Goal: Task Accomplishment & Management: Manage account settings

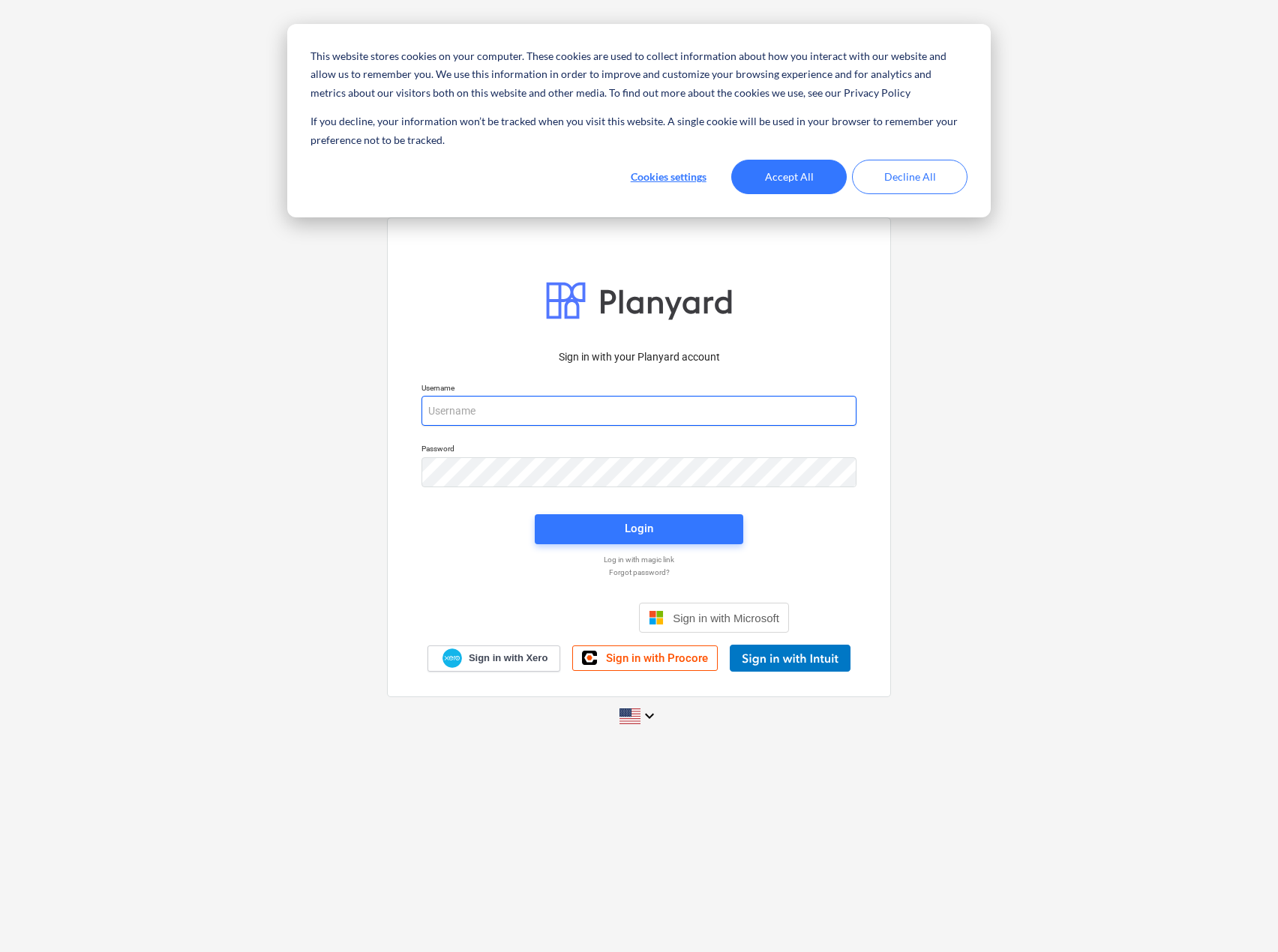
click at [494, 405] on input "email" at bounding box center [639, 410] width 435 height 30
click at [827, 182] on button "Accept All" at bounding box center [789, 177] width 116 height 35
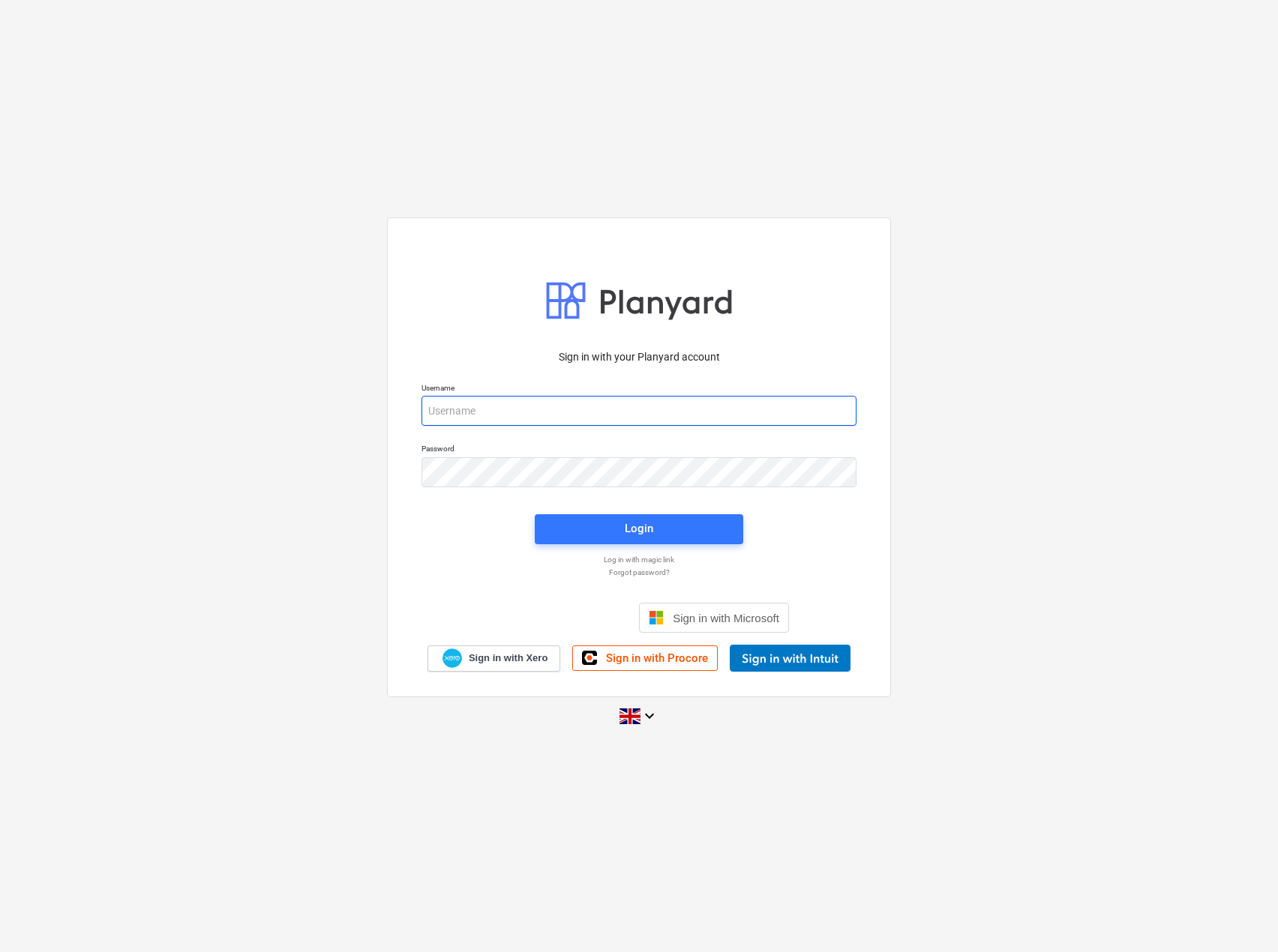
drag, startPoint x: 511, startPoint y: 416, endPoint x: 519, endPoint y: 413, distance: 8.5
click at [511, 416] on input "email" at bounding box center [639, 410] width 435 height 30
paste input "[PERSON_NAME][EMAIL_ADDRESS][DOMAIN_NAME][PERSON_NAME]"
type input "[PERSON_NAME][EMAIL_ADDRESS][DOMAIN_NAME][PERSON_NAME]"
click at [604, 528] on span "Login" at bounding box center [639, 528] width 173 height 19
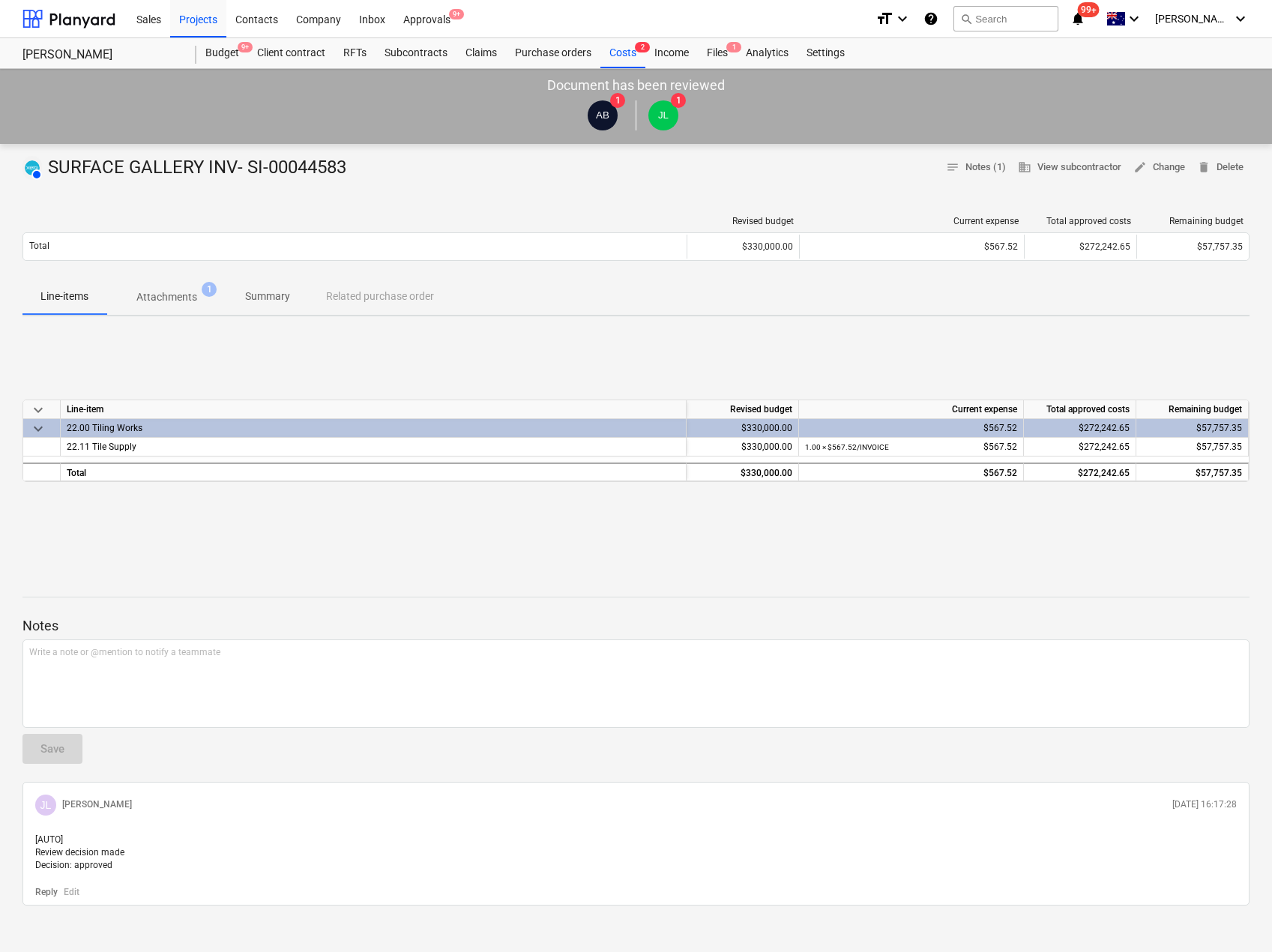
click at [165, 291] on p "Attachments" at bounding box center [166, 296] width 61 height 15
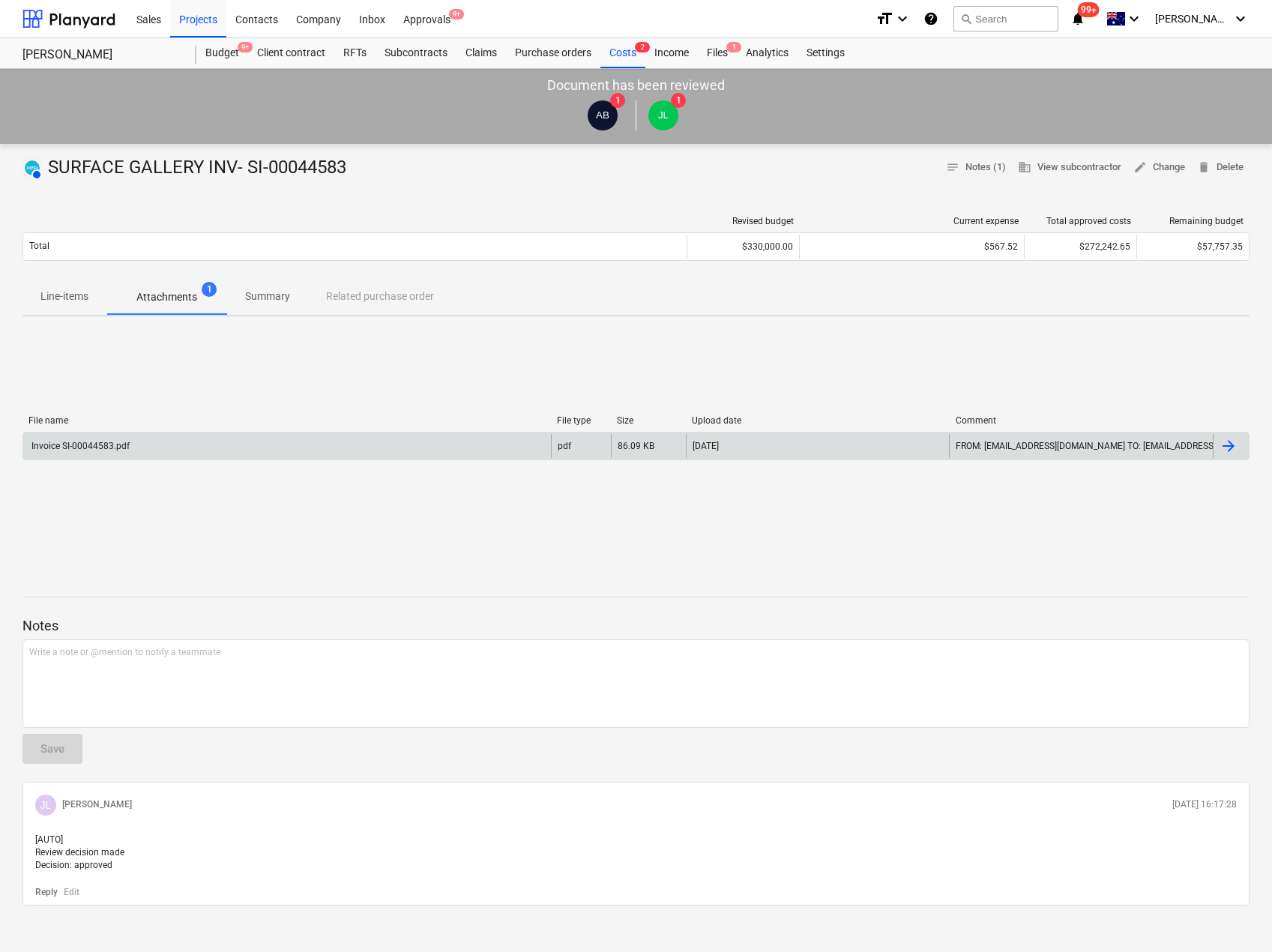
click at [192, 451] on div "Invoice SI-00044583.pdf" at bounding box center [287, 446] width 527 height 24
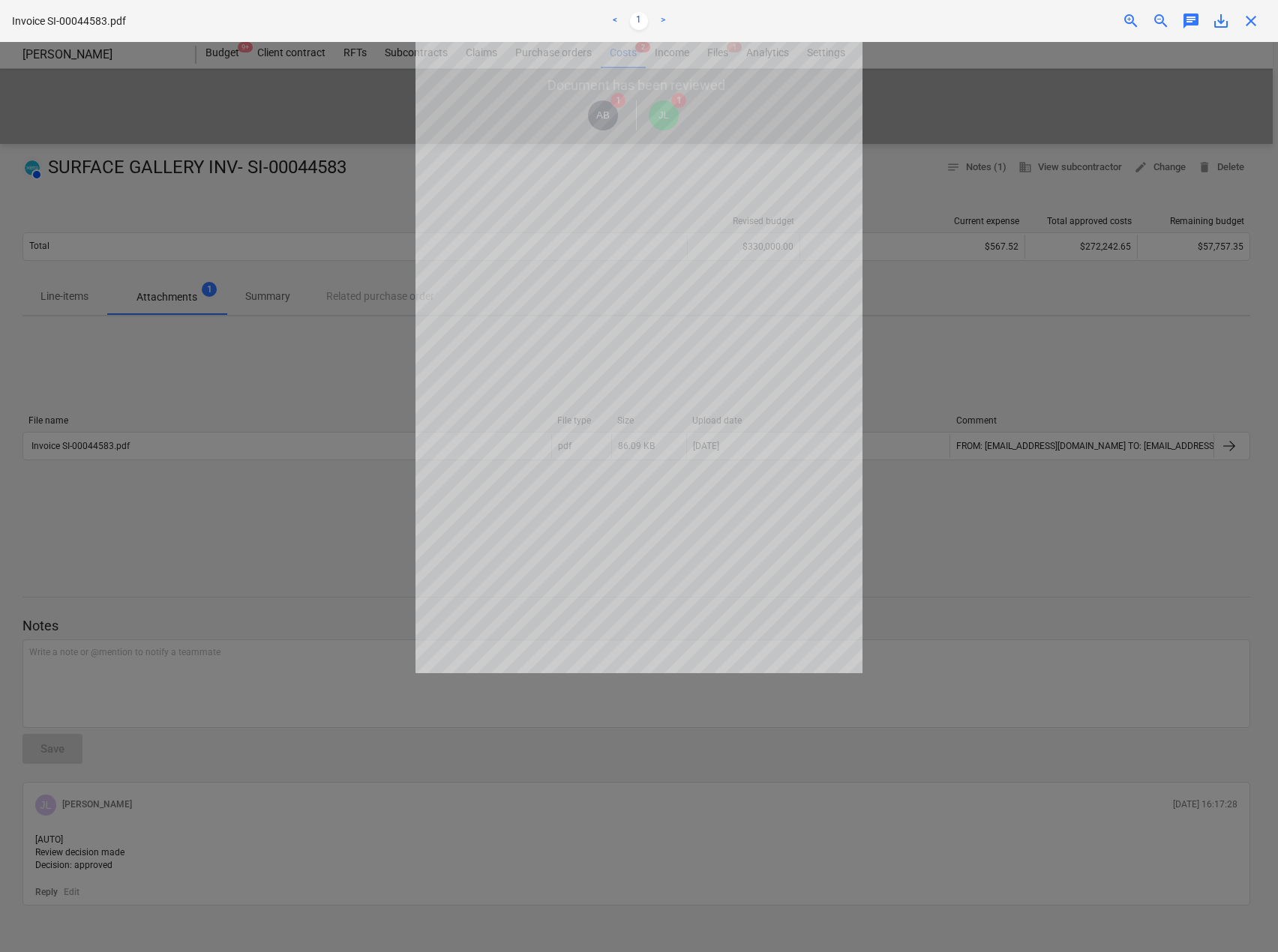
click at [324, 123] on div at bounding box center [639, 496] width 1278 height 910
click at [1257, 28] on span "close" at bounding box center [1251, 21] width 18 height 18
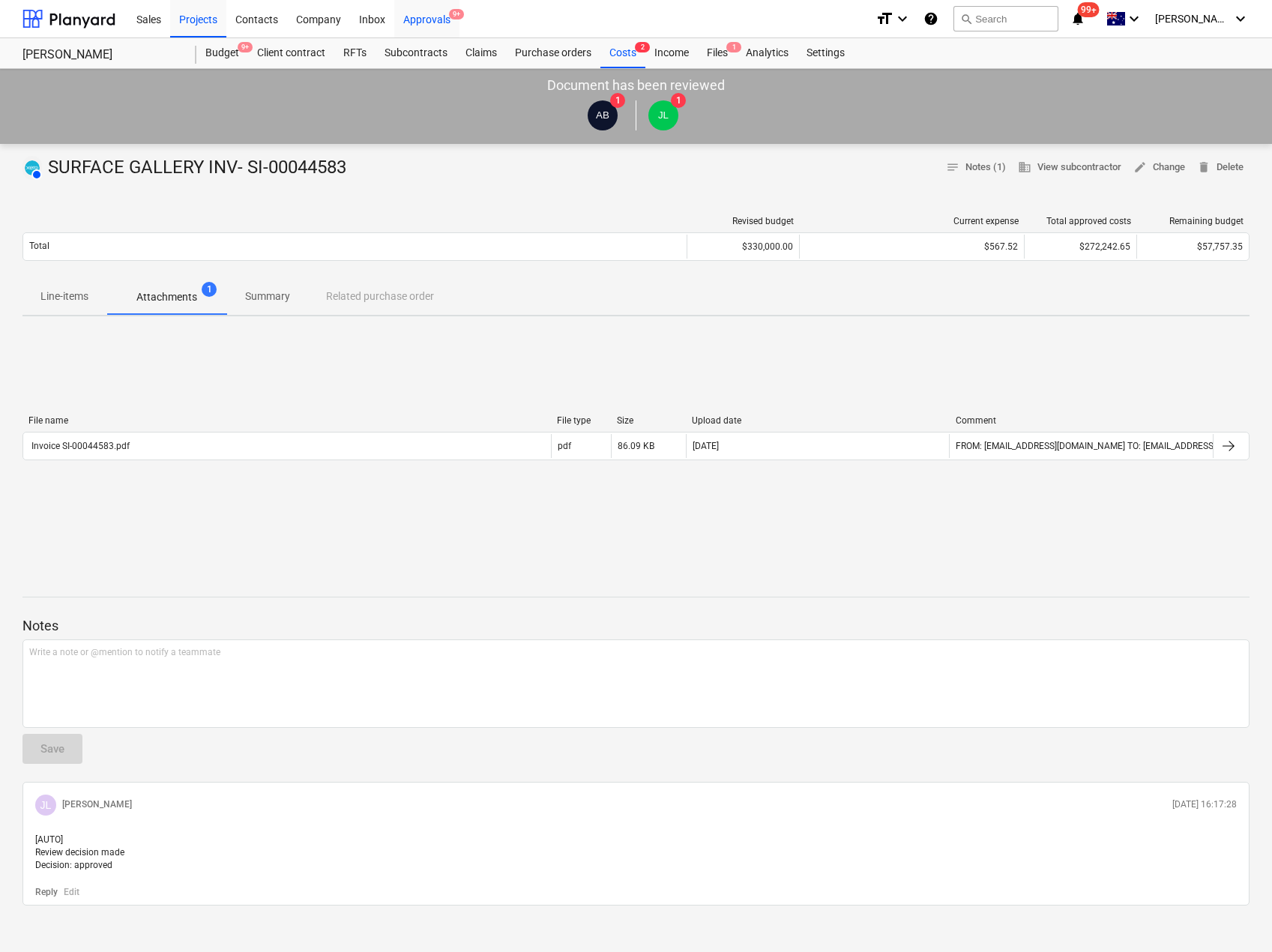
click at [416, 21] on div "Approvals 9+" at bounding box center [427, 18] width 65 height 38
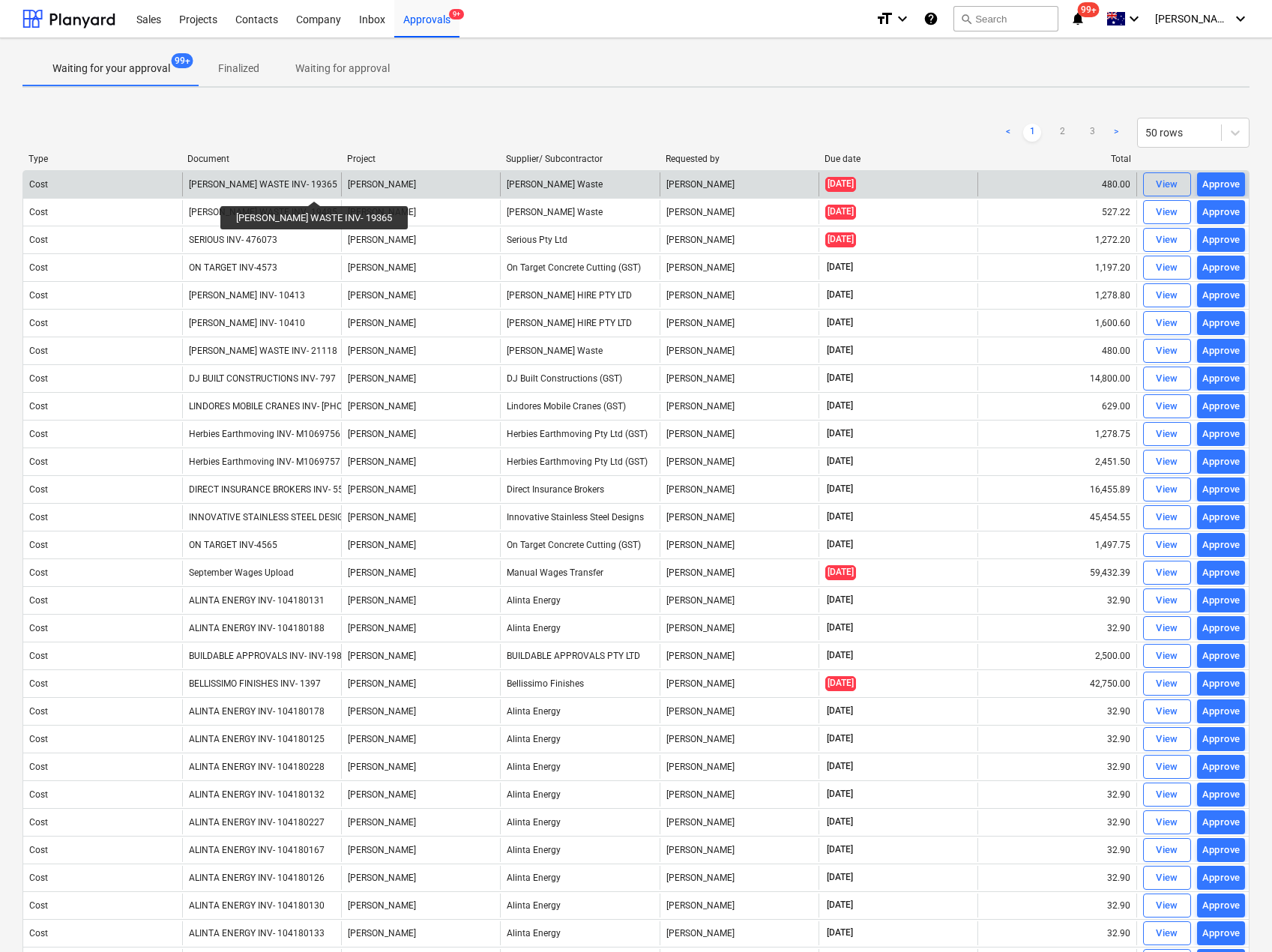
click at [303, 187] on div "[PERSON_NAME] WASTE INV- 19365" at bounding box center [263, 185] width 148 height 11
click at [1175, 176] on div "View" at bounding box center [1167, 185] width 23 height 17
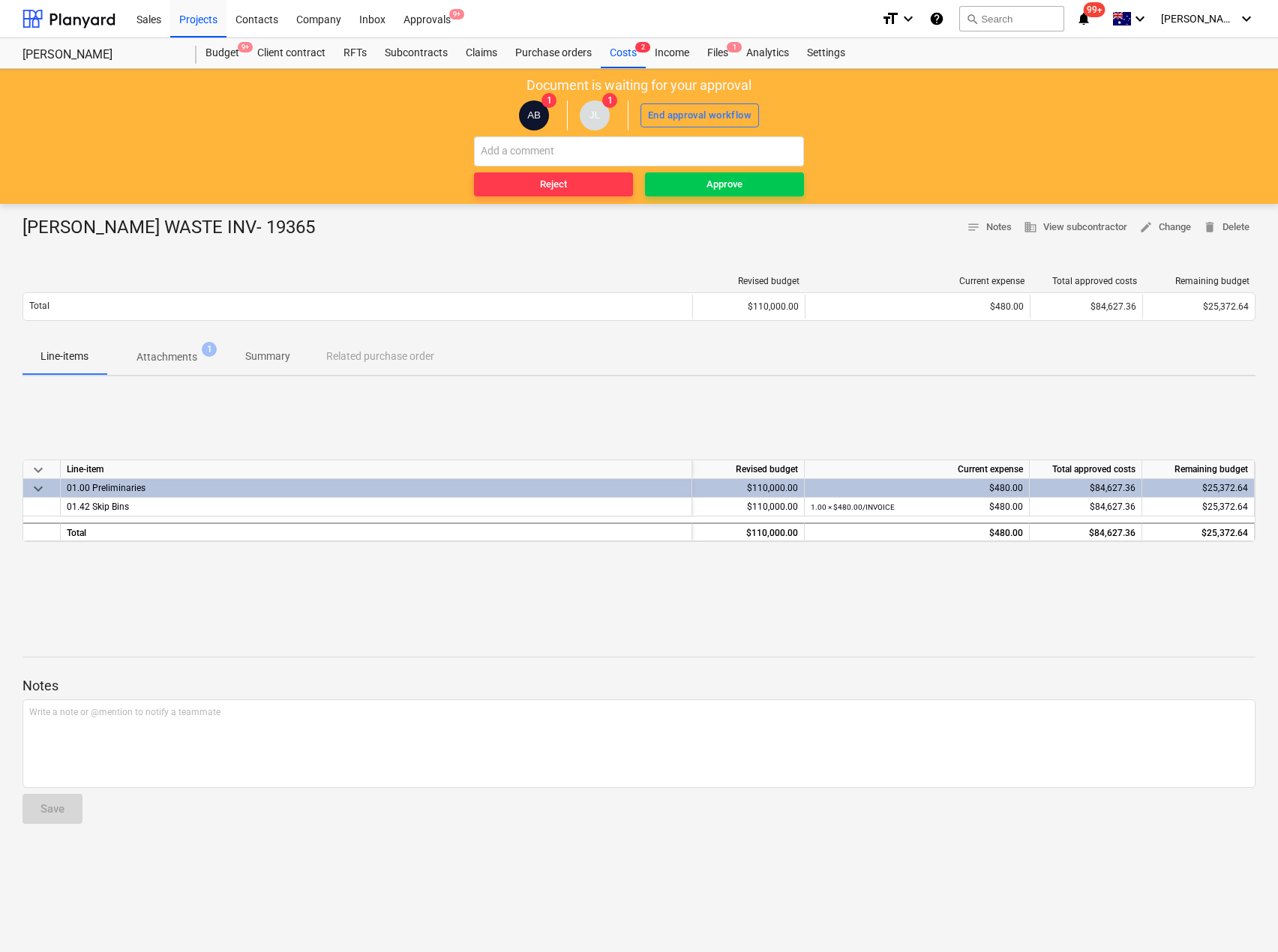
click at [155, 360] on p "Attachments" at bounding box center [166, 356] width 61 height 15
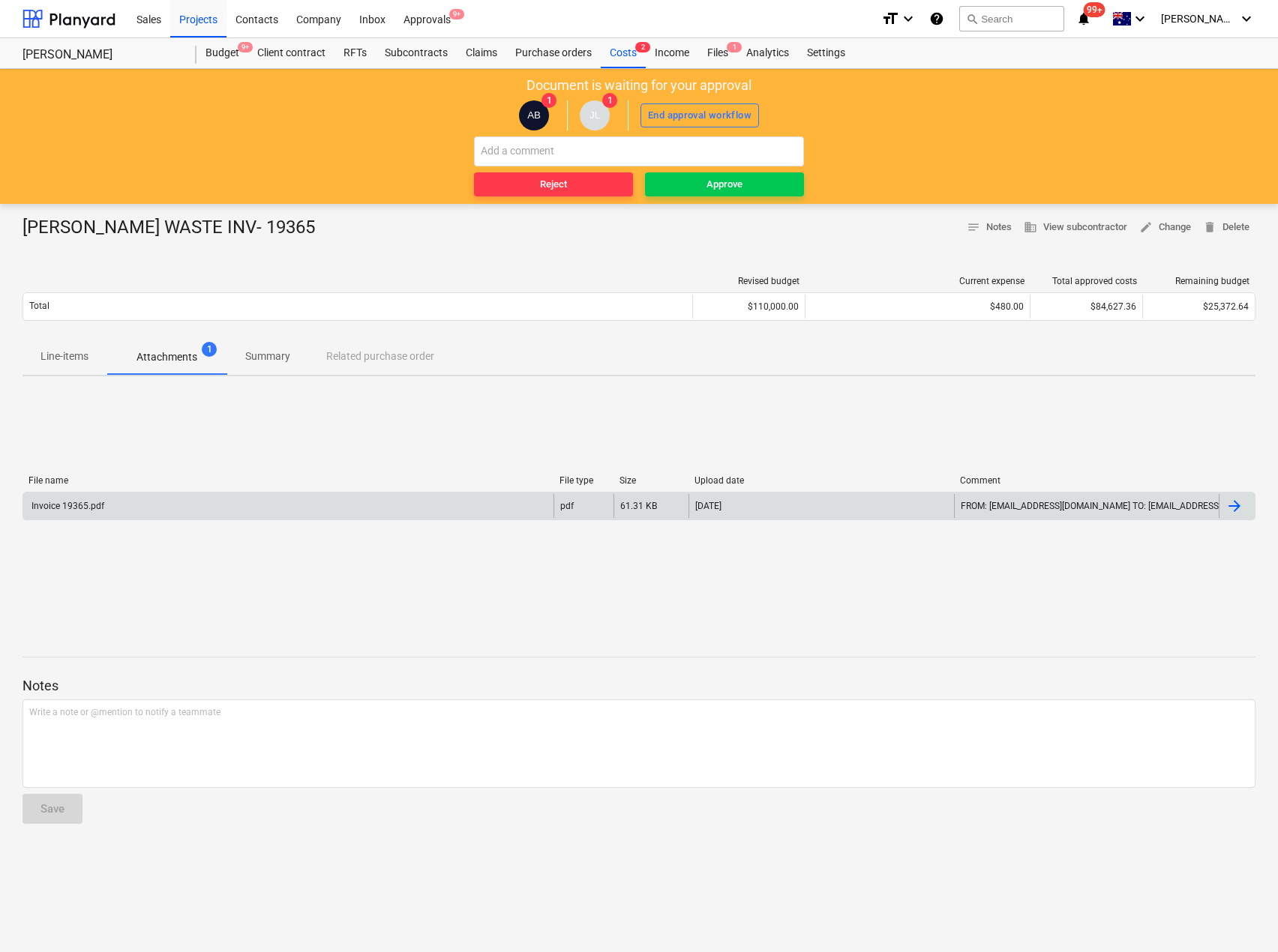
click at [138, 500] on div "Invoice 19365.pdf" at bounding box center [288, 506] width 530 height 24
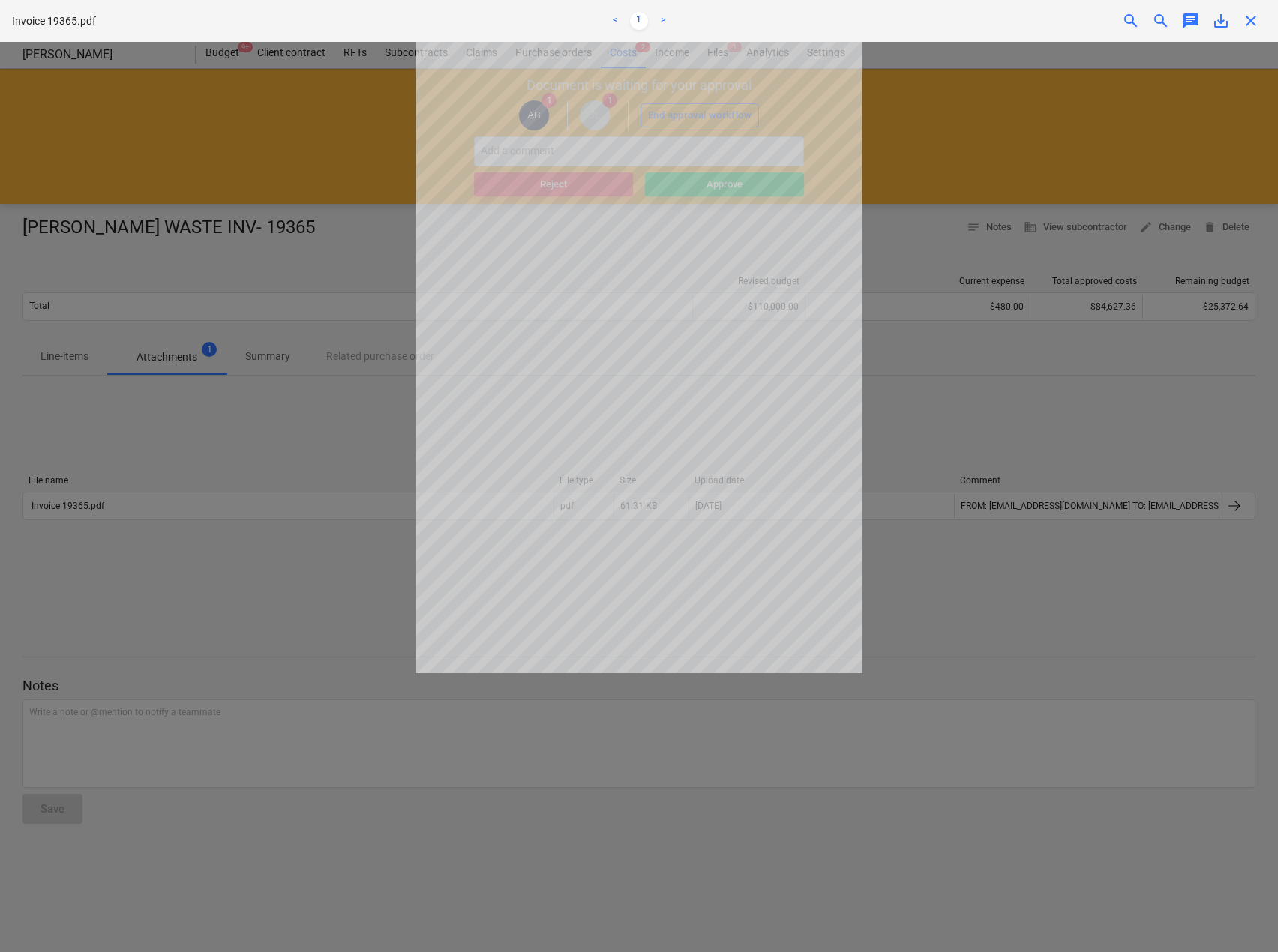
click at [1256, 24] on span "close" at bounding box center [1251, 21] width 18 height 18
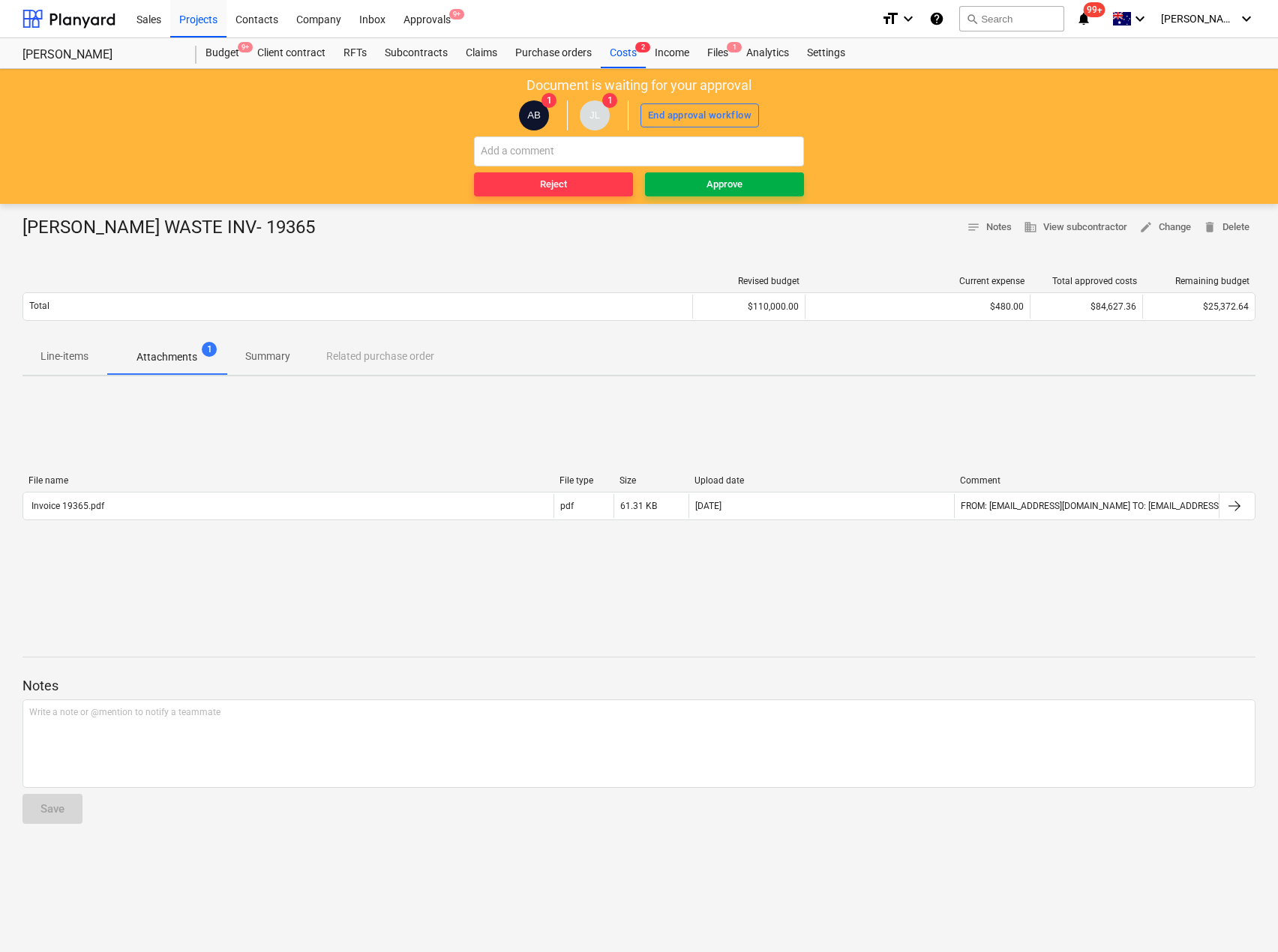
click at [733, 180] on div "Approve" at bounding box center [725, 185] width 36 height 17
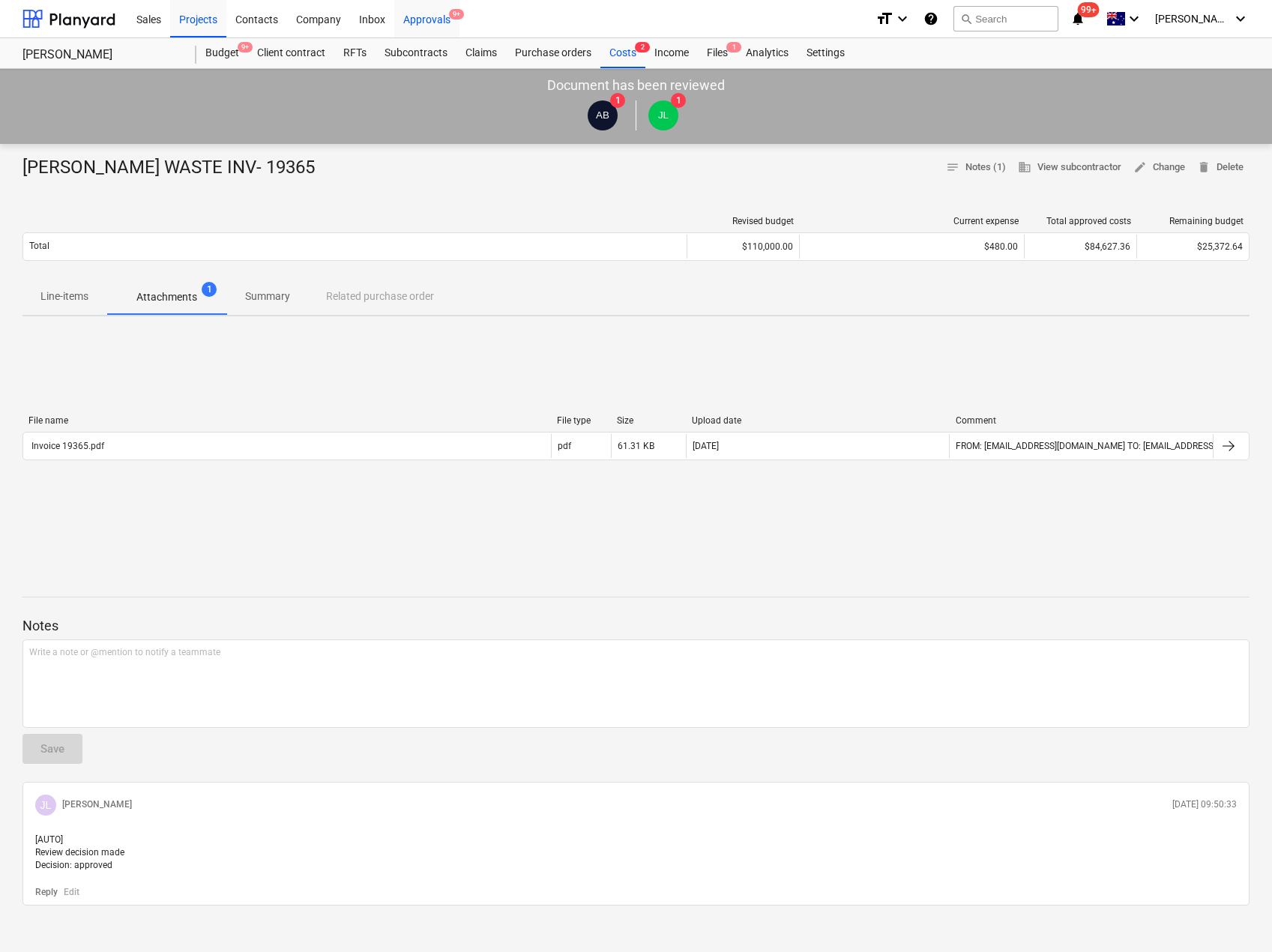
click at [420, 18] on div "Approvals 9+" at bounding box center [427, 18] width 65 height 38
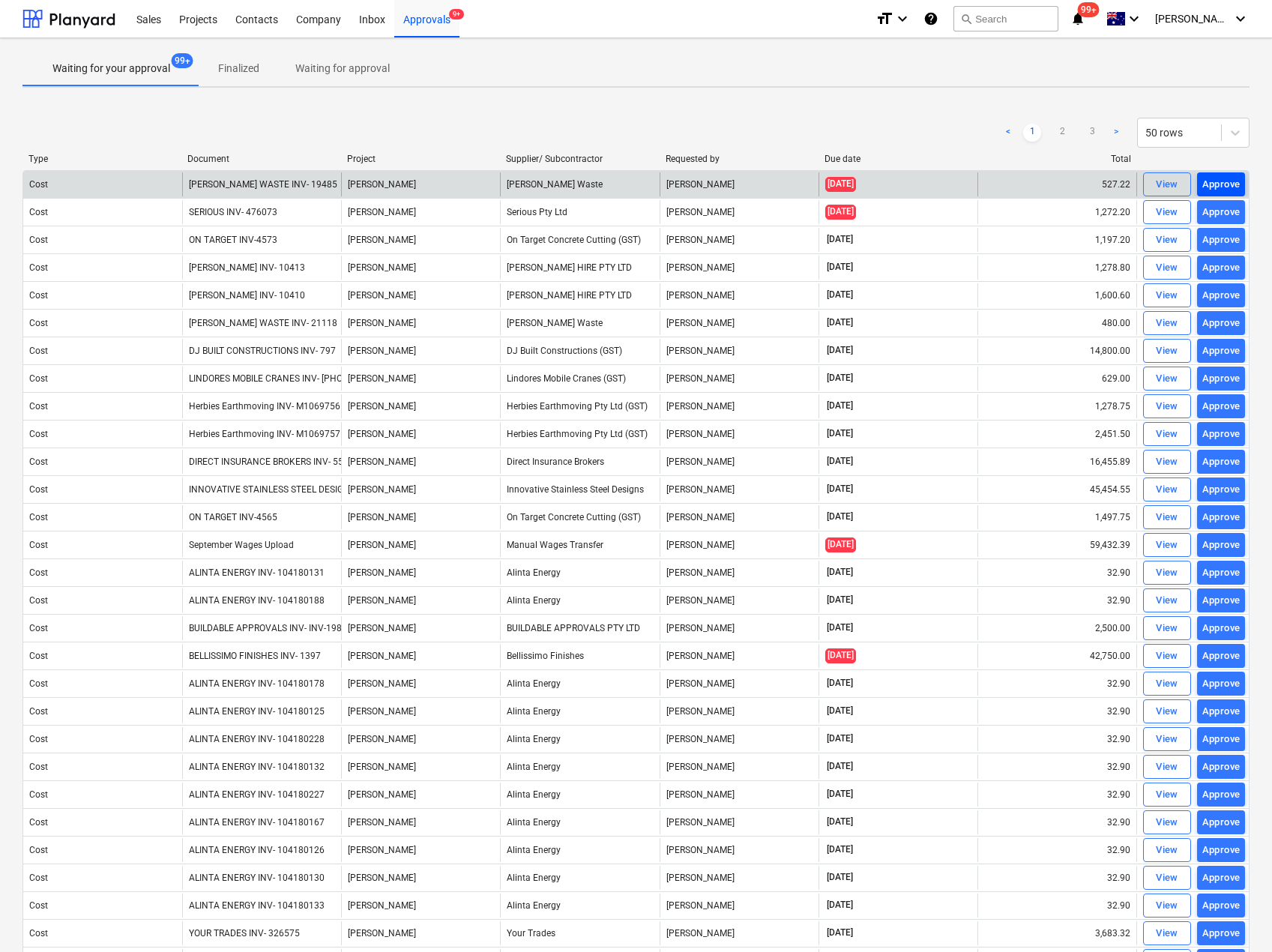
click at [1214, 181] on div "Approve" at bounding box center [1222, 185] width 38 height 17
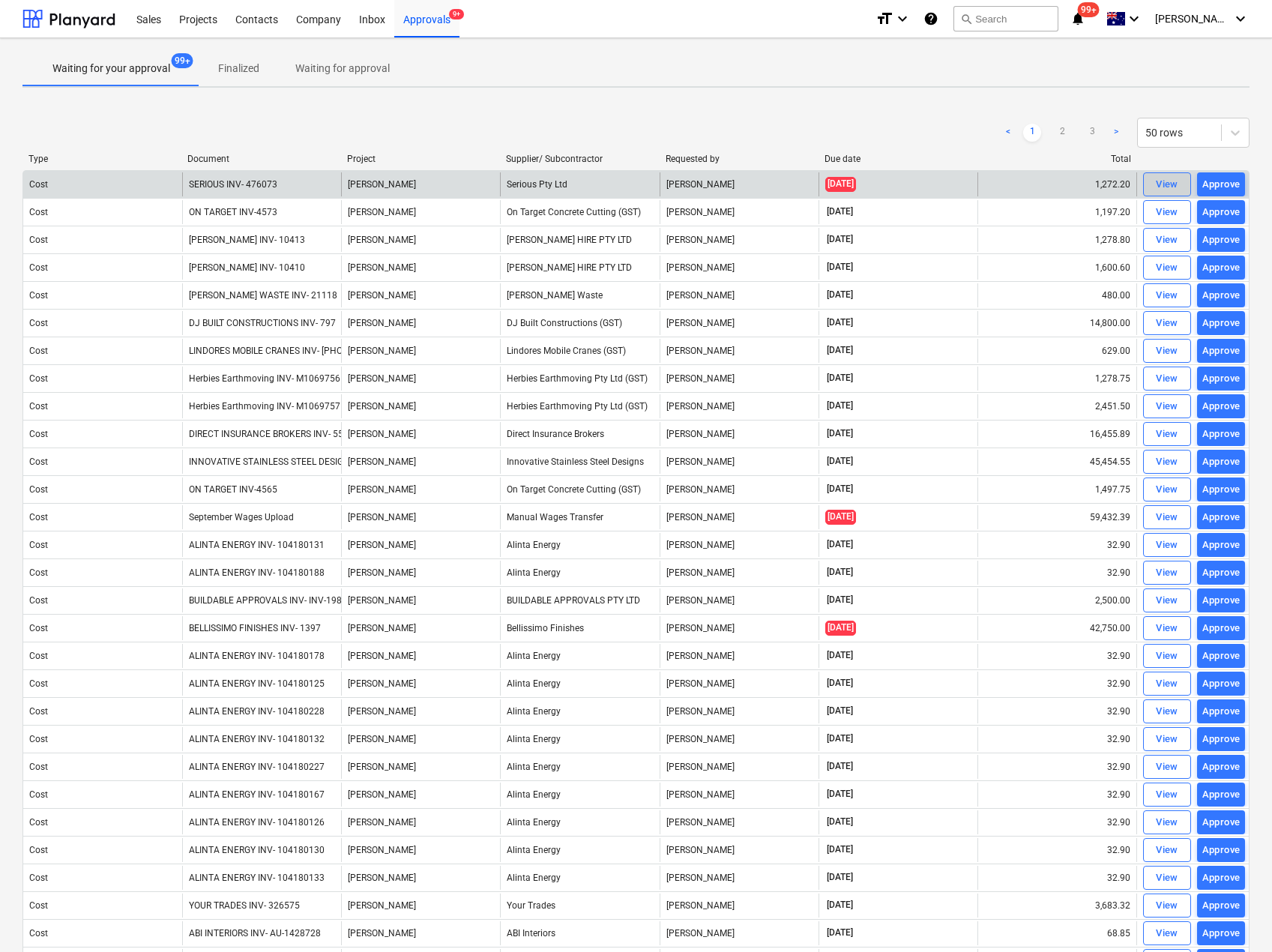
click at [1163, 185] on div "View" at bounding box center [1167, 185] width 23 height 17
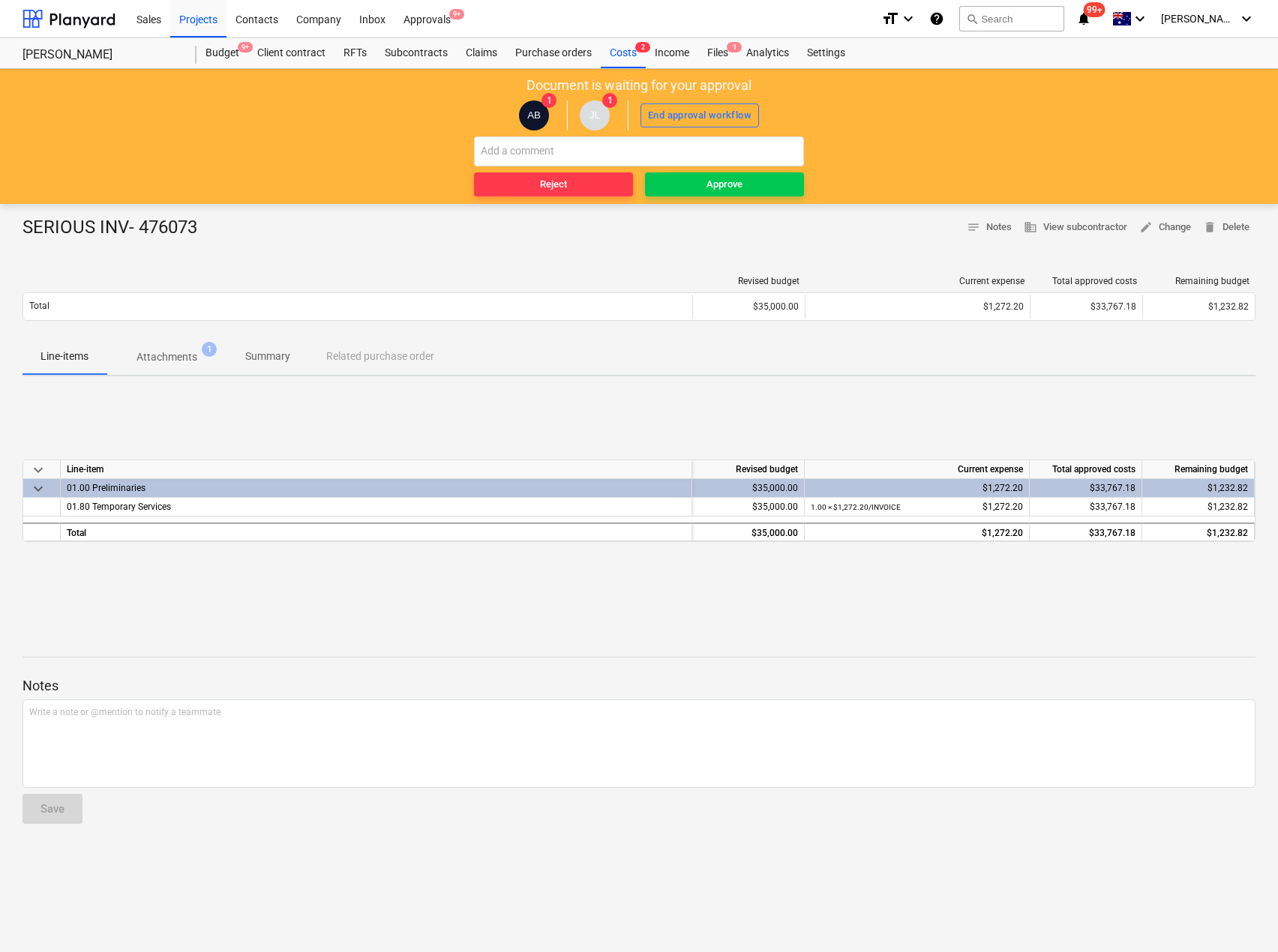
click at [191, 355] on p "Attachments" at bounding box center [166, 356] width 61 height 15
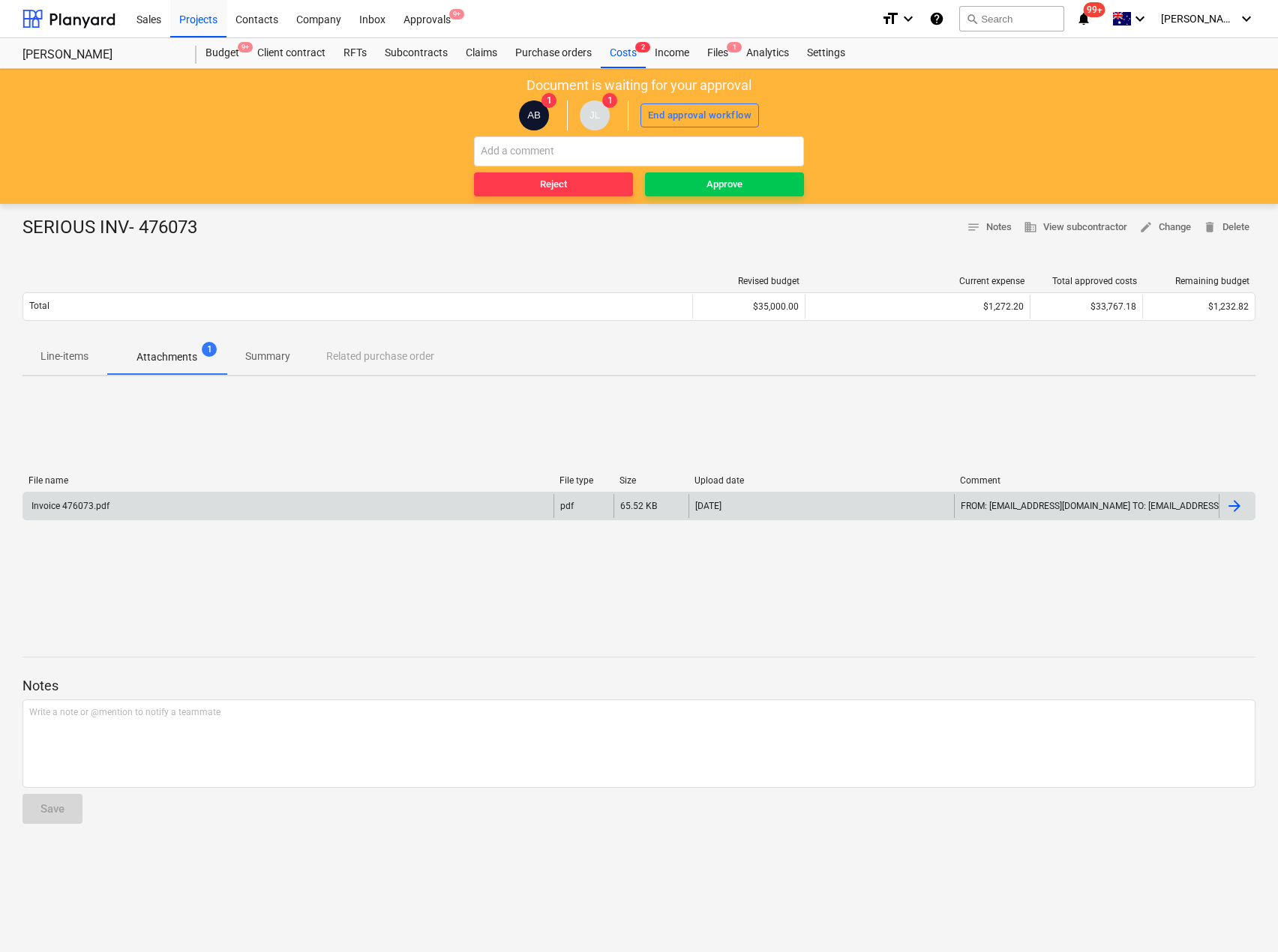
click at [107, 509] on div "Invoice 476073.pdf" at bounding box center [69, 506] width 80 height 11
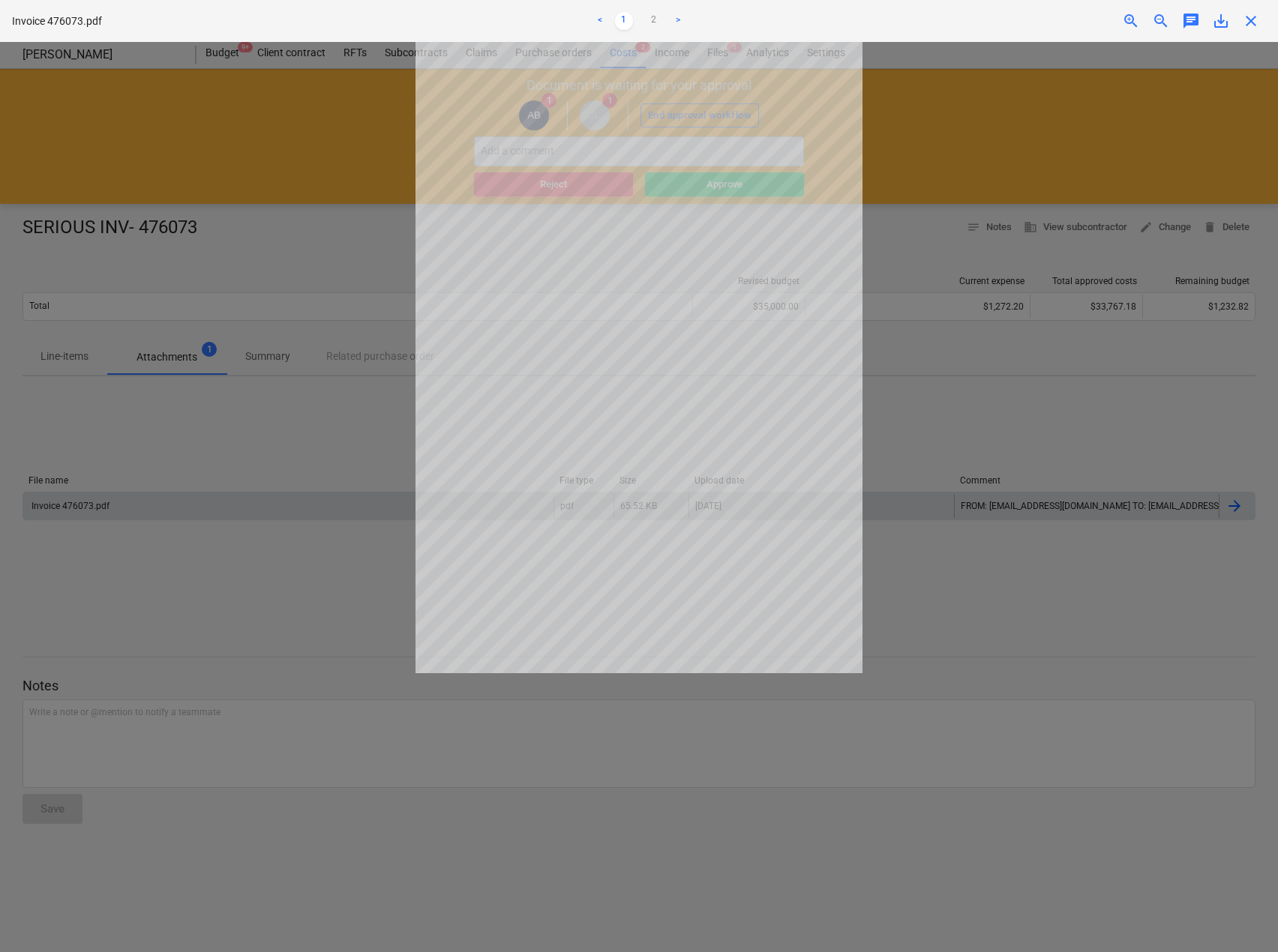
click at [1259, 23] on span "close" at bounding box center [1251, 21] width 18 height 18
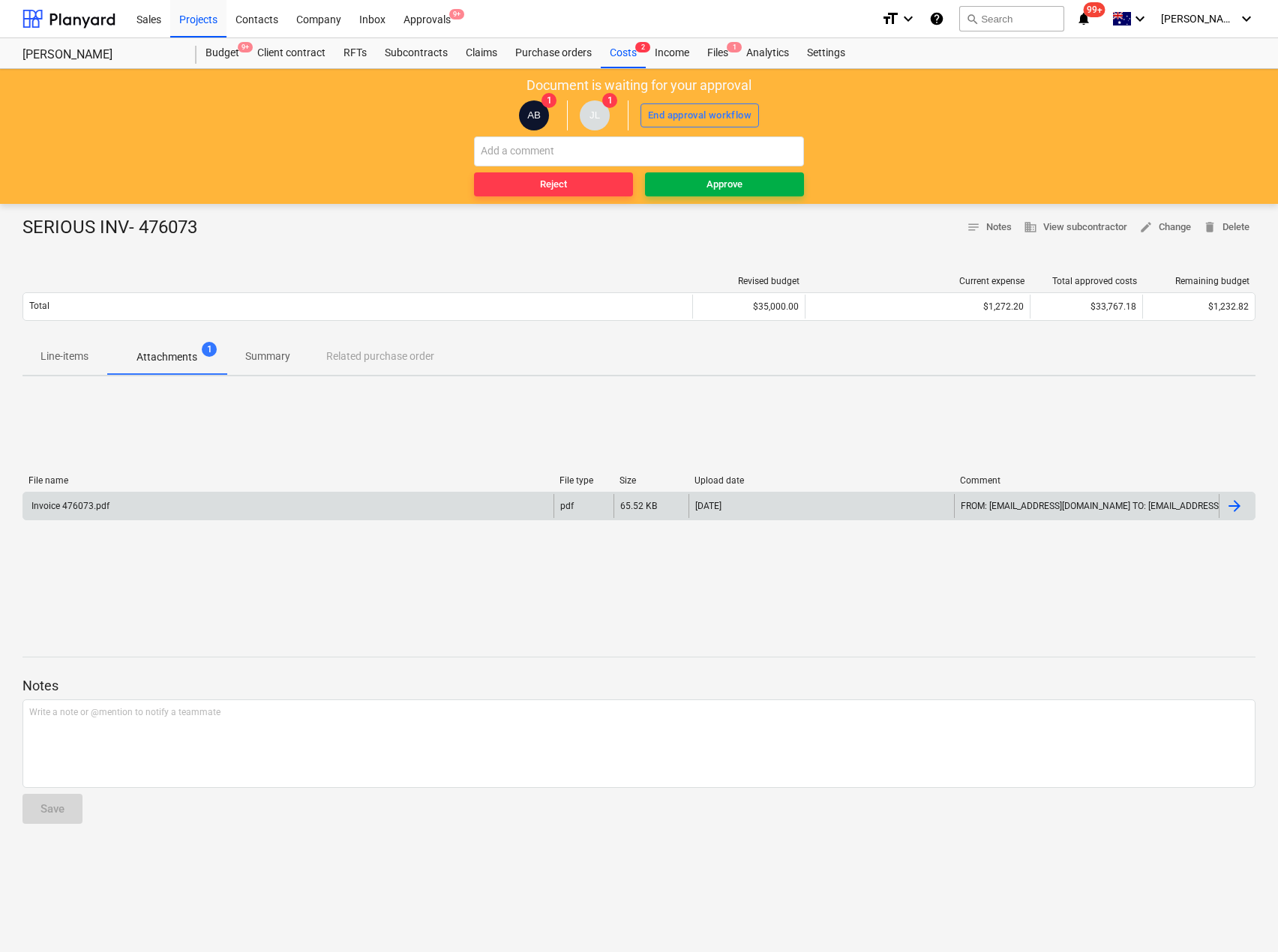
click at [767, 185] on span "Approve" at bounding box center [725, 185] width 147 height 17
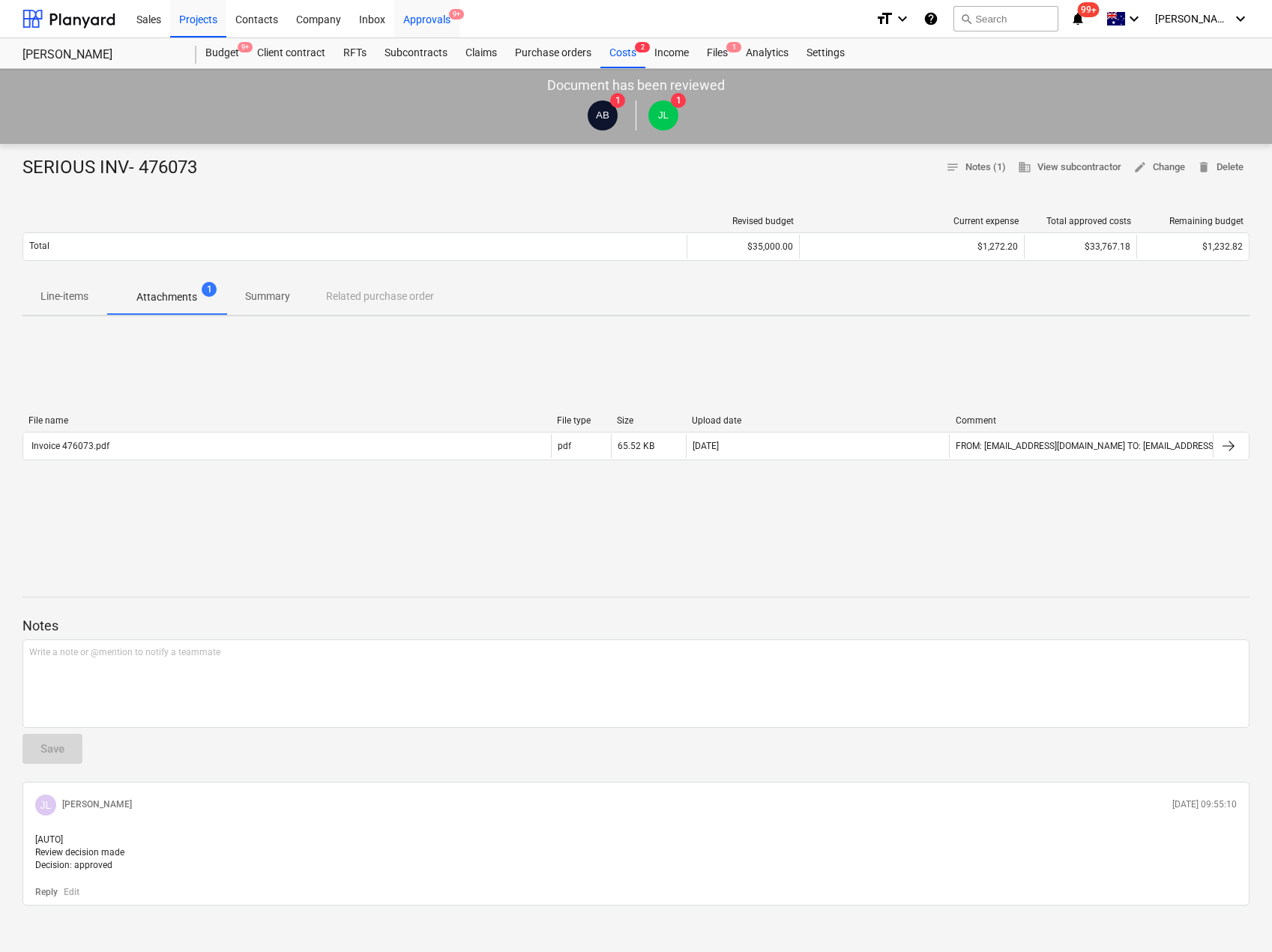
click at [419, 15] on div "Approvals 9+" at bounding box center [427, 18] width 65 height 38
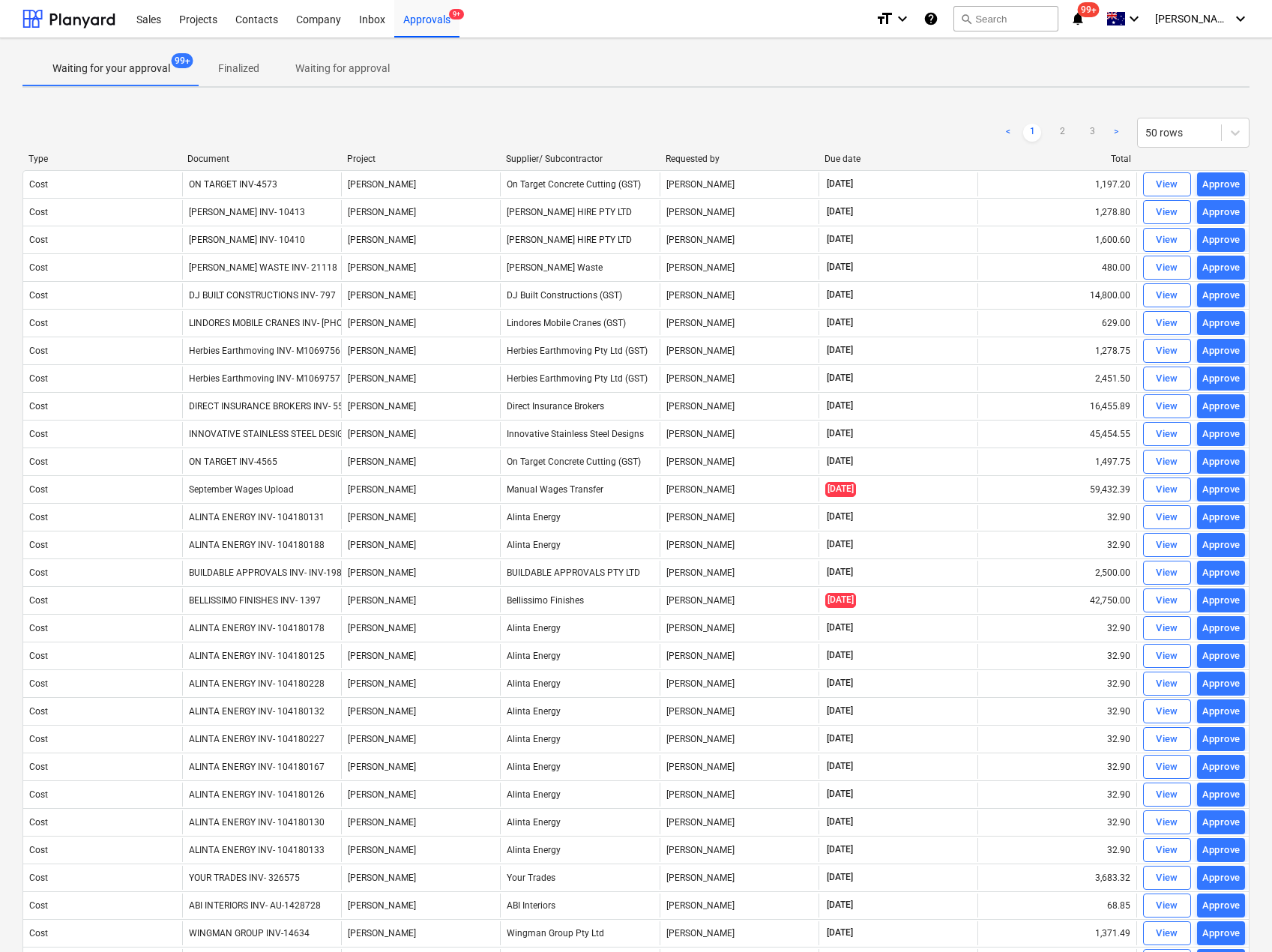
click at [217, 160] on div "Document" at bounding box center [261, 159] width 147 height 11
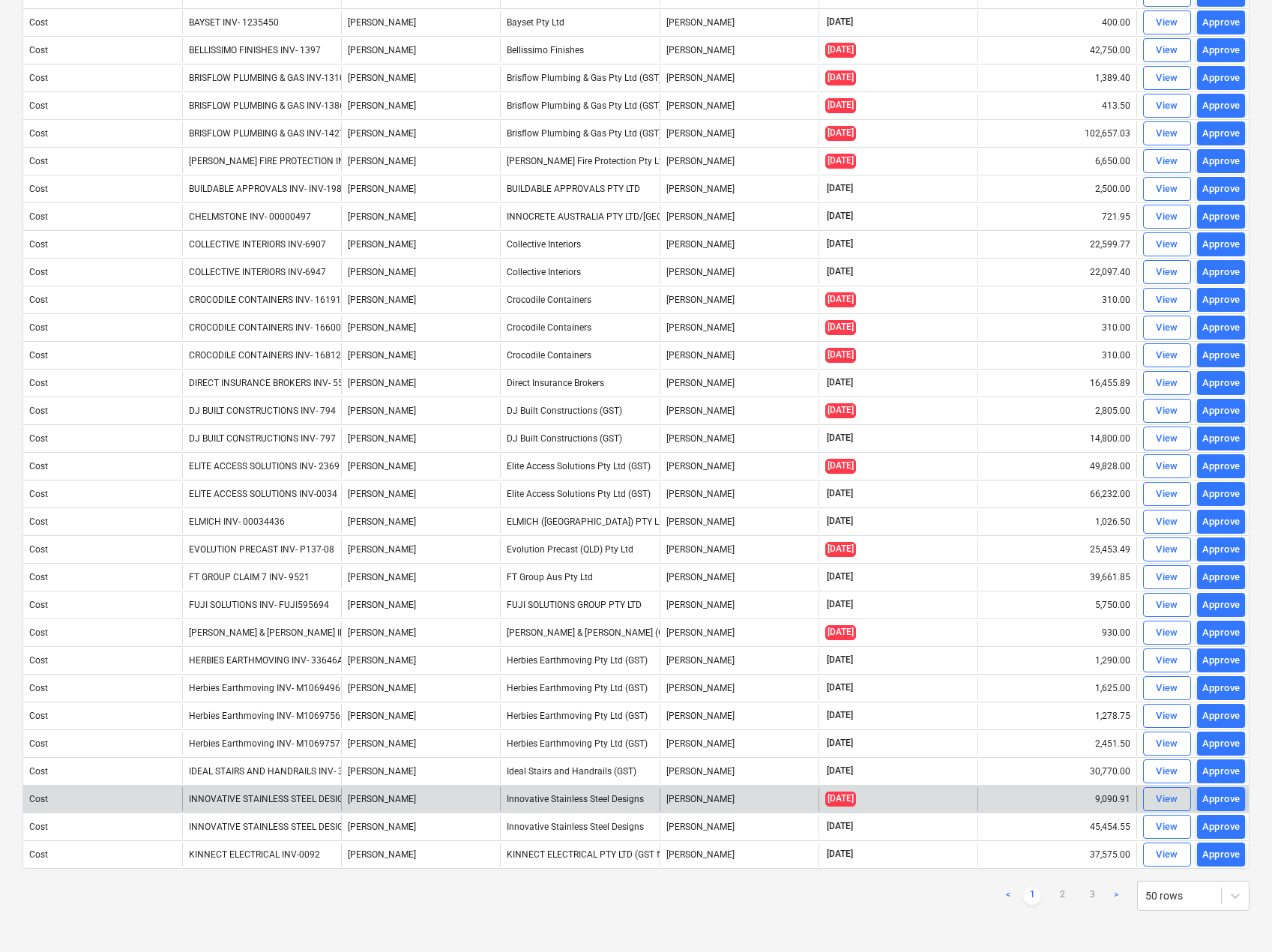
scroll to position [690, 0]
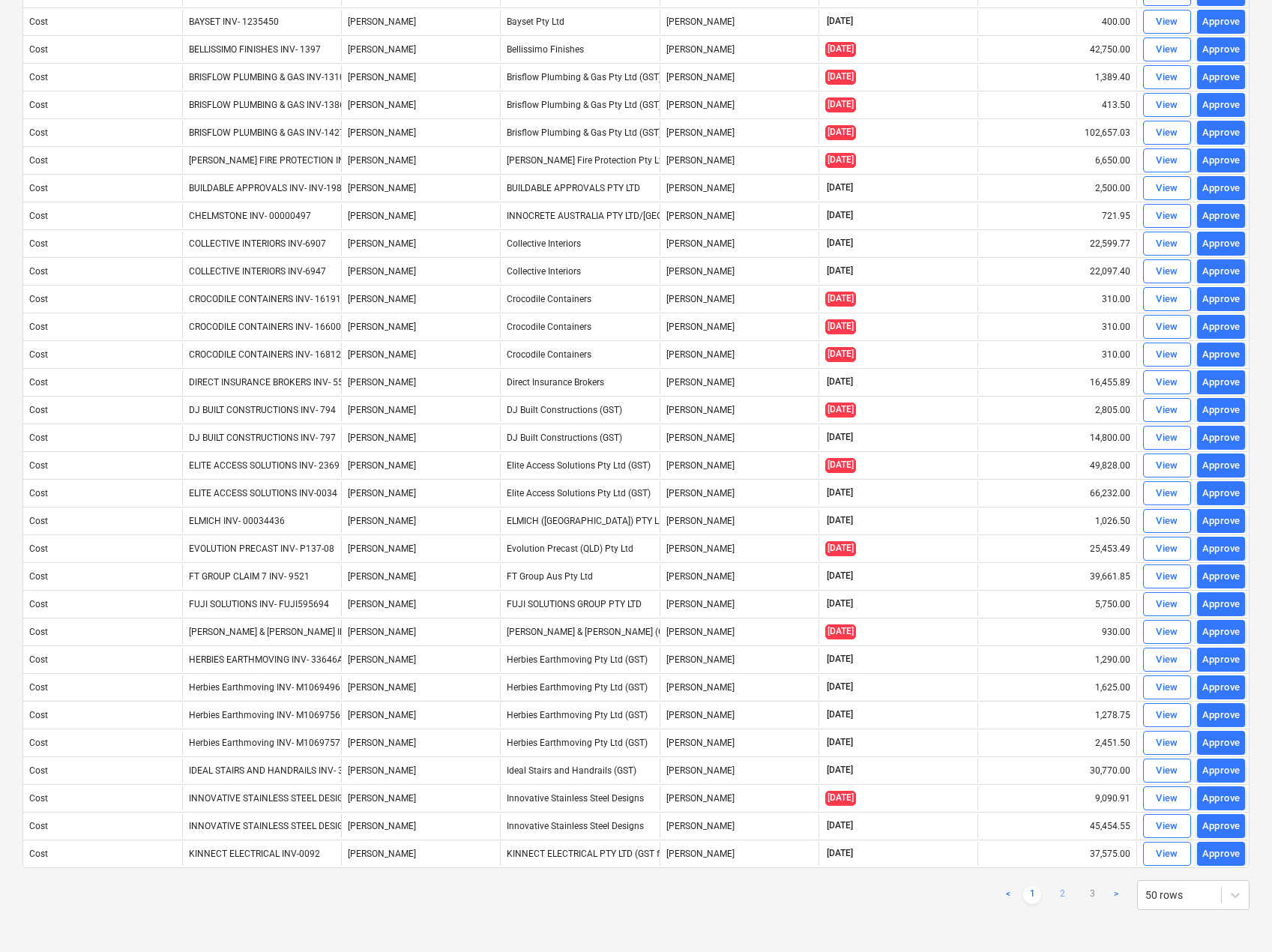
click at [1067, 896] on link "2" at bounding box center [1062, 896] width 18 height 18
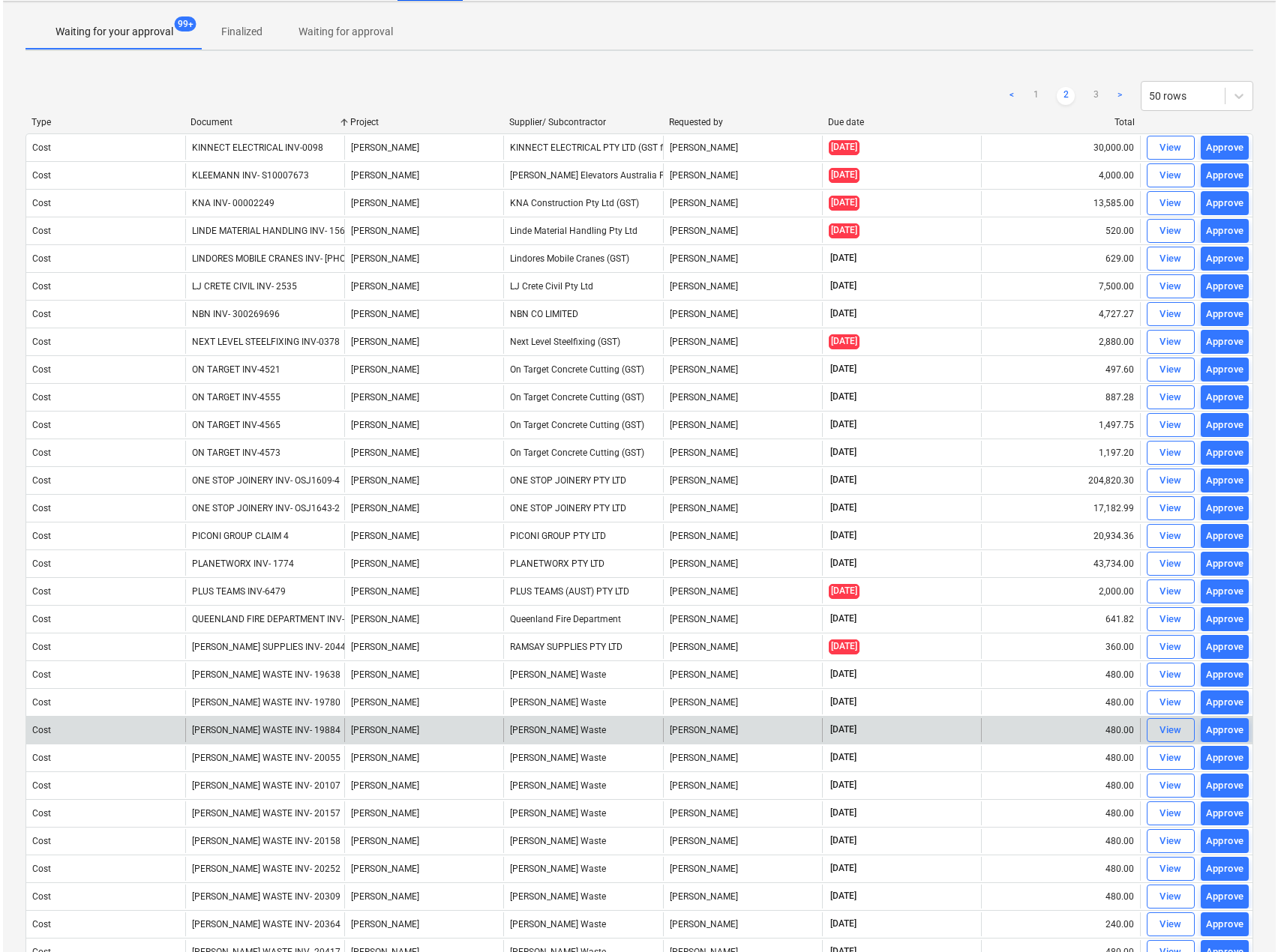
scroll to position [0, 0]
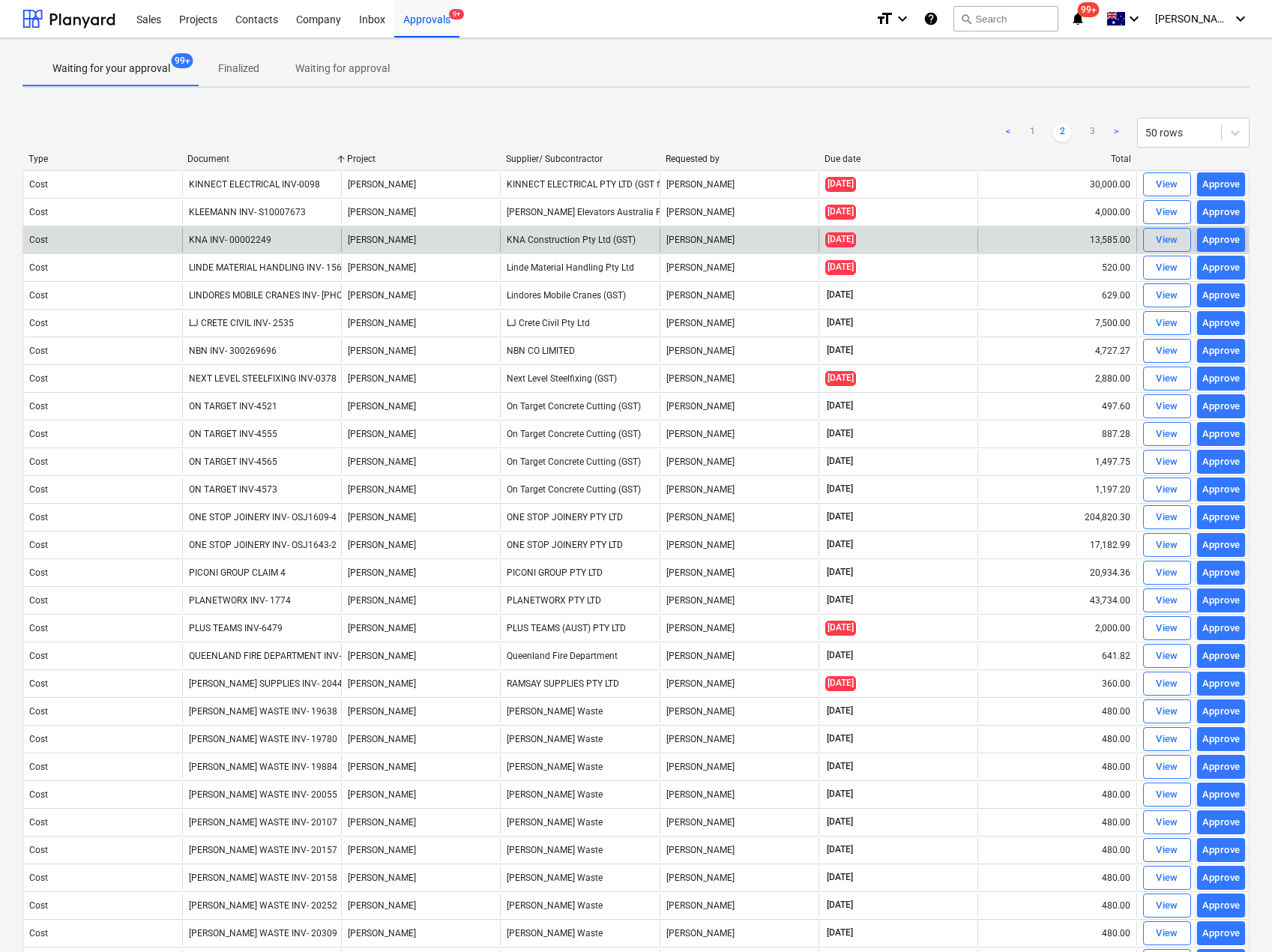
click at [294, 241] on div "KNA INV- 00002249" at bounding box center [261, 240] width 159 height 24
click at [1164, 235] on div "View" at bounding box center [1167, 240] width 23 height 17
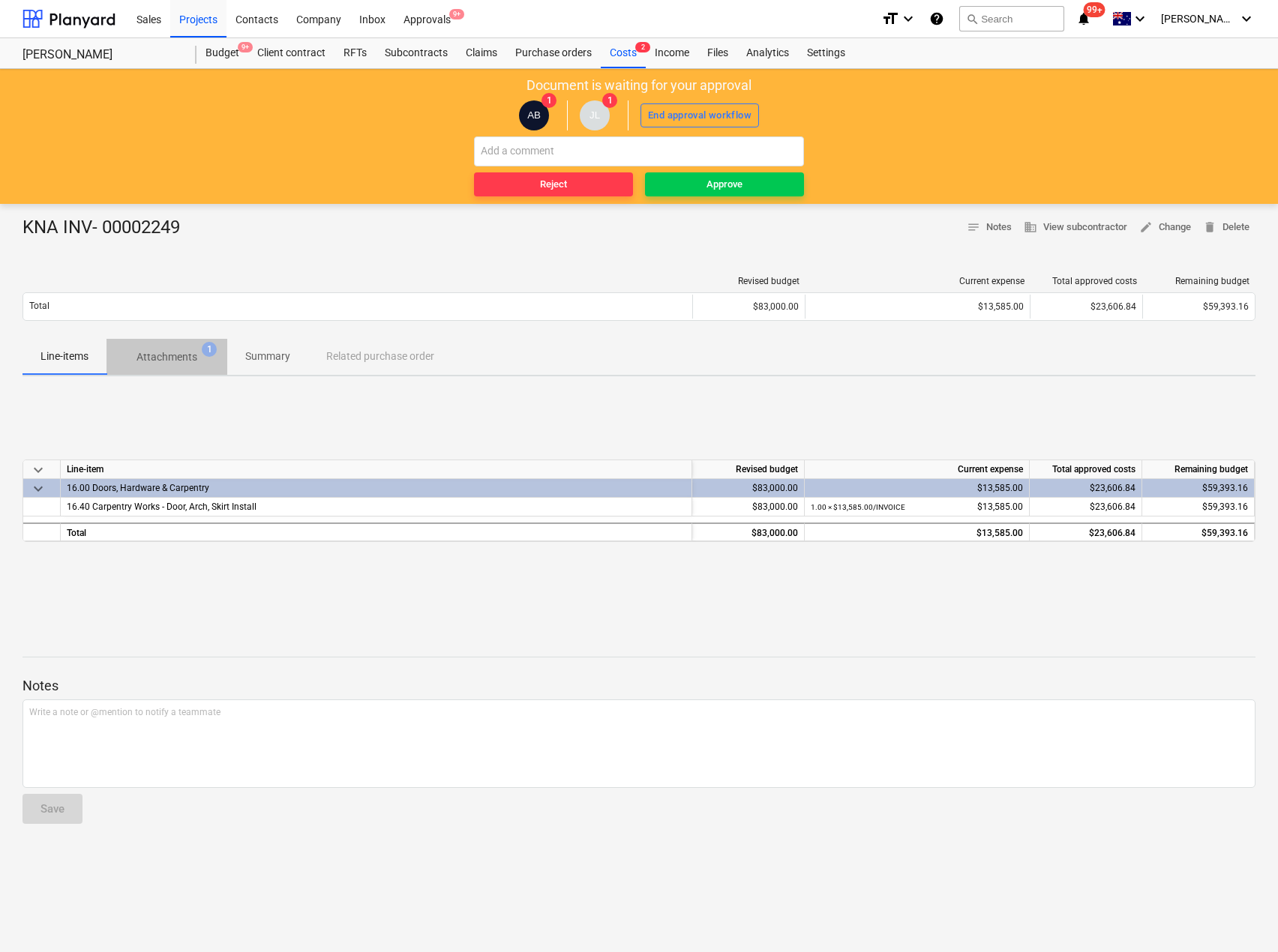
click at [183, 359] on p "Attachments" at bounding box center [166, 356] width 61 height 15
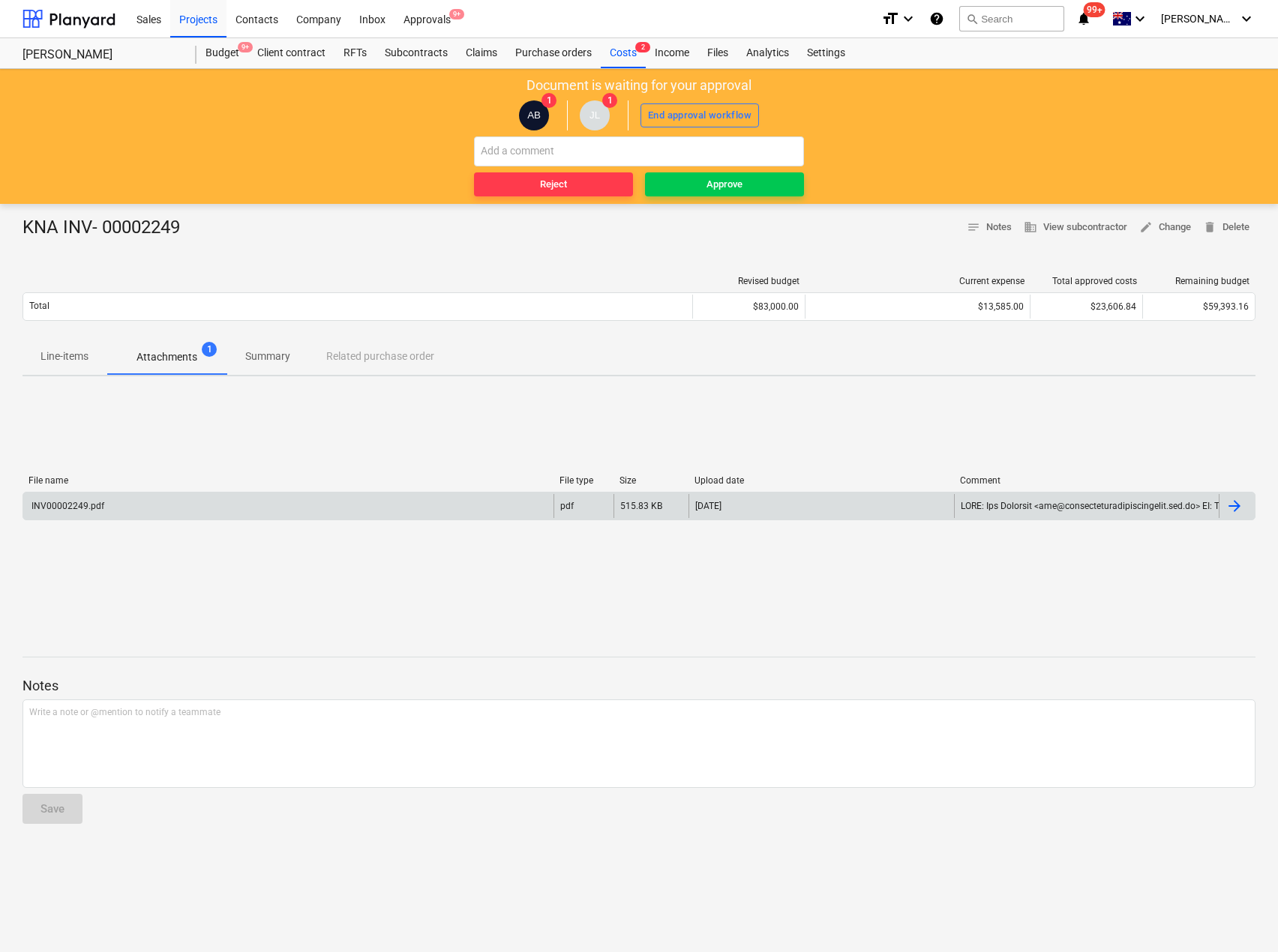
click at [75, 511] on div "INV00002249.pdf" at bounding box center [66, 506] width 75 height 11
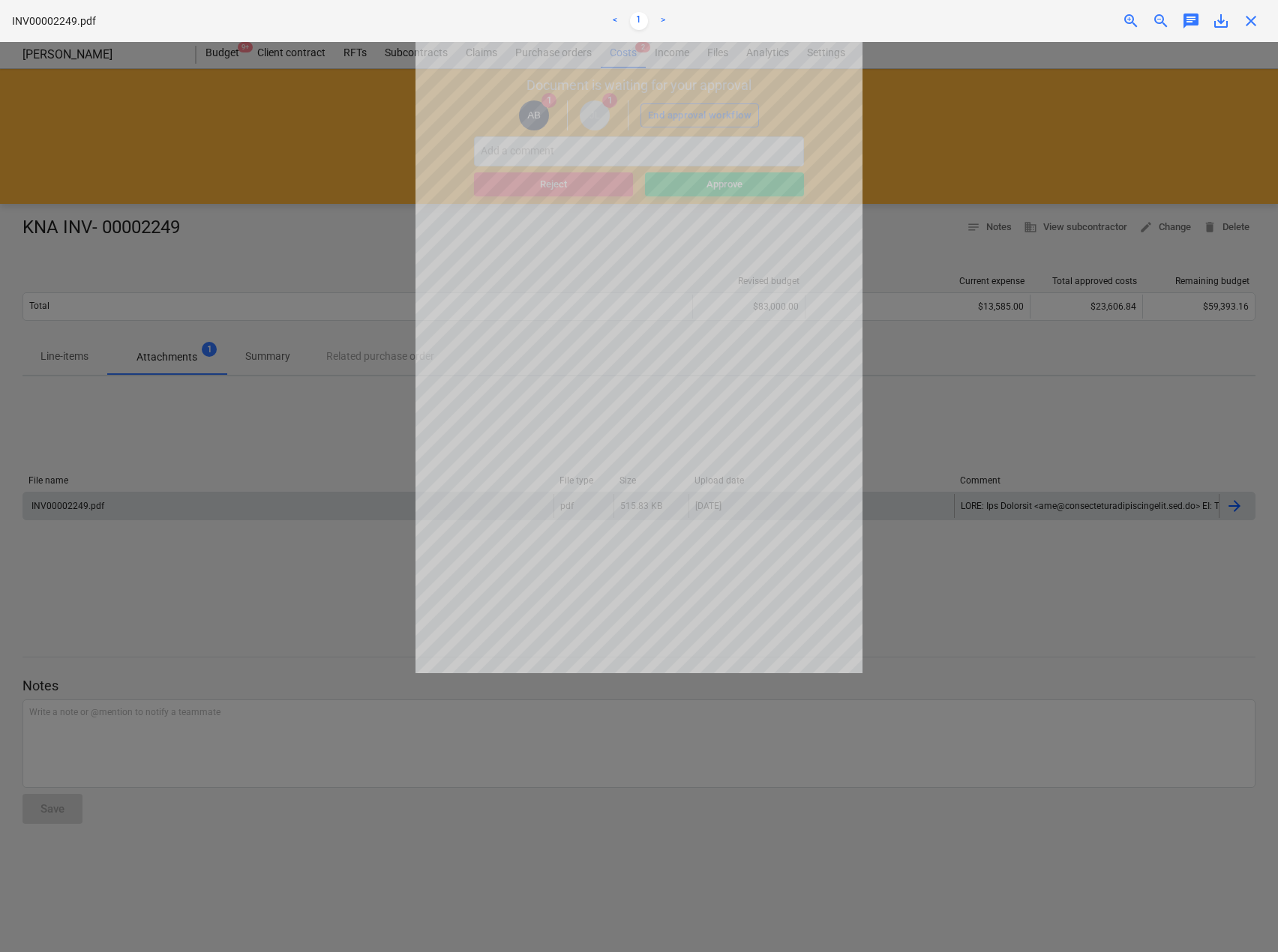
click at [1259, 30] on div "INV00002249.pdf < 1 > zoom_in zoom_out chat 0 save_alt close" at bounding box center [639, 21] width 1278 height 42
click at [1252, 24] on span "close" at bounding box center [1251, 21] width 18 height 18
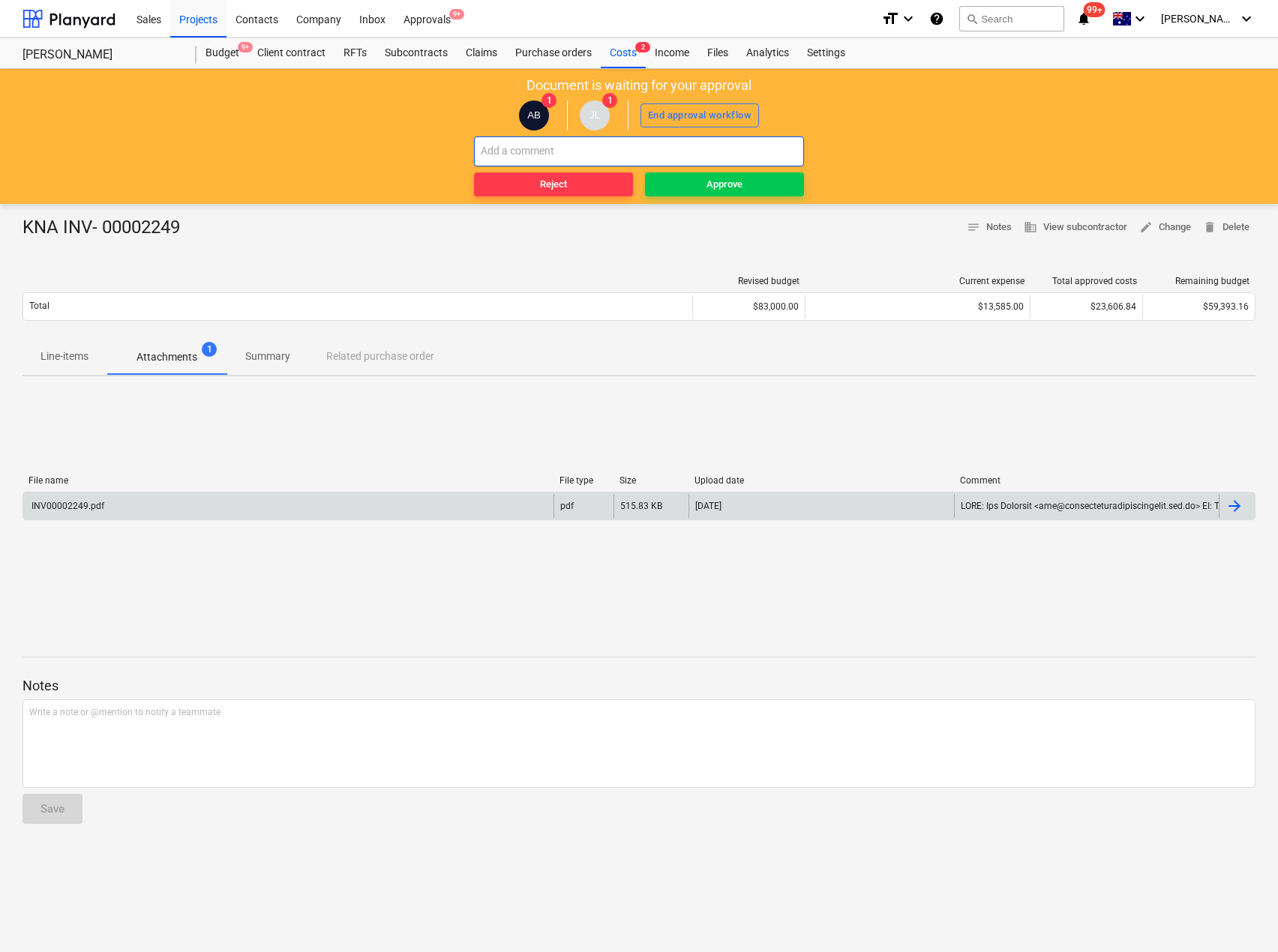
click at [787, 143] on input "text" at bounding box center [639, 151] width 330 height 30
click at [90, 504] on div "INV00002249.pdf" at bounding box center [66, 506] width 75 height 11
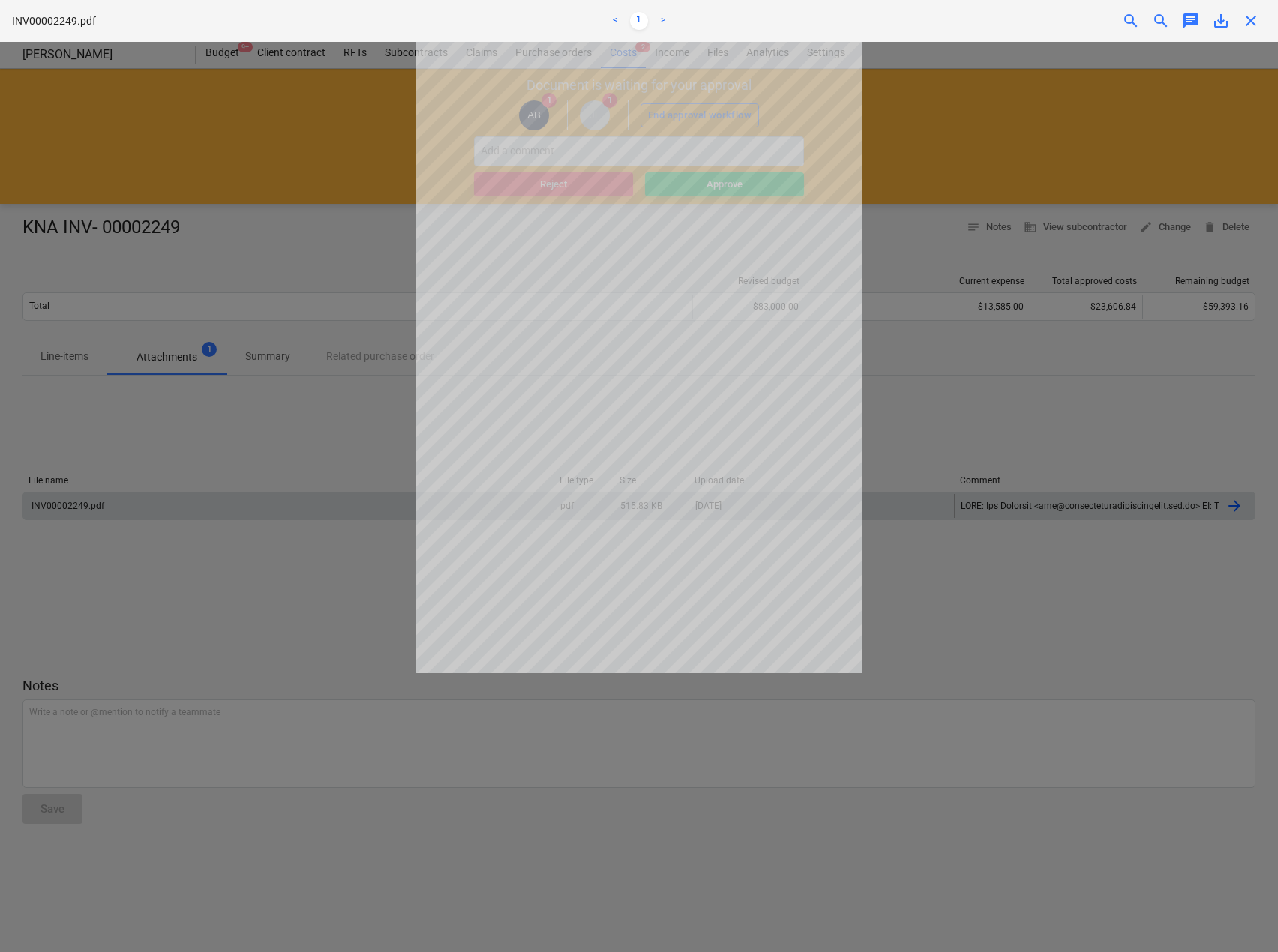
click at [1135, 24] on span "zoom_in" at bounding box center [1132, 21] width 18 height 18
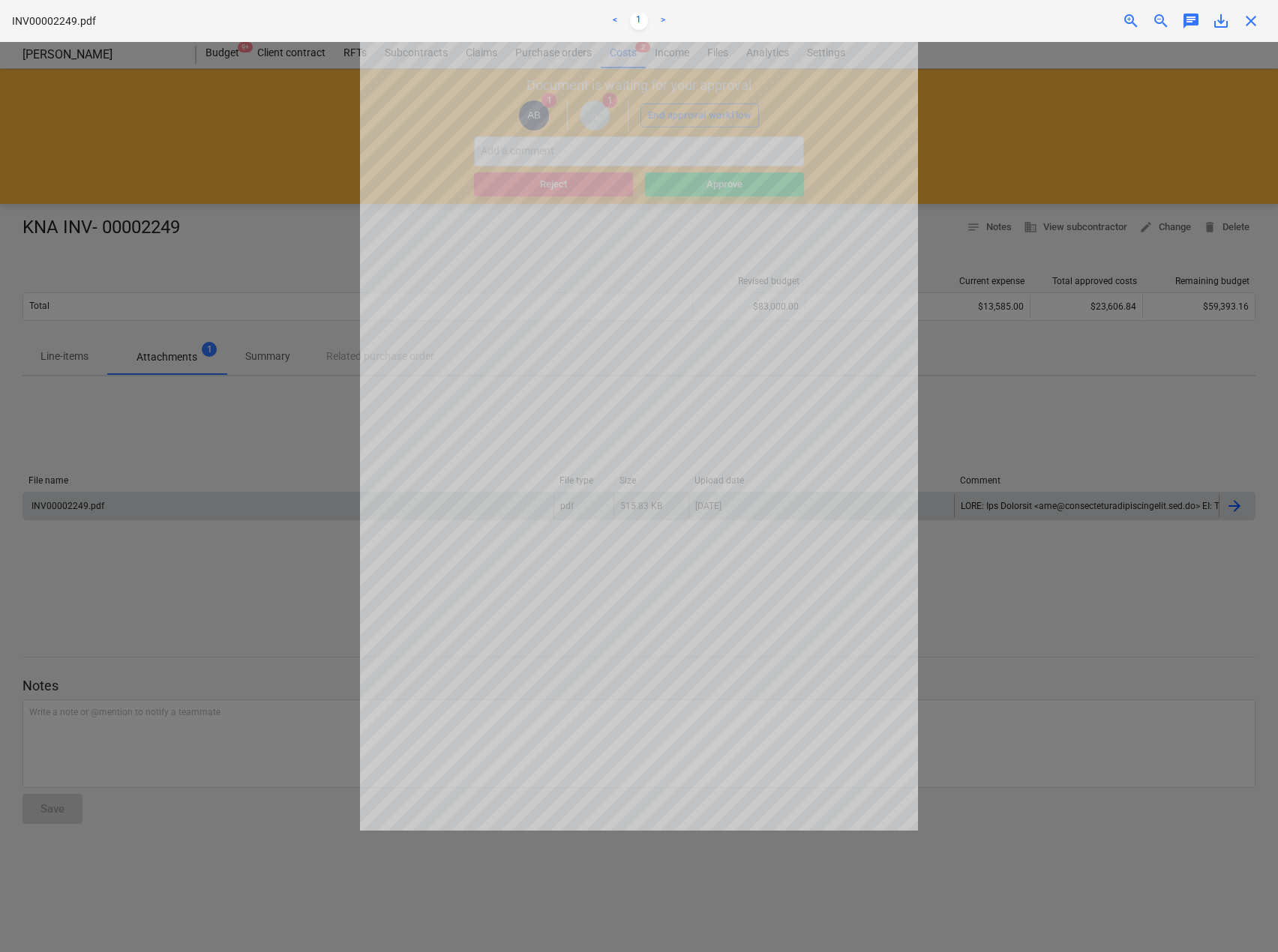
click at [1135, 24] on span "zoom_in" at bounding box center [1132, 21] width 18 height 18
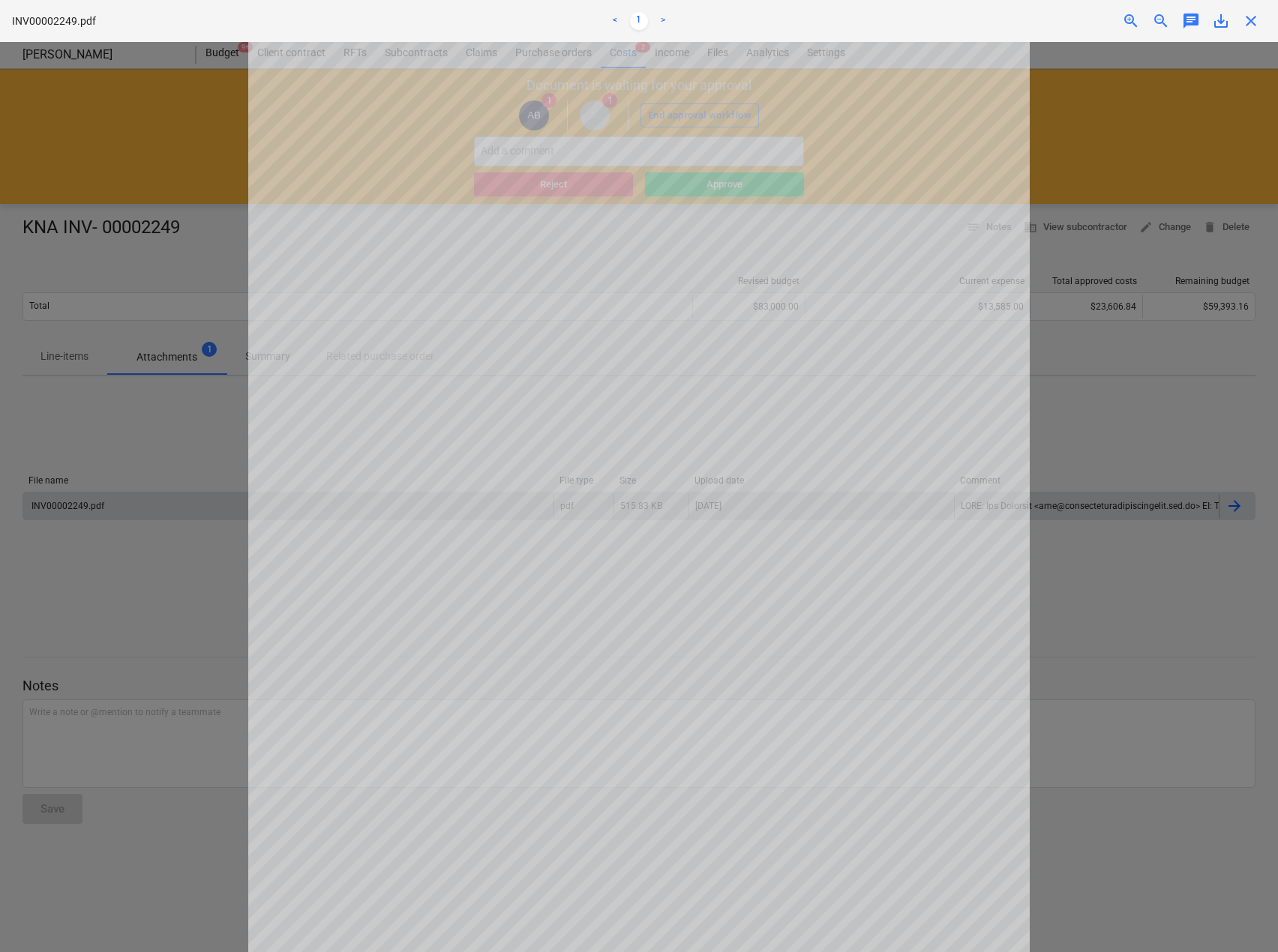
scroll to position [197, 0]
click at [1246, 24] on span "close" at bounding box center [1251, 21] width 18 height 18
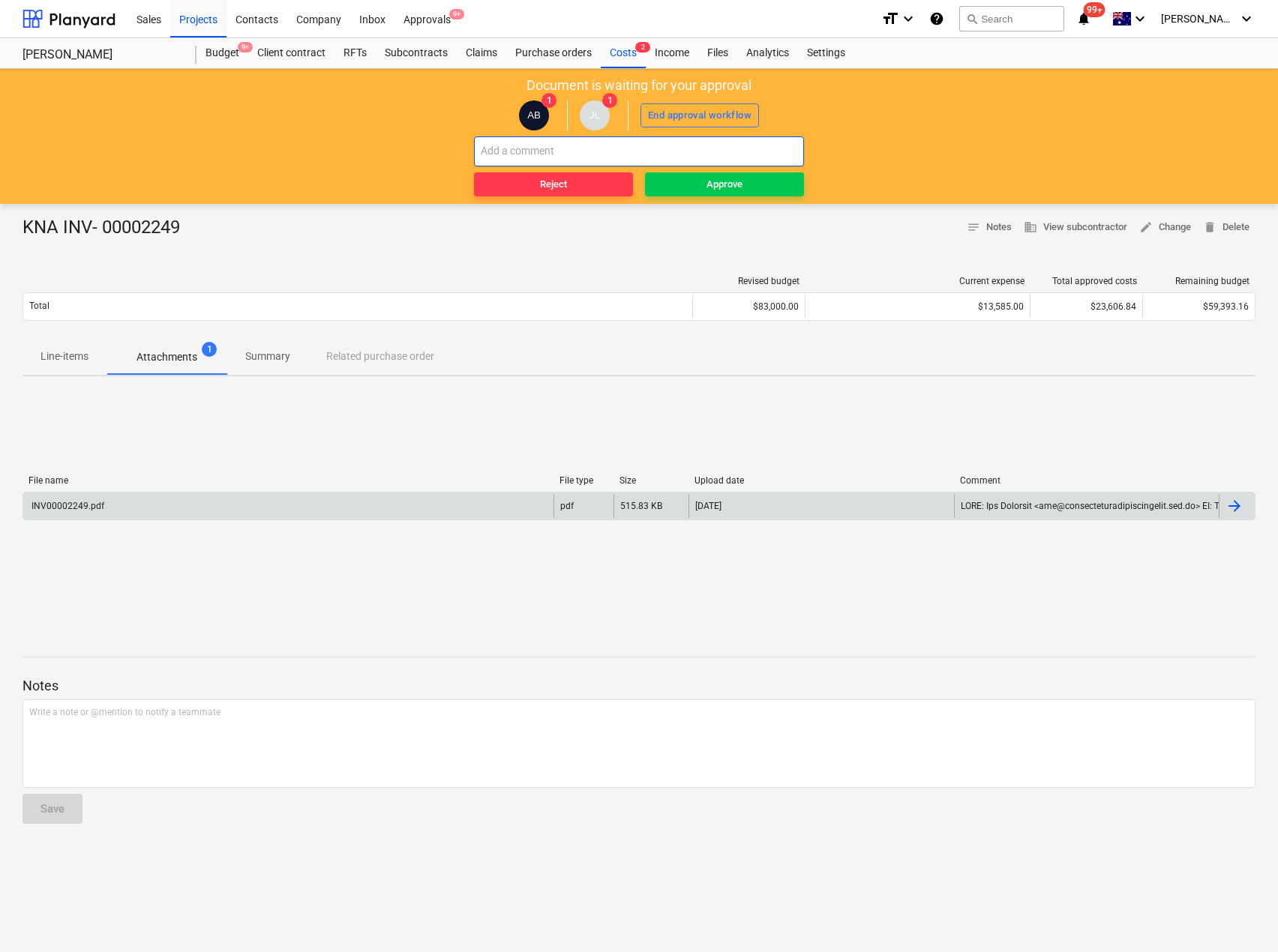
click at [563, 147] on input "text" at bounding box center [639, 151] width 330 height 30
type input "Only $11,998.25 payable due to current credit!"
click at [112, 503] on div "INV00002249.pdf" at bounding box center [288, 506] width 530 height 24
click at [79, 509] on div "INV00002249.pdf" at bounding box center [66, 506] width 75 height 11
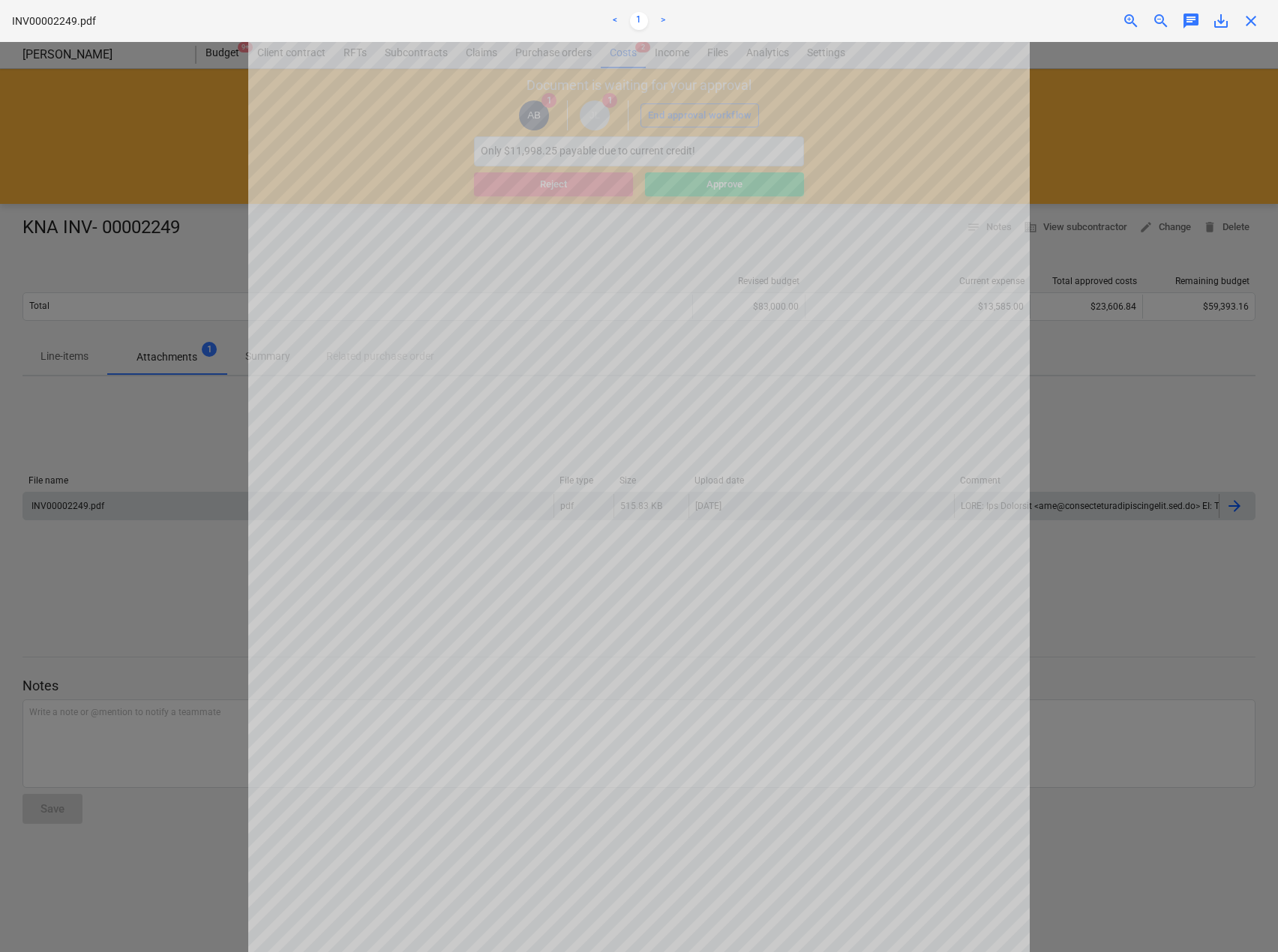
click at [1244, 28] on span "close" at bounding box center [1251, 21] width 18 height 18
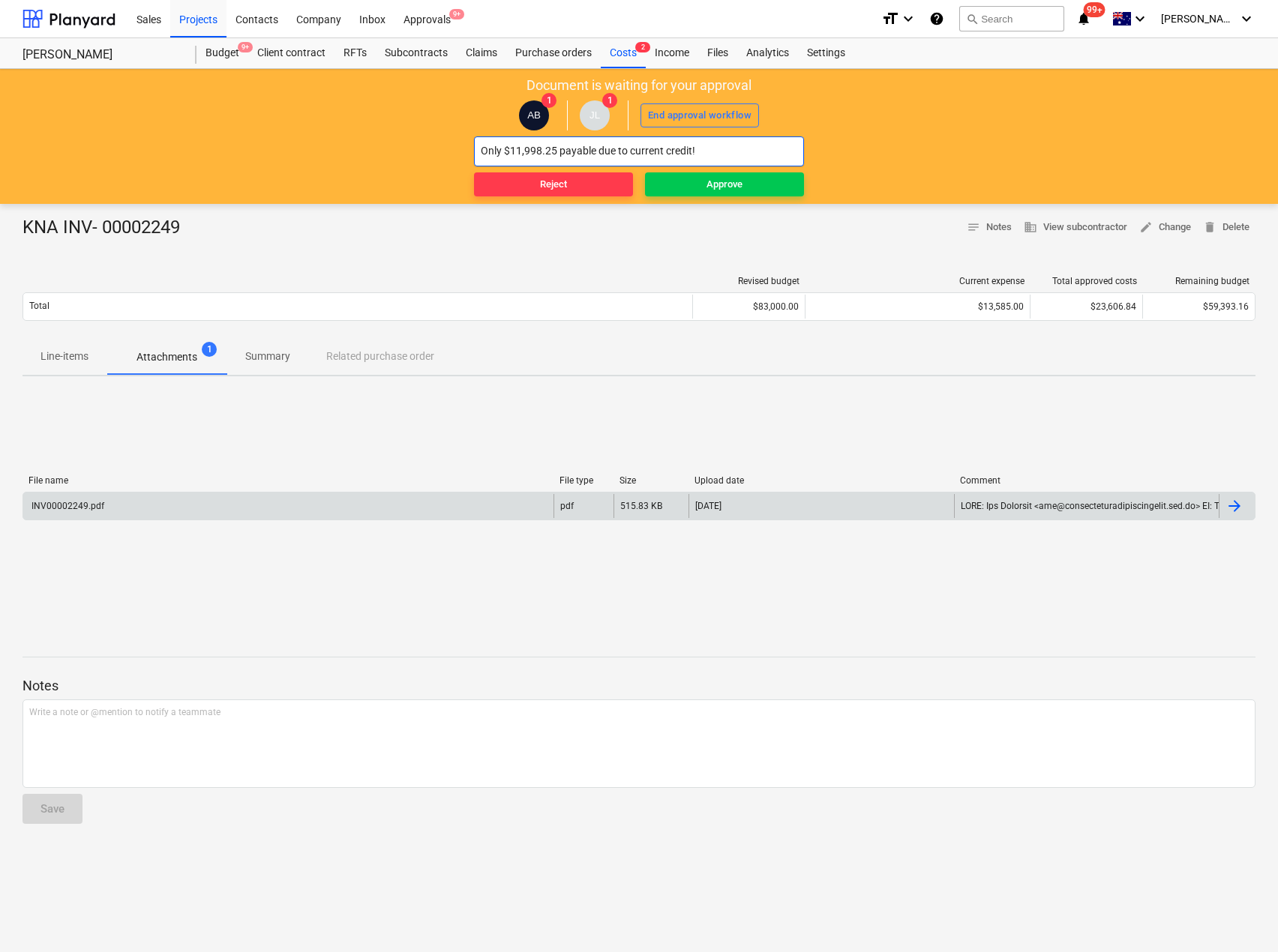
click at [735, 151] on input "Only $11,998.25 payable due to current credit!" at bounding box center [639, 151] width 330 height 30
click at [100, 493] on div "INV00002249.pdf pdf 515.83 KB [DATE]" at bounding box center [639, 506] width 1233 height 28
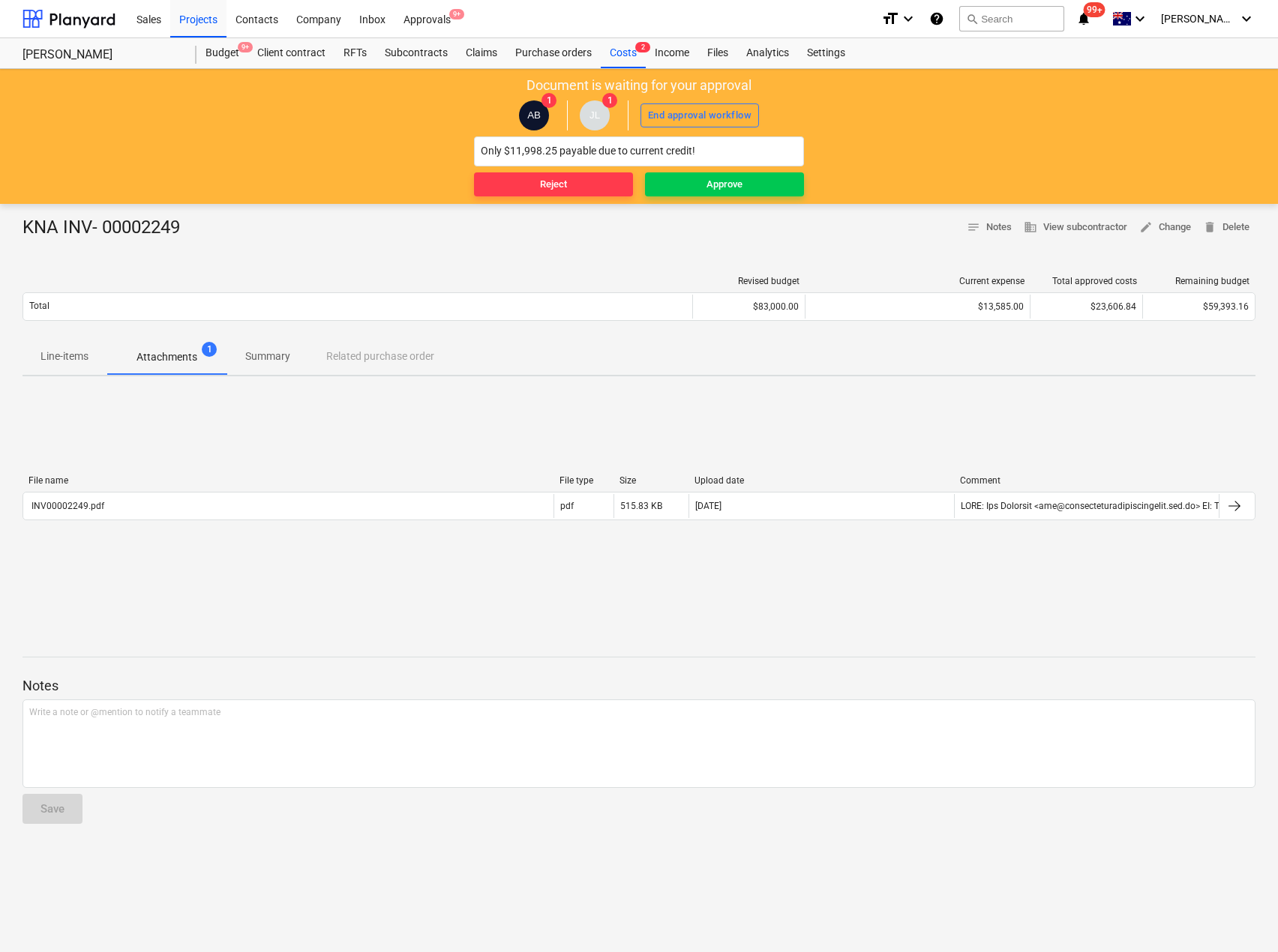
click at [73, 507] on div "INV00002249.pdf" at bounding box center [66, 506] width 75 height 11
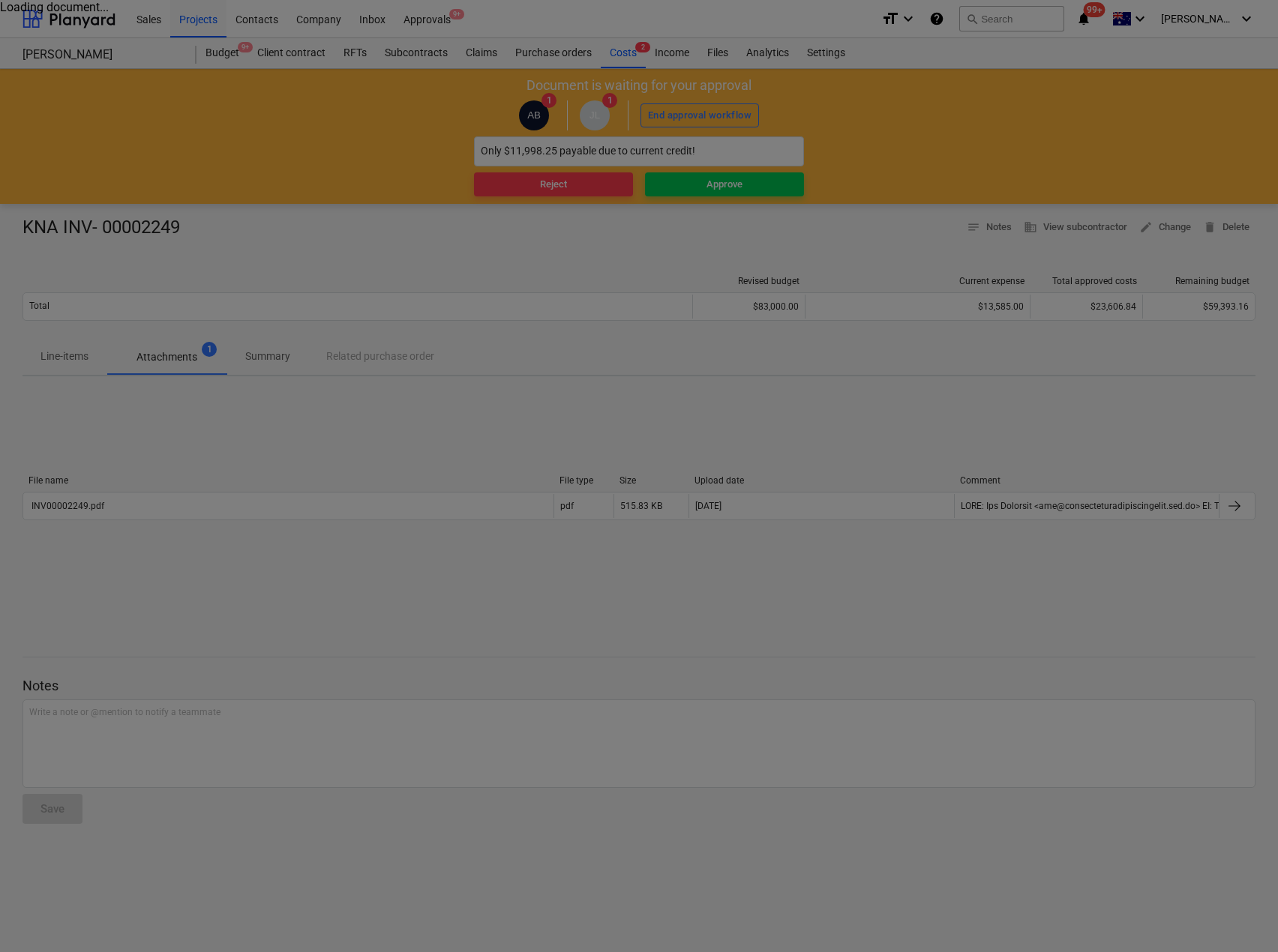
click at [73, 507] on div at bounding box center [639, 476] width 1278 height 952
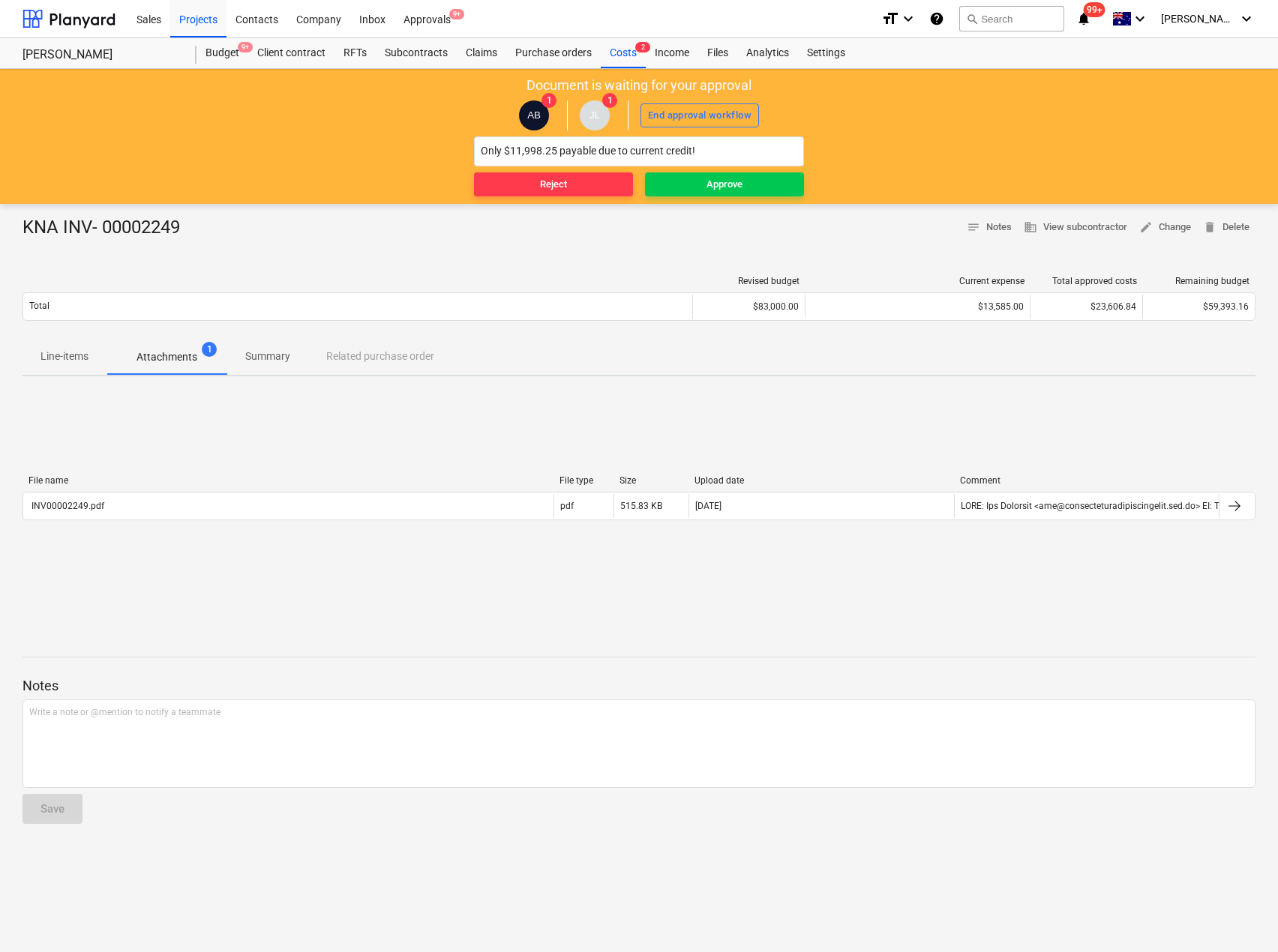
click at [100, 512] on div "INV00002249.pdf" at bounding box center [288, 506] width 530 height 24
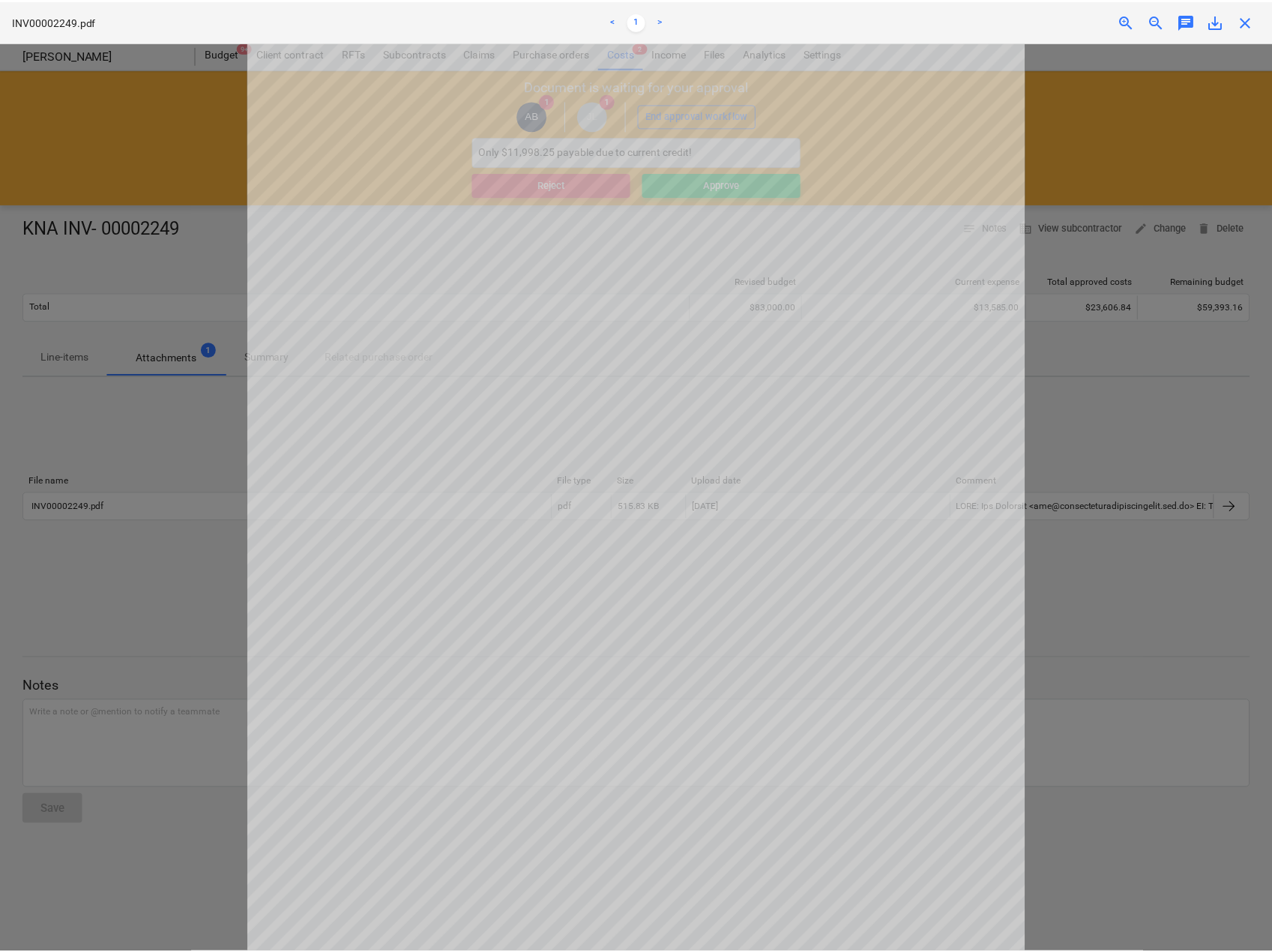
scroll to position [0, 0]
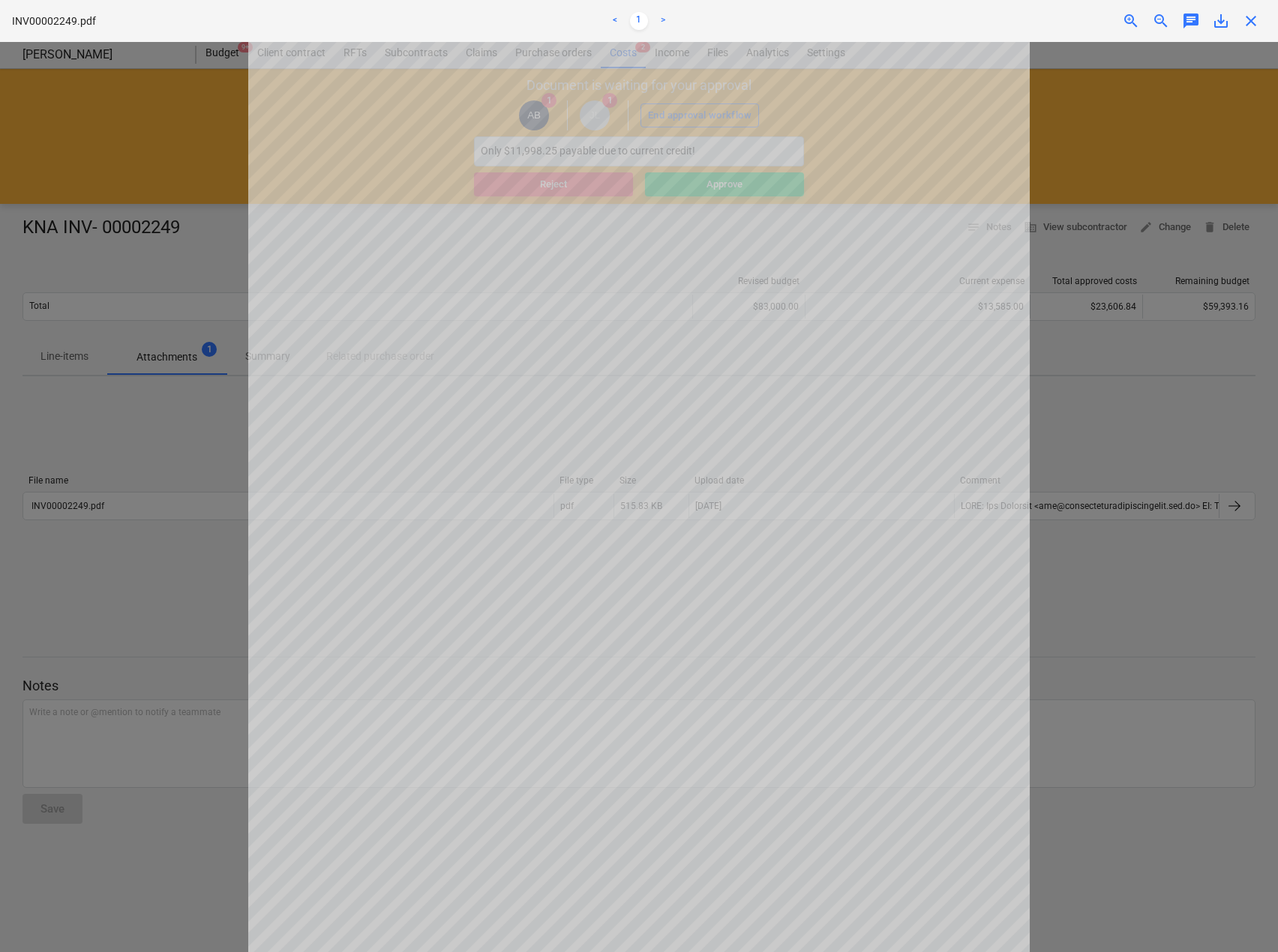
click at [1252, 18] on span "close" at bounding box center [1251, 21] width 18 height 18
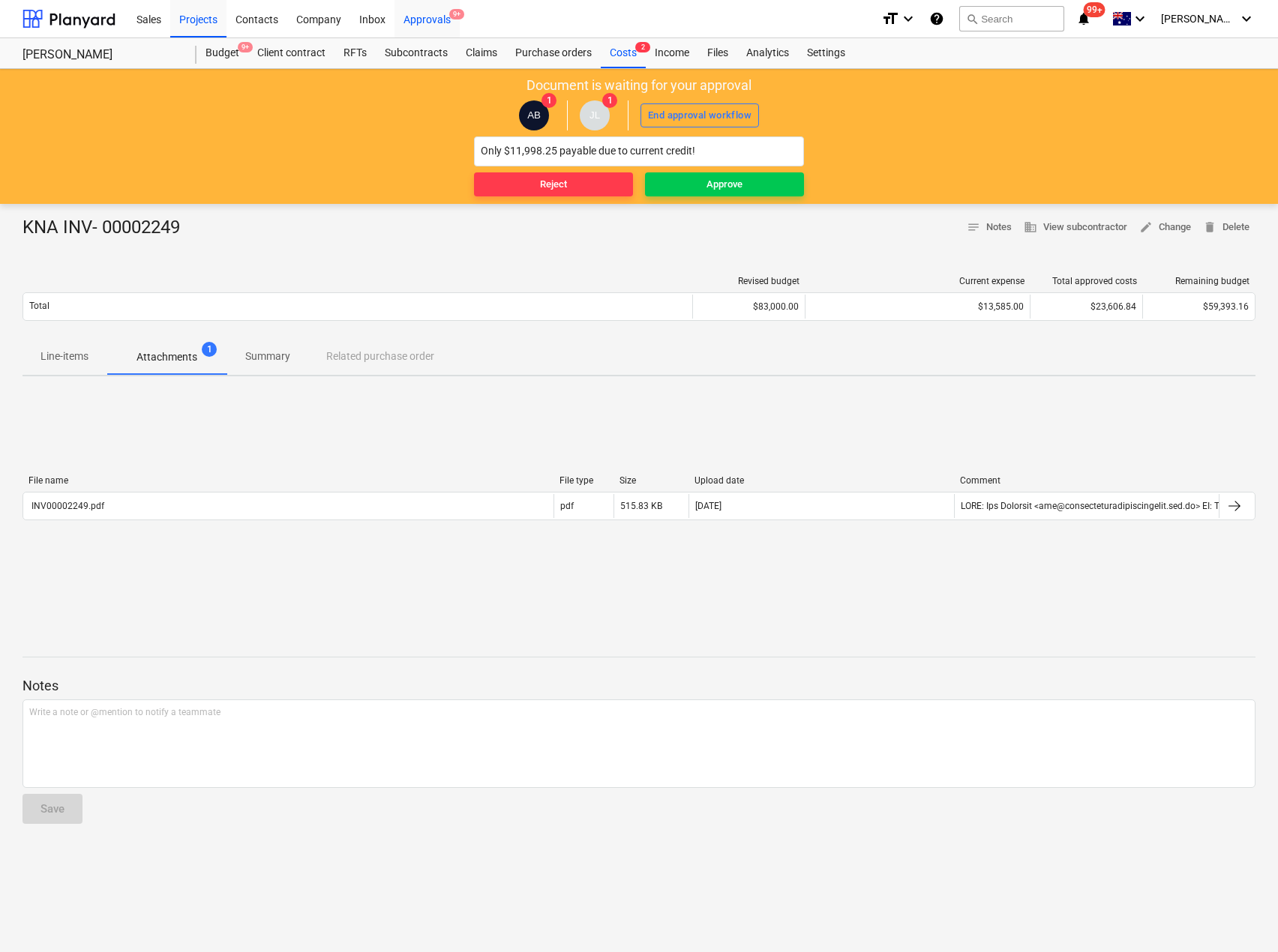
click at [430, 19] on div "Approvals 9+" at bounding box center [428, 18] width 65 height 38
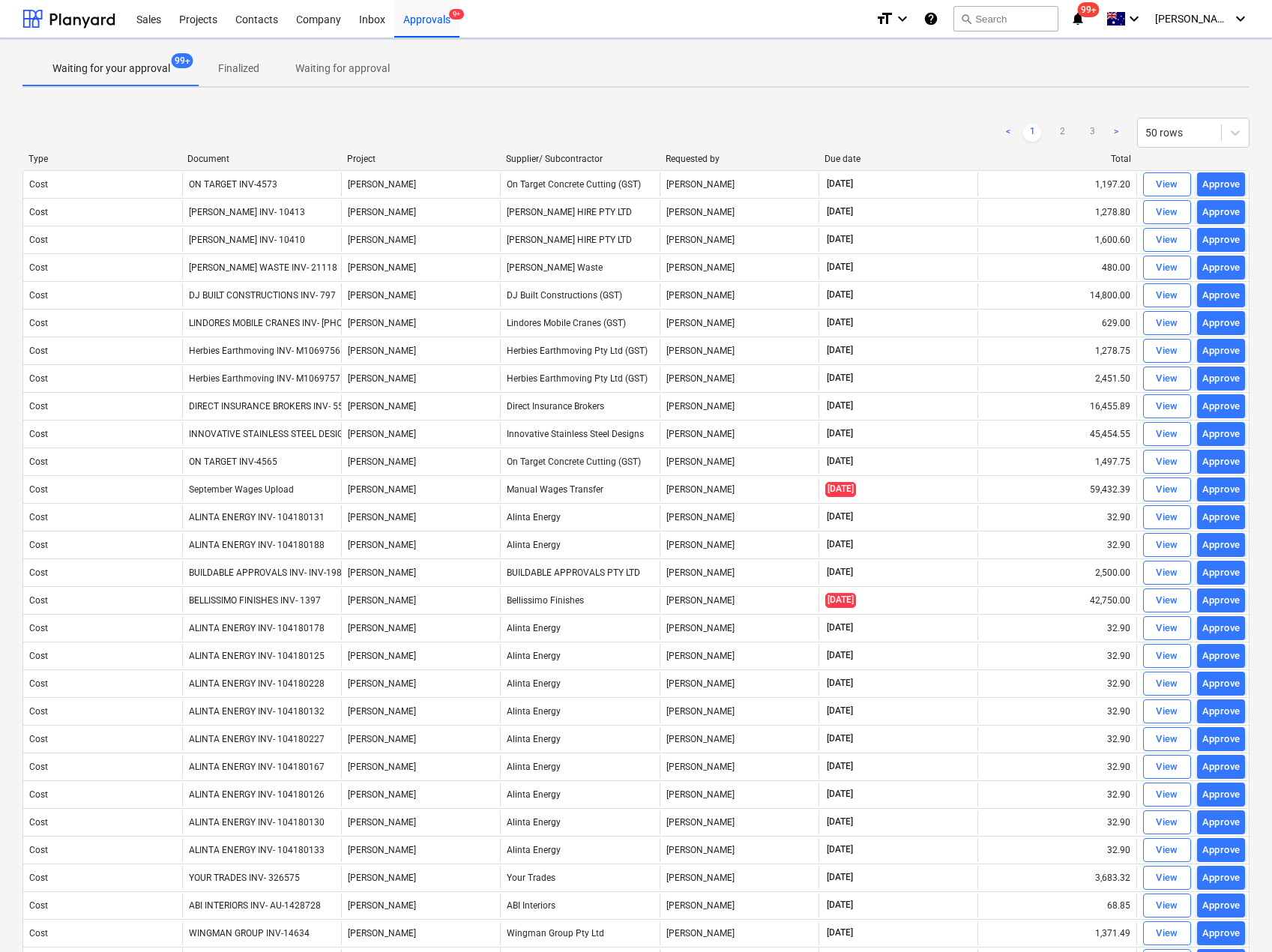
click at [229, 161] on div "Document" at bounding box center [261, 159] width 147 height 11
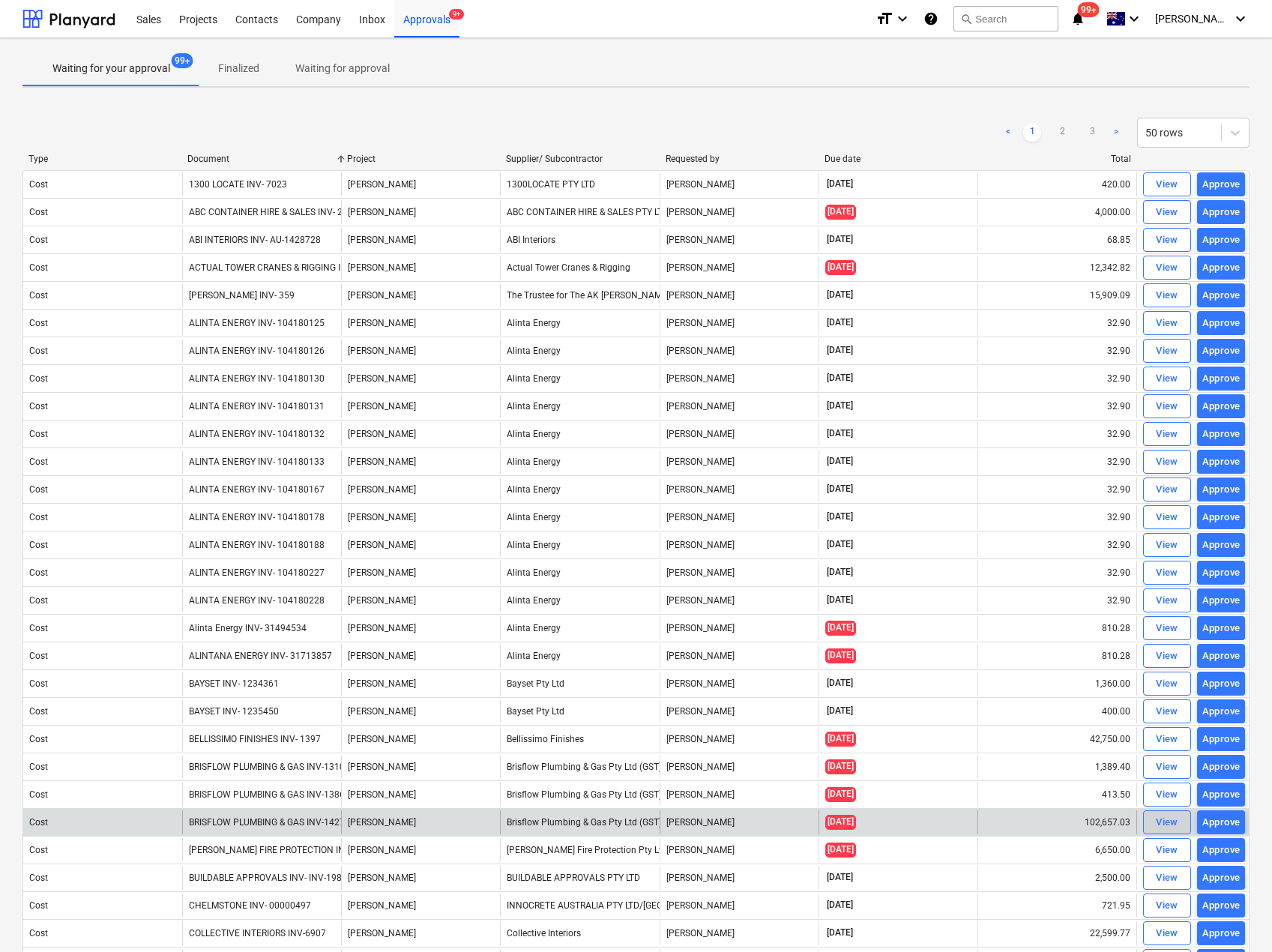
click at [1166, 827] on div "View" at bounding box center [1167, 822] width 23 height 17
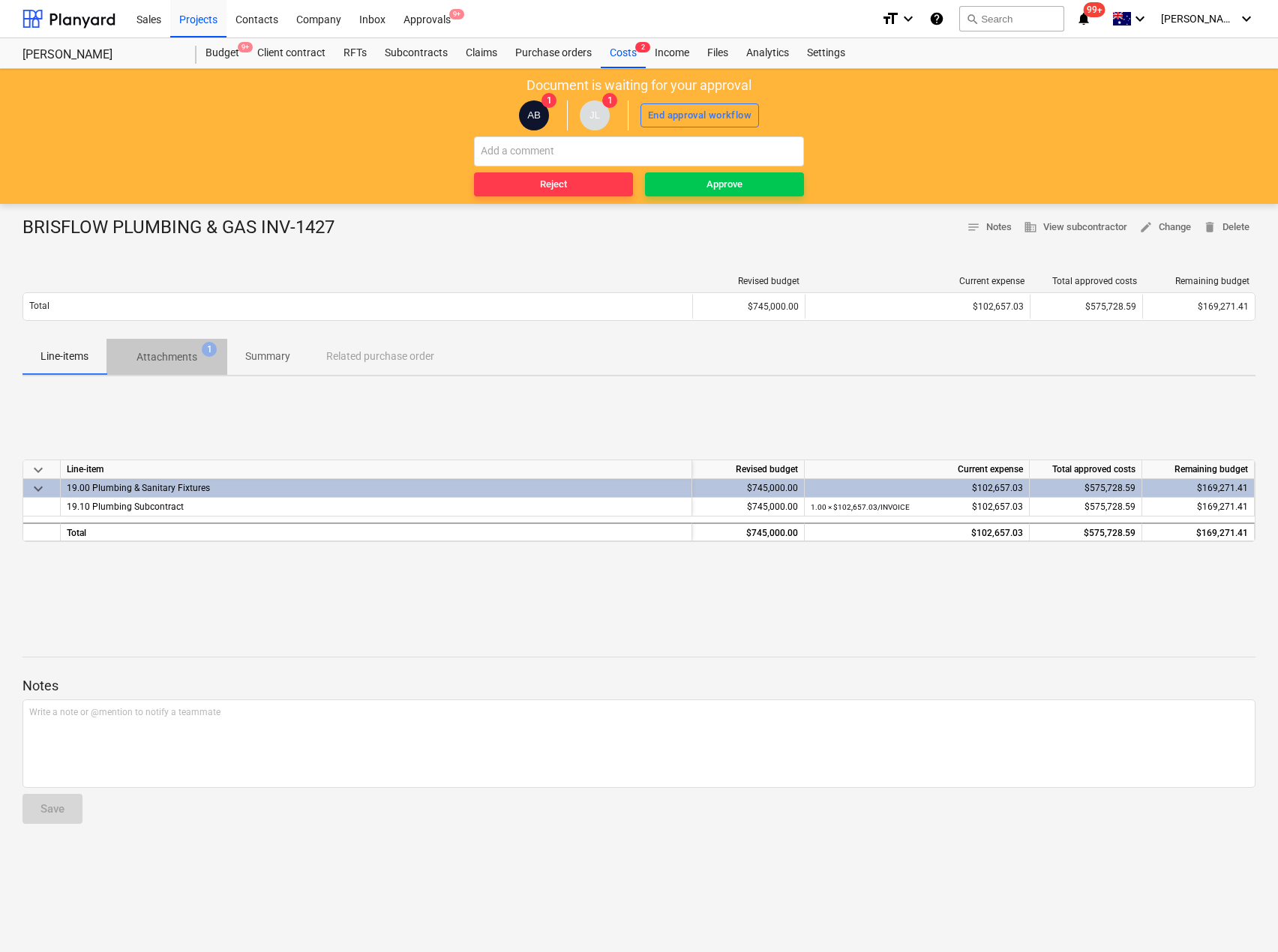
click at [182, 361] on p "Attachments" at bounding box center [166, 356] width 61 height 15
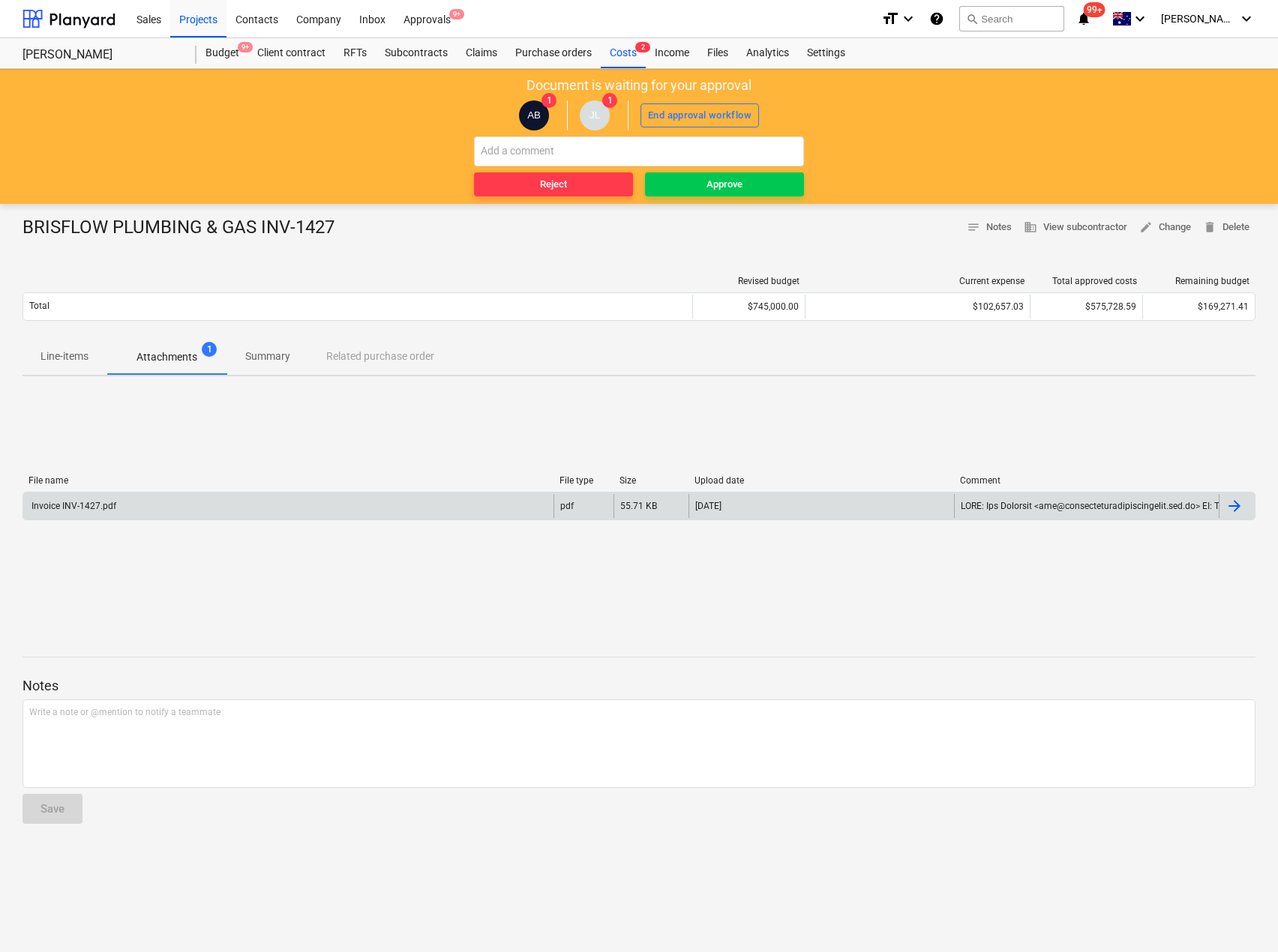
click at [97, 519] on div "Invoice INV-1427.pdf pdf 55.71 KB [DATE]" at bounding box center [639, 506] width 1233 height 28
click at [55, 502] on div "Invoice INV-1427.pdf" at bounding box center [73, 506] width 87 height 11
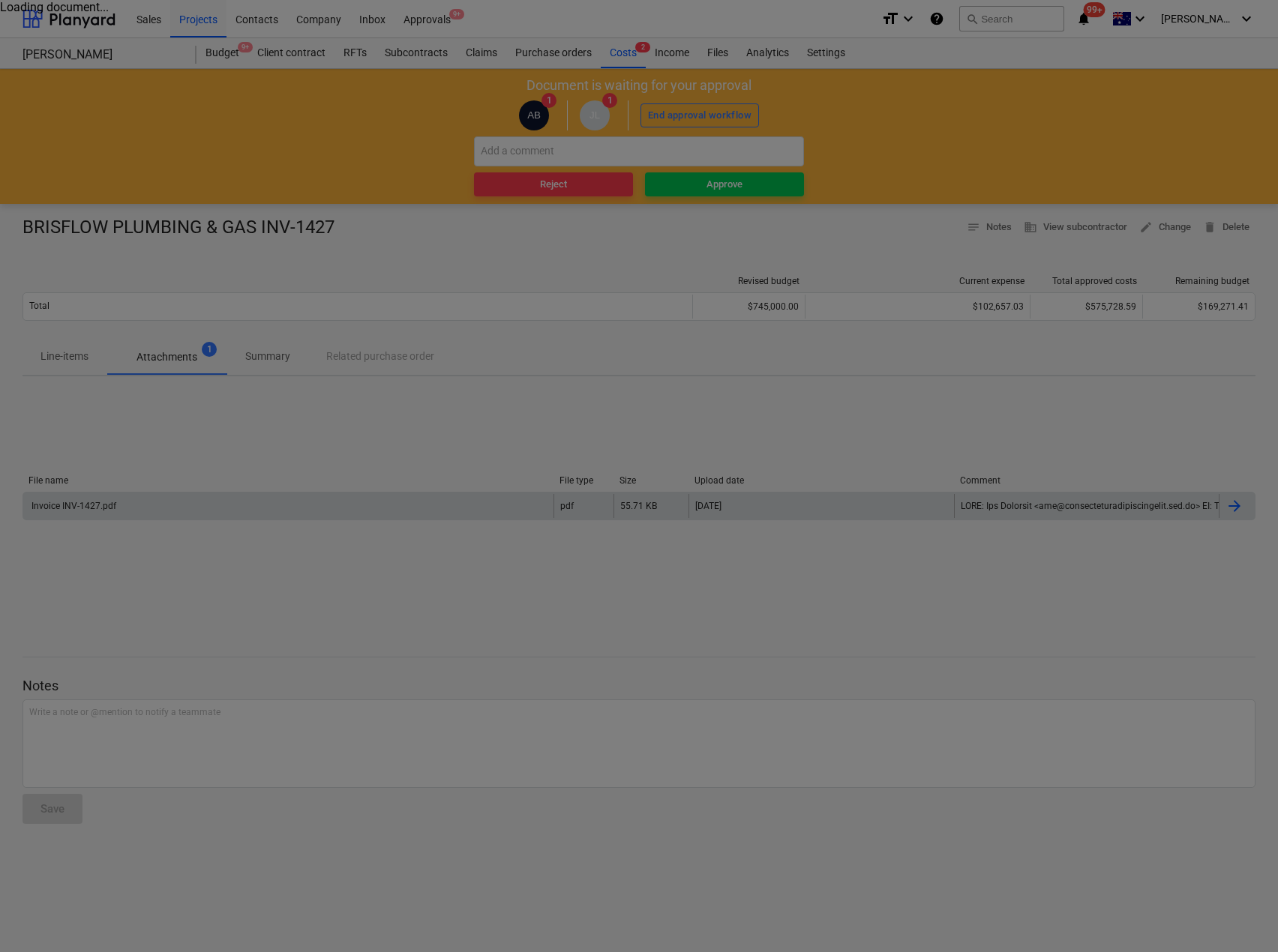
click at [55, 502] on div at bounding box center [639, 476] width 1278 height 952
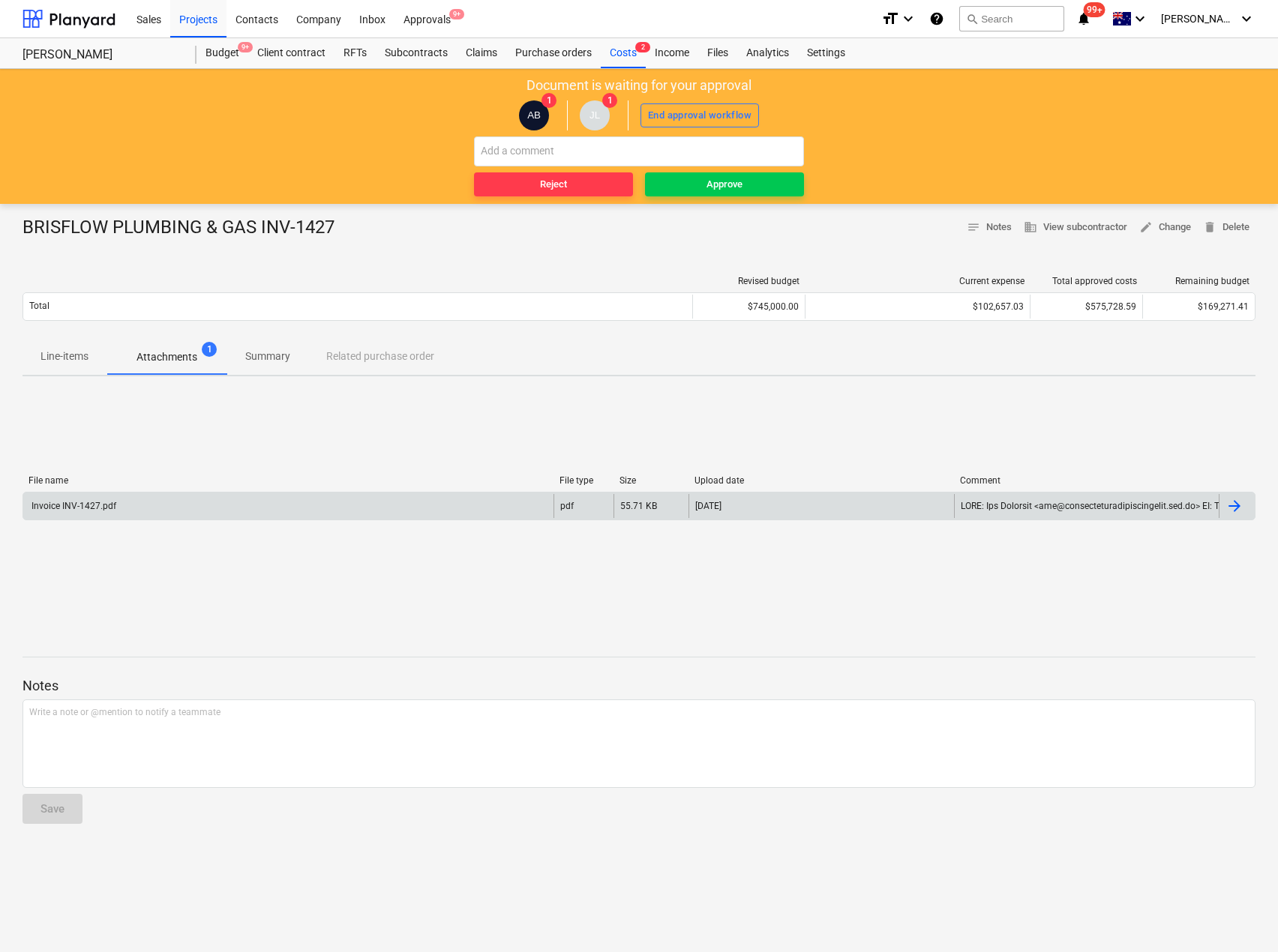
click at [66, 499] on div "Invoice INV-1427.pdf" at bounding box center [288, 506] width 530 height 24
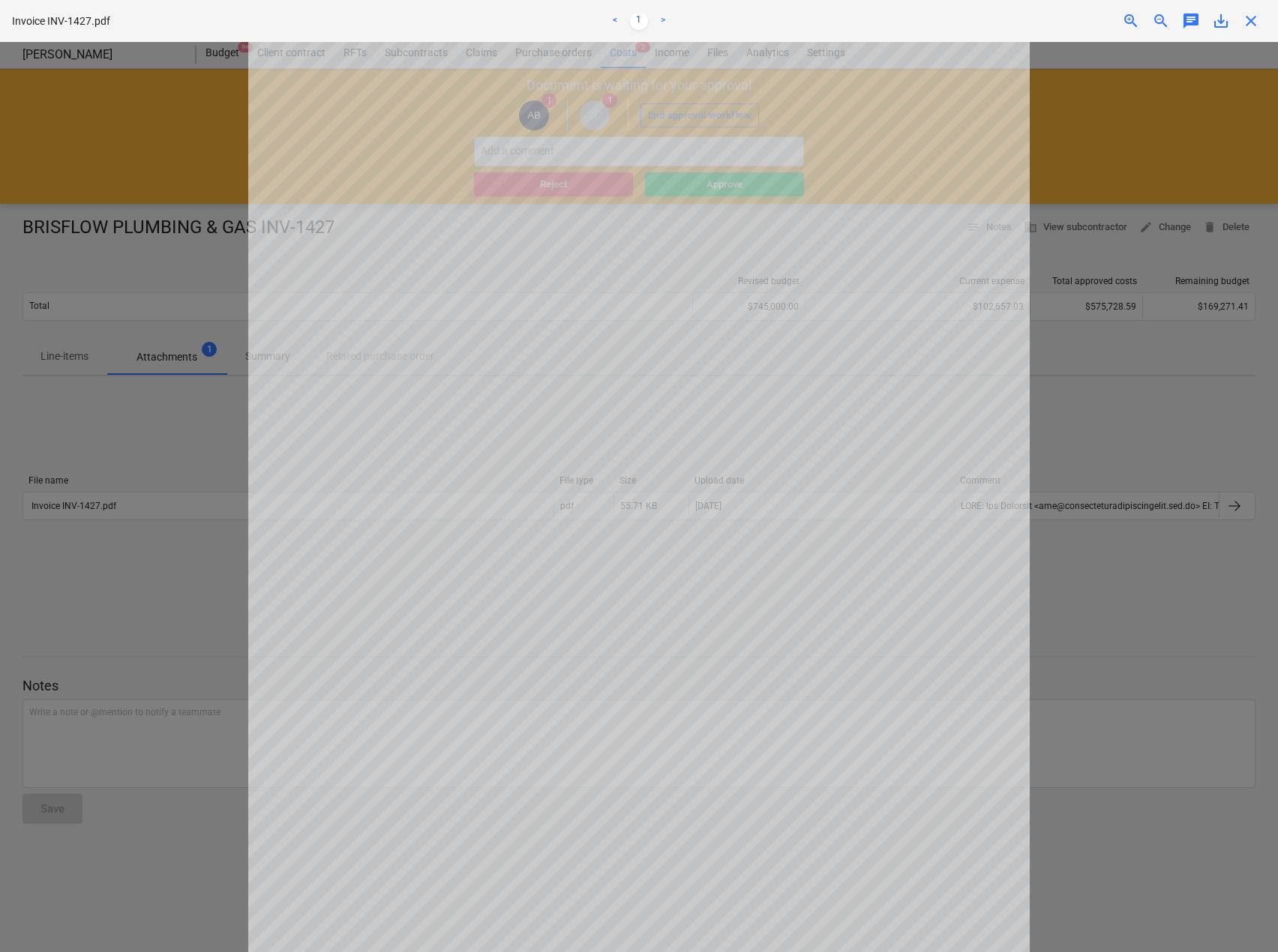
click at [1247, 19] on span "close" at bounding box center [1251, 21] width 18 height 18
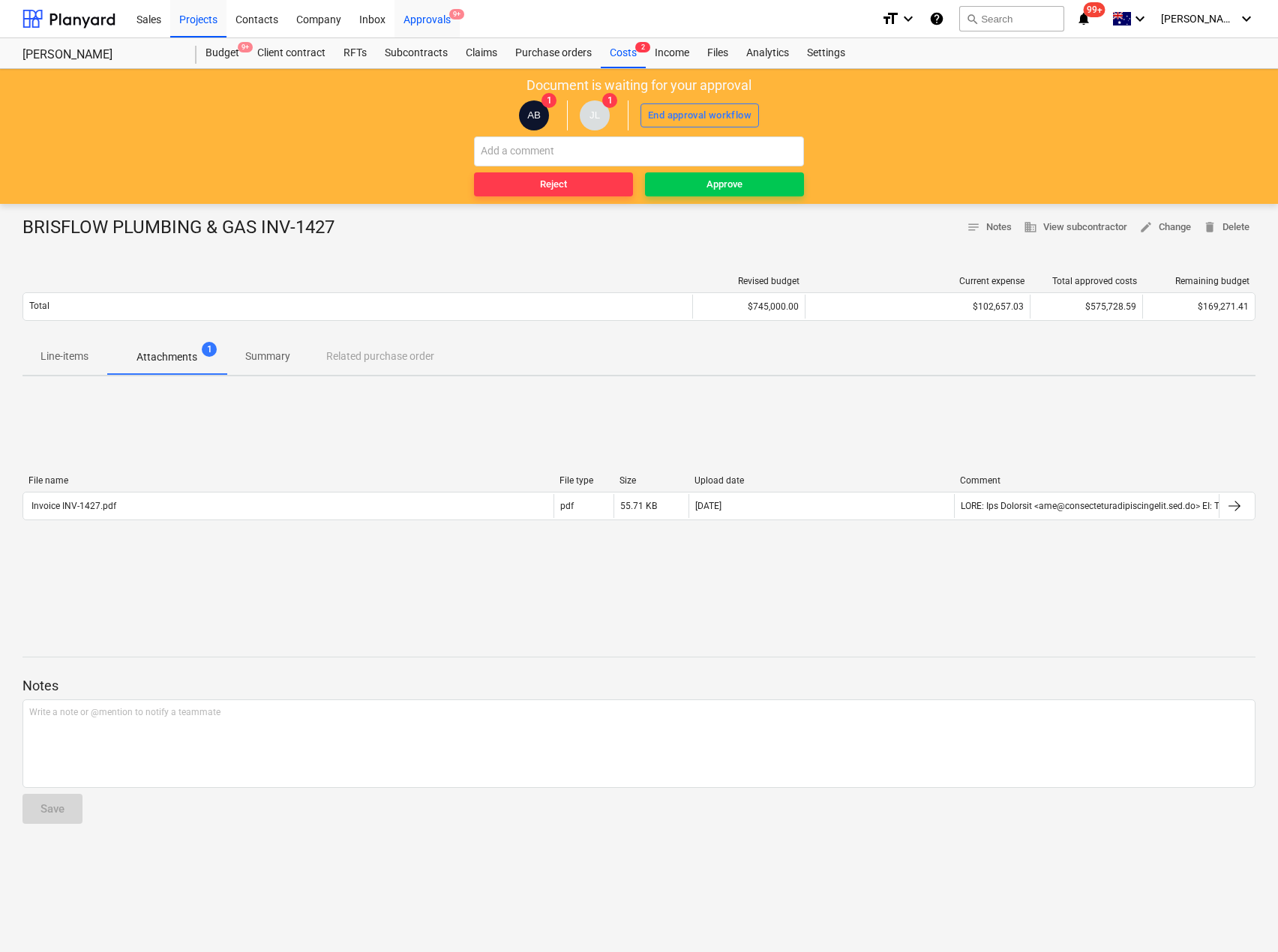
click at [413, 15] on div "Approvals 9+" at bounding box center [428, 18] width 65 height 38
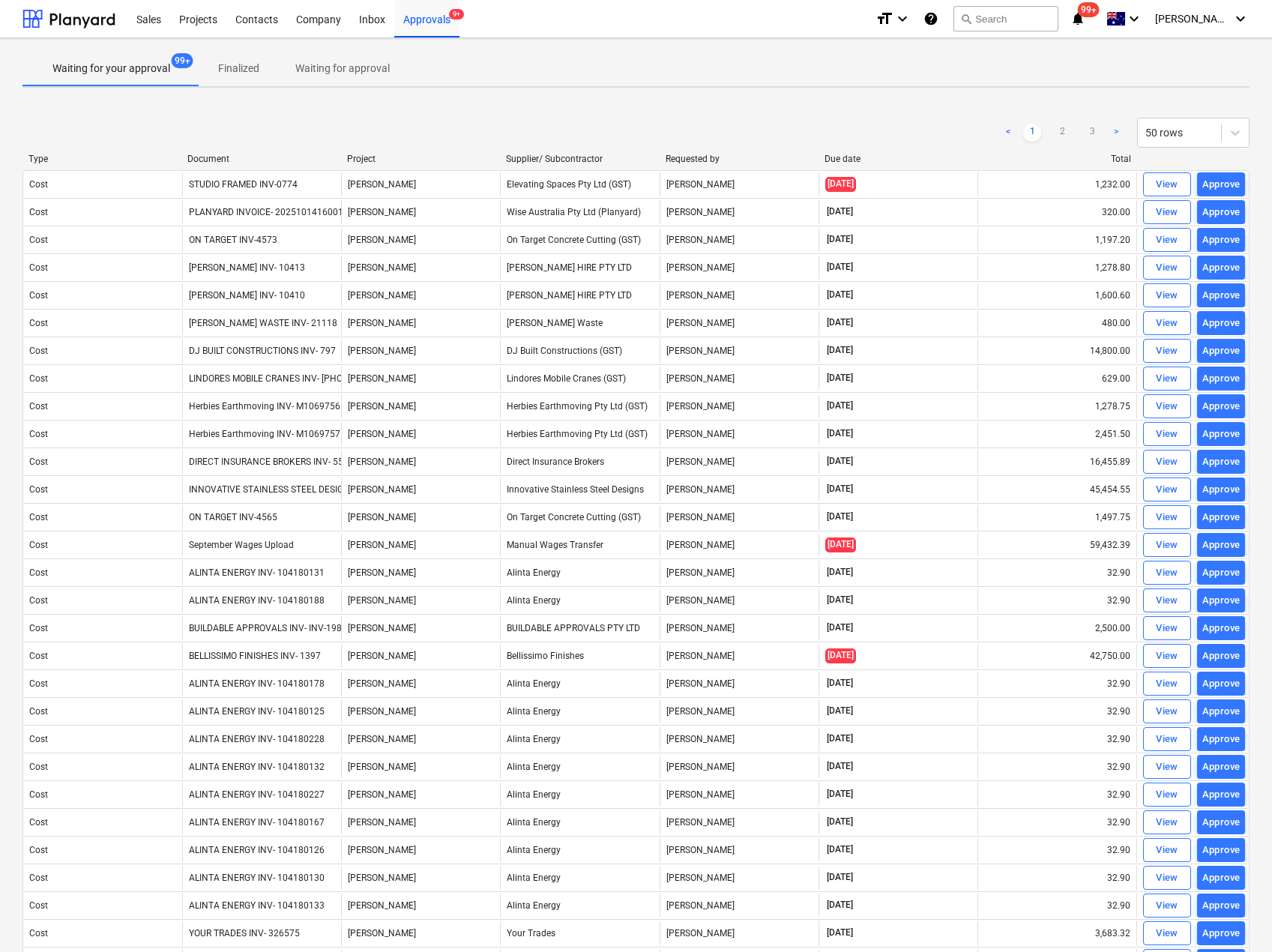
click at [225, 164] on div "Document" at bounding box center [261, 159] width 147 height 11
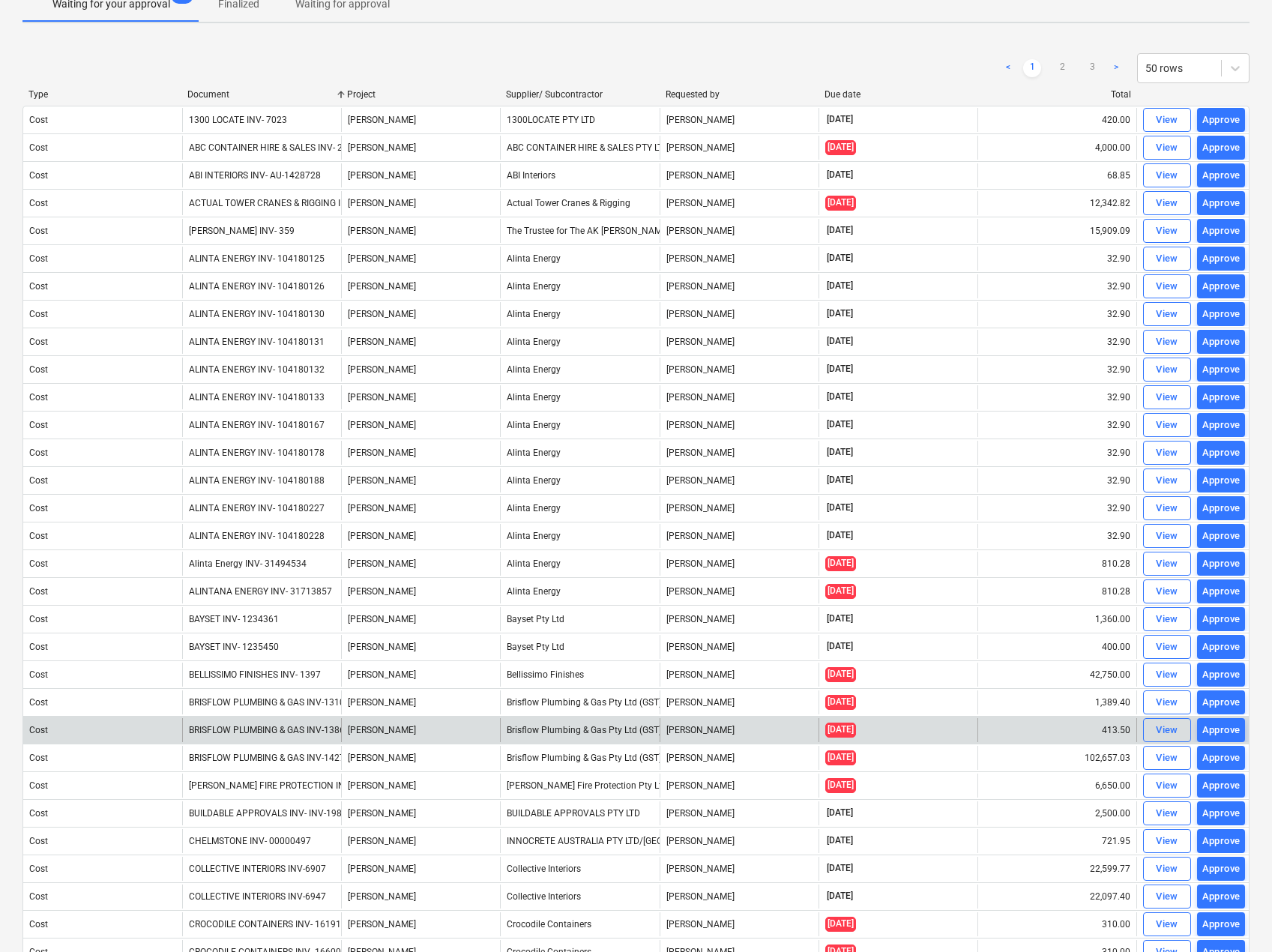
scroll to position [150, 0]
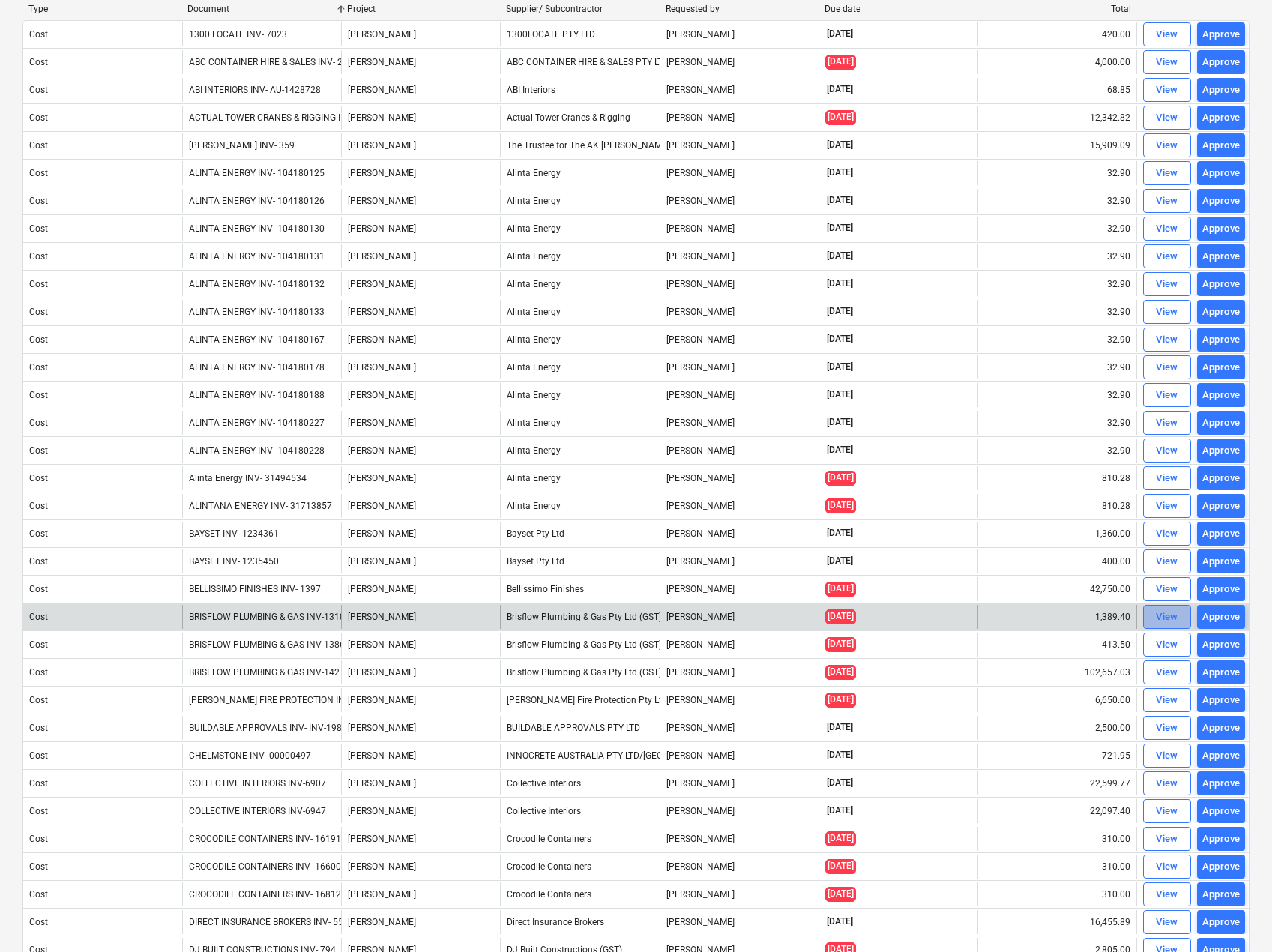
click at [1166, 620] on div "View" at bounding box center [1167, 617] width 23 height 17
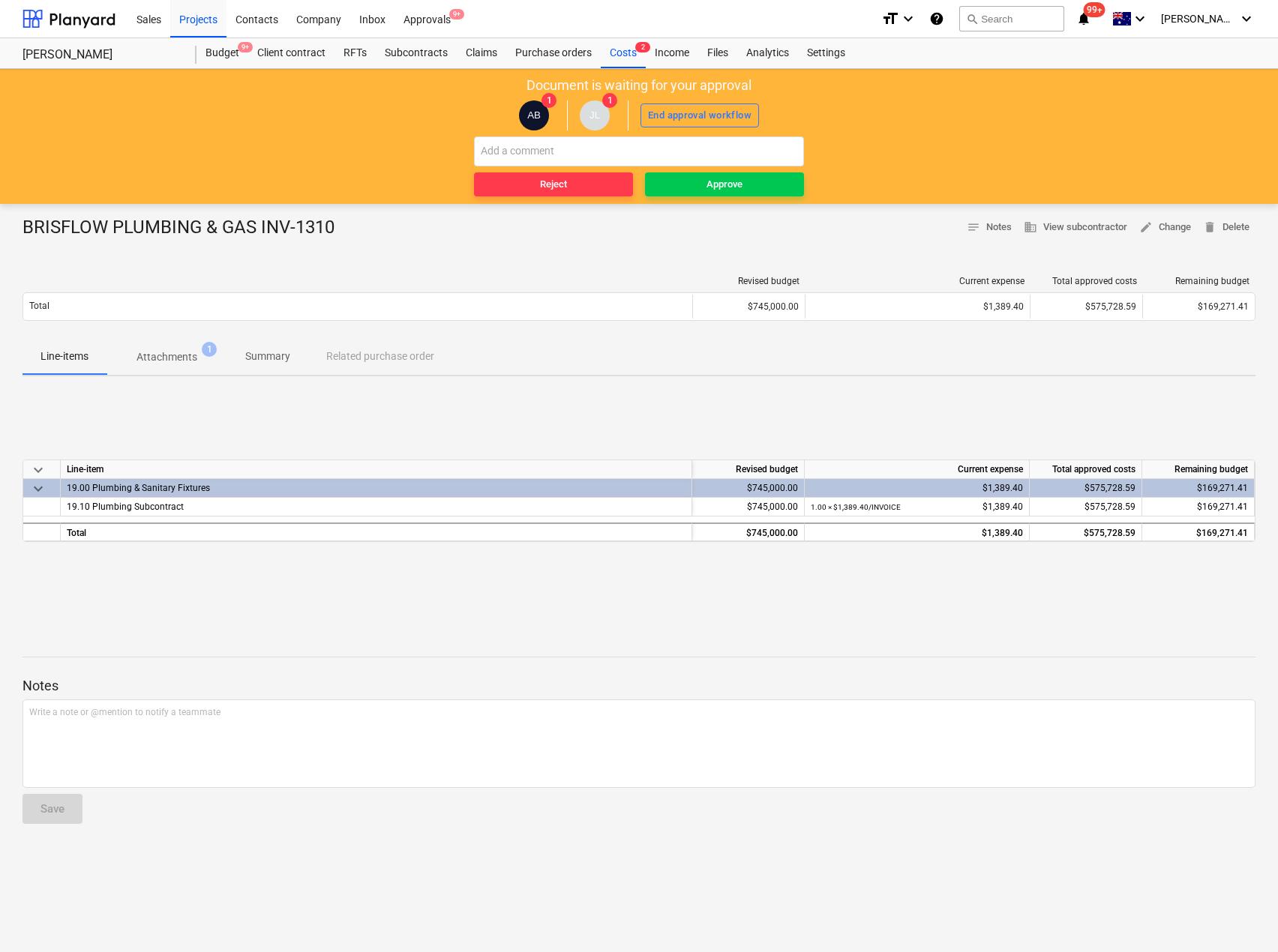
click at [168, 344] on span "Attachments 1" at bounding box center [166, 357] width 121 height 27
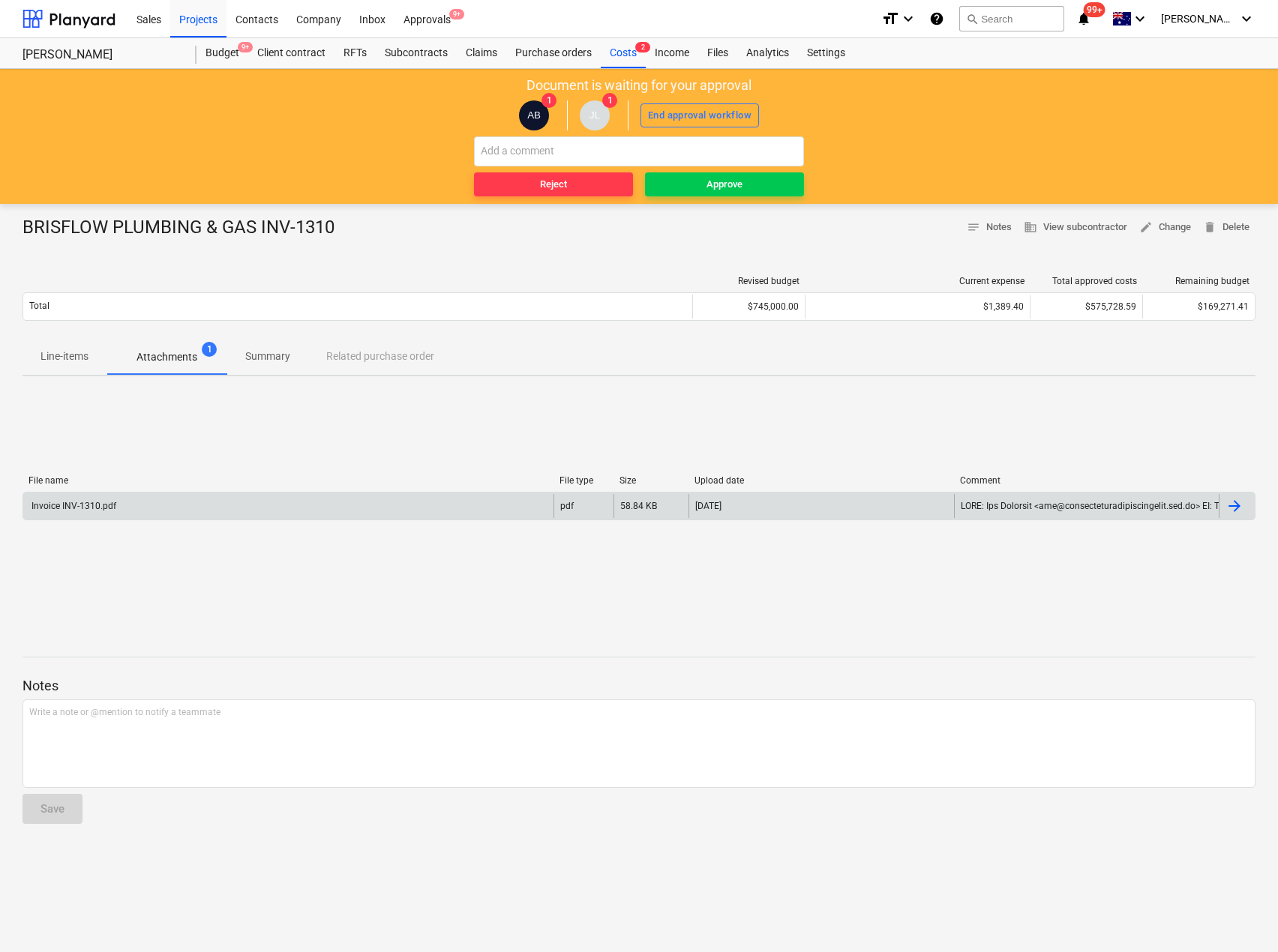
click at [102, 503] on div "Invoice INV-1310.pdf" at bounding box center [73, 506] width 87 height 11
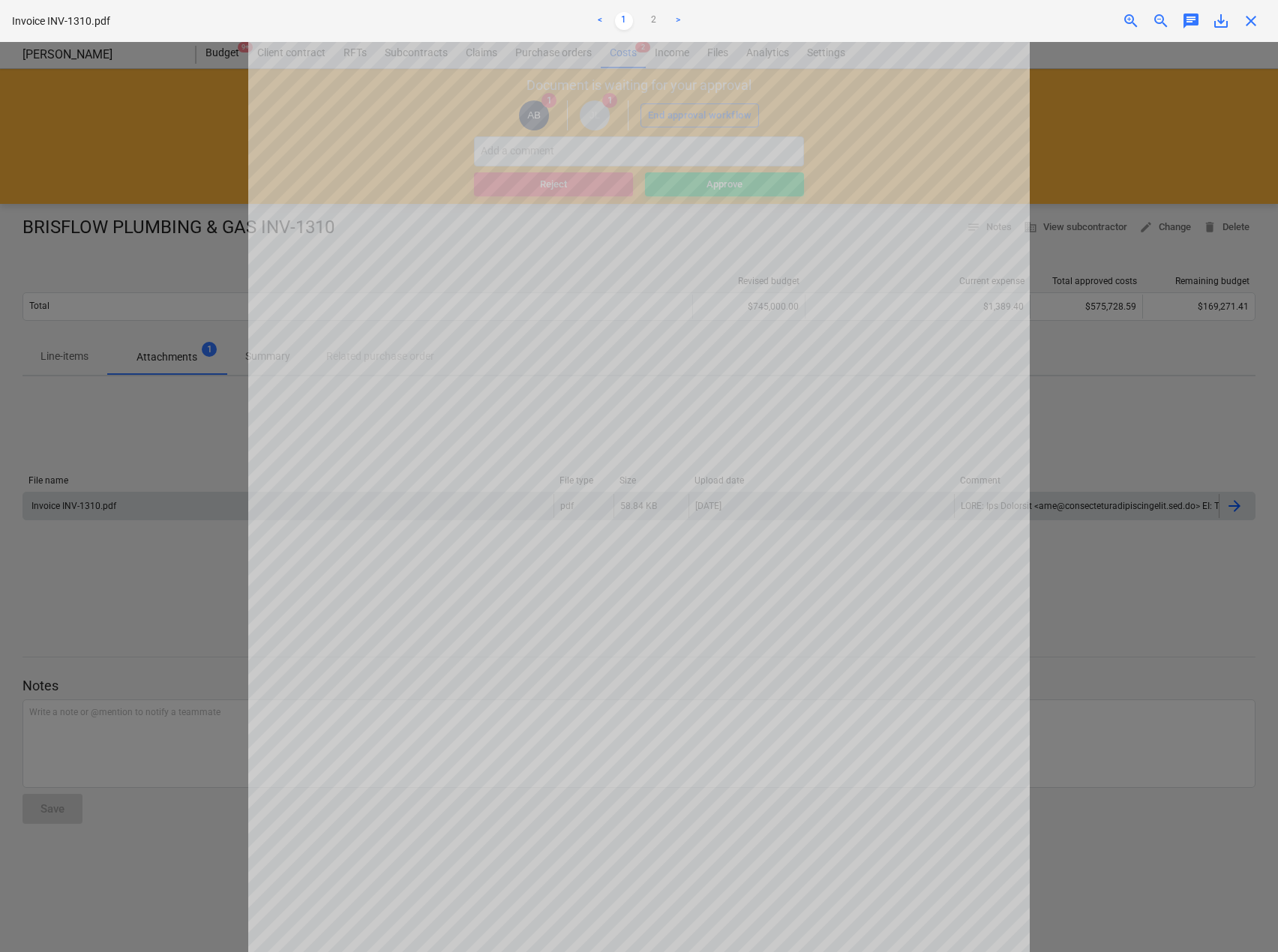
click at [1259, 24] on span "close" at bounding box center [1251, 21] width 18 height 18
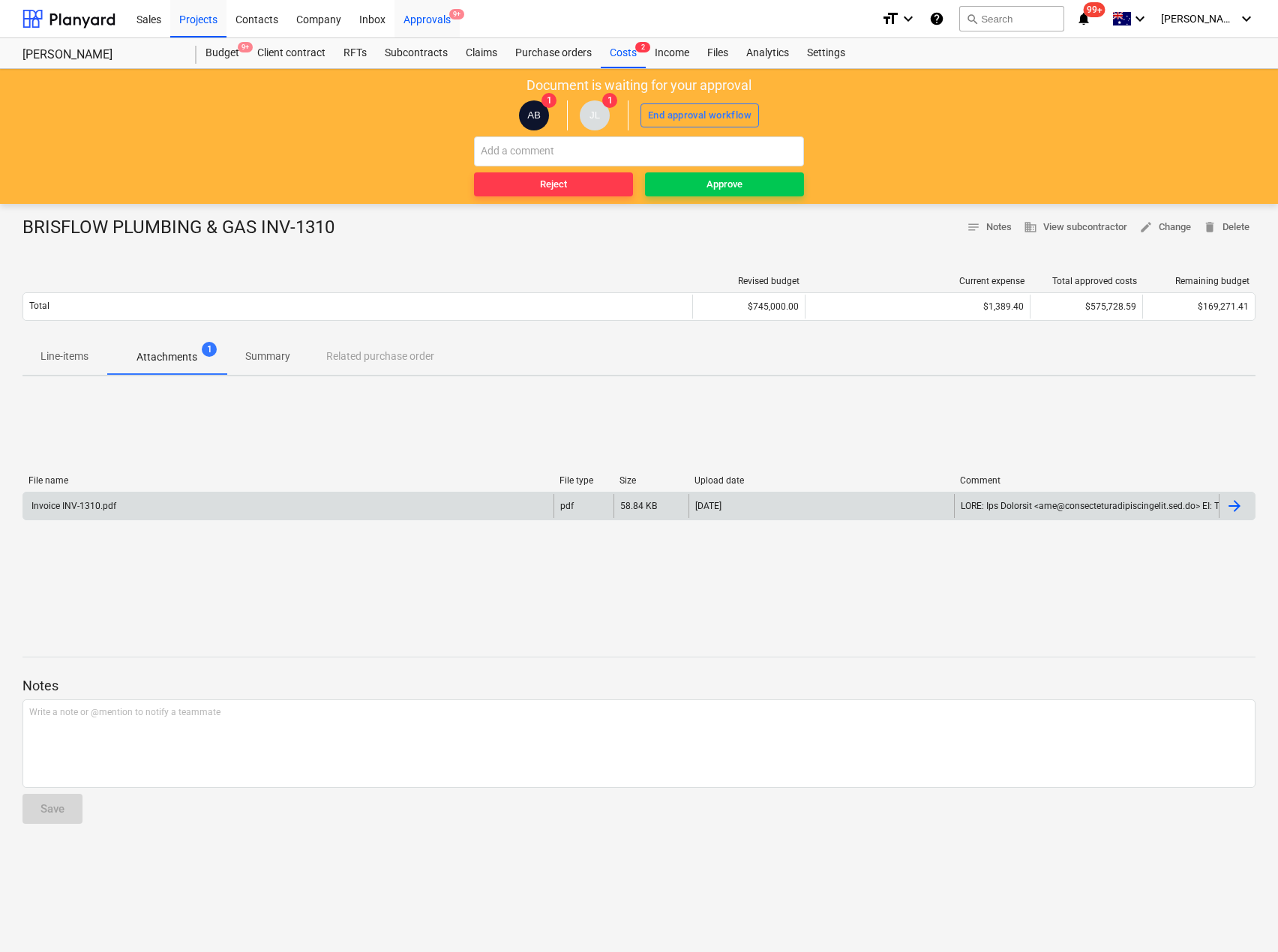
click at [429, 12] on div "Approvals 9+" at bounding box center [428, 18] width 65 height 38
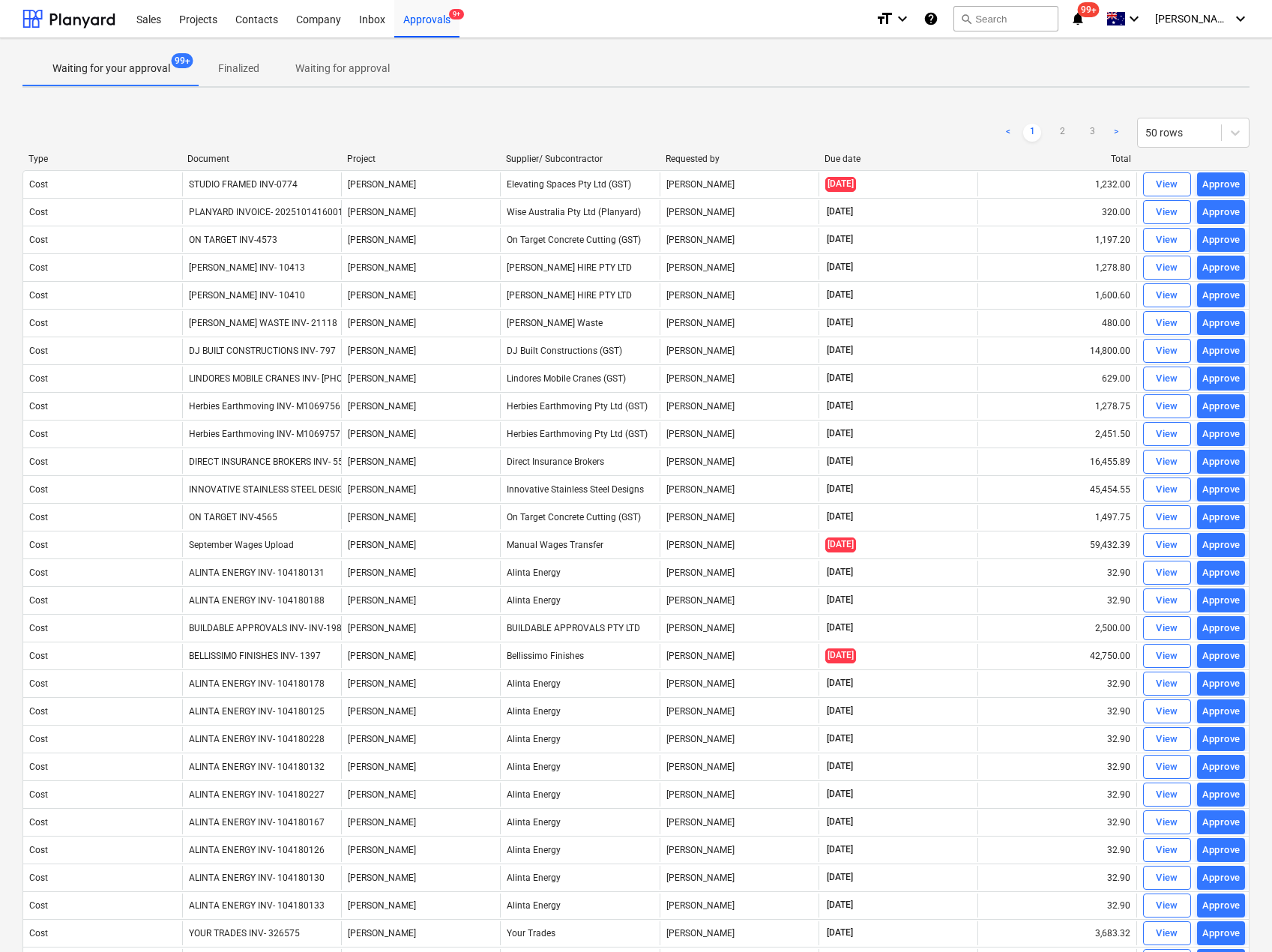
click at [215, 151] on div "< 1 2 3 > 50 rows" at bounding box center [636, 133] width 1227 height 42
click at [215, 156] on div "Document" at bounding box center [261, 159] width 147 height 11
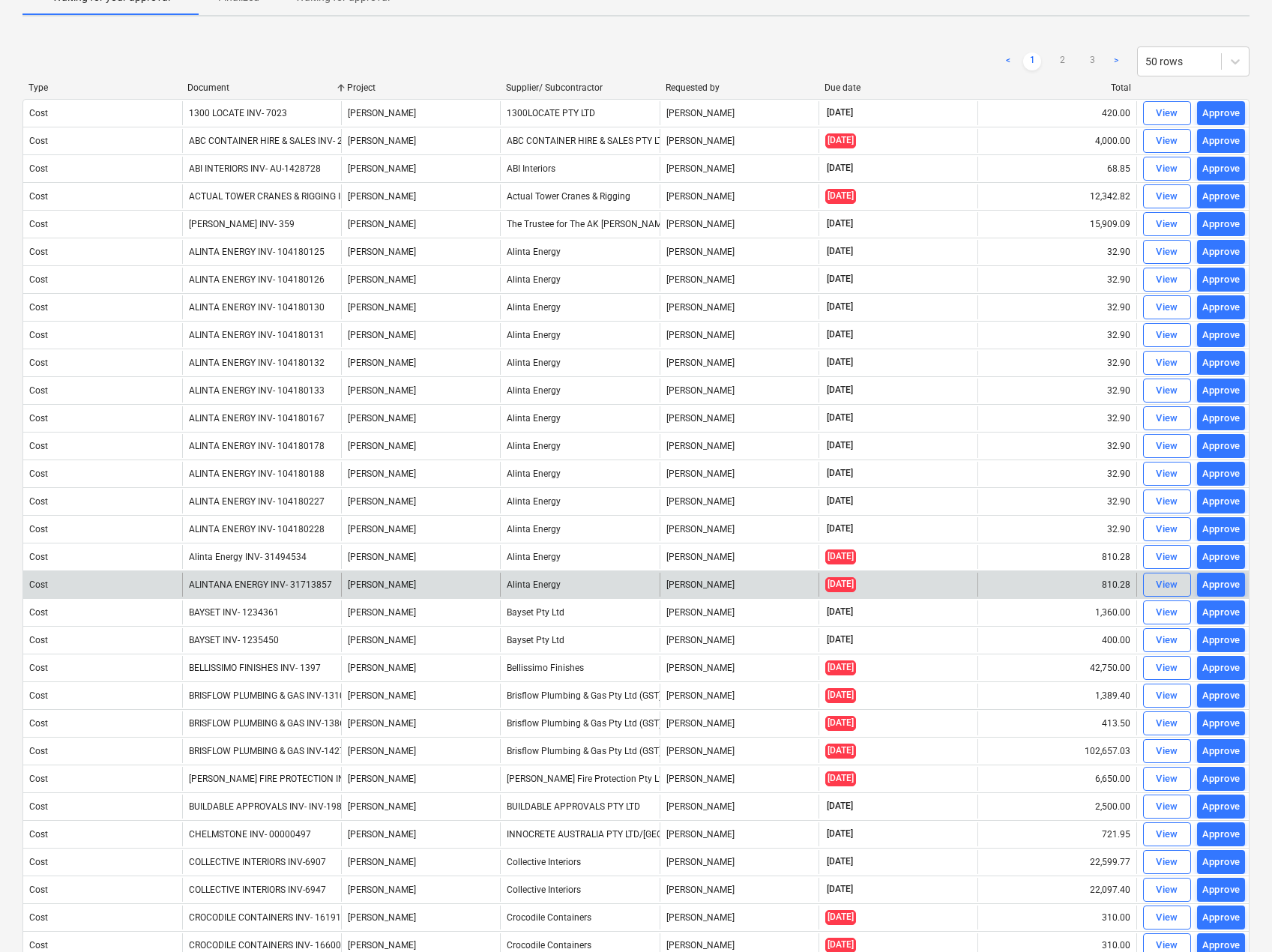
scroll to position [75, 0]
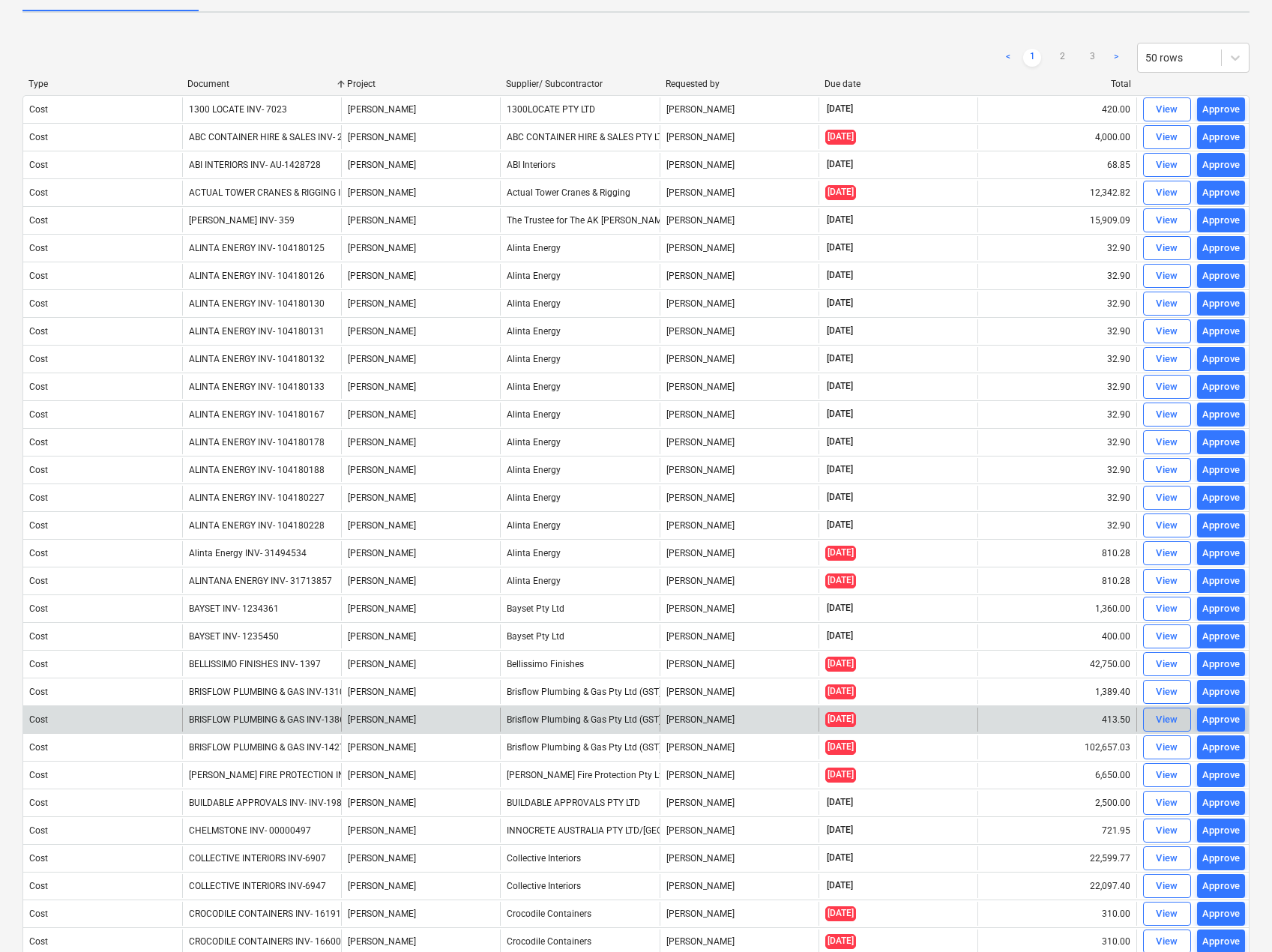
click at [1163, 719] on div "View" at bounding box center [1167, 720] width 23 height 17
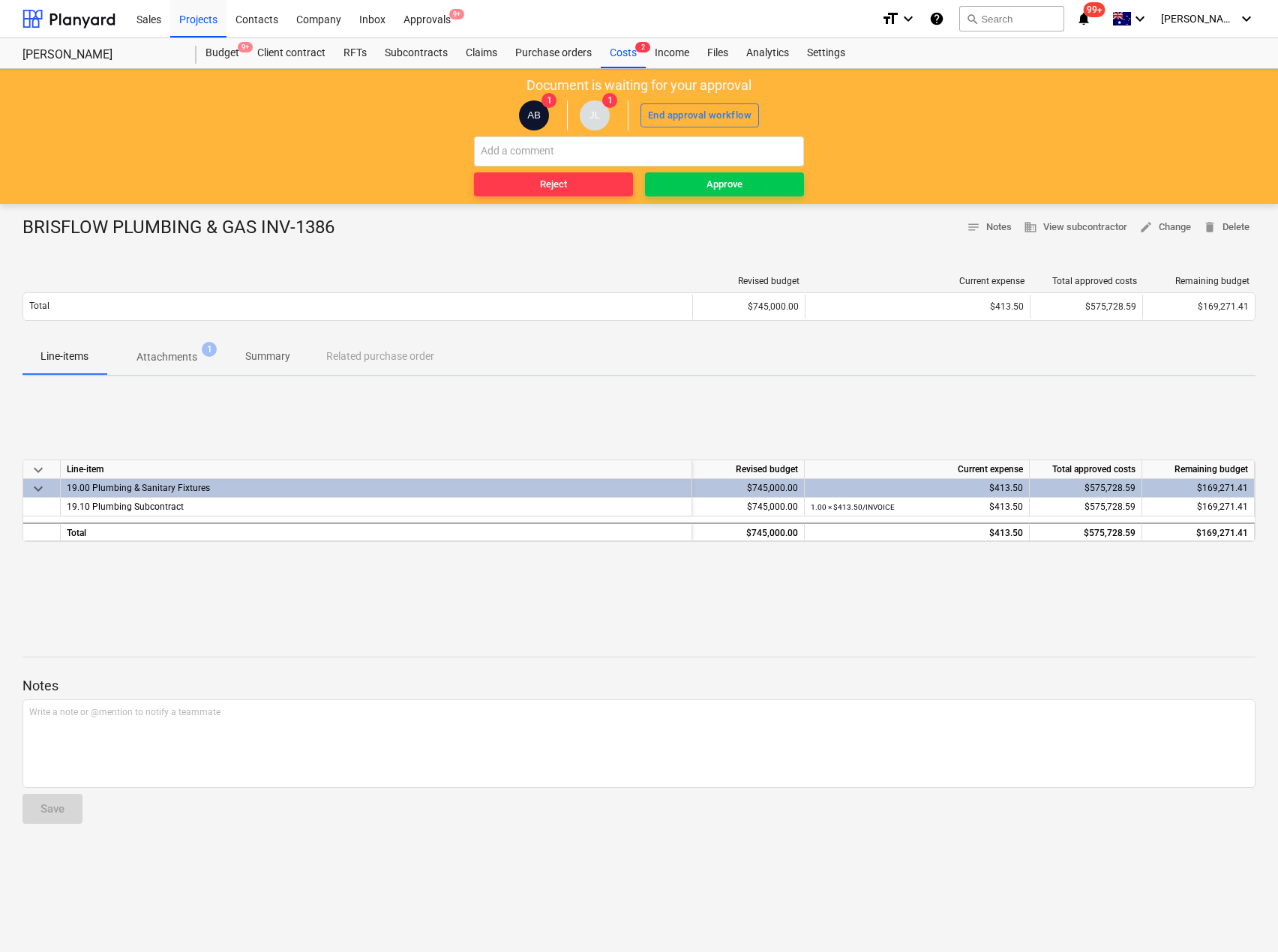
click at [166, 356] on p "Attachments" at bounding box center [166, 356] width 61 height 15
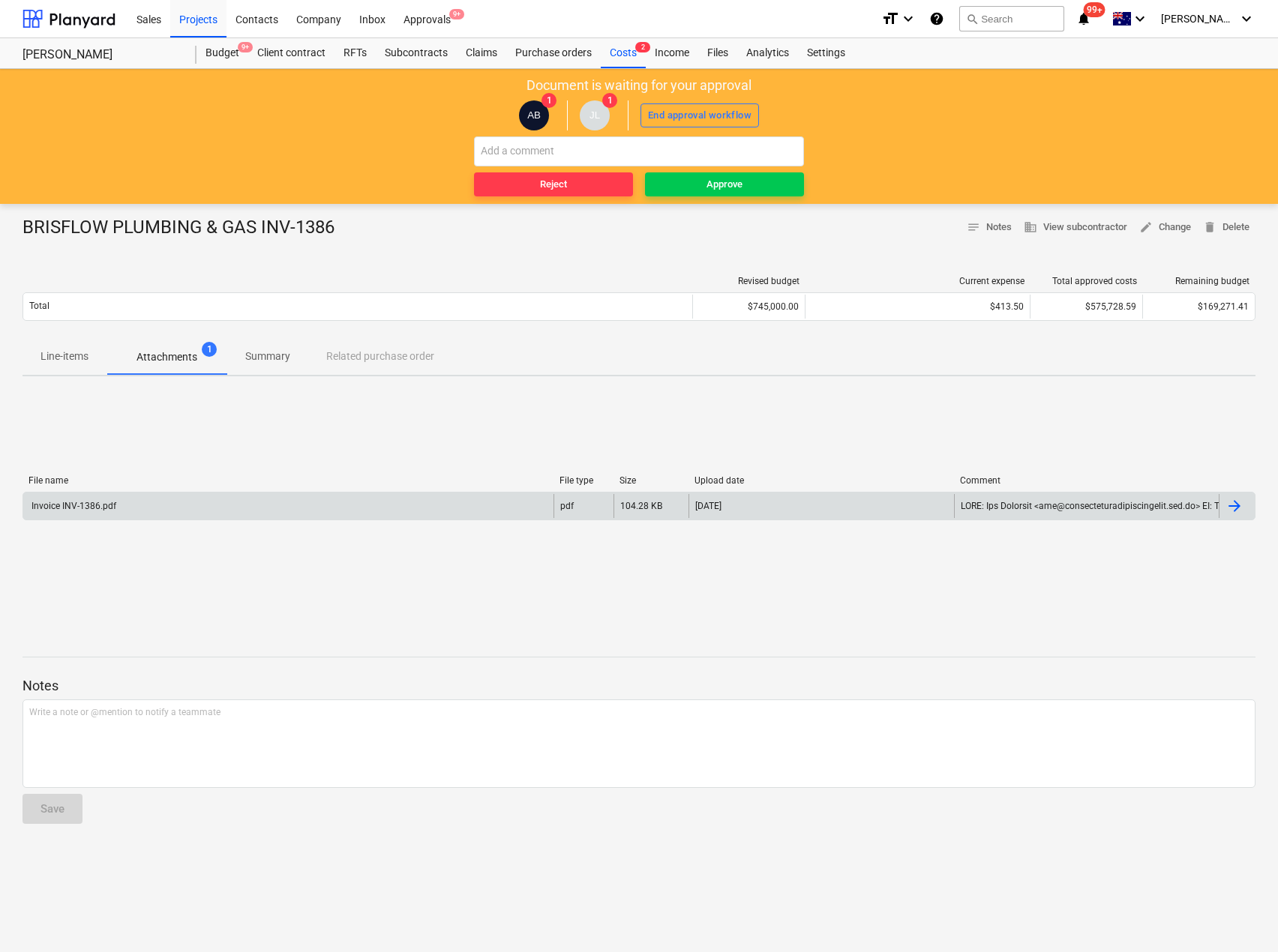
click at [106, 509] on div "Invoice INV-1386.pdf" at bounding box center [73, 506] width 87 height 11
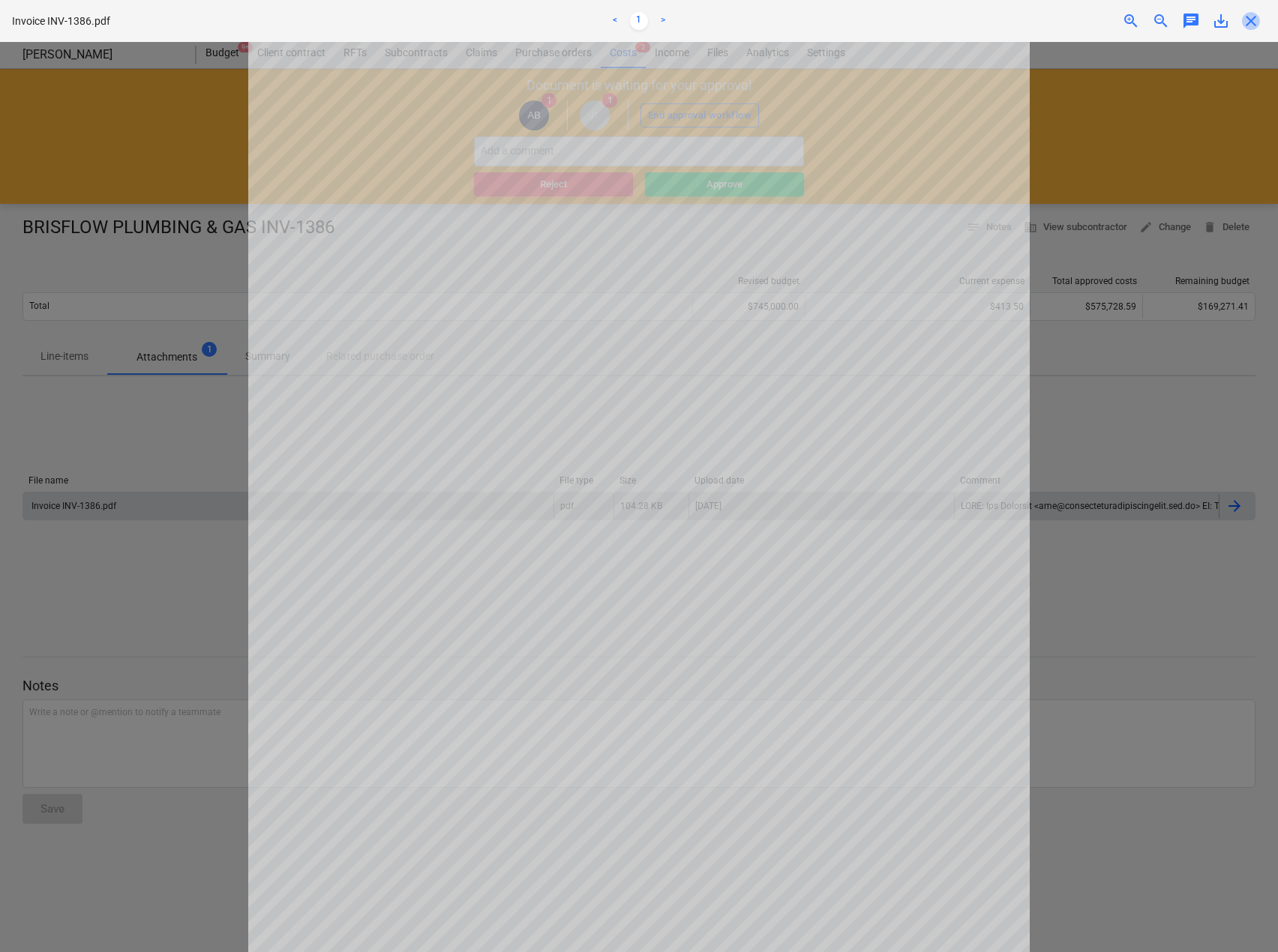
click at [1256, 24] on span "close" at bounding box center [1251, 21] width 18 height 18
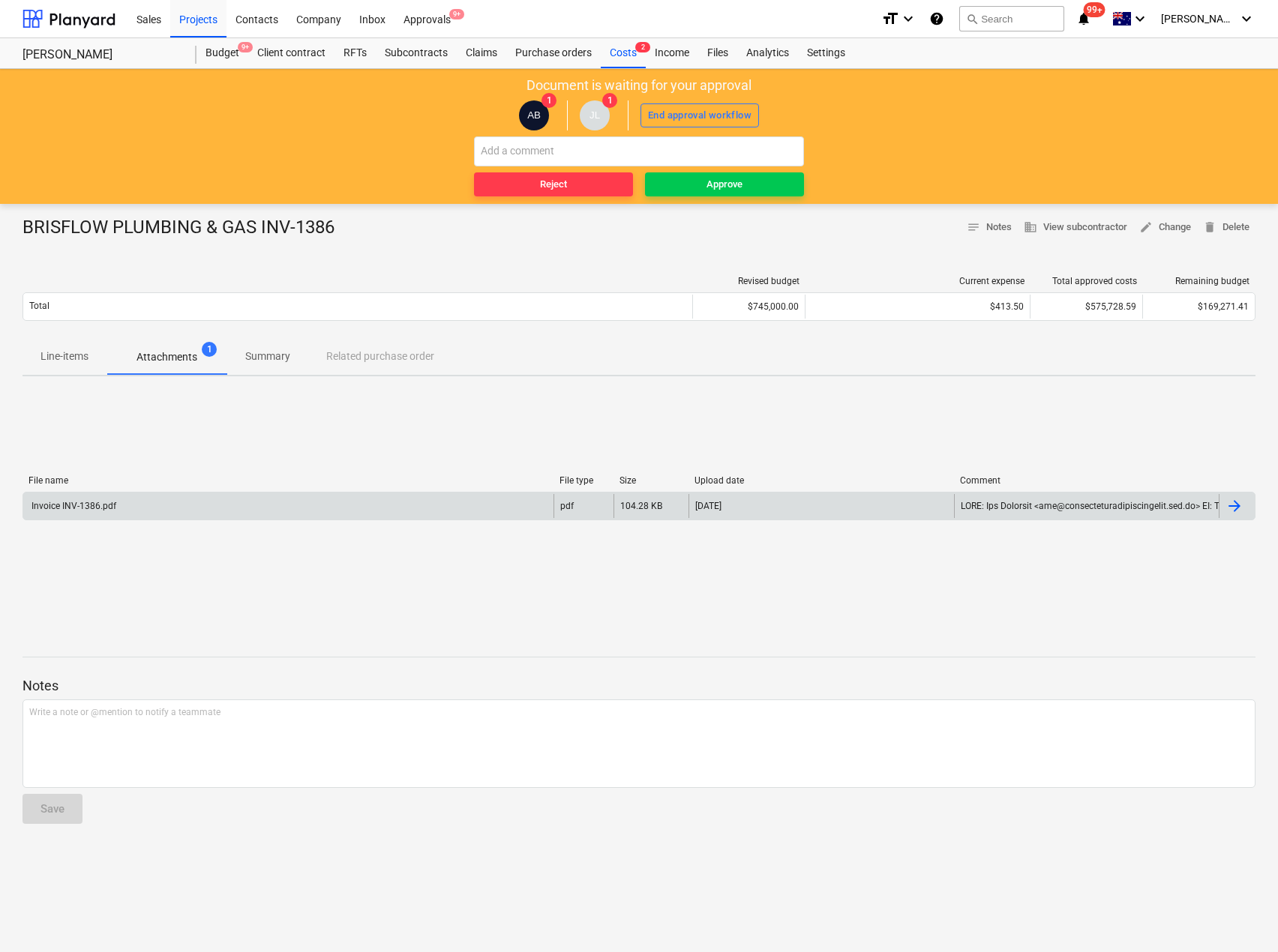
click at [96, 501] on div "Invoice INV-1386.pdf" at bounding box center [73, 506] width 87 height 11
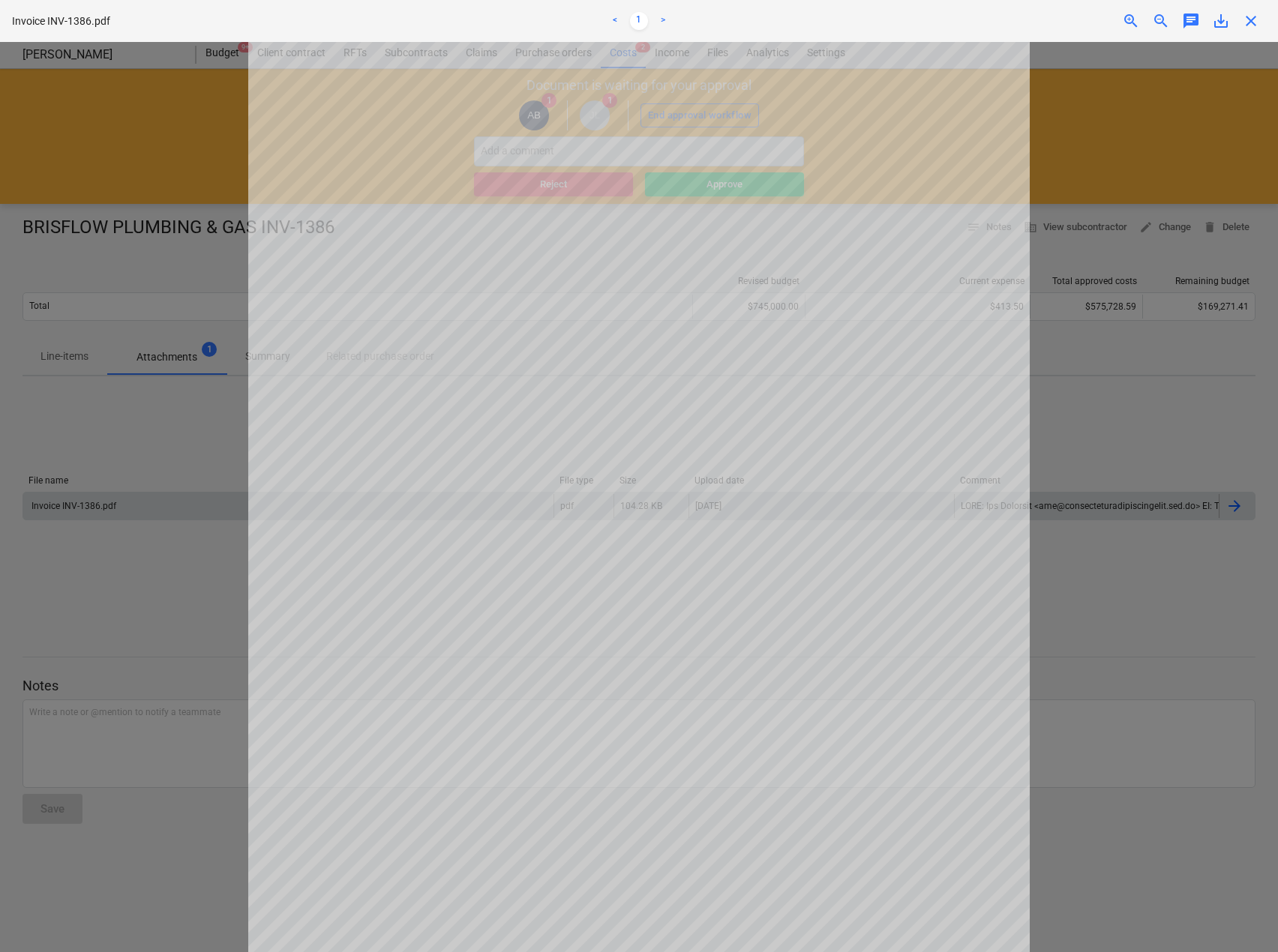
click at [1249, 15] on span "close" at bounding box center [1251, 21] width 18 height 18
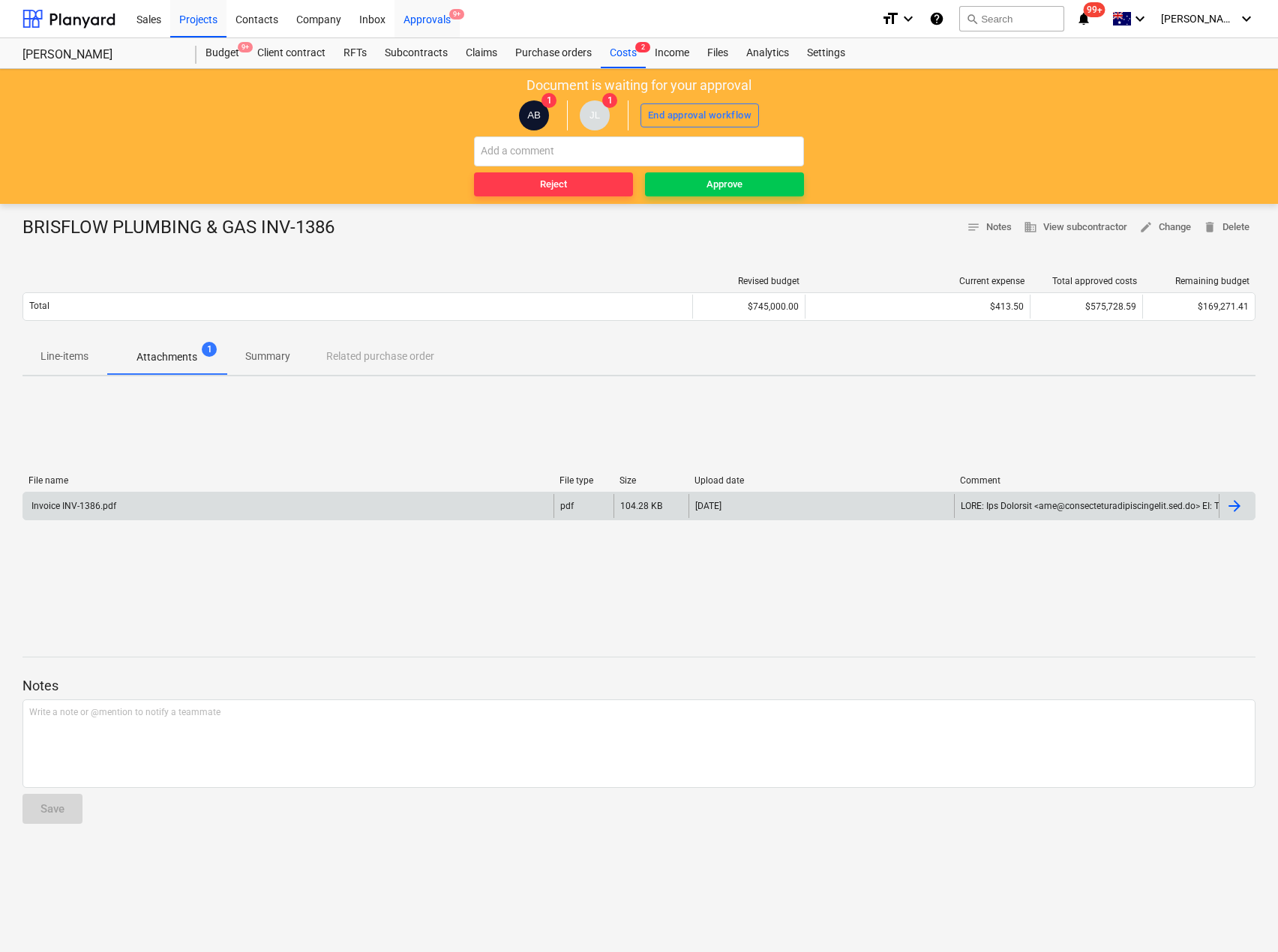
click at [415, 25] on div "Approvals 9+" at bounding box center [428, 18] width 65 height 38
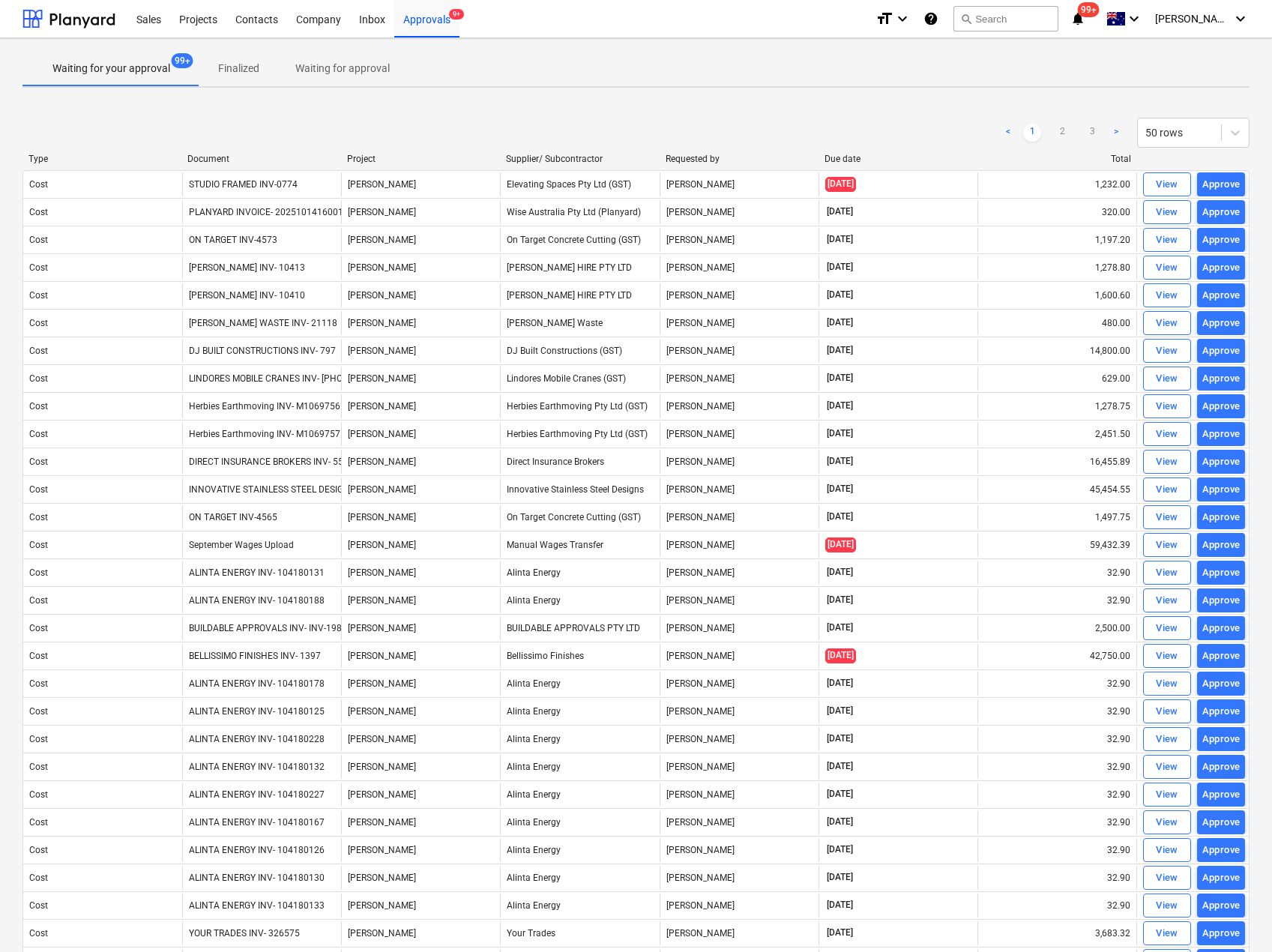
click at [224, 155] on div "Document" at bounding box center [261, 159] width 147 height 11
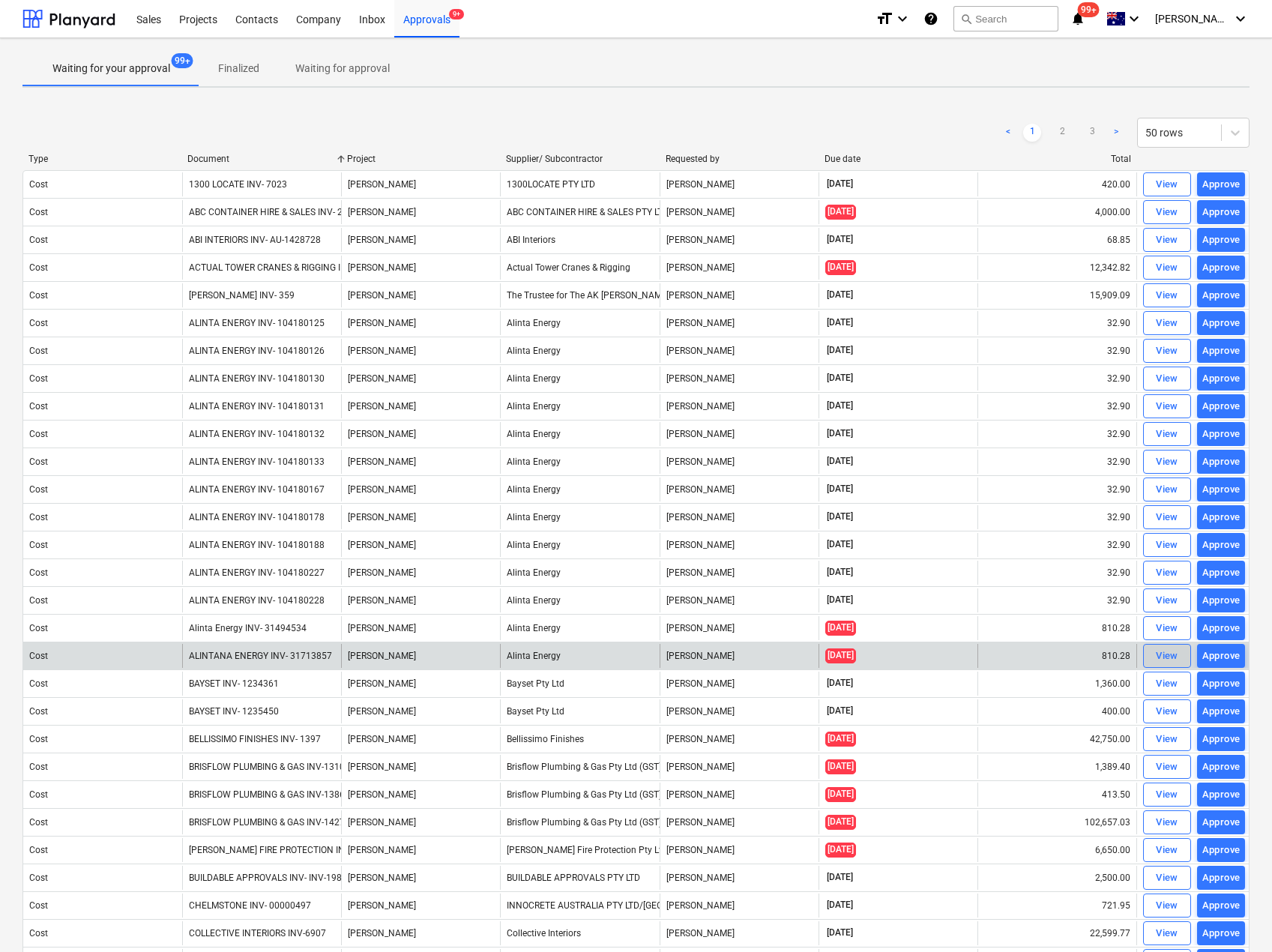
click at [1173, 656] on div "View" at bounding box center [1167, 656] width 23 height 17
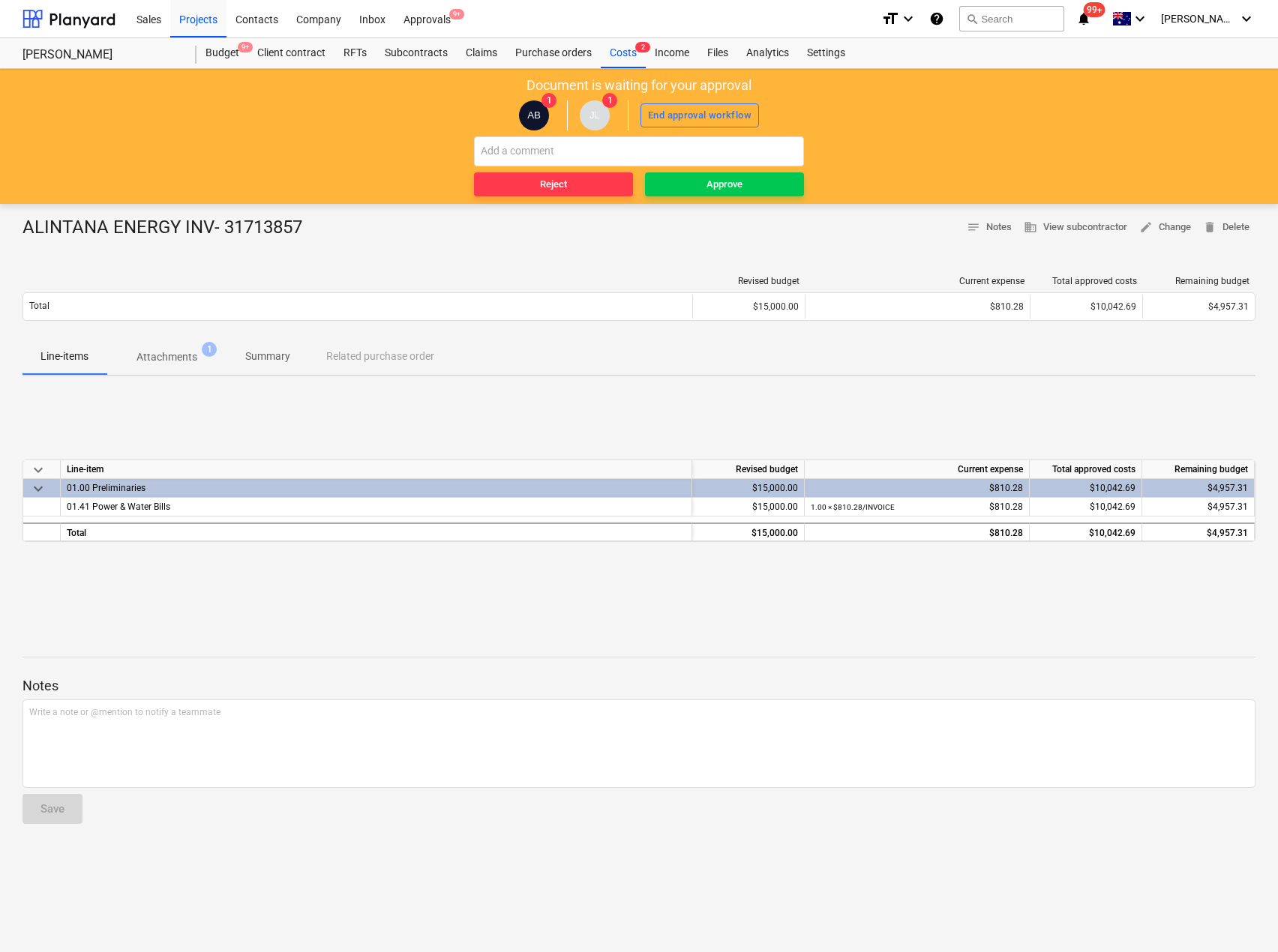
click at [138, 351] on p "Attachments" at bounding box center [166, 356] width 61 height 15
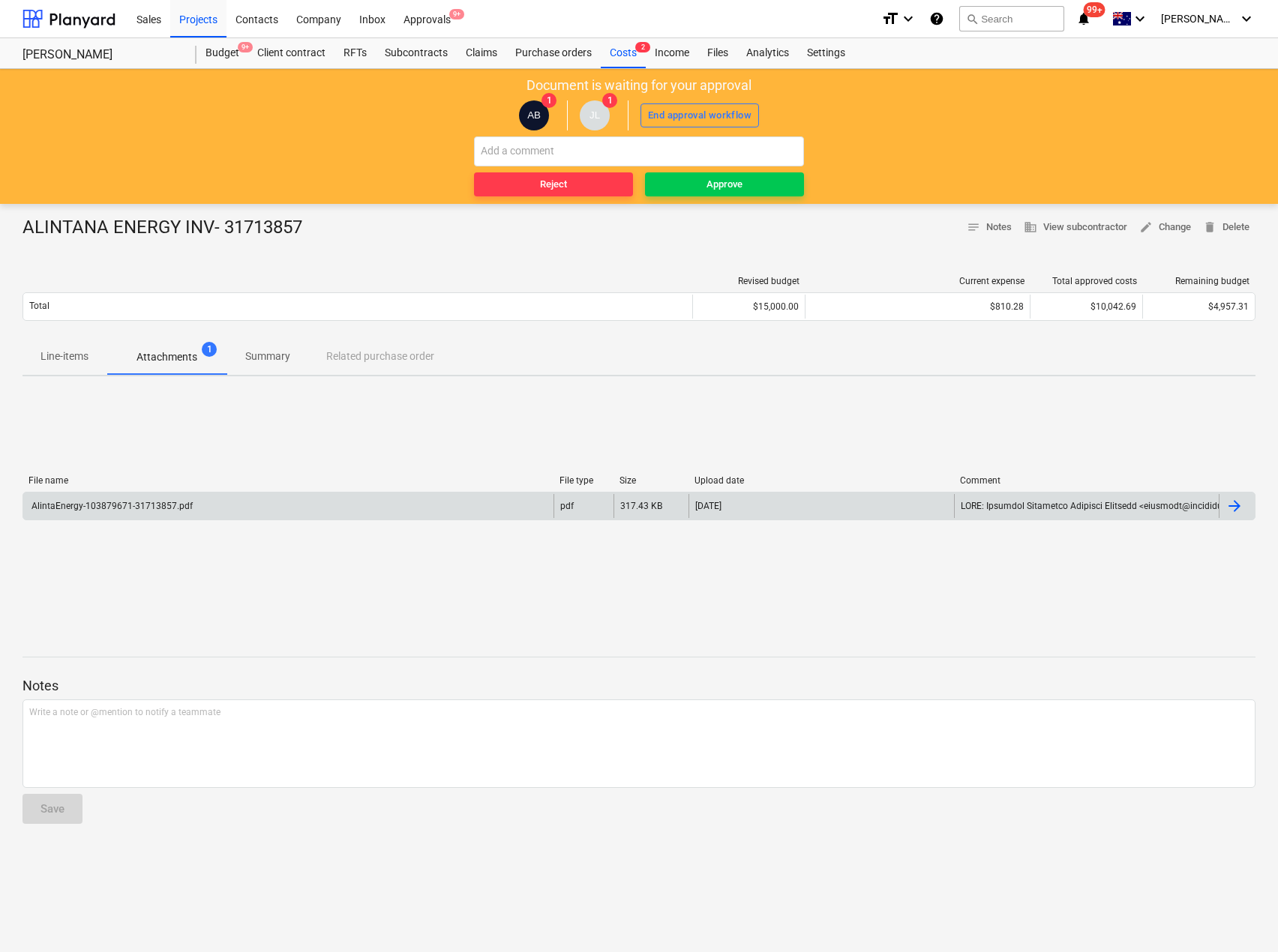
click at [110, 498] on div "AlintaEnergy-103879671-31713857.pdf" at bounding box center [288, 506] width 530 height 24
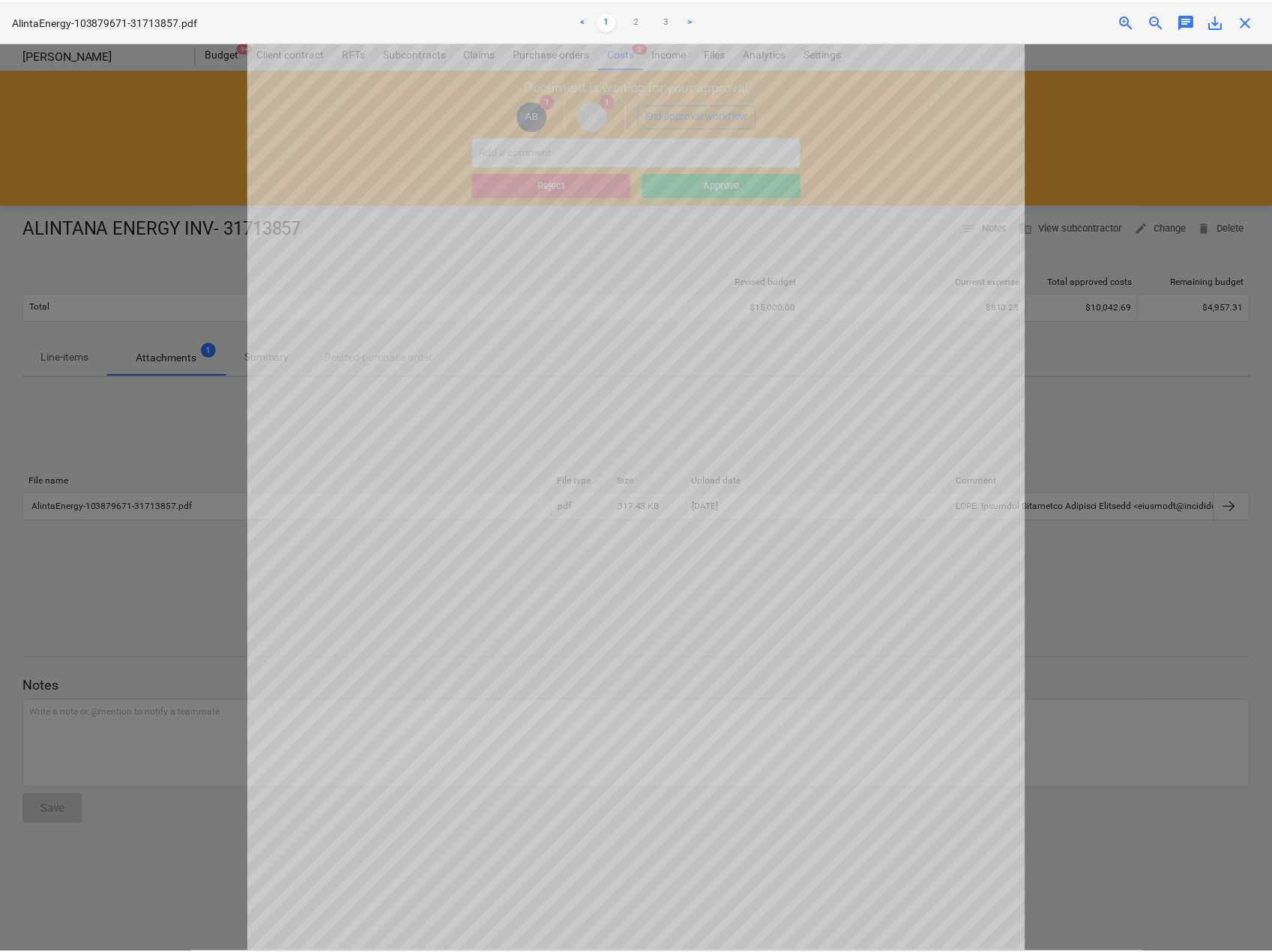
scroll to position [150, 0]
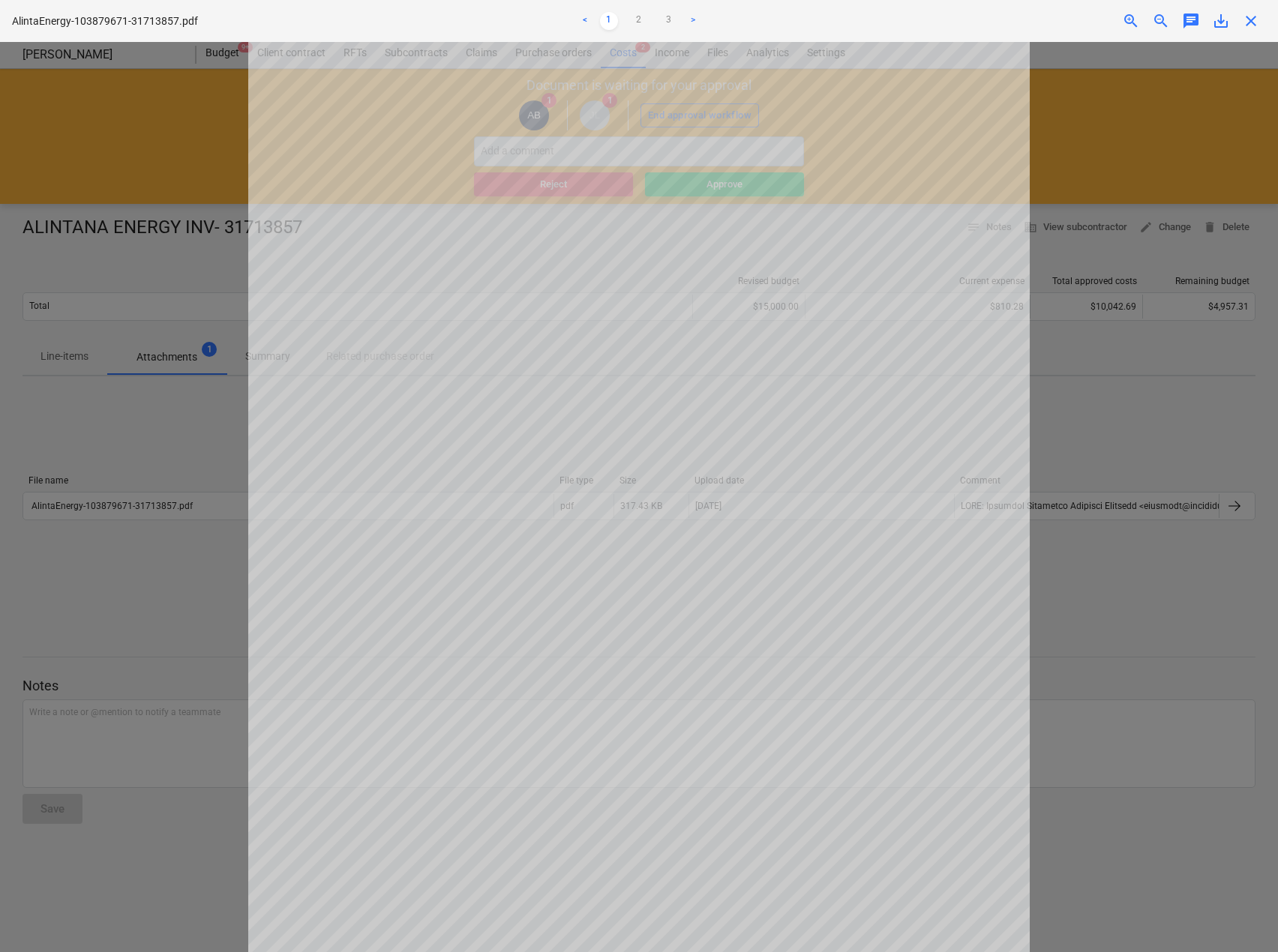
click at [1244, 16] on span "close" at bounding box center [1251, 21] width 18 height 18
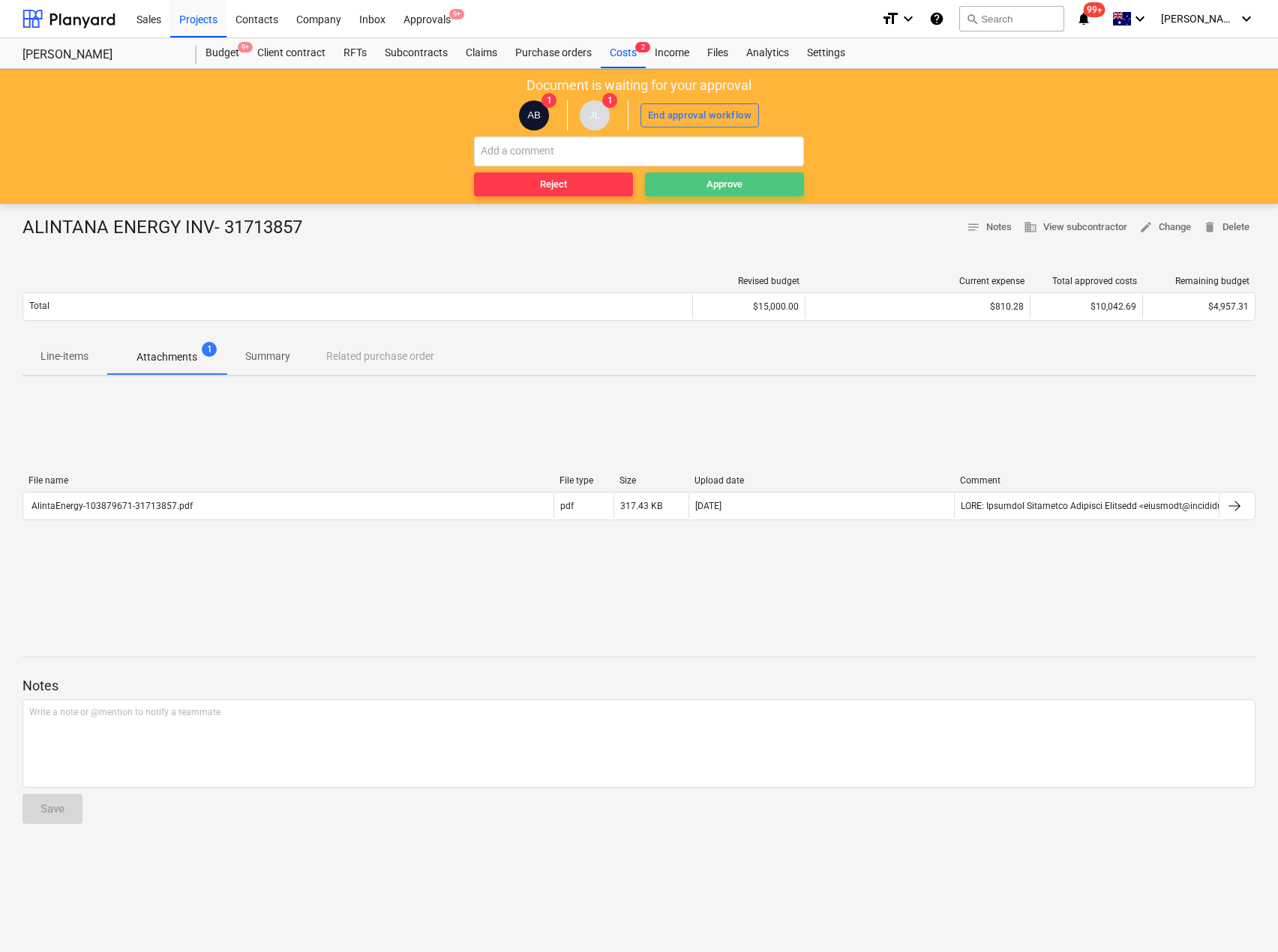
click at [719, 183] on div "Approve" at bounding box center [725, 185] width 36 height 17
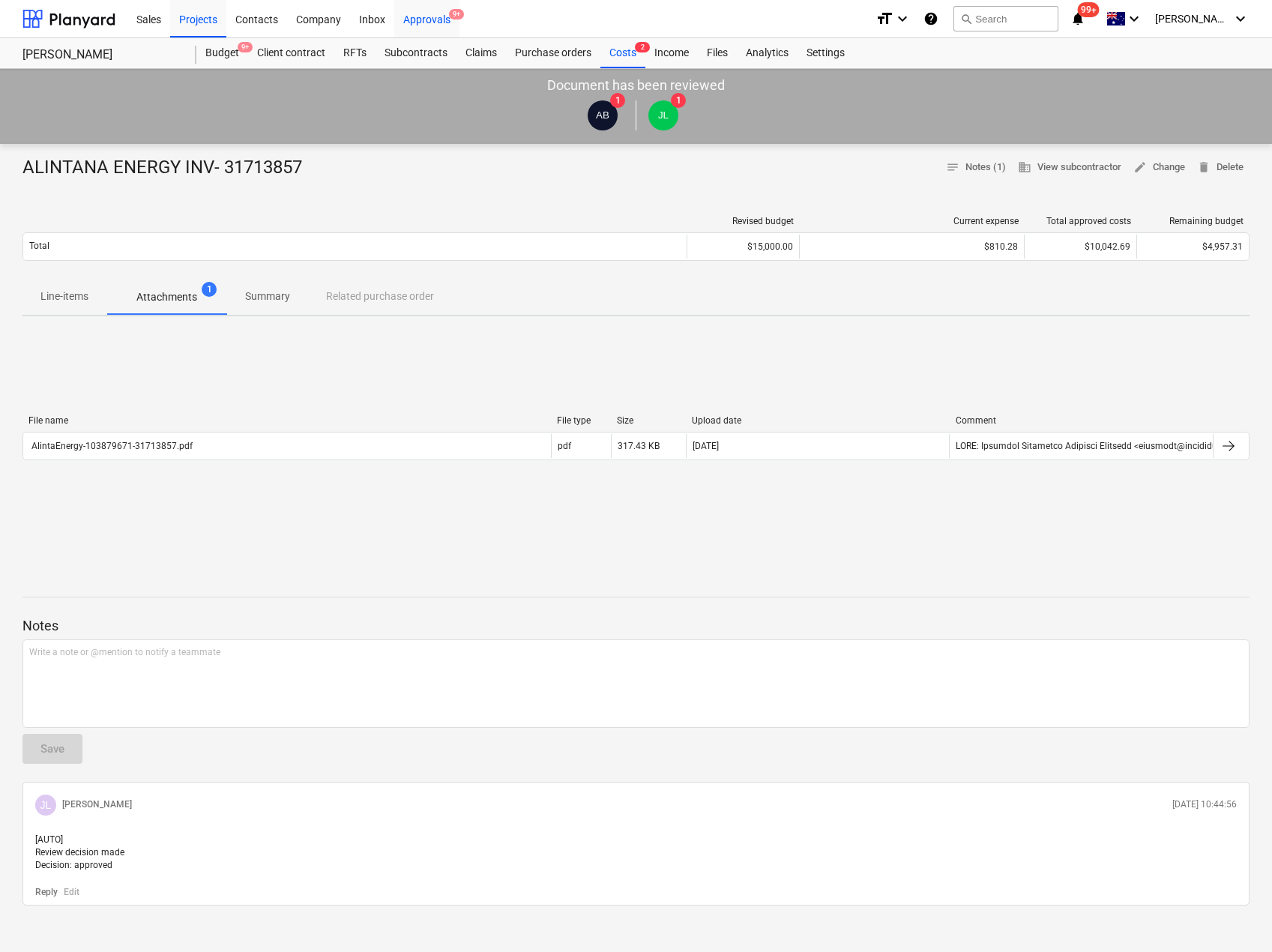
click at [437, 28] on div "Approvals 9+" at bounding box center [427, 18] width 65 height 38
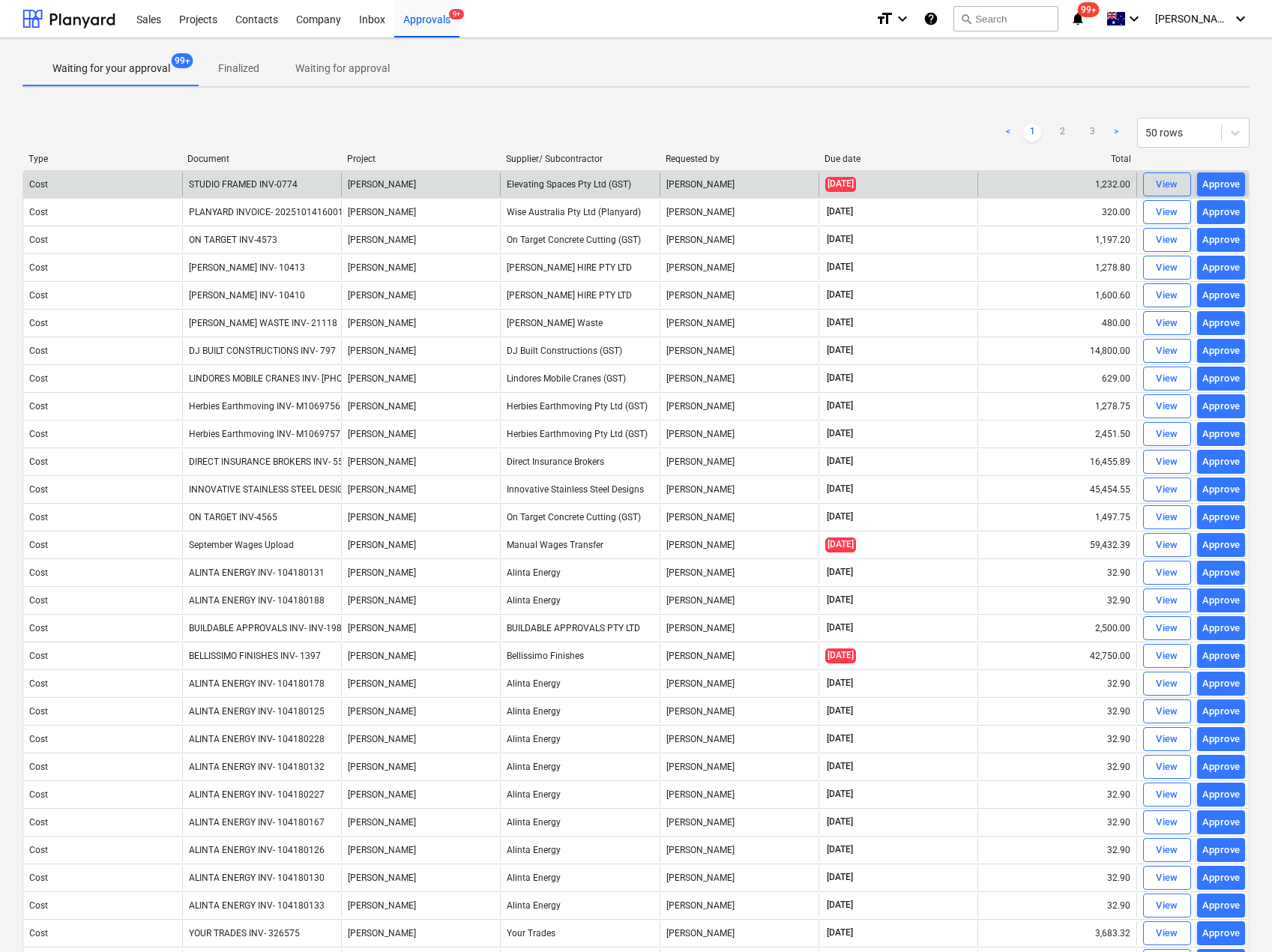
click at [523, 190] on div "Elevating Spaces Pty Ltd (GST)" at bounding box center [579, 185] width 159 height 24
click at [1186, 185] on button "View" at bounding box center [1167, 185] width 48 height 24
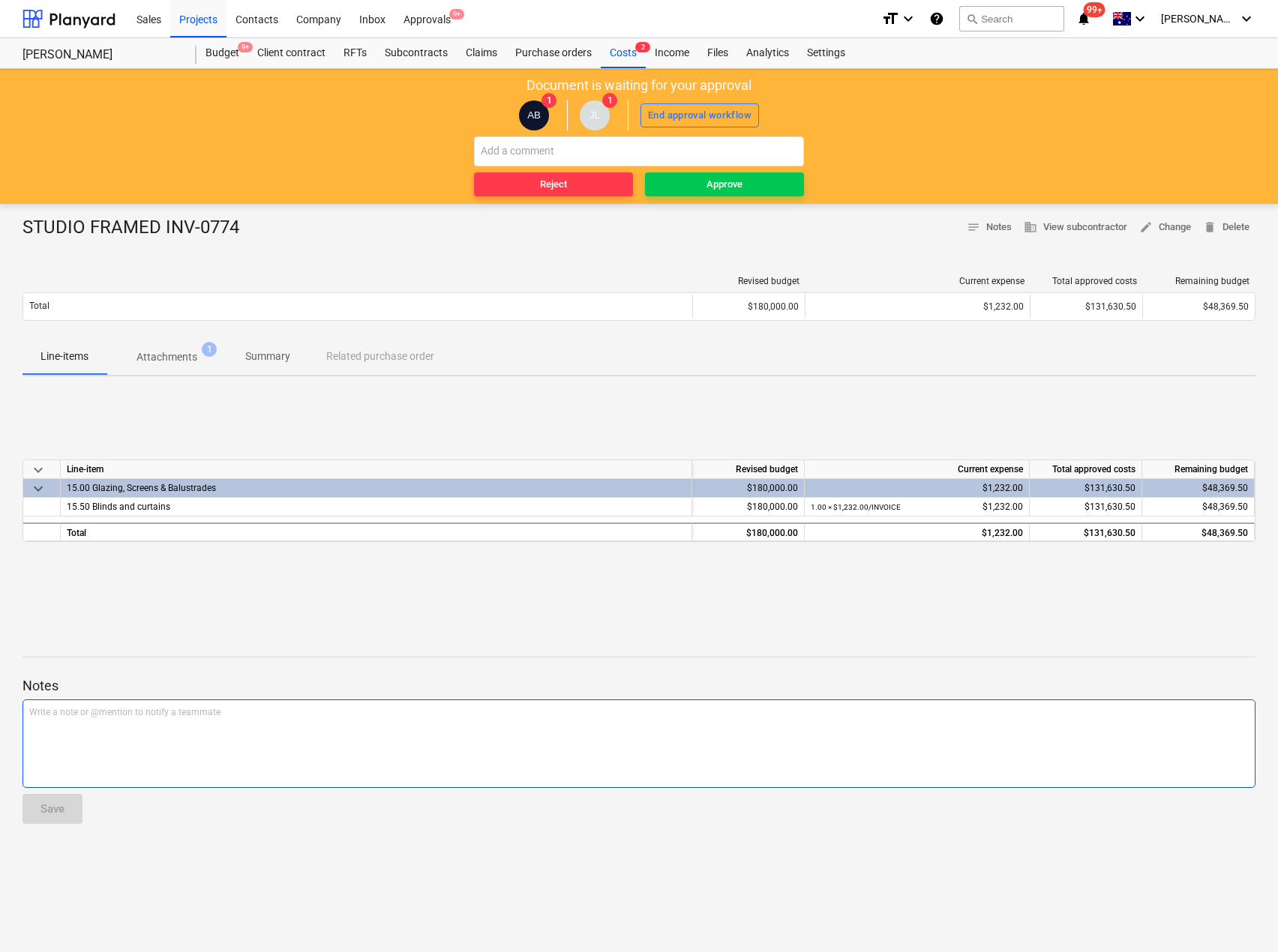
click at [177, 722] on div "Write a note or @mention to notify a teammate [PERSON_NAME]" at bounding box center [639, 743] width 1233 height 88
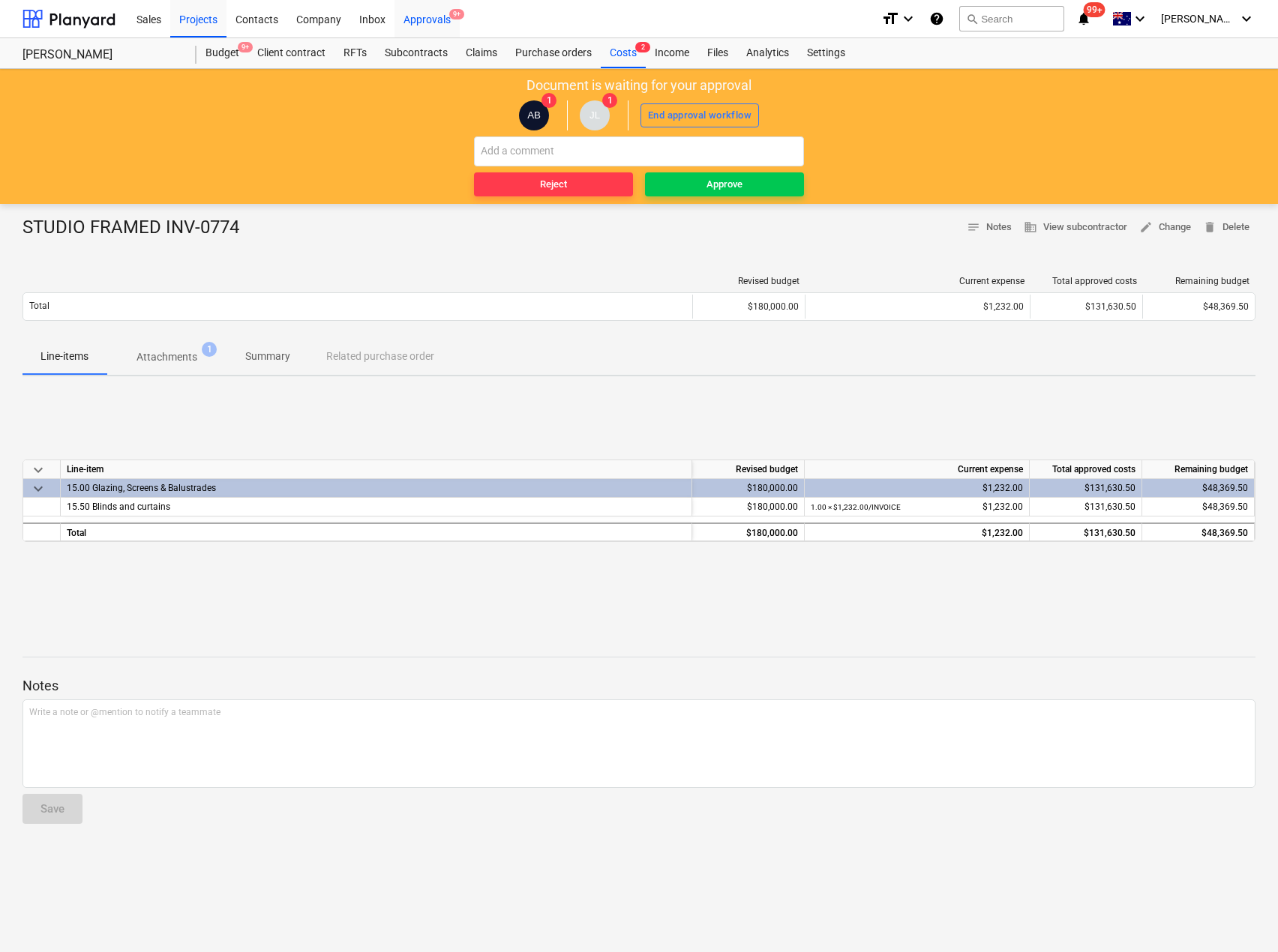
click at [426, 22] on div "Approvals 9+" at bounding box center [428, 18] width 65 height 38
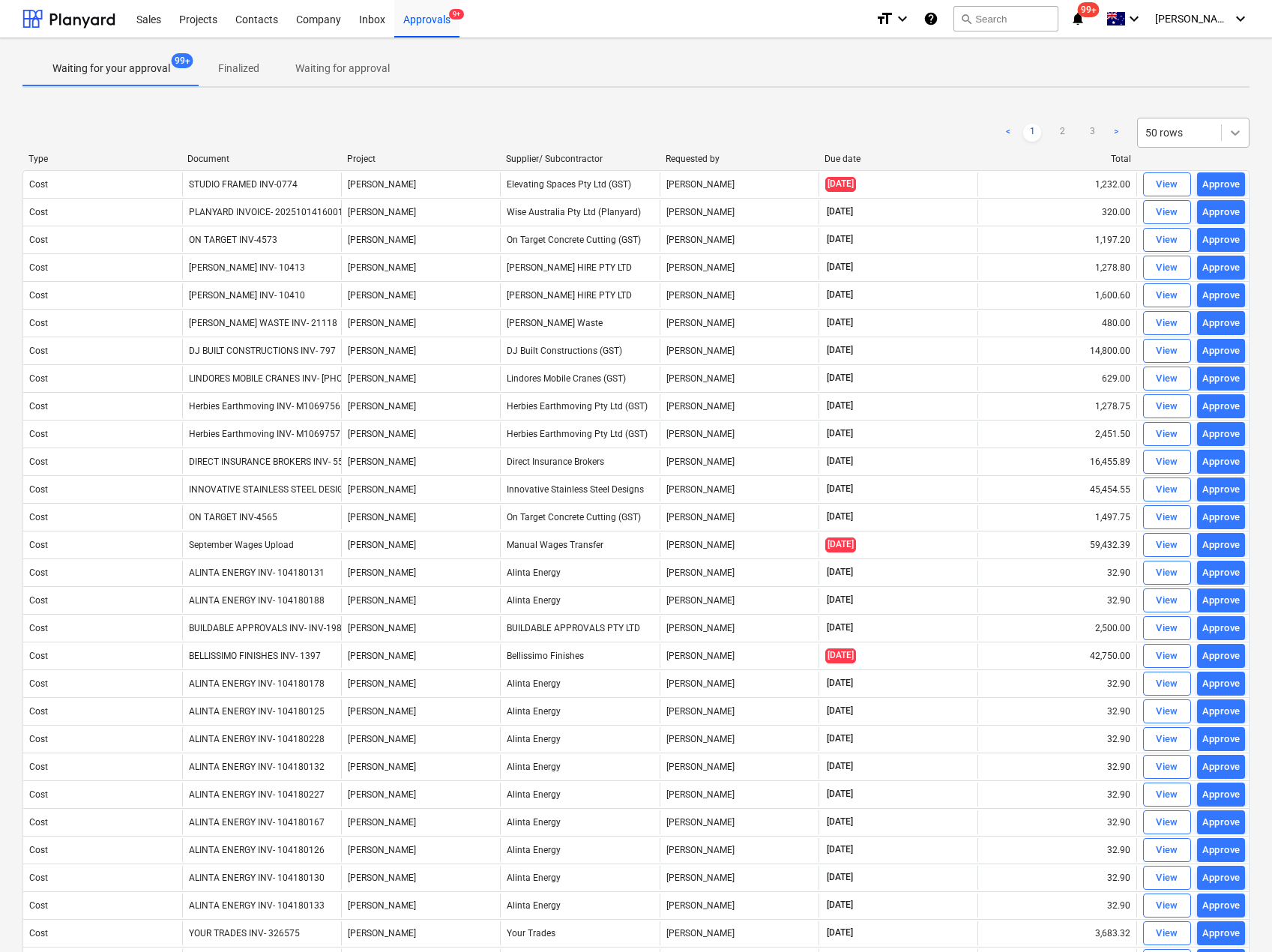
click at [1238, 129] on icon at bounding box center [1236, 133] width 15 height 15
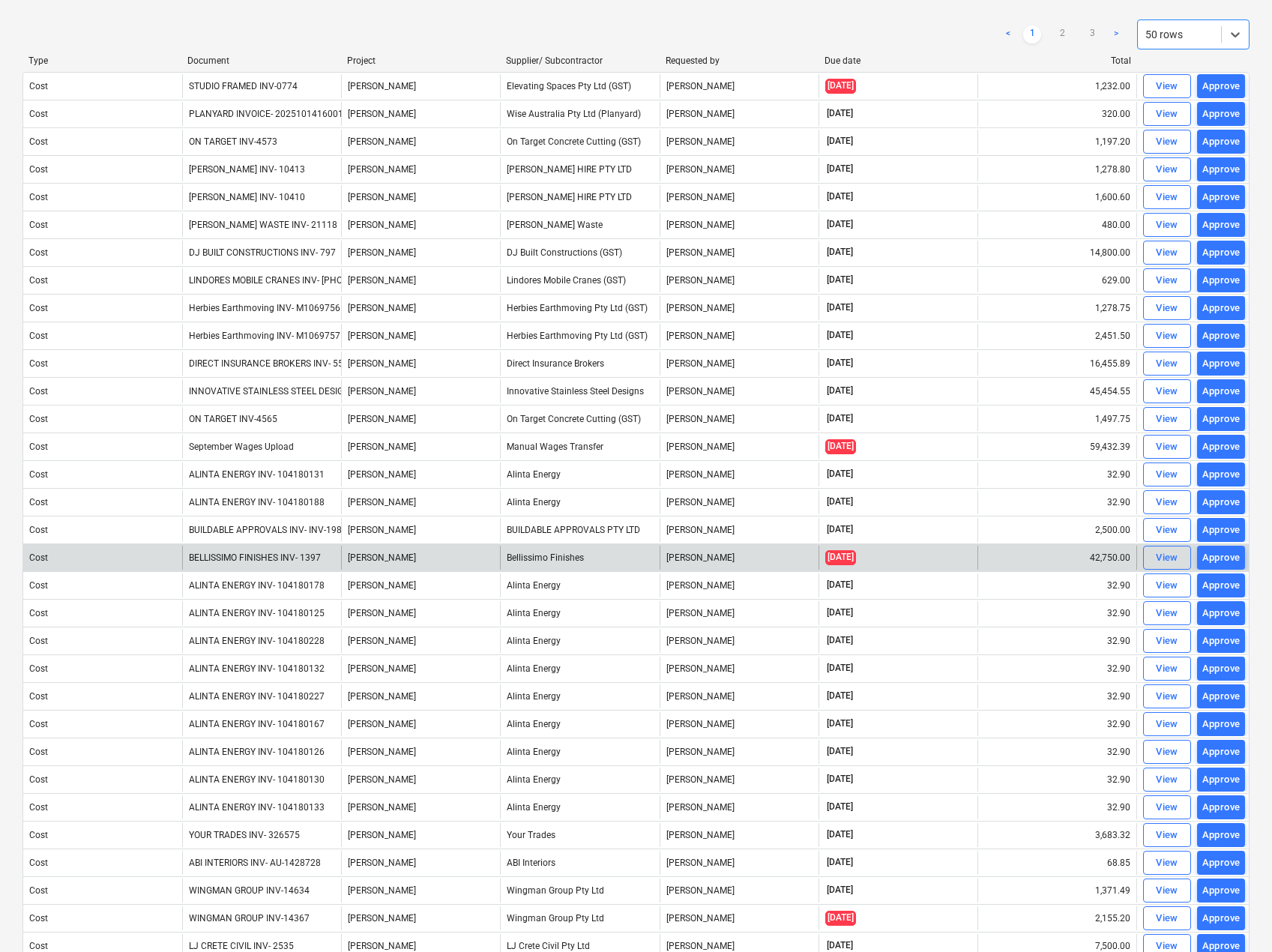
scroll to position [75, 0]
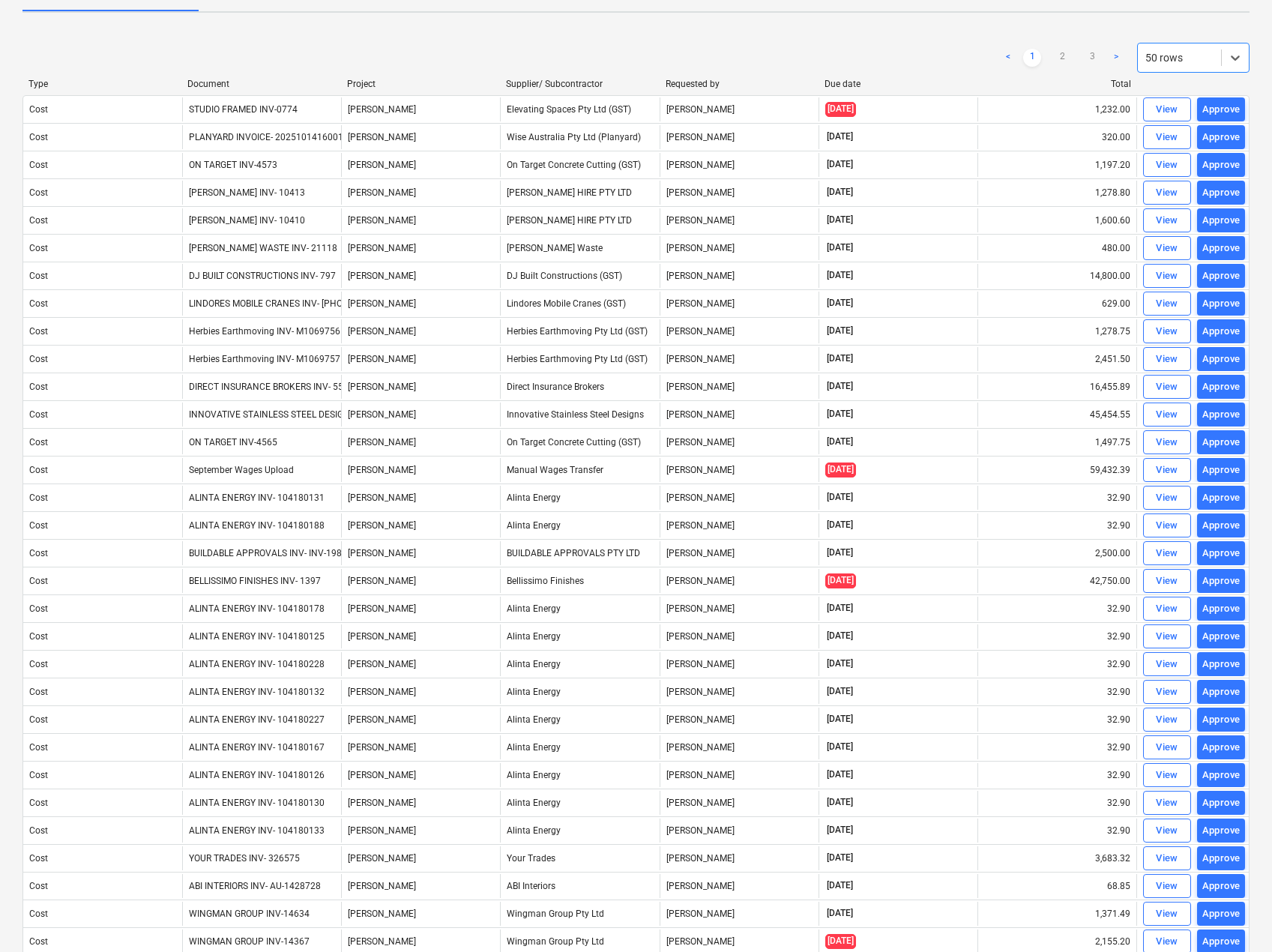
click at [844, 89] on div "Type Document Project Supplier/ Subcontractor Requested by Due date Total" at bounding box center [636, 87] width 1227 height 16
click at [845, 85] on div "Due date" at bounding box center [898, 85] width 147 height 11
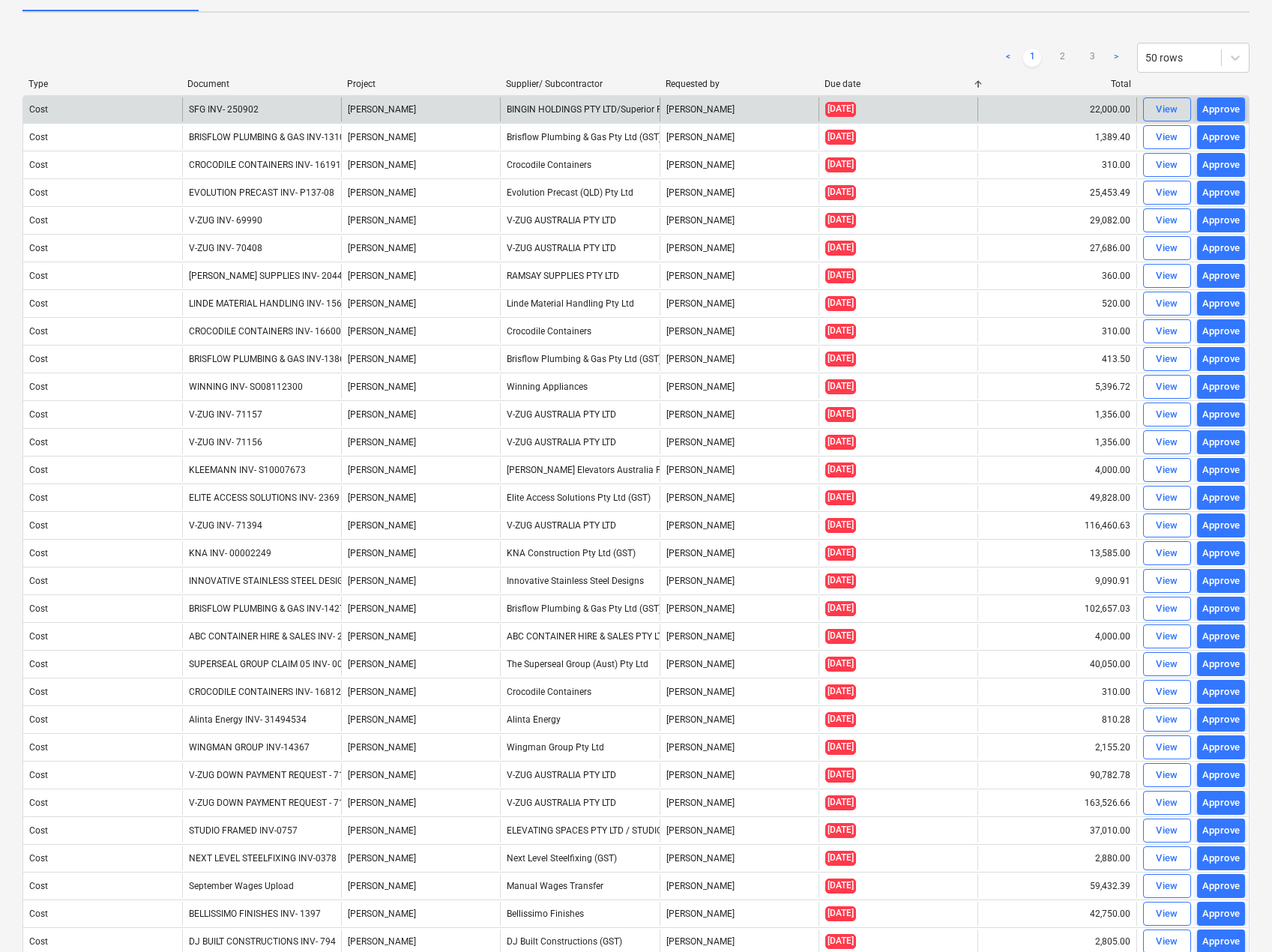
click at [296, 116] on div "SFG INV- 250902" at bounding box center [261, 109] width 159 height 24
click at [1185, 106] on button "View" at bounding box center [1167, 109] width 48 height 24
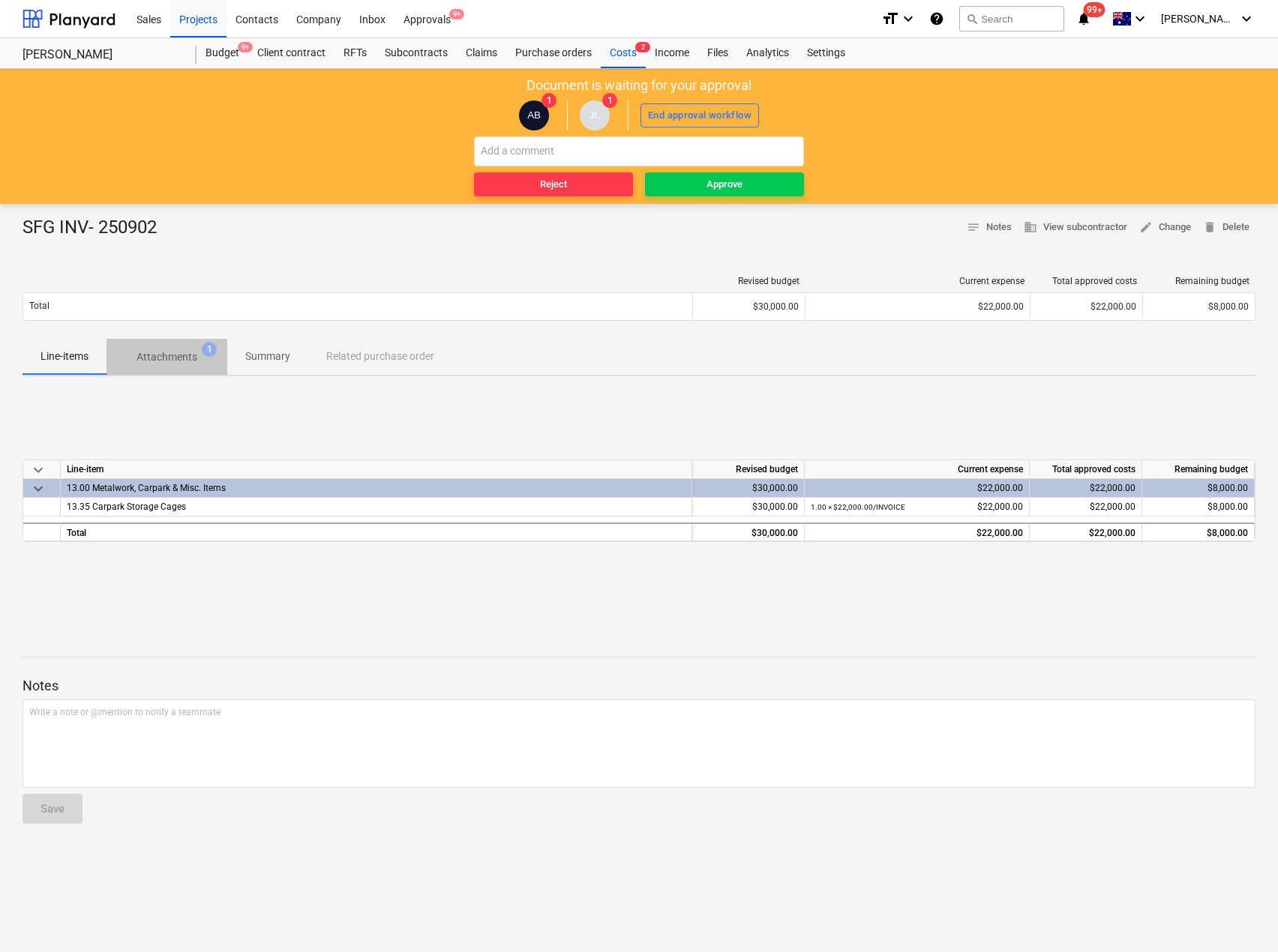
click at [177, 356] on p "Attachments" at bounding box center [166, 356] width 61 height 15
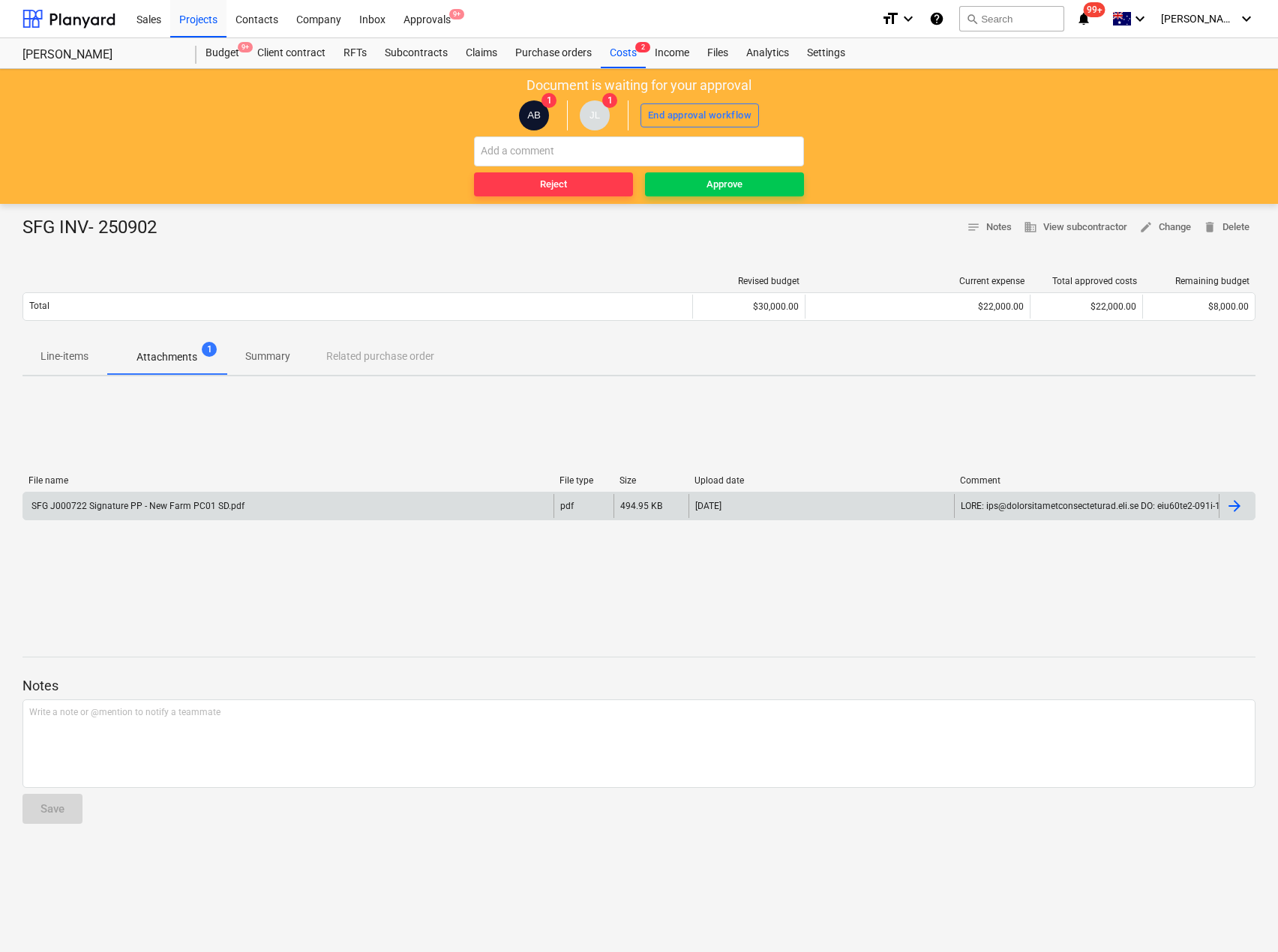
click at [169, 513] on div "SFG J000722 Signature PP - New Farm PC01 SD.pdf" at bounding box center [288, 506] width 530 height 24
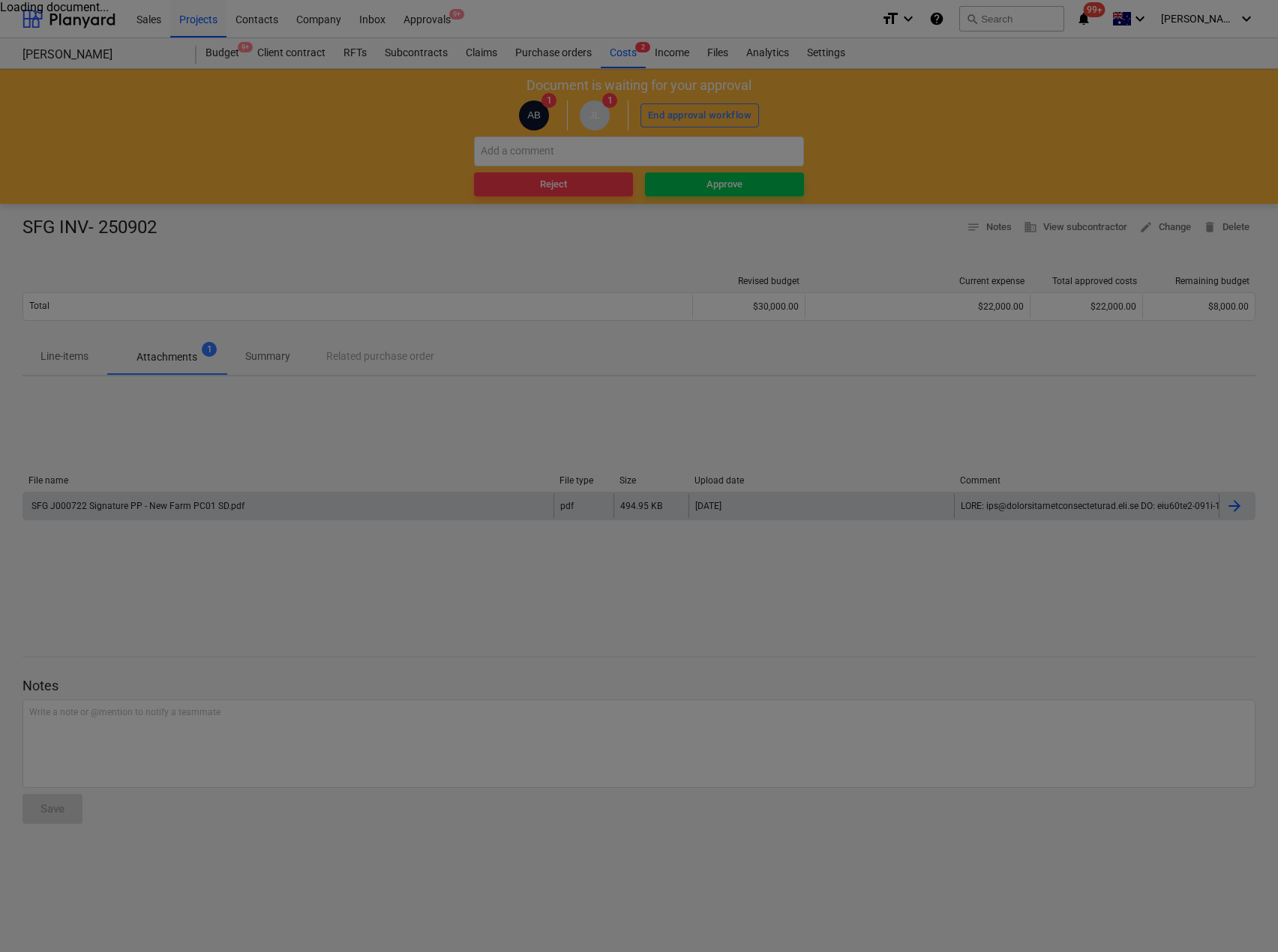
click at [169, 513] on div at bounding box center [639, 476] width 1278 height 952
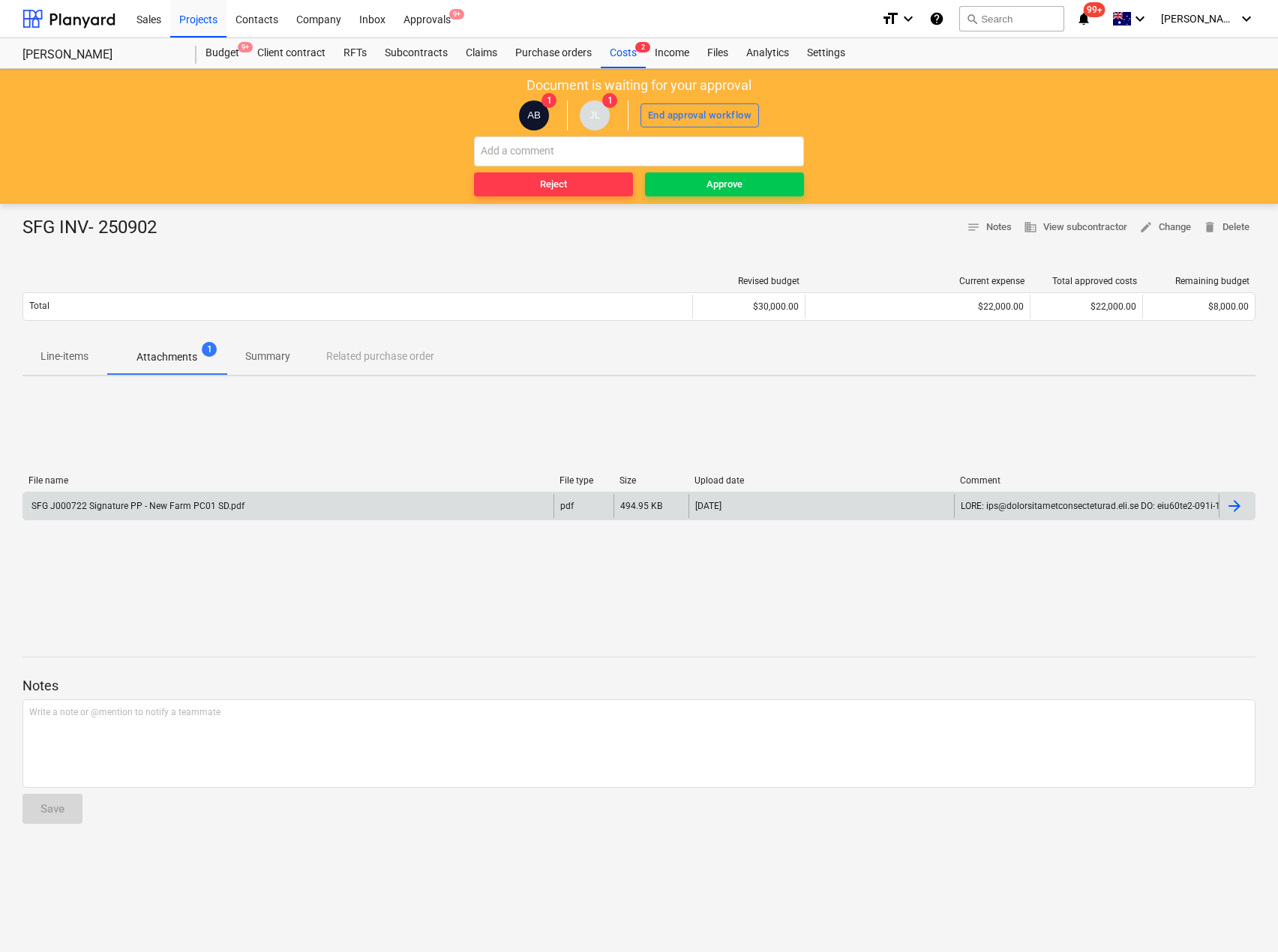
click at [136, 515] on div "SFG J000722 Signature PP - New Farm PC01 SD.pdf" at bounding box center [288, 506] width 530 height 24
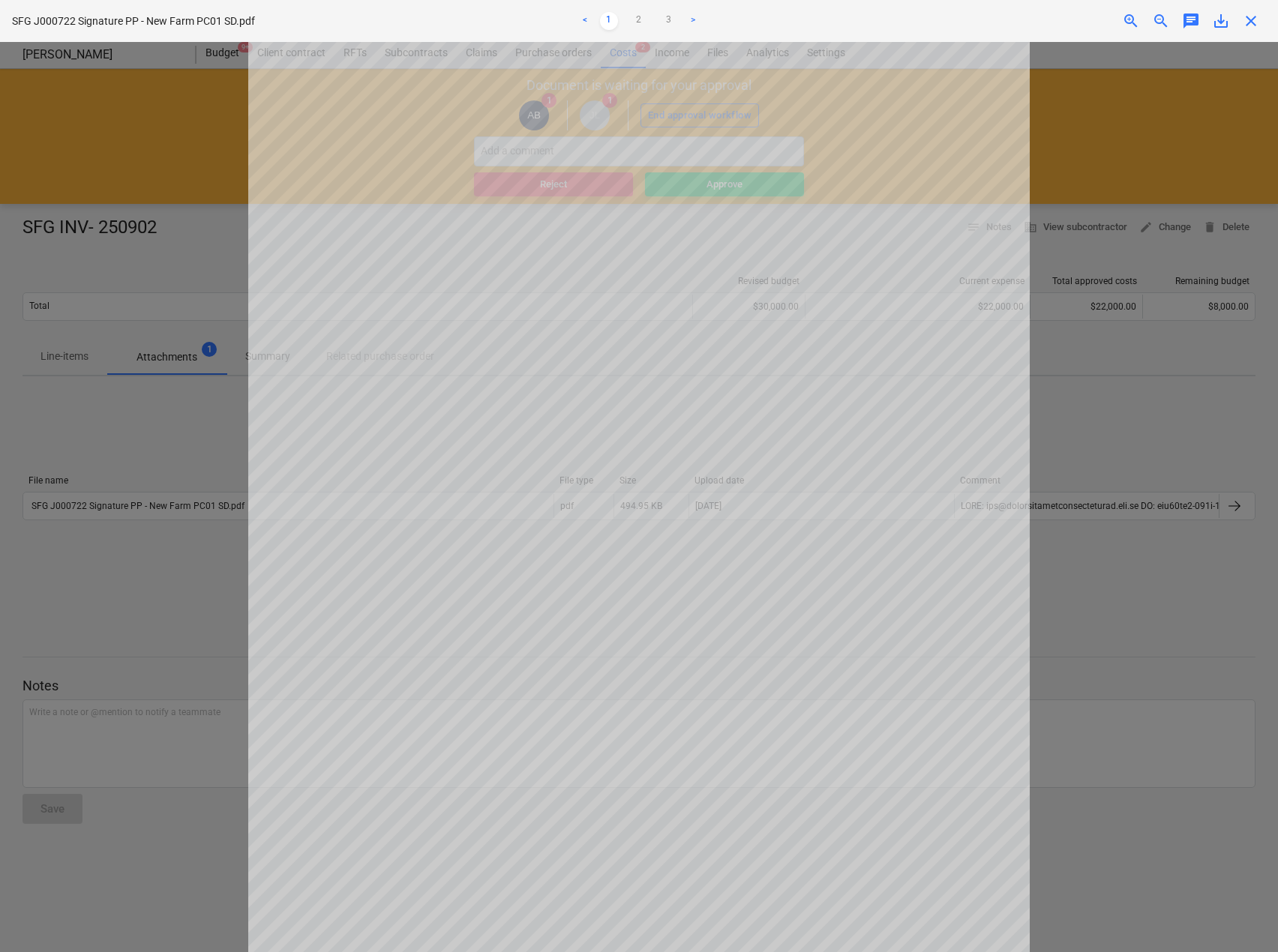
click at [1256, 11] on div "SFG J000722 Signature PP - New Farm PC01 SD.pdf < 1 2 3 > zoom_in zoom_out chat…" at bounding box center [639, 21] width 1278 height 42
click at [1256, 13] on span "close" at bounding box center [1251, 21] width 18 height 18
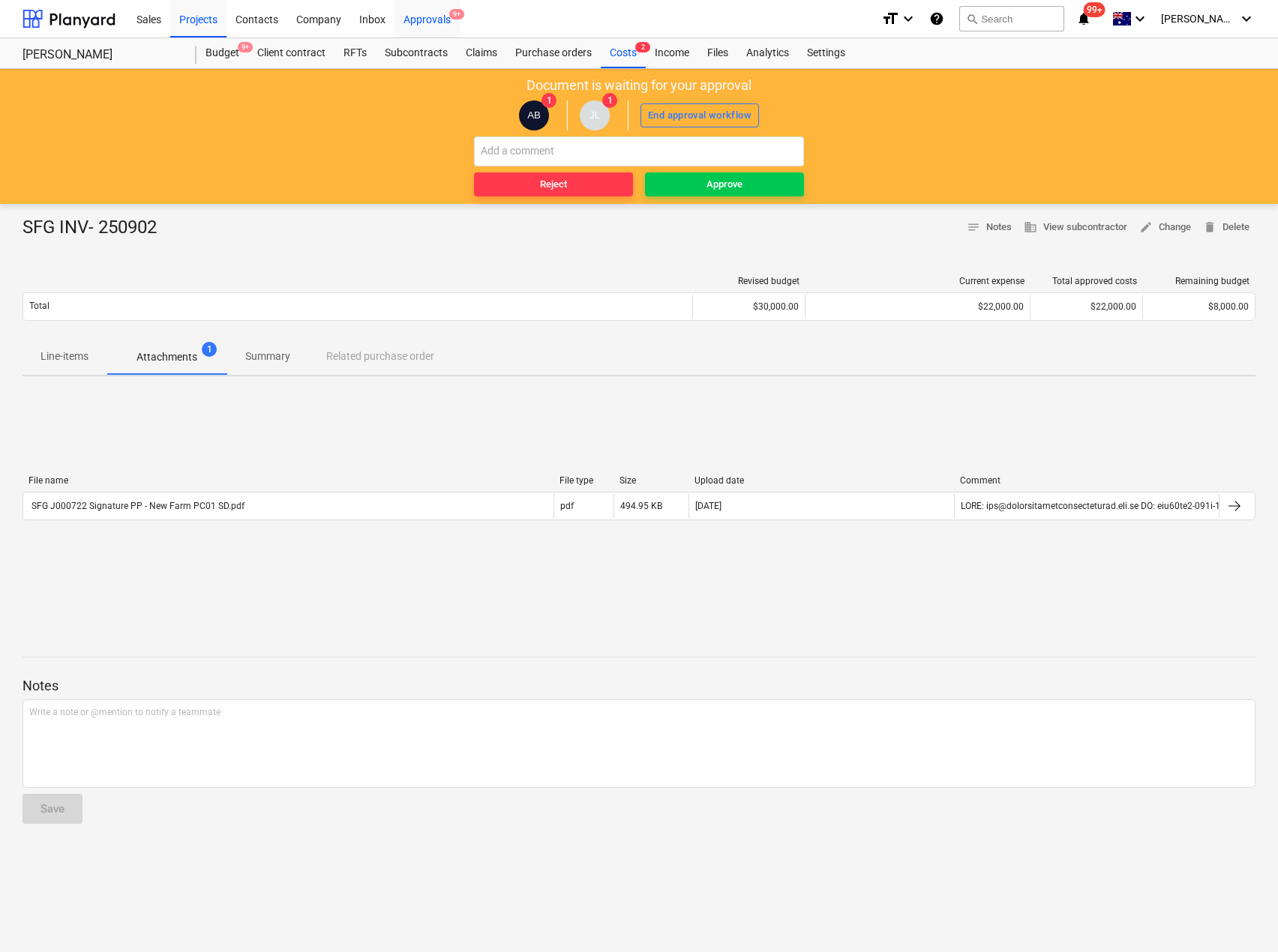
click at [412, 24] on div "Approvals 9+" at bounding box center [428, 18] width 65 height 38
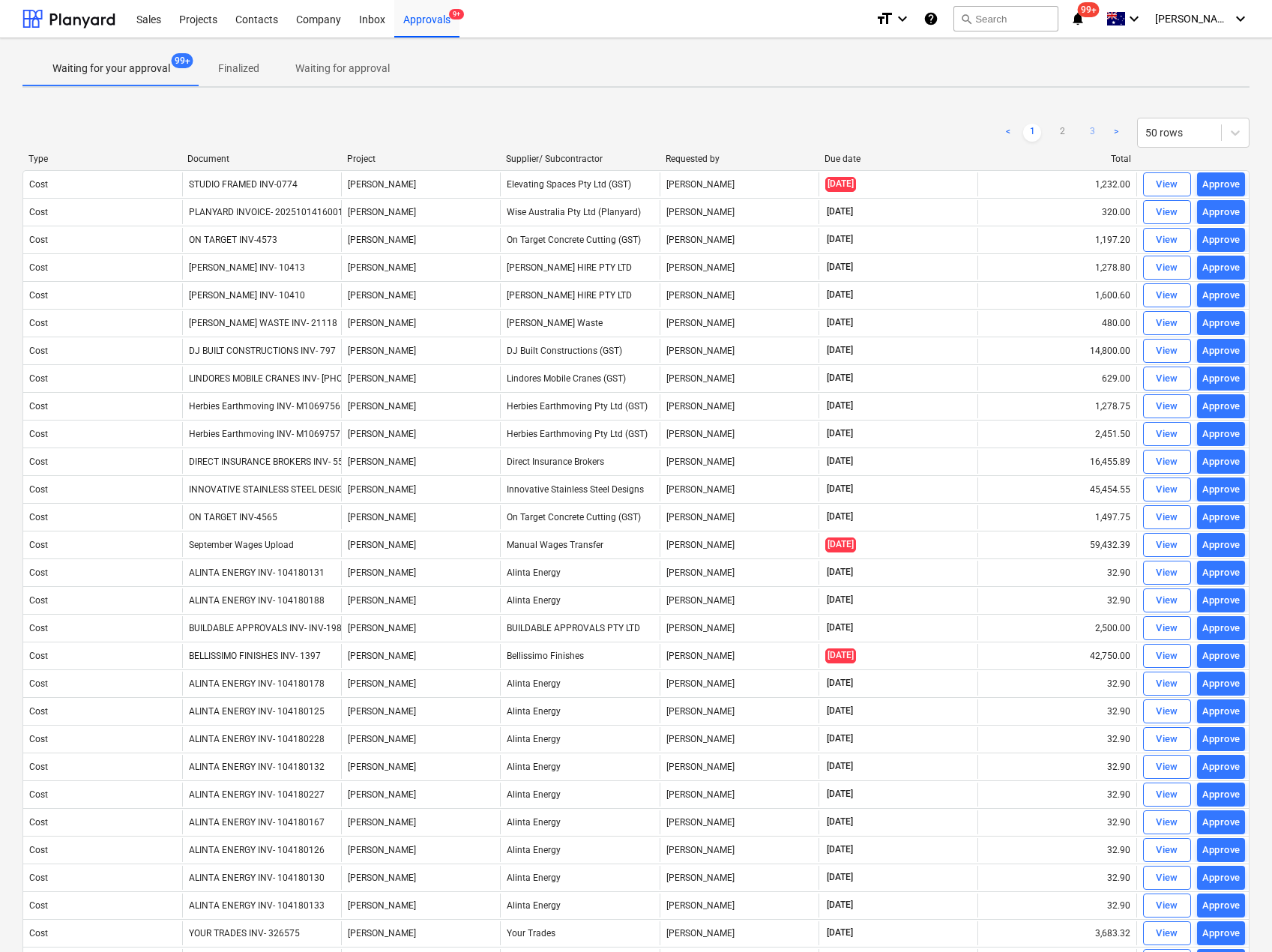
click at [1096, 128] on link "3" at bounding box center [1092, 133] width 18 height 18
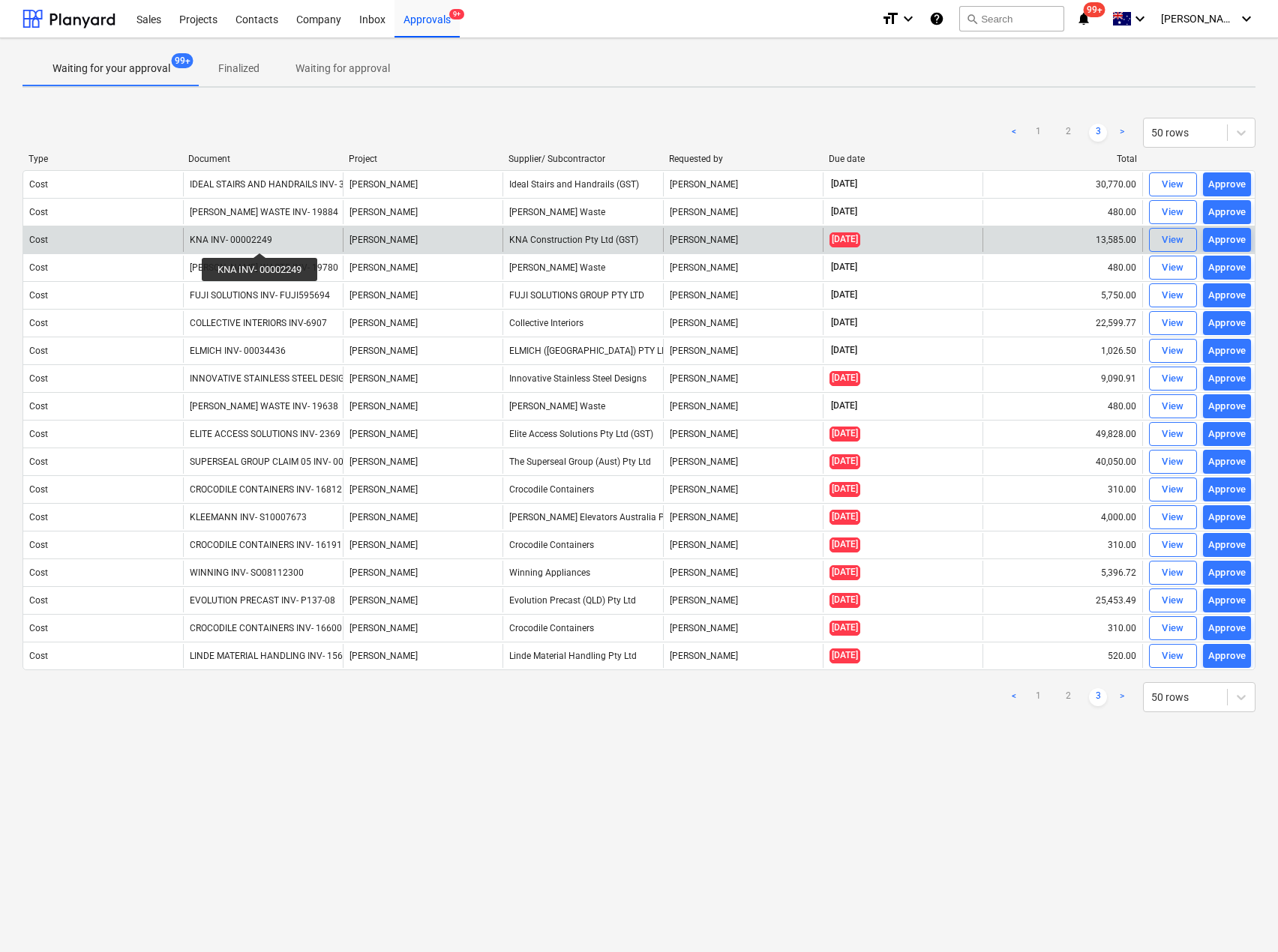
click at [261, 239] on div "KNA INV- 00002249" at bounding box center [231, 240] width 83 height 11
click at [1174, 242] on div "View" at bounding box center [1172, 240] width 23 height 17
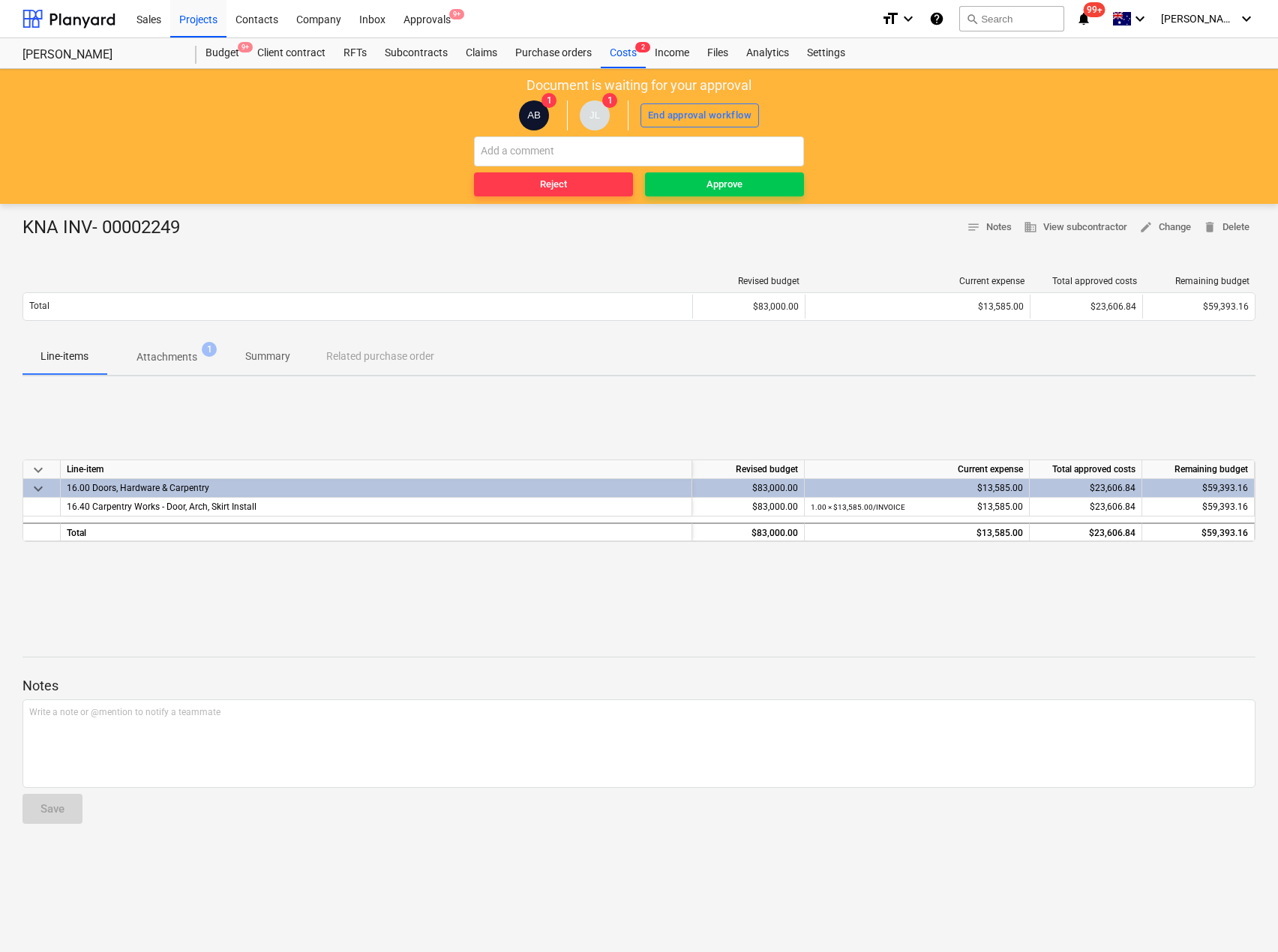
click at [156, 631] on div at bounding box center [639, 631] width 1233 height 12
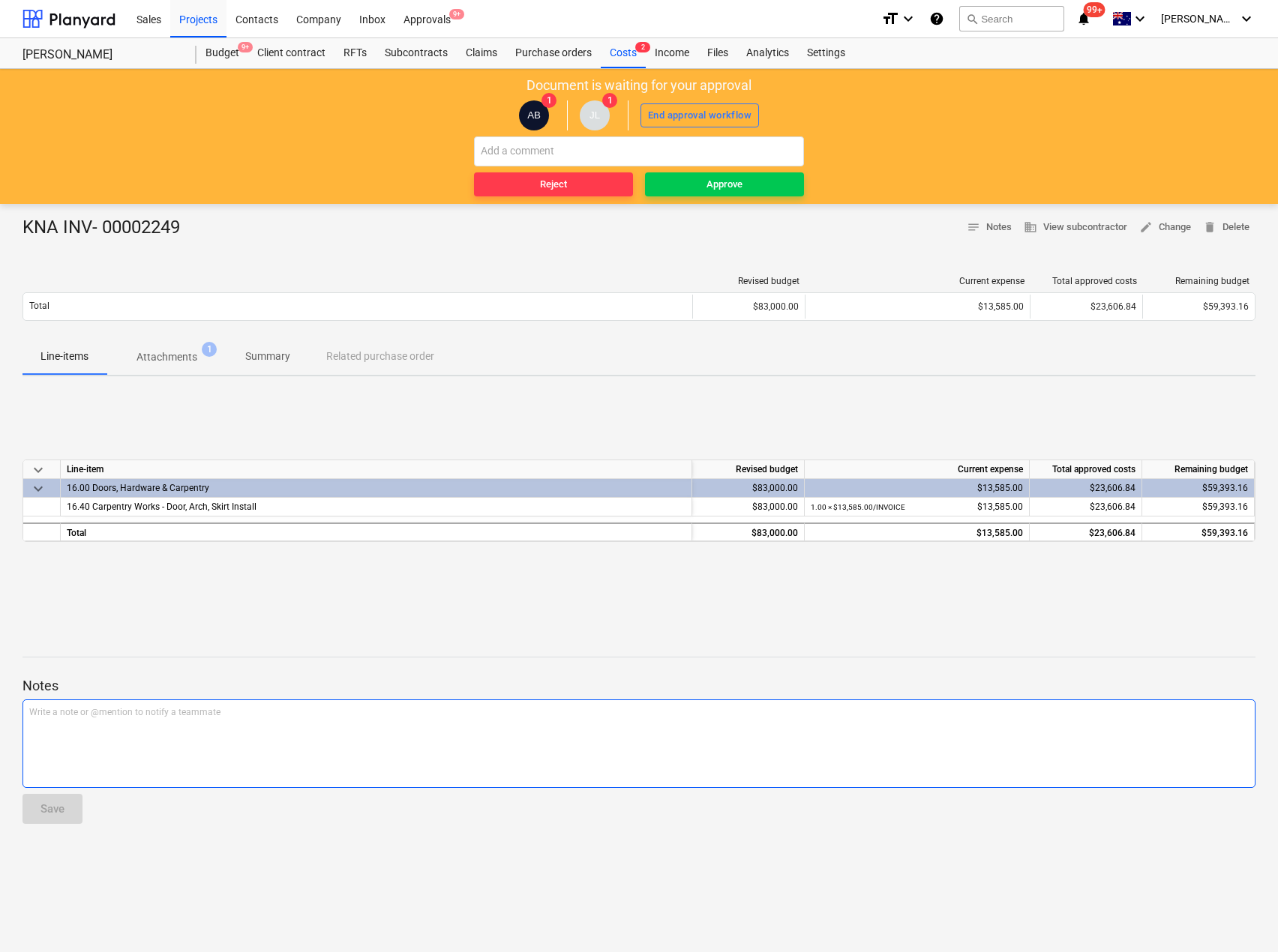
click at [96, 720] on div "Write a note or @mention to notify a teammate [PERSON_NAME]" at bounding box center [639, 743] width 1233 height 88
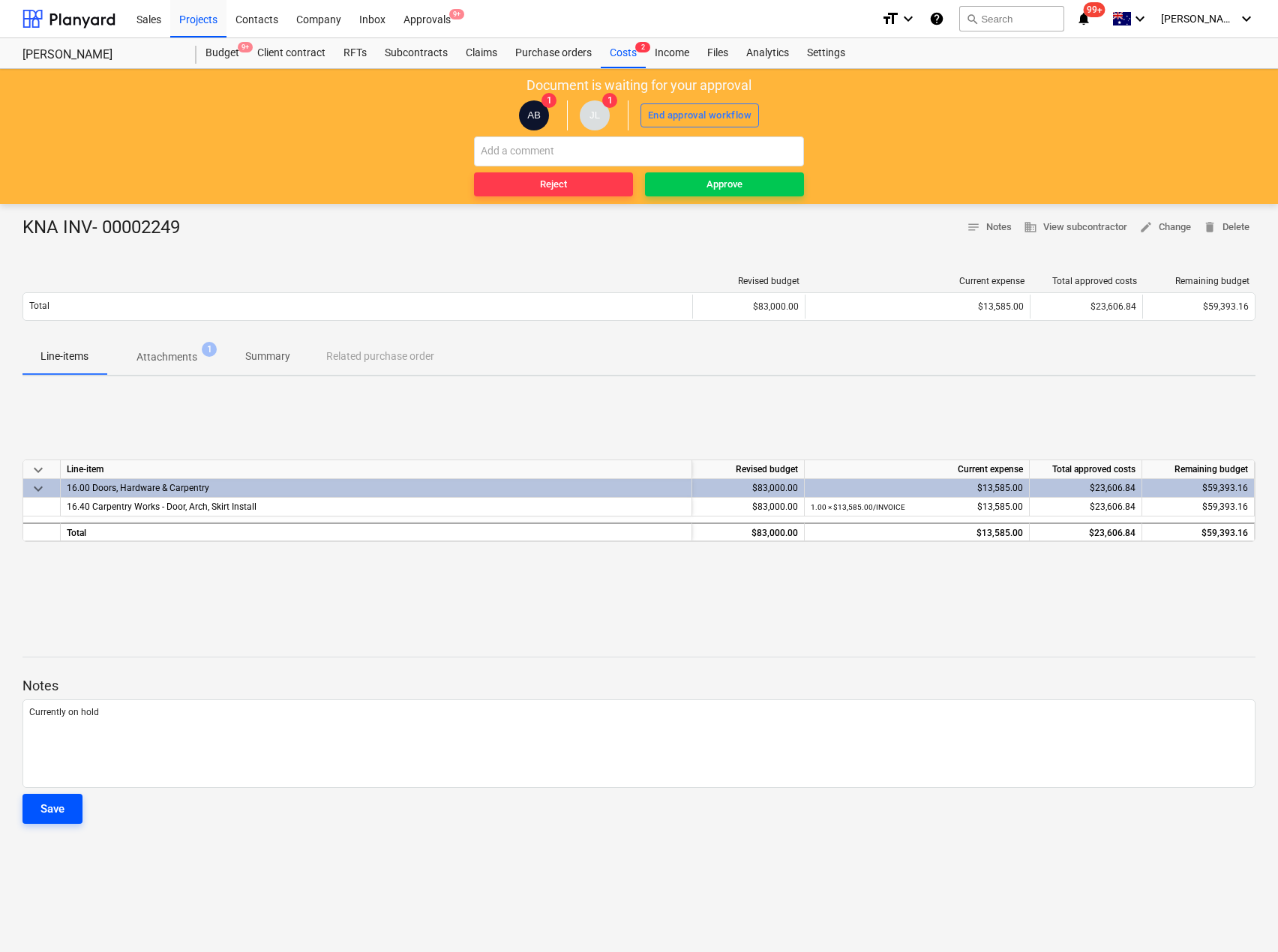
click at [37, 818] on button "Save" at bounding box center [53, 808] width 60 height 30
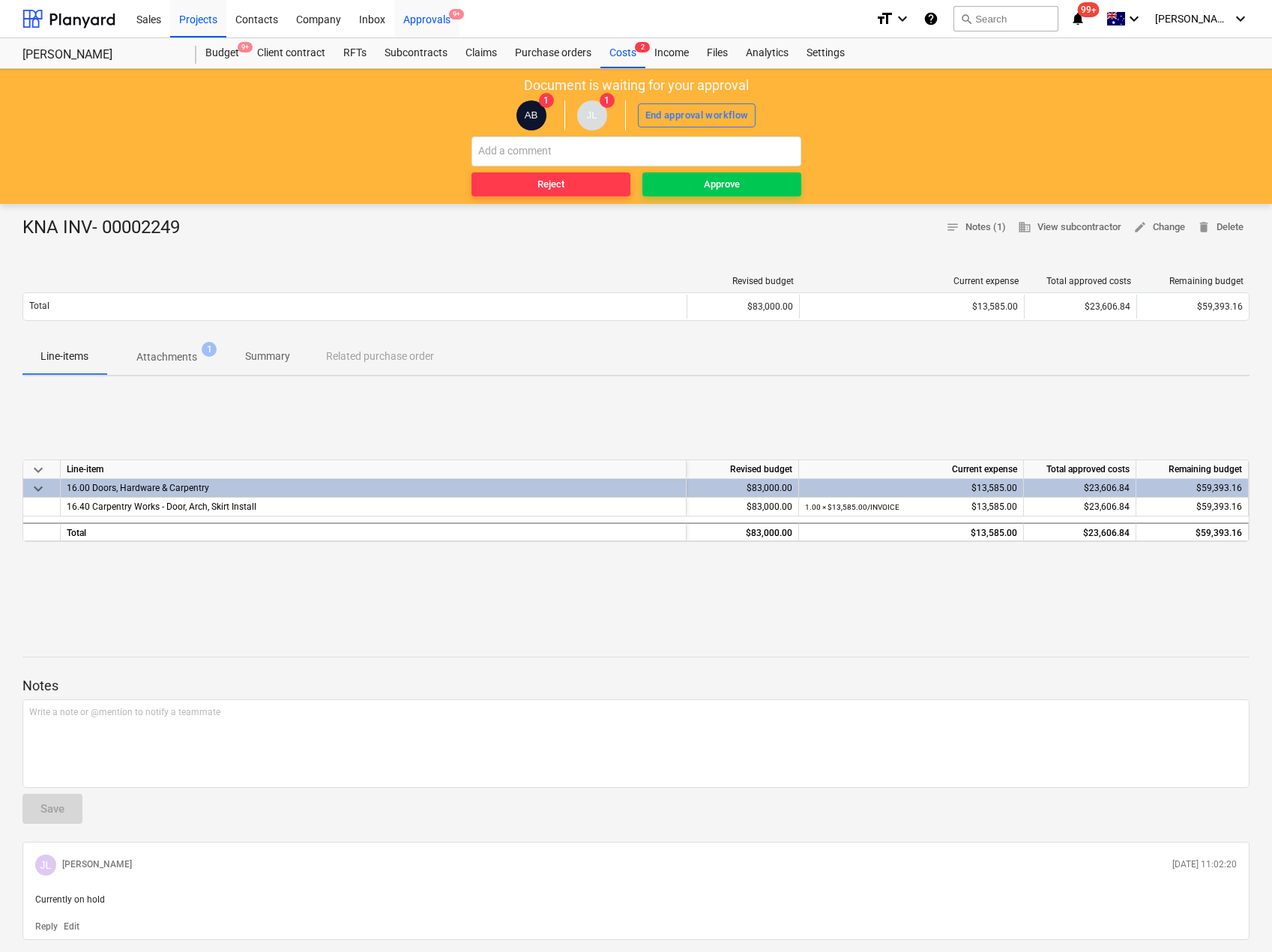
click at [416, 21] on div "Approvals 9+" at bounding box center [427, 18] width 65 height 38
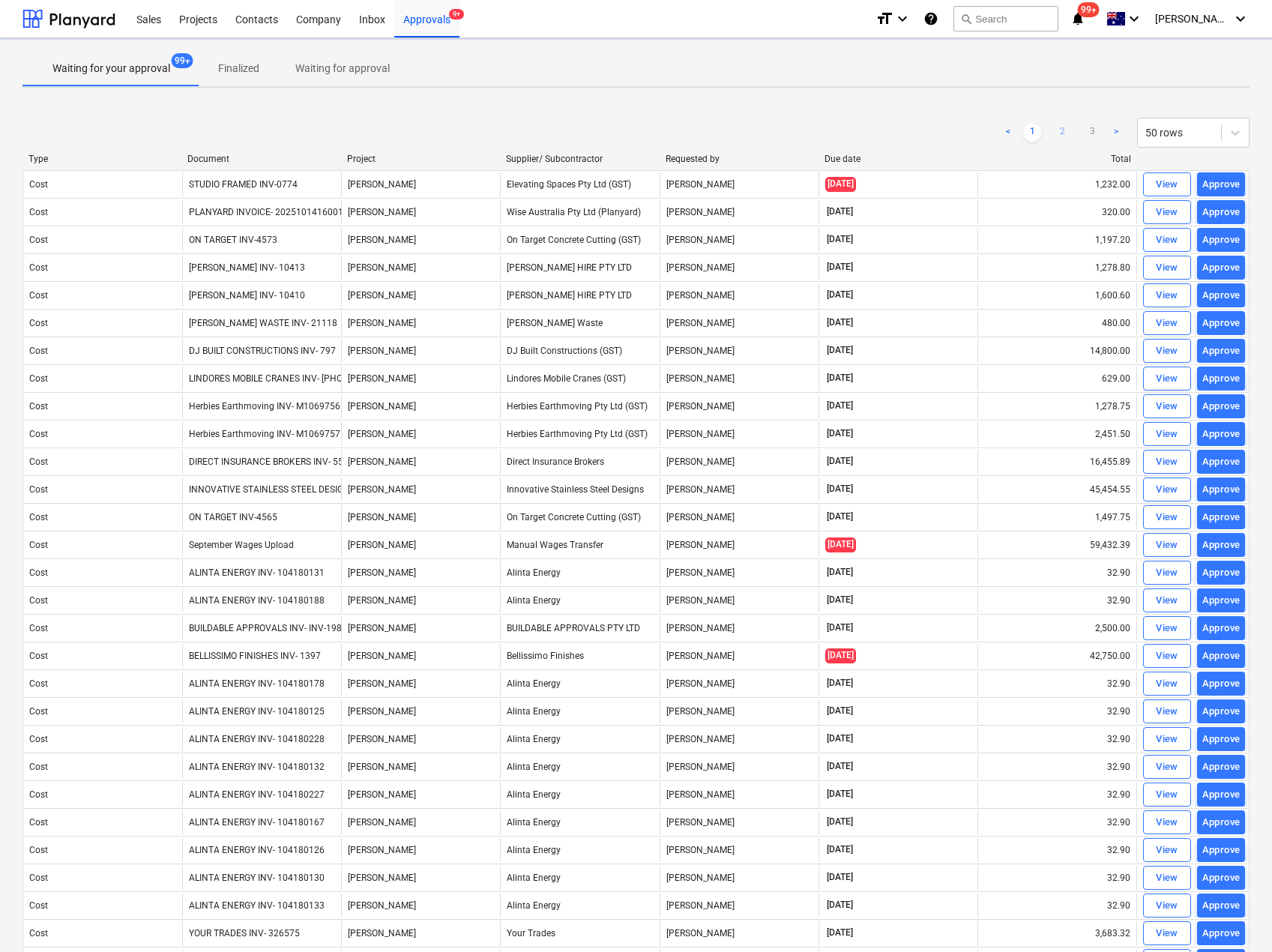
click at [1067, 126] on link "2" at bounding box center [1062, 133] width 18 height 18
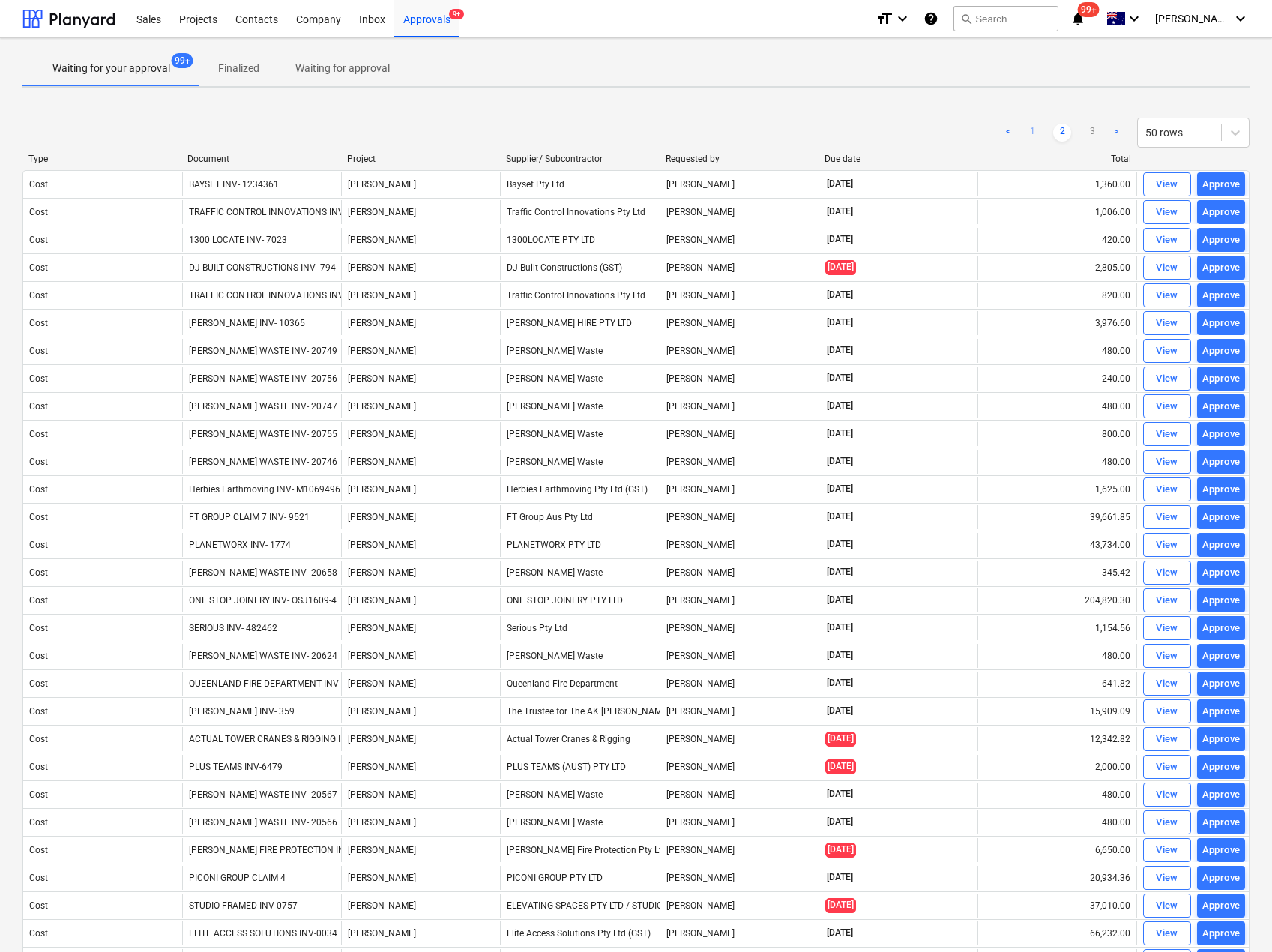
click at [1033, 137] on link "1" at bounding box center [1033, 133] width 18 height 18
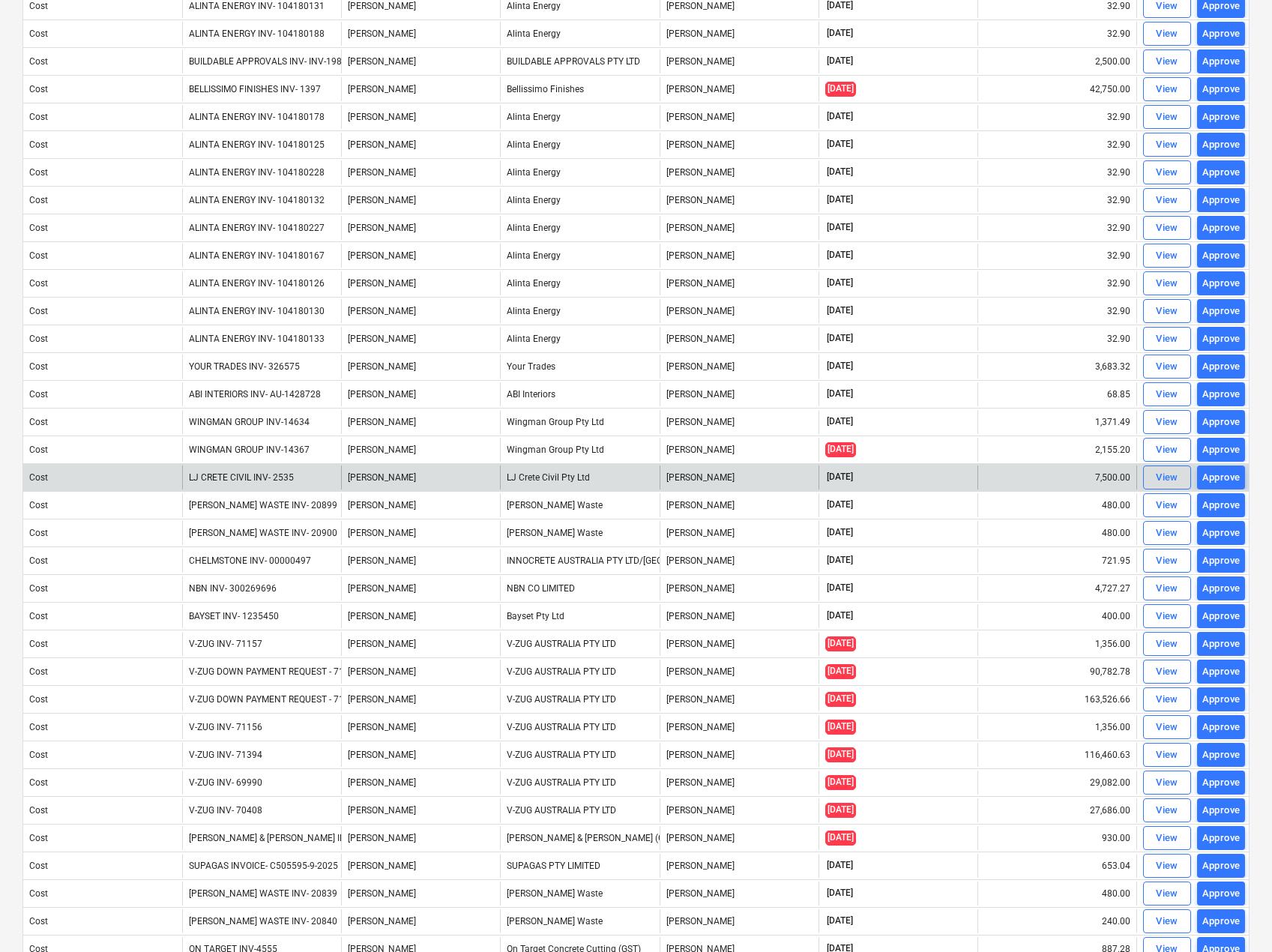
scroll to position [690, 0]
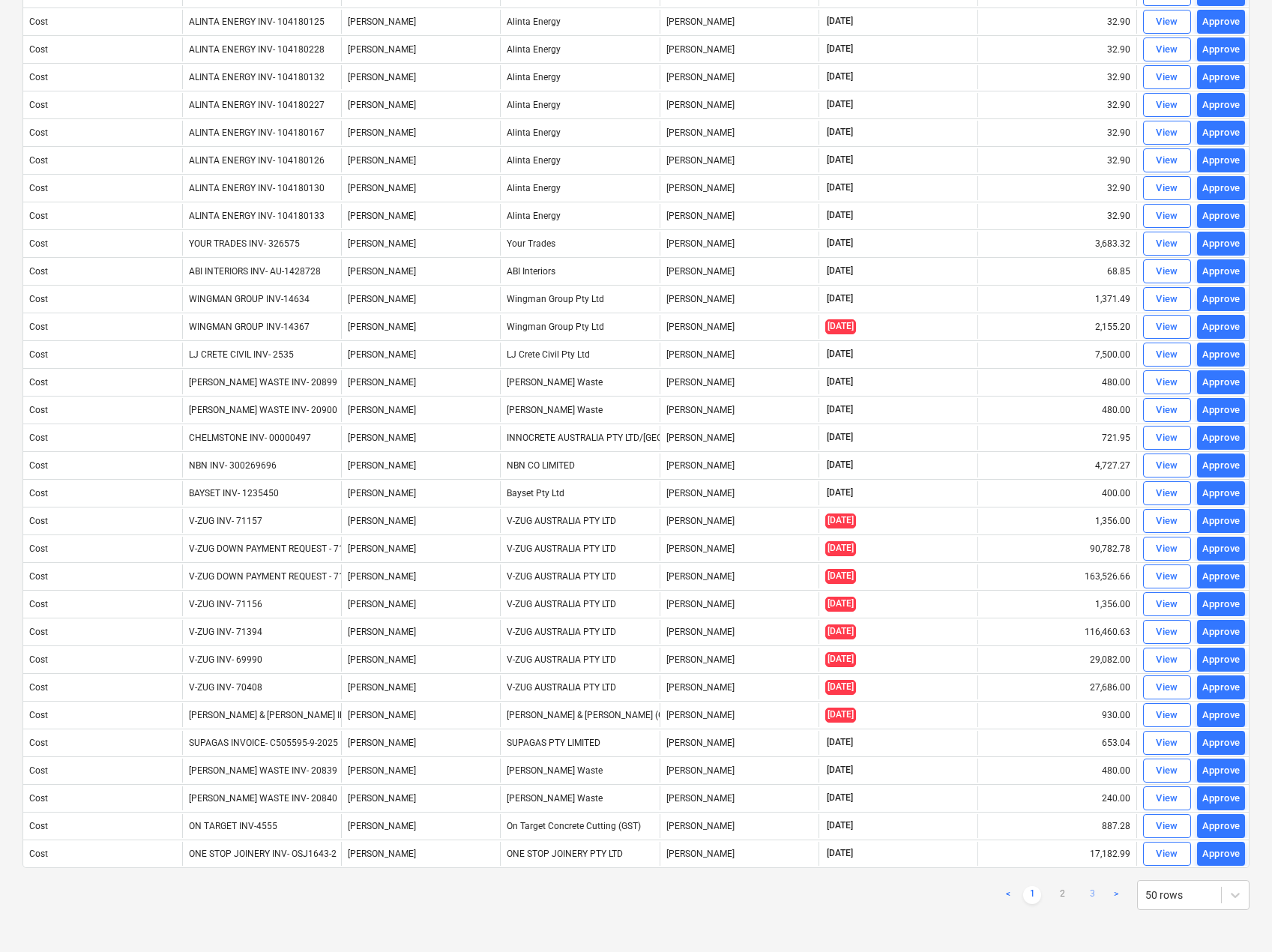
click at [1095, 900] on link "3" at bounding box center [1092, 896] width 18 height 18
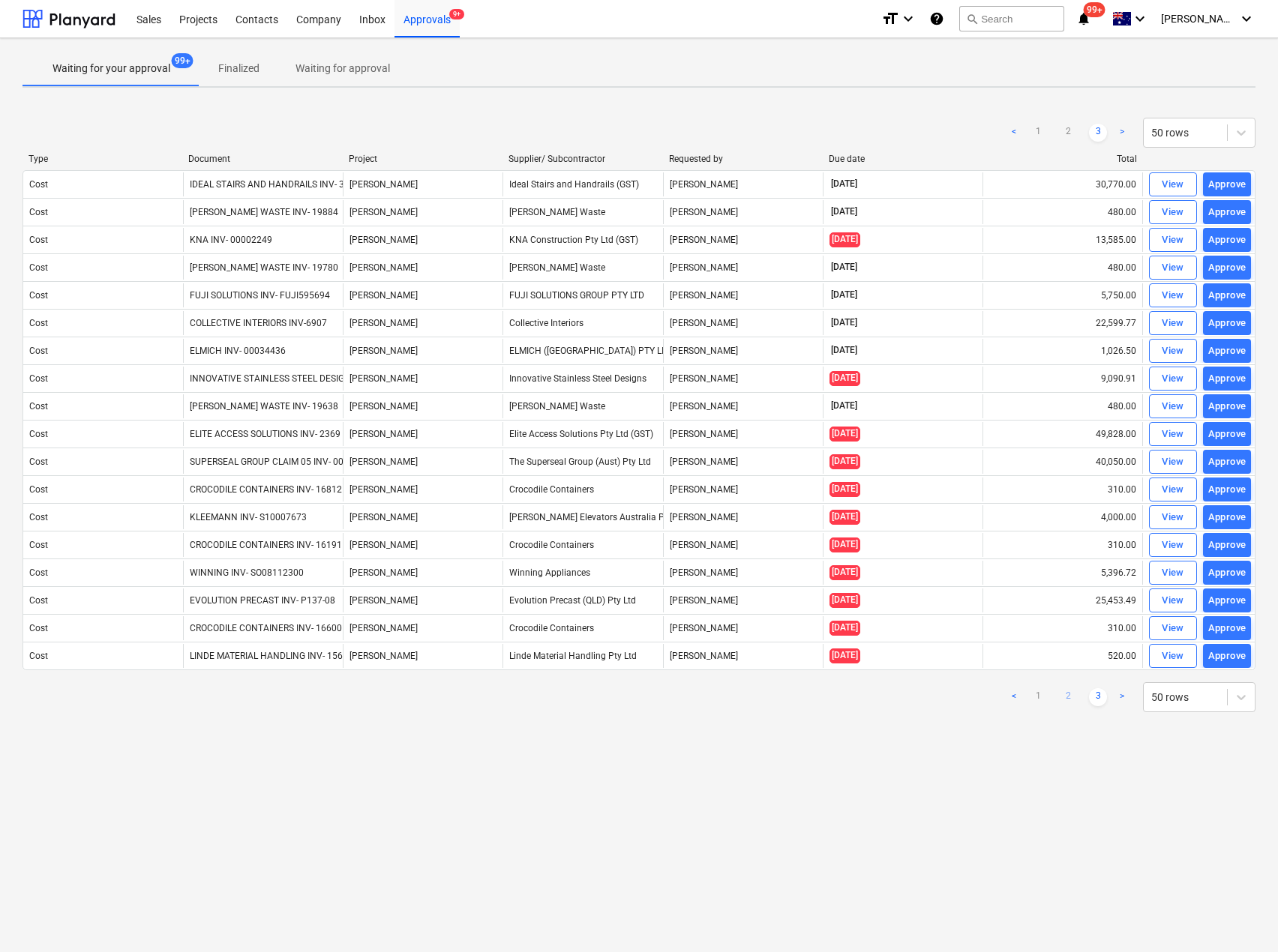
click at [1071, 697] on link "2" at bounding box center [1068, 697] width 18 height 18
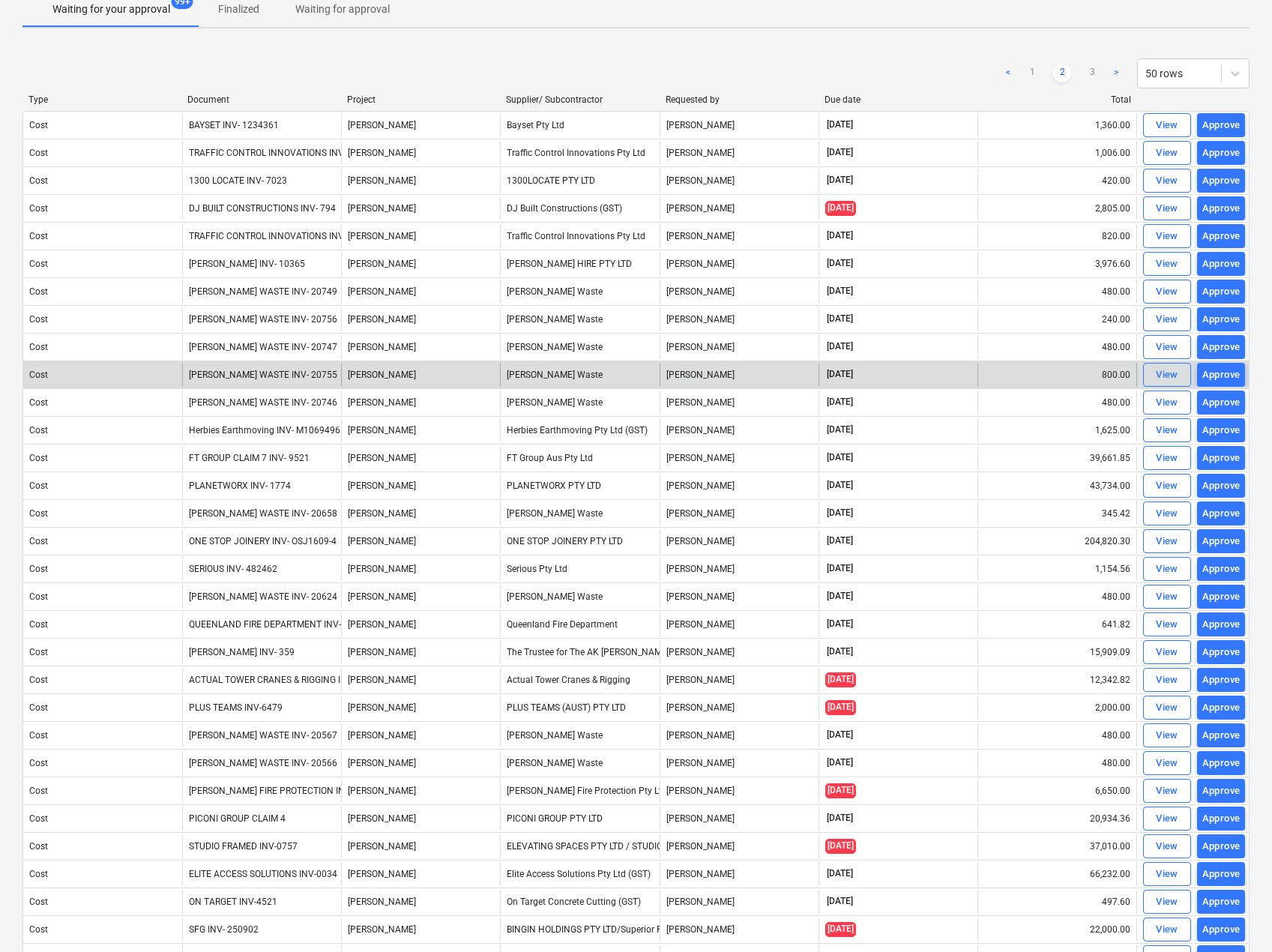
scroll to position [15, 0]
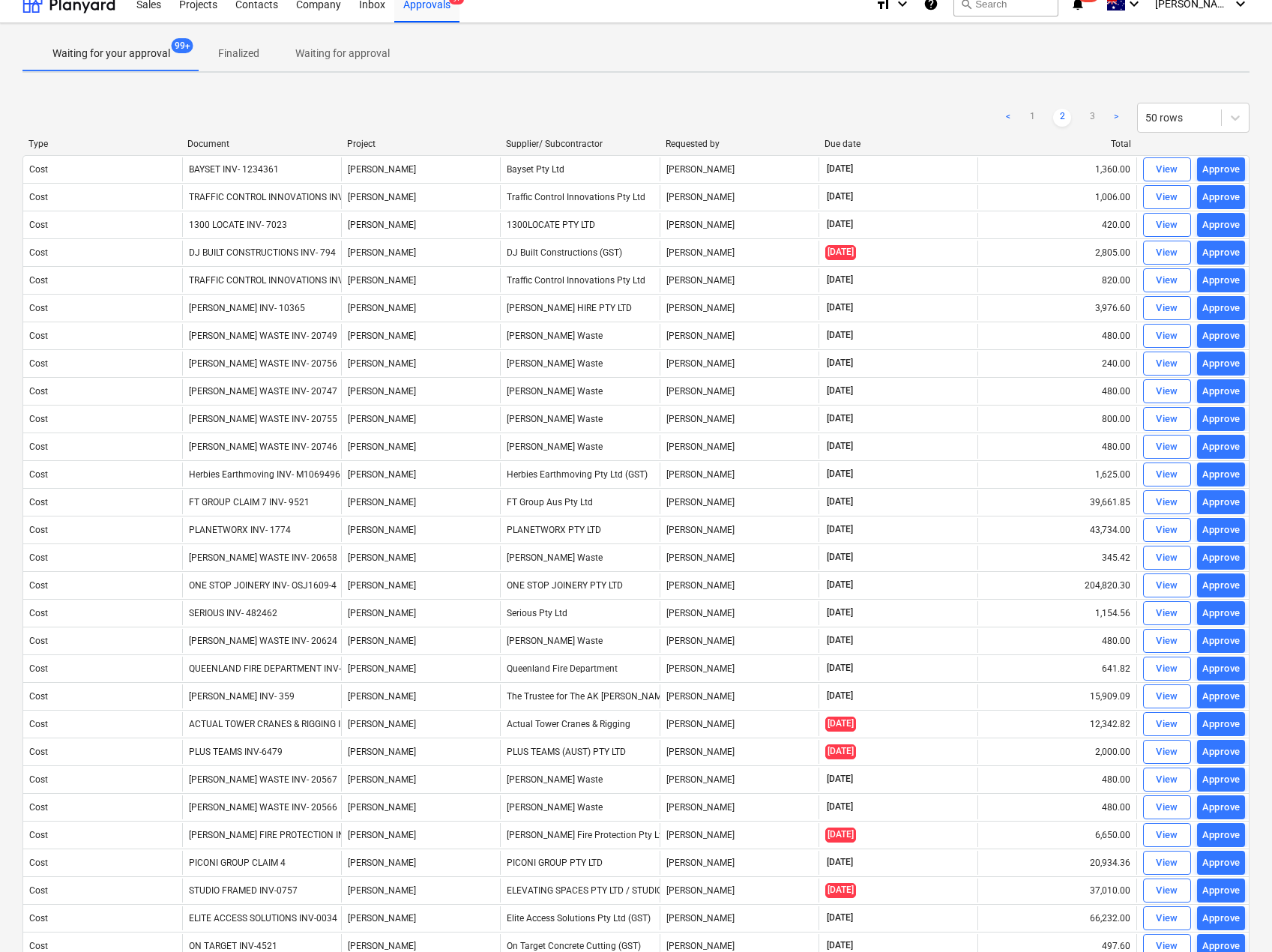
click at [212, 147] on div "Document" at bounding box center [261, 145] width 147 height 11
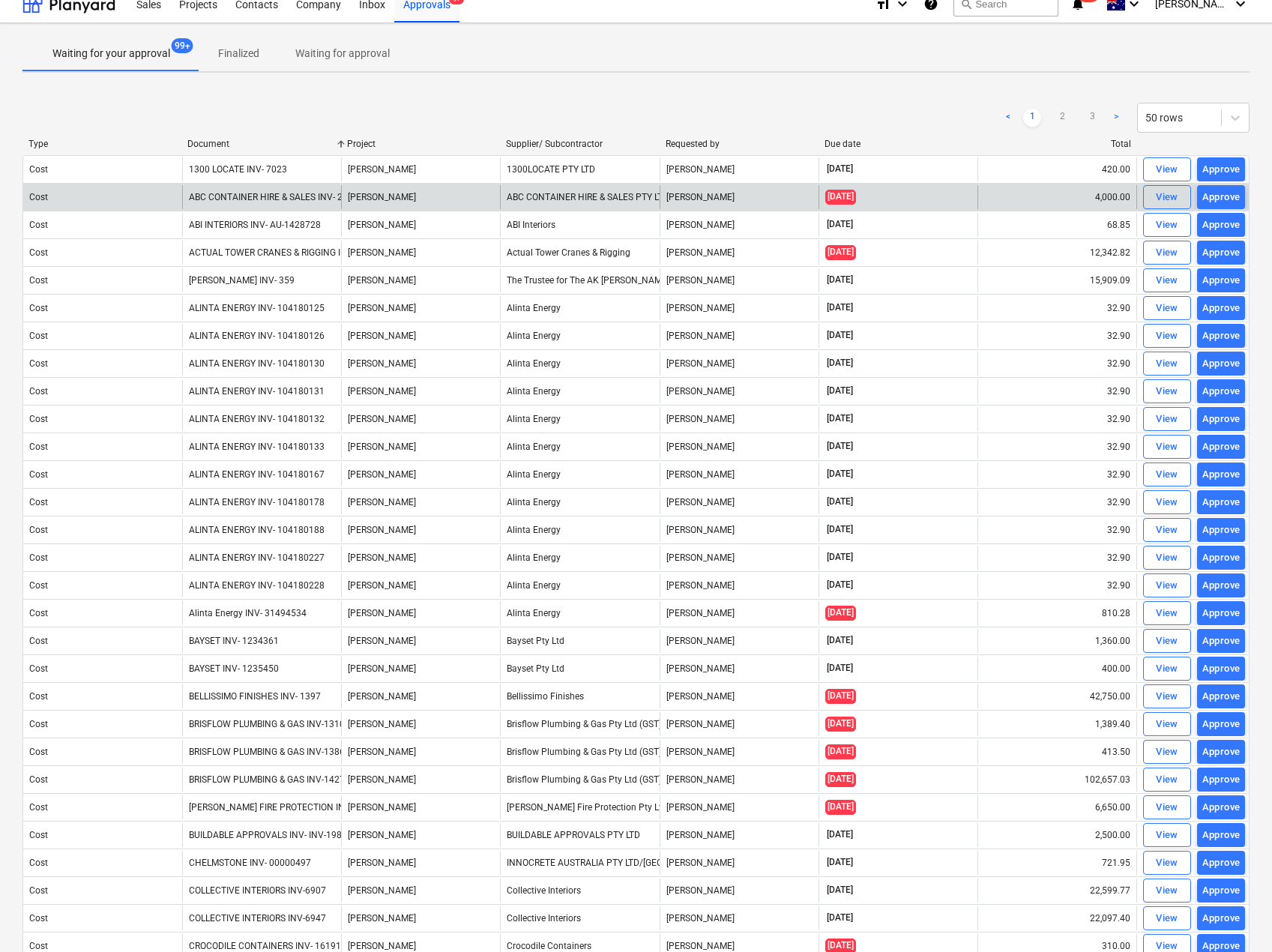
click at [536, 196] on div "ABC CONTAINER HIRE & SALES PTY LTD" at bounding box center [579, 197] width 159 height 24
click at [1157, 198] on div "View" at bounding box center [1167, 197] width 23 height 17
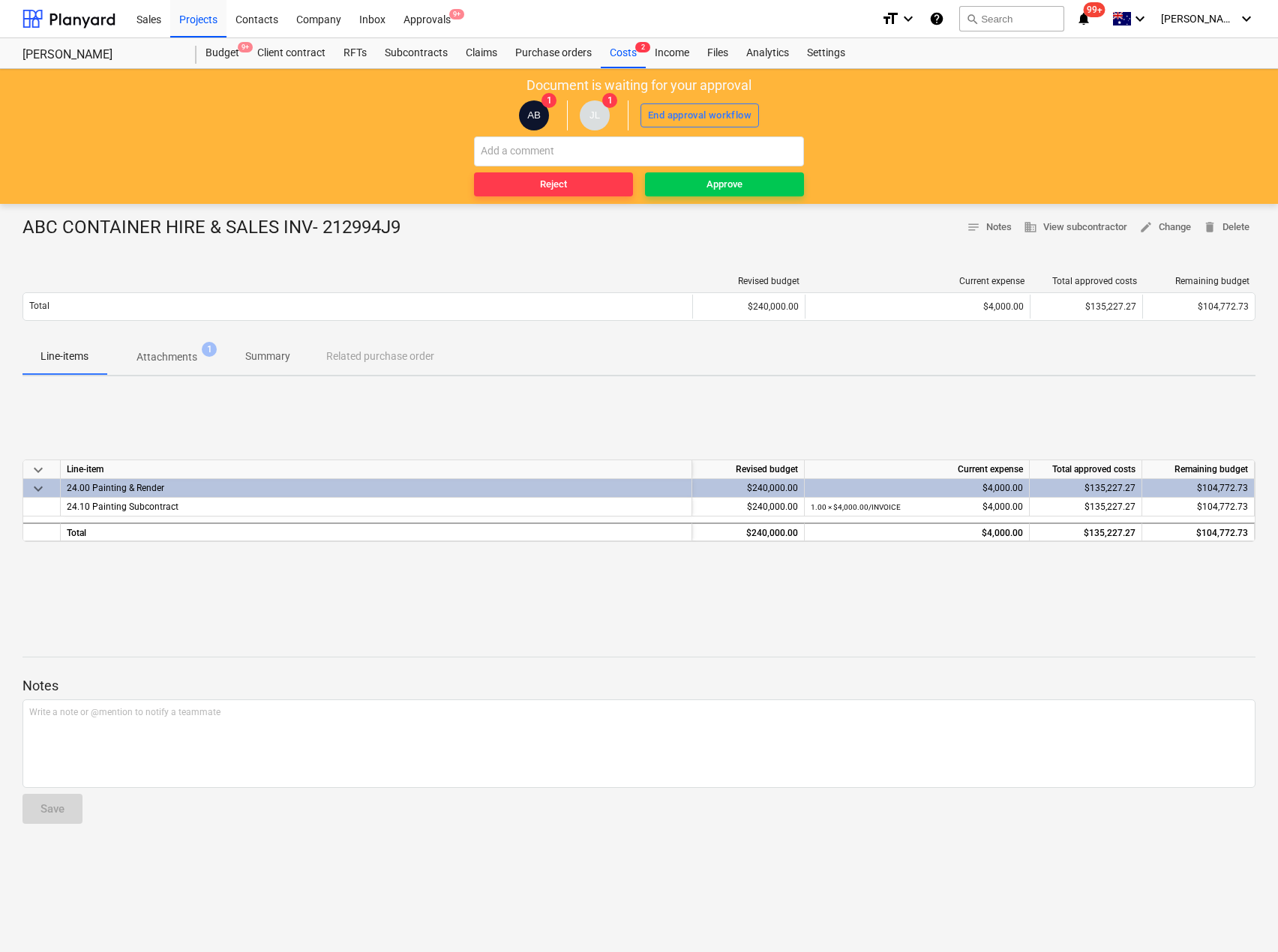
click at [165, 354] on p "Attachments" at bounding box center [166, 356] width 61 height 15
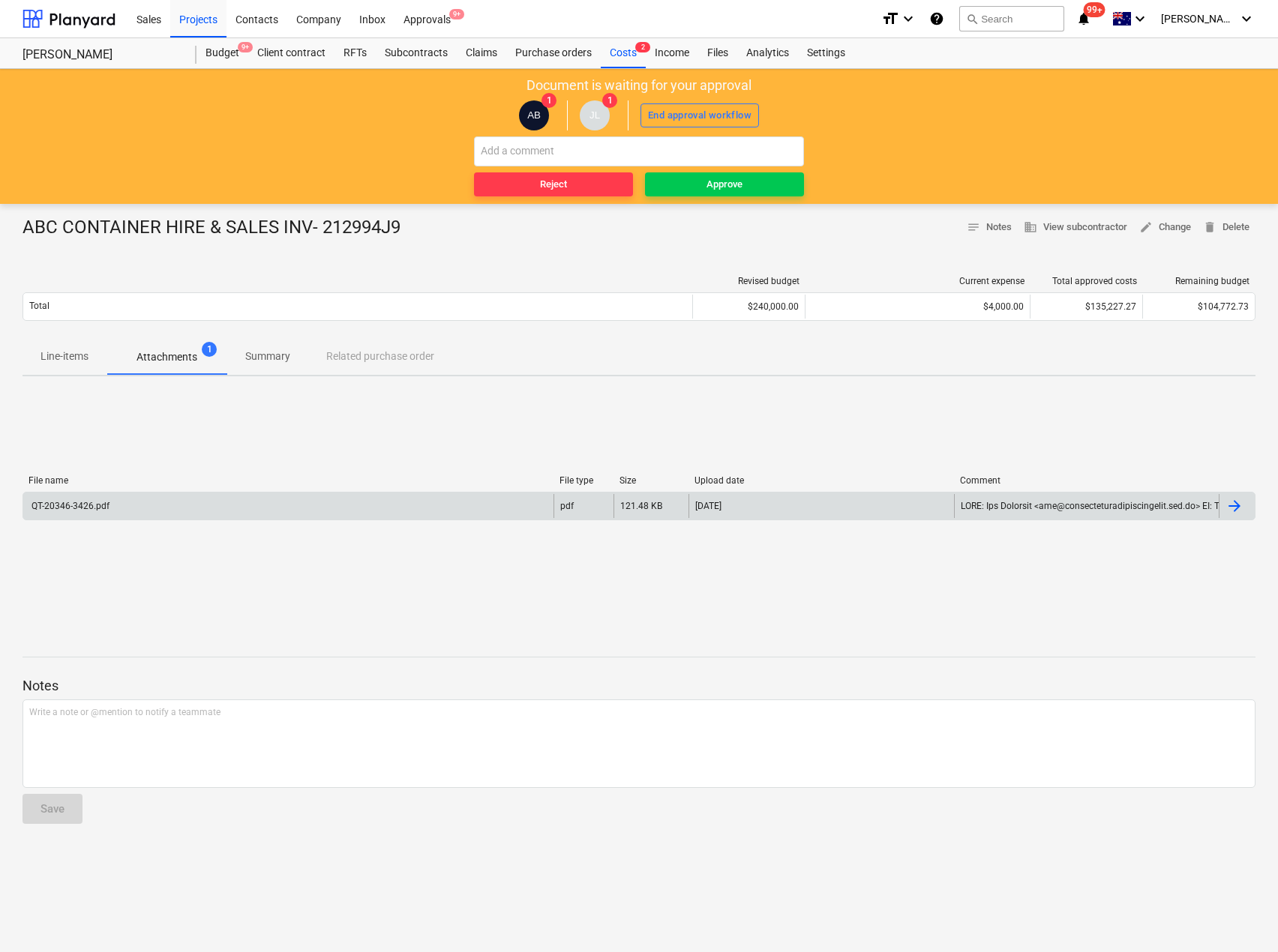
click at [144, 506] on div "QT-20346-3426.pdf" at bounding box center [288, 506] width 530 height 24
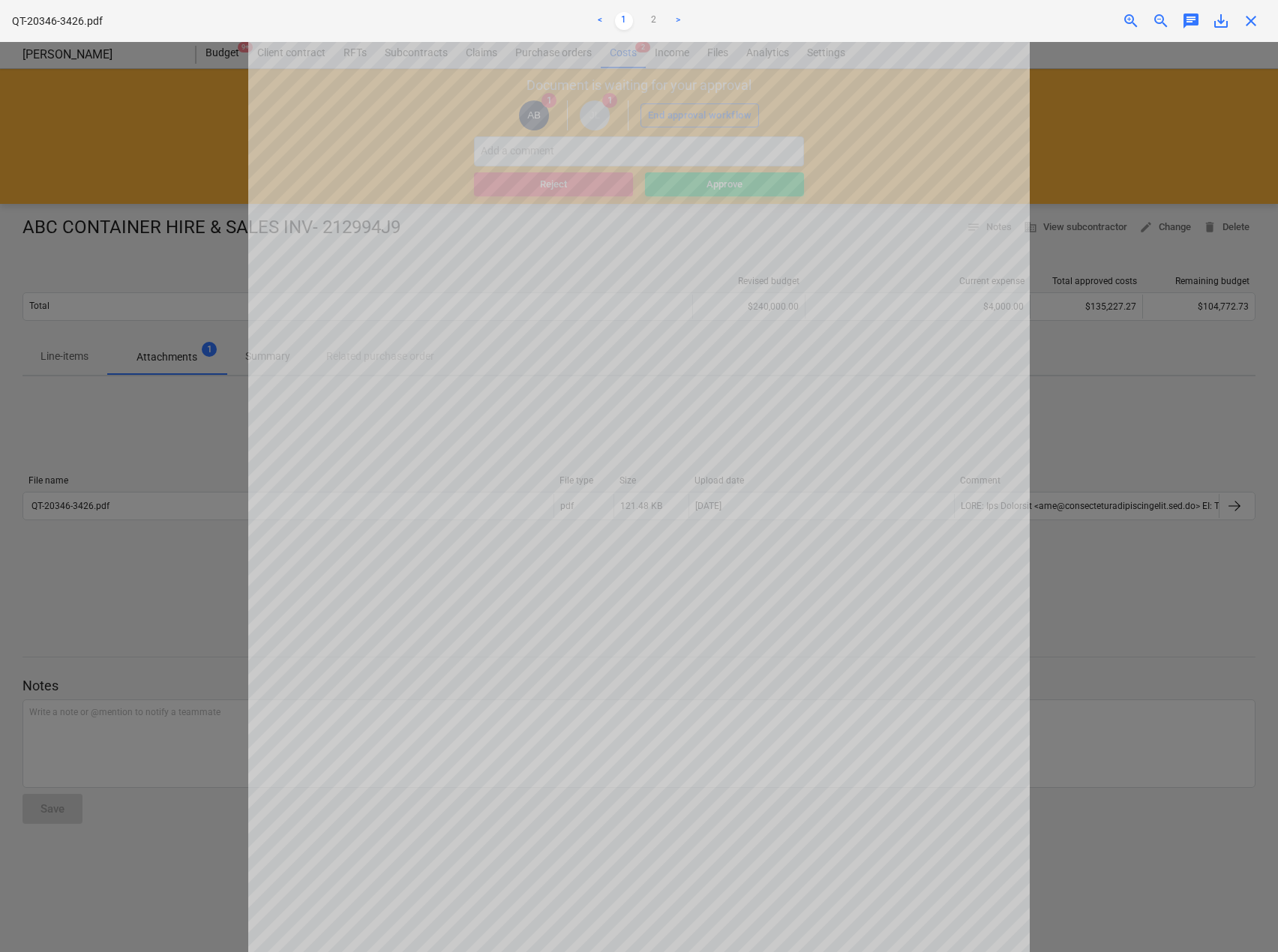
click at [1263, 25] on div "close" at bounding box center [1251, 21] width 30 height 18
click at [1254, 25] on span "close" at bounding box center [1251, 21] width 18 height 18
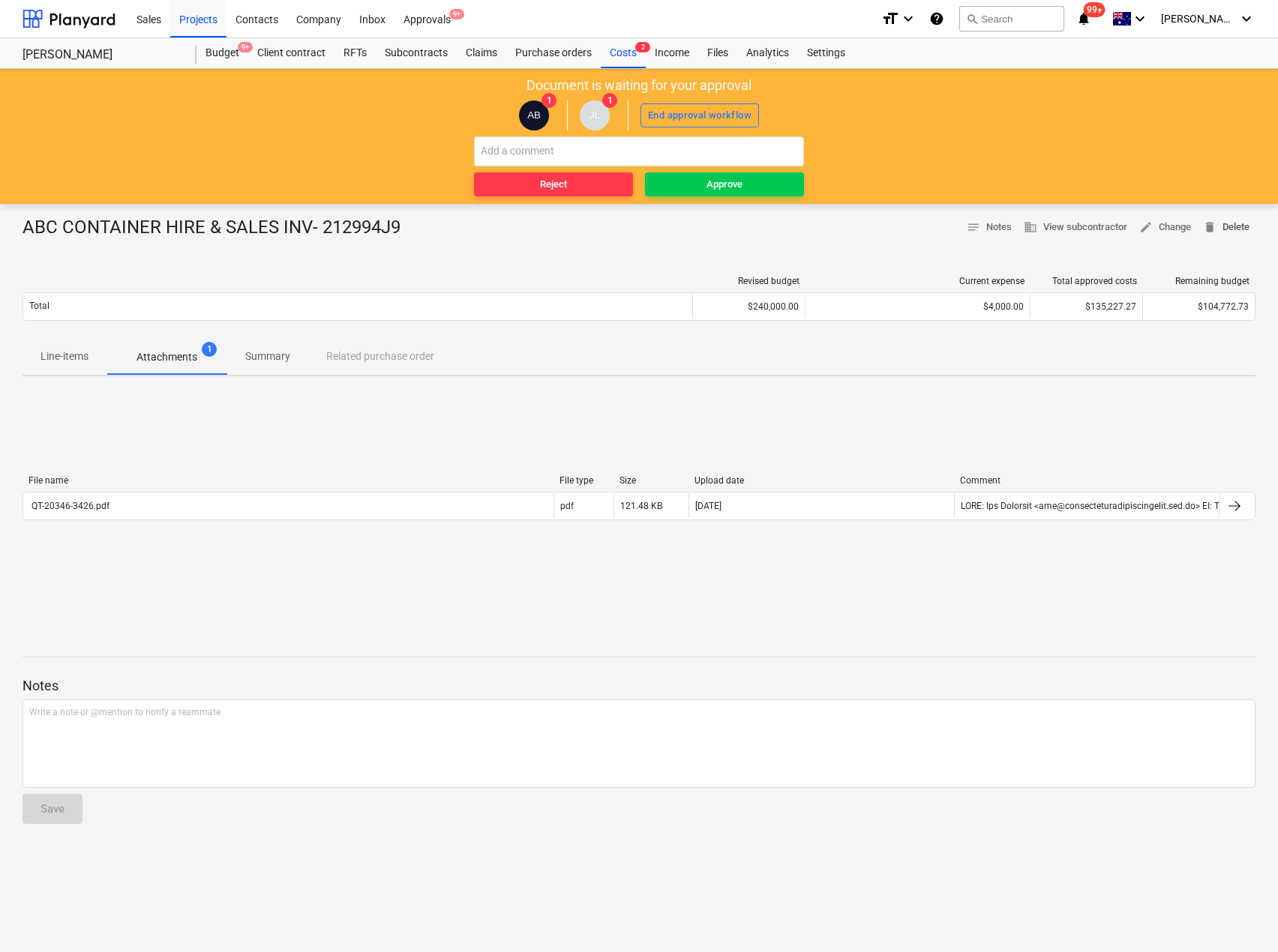
click at [1224, 225] on span "delete Delete" at bounding box center [1226, 227] width 46 height 17
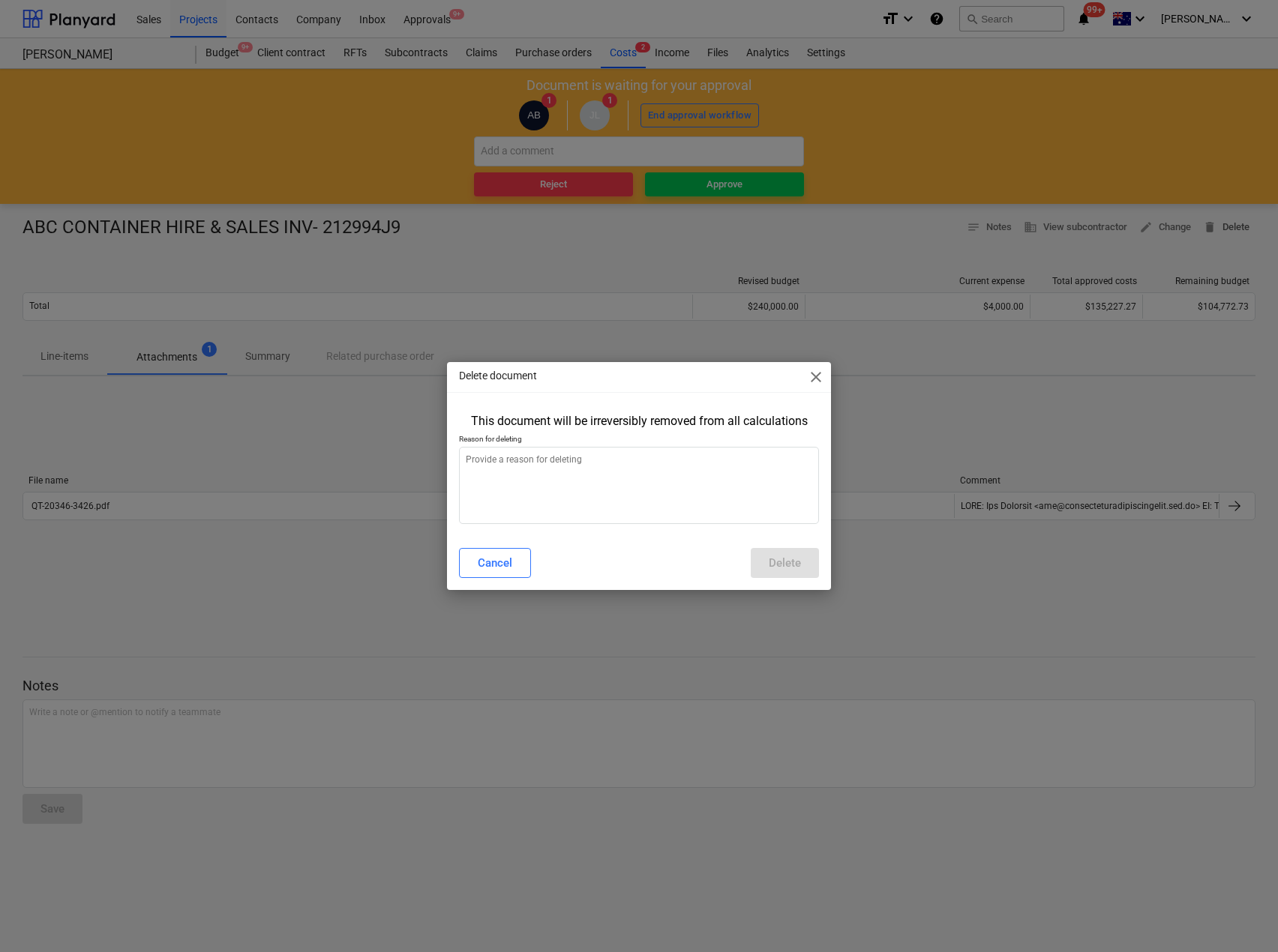
type textarea "x"
click at [554, 499] on textarea at bounding box center [639, 485] width 359 height 77
type textarea "J"
type textarea "x"
type textarea "Jo"
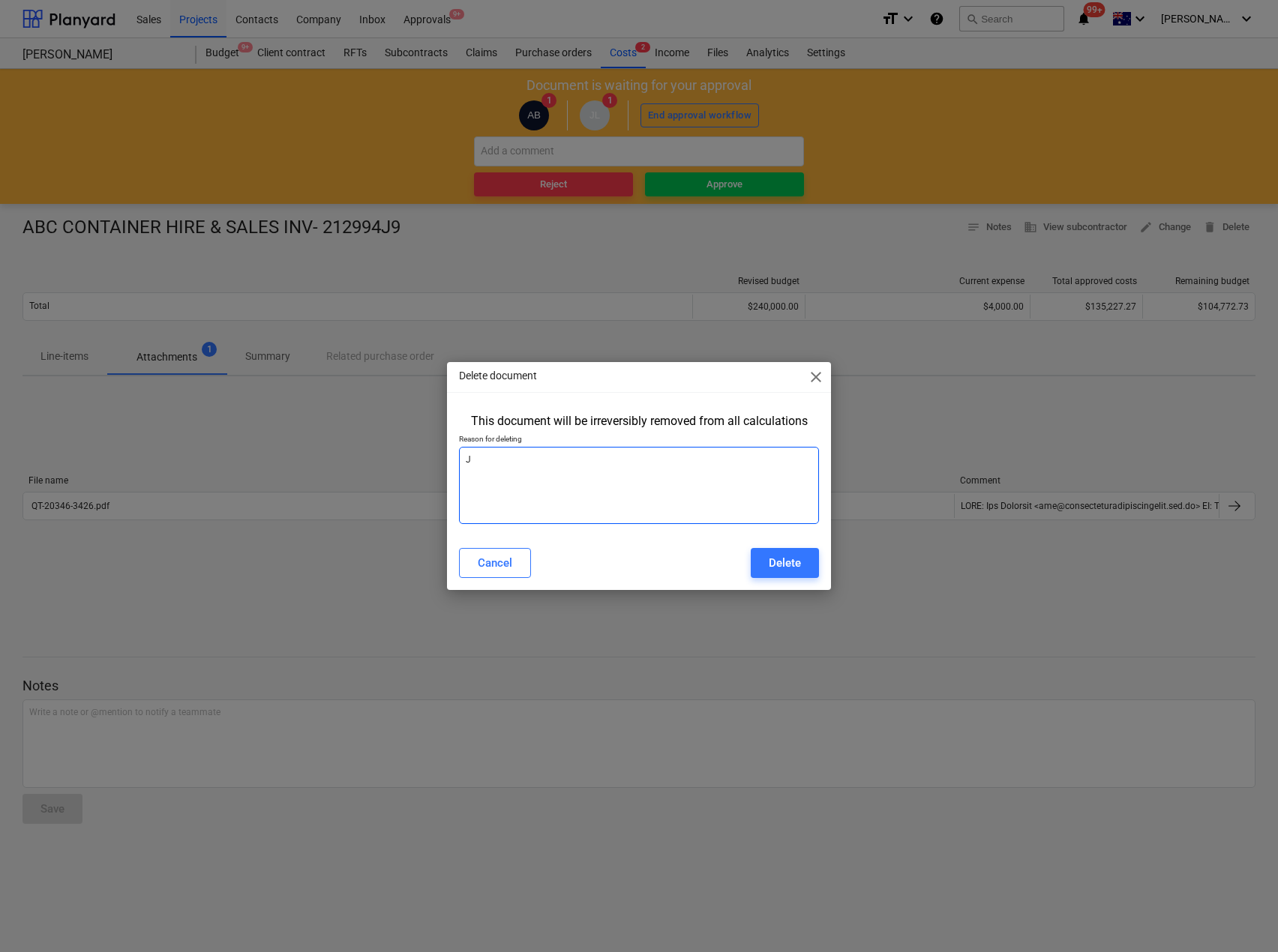
type textarea "x"
type textarea "[PERSON_NAME]"
type textarea "x"
type textarea "[PERSON_NAME]"
type textarea "x"
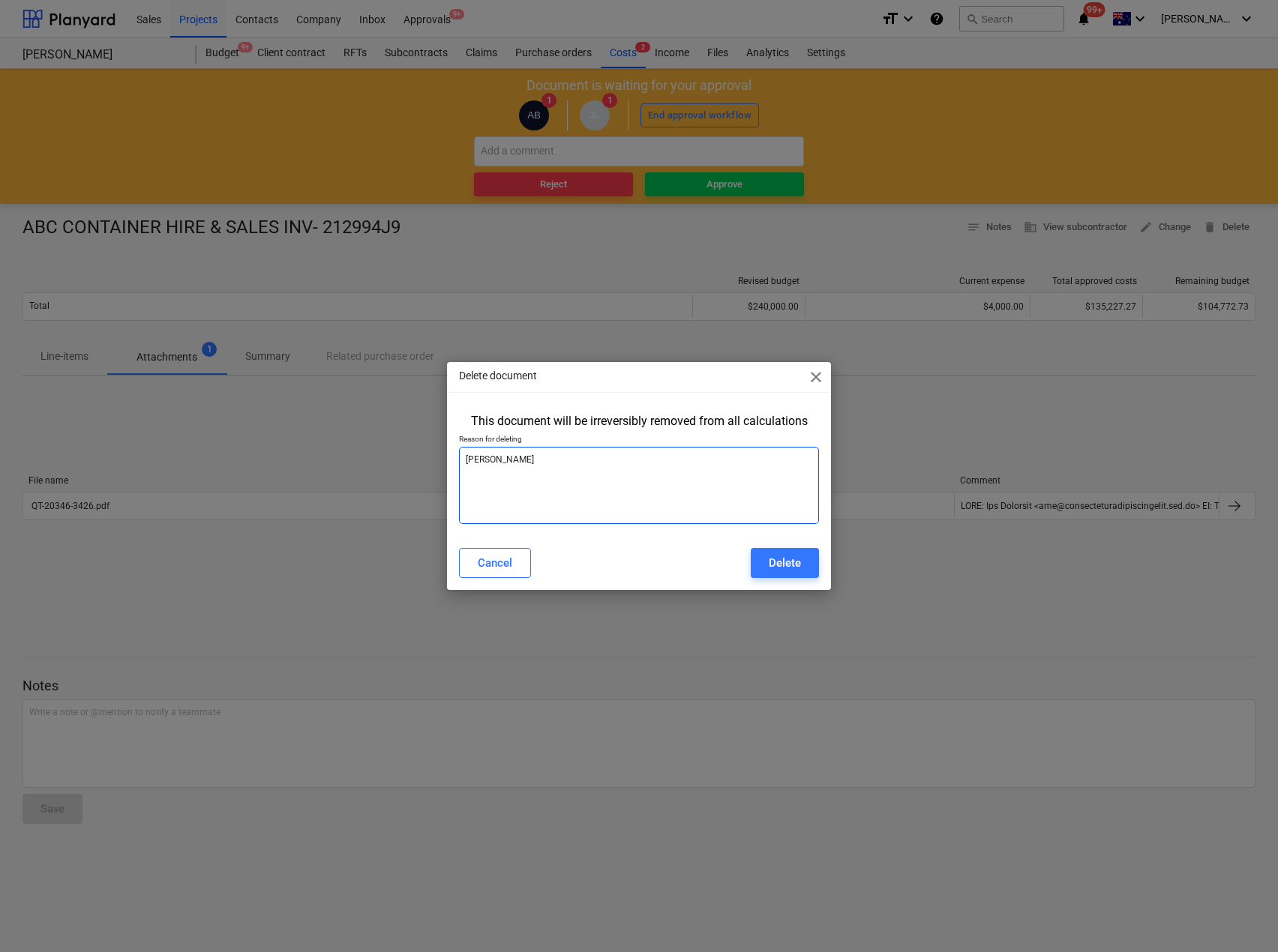
type textarea "[PERSON_NAME]"
type textarea "x"
type textarea "[PERSON_NAME]"
type textarea "x"
type textarea "[PERSON_NAME] adv"
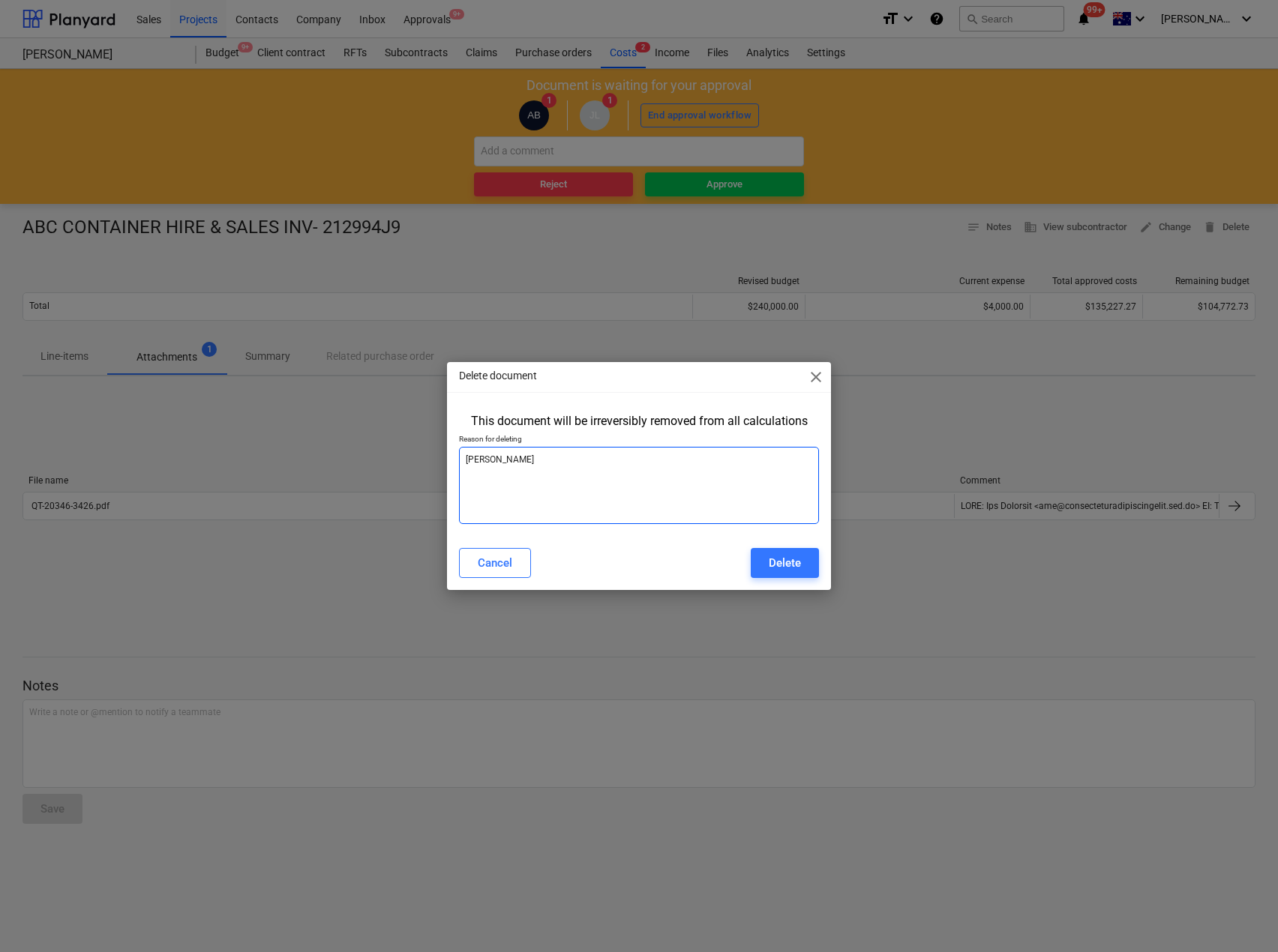
type textarea "x"
type textarea "[PERSON_NAME]"
type textarea "x"
type textarea "[PERSON_NAME] advis"
type textarea "x"
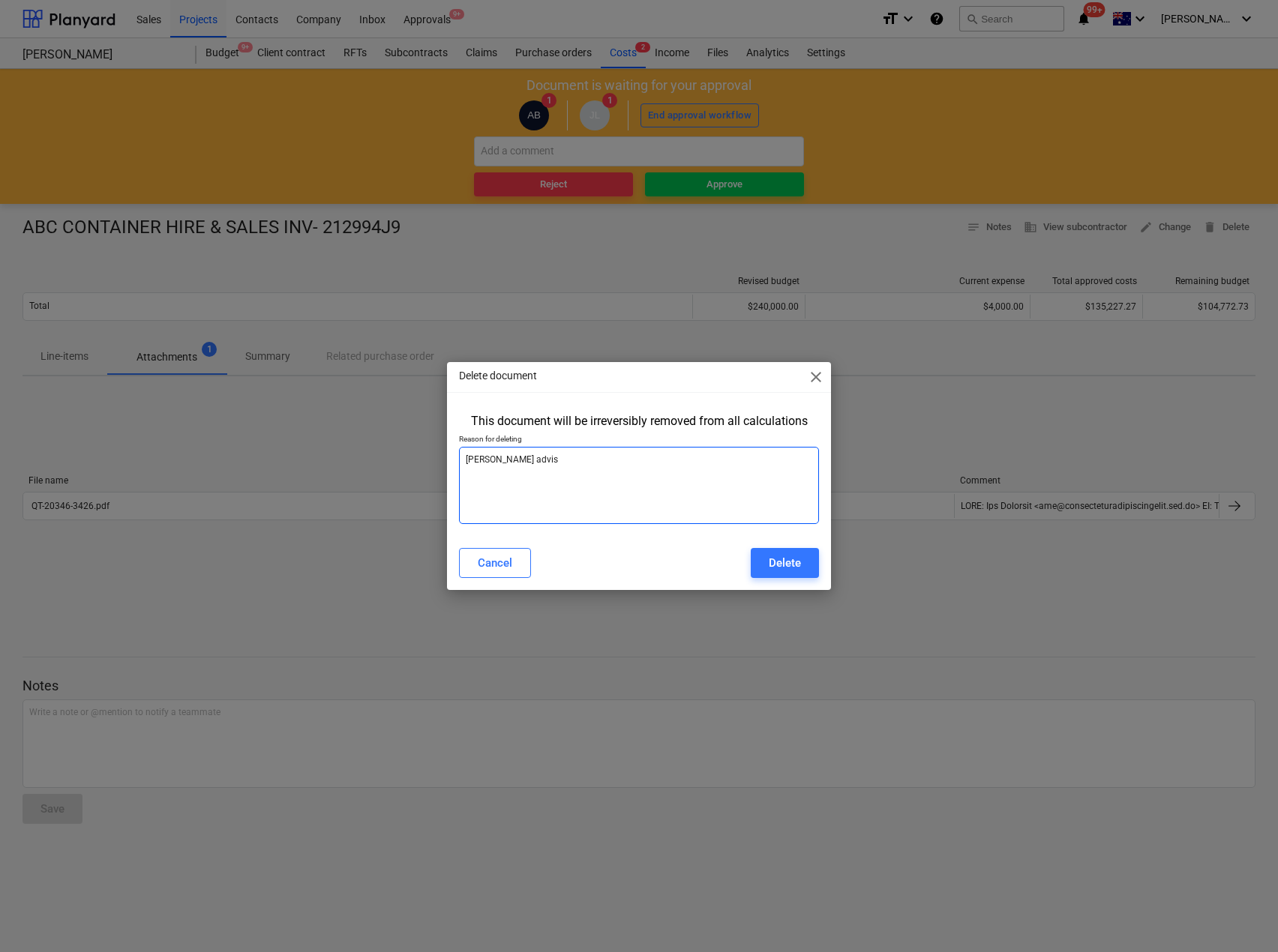
type textarea "[PERSON_NAME] advise"
type textarea "x"
type textarea "[PERSON_NAME] advised"
type textarea "x"
type textarea "[PERSON_NAME] advised"
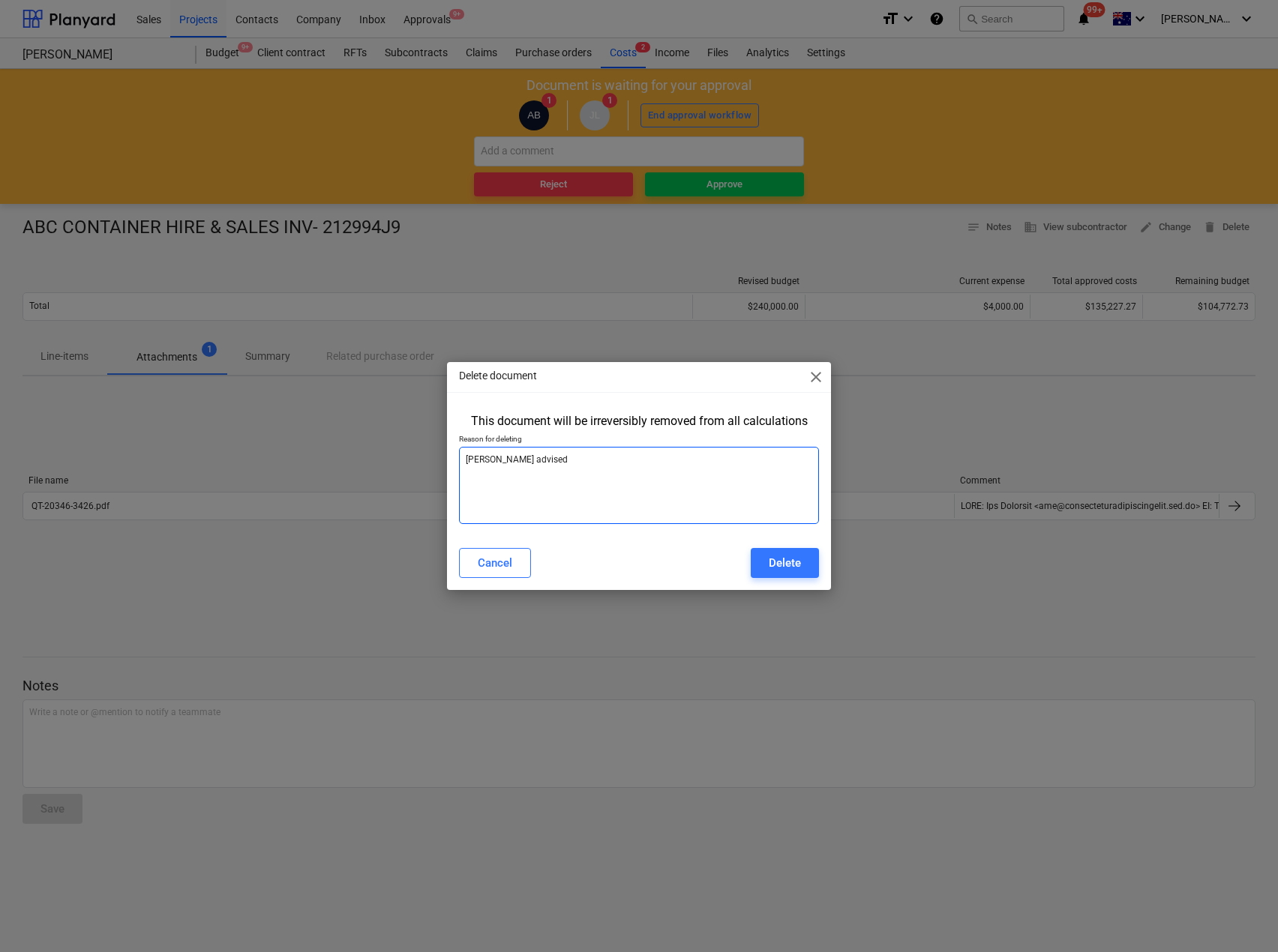
type textarea "x"
type textarea "[PERSON_NAME] advised t"
type textarea "x"
type textarea "[PERSON_NAME] advised to"
type textarea "x"
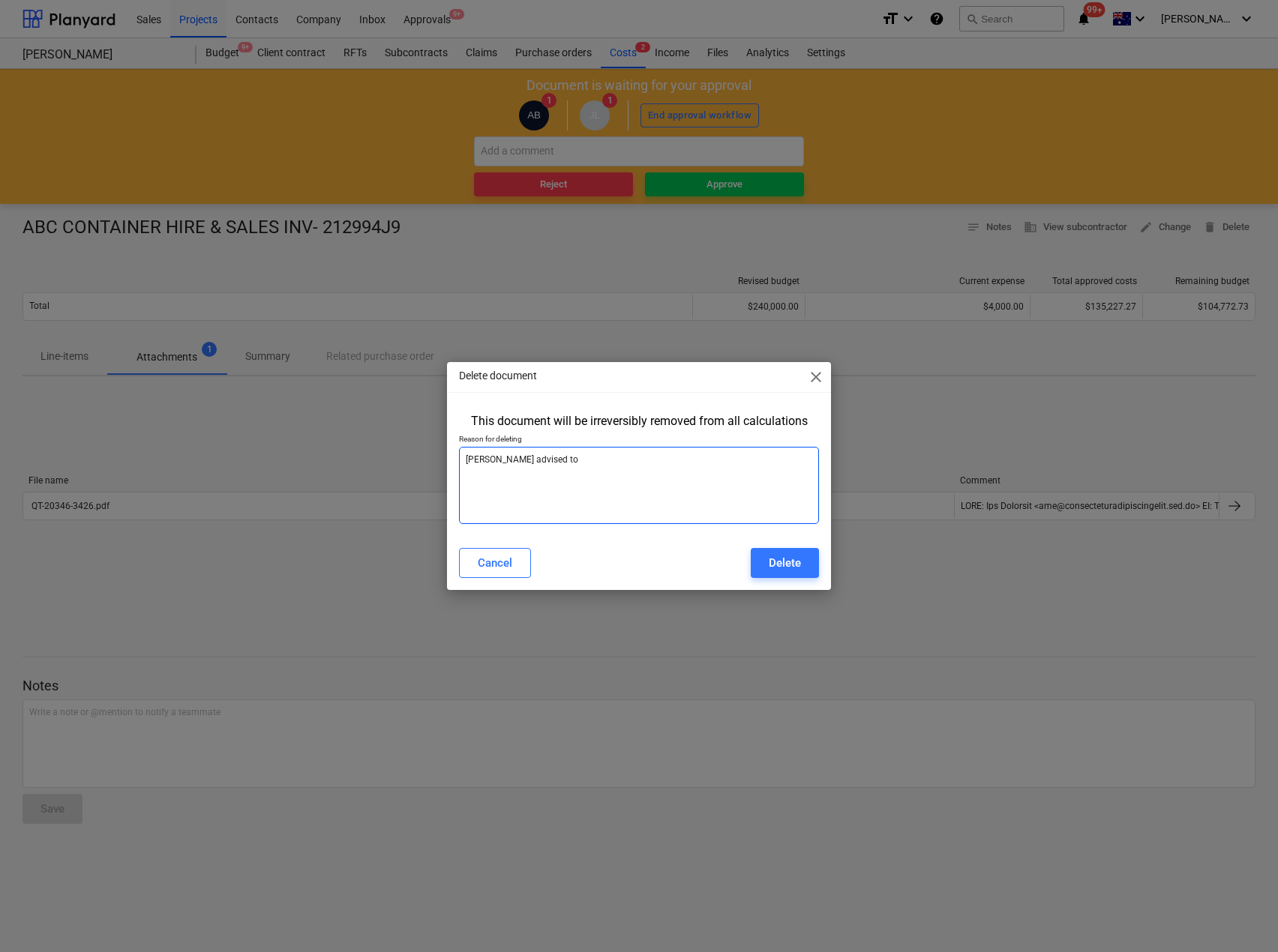
type textarea "[PERSON_NAME] advised to"
type textarea "x"
type textarea "[PERSON_NAME] advised to r"
type textarea "x"
type textarea "[PERSON_NAME] advised to re"
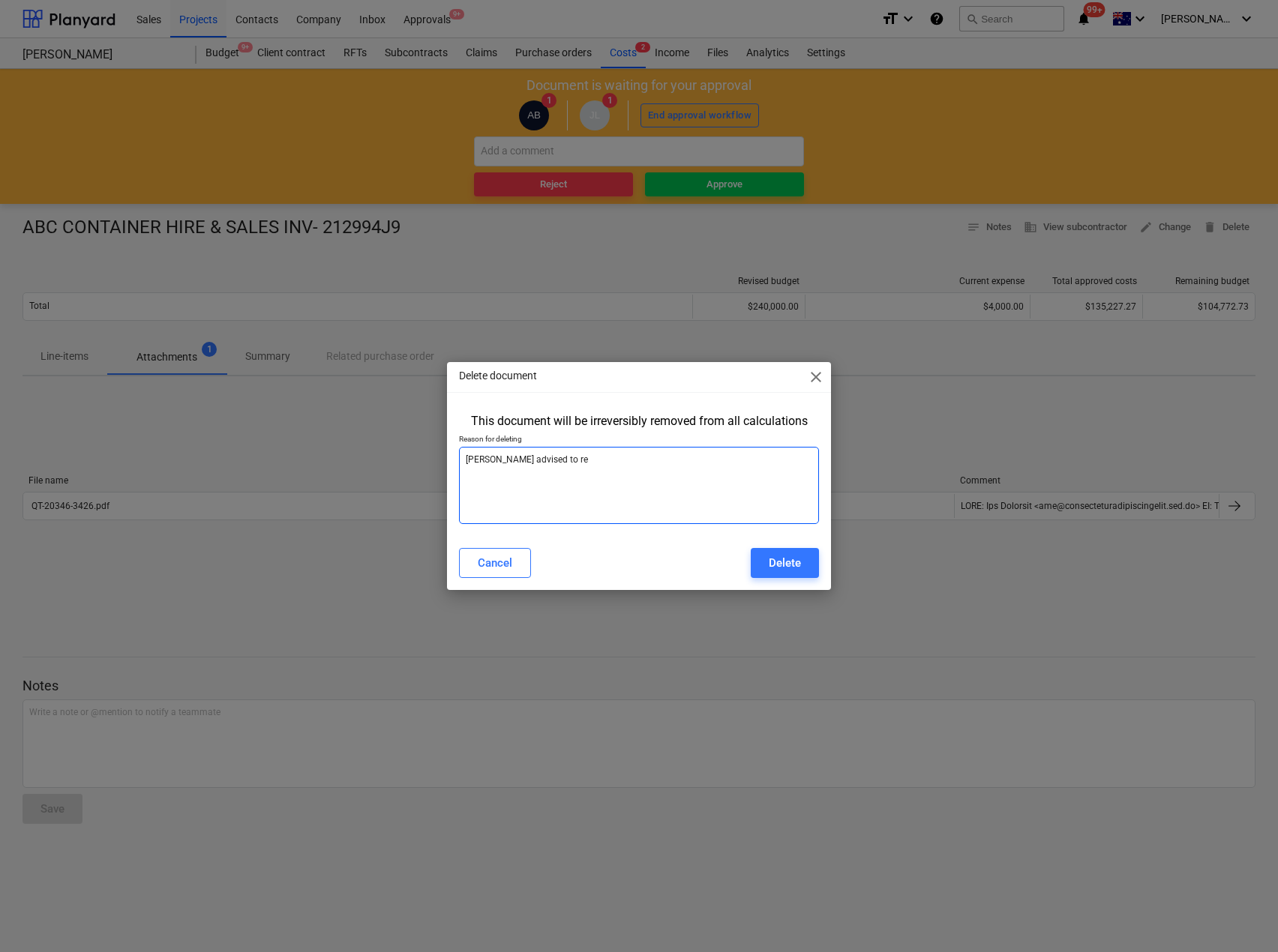
type textarea "x"
type textarea "[PERSON_NAME] advised to rem"
type textarea "x"
type textarea "[PERSON_NAME] advised to remo"
type textarea "x"
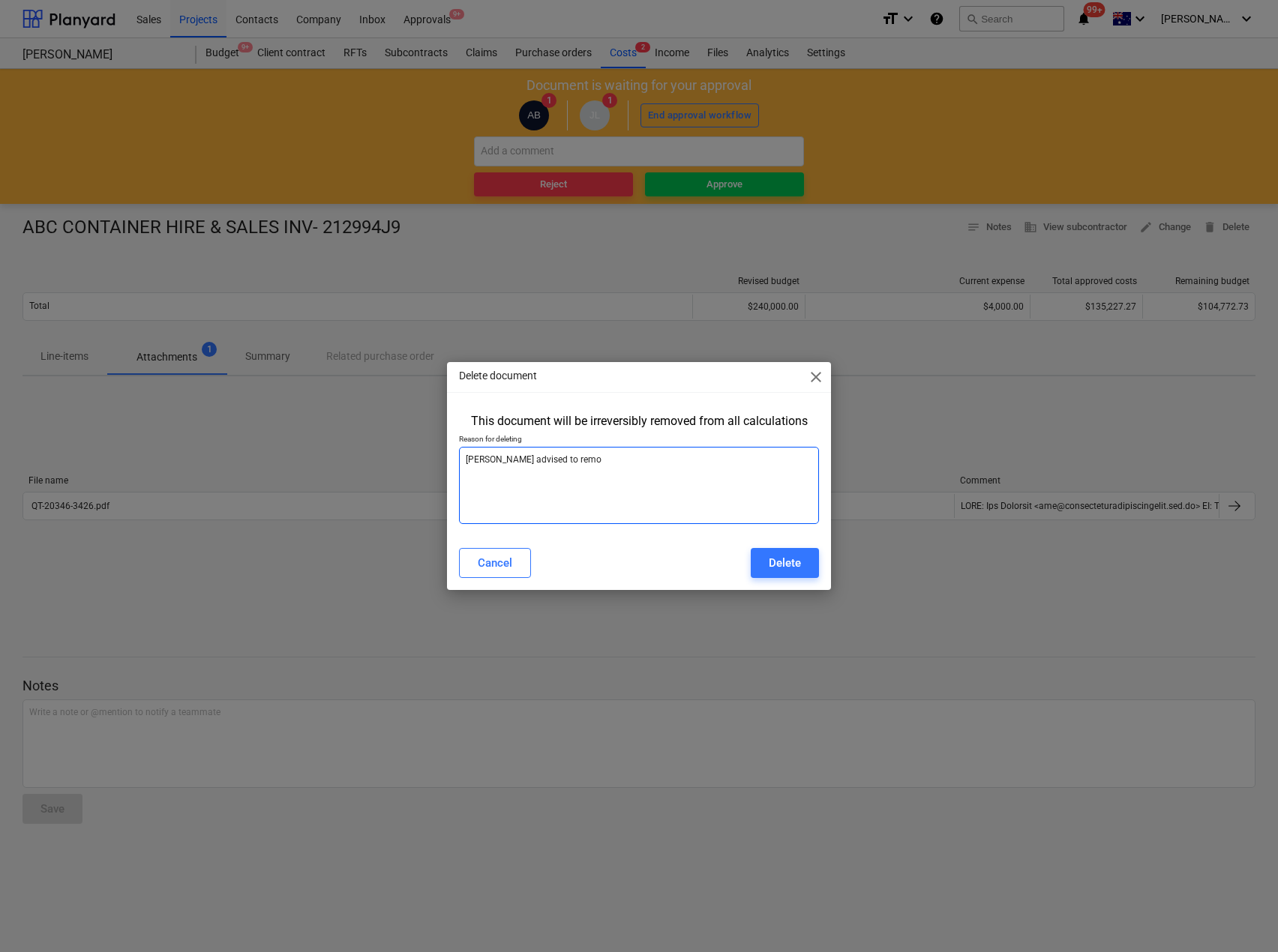
type textarea "[PERSON_NAME] advised to remov"
type textarea "x"
type textarea "[PERSON_NAME] advised to remove"
type textarea "x"
type textarea "[PERSON_NAME] advised to remove"
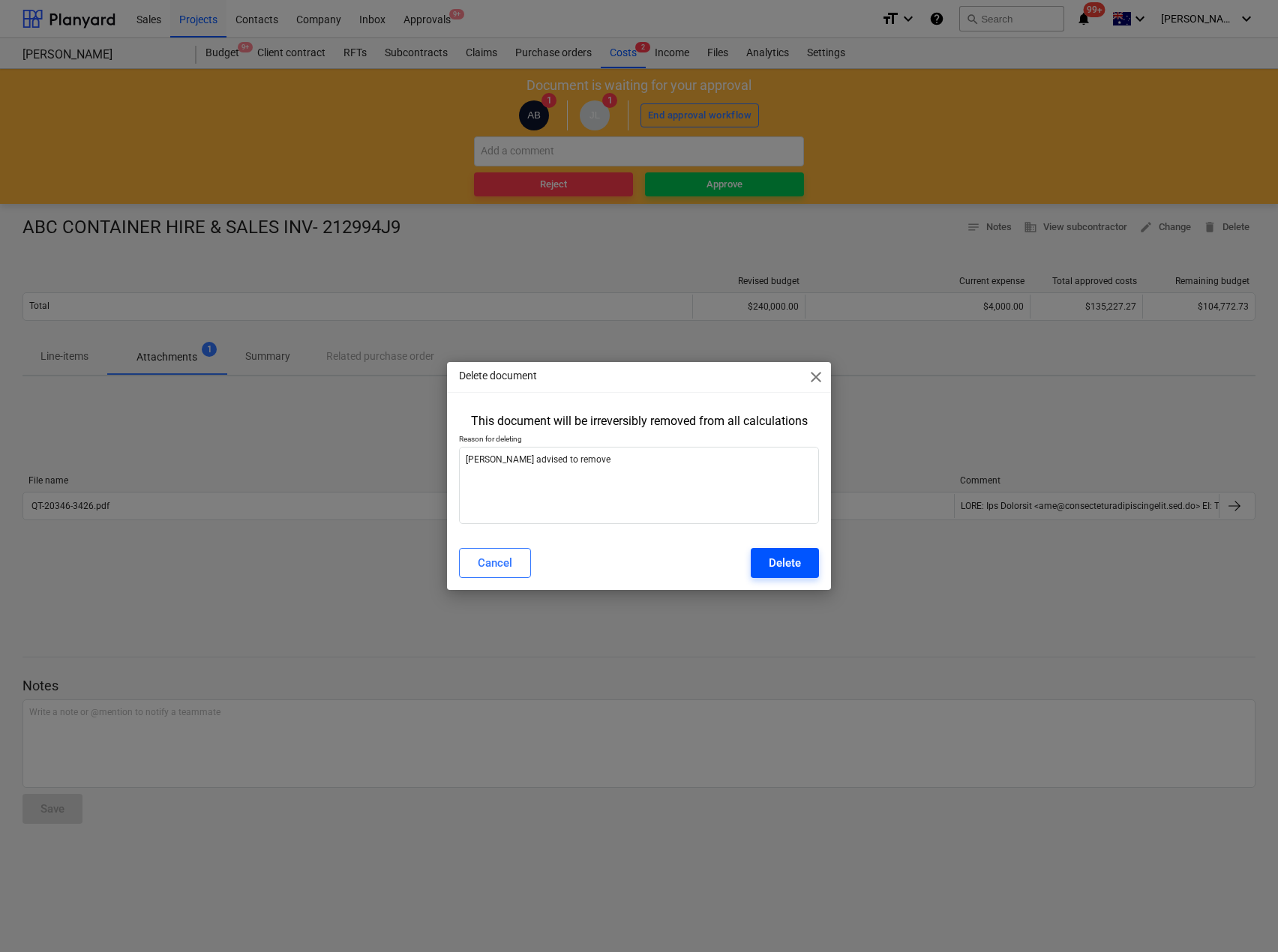
click at [793, 562] on div "Delete" at bounding box center [784, 563] width 32 height 19
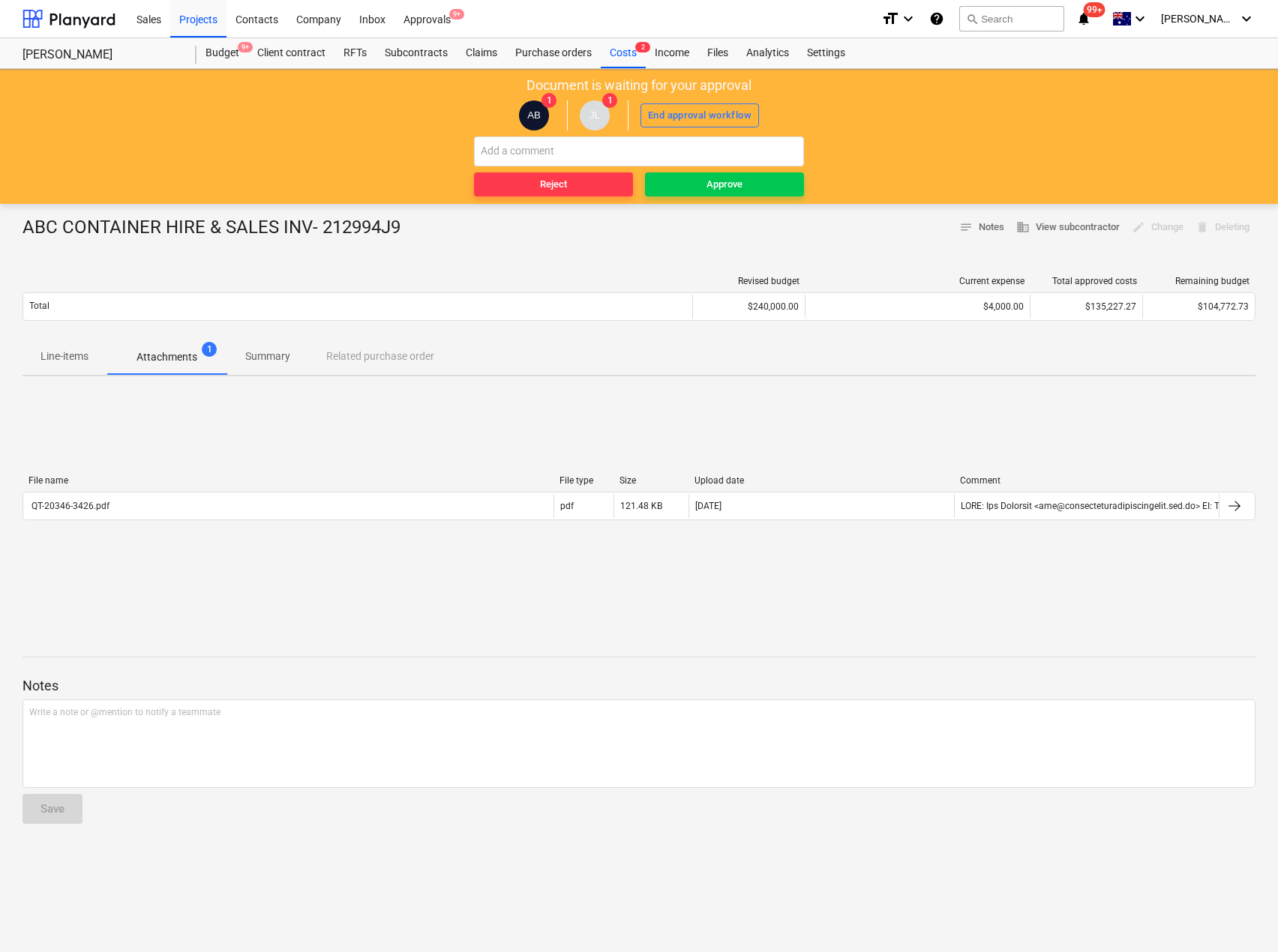
type textarea "x"
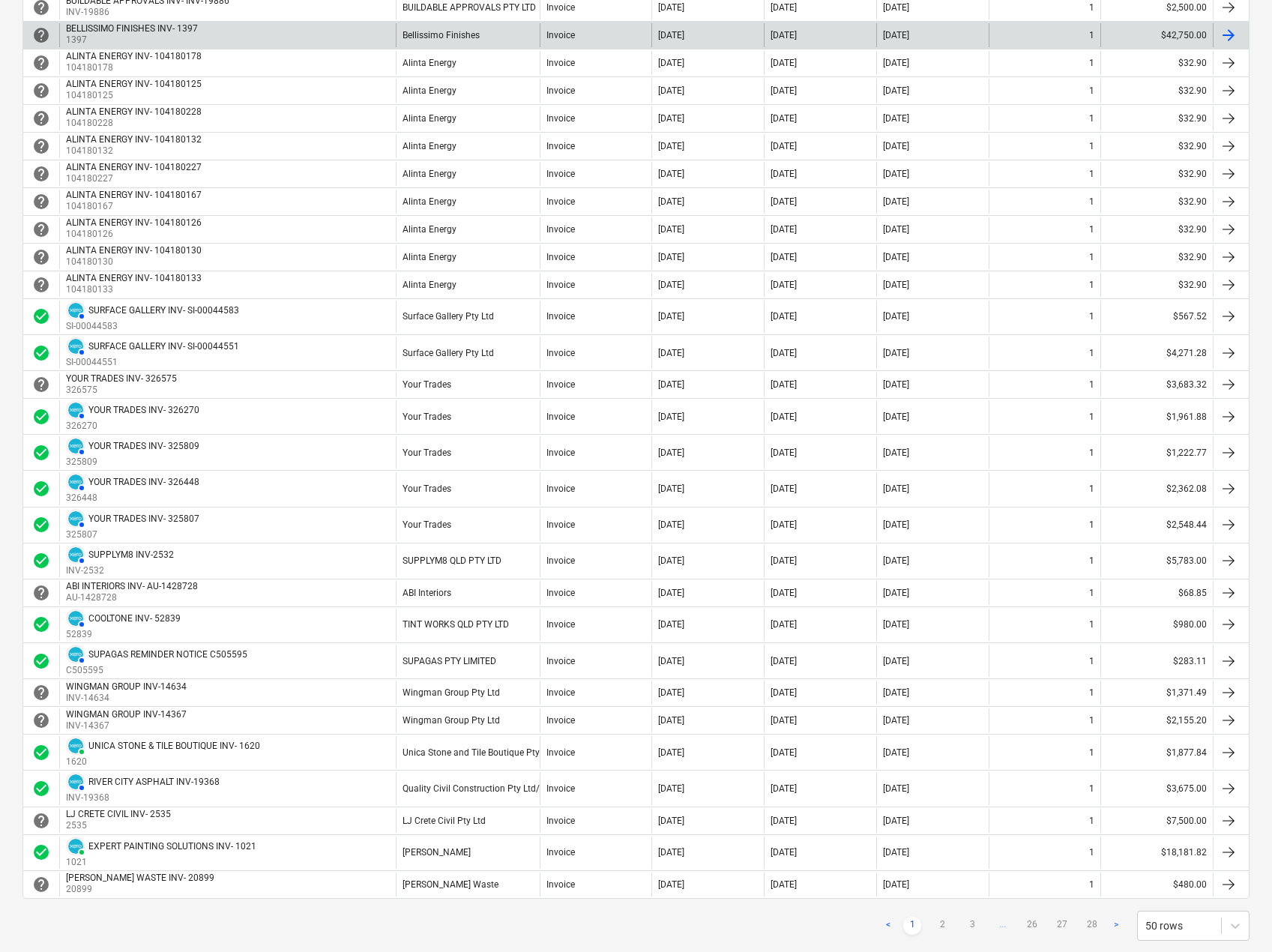
scroll to position [945, 0]
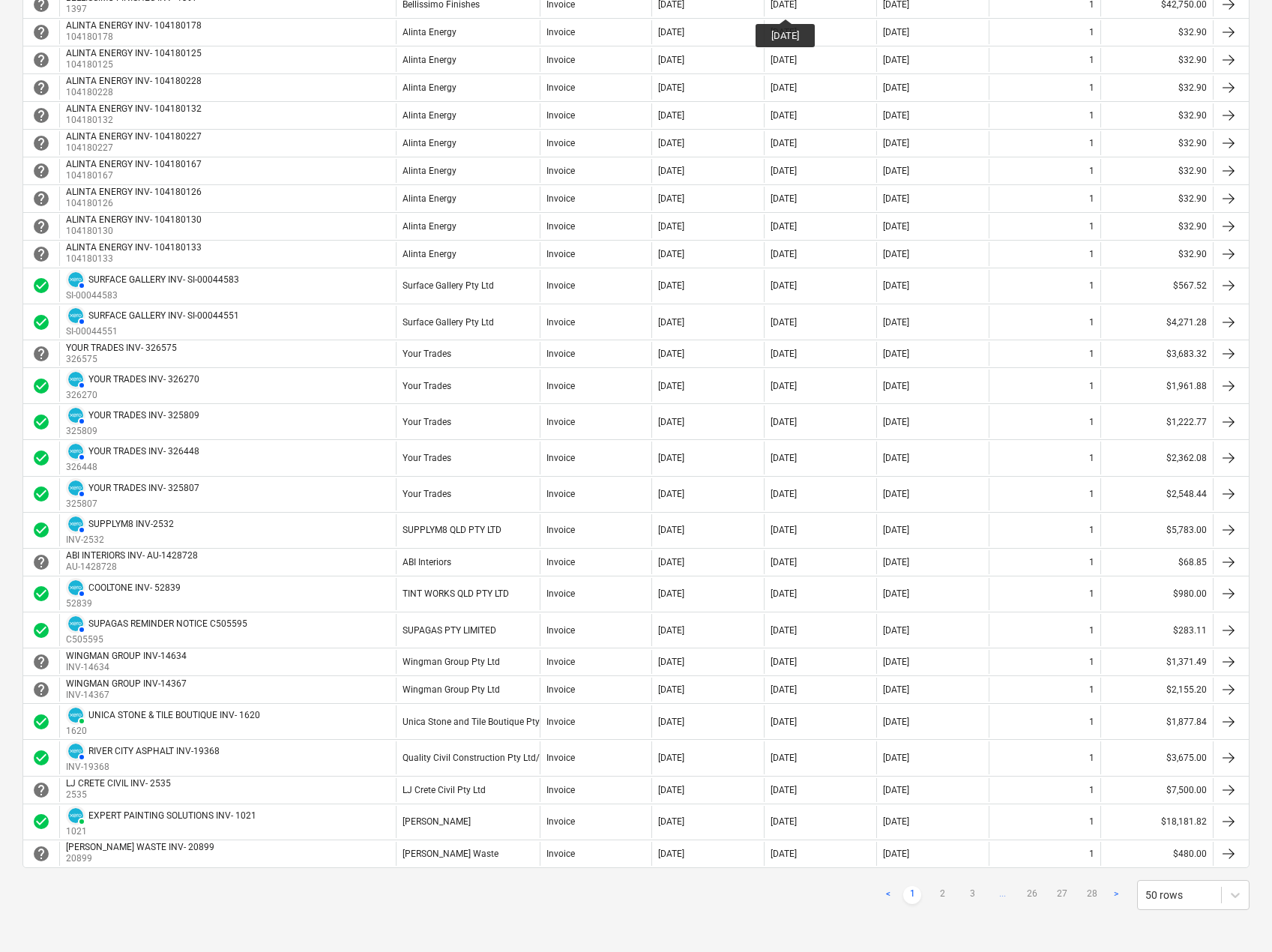
click at [979, 894] on link "3" at bounding box center [973, 896] width 18 height 18
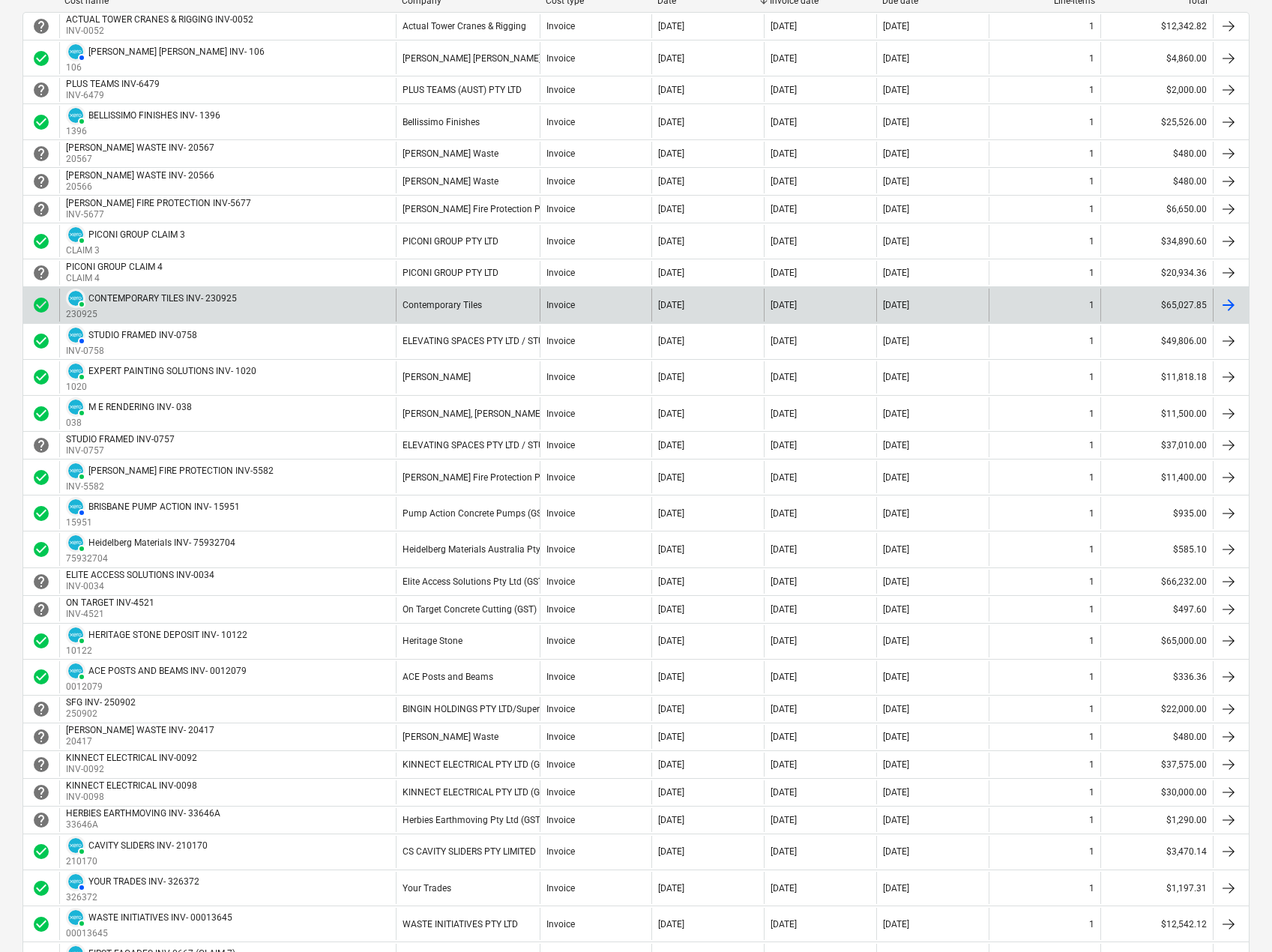
scroll to position [0, 0]
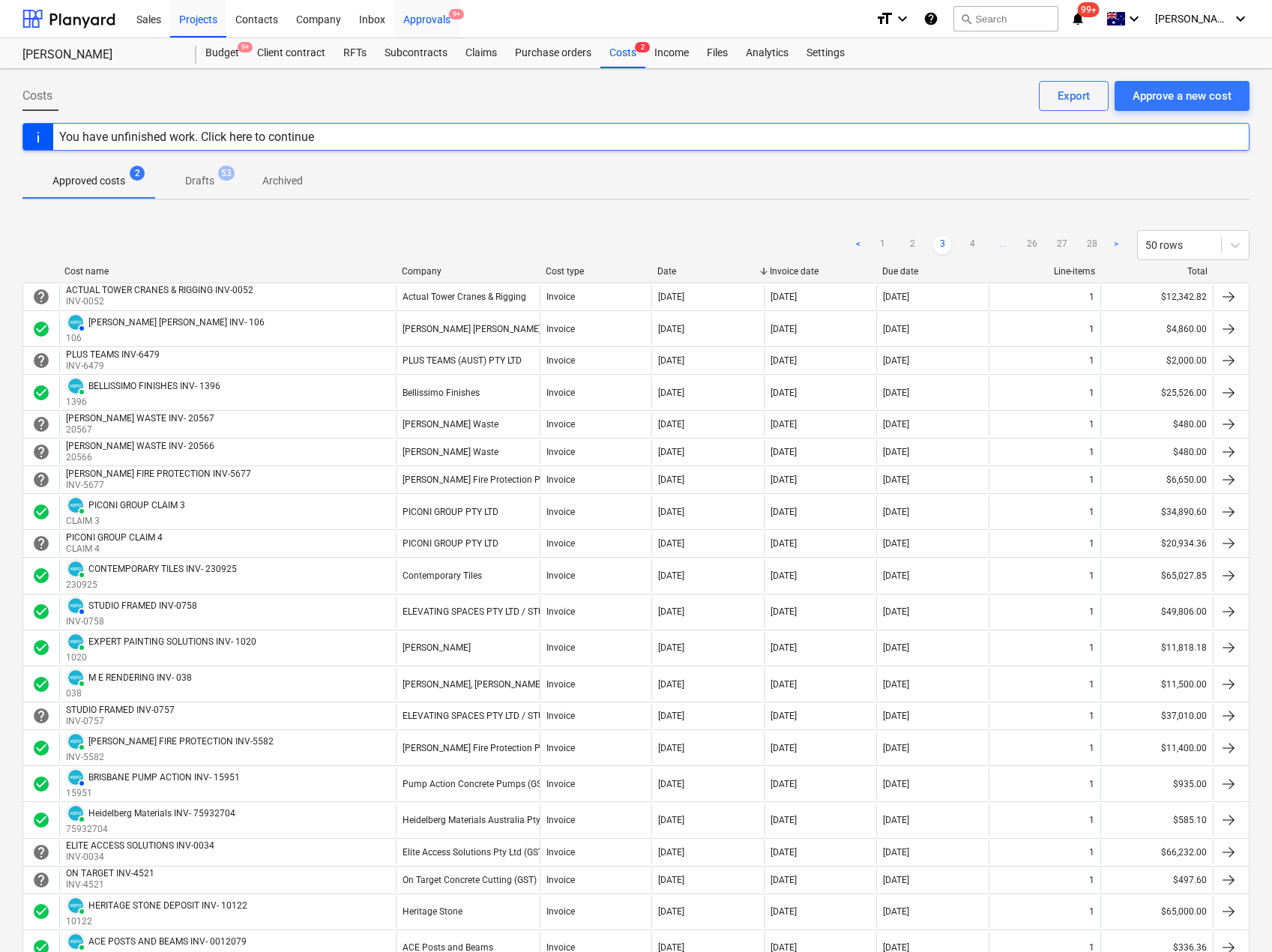
click at [434, 27] on div "Approvals 9+" at bounding box center [427, 18] width 65 height 38
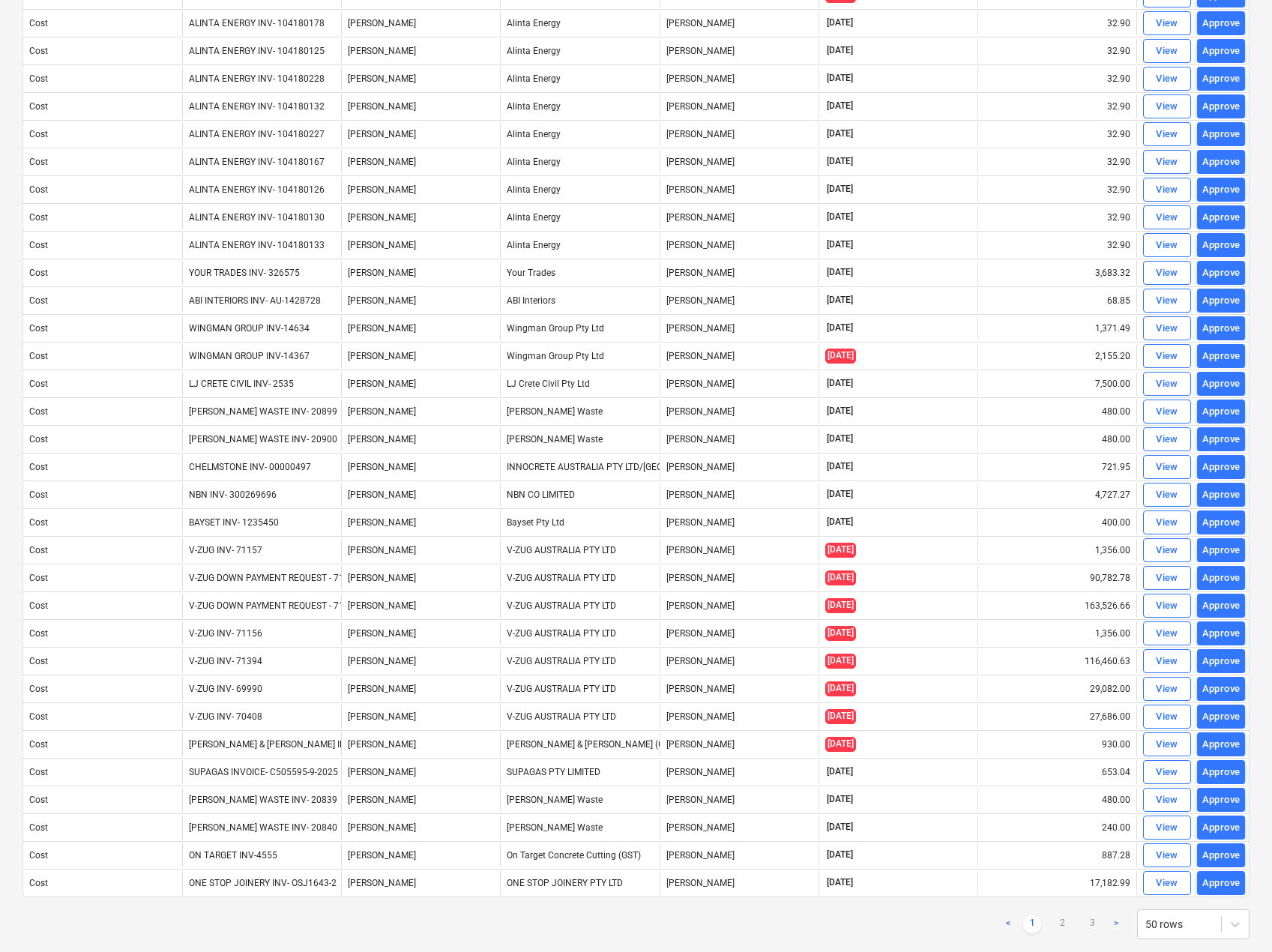
scroll to position [690, 0]
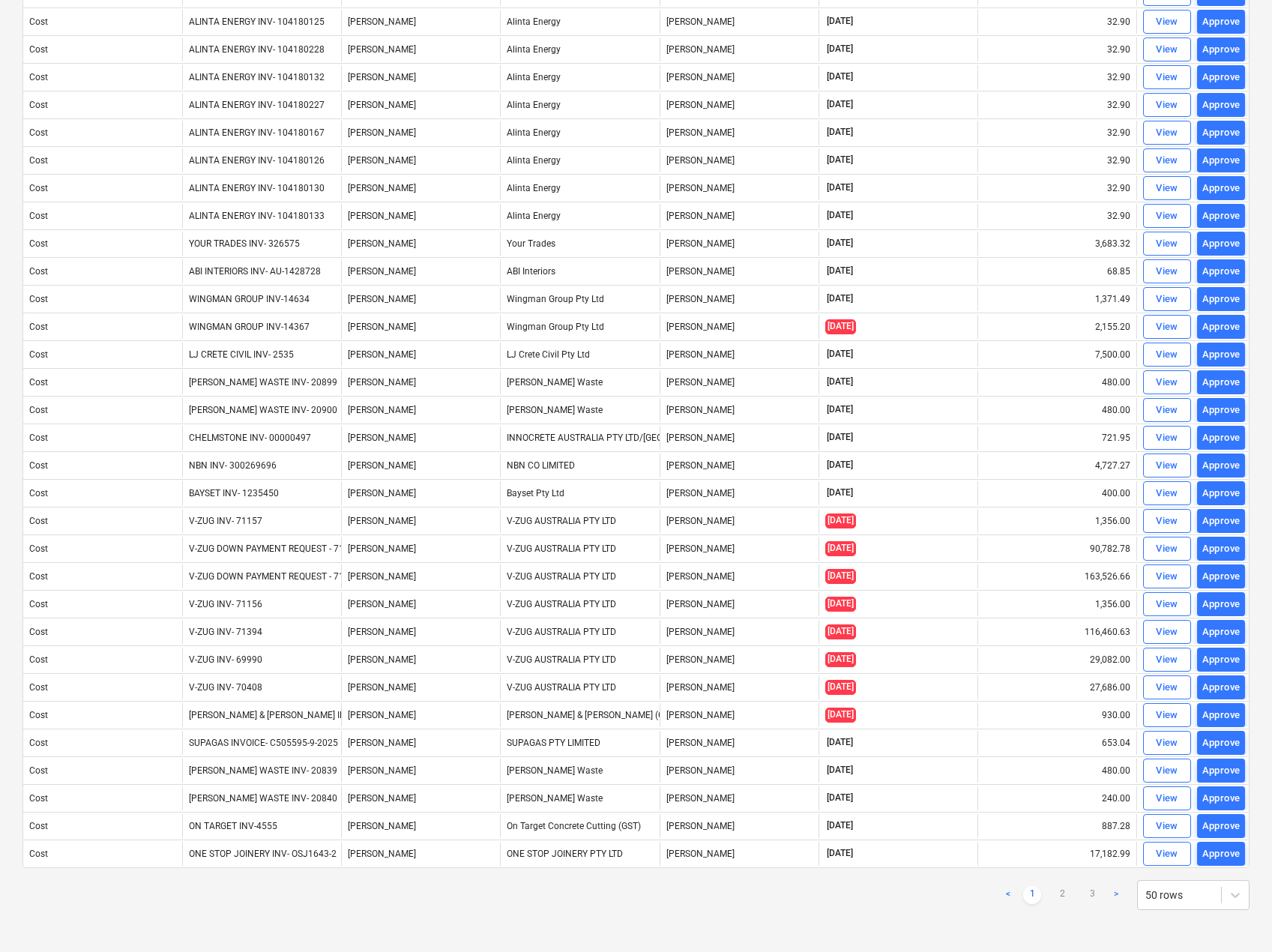
click at [1083, 888] on ul "< 1 2 3 >" at bounding box center [1062, 896] width 126 height 18
click at [1093, 894] on link "3" at bounding box center [1092, 896] width 18 height 18
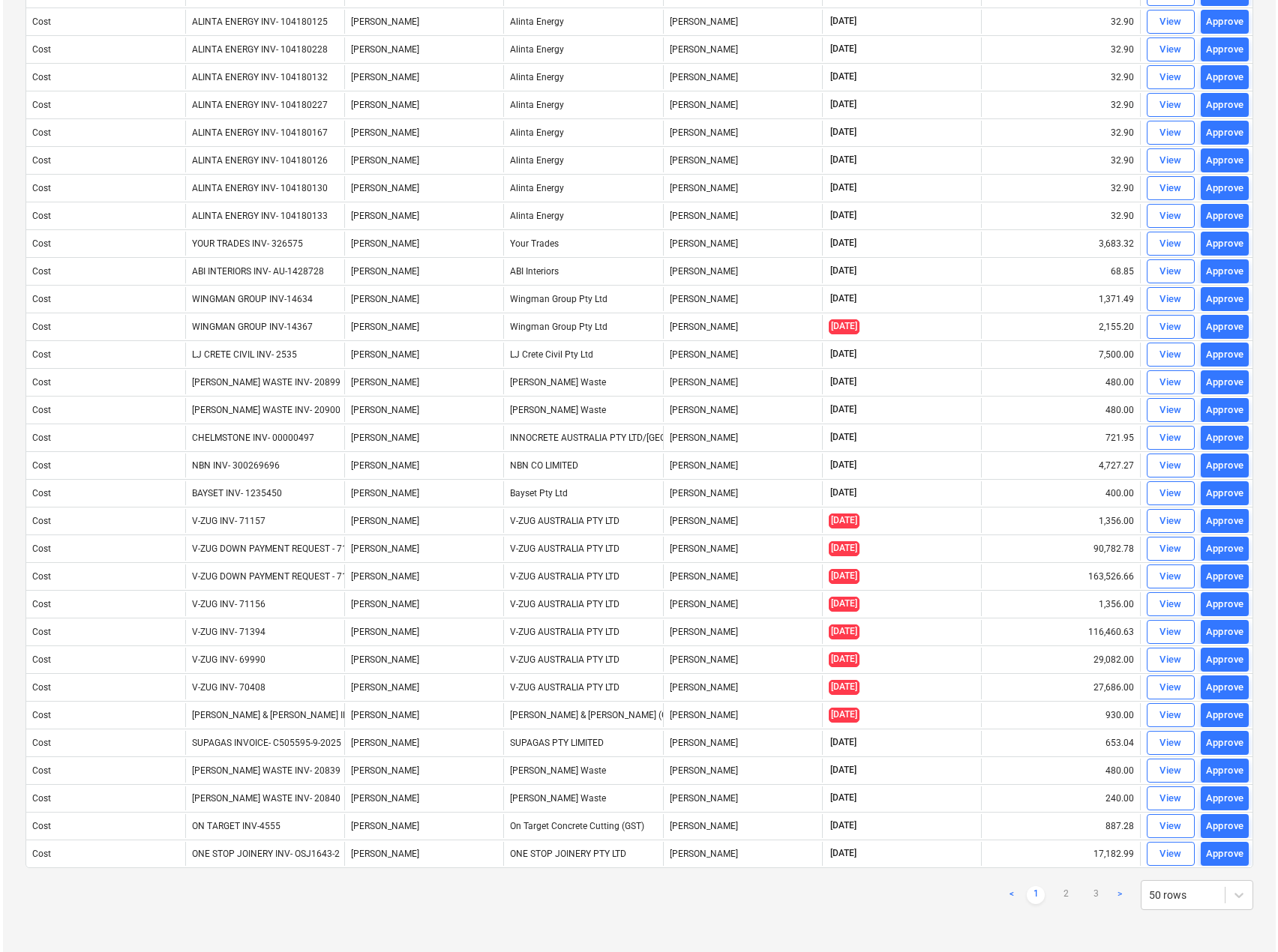
scroll to position [0, 0]
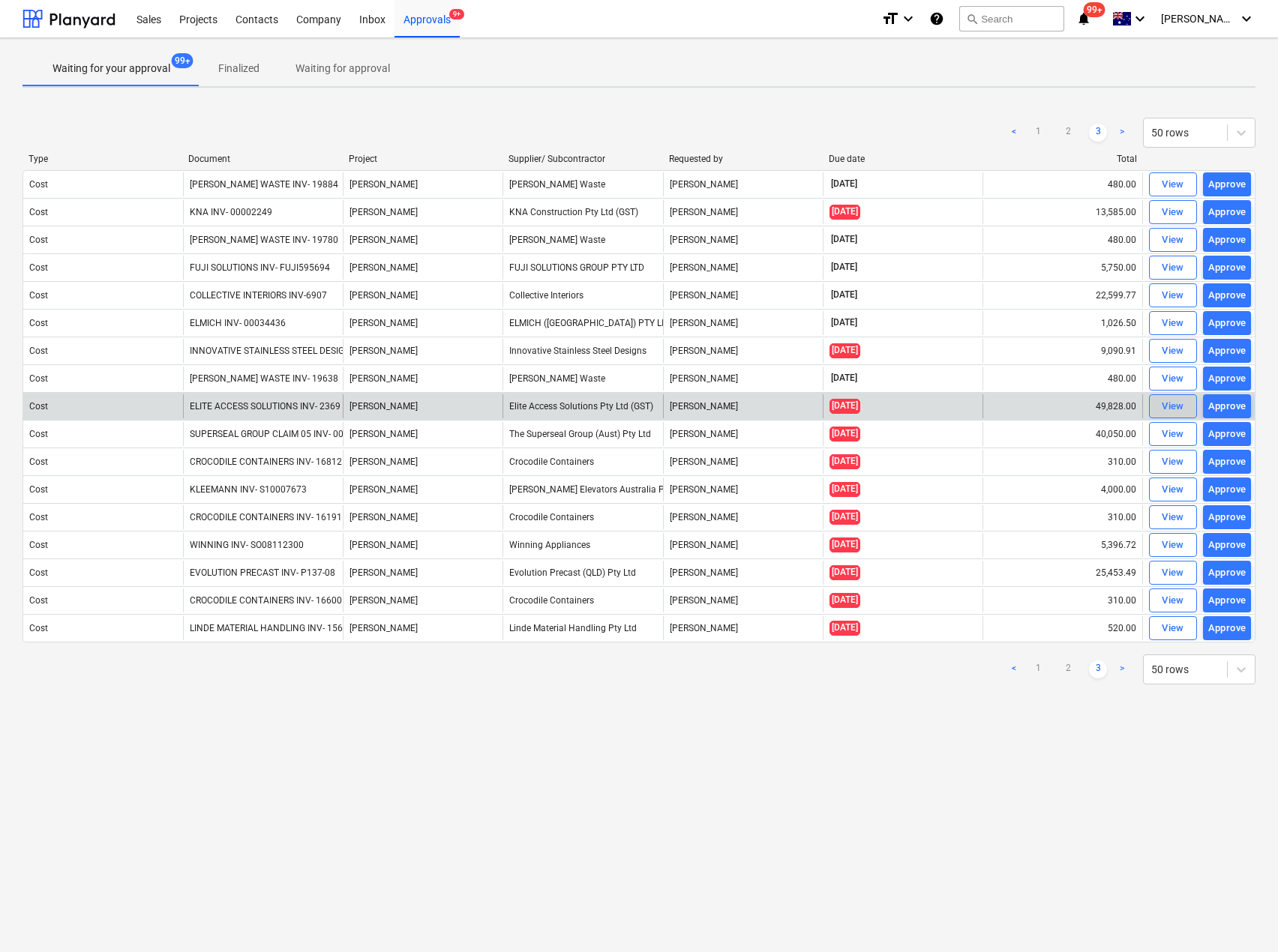
click at [1167, 399] on div "View" at bounding box center [1172, 406] width 23 height 17
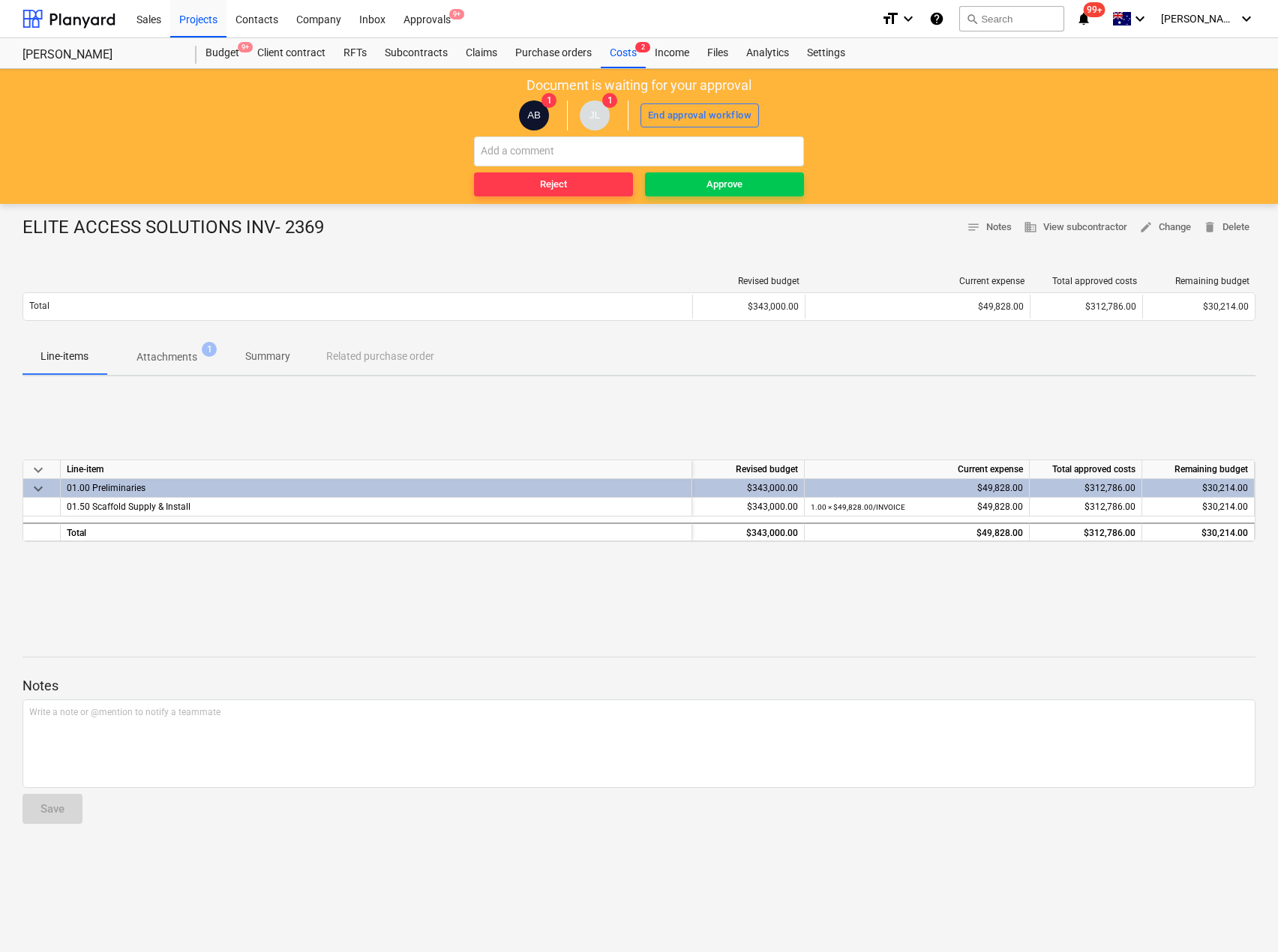
click at [177, 357] on p "Attachments" at bounding box center [166, 356] width 61 height 15
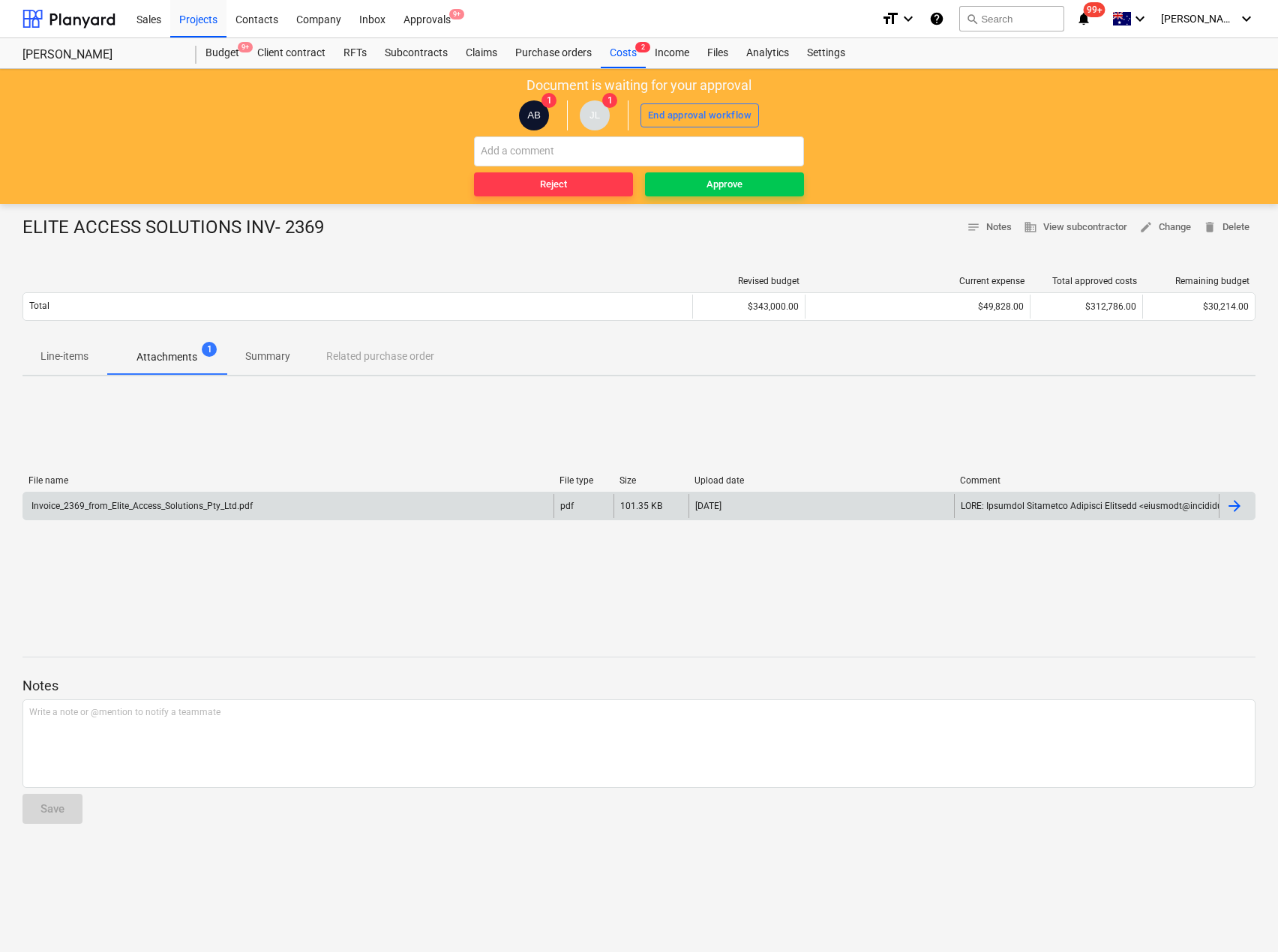
click at [237, 507] on div "Invoice_2369_from_Elite_Access_Solutions_Pty_Ltd.pdf" at bounding box center [141, 506] width 224 height 11
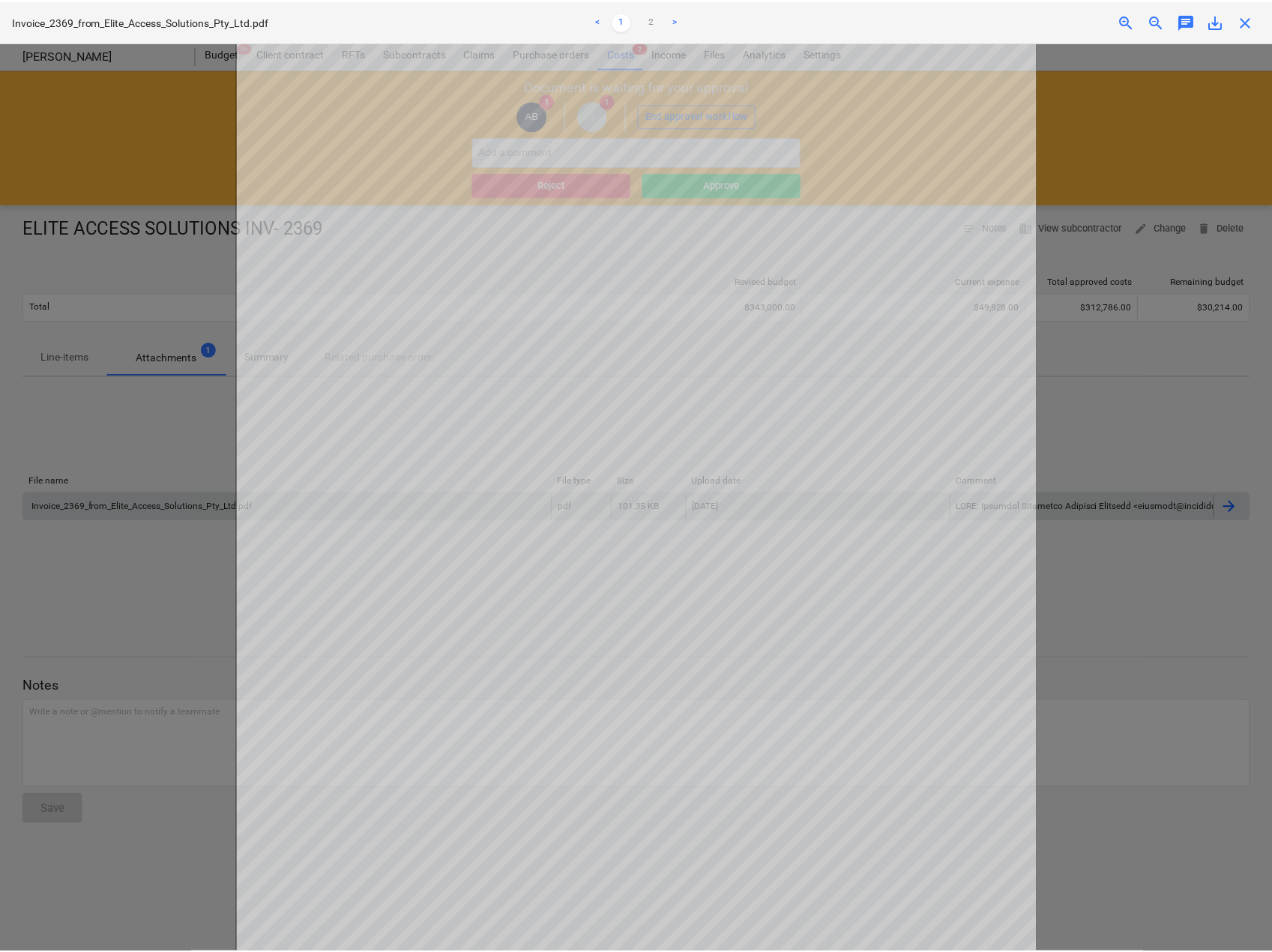
scroll to position [132, 0]
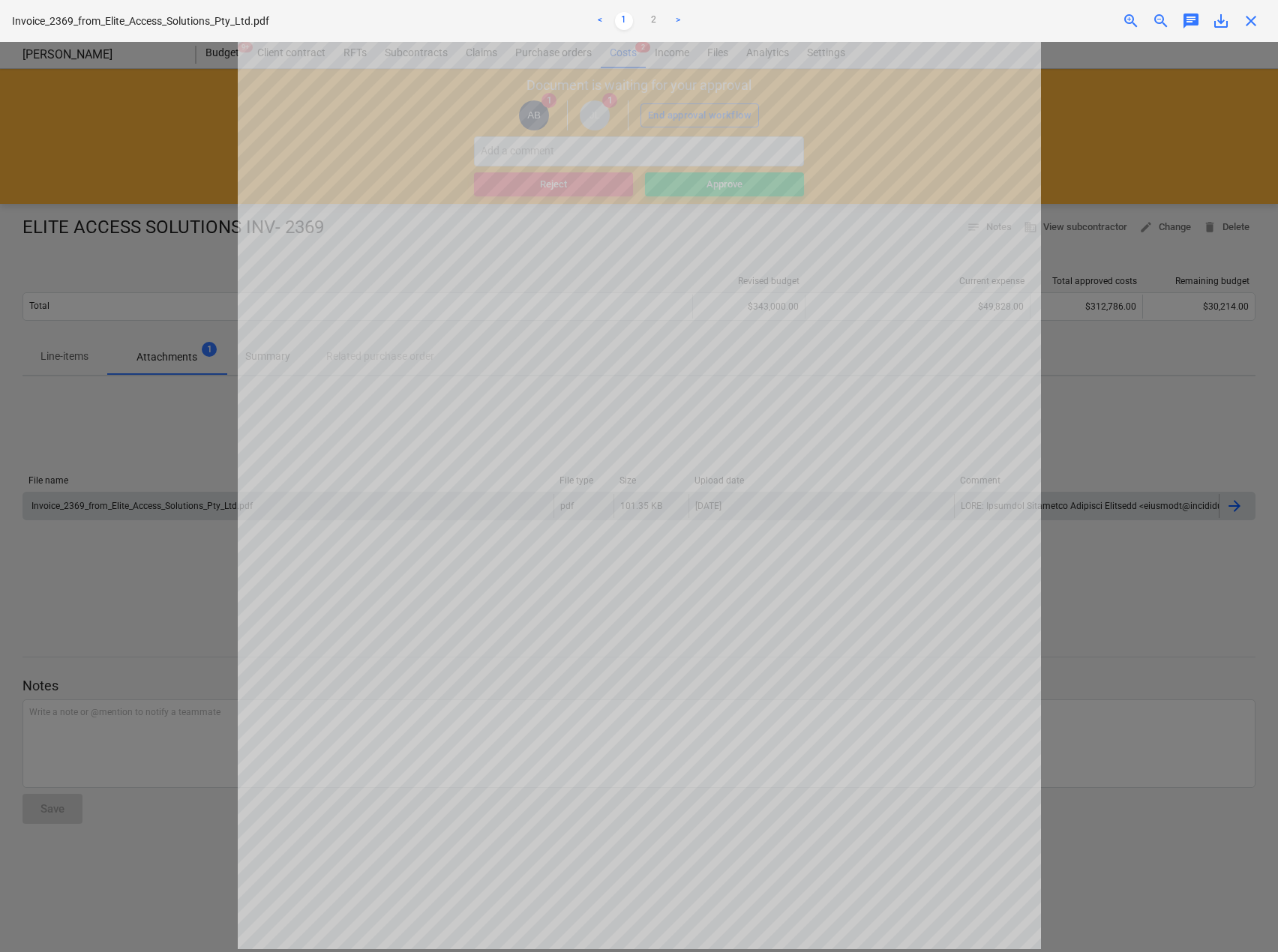
click at [1257, 25] on span "close" at bounding box center [1251, 21] width 18 height 18
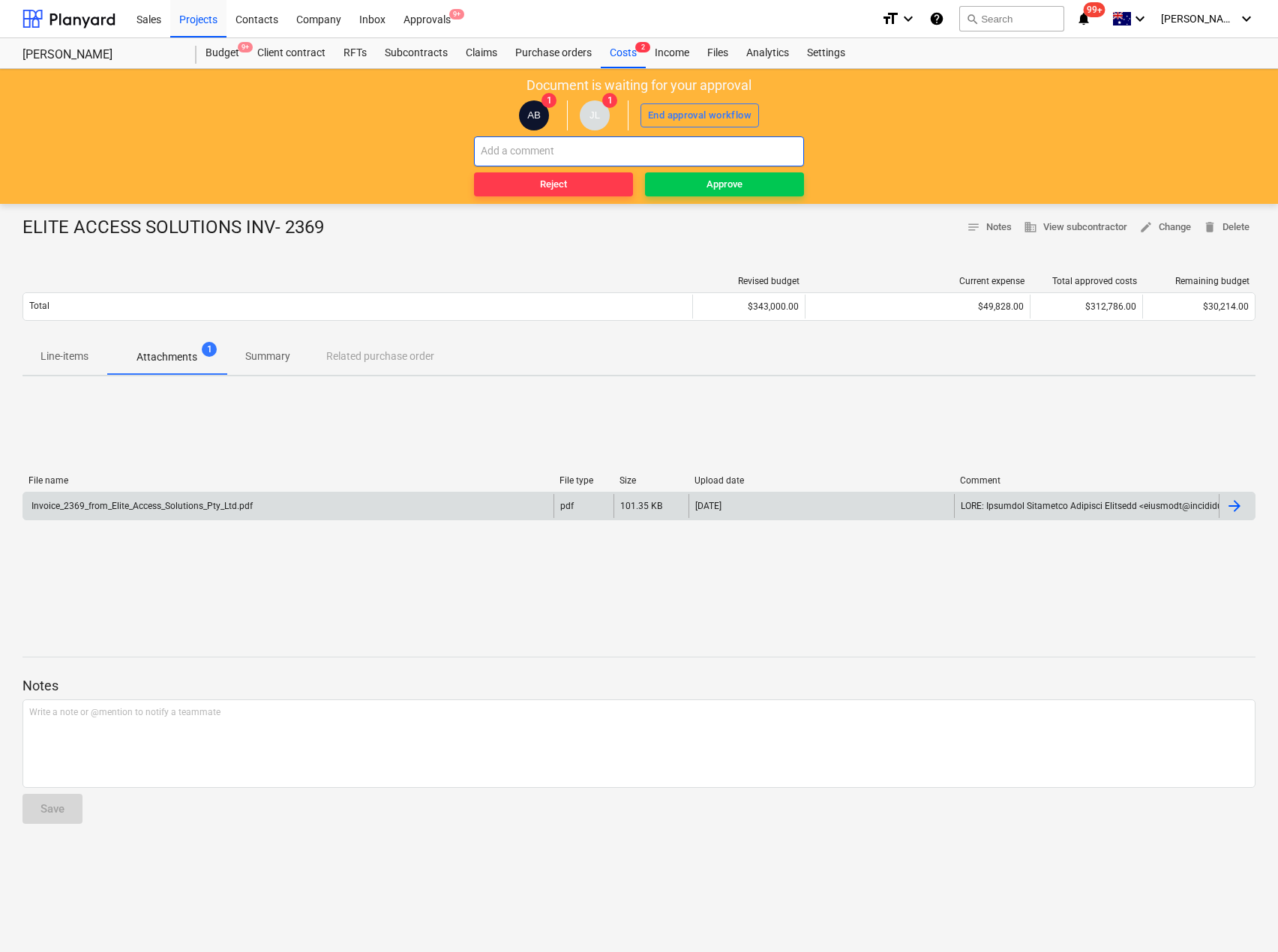
click at [649, 148] on input "text" at bounding box center [639, 151] width 330 height 30
type input "Already paid"
click at [730, 189] on div "Approve" at bounding box center [725, 185] width 36 height 17
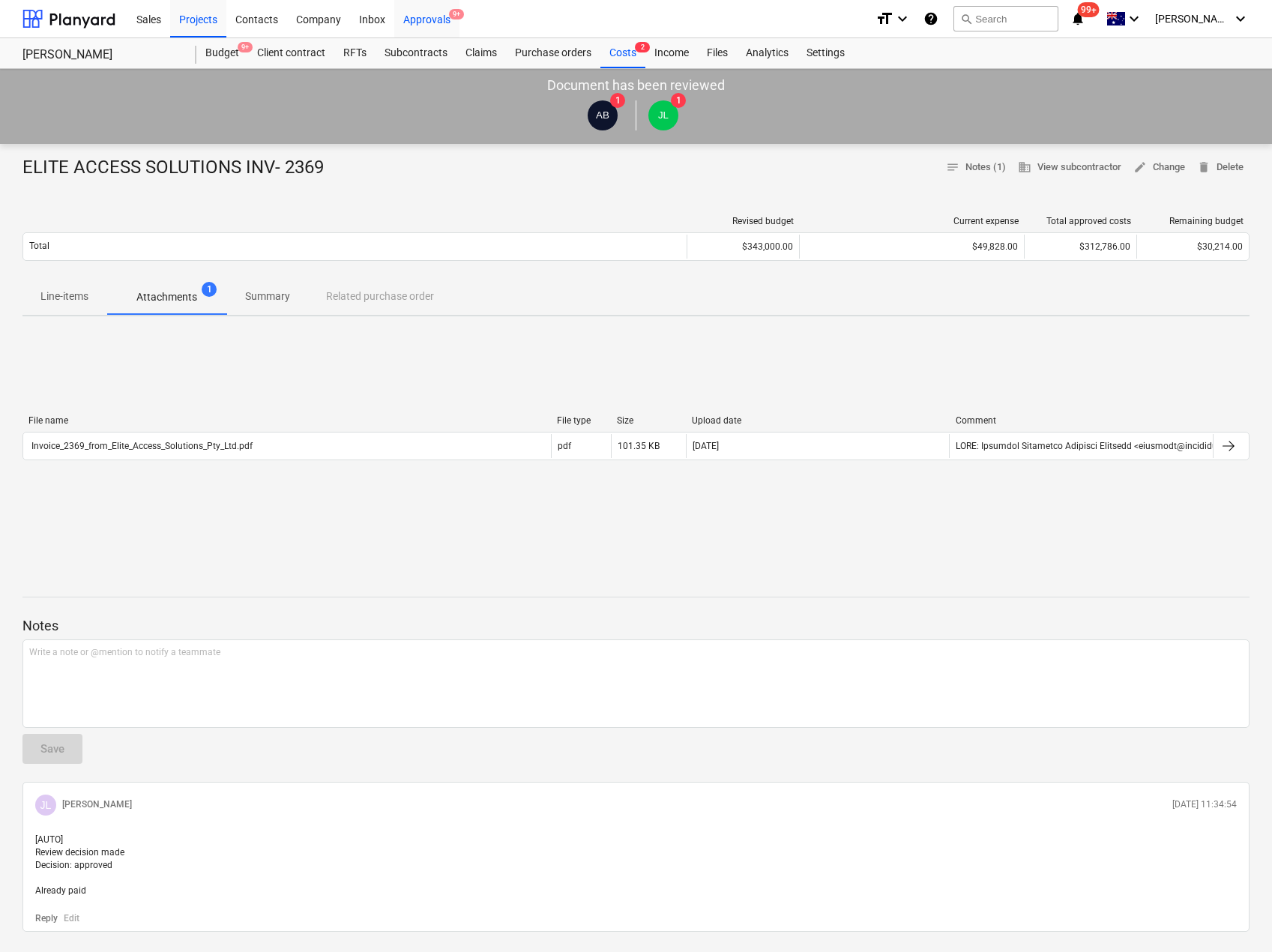
click at [429, 15] on div "Approvals 9+" at bounding box center [427, 18] width 65 height 38
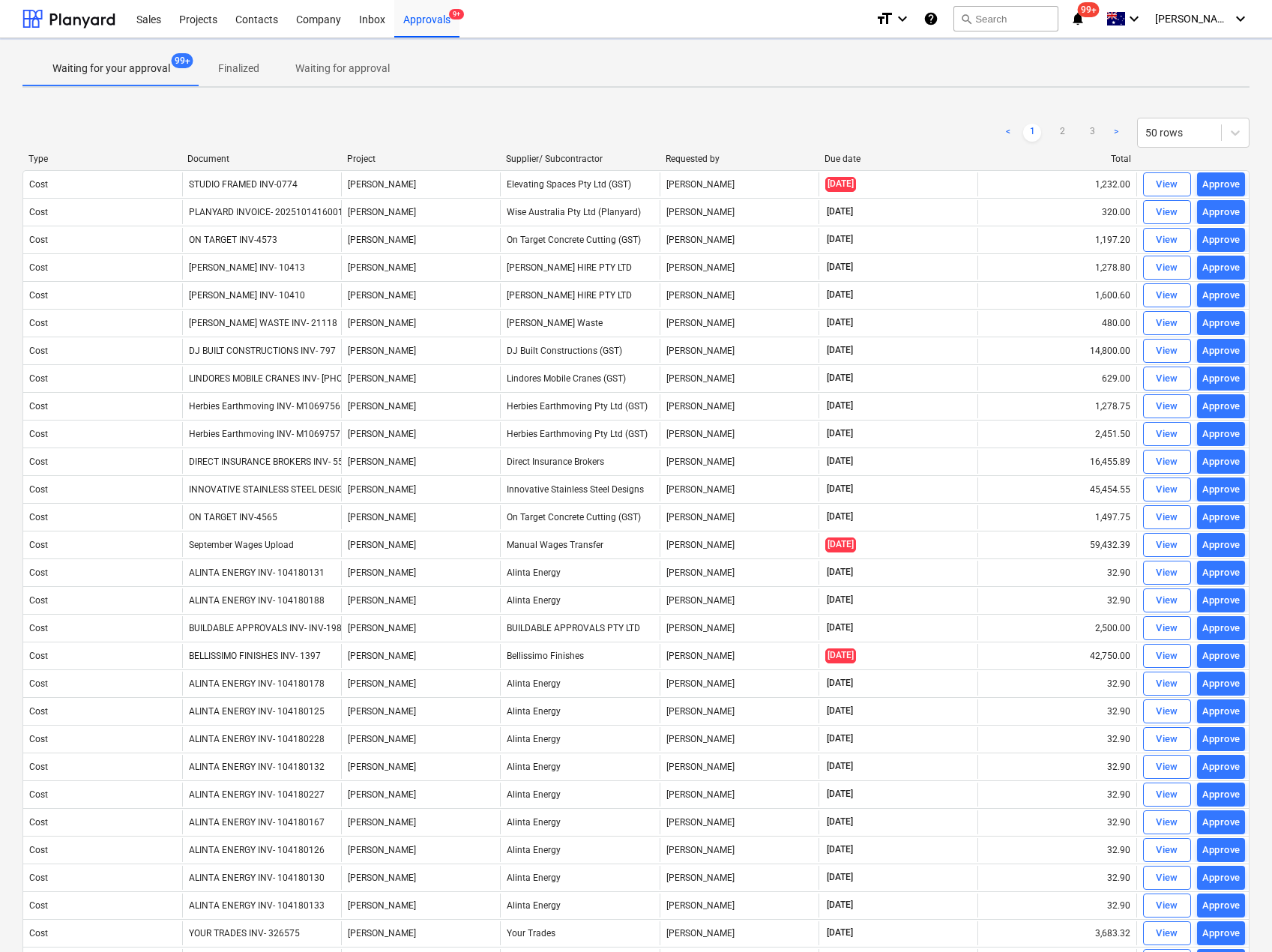
click at [224, 158] on div "Document" at bounding box center [261, 159] width 147 height 11
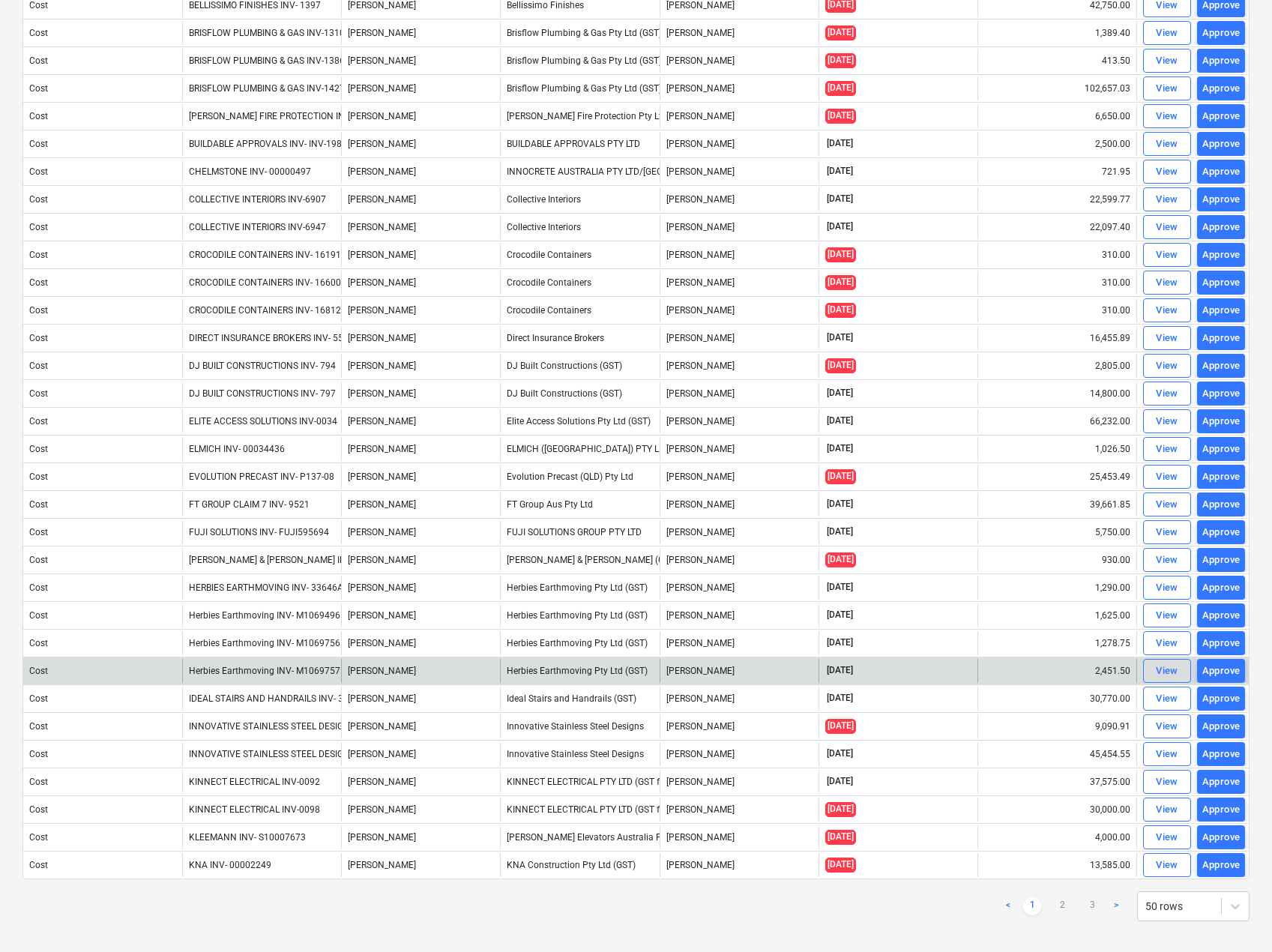
scroll to position [690, 0]
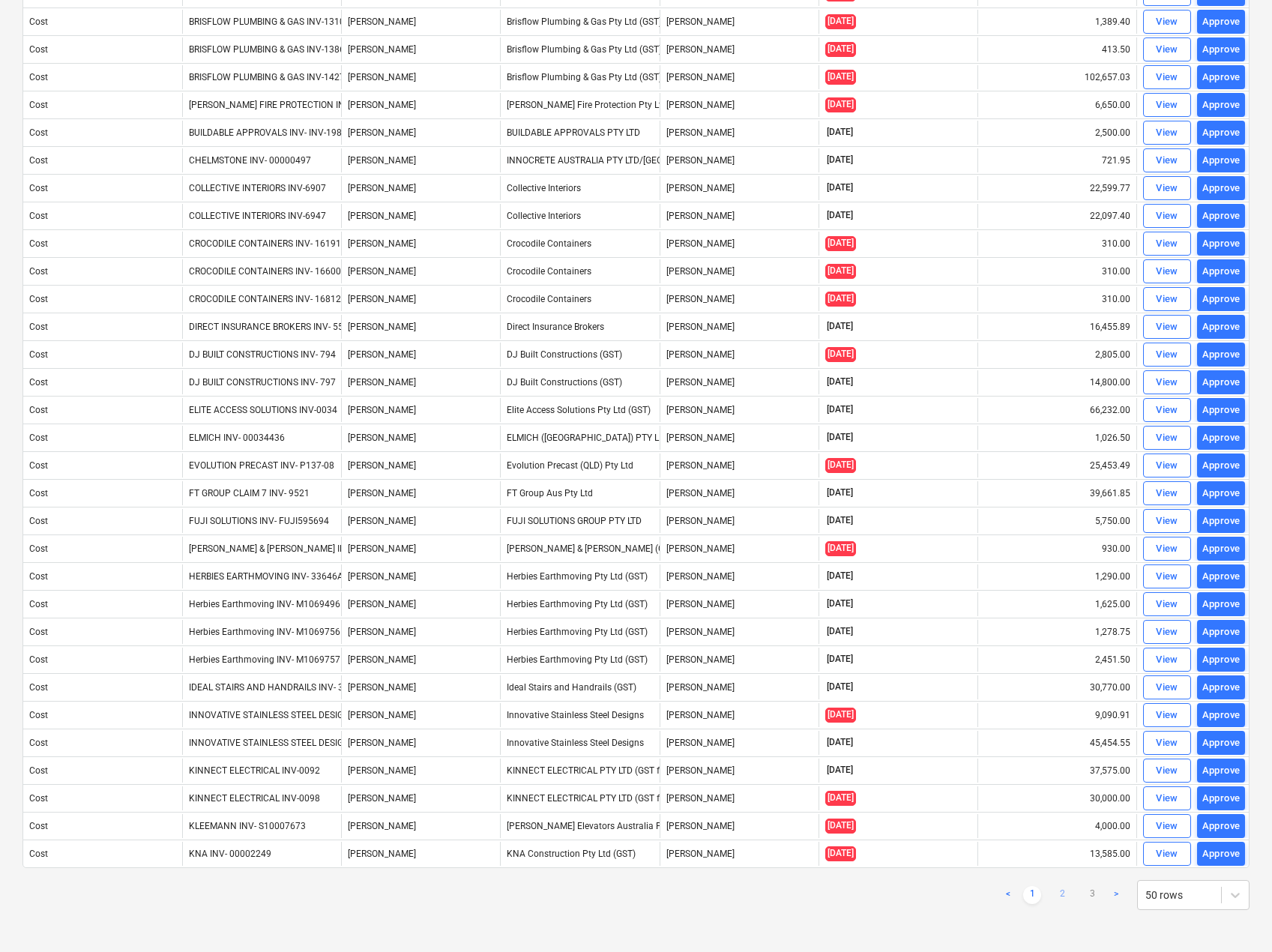
click at [1062, 897] on link "2" at bounding box center [1062, 896] width 18 height 18
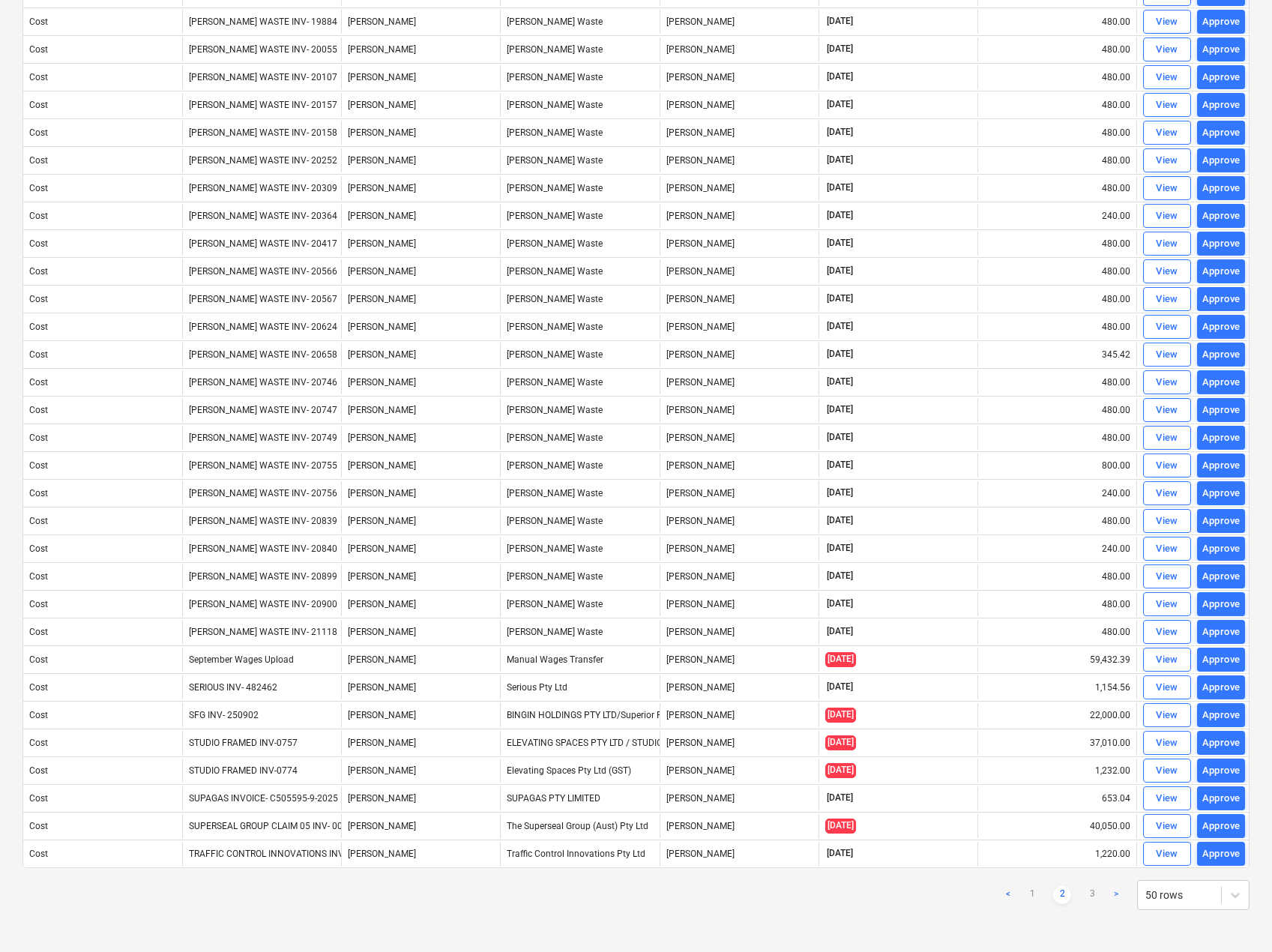
click at [1078, 891] on ul "< 1 2 3 >" at bounding box center [1062, 896] width 126 height 18
click at [1084, 891] on link "3" at bounding box center [1092, 896] width 18 height 18
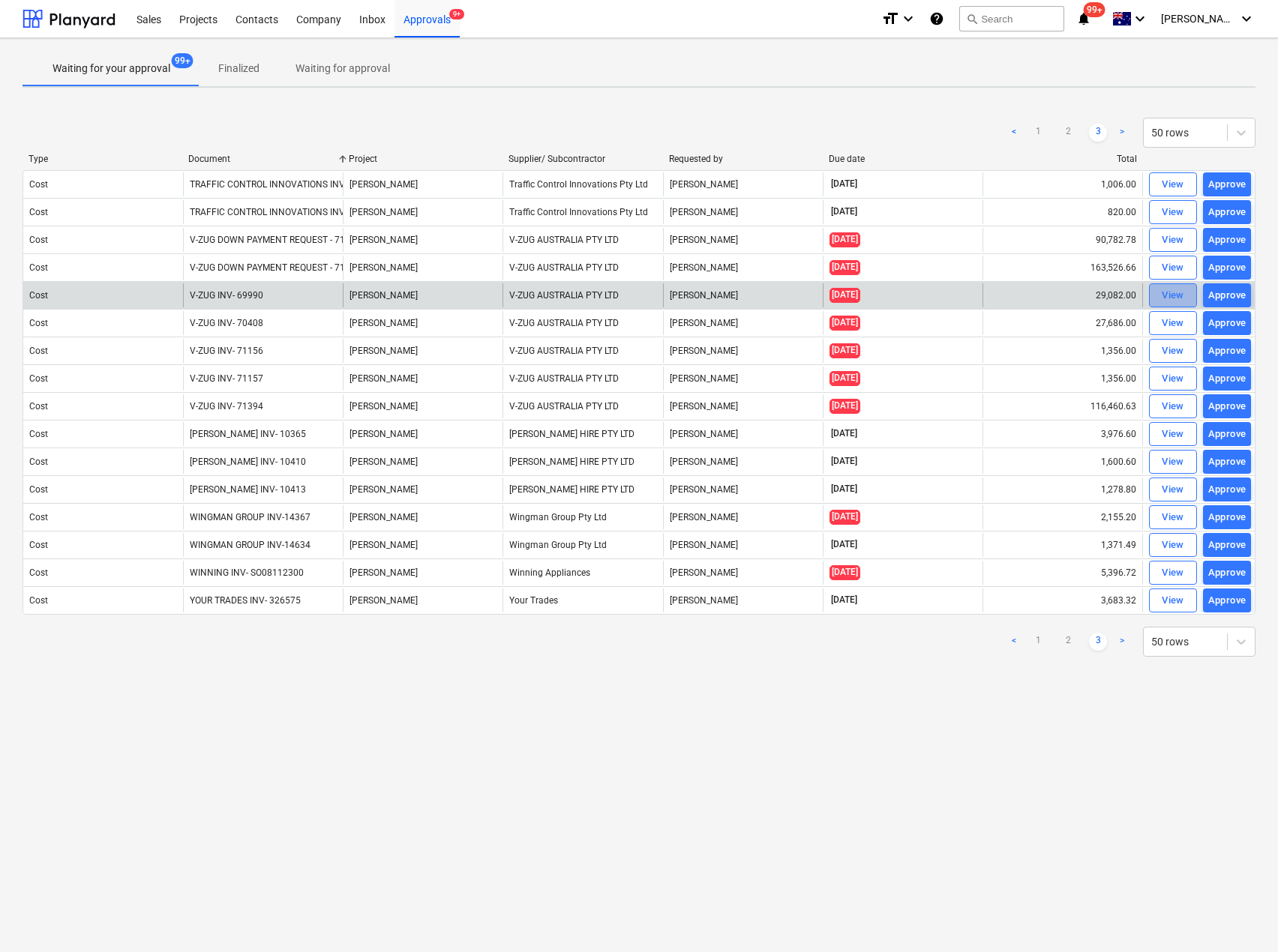
click at [1162, 297] on div "View" at bounding box center [1172, 296] width 23 height 17
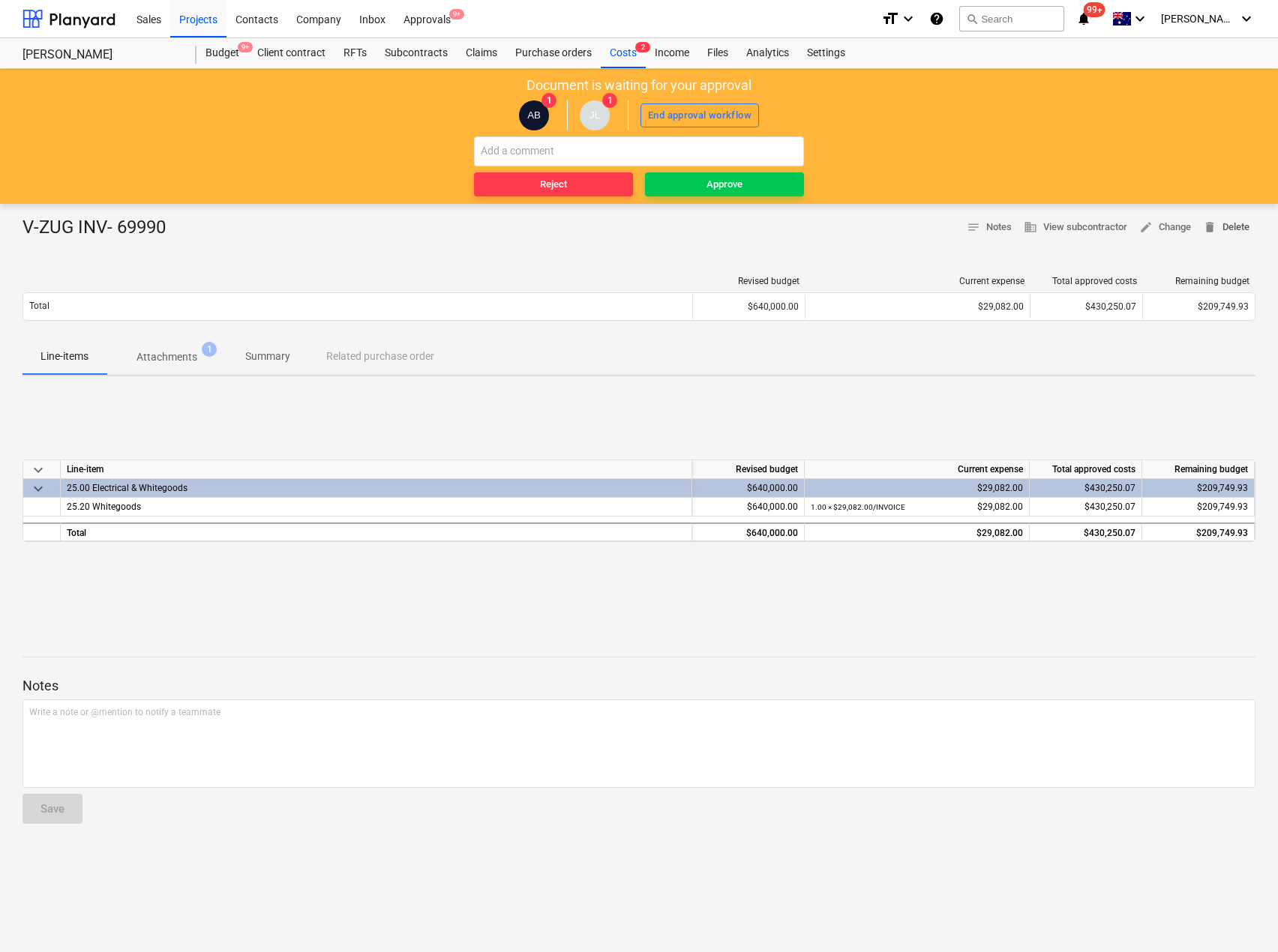
click at [1240, 219] on span "delete Delete" at bounding box center [1226, 227] width 46 height 17
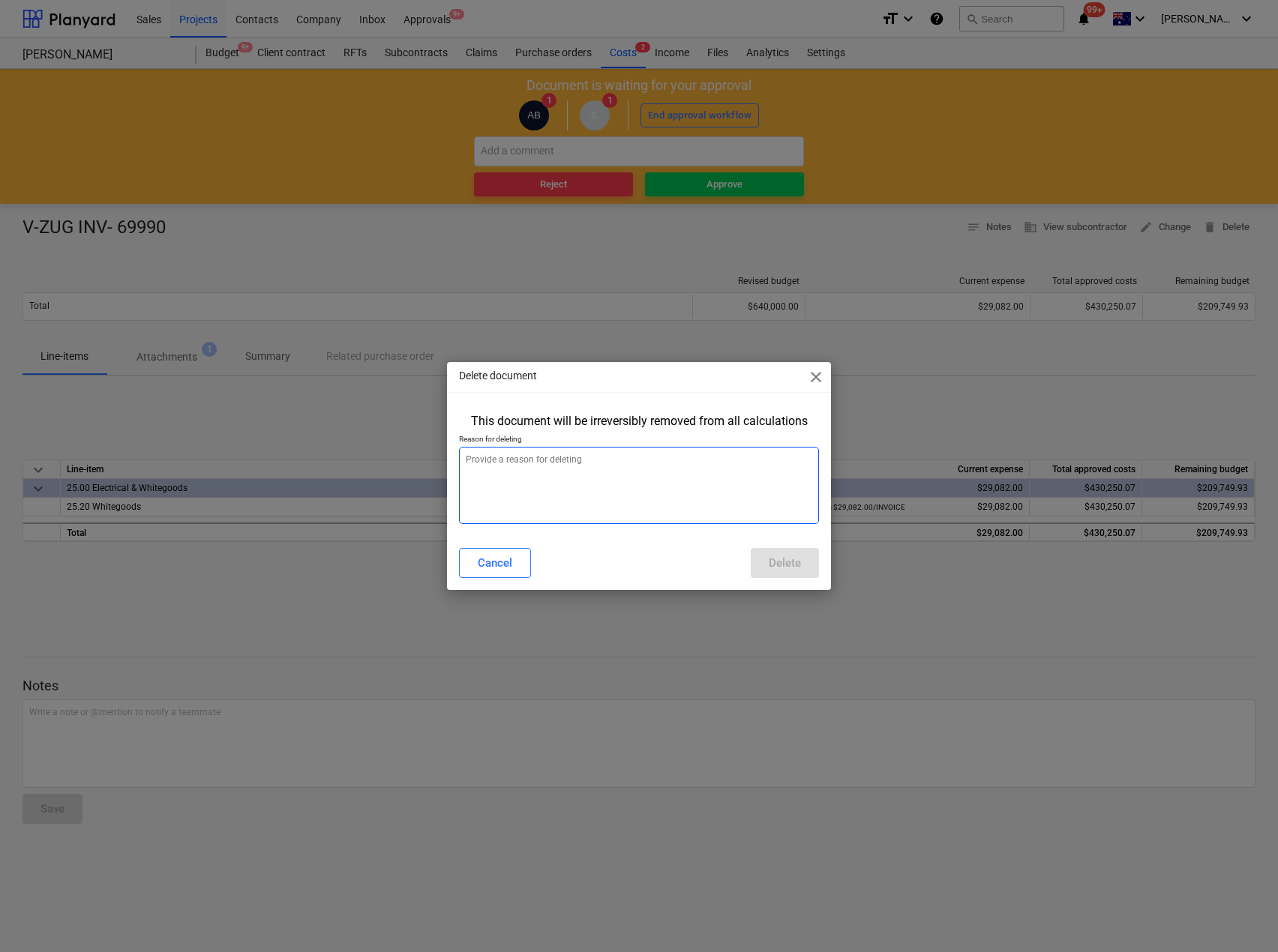
click at [556, 485] on textarea at bounding box center [639, 485] width 359 height 77
type textarea "x"
type textarea "D"
type textarea "x"
type textarea "Du"
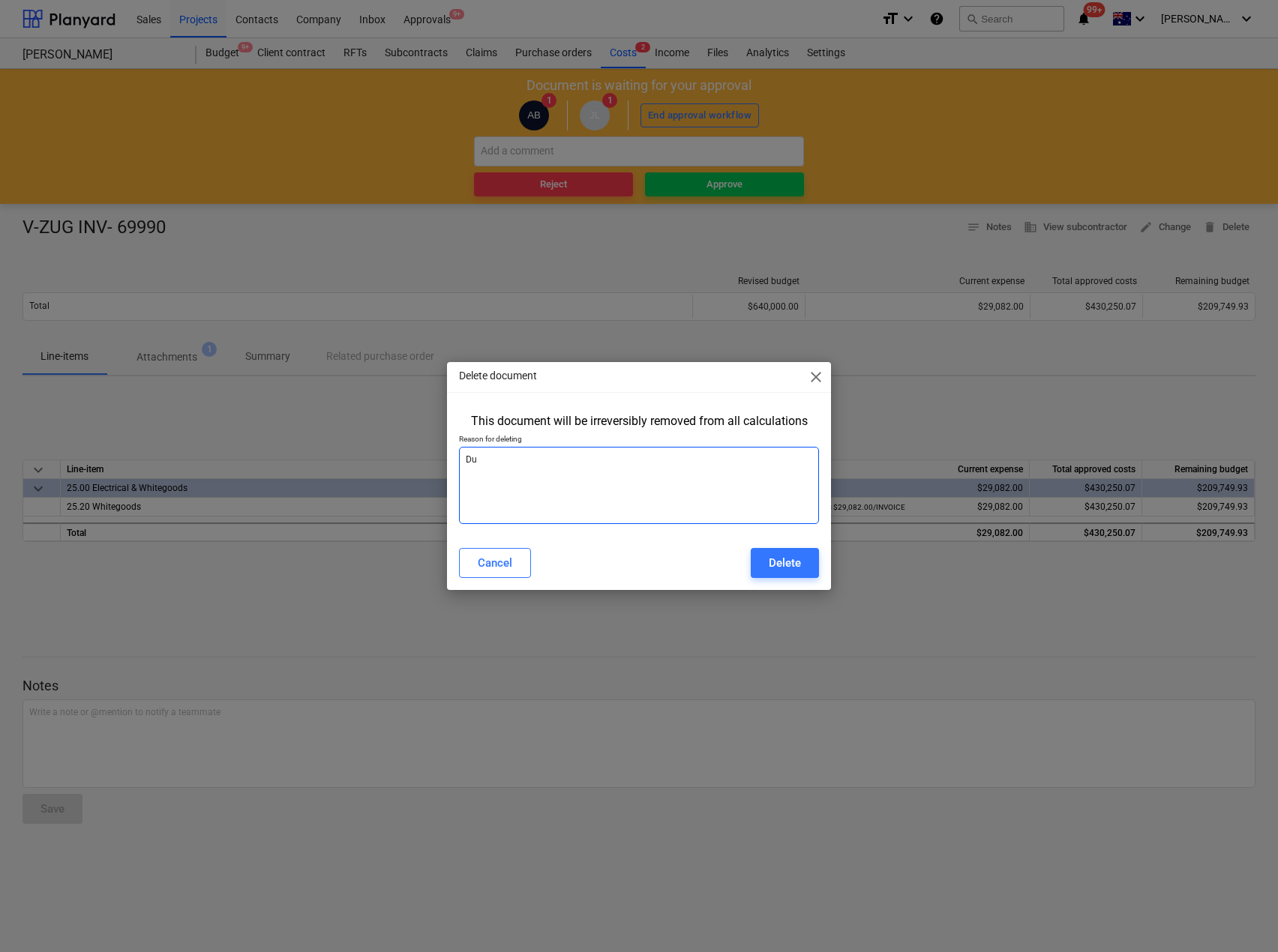
type textarea "x"
type textarea "Dupl"
type textarea "x"
type textarea "Dupli"
type textarea "x"
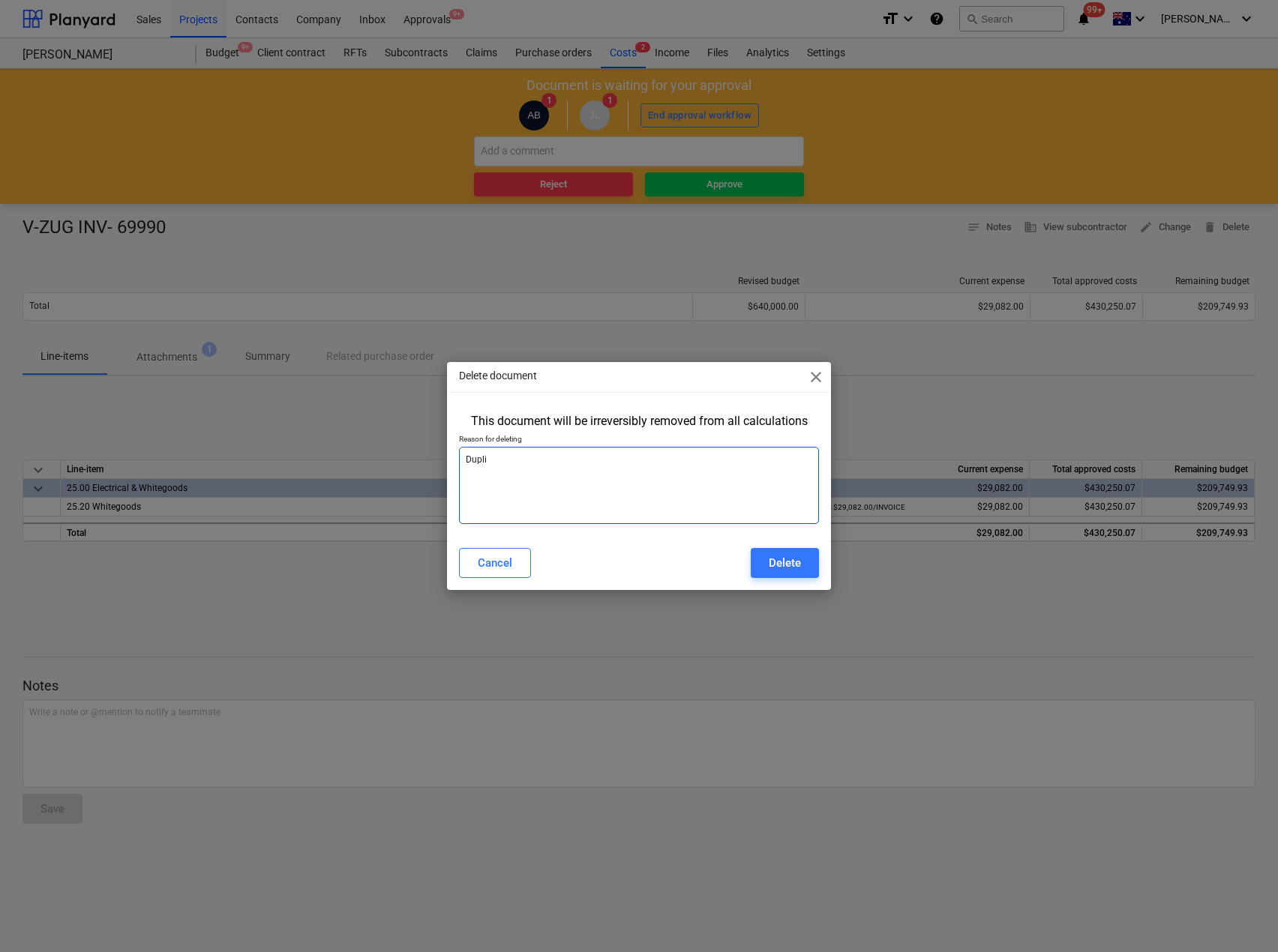
type textarea "Duplic"
type textarea "x"
type textarea "Duplica"
type textarea "x"
type textarea "Duplicat"
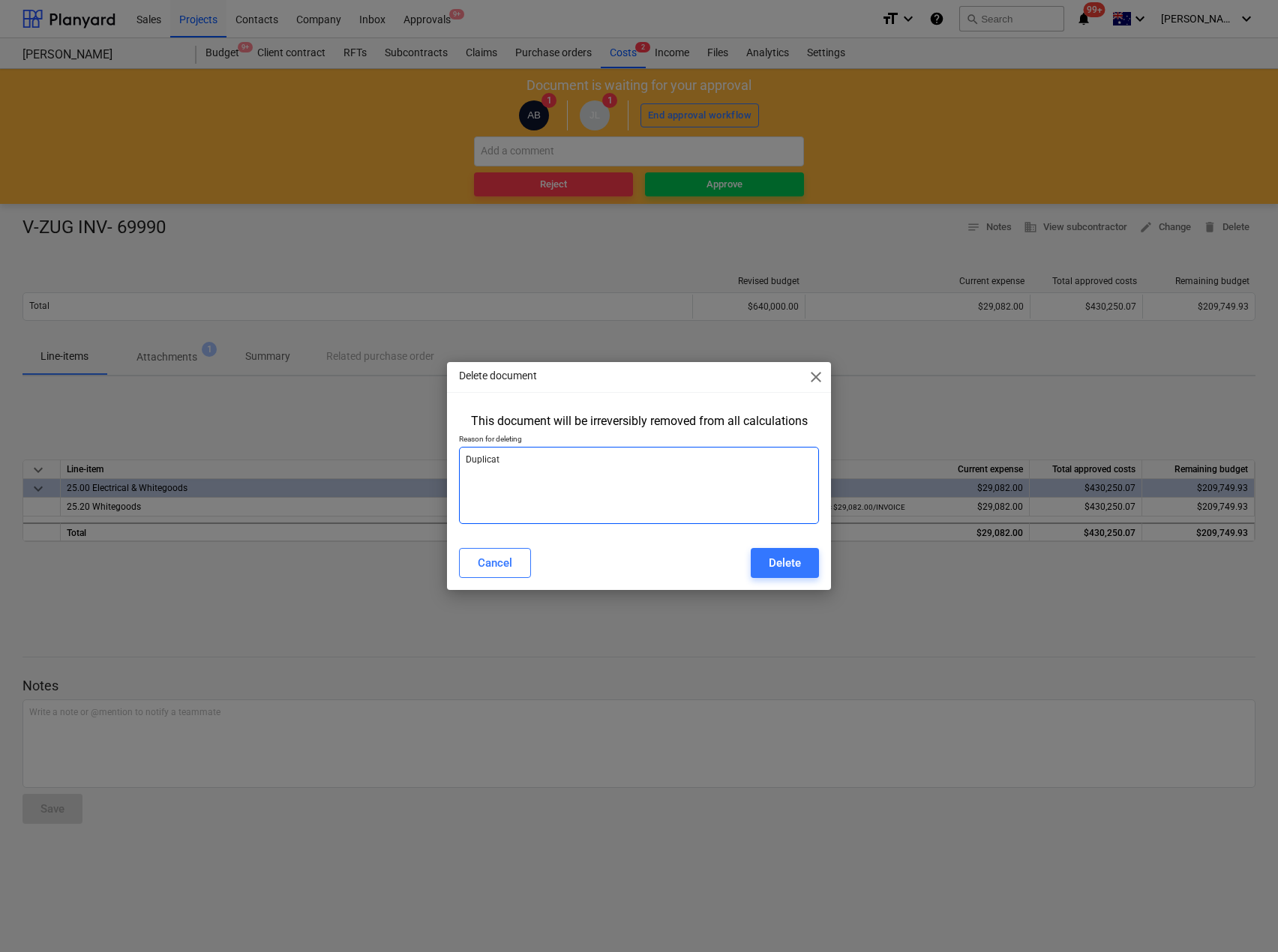
type textarea "x"
type textarea "Duplicate"
click at [777, 561] on div "Delete" at bounding box center [784, 563] width 32 height 19
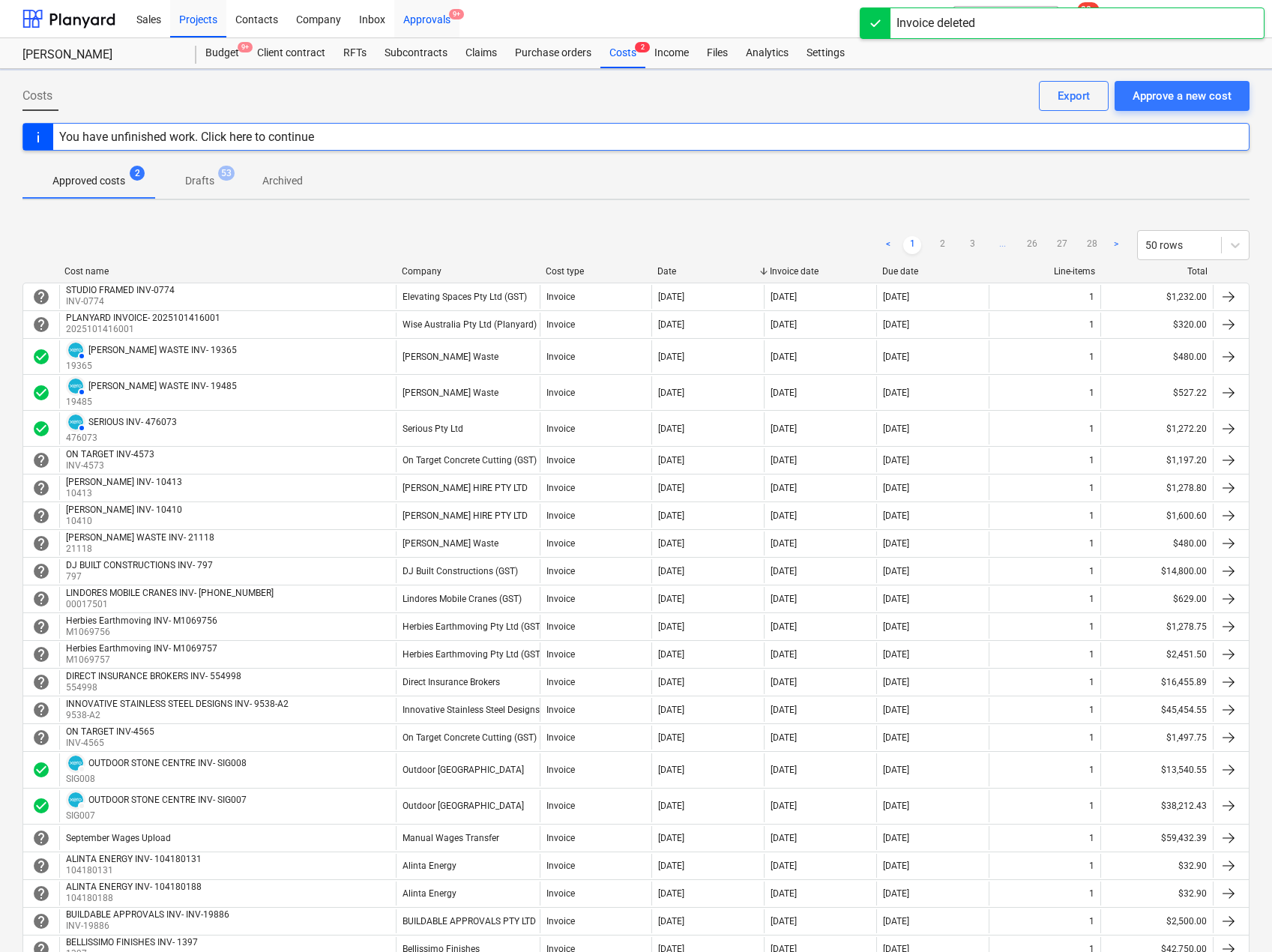
click at [440, 15] on div "Approvals 9+" at bounding box center [427, 18] width 65 height 38
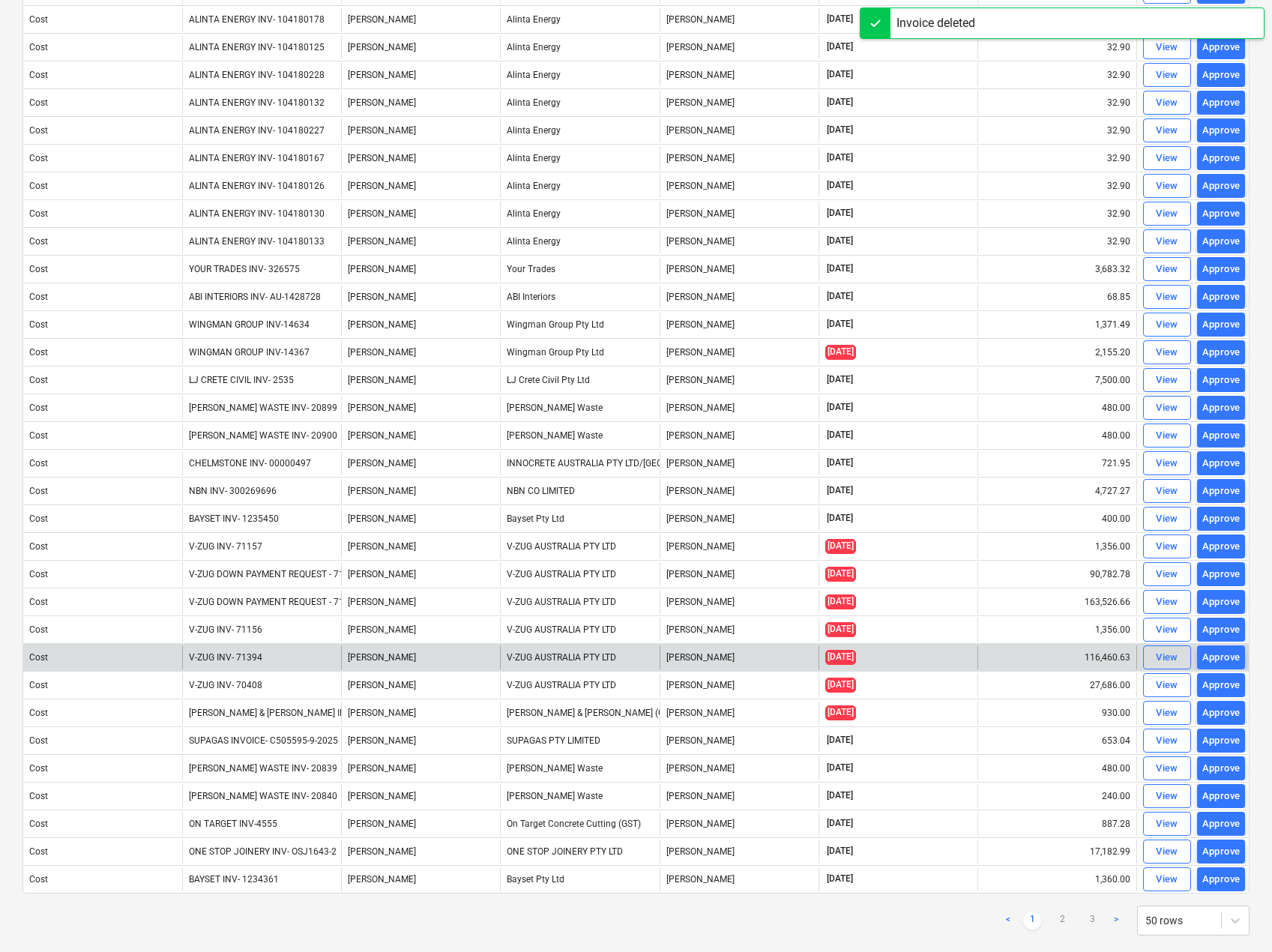
scroll to position [690, 0]
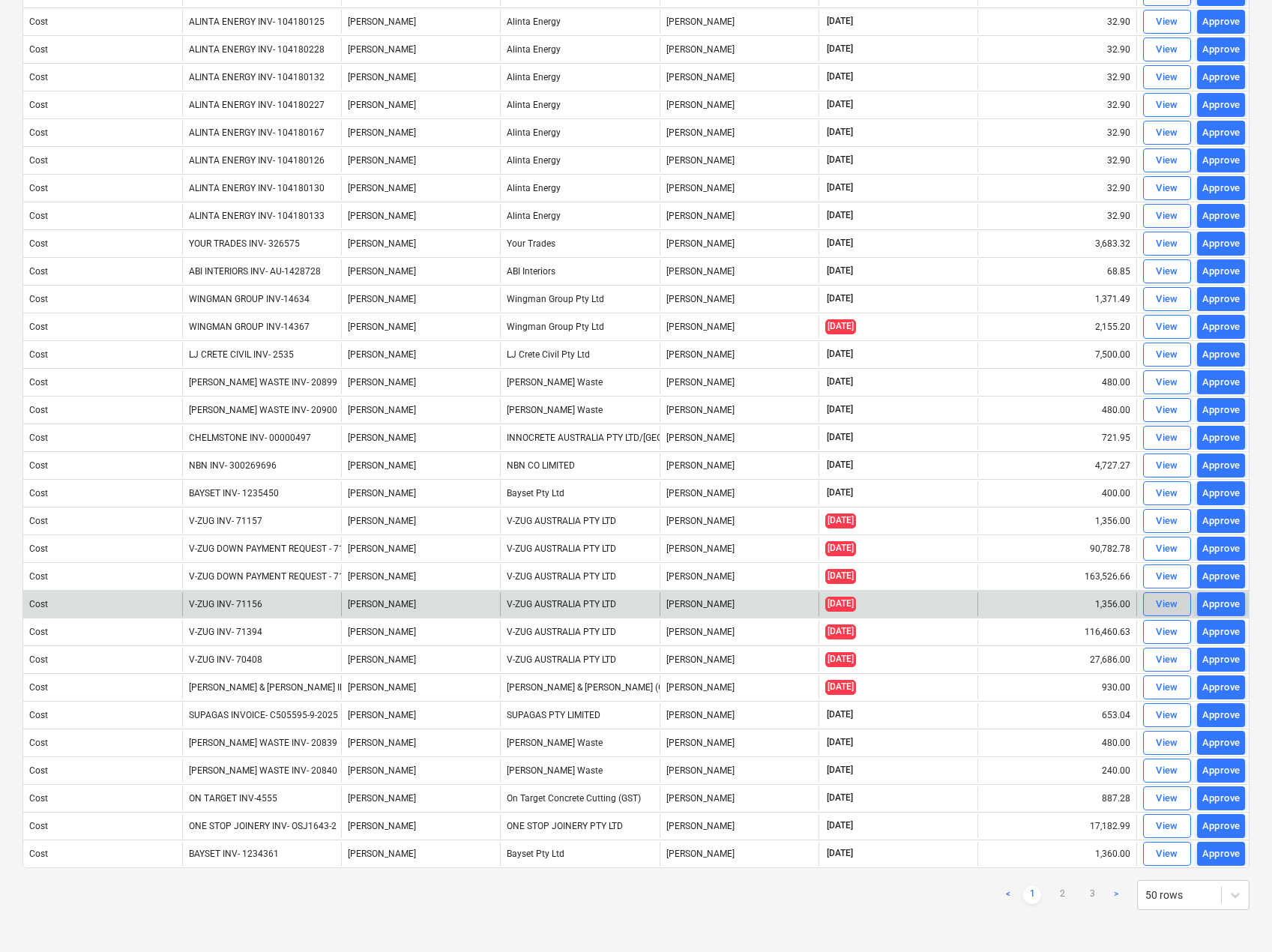
click at [1168, 601] on div "View" at bounding box center [1167, 605] width 23 height 17
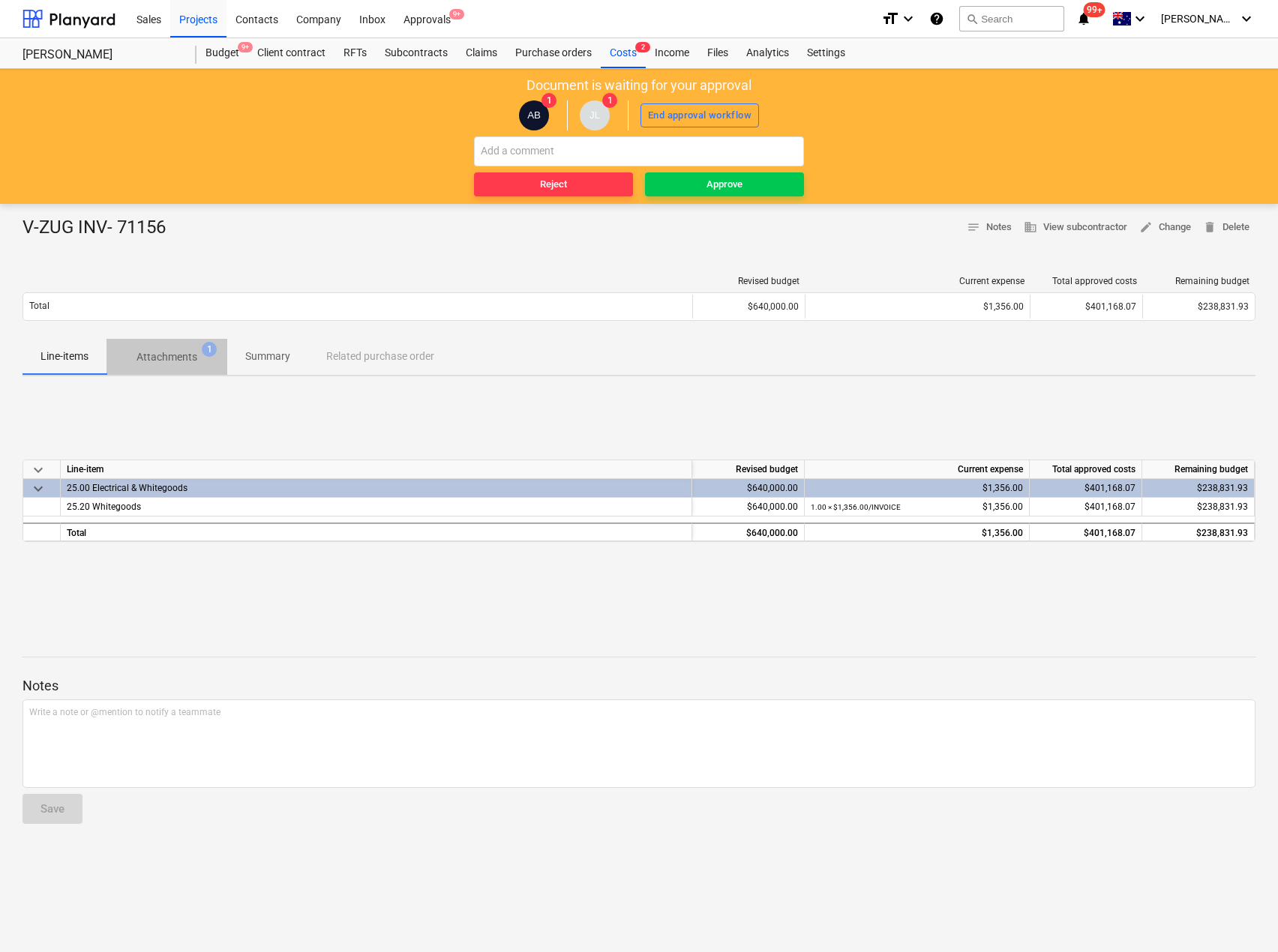
click at [199, 358] on span "Attachments 1" at bounding box center [166, 356] width 85 height 15
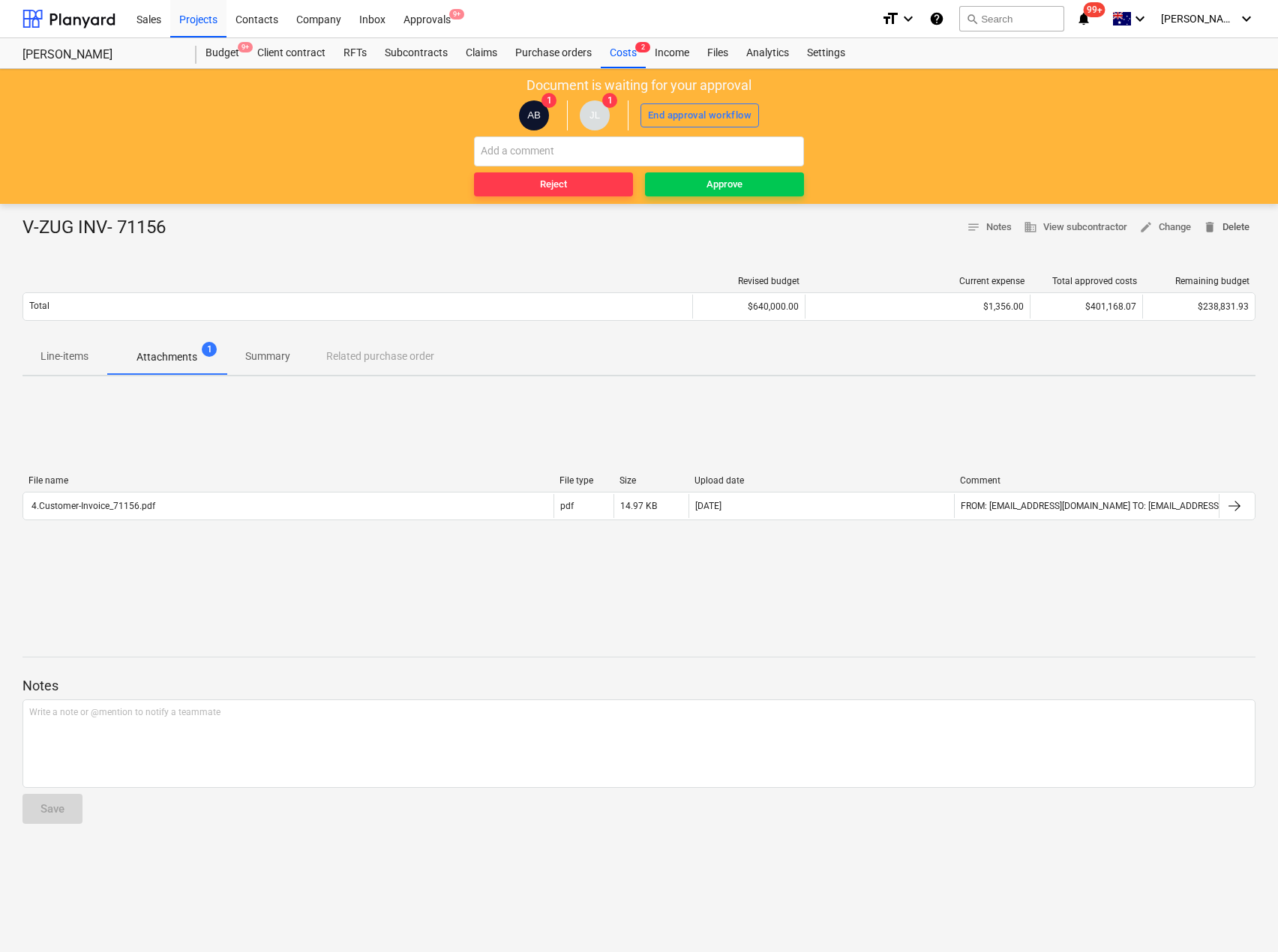
click at [1238, 216] on button "delete Delete" at bounding box center [1226, 227] width 58 height 24
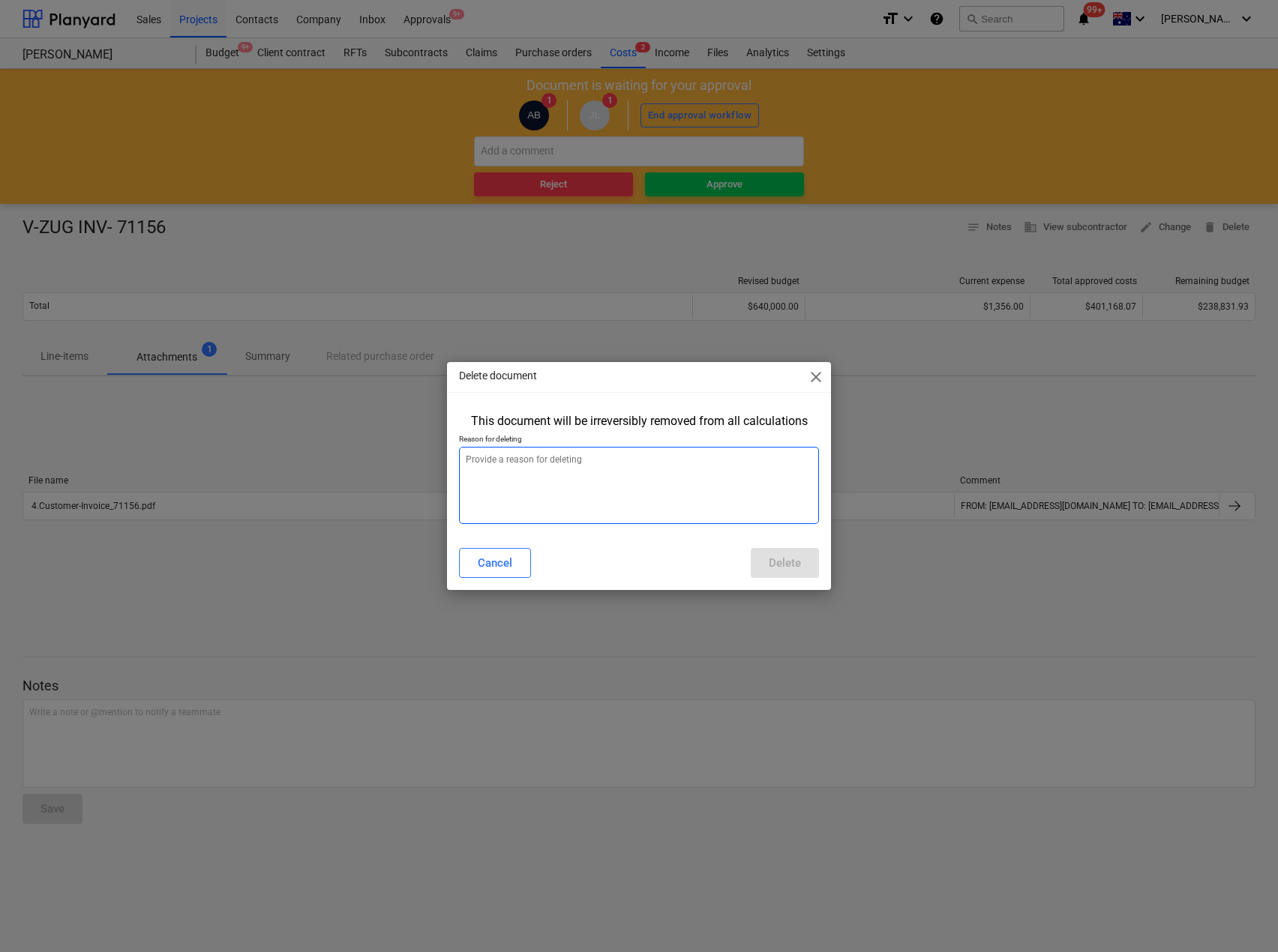
click at [597, 508] on textarea at bounding box center [639, 485] width 359 height 77
type textarea "x"
type textarea "T"
type textarea "x"
type textarea "Th"
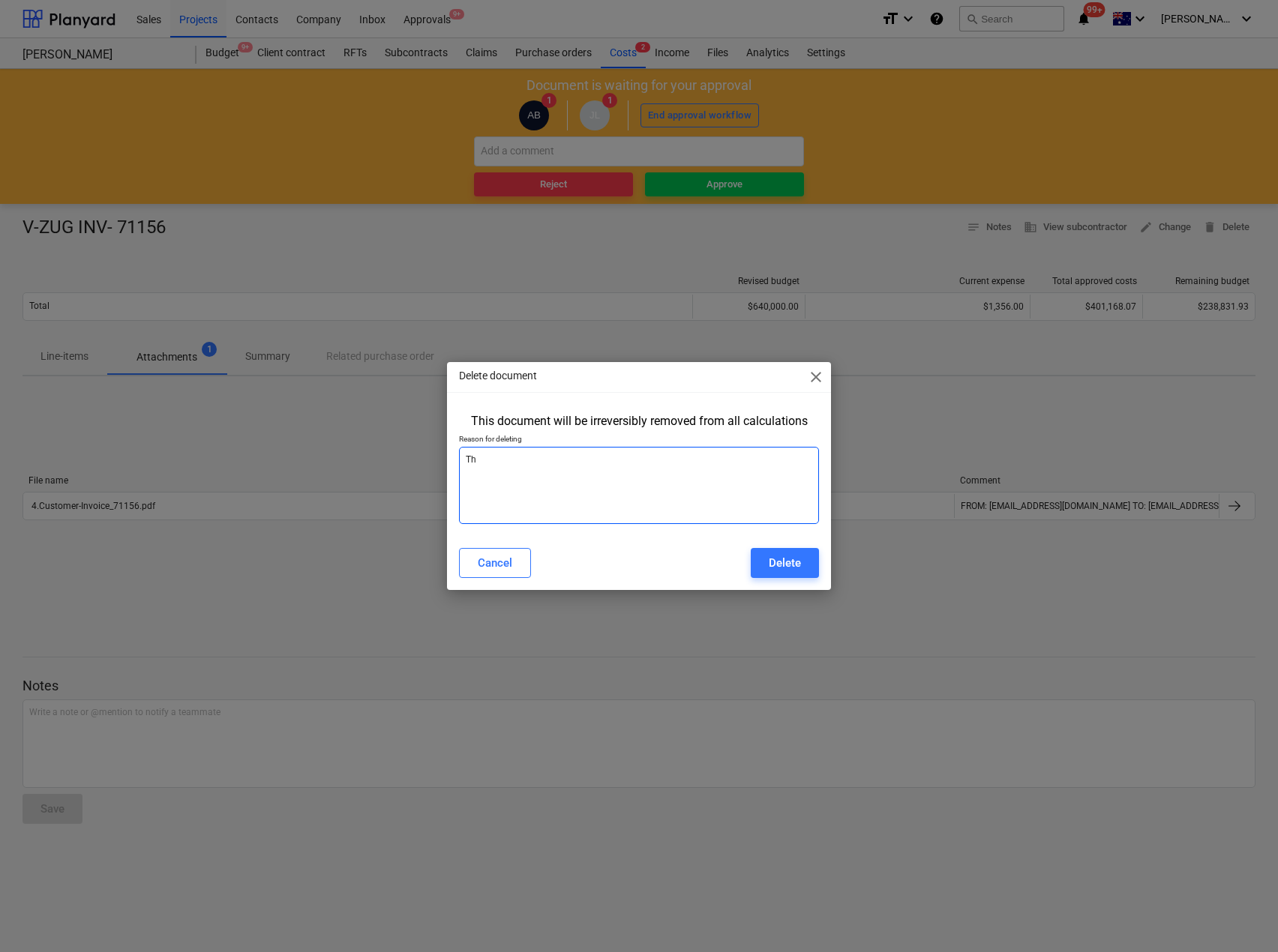
type textarea "x"
type textarea "Thi"
type textarea "x"
type textarea "This"
type textarea "x"
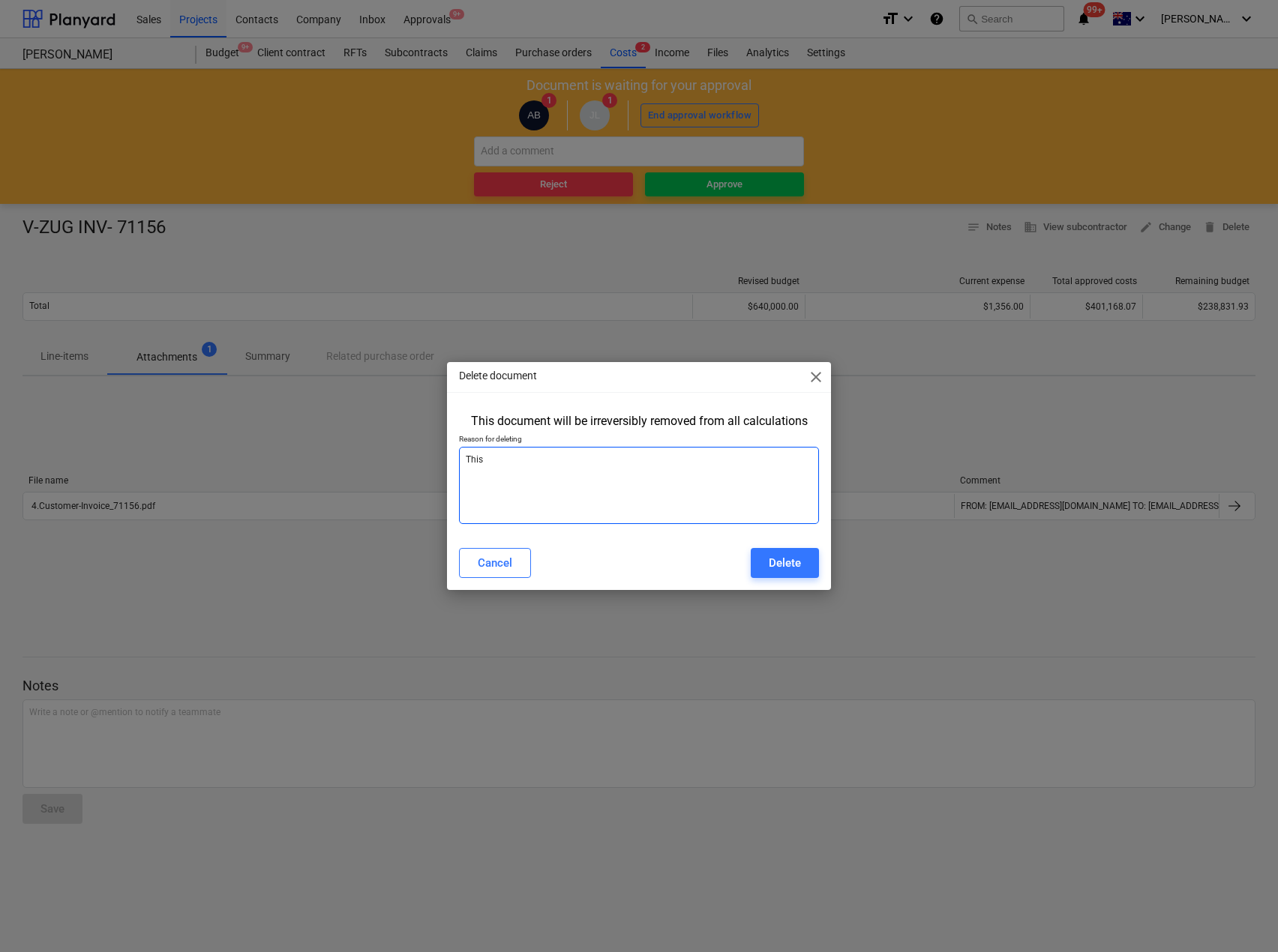
type textarea "This"
type textarea "x"
type textarea "This i"
type textarea "x"
type textarea "This inv"
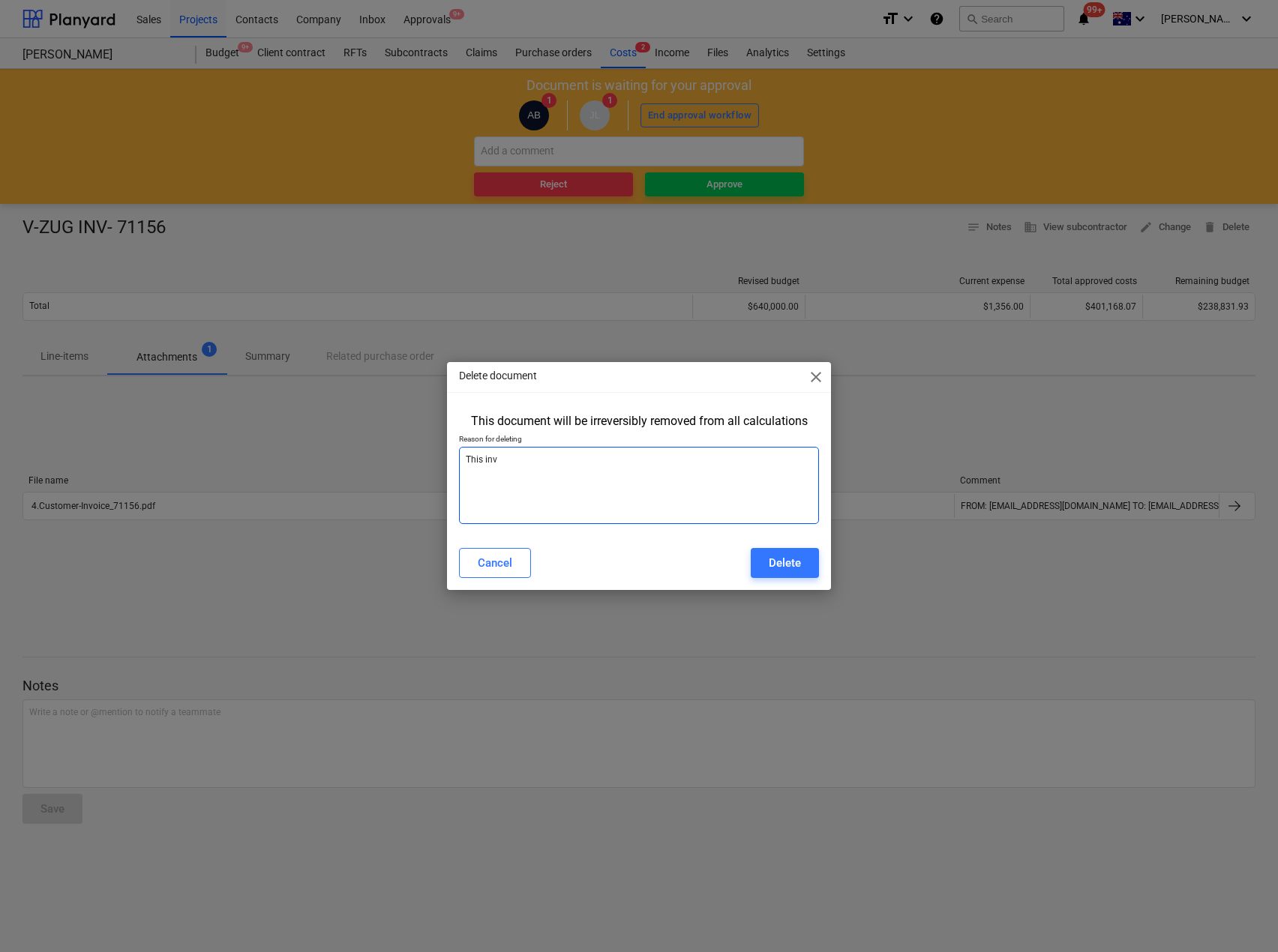
type textarea "x"
type textarea "This invo"
type textarea "x"
type textarea "This invoi"
type textarea "x"
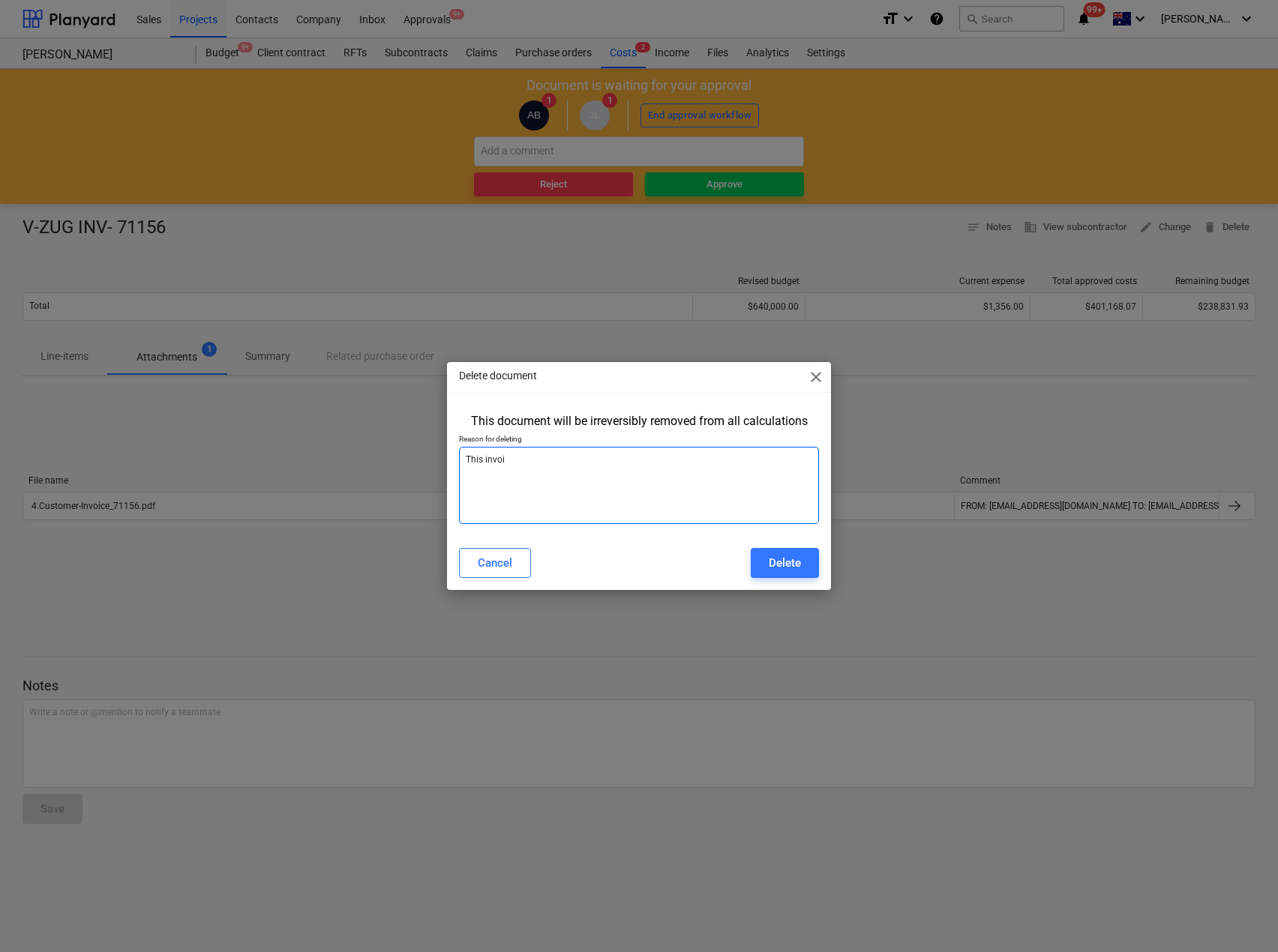
type textarea "This invoic"
type textarea "x"
type textarea "This invoice"
type textarea "x"
type textarea "This invoice di"
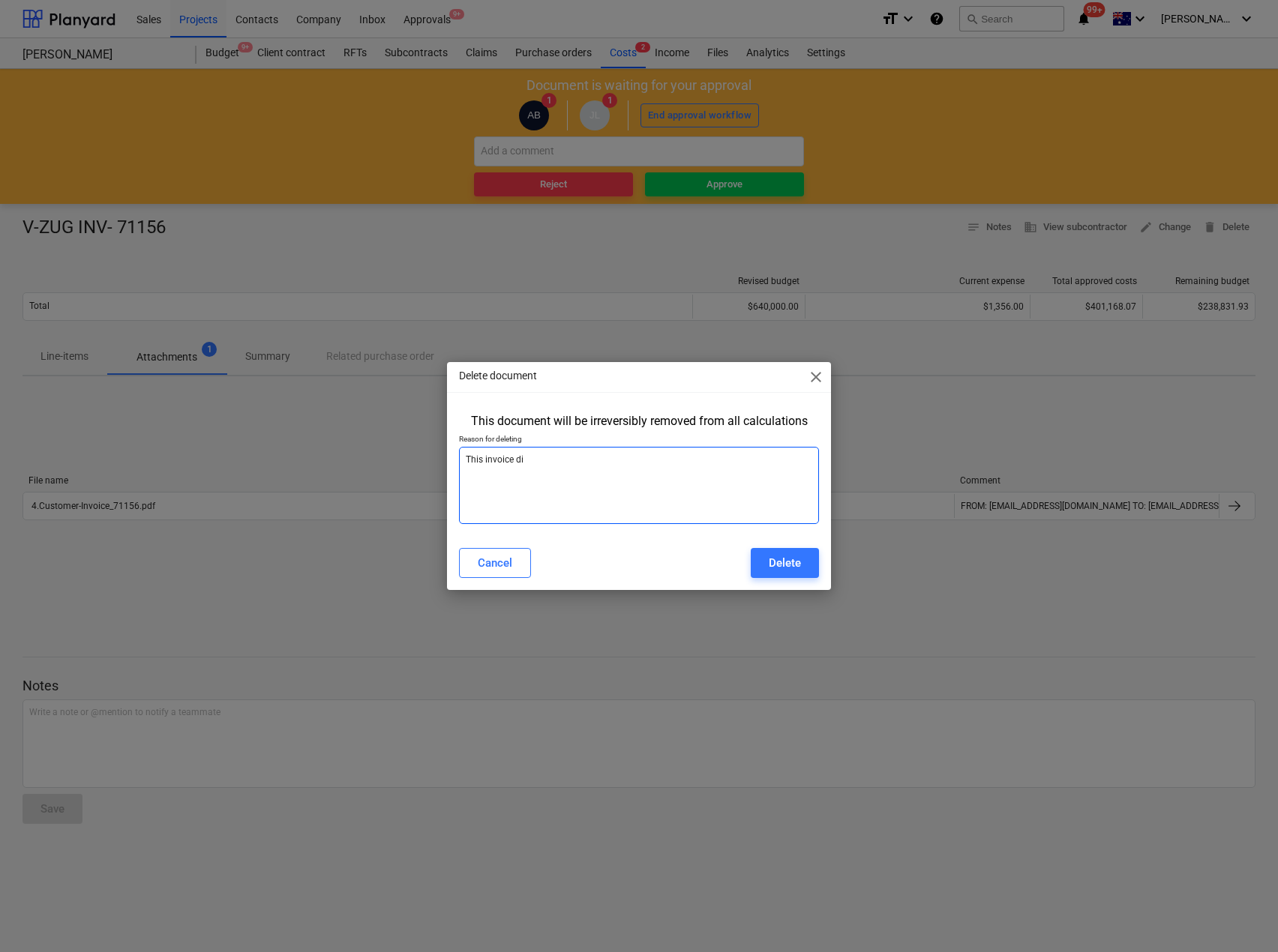
type textarea "x"
type textarea "This invoice did"
type textarea "x"
type textarea "This invoice did n"
type textarea "x"
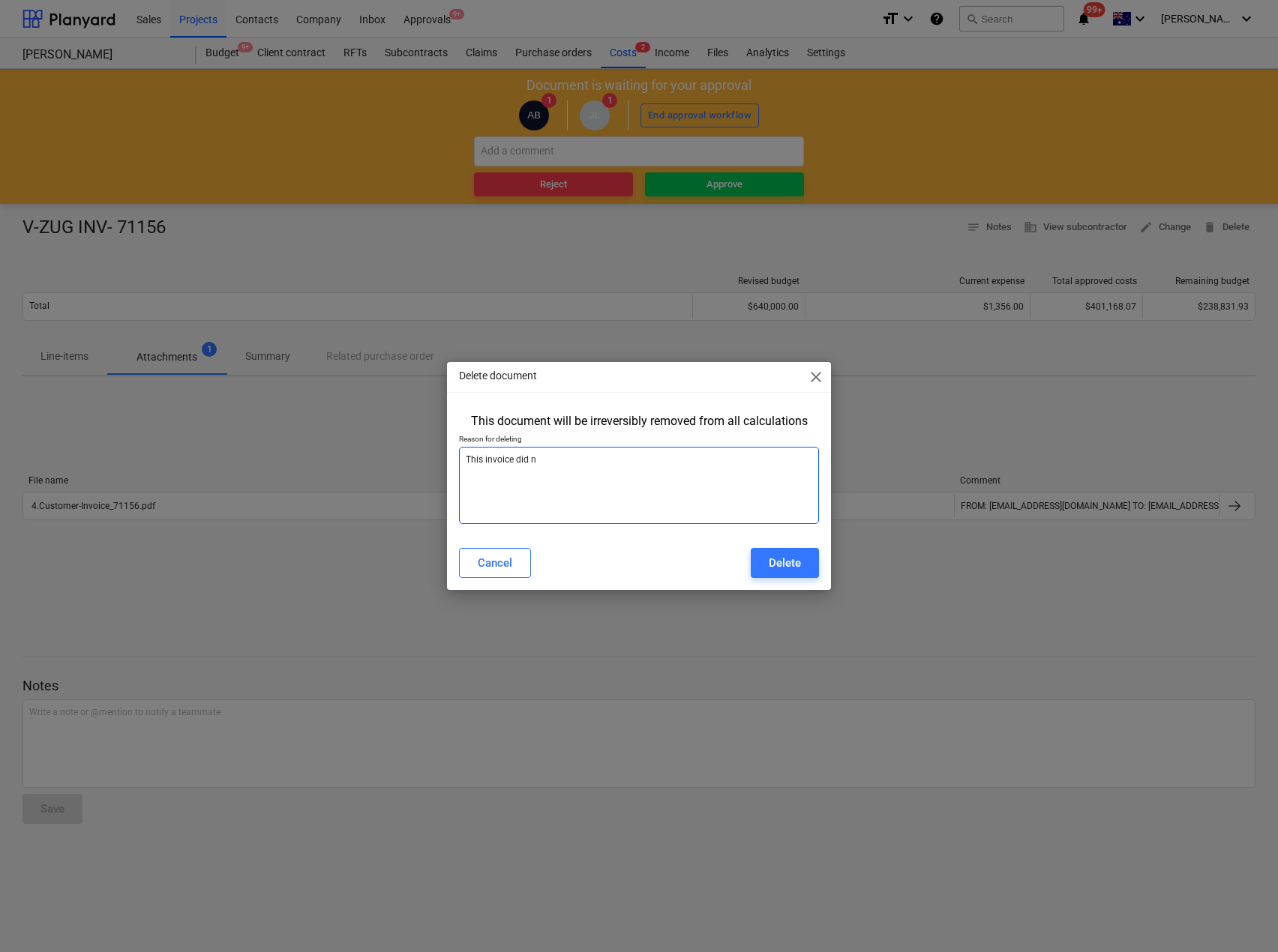
type textarea "This invoice did no"
type textarea "x"
type textarea "This invoice did not"
type textarea "x"
type textarea "This invoice did not g"
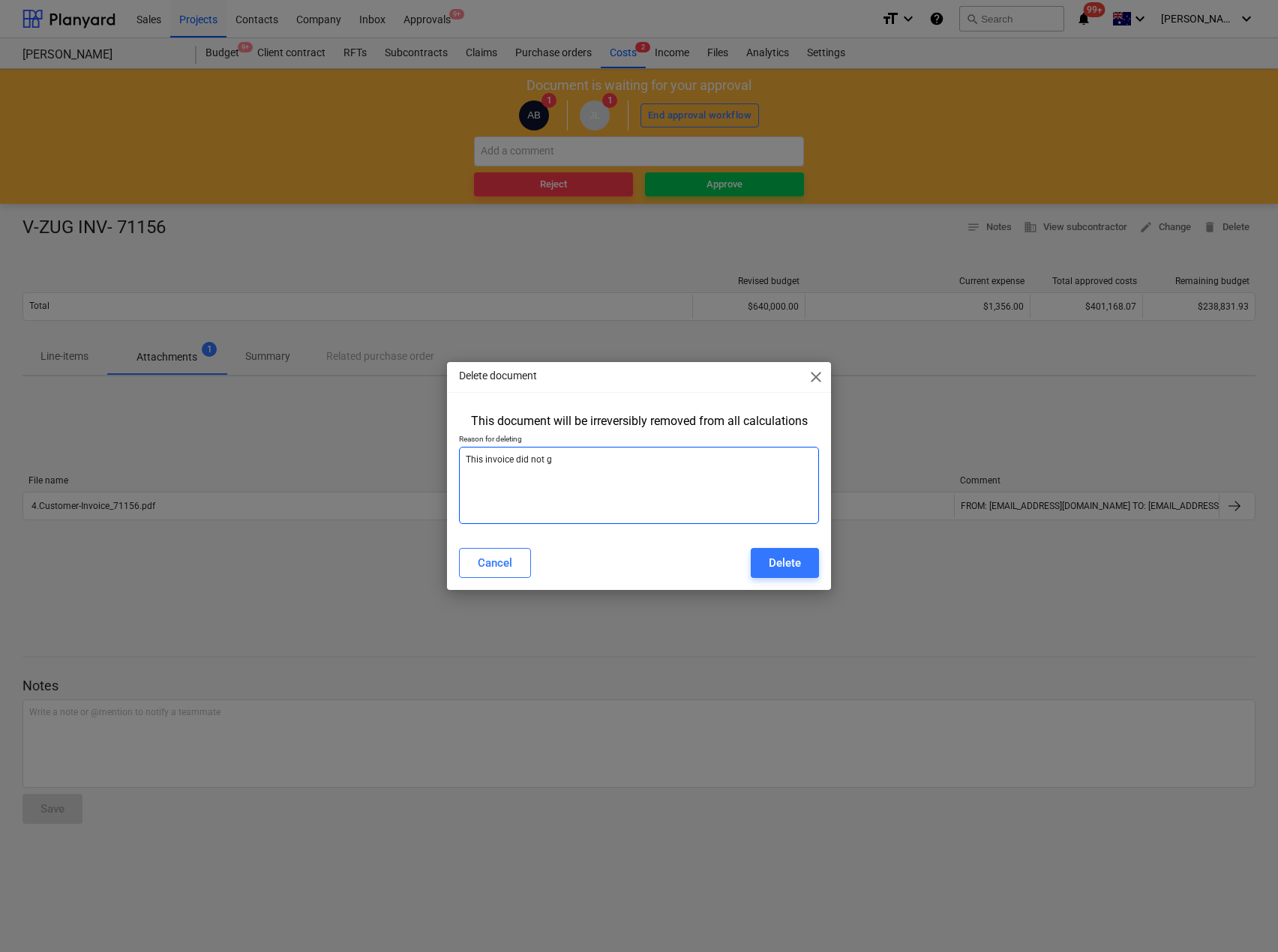
type textarea "x"
type textarea "This invoice did not go"
type textarea "x"
type textarea "This invoice did not go a"
type textarea "x"
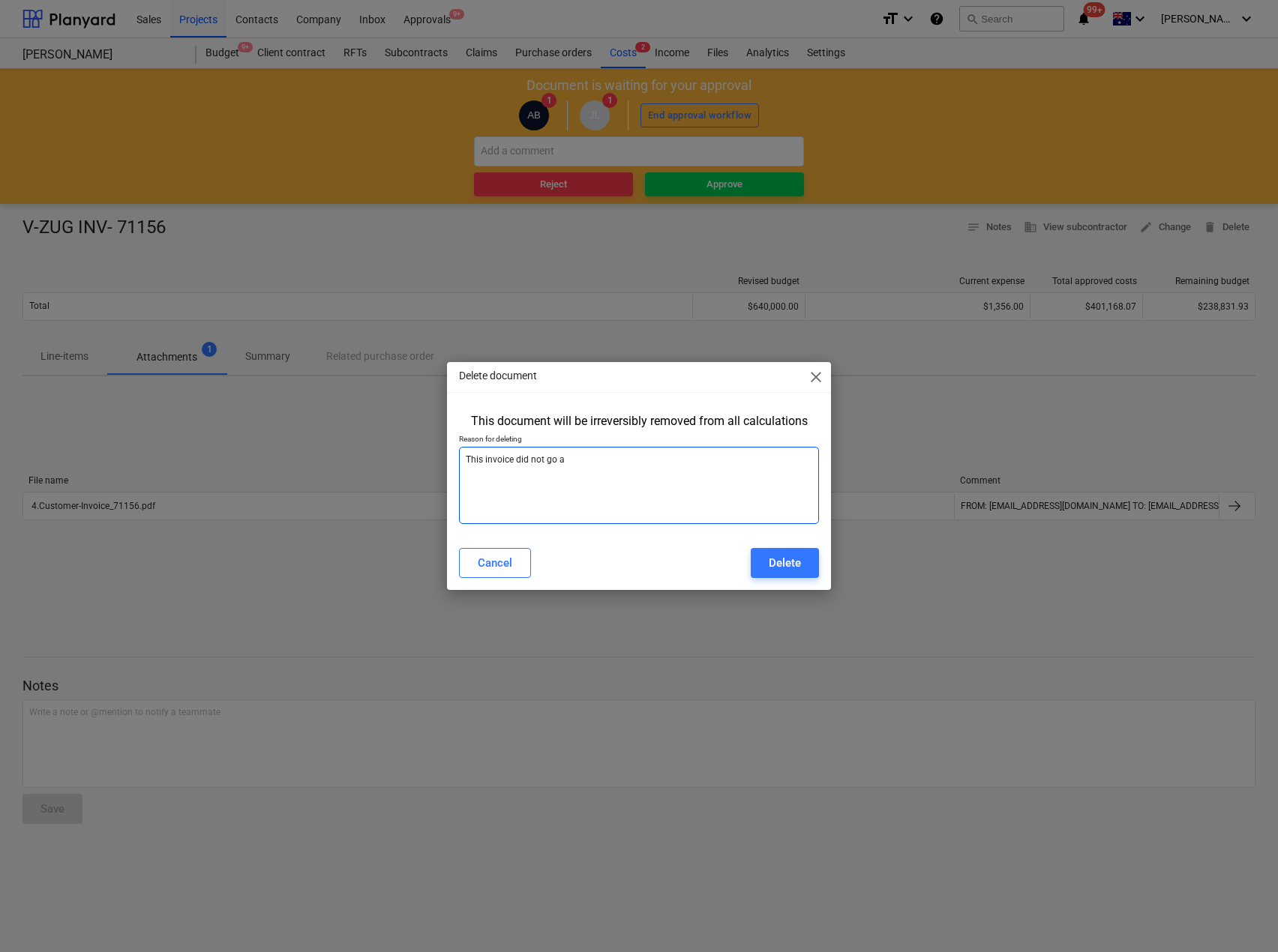
type textarea "This invoice did not go ah"
type textarea "x"
type textarea "This invoice did not go ahe"
type textarea "x"
type textarea "This invoice did not go ahea"
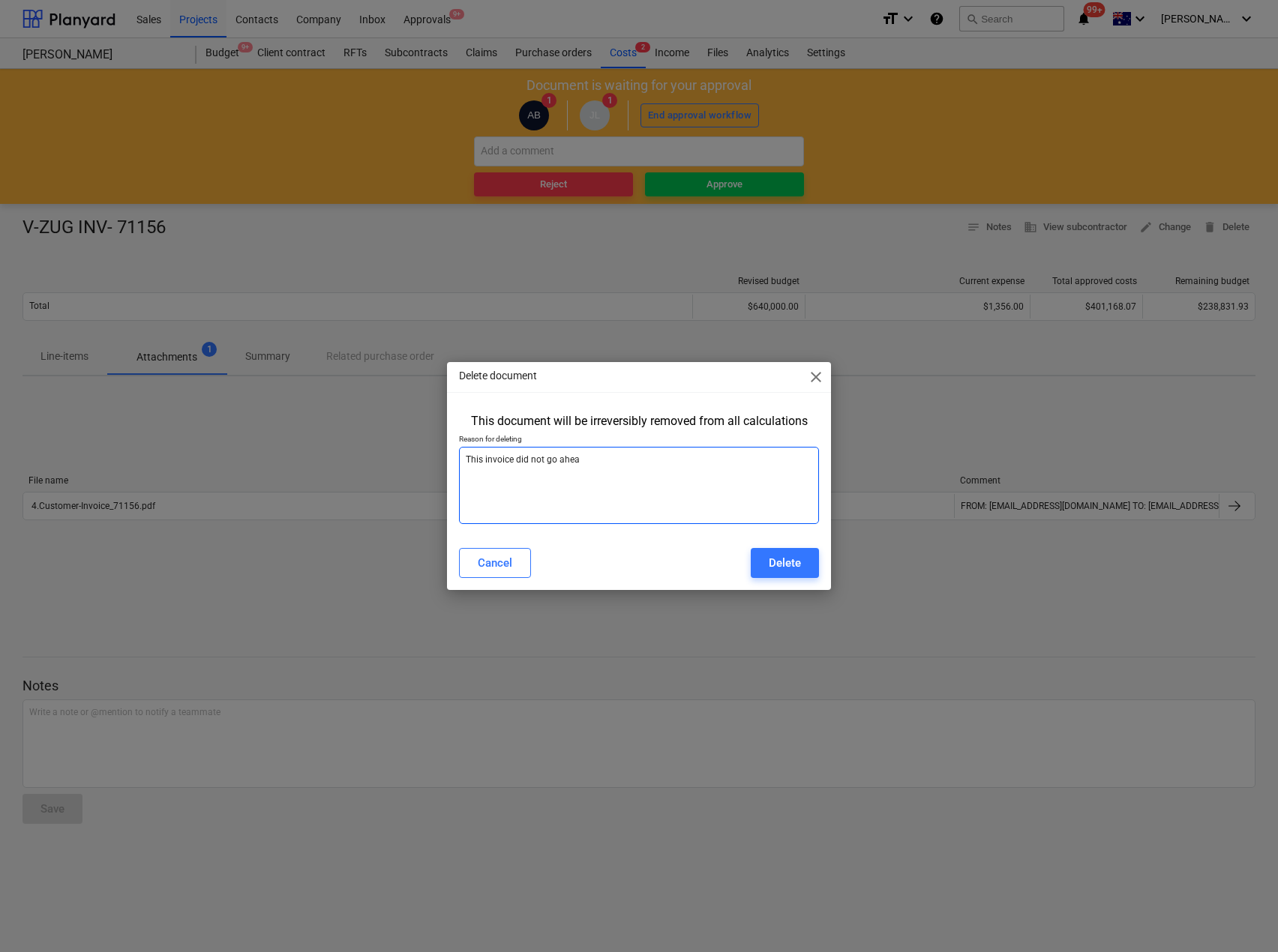
type textarea "x"
type textarea "This invoice did not go ahead"
click at [753, 550] on button "Delete" at bounding box center [784, 563] width 68 height 30
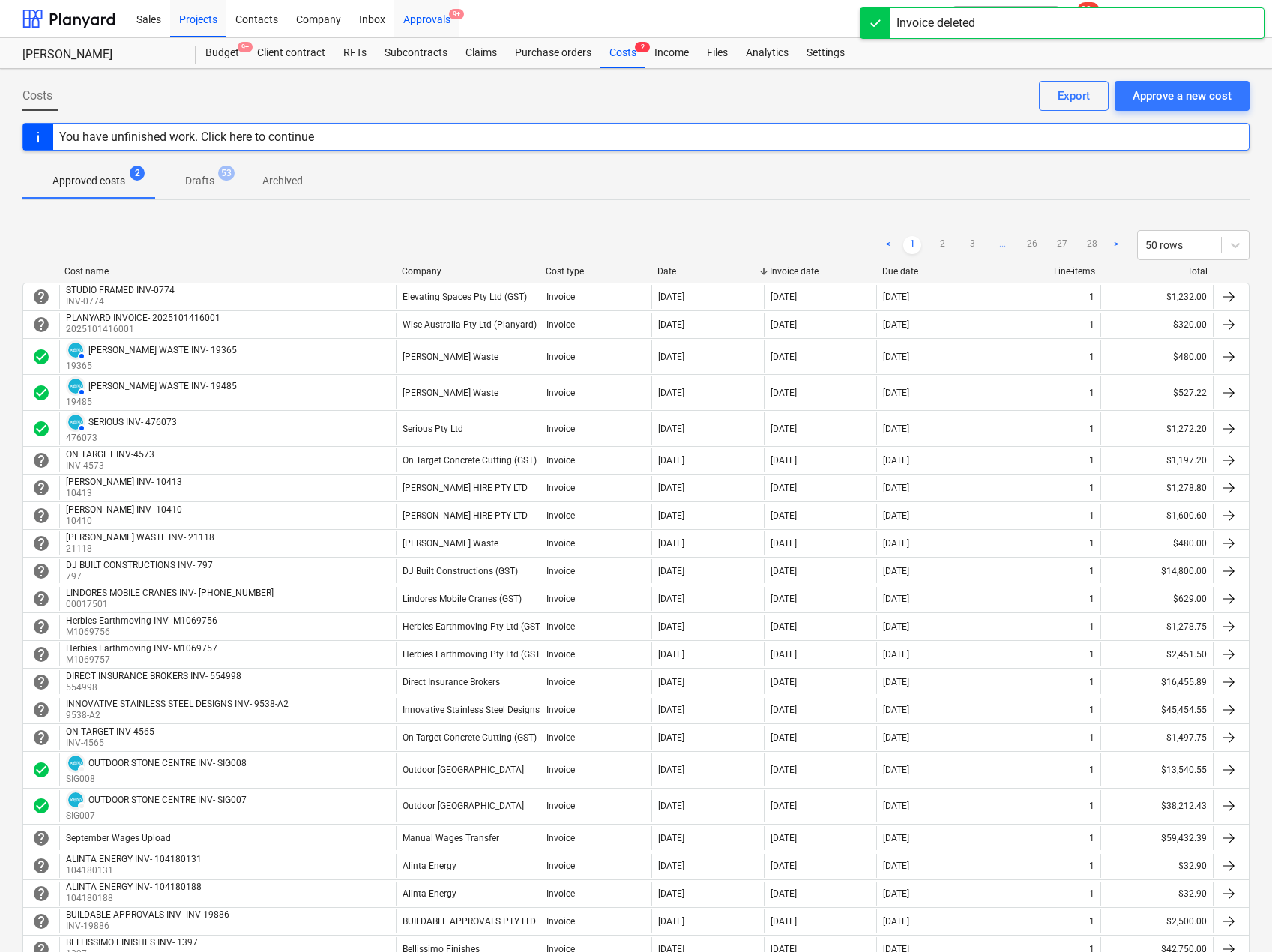
click at [429, 16] on div "Approvals 9+" at bounding box center [427, 18] width 65 height 38
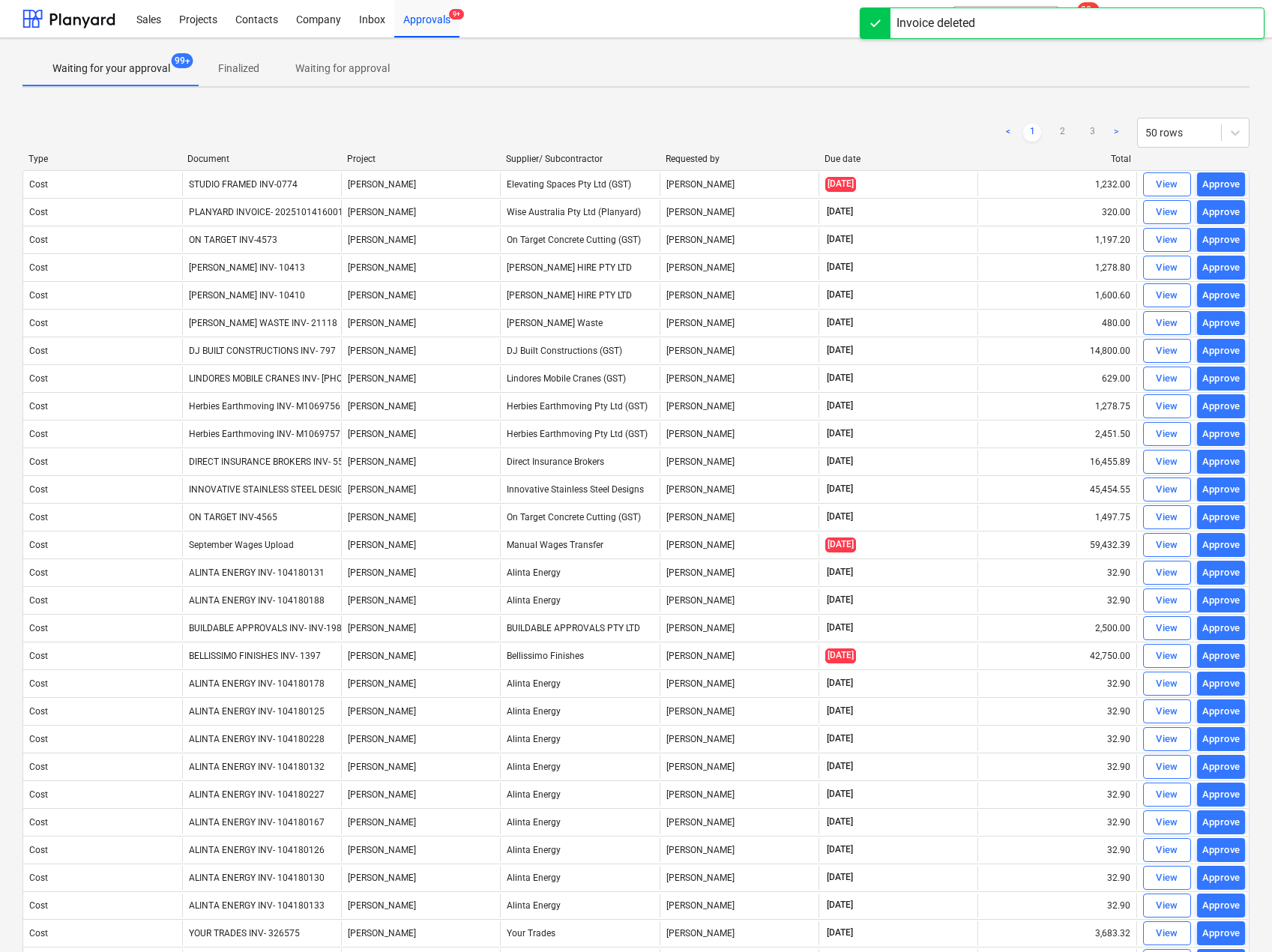
click at [211, 160] on div "Document" at bounding box center [261, 159] width 147 height 11
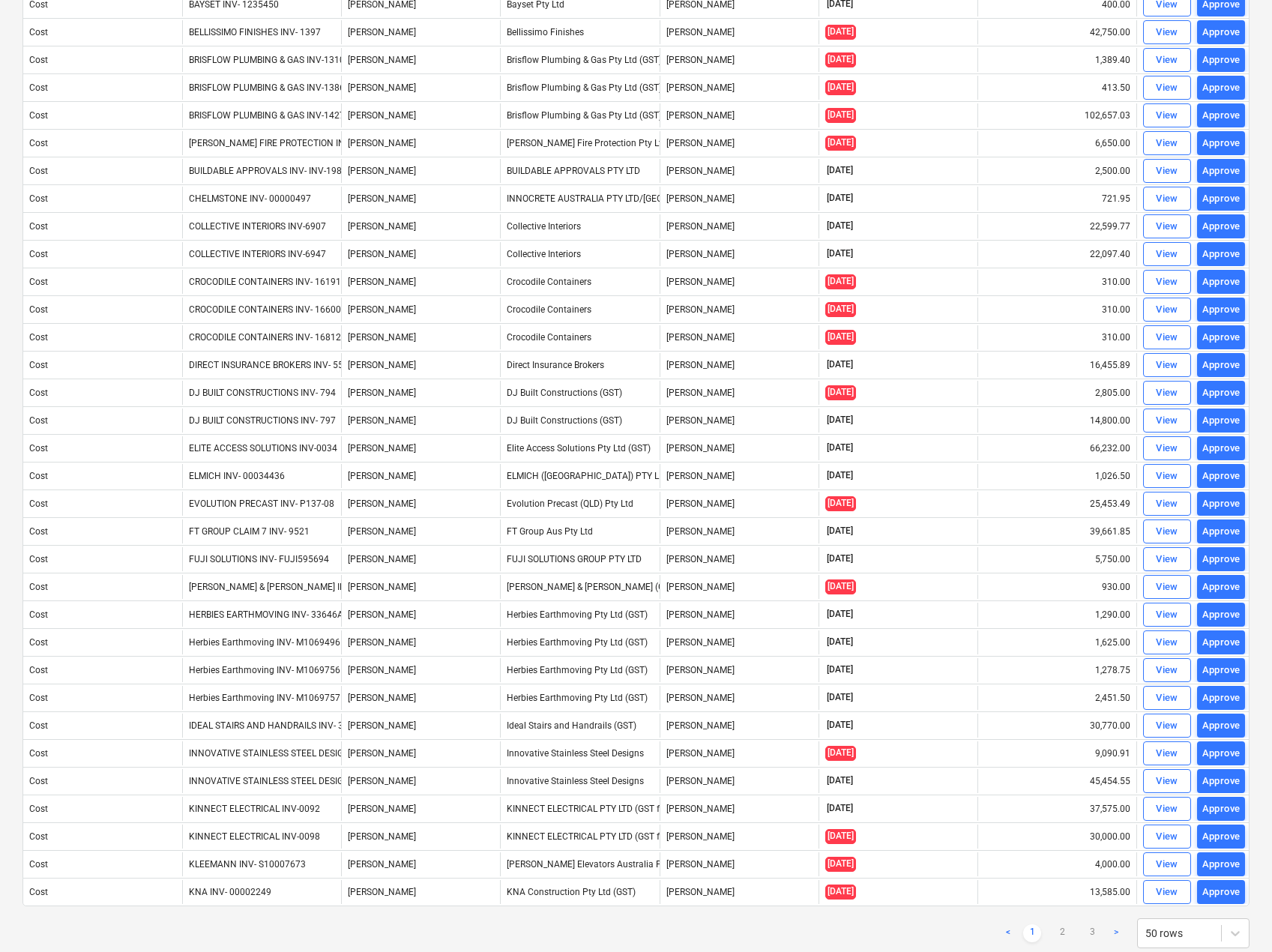
scroll to position [690, 0]
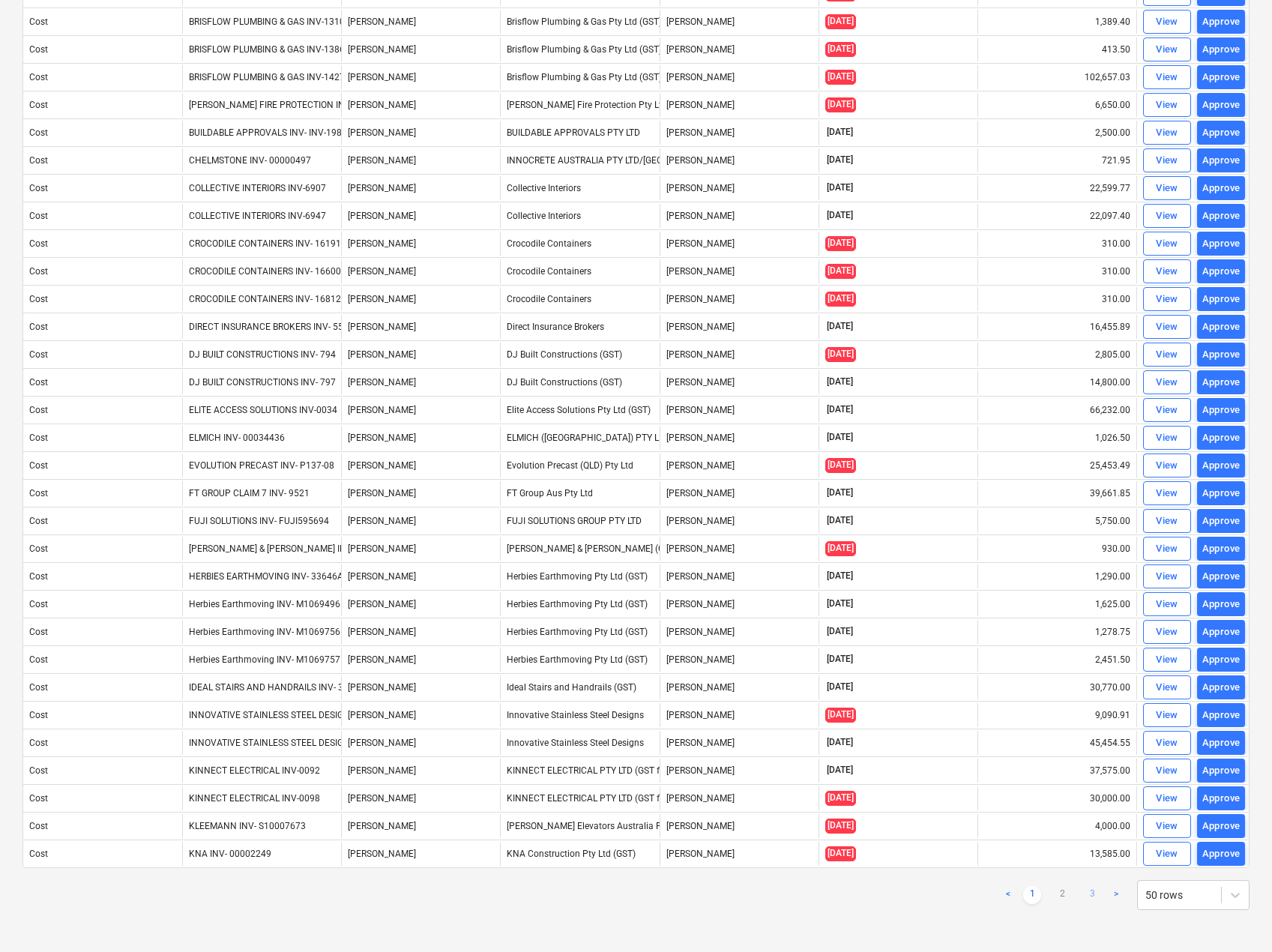
click at [1083, 895] on link "3" at bounding box center [1092, 896] width 18 height 18
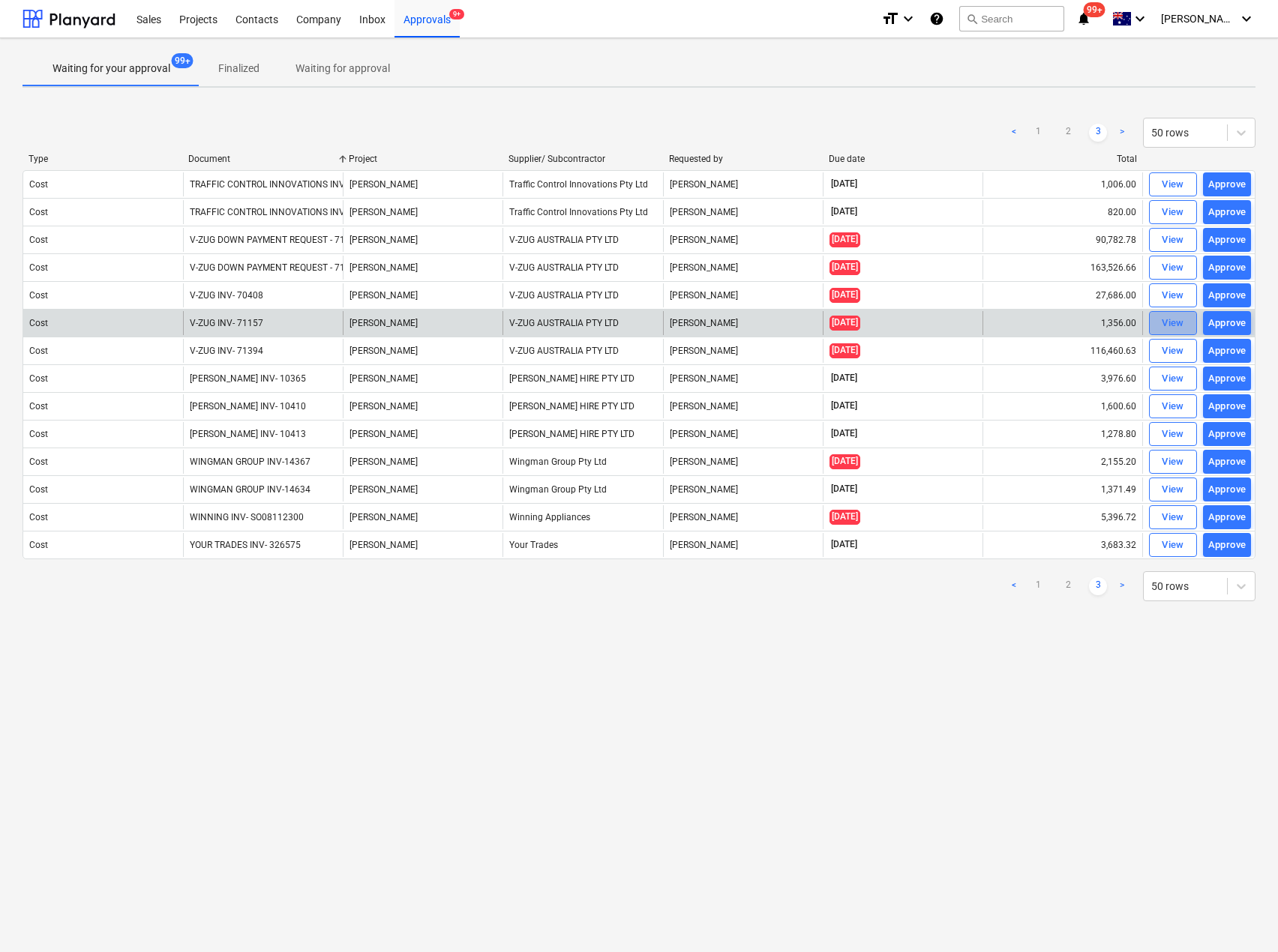
click at [1179, 318] on div "View" at bounding box center [1172, 323] width 23 height 17
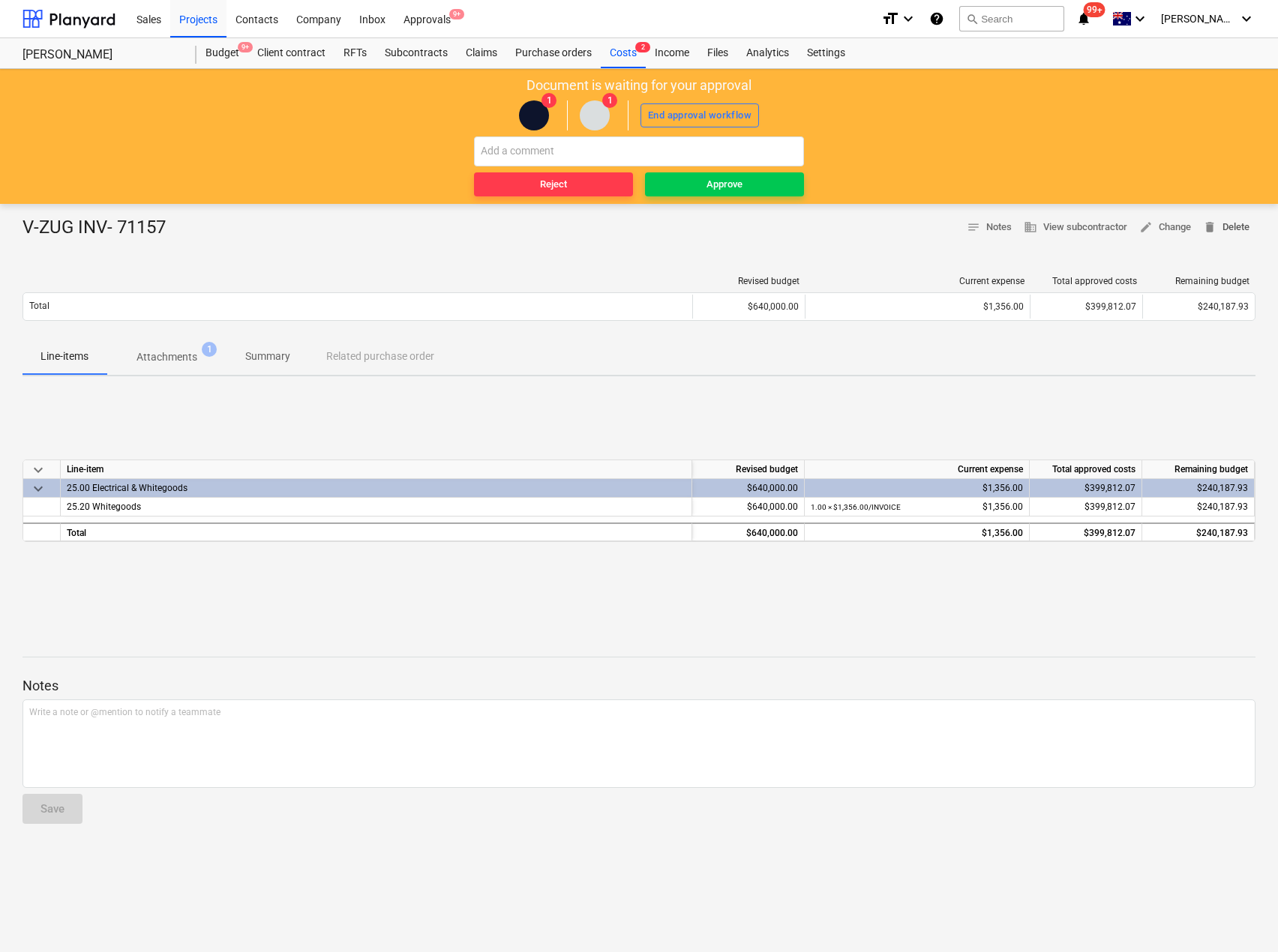
click at [1238, 96] on main "Document is waiting for your approval 1 1 End approval workflow Reject Approve …" at bounding box center [639, 510] width 1278 height 883
click at [178, 356] on p "Attachments" at bounding box center [166, 356] width 61 height 15
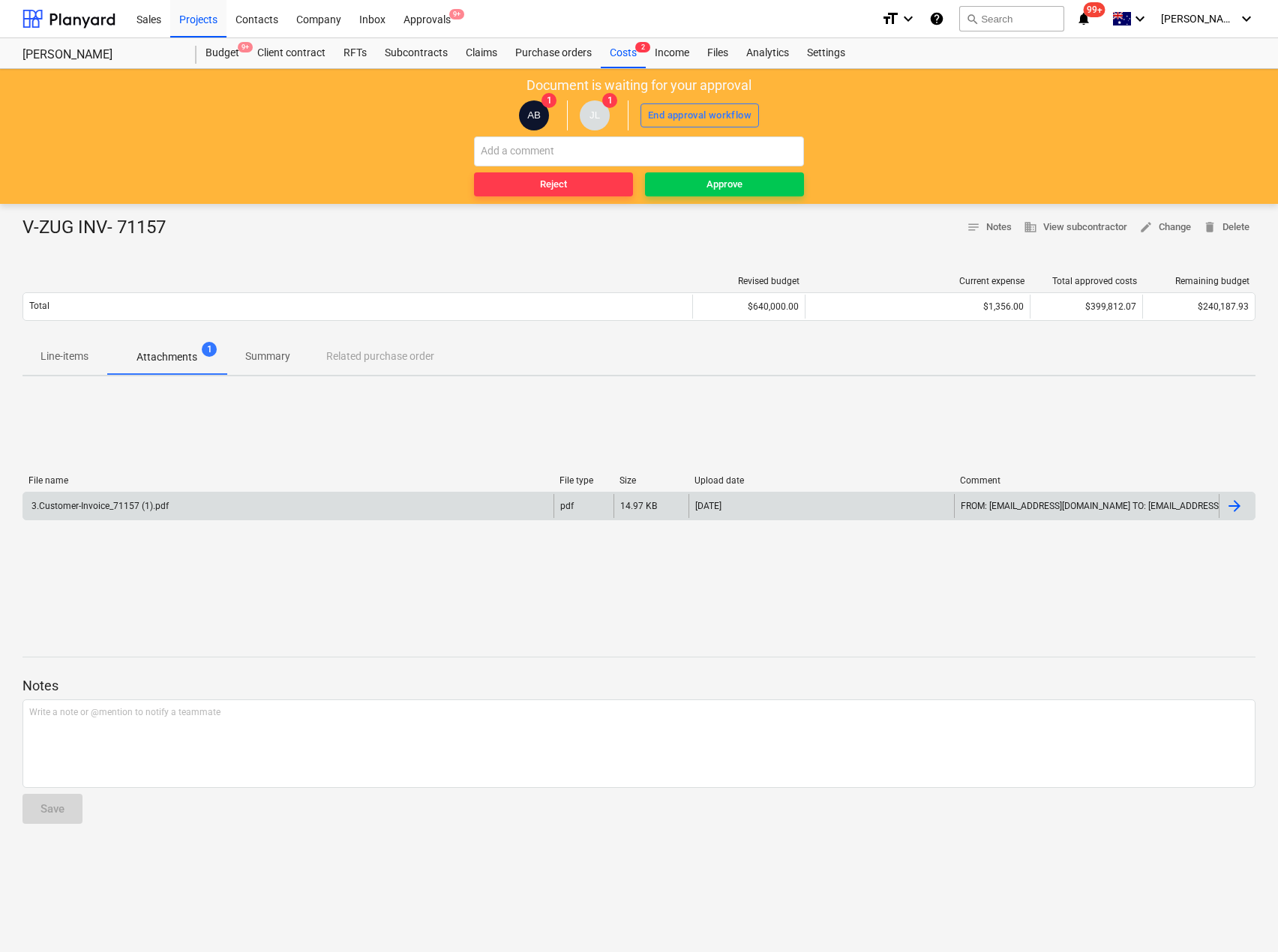
click at [170, 513] on div "3.Customer-Invoice_71157 (1).pdf" at bounding box center [288, 506] width 530 height 24
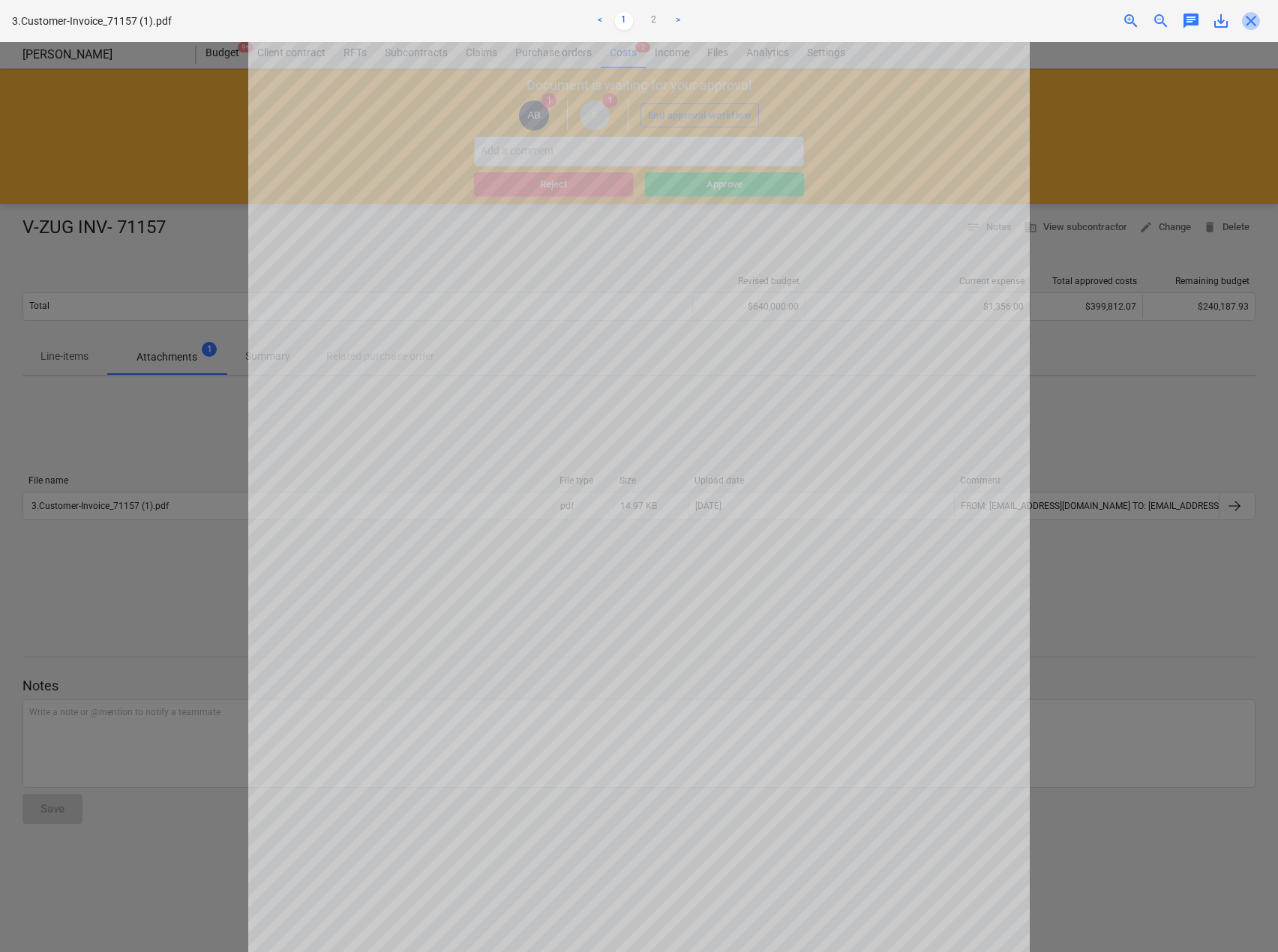
click at [1251, 18] on span "close" at bounding box center [1251, 21] width 18 height 18
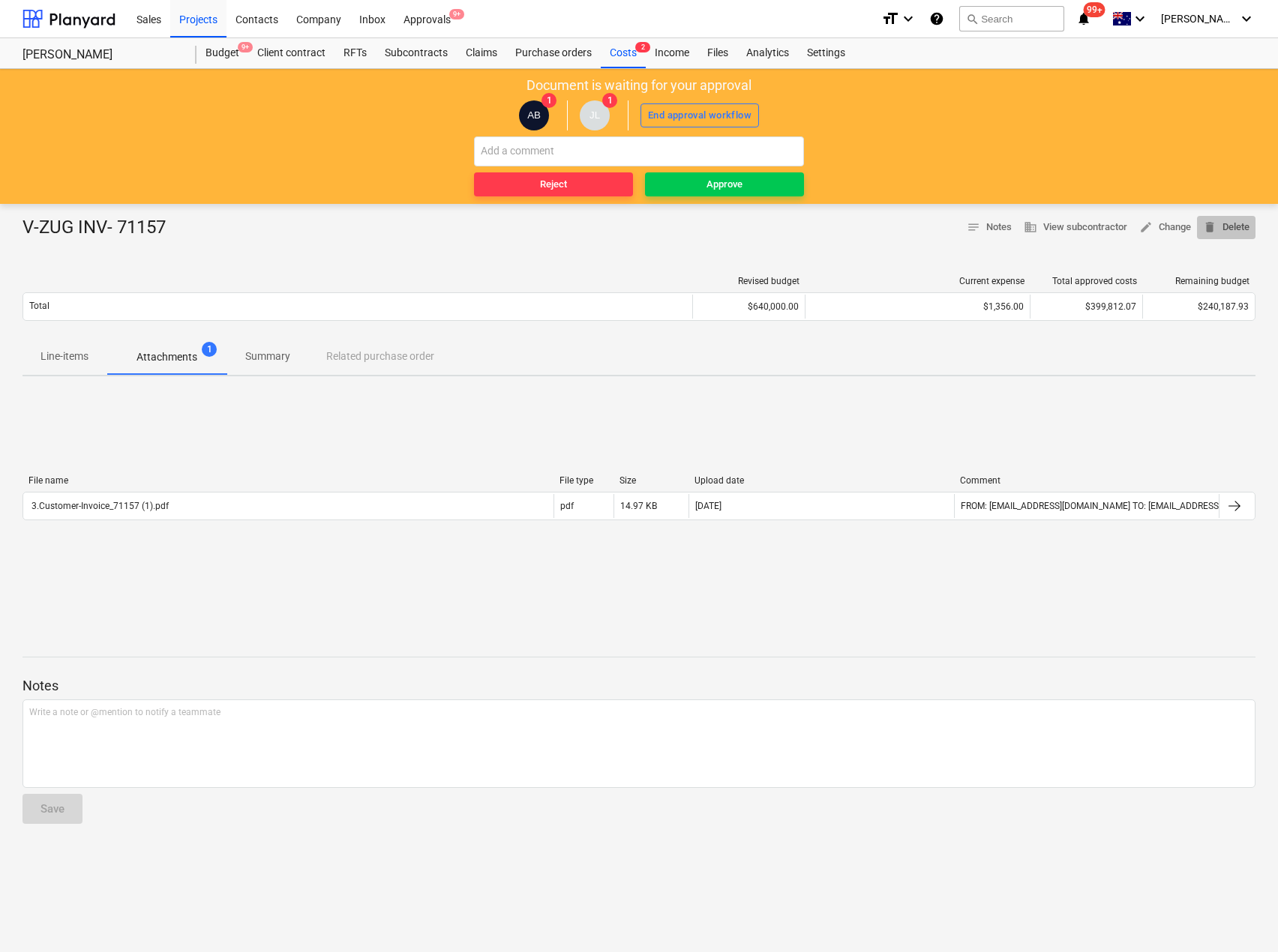
click at [1245, 229] on span "delete Delete" at bounding box center [1226, 227] width 46 height 17
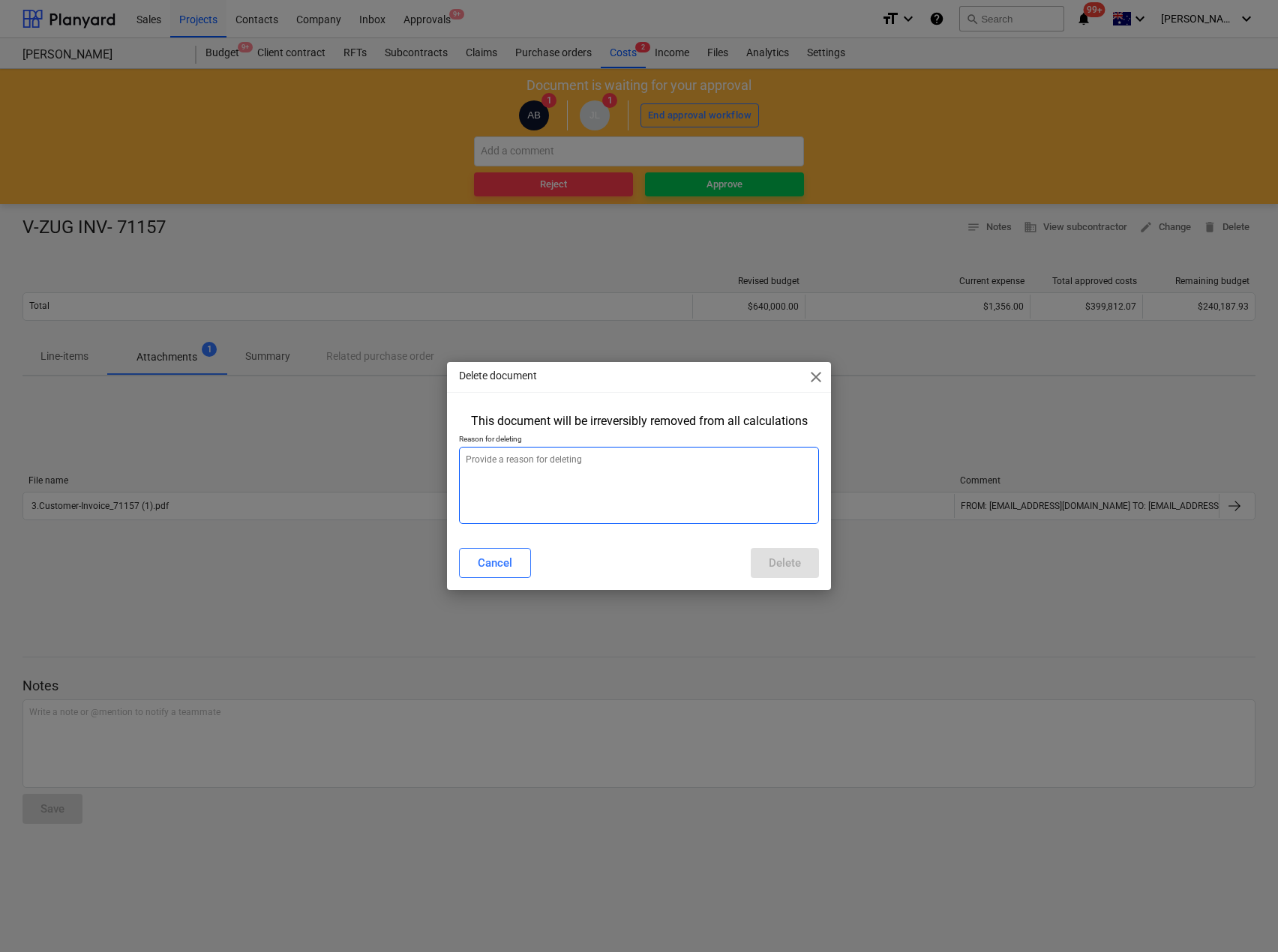
click at [563, 494] on textarea at bounding box center [639, 485] width 359 height 77
type textarea "x"
type textarea "T"
type textarea "x"
type textarea "Th"
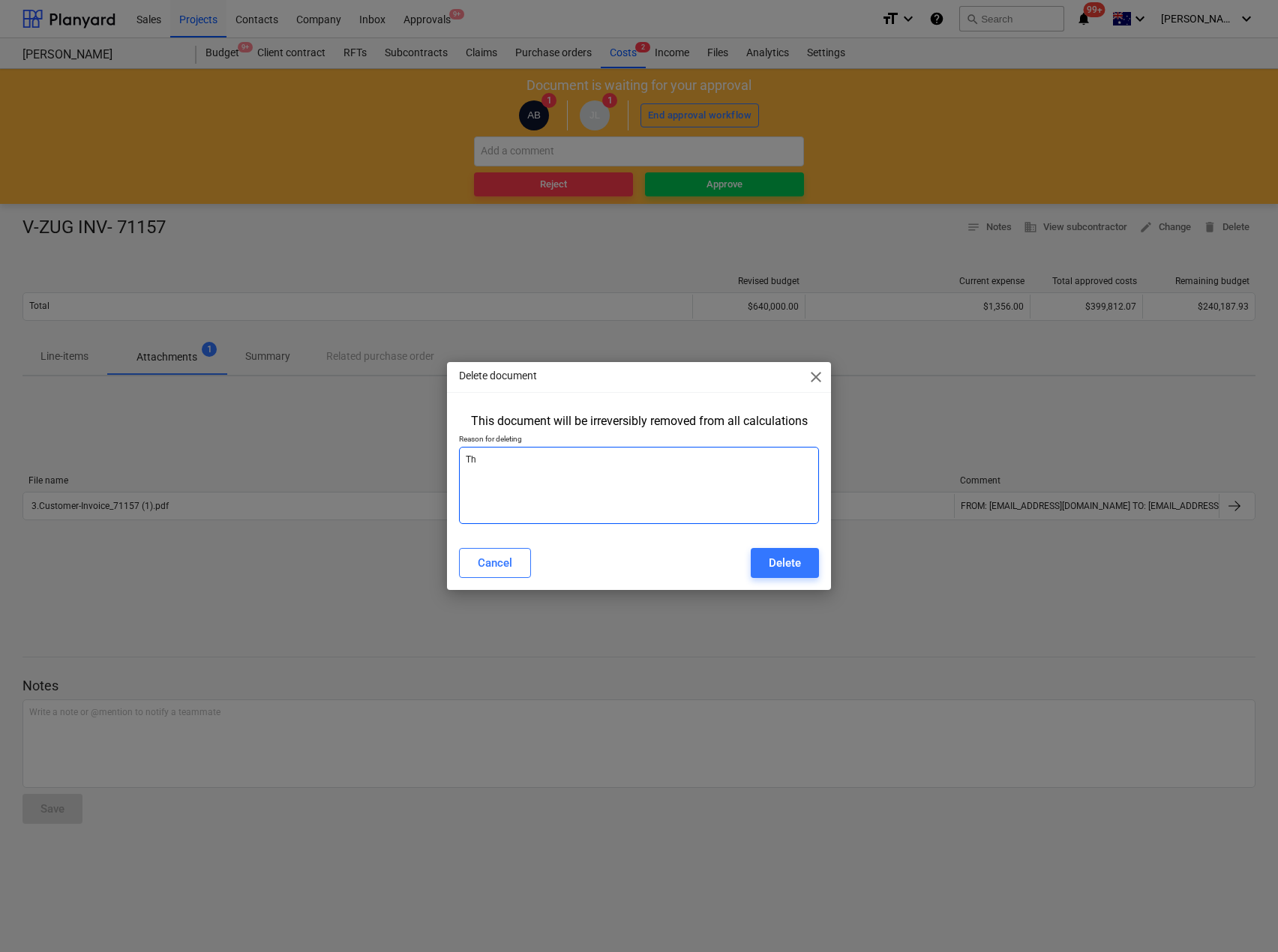
type textarea "x"
type textarea "Thi"
type textarea "x"
type textarea "This"
type textarea "x"
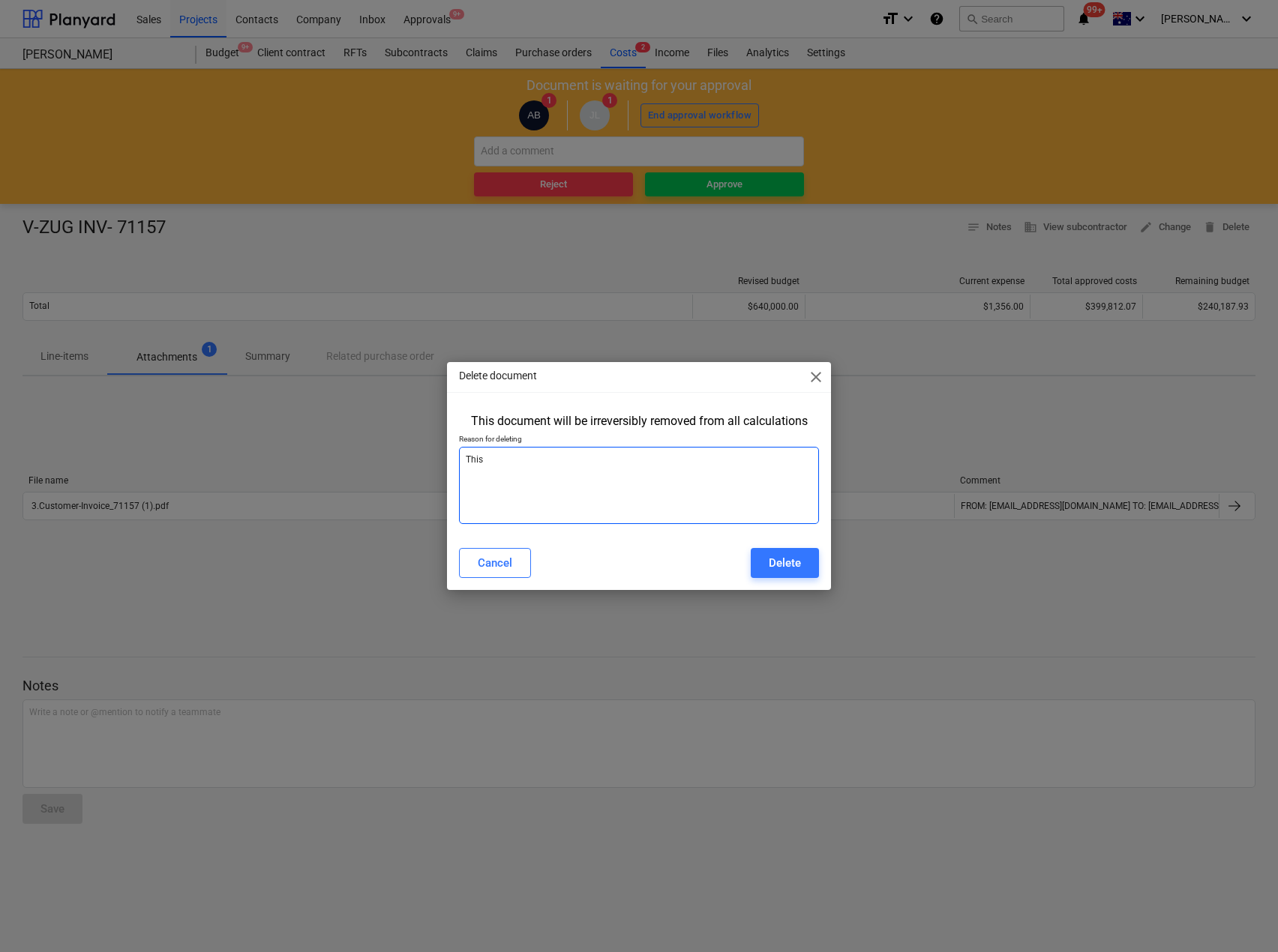
type textarea "This"
type textarea "x"
type textarea "This o"
type textarea "x"
type textarea "This on"
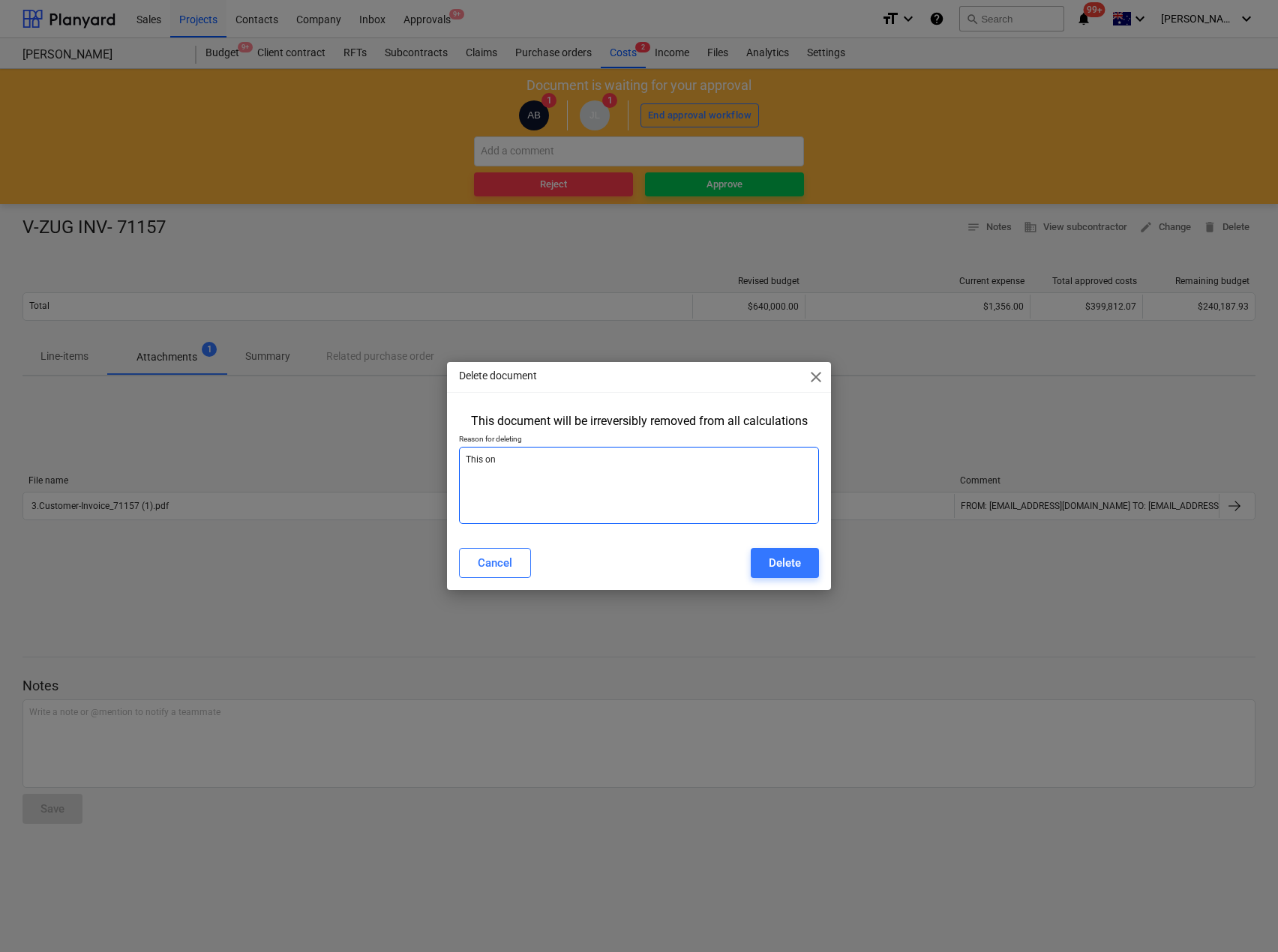
type textarea "x"
type textarea "This one"
type textarea "x"
type textarea "This one"
type textarea "x"
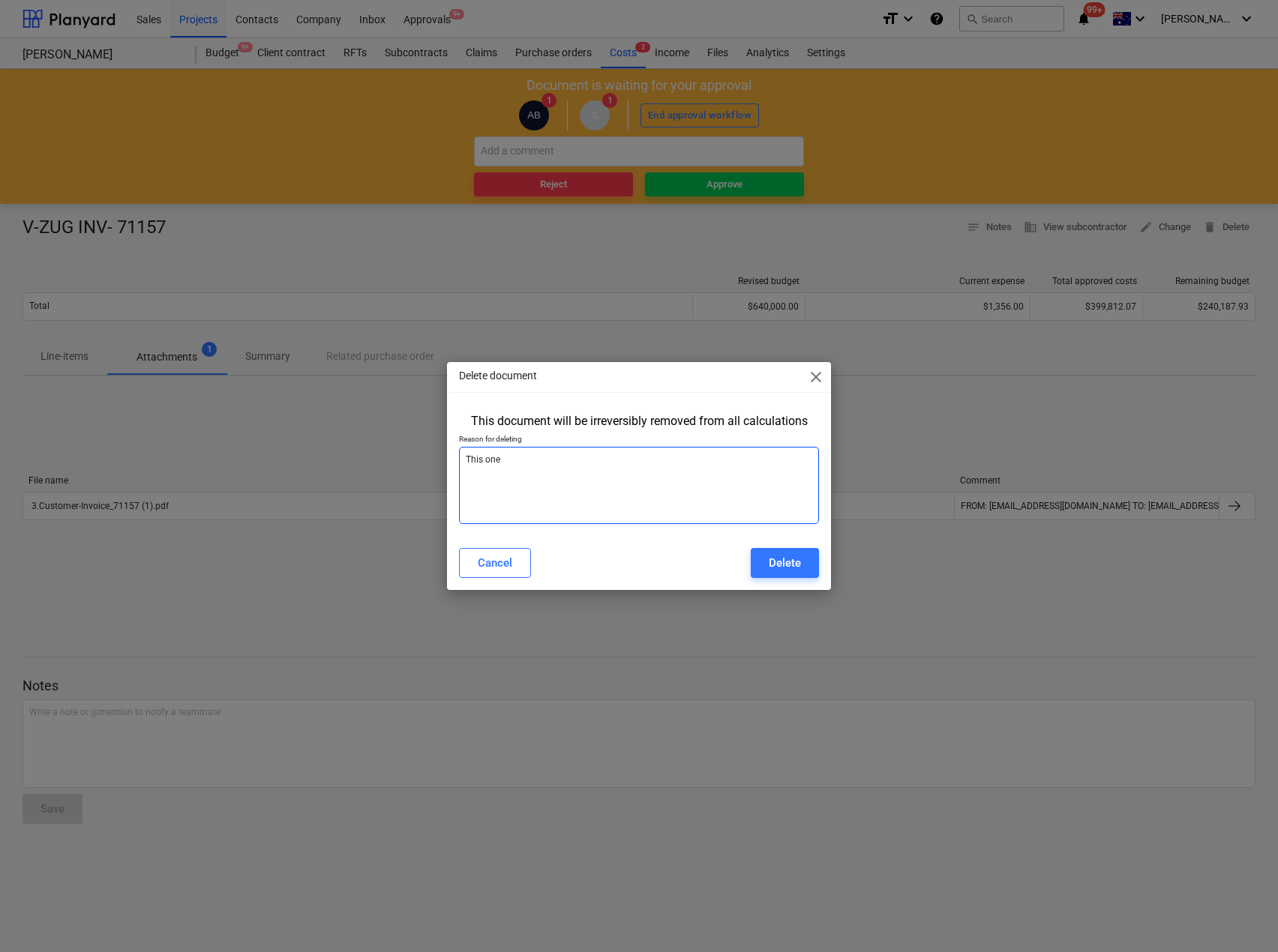
type textarea "This one i"
type textarea "x"
type textarea "This one is"
type textarea "x"
type textarea "This one is a"
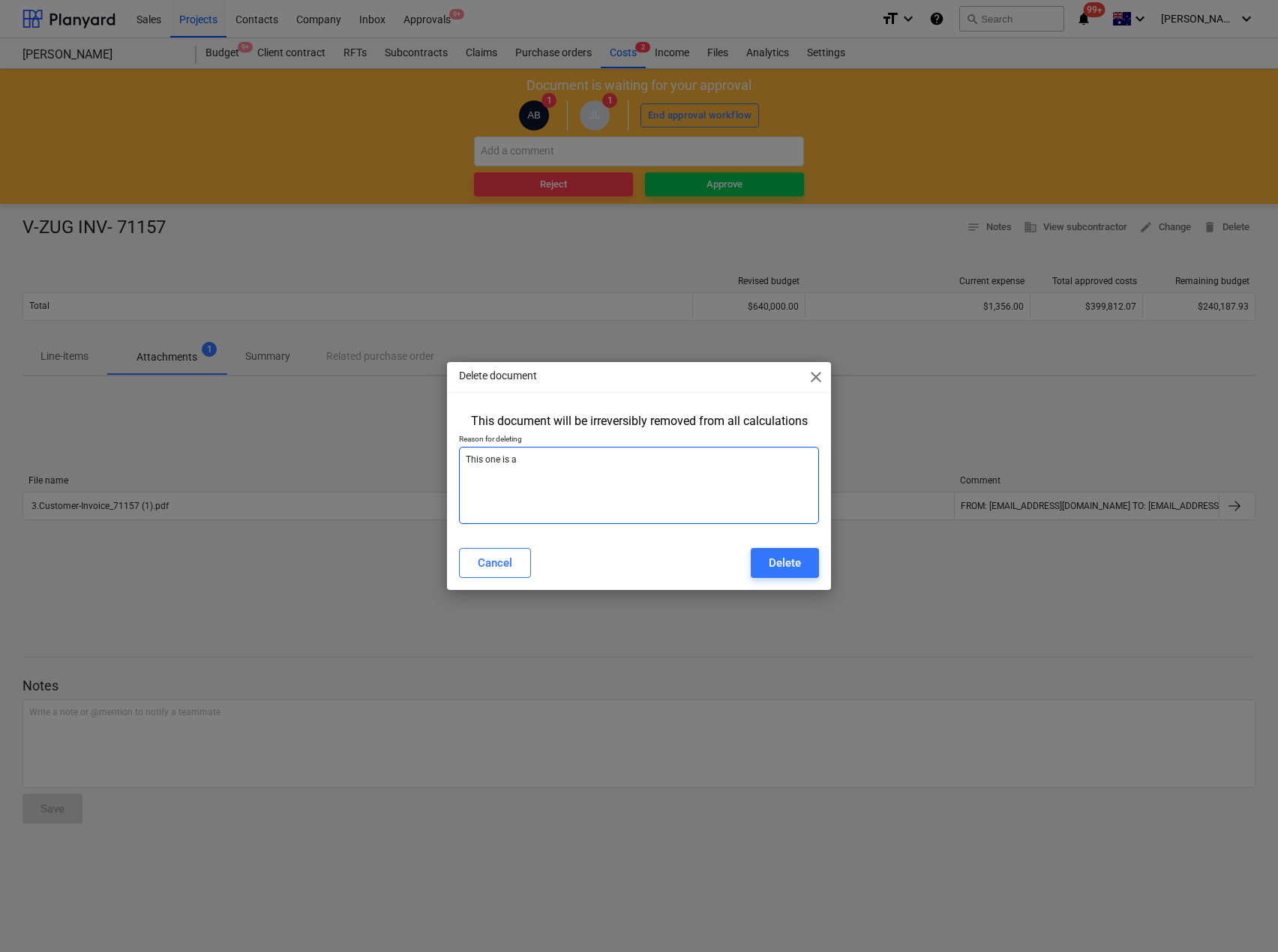
type textarea "x"
type textarea "This one is a"
type textarea "x"
type textarea "This one is a d"
type textarea "x"
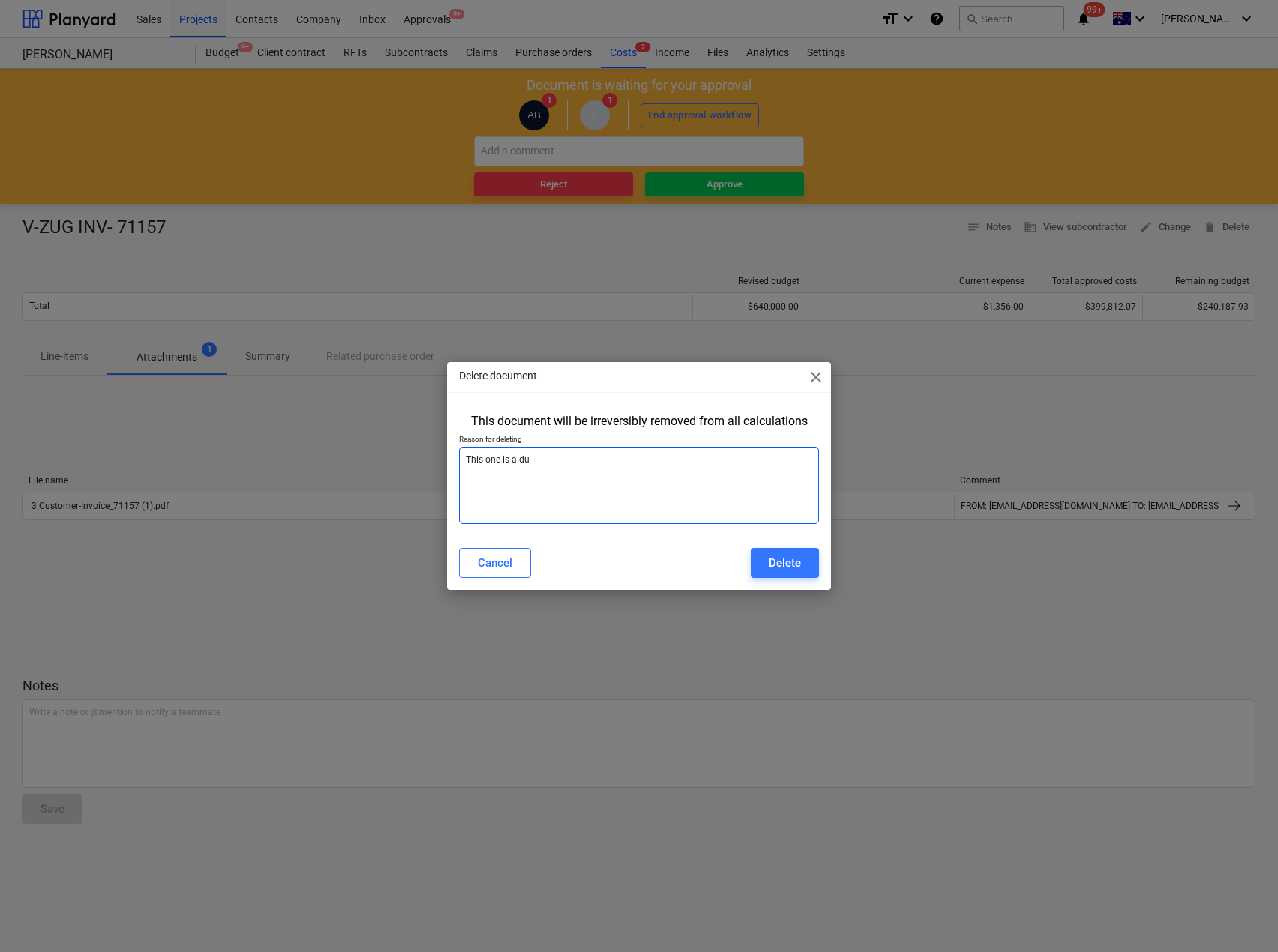
type textarea "This one is a dup"
type textarea "x"
type textarea "This one is a dupl"
type textarea "x"
type textarea "This one is a dupli"
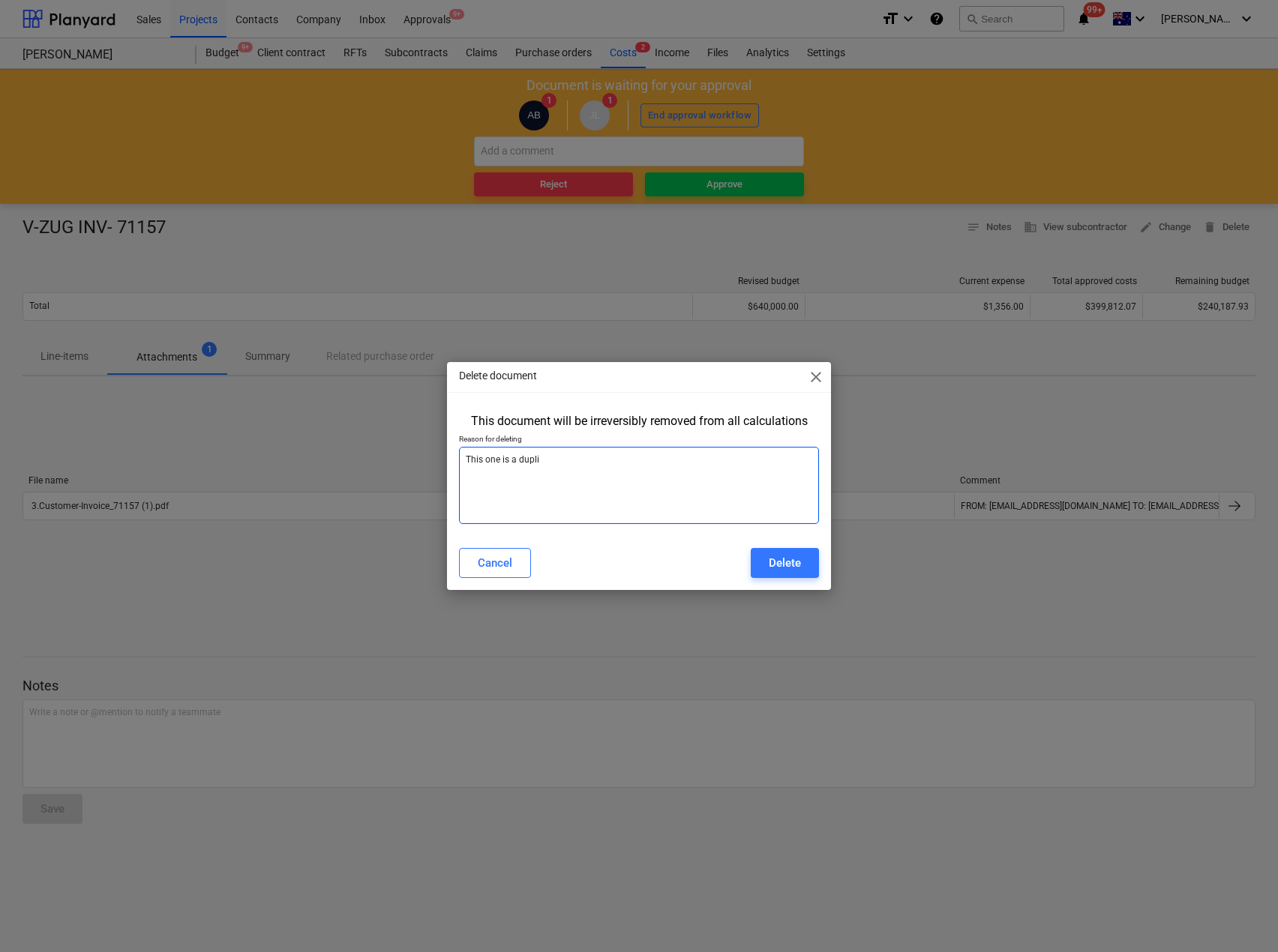
type textarea "x"
type textarea "This one is a duplica"
type textarea "x"
type textarea "This one is a duplicat"
type textarea "x"
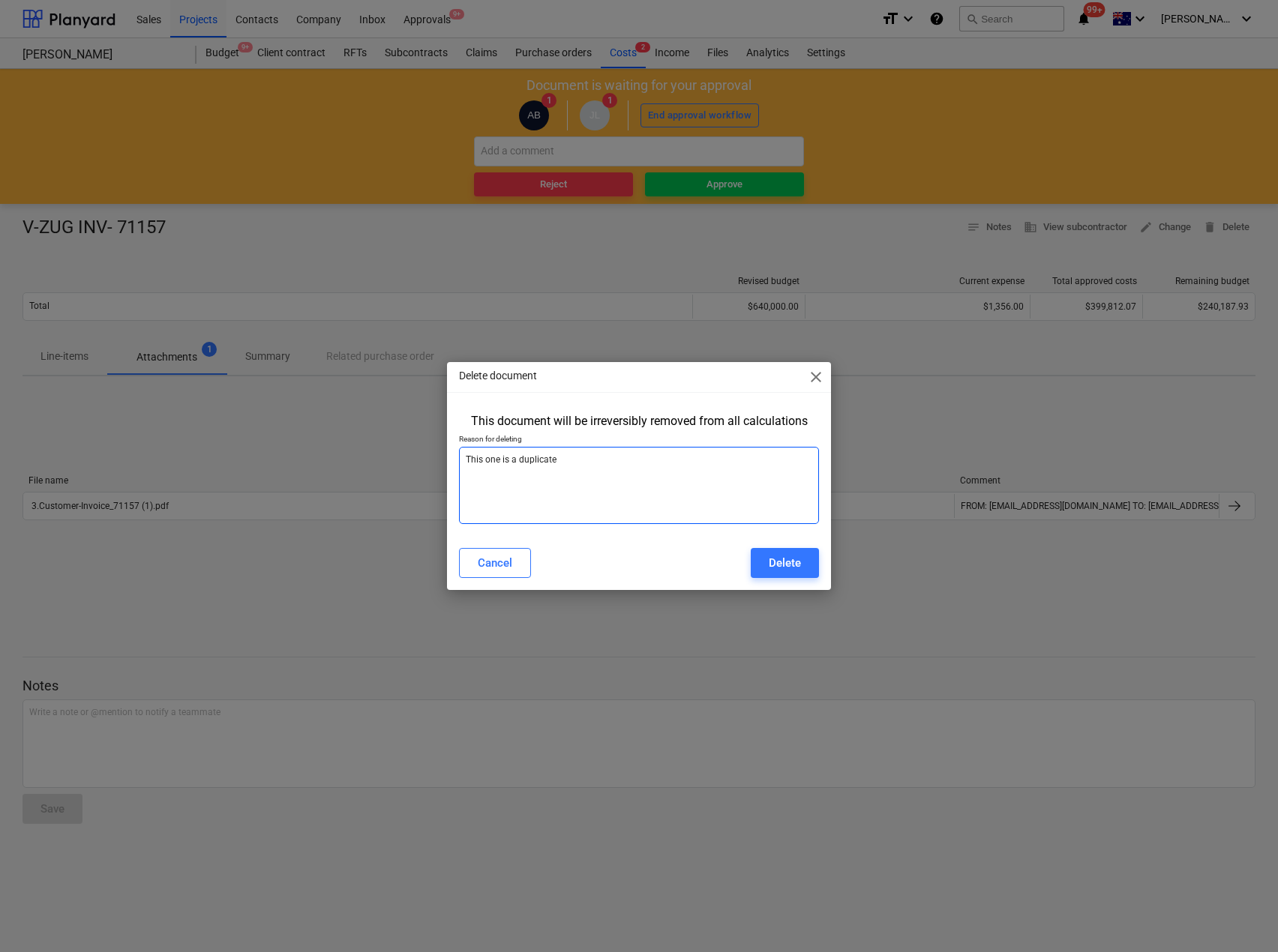
type textarea "This one is a duplicate"
click at [749, 556] on div "Cancel Delete" at bounding box center [639, 563] width 359 height 30
click at [763, 557] on button "Delete" at bounding box center [784, 563] width 68 height 30
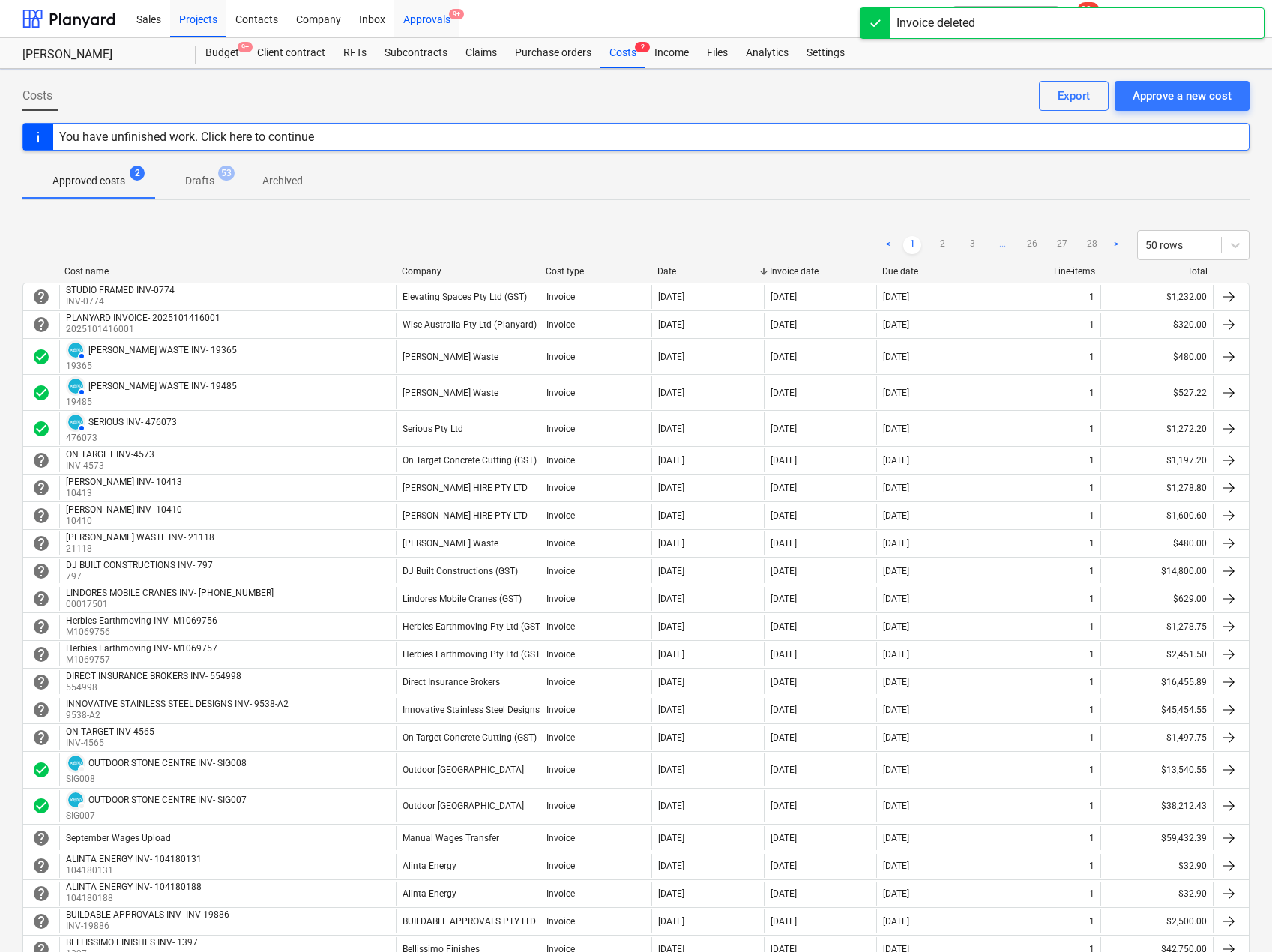
click at [421, 21] on div "Approvals 9+" at bounding box center [427, 18] width 65 height 38
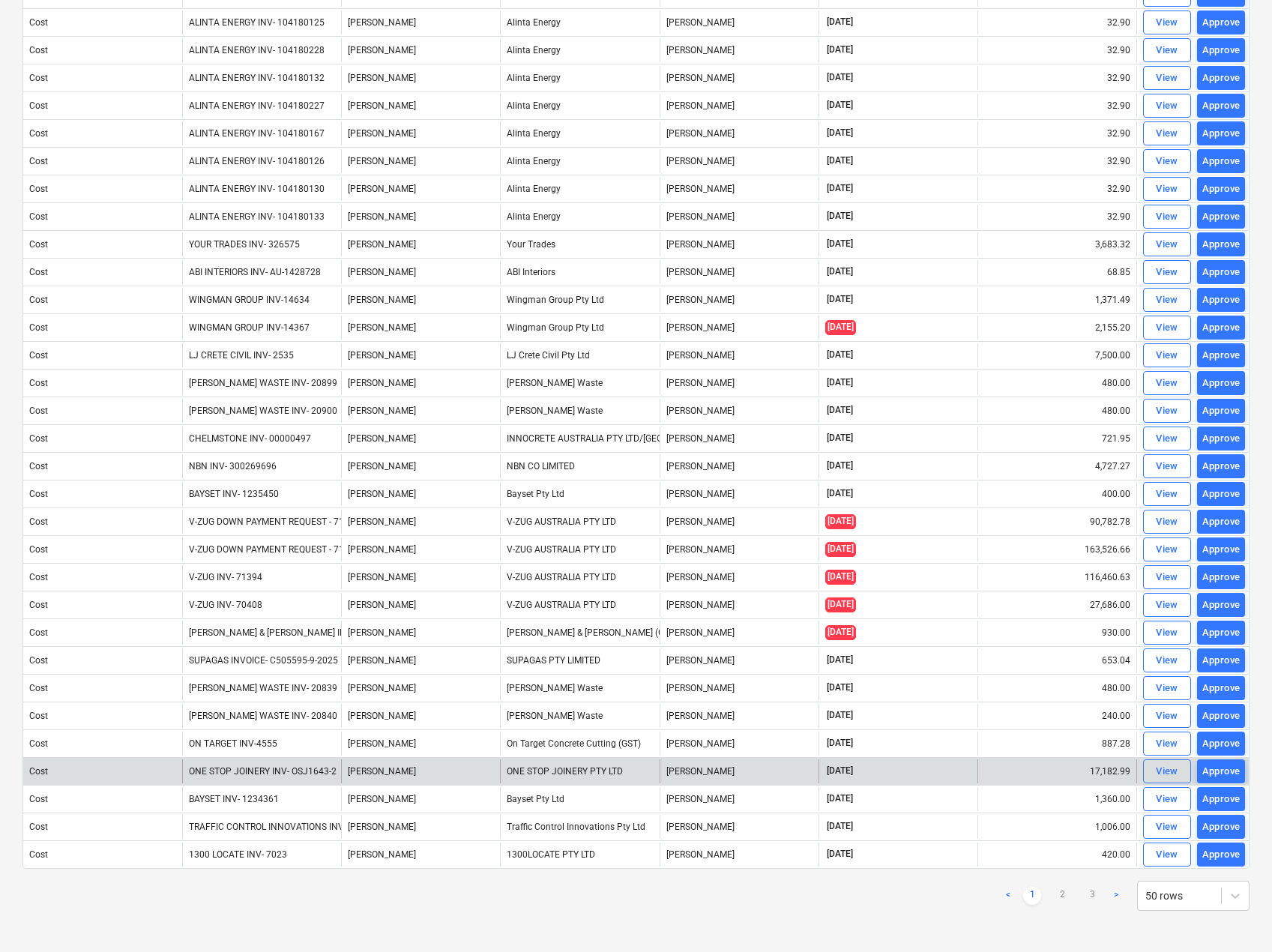
scroll to position [690, 0]
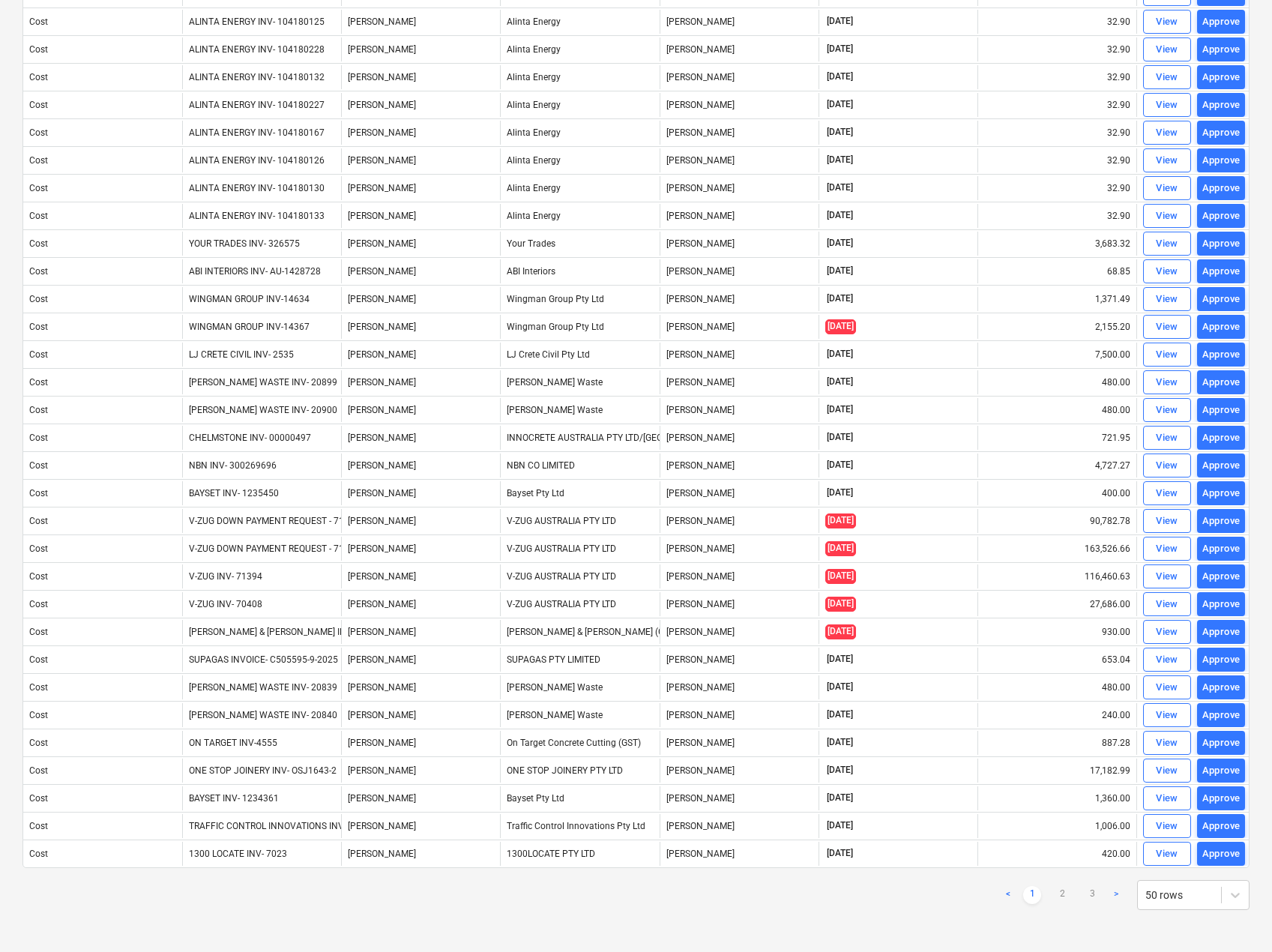
click at [1083, 891] on ul "< 1 2 3 >" at bounding box center [1062, 896] width 126 height 18
click at [1088, 893] on link "3" at bounding box center [1092, 896] width 18 height 18
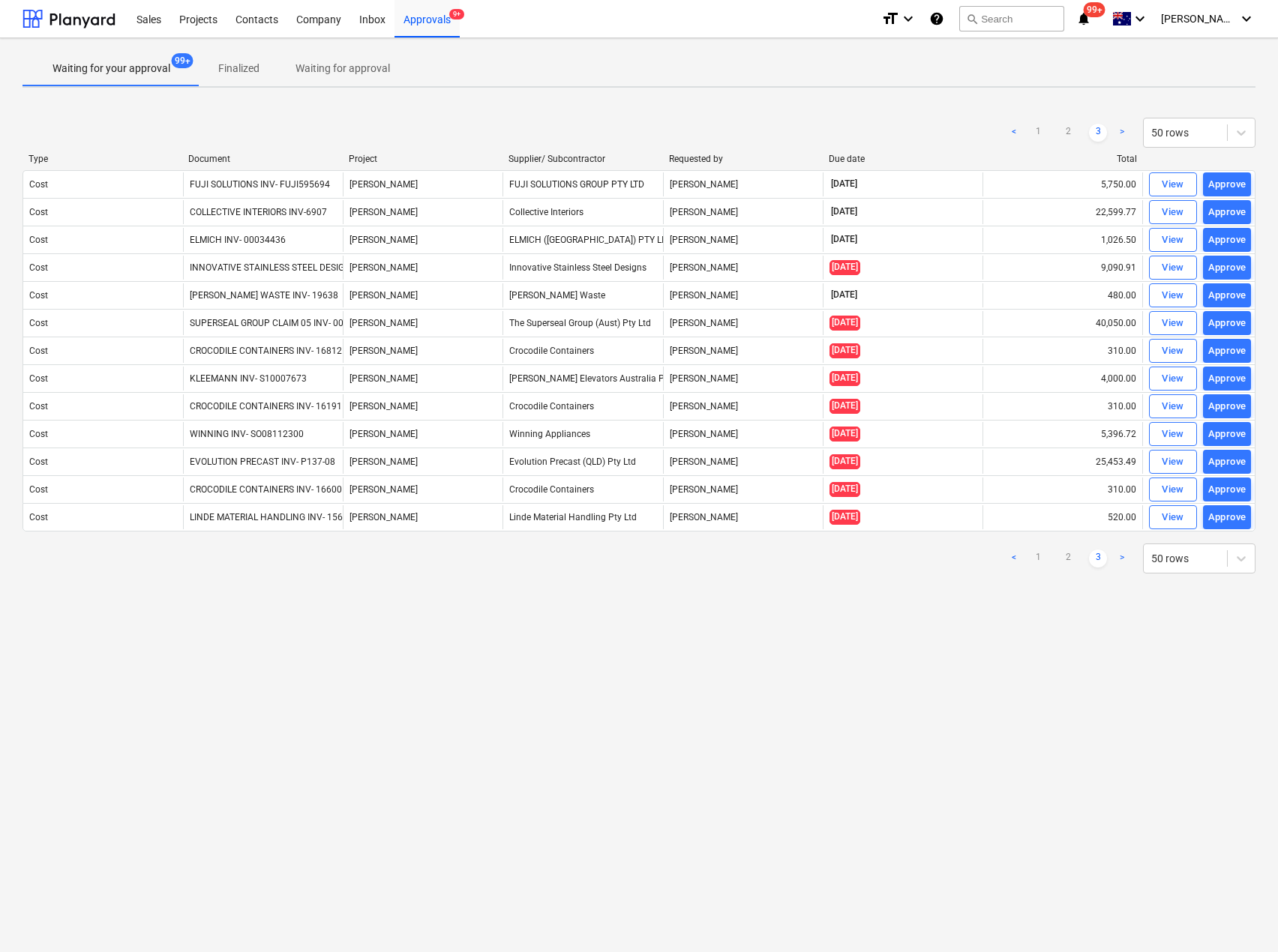
click at [213, 158] on div "Document" at bounding box center [262, 159] width 147 height 11
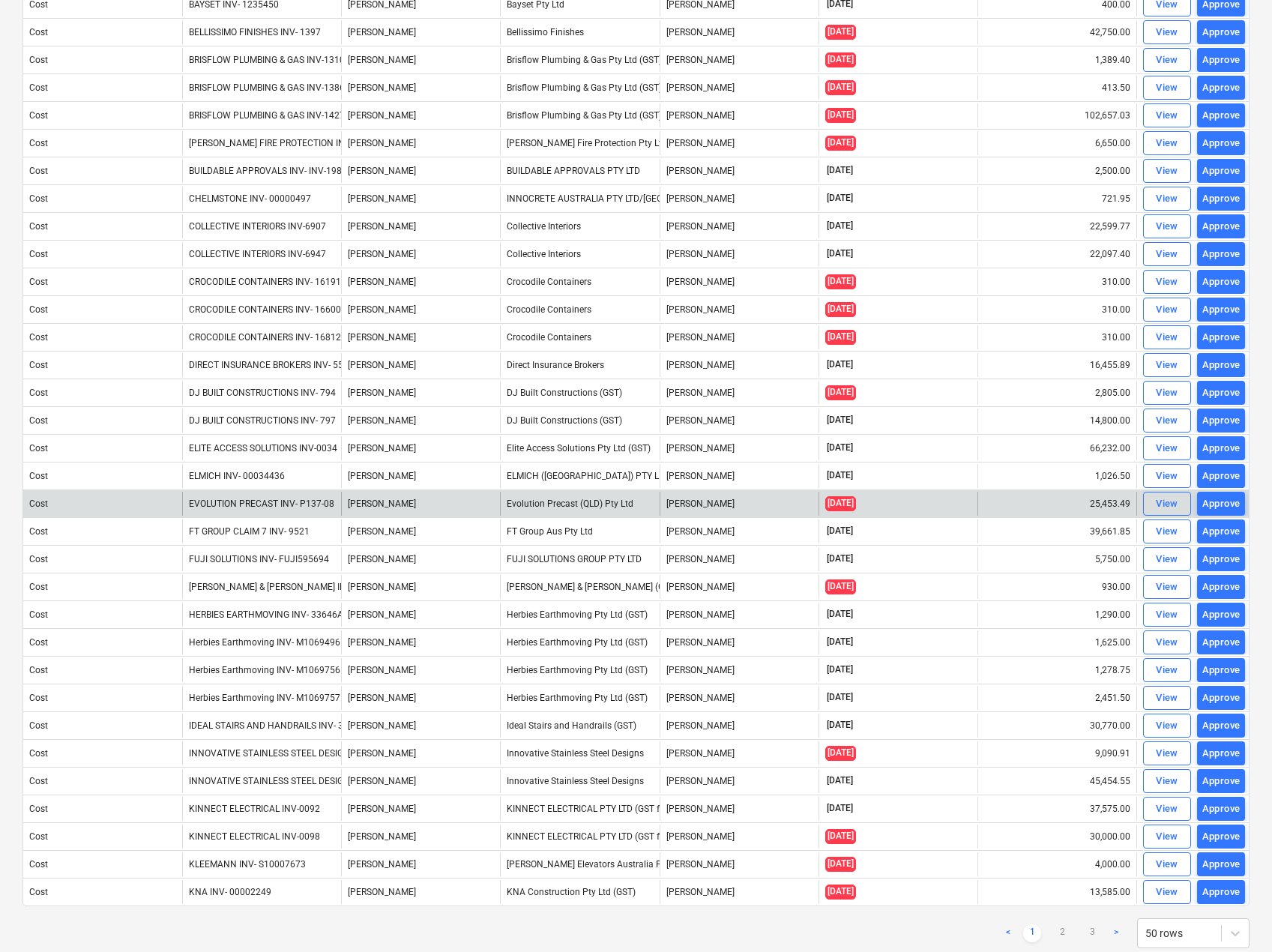
scroll to position [690, 0]
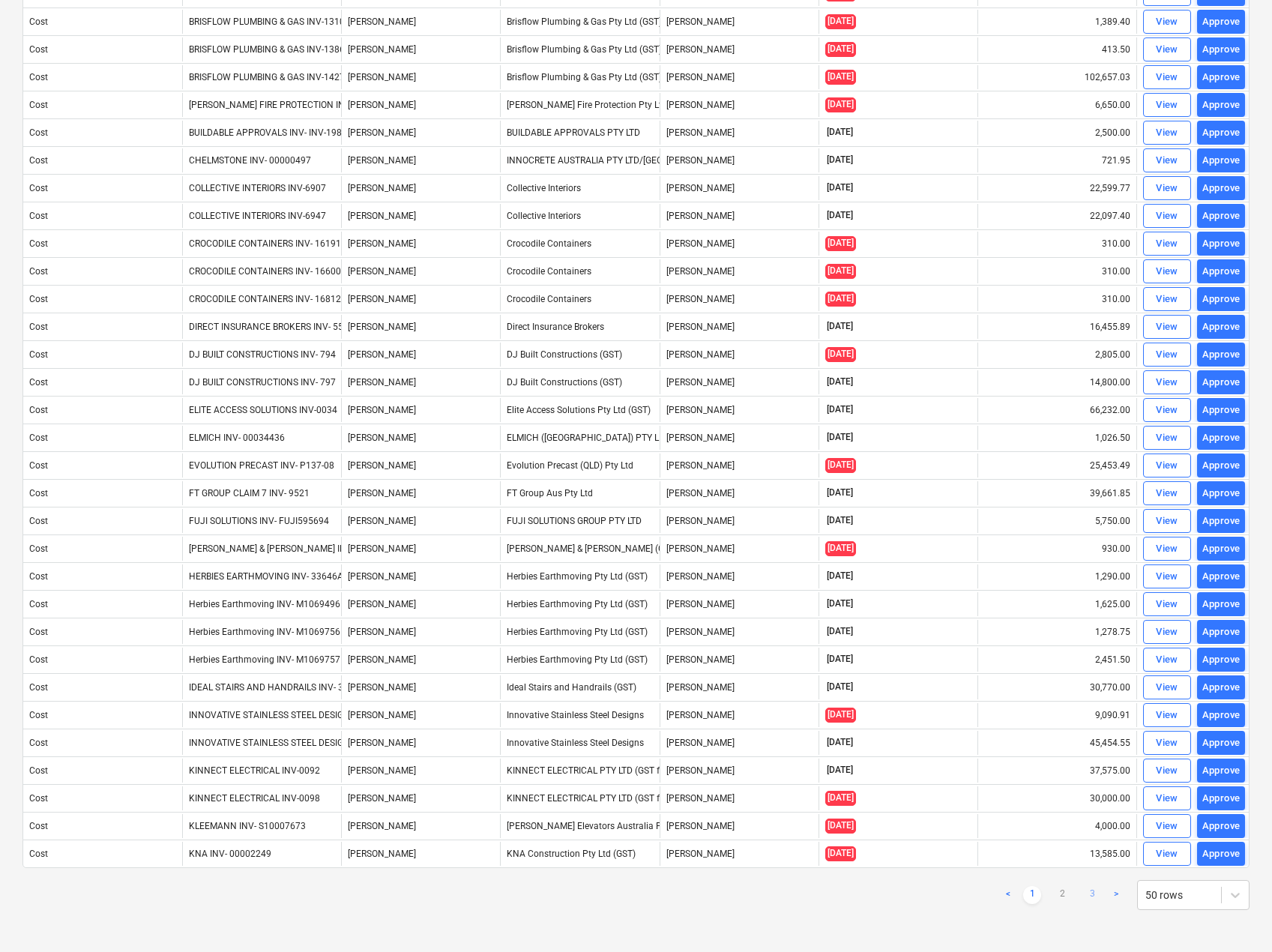
click at [1098, 893] on link "3" at bounding box center [1092, 896] width 18 height 18
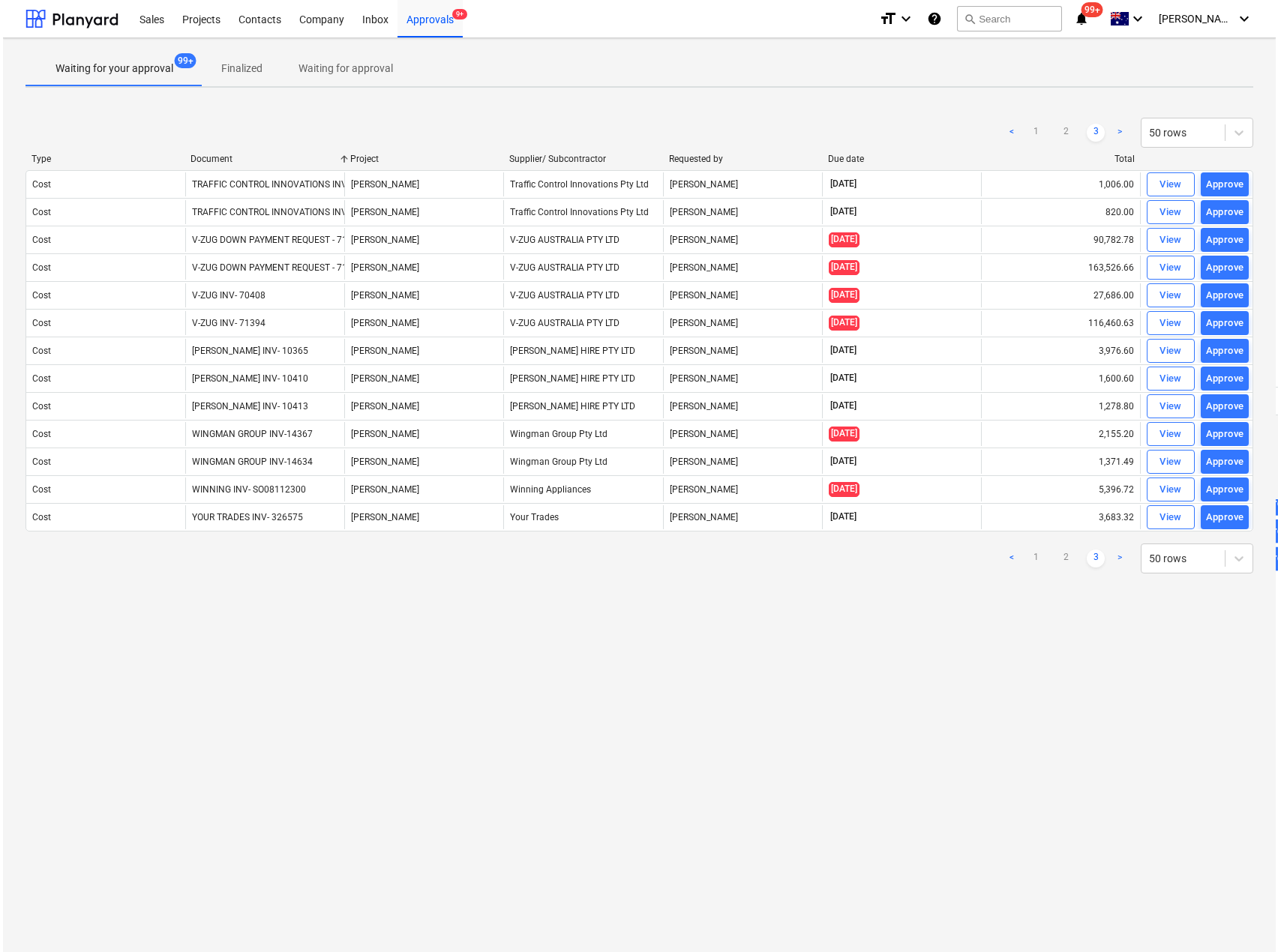
scroll to position [0, 0]
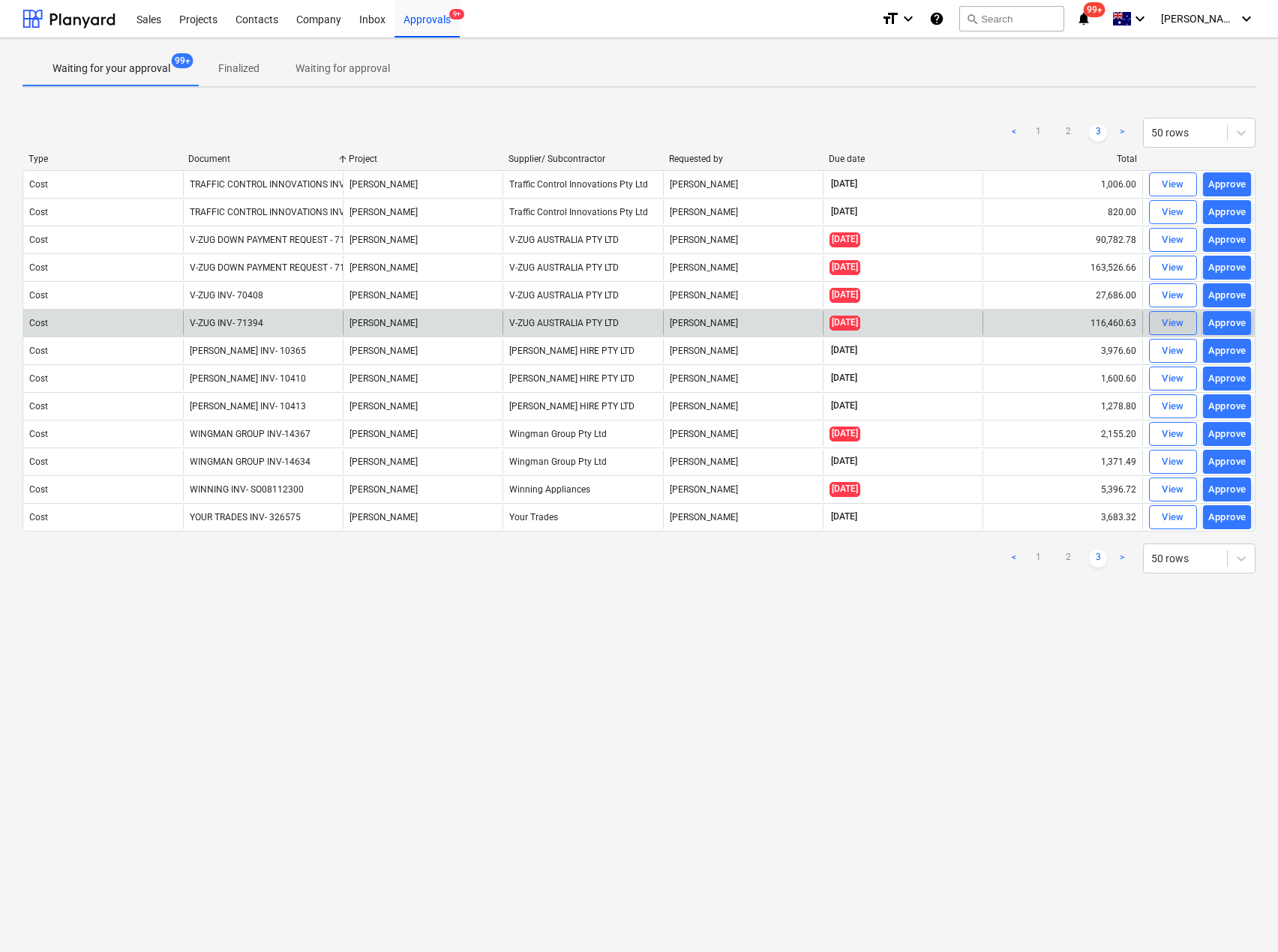
click at [1174, 322] on div "View" at bounding box center [1172, 323] width 23 height 17
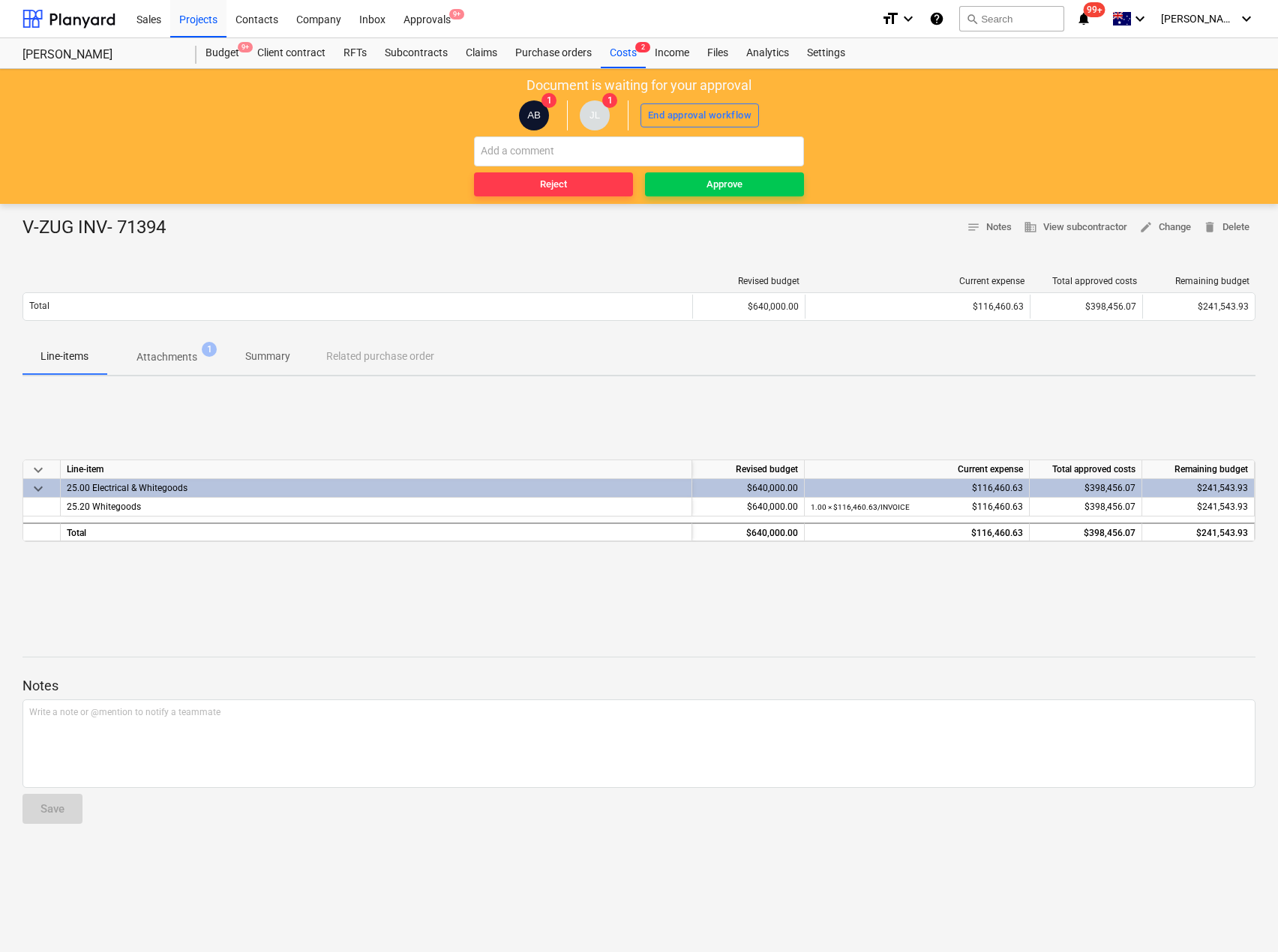
click at [173, 353] on p "Attachments" at bounding box center [166, 356] width 61 height 15
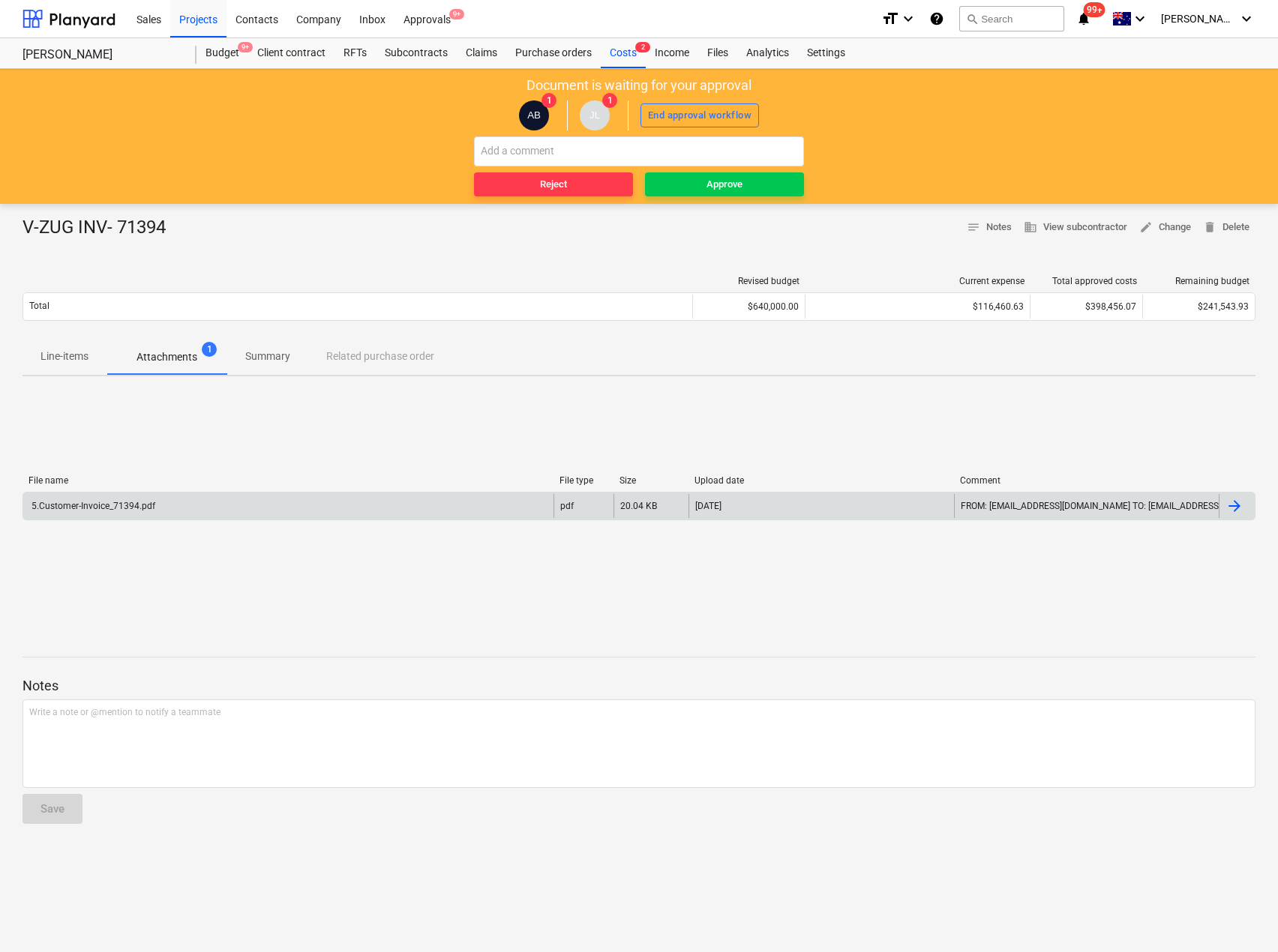
click at [127, 502] on div "5.Customer-Invoice_71394.pdf" at bounding box center [92, 506] width 126 height 11
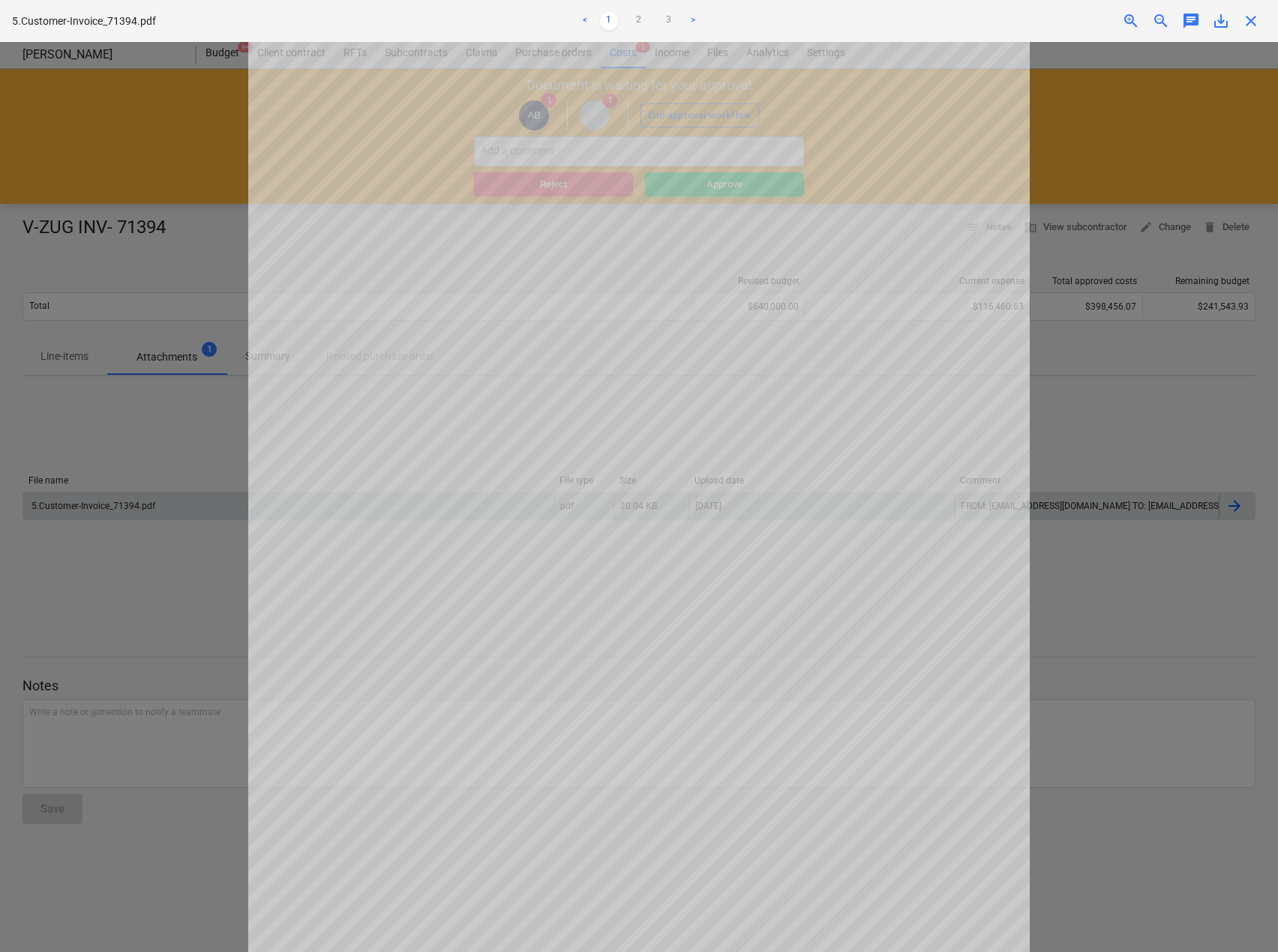
click at [1245, 24] on span "close" at bounding box center [1251, 21] width 18 height 18
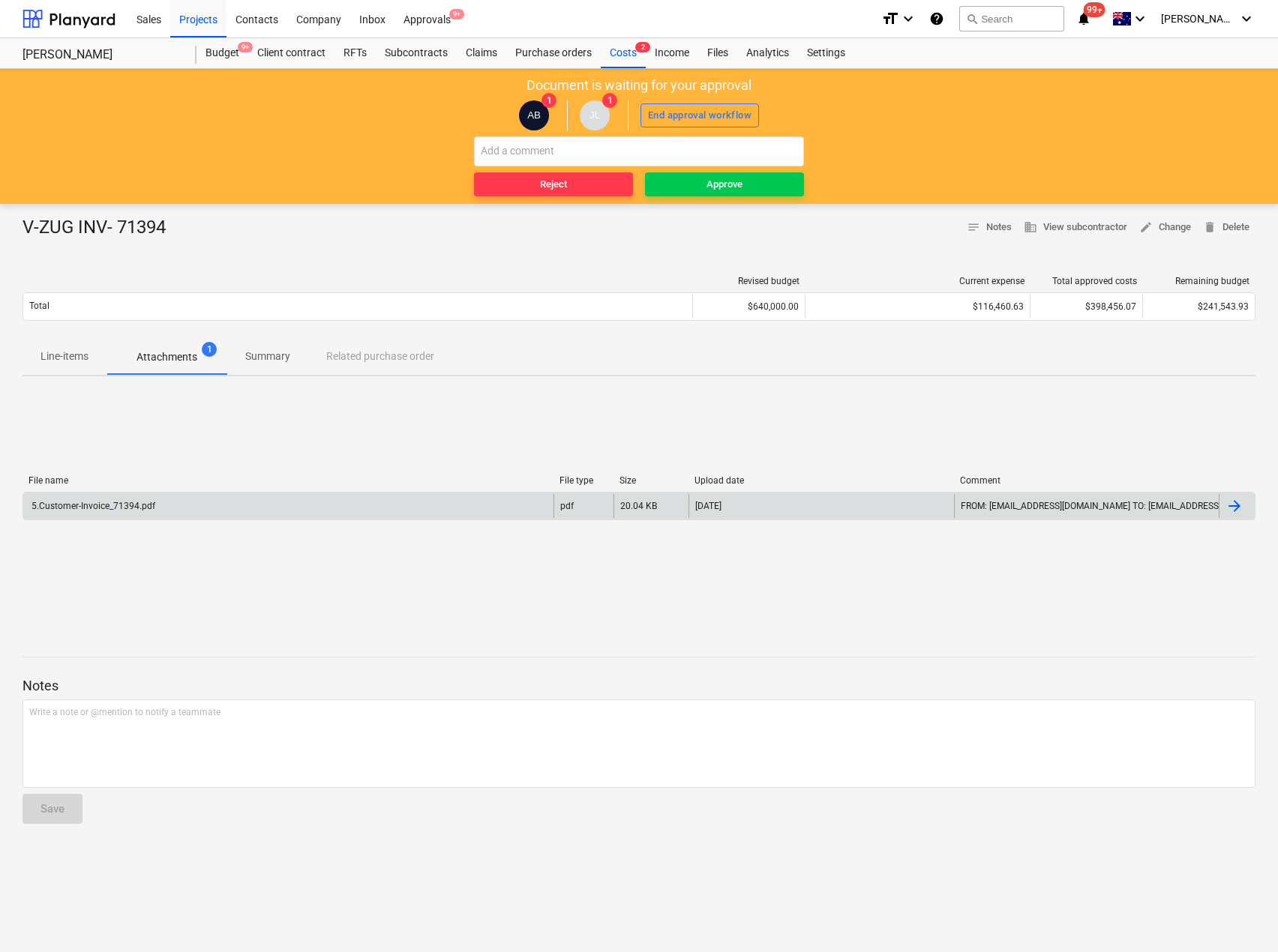
click at [51, 348] on p "Line-items" at bounding box center [65, 356] width 48 height 15
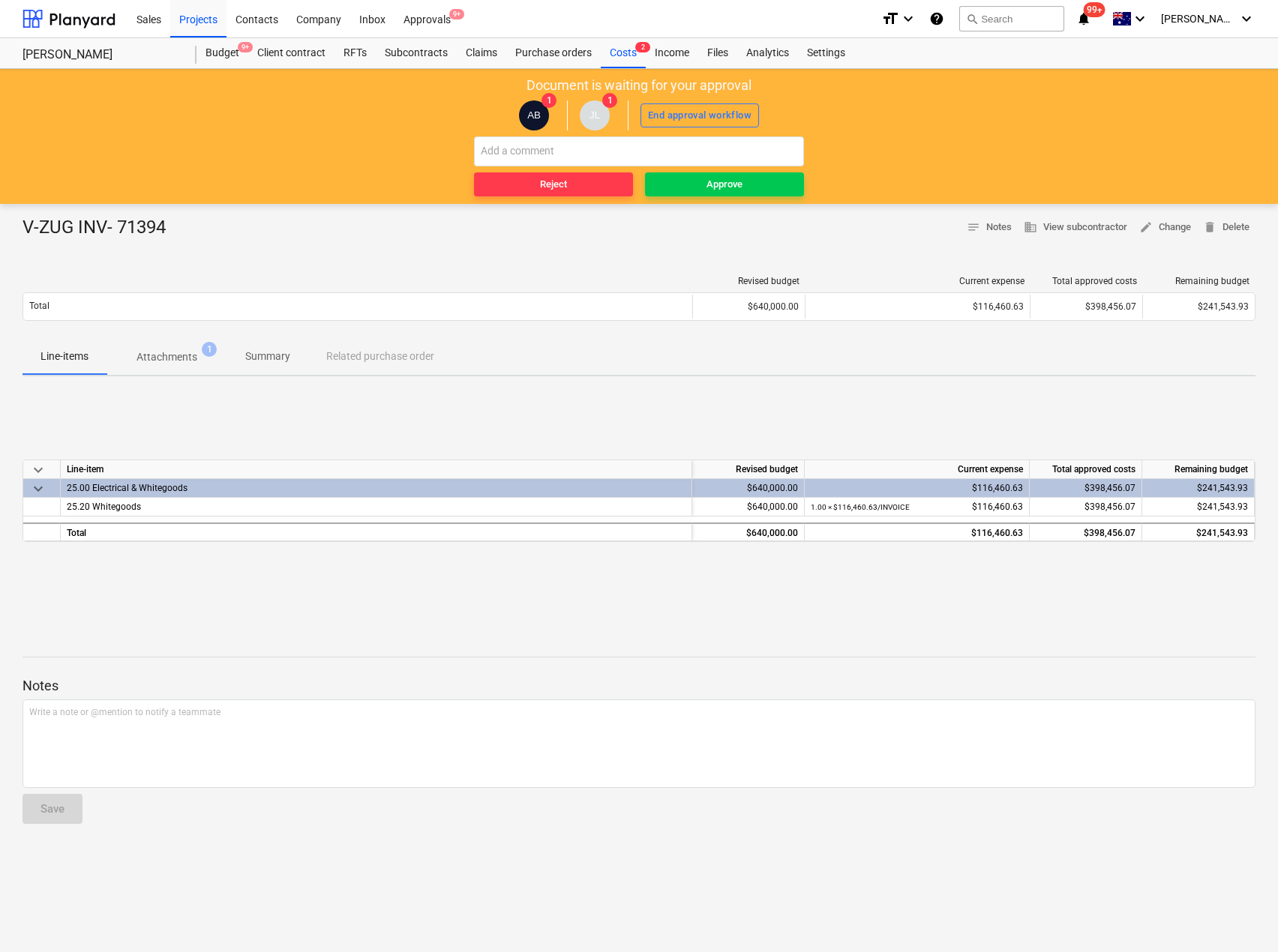
click at [267, 357] on p "Summary" at bounding box center [267, 356] width 45 height 15
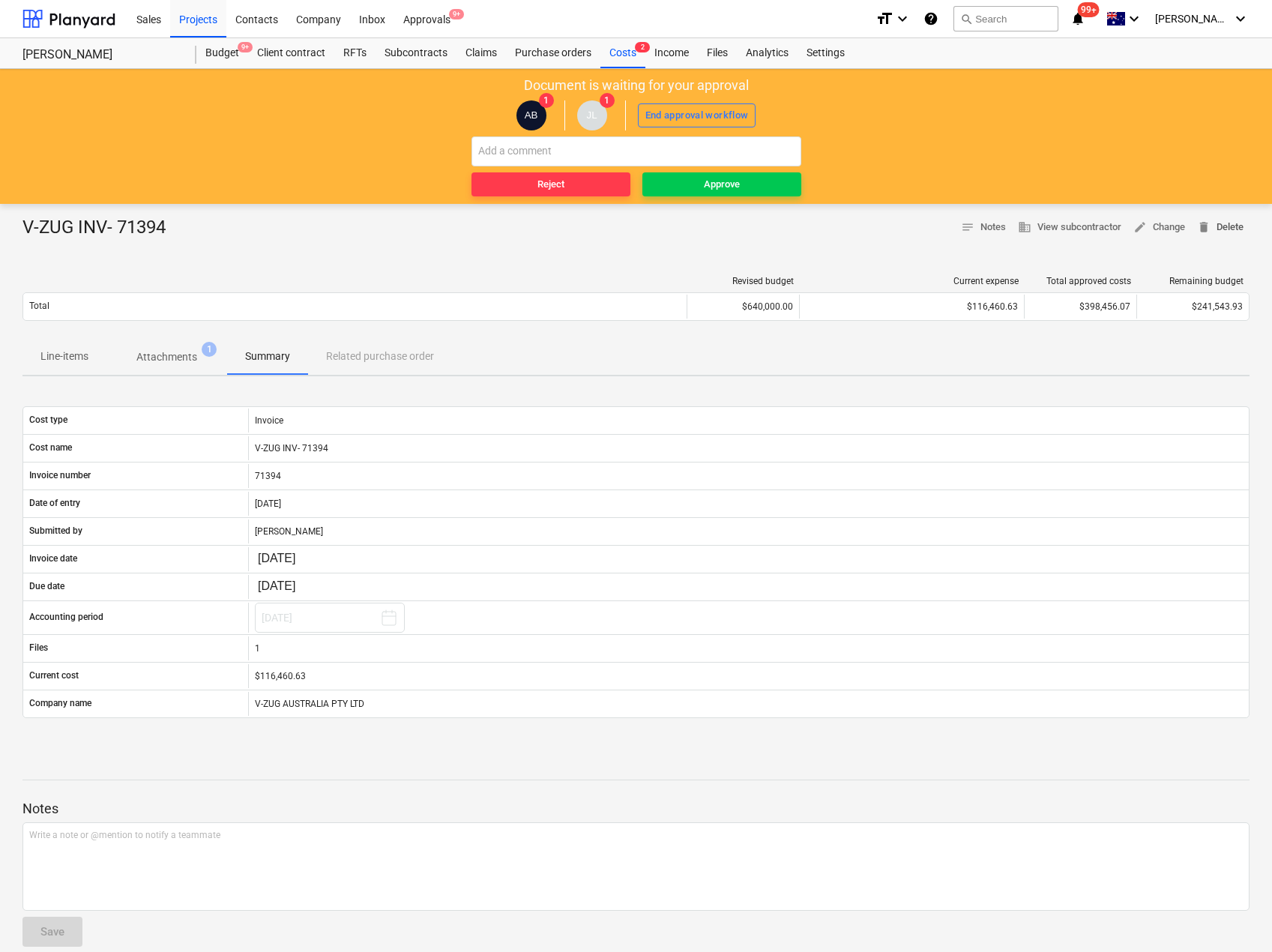
click at [1226, 220] on span "delete Delete" at bounding box center [1220, 227] width 46 height 17
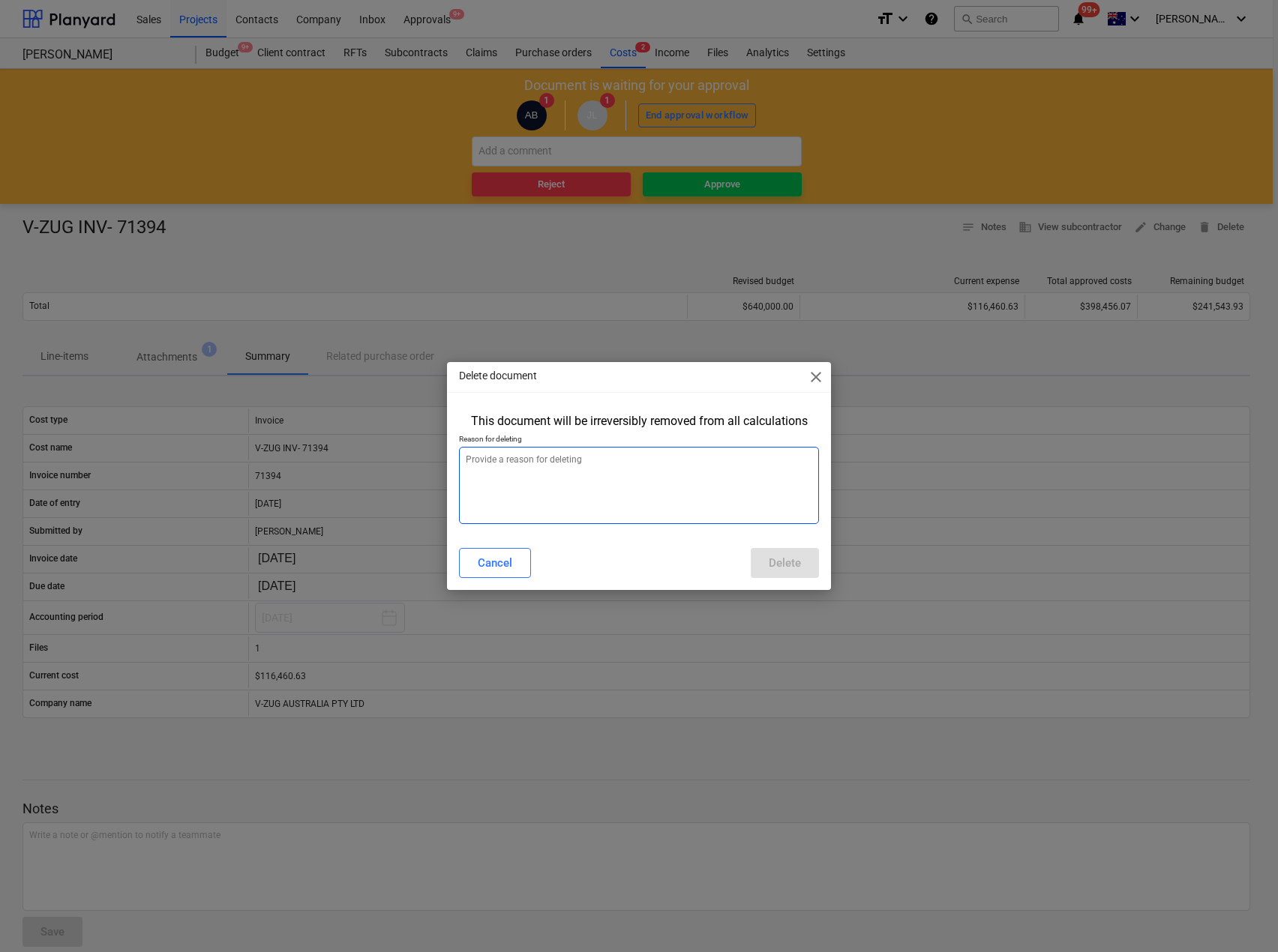
click at [587, 472] on textarea at bounding box center [639, 485] width 359 height 77
type textarea "x"
type textarea "A"
type textarea "x"
type textarea "Al"
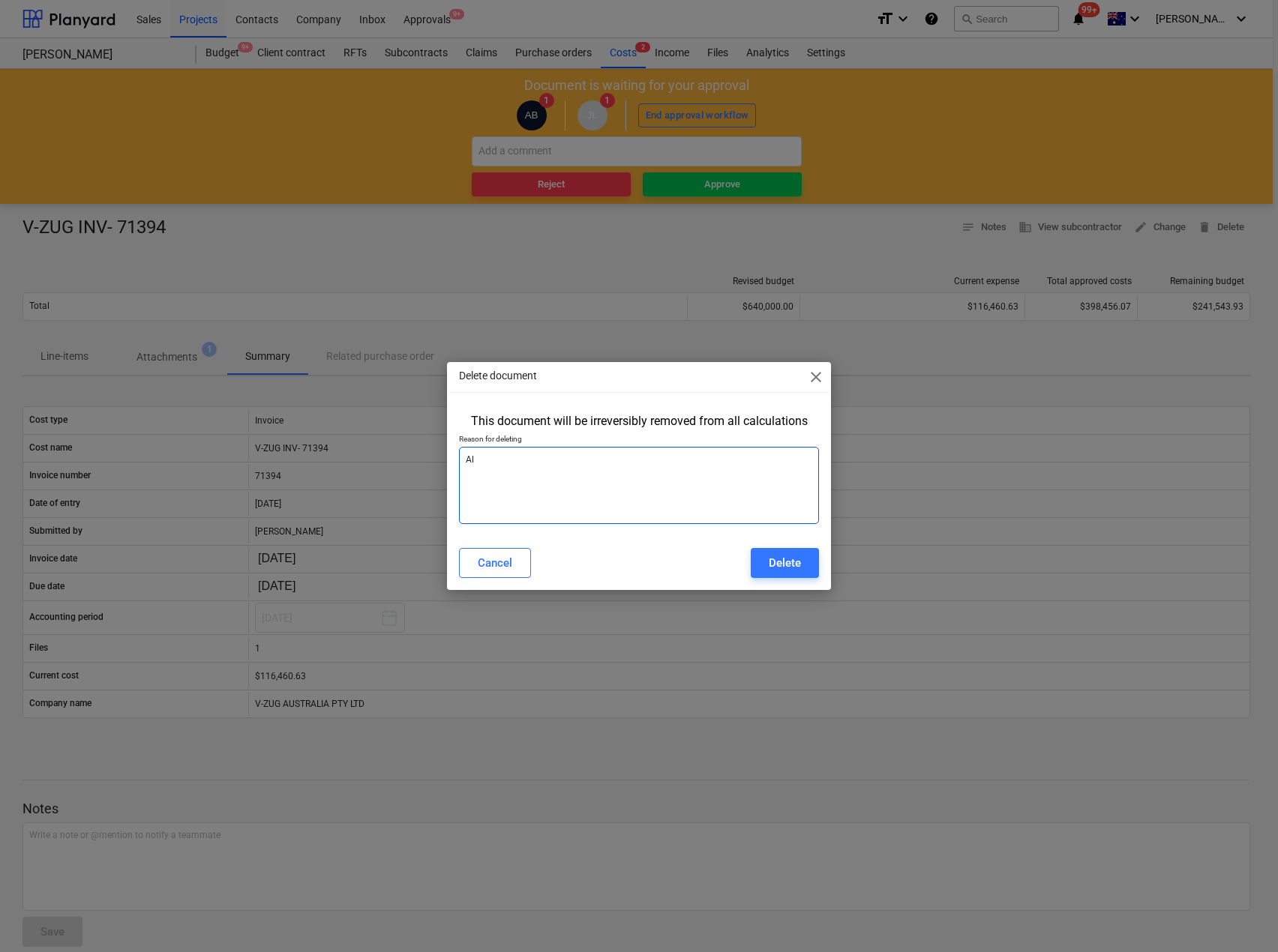
type textarea "x"
type textarea "Alr"
type textarea "x"
type textarea "Alre"
type textarea "x"
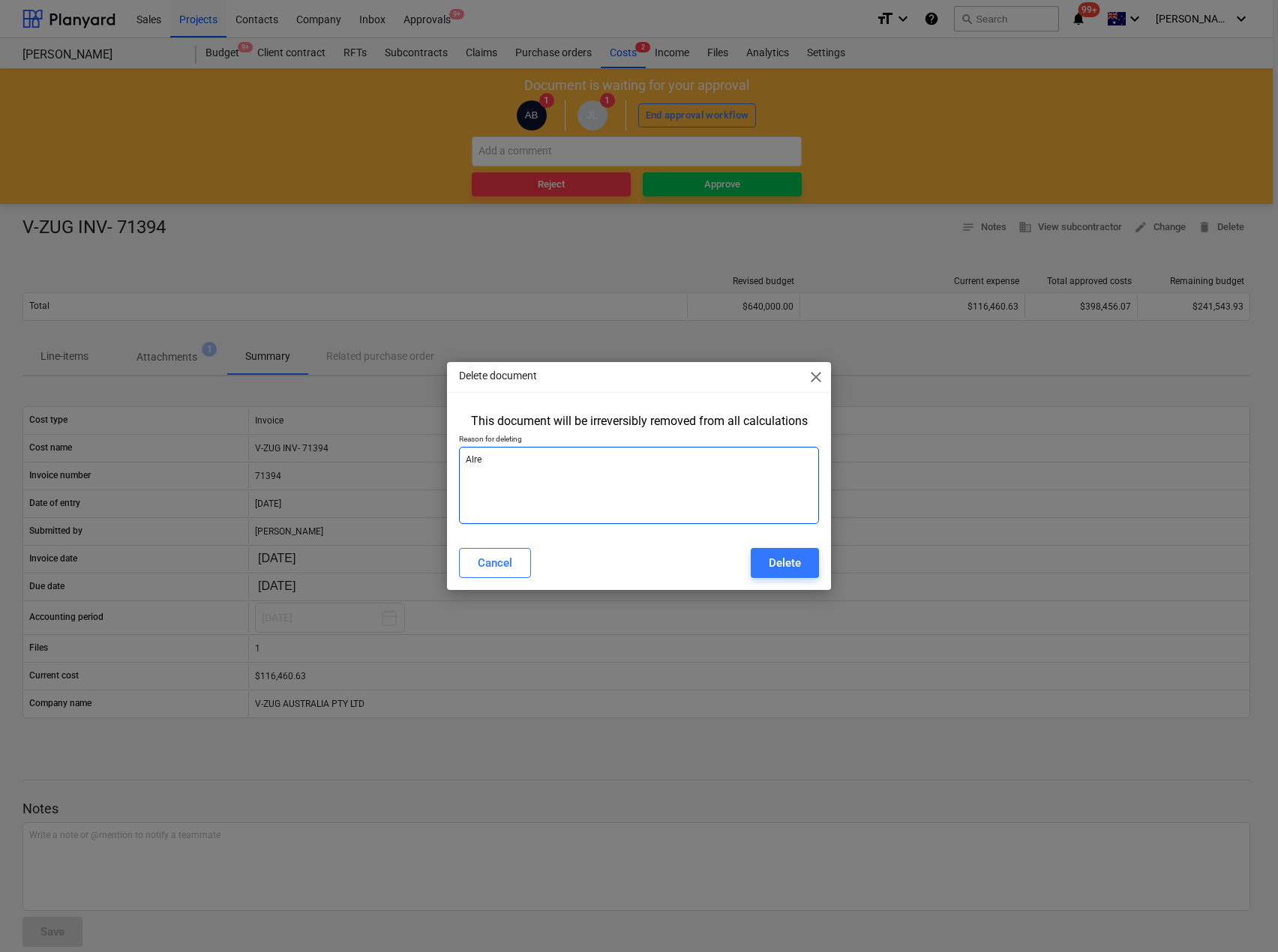
type textarea "Alrea"
type textarea "x"
type textarea "Alread"
type textarea "x"
type textarea "Already"
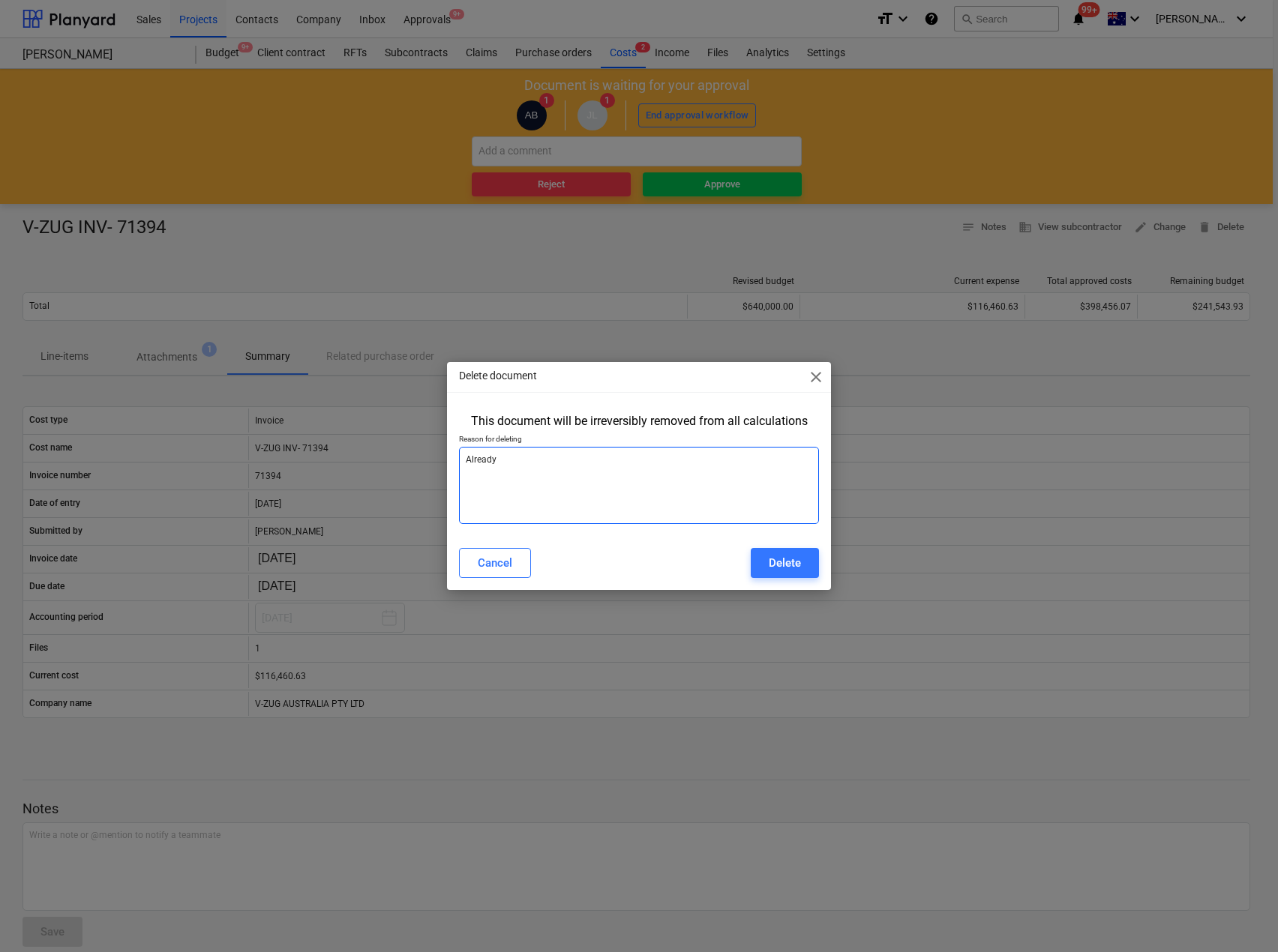
type textarea "x"
type textarea "Already"
type textarea "x"
type textarea "Already a"
type textarea "x"
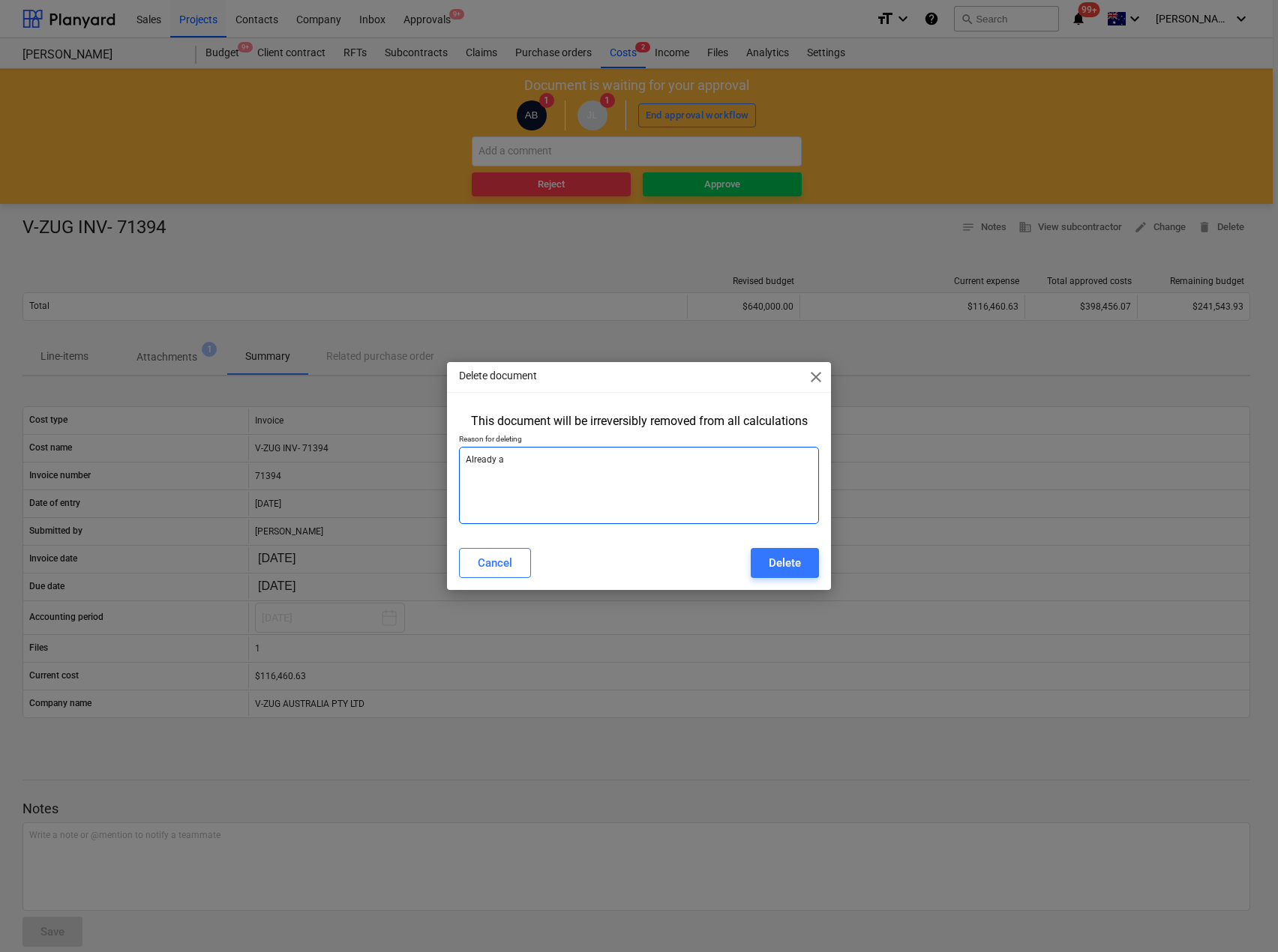
type textarea "Already ad"
type textarea "x"
type textarea "Already add"
type textarea "x"
type textarea "Already adde"
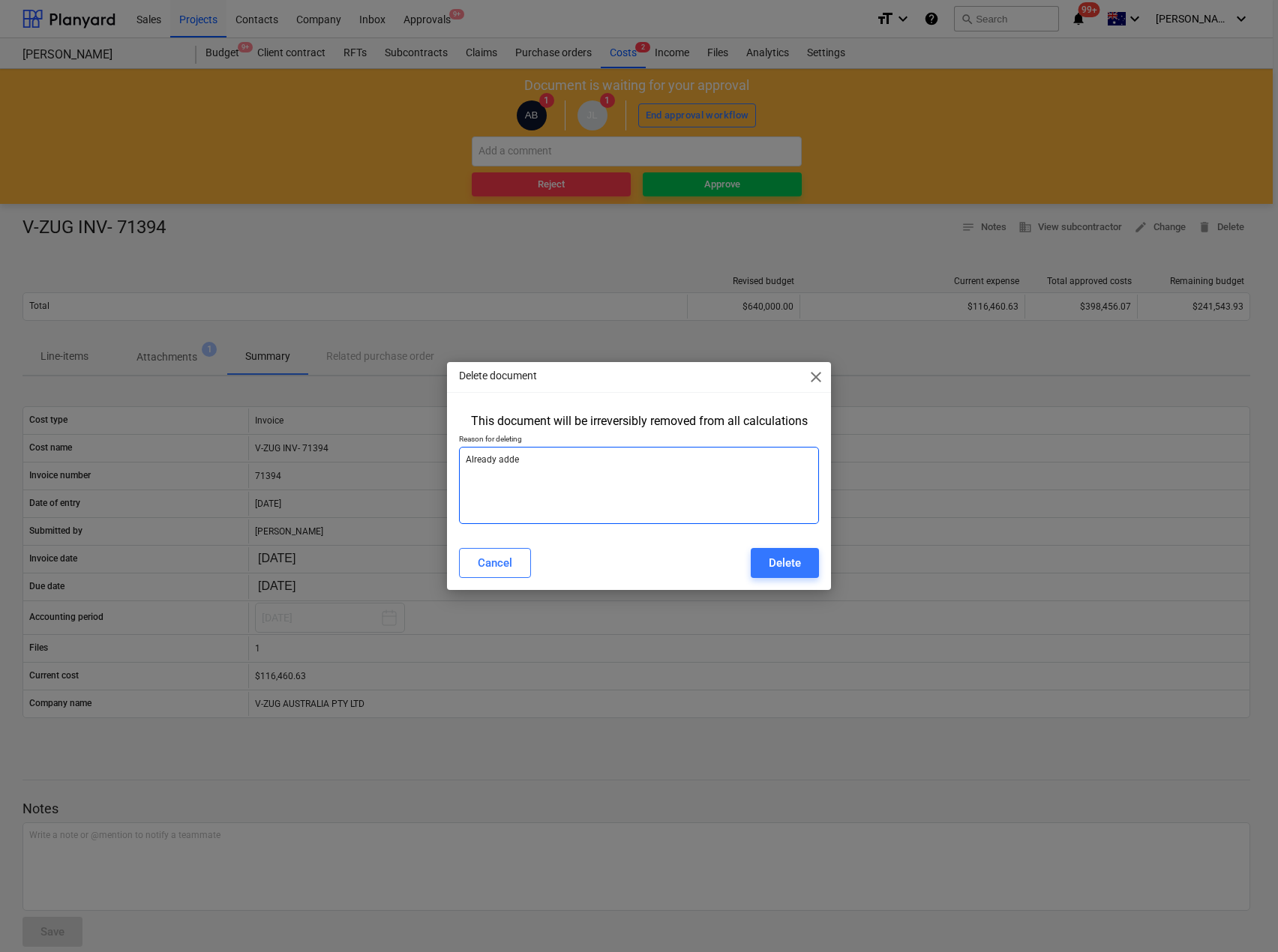
type textarea "x"
type textarea "Already added"
type textarea "x"
type textarea "Already added"
type textarea "x"
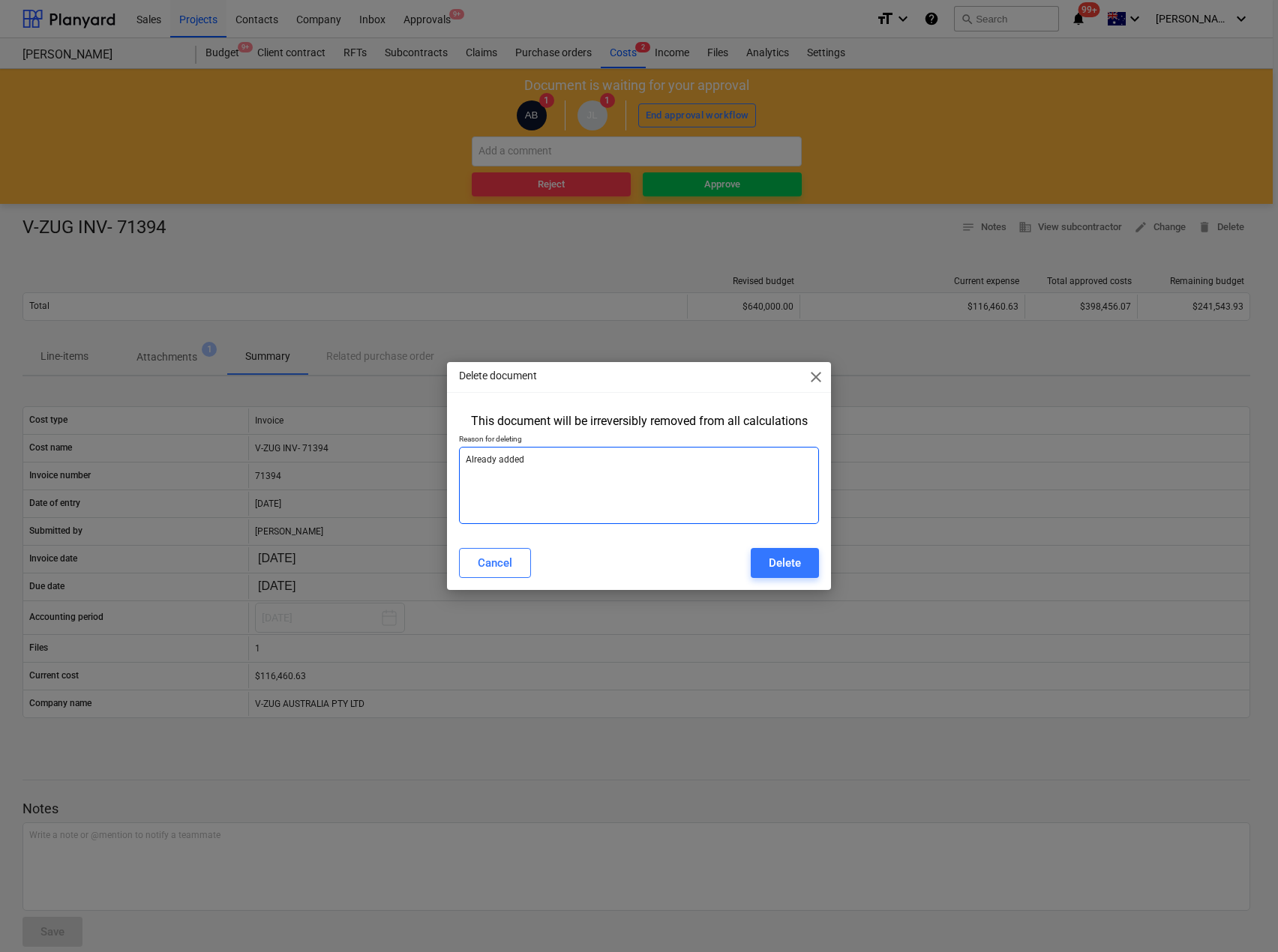
type textarea "Already added i"
type textarea "x"
type textarea "Already added i"
type textarea "x"
type textarea "Already added i o"
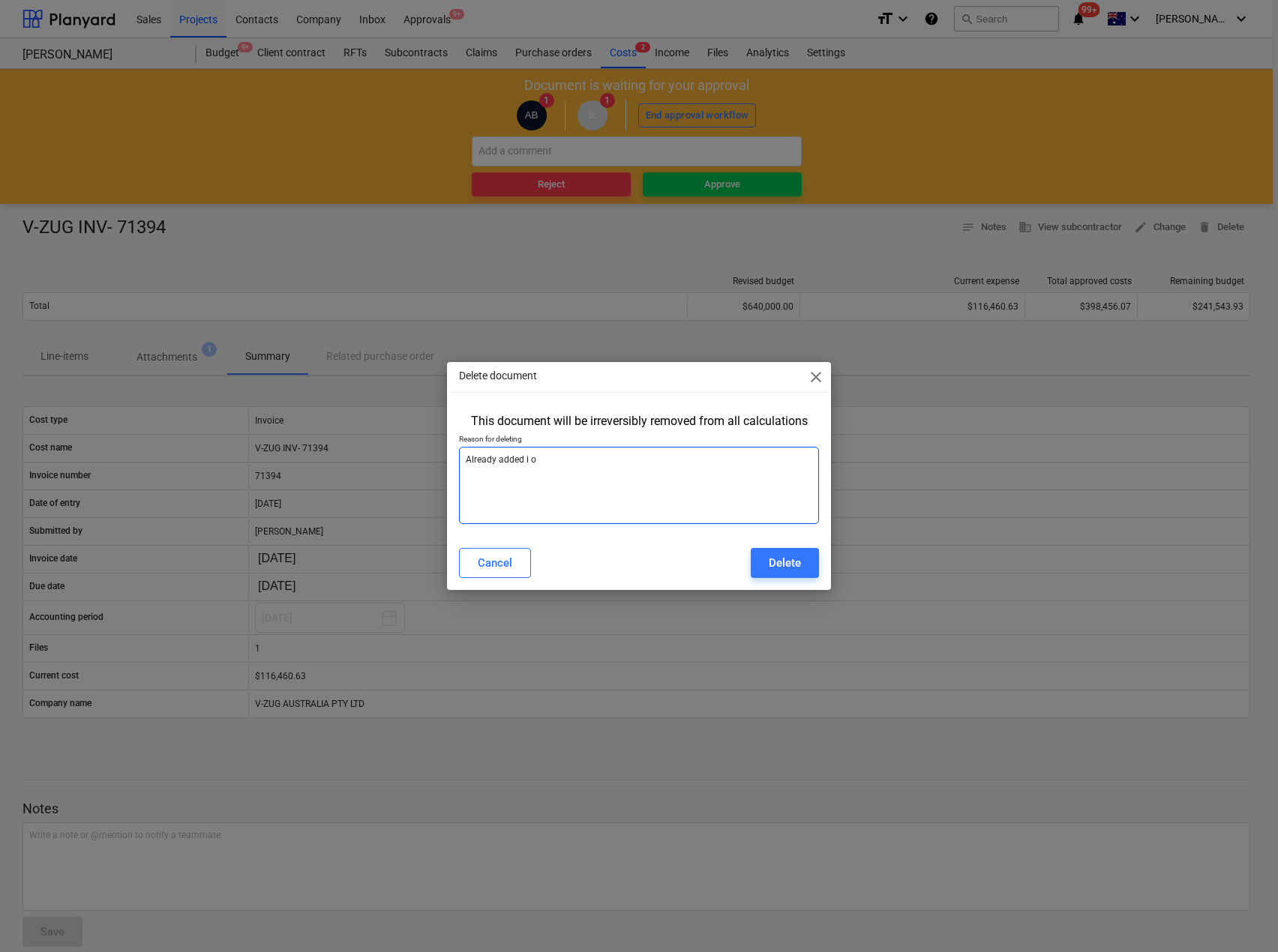
type textarea "x"
type textarea "Already added i"
type textarea "x"
type textarea "Already added i"
type textarea "x"
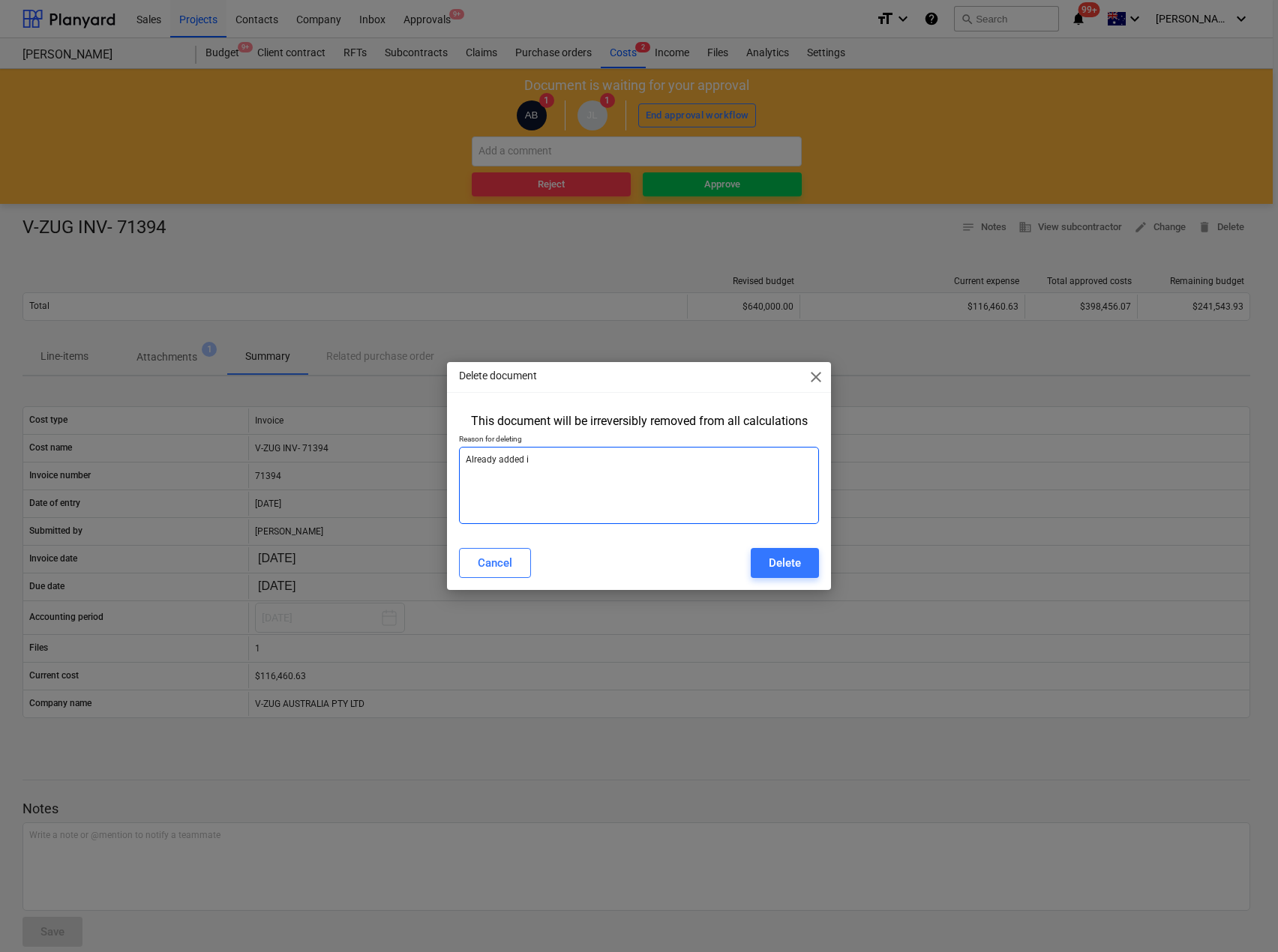
type textarea "Already added in"
type textarea "x"
type textarea "Already added in"
type textarea "x"
type textarea "Already added in d"
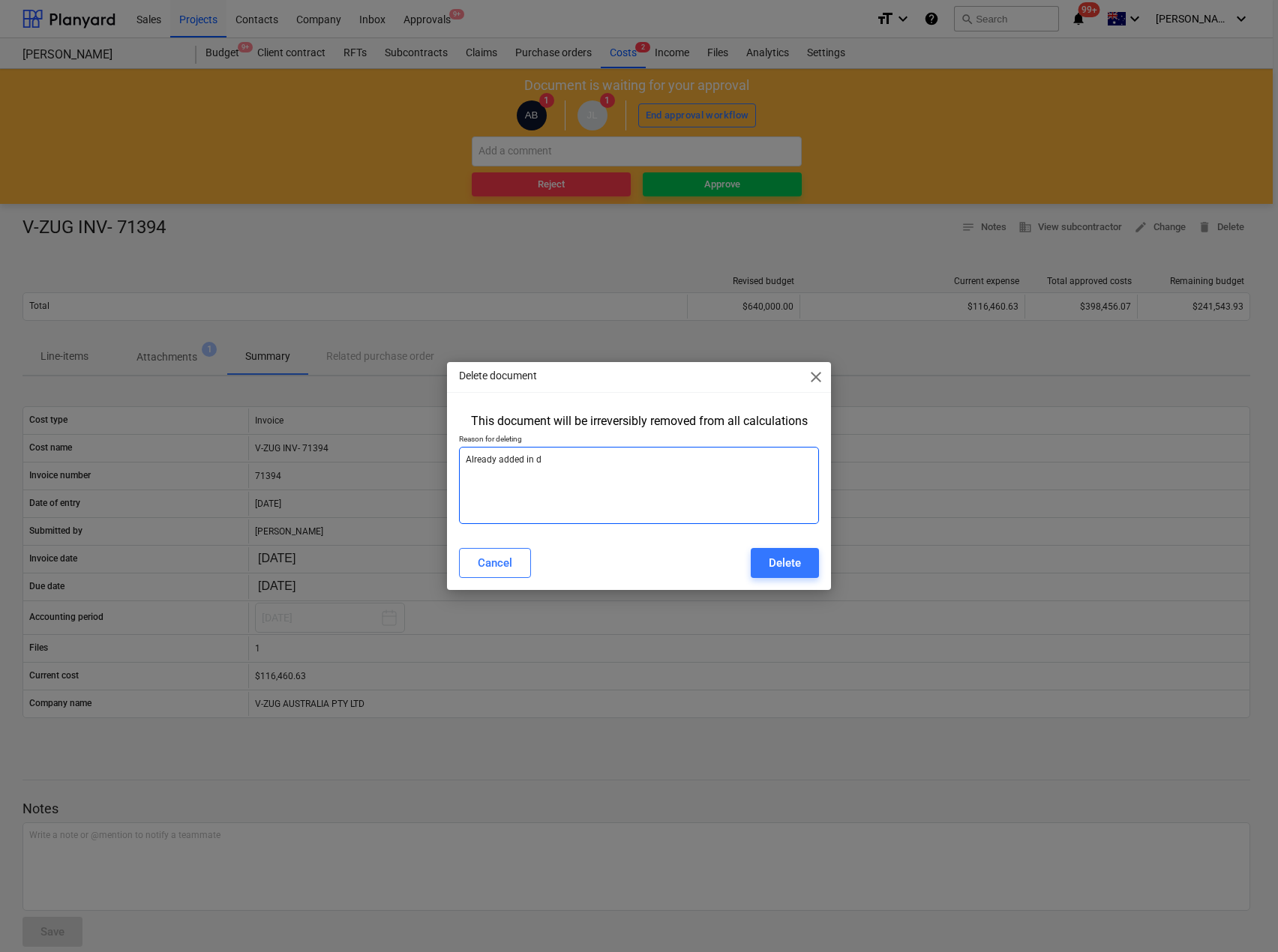
type textarea "x"
type textarea "Already added in do"
type textarea "x"
type textarea "Already added in dow"
click at [787, 562] on div "Delete" at bounding box center [784, 563] width 32 height 19
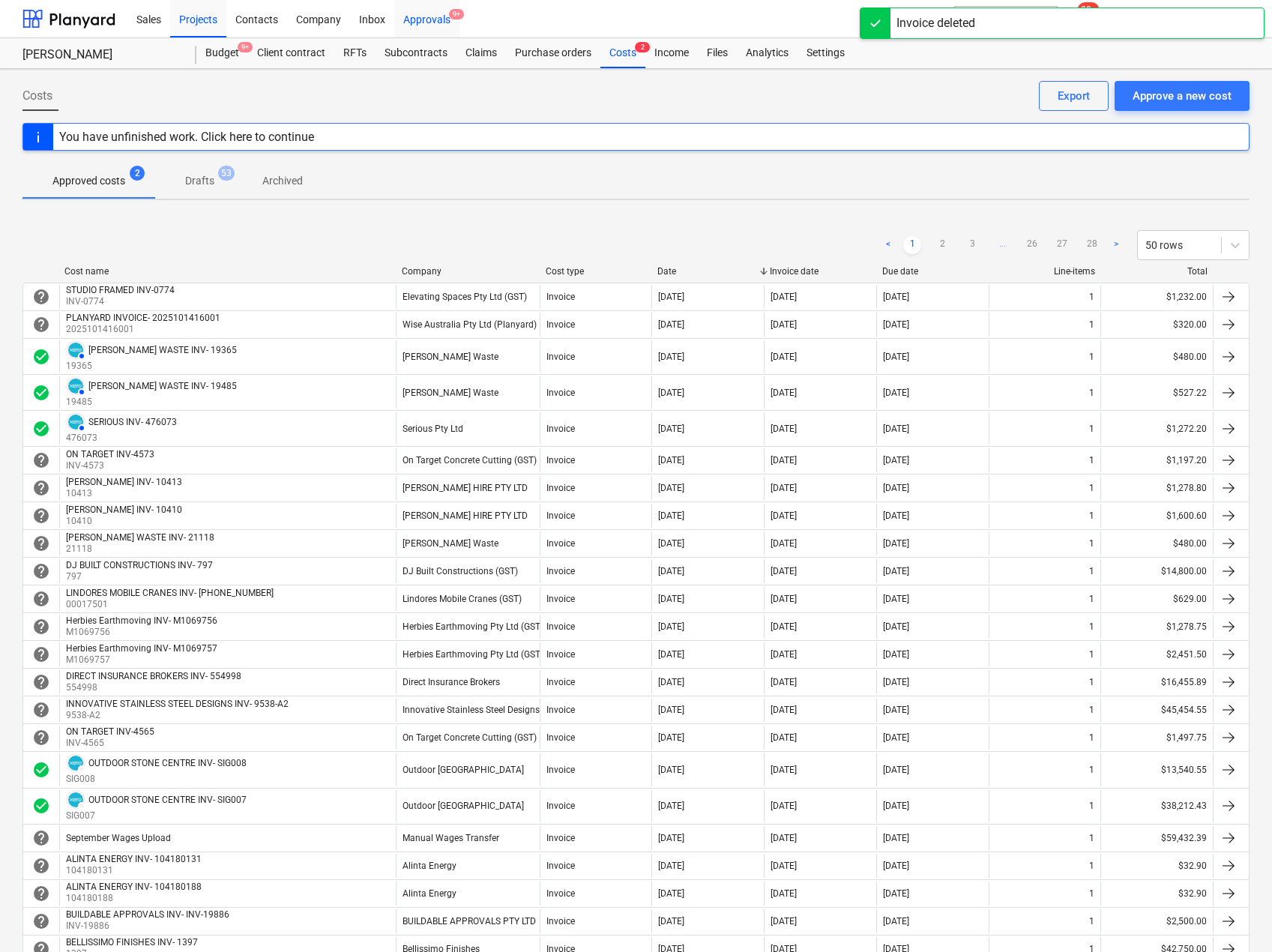
click at [434, 19] on div "Approvals 9+" at bounding box center [427, 18] width 65 height 38
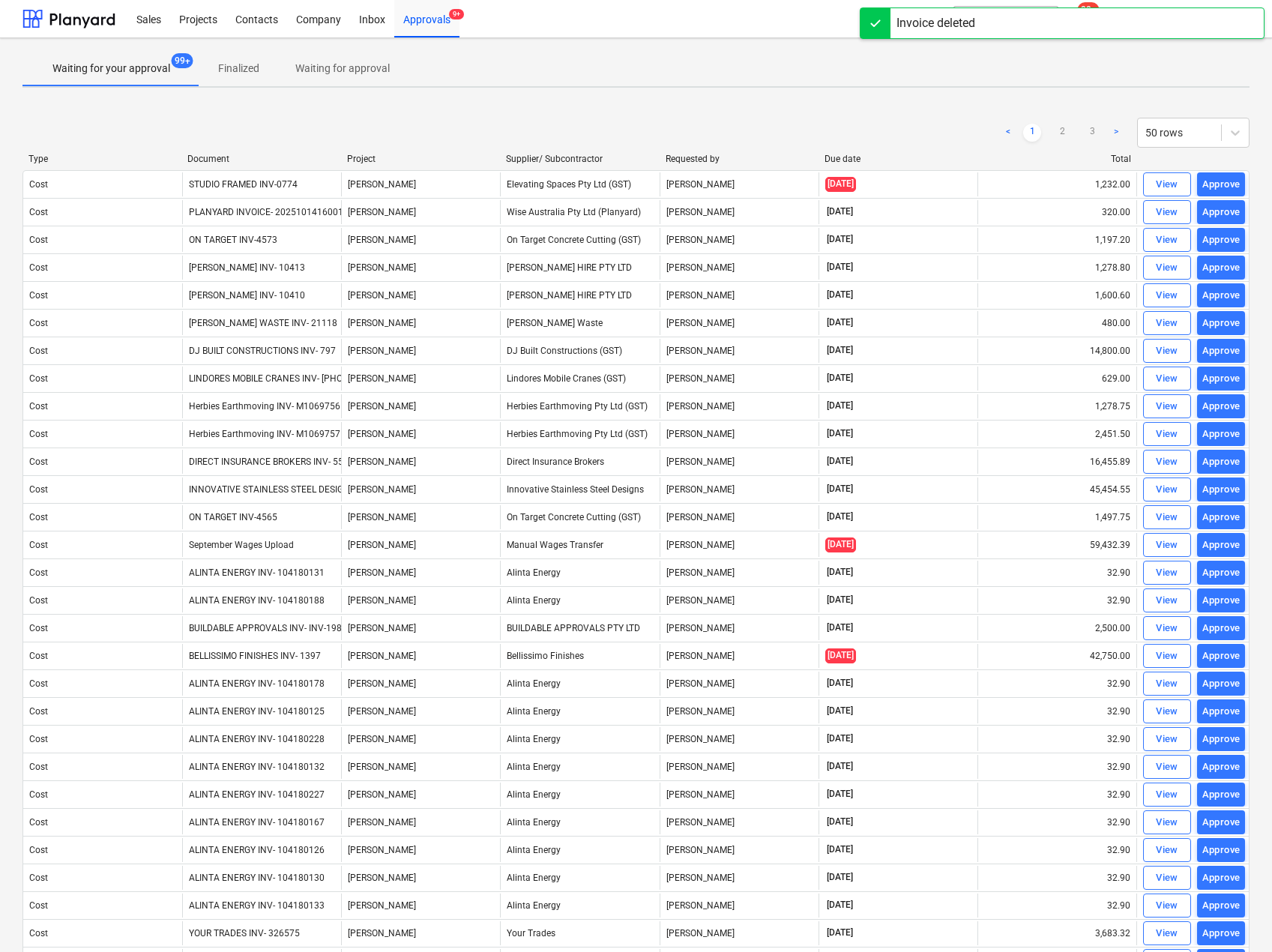
click at [202, 155] on div "Document" at bounding box center [261, 159] width 147 height 11
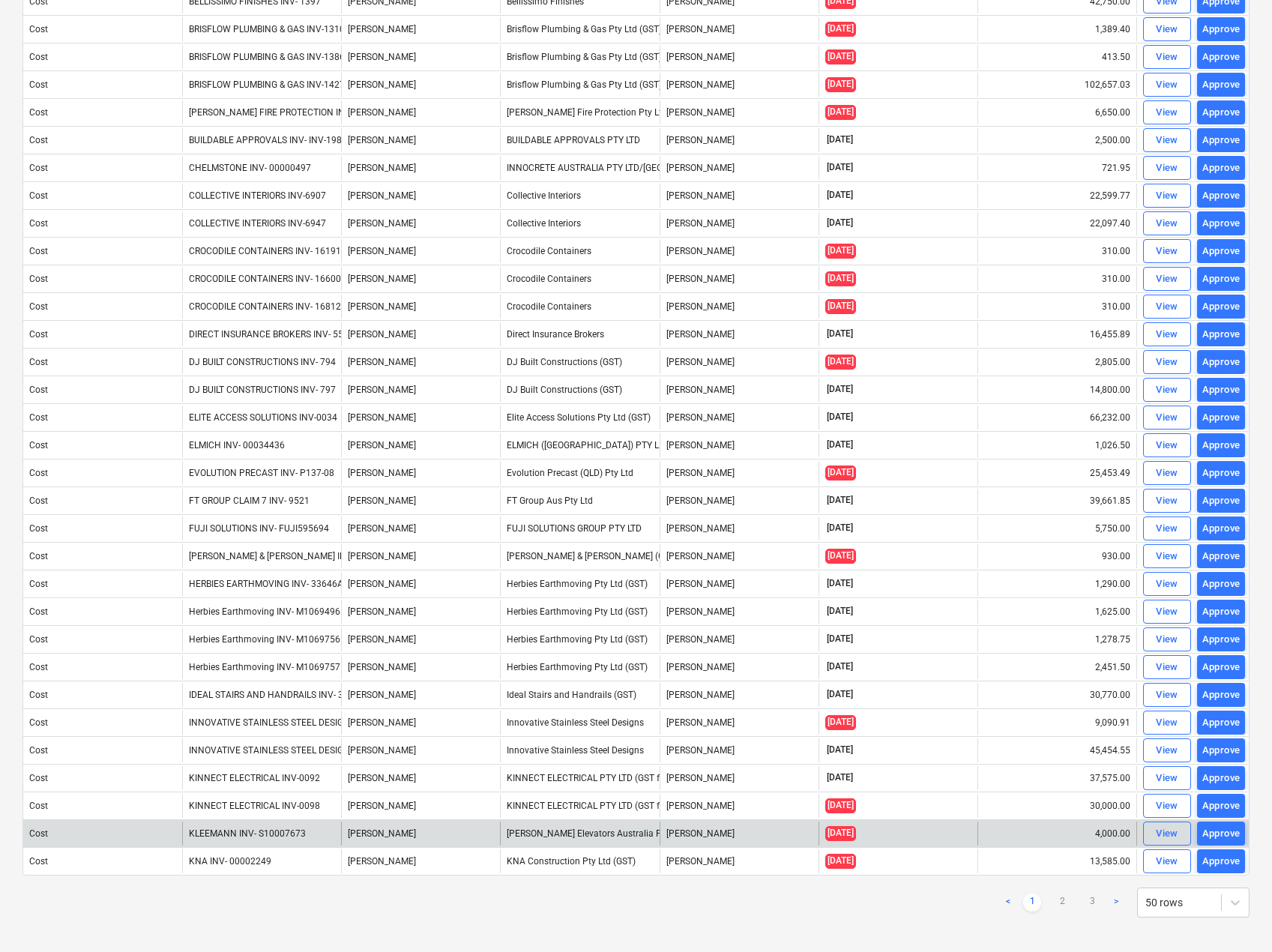
scroll to position [690, 0]
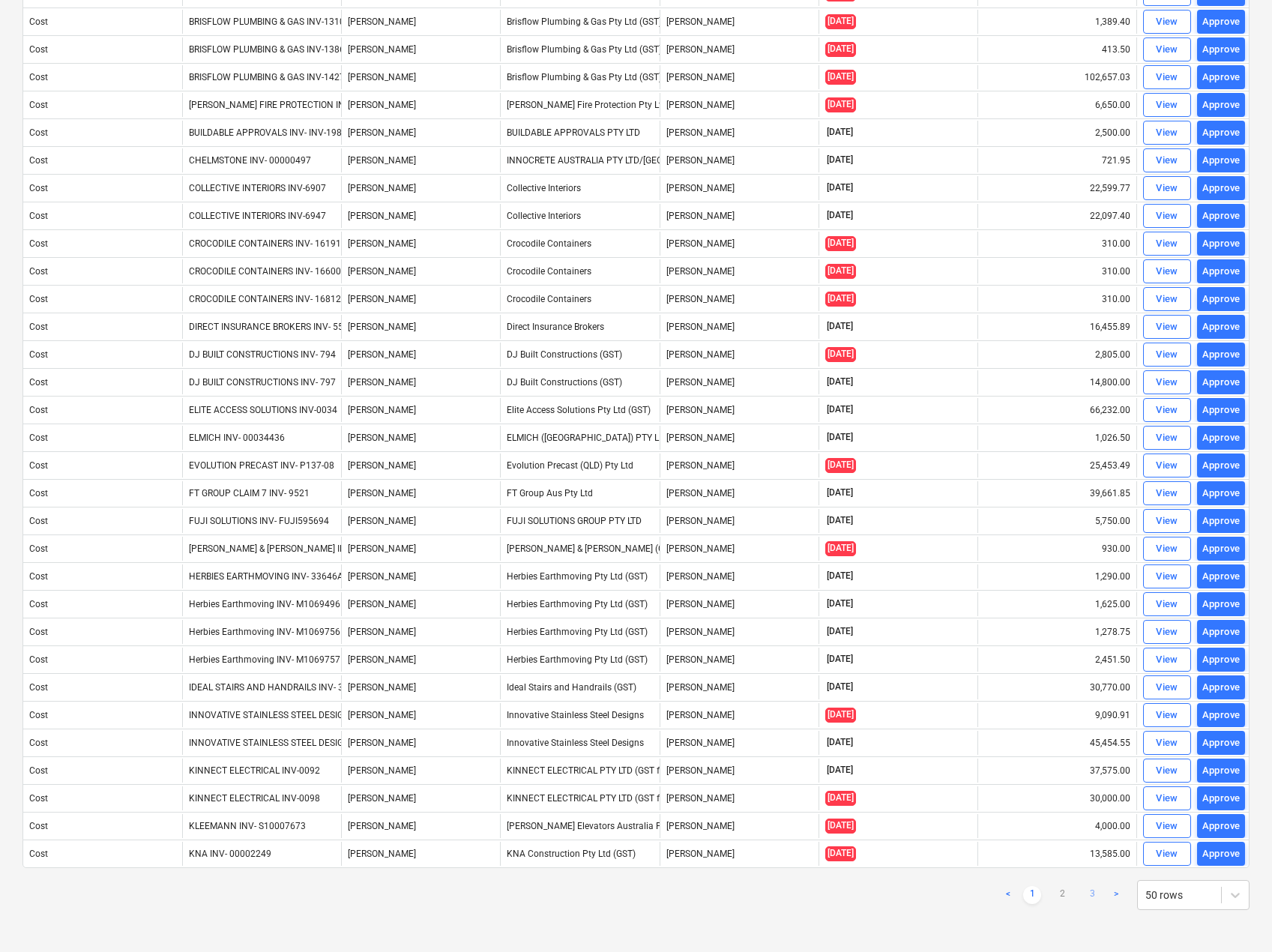
click at [1096, 899] on link "3" at bounding box center [1092, 896] width 18 height 18
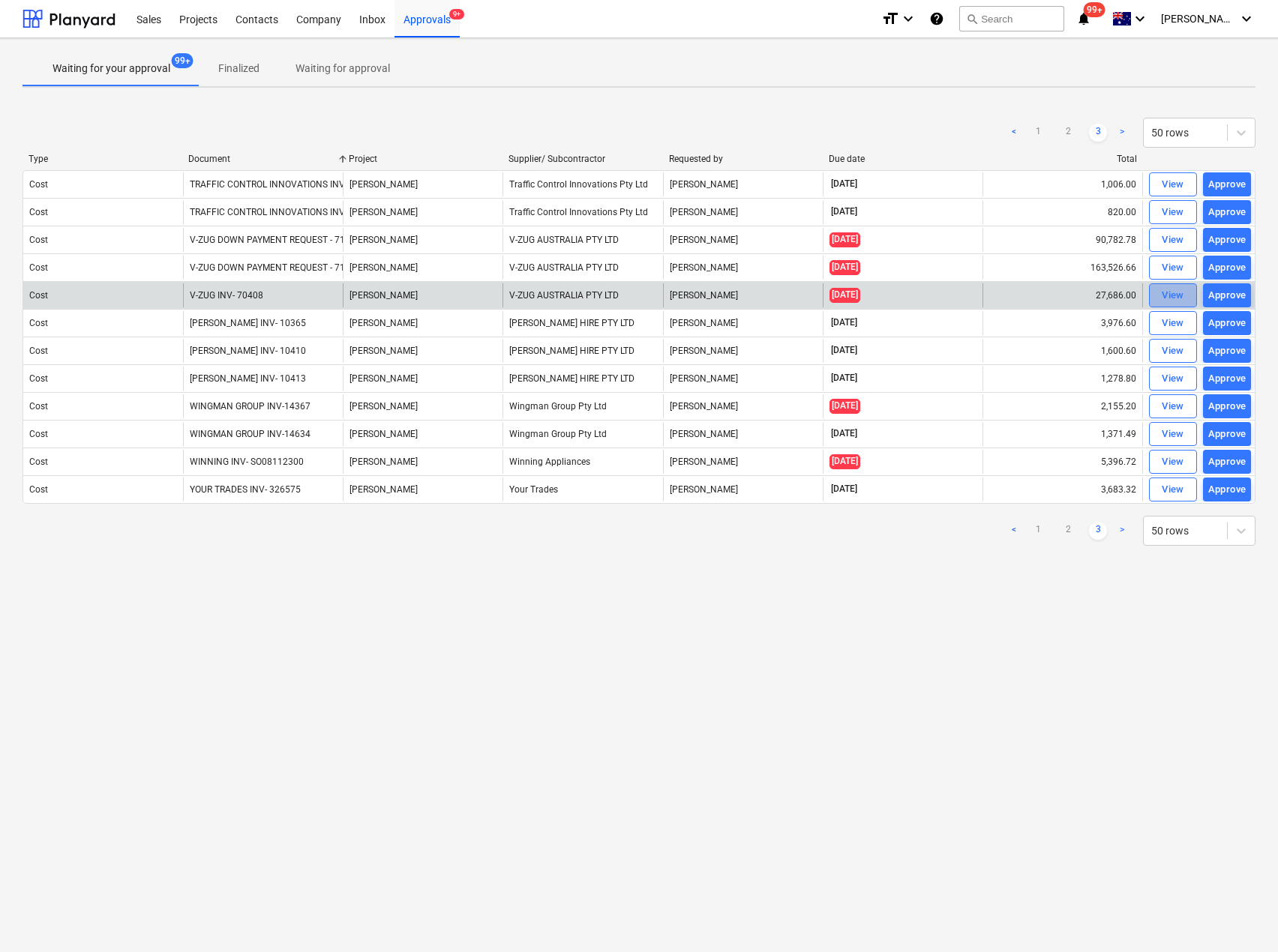
click at [1167, 292] on div "View" at bounding box center [1172, 296] width 23 height 17
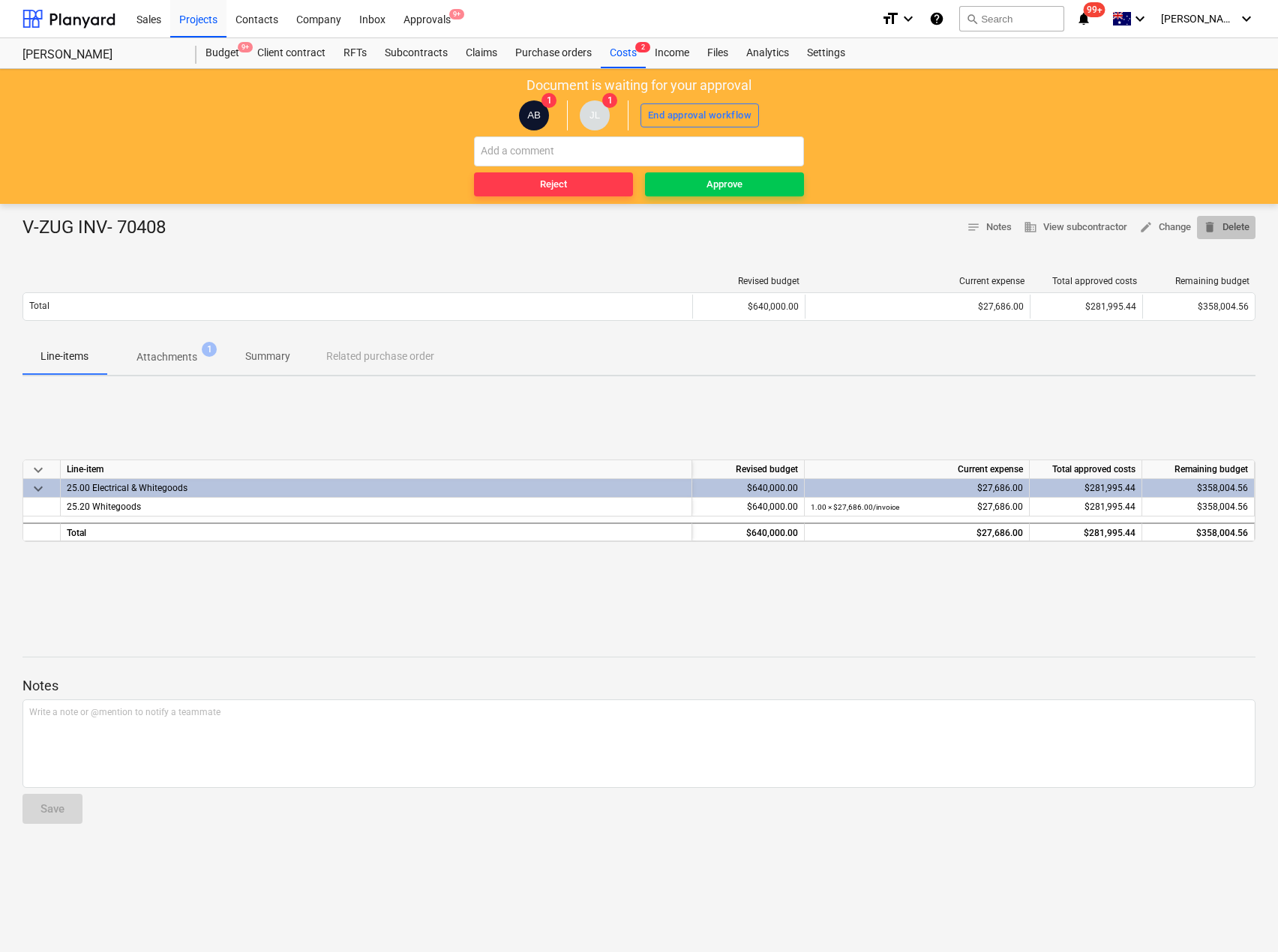
click at [1229, 224] on span "delete Delete" at bounding box center [1226, 227] width 46 height 17
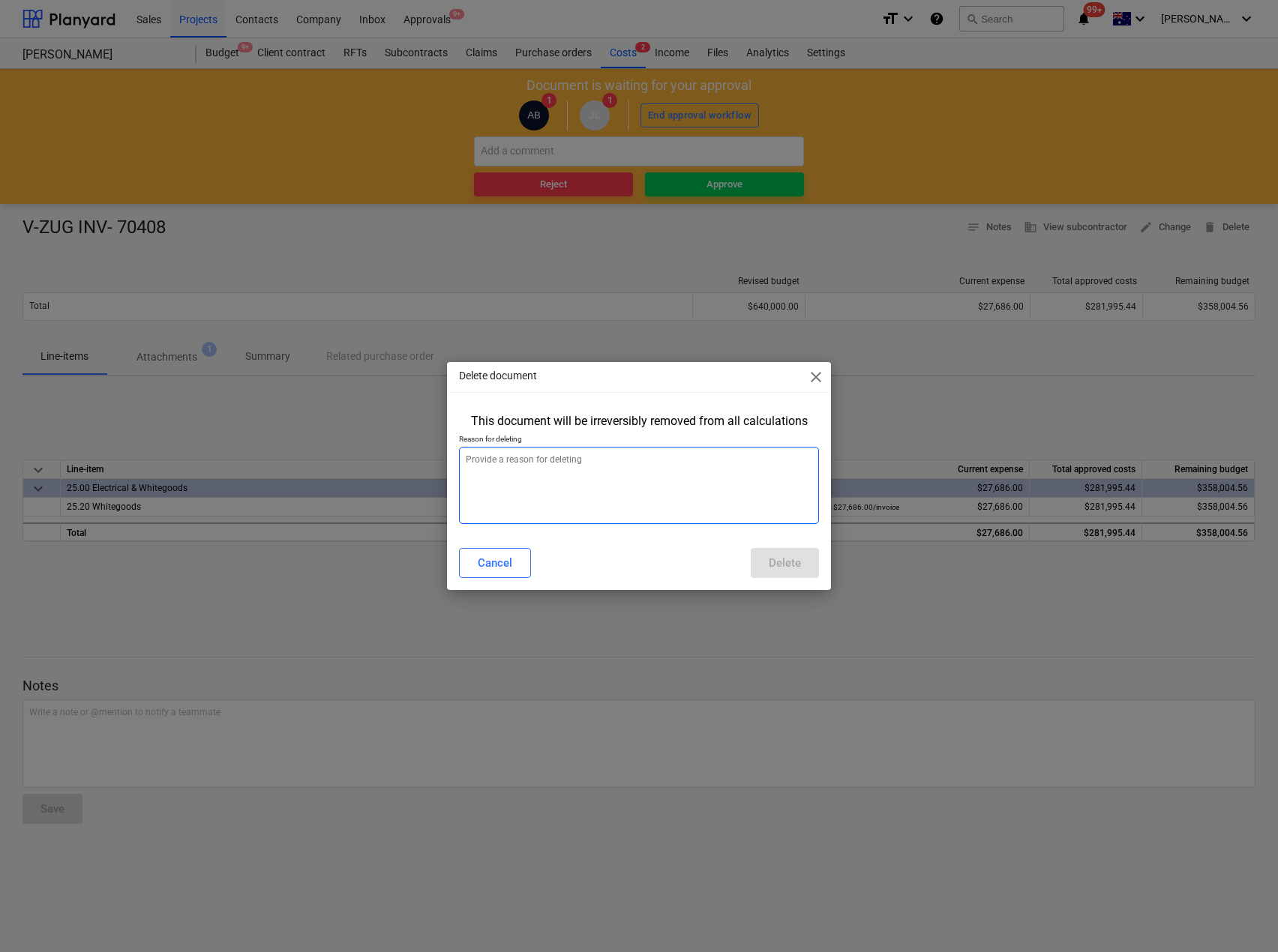
click at [599, 502] on textarea at bounding box center [639, 485] width 359 height 77
click at [810, 566] on button "Delete" at bounding box center [784, 563] width 68 height 30
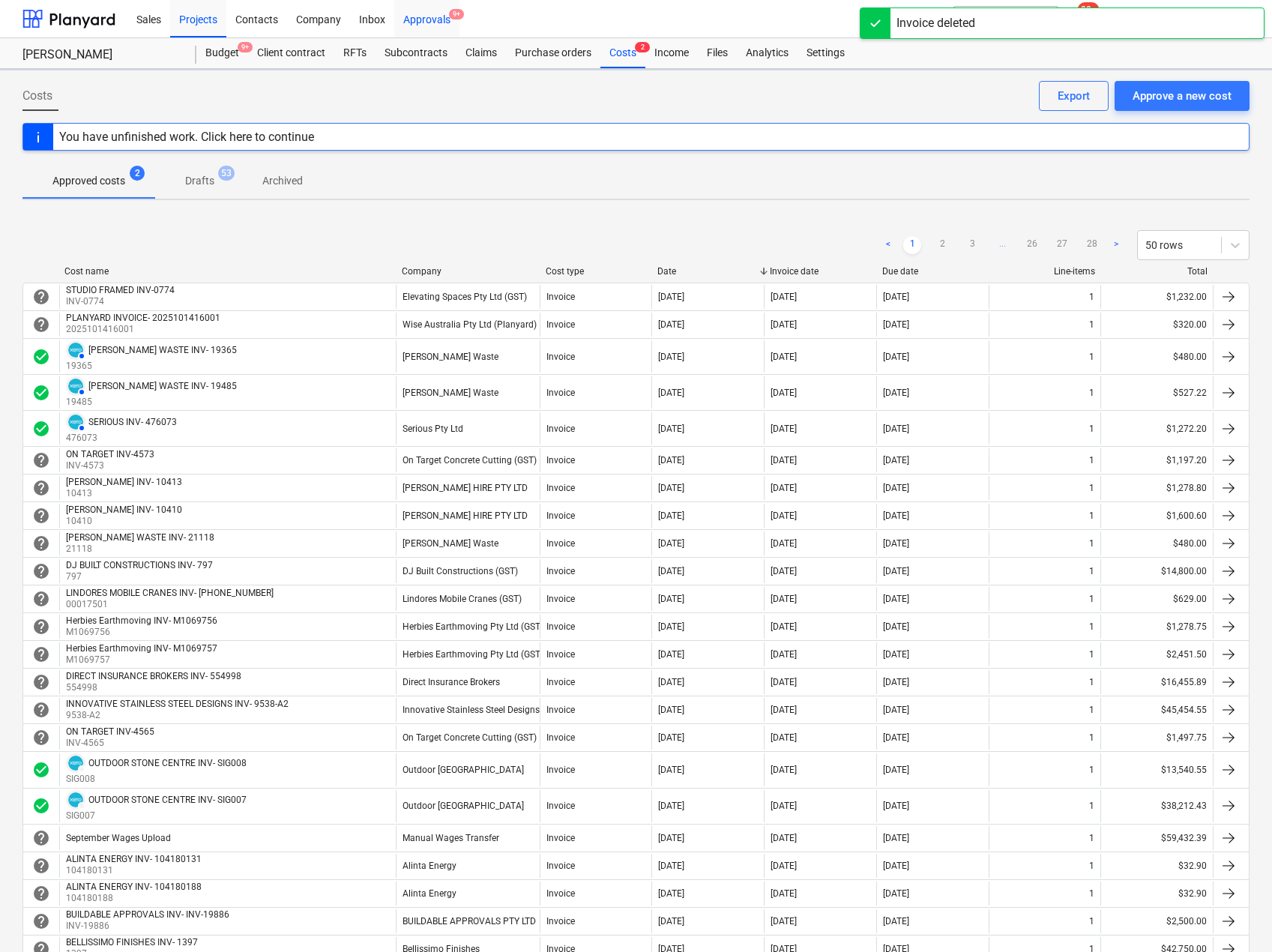
click at [422, 15] on div "Approvals 9+" at bounding box center [427, 18] width 65 height 38
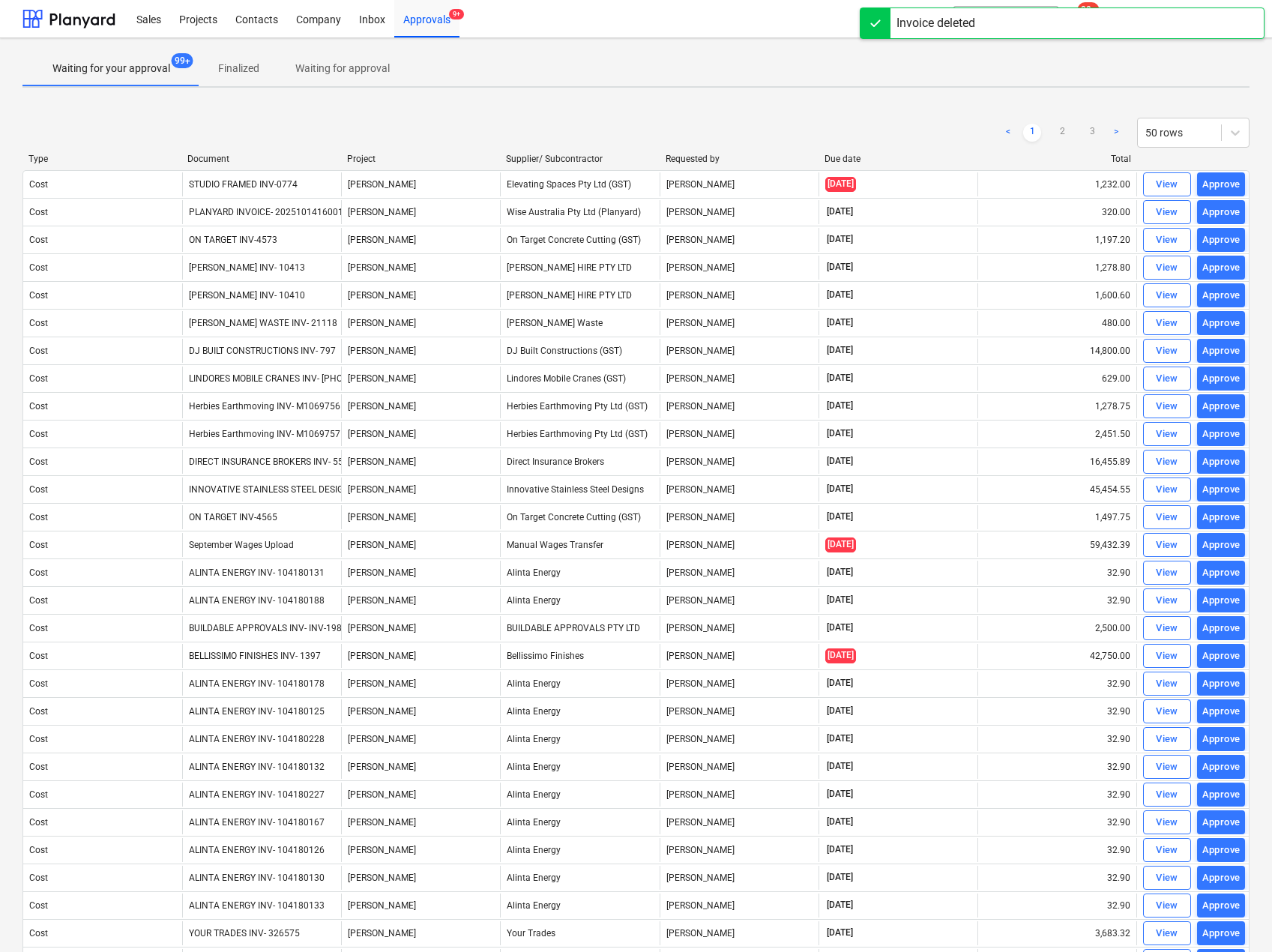
click at [215, 150] on div "< 1 2 3 > 50 rows" at bounding box center [636, 133] width 1227 height 42
click at [224, 159] on div "Document" at bounding box center [261, 159] width 147 height 11
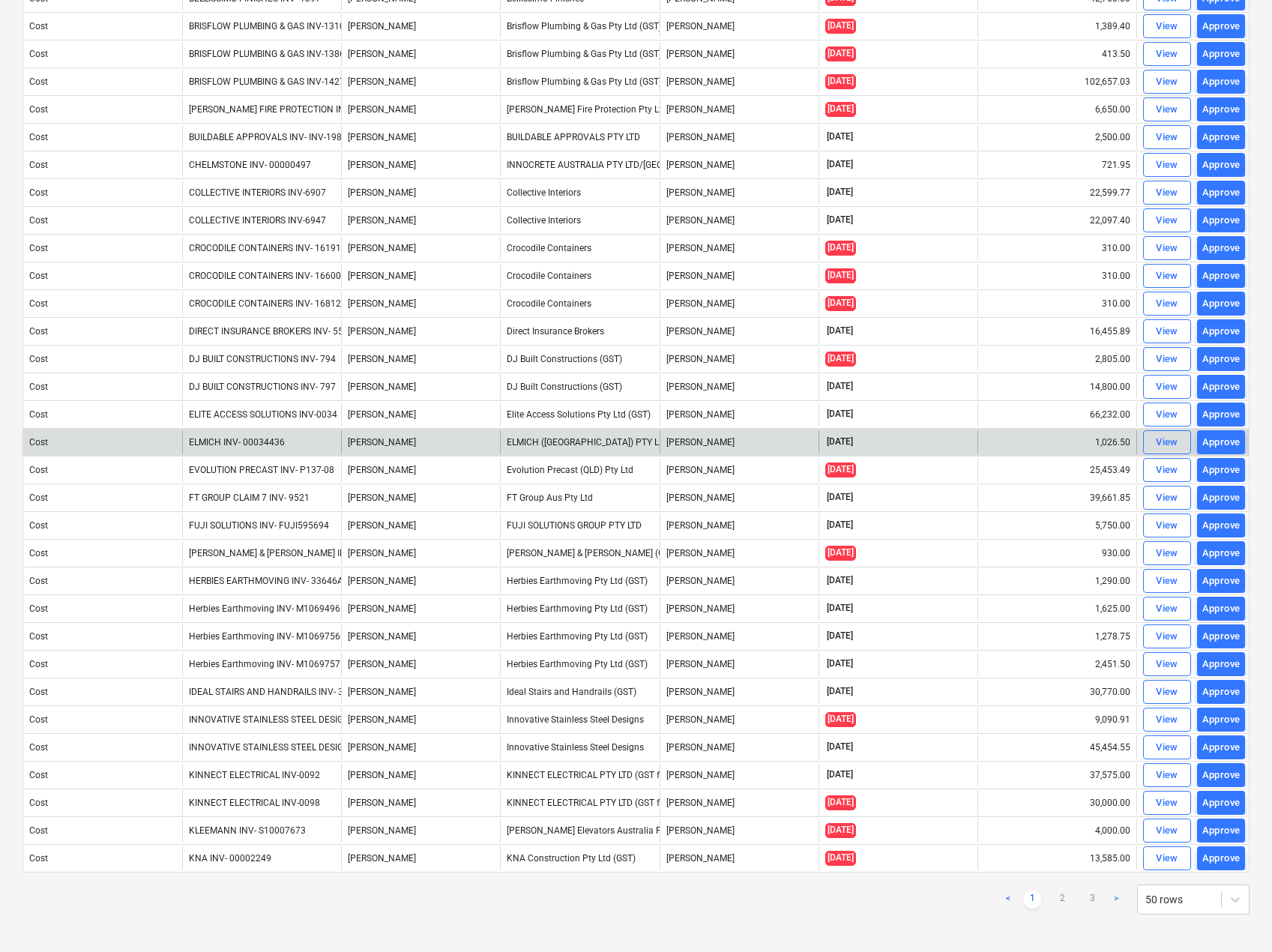
scroll to position [690, 0]
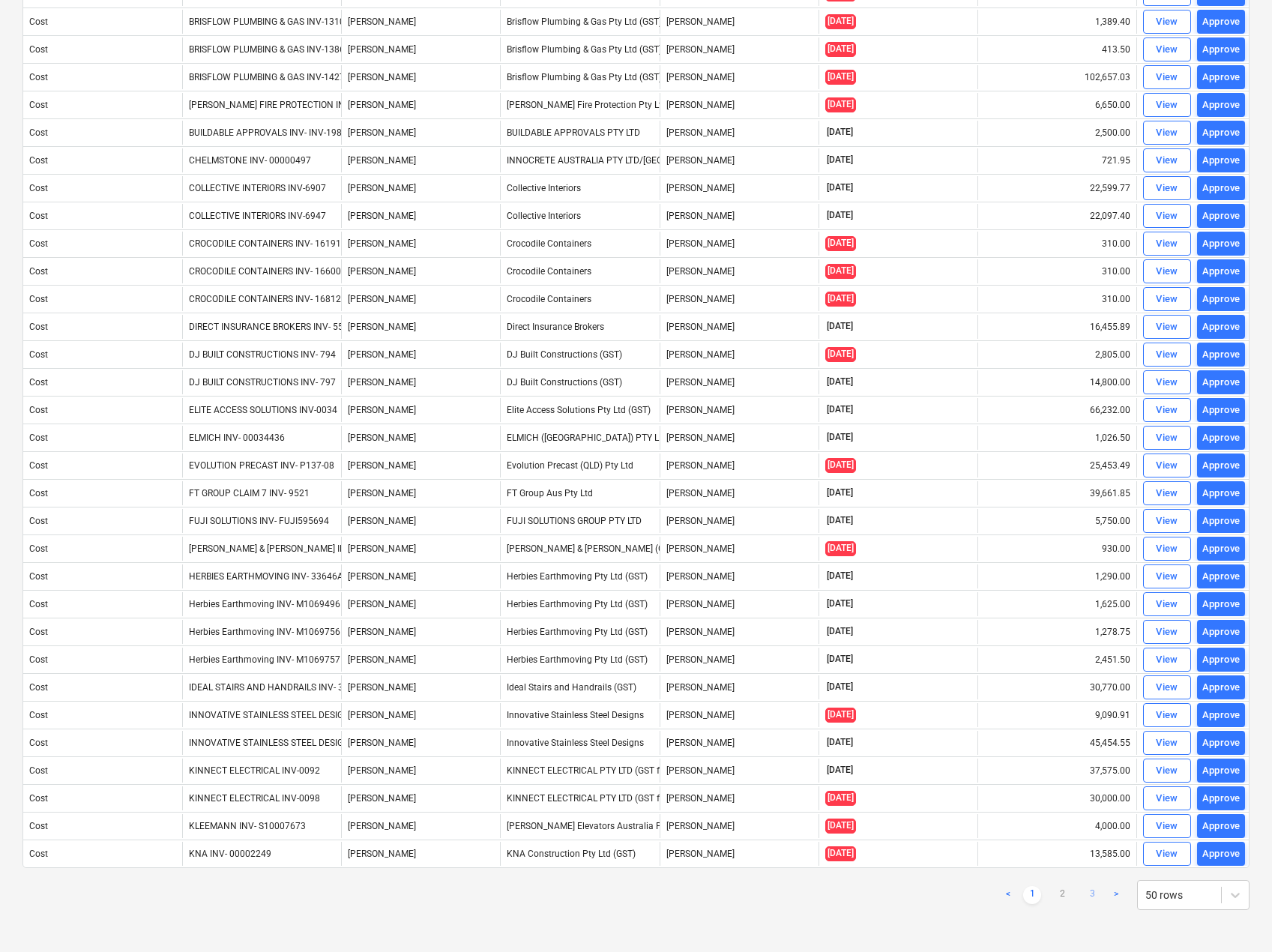
click at [1099, 890] on link "3" at bounding box center [1092, 896] width 18 height 18
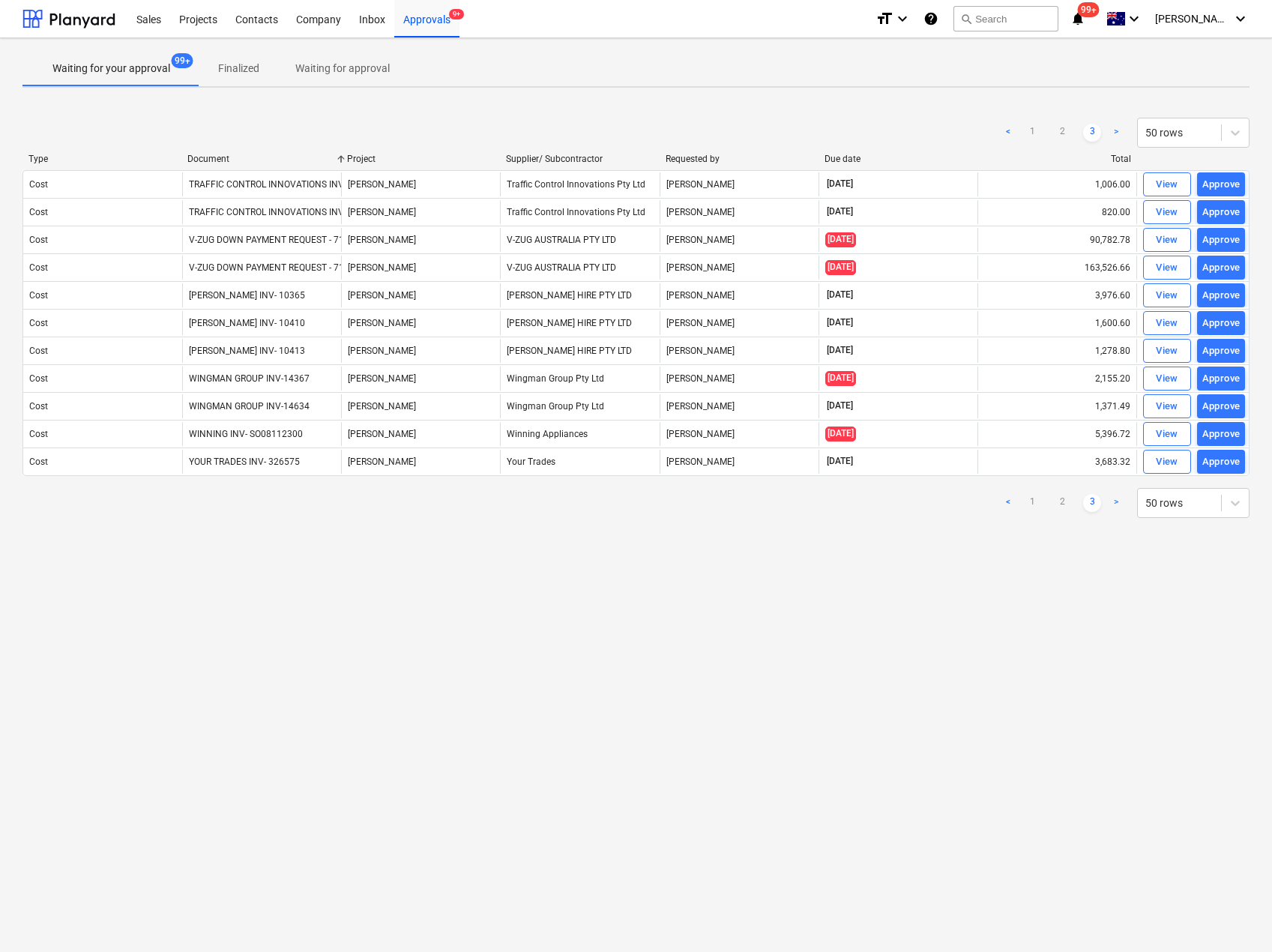
scroll to position [0, 0]
click at [206, 159] on div "Document" at bounding box center [262, 159] width 147 height 11
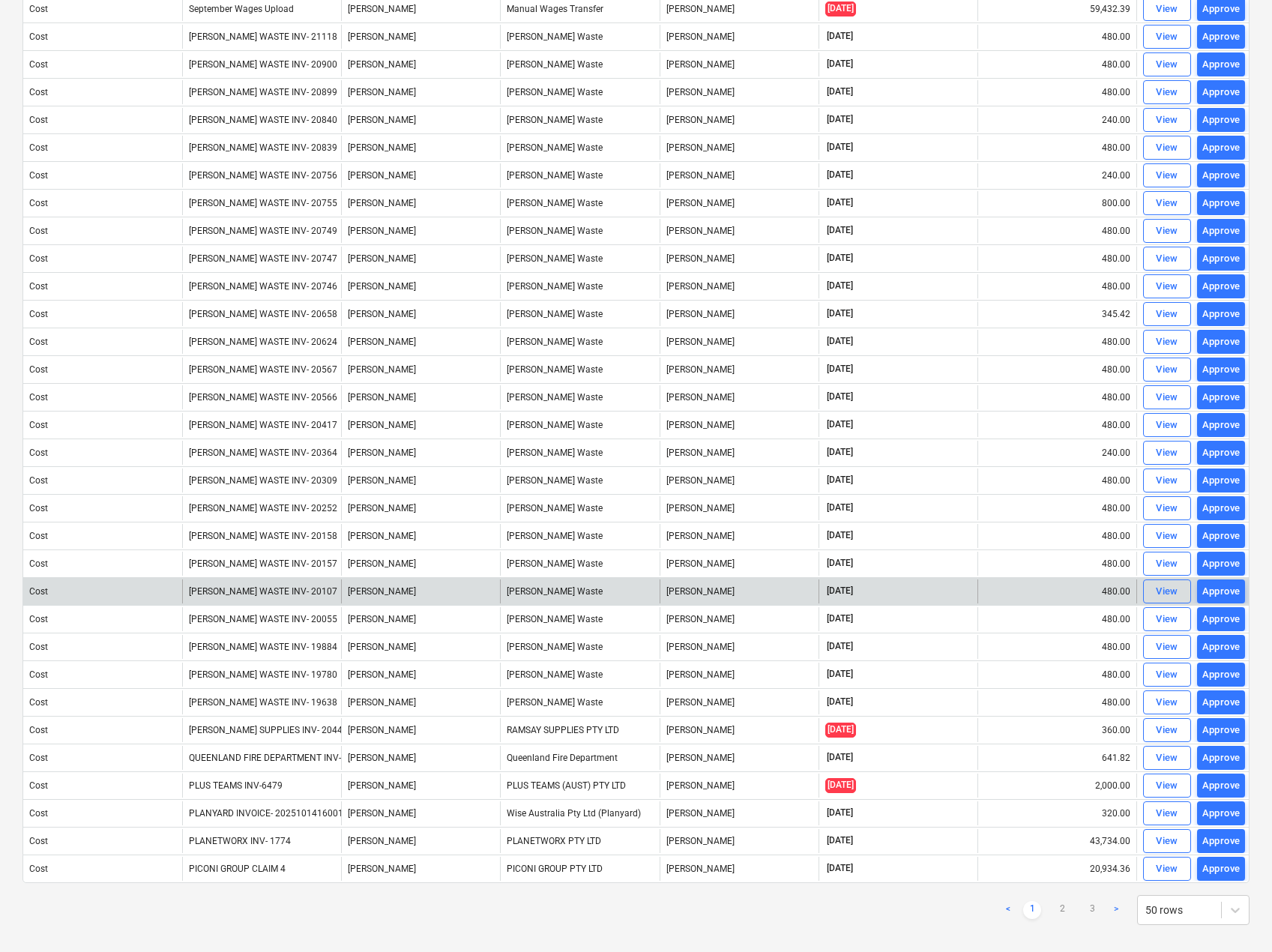
scroll to position [690, 0]
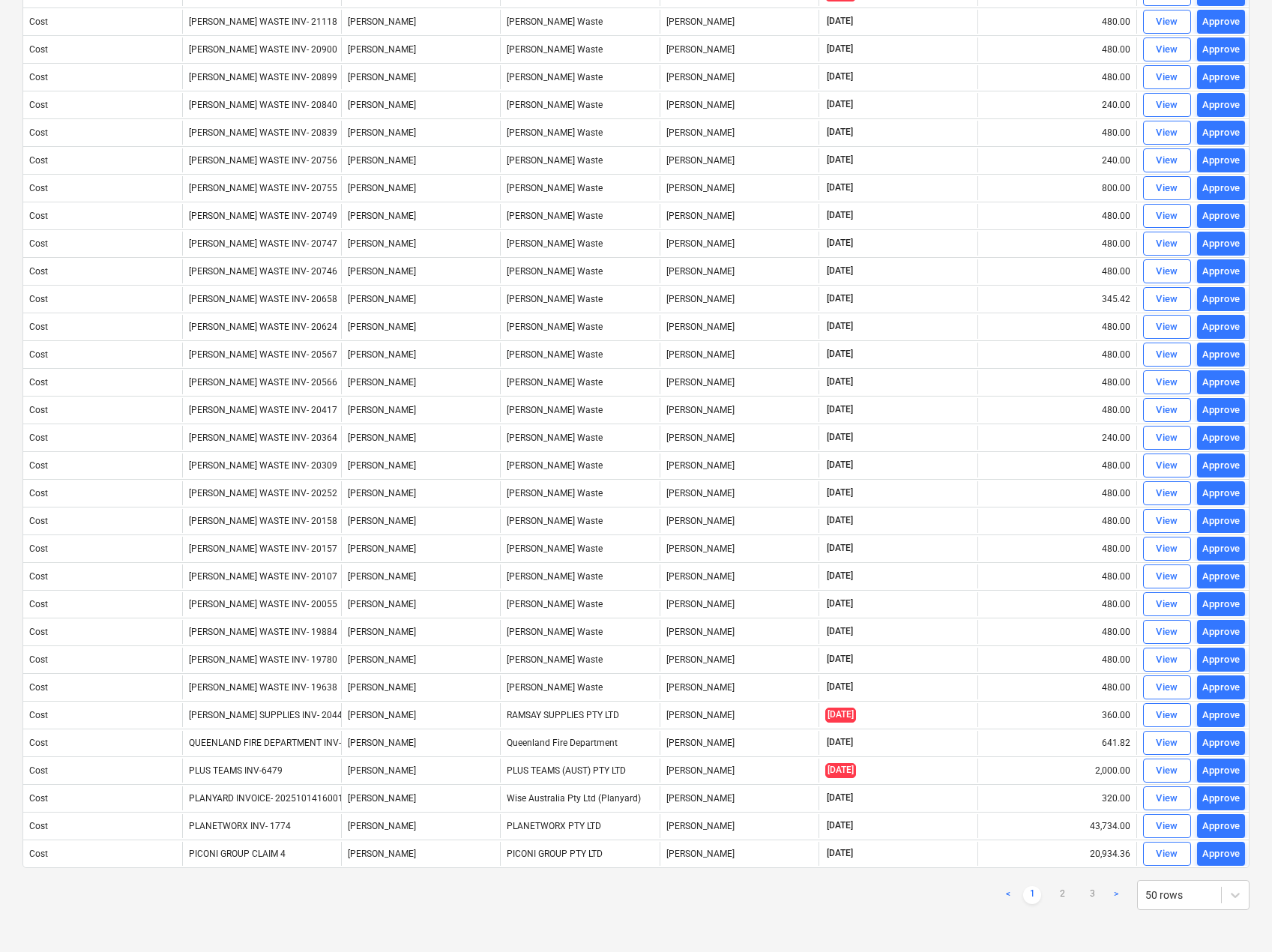
click at [1034, 891] on link "1" at bounding box center [1033, 896] width 18 height 18
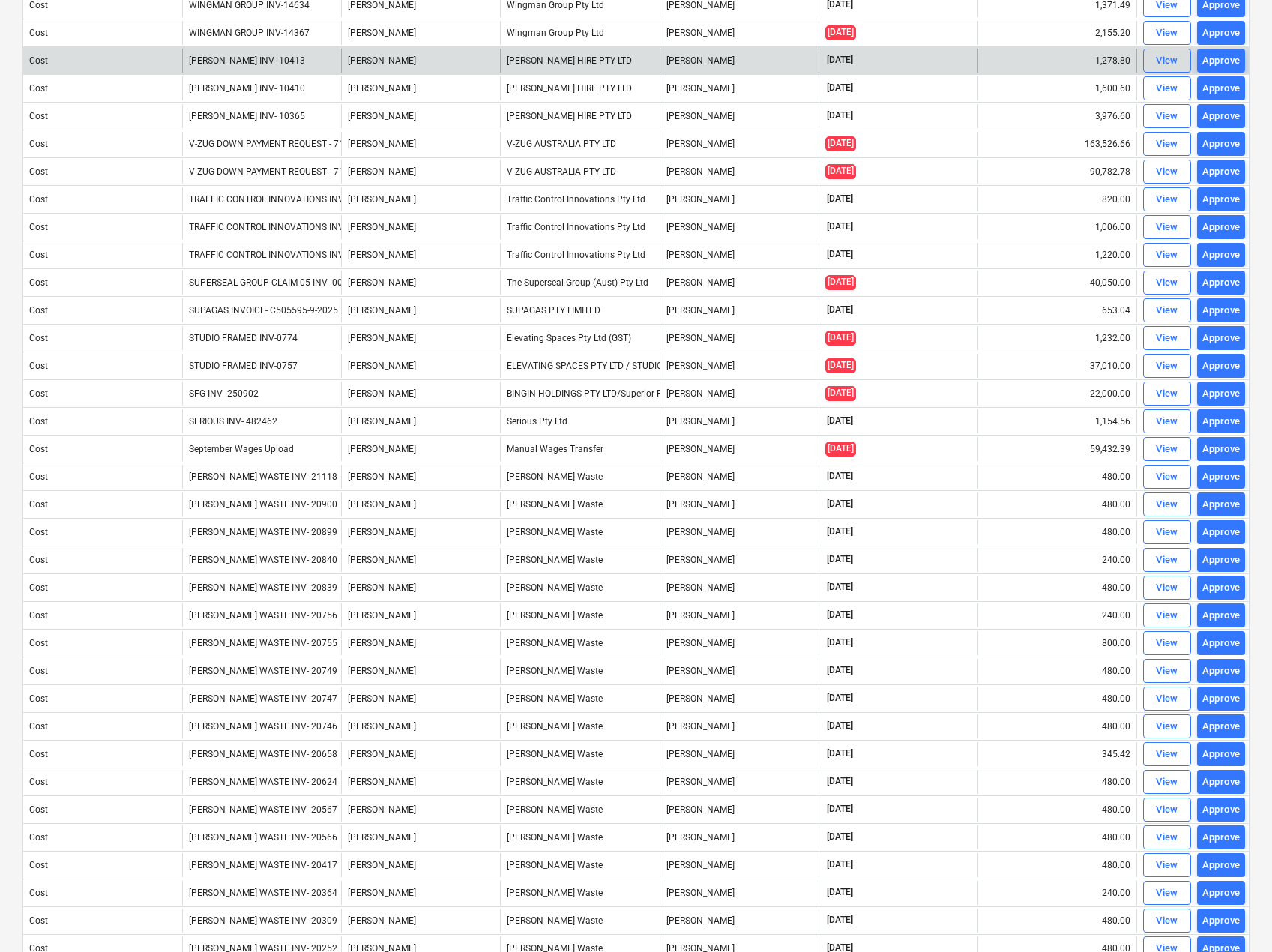
scroll to position [0, 0]
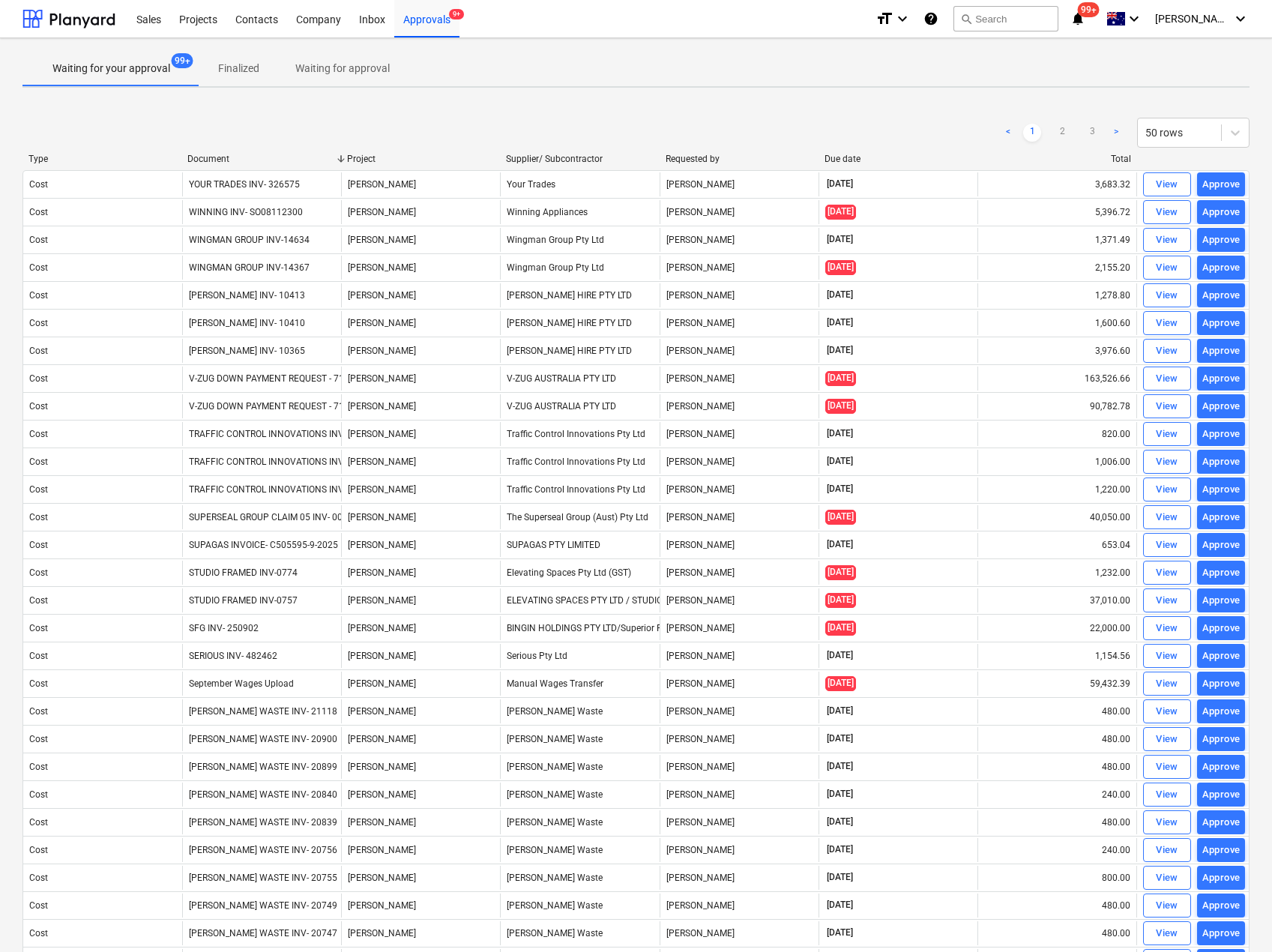
click at [212, 156] on div "Document" at bounding box center [261, 159] width 147 height 11
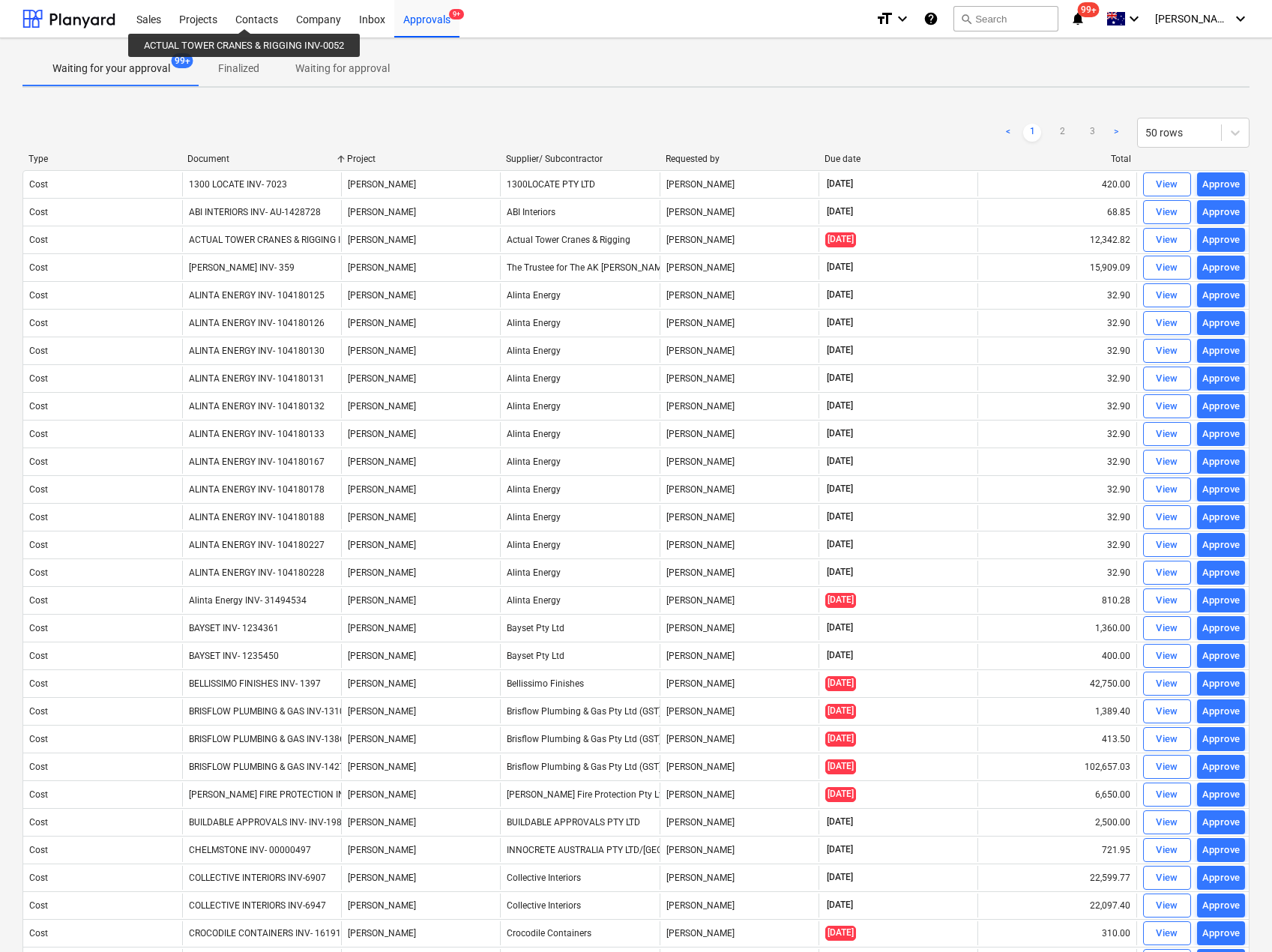
click at [221, 158] on div "Document" at bounding box center [261, 159] width 147 height 11
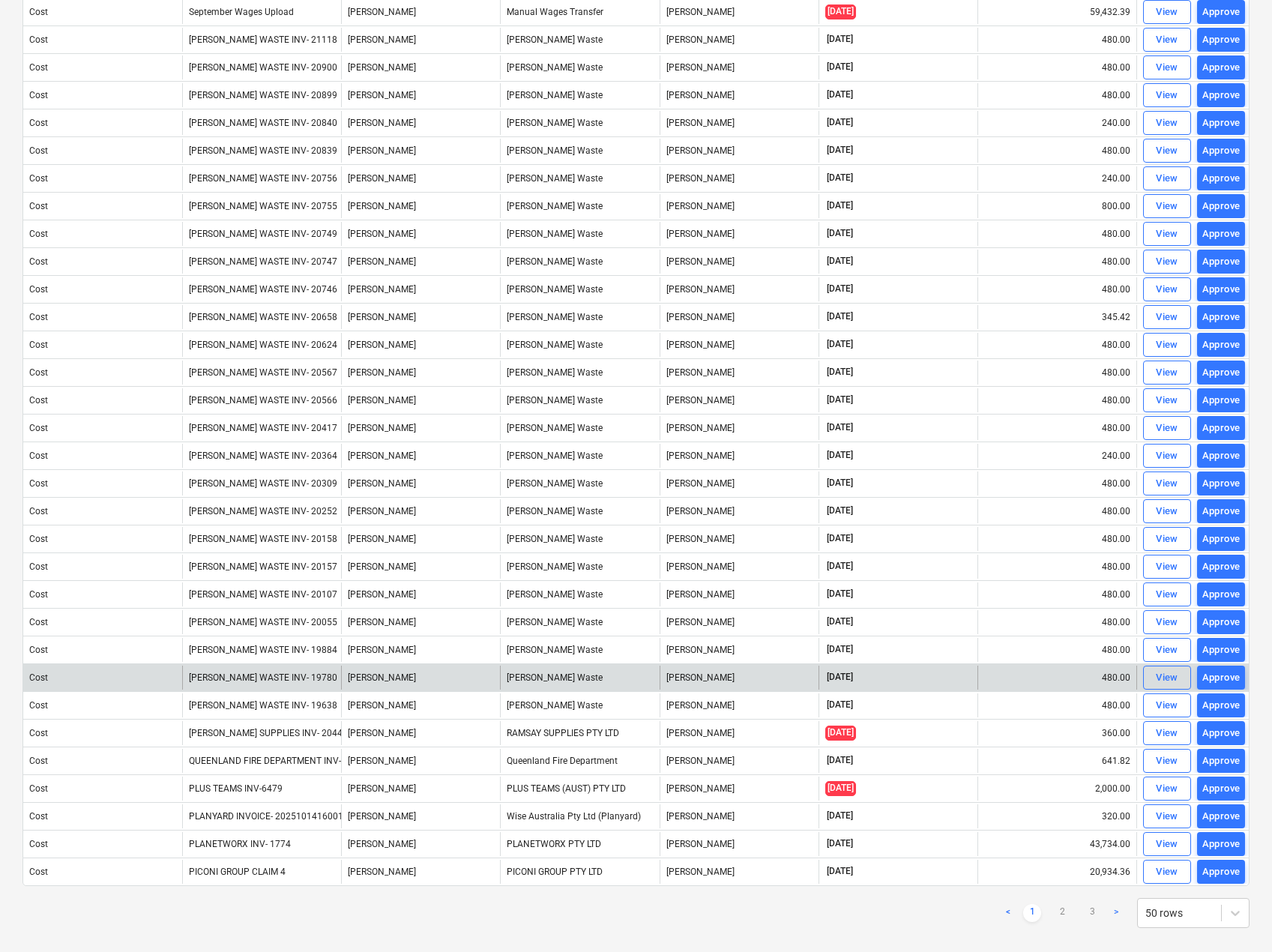
scroll to position [675, 0]
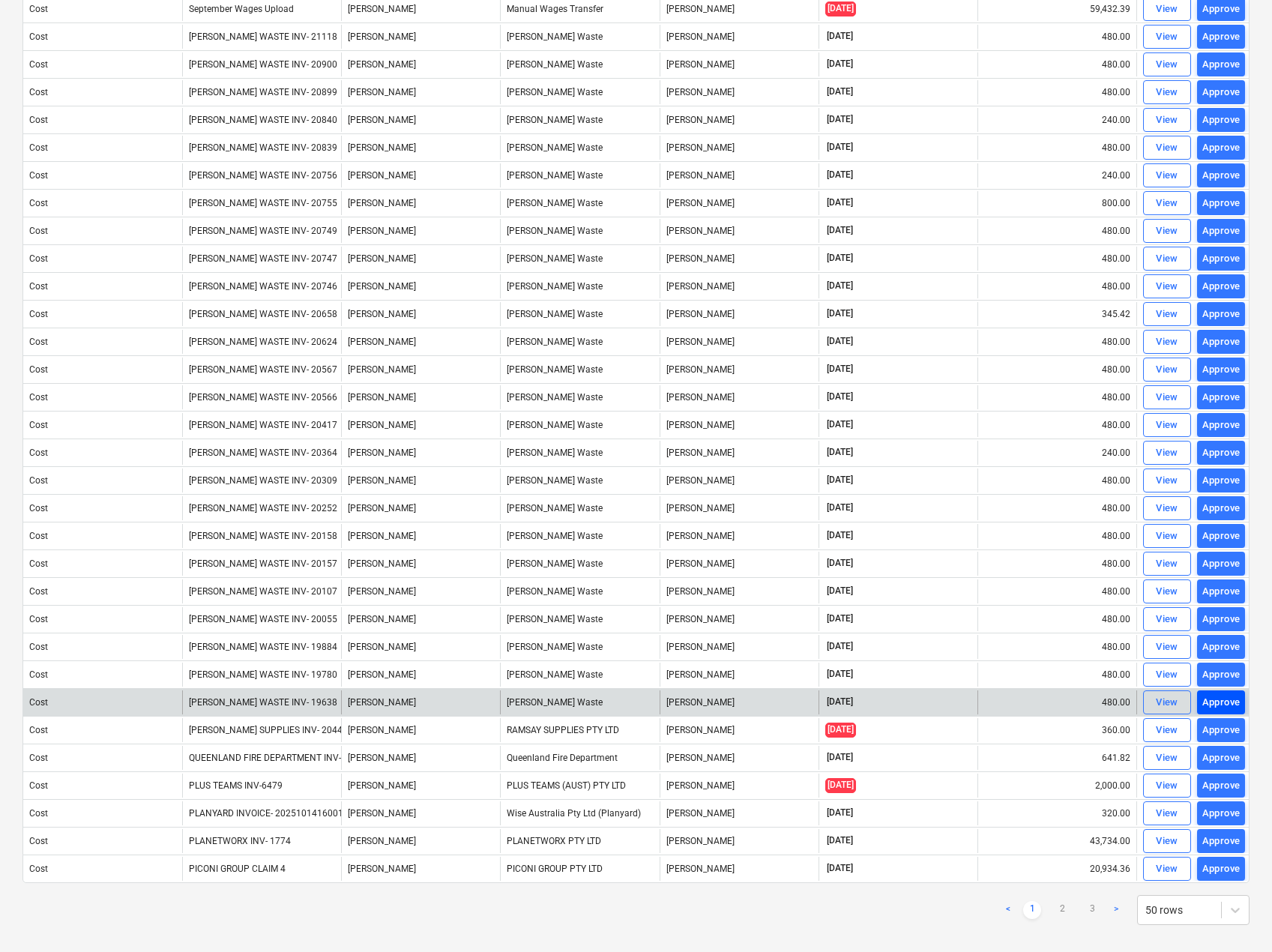
click at [1220, 704] on div "Approve" at bounding box center [1222, 703] width 38 height 17
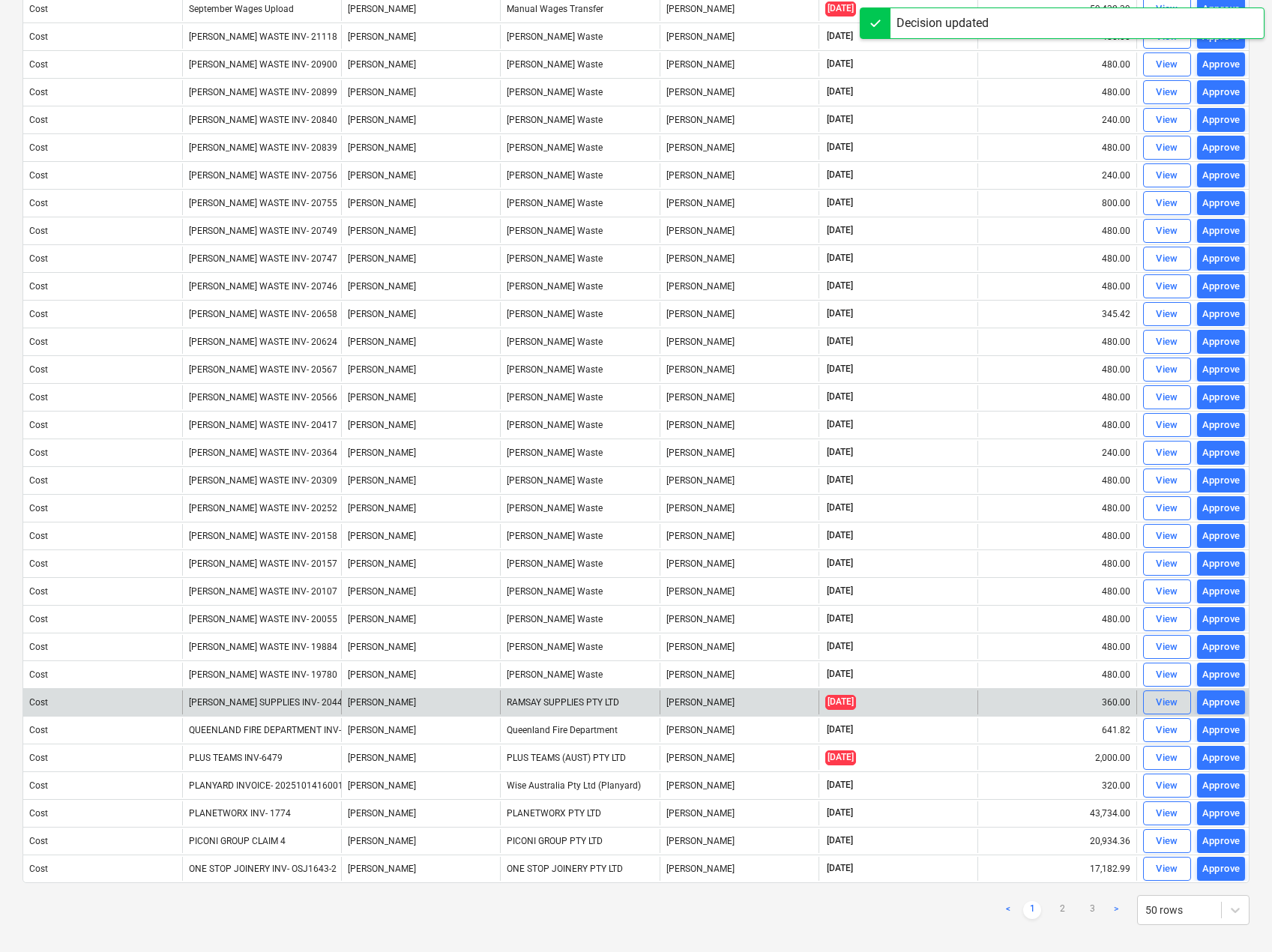
click at [1227, 675] on div "Approve" at bounding box center [1222, 675] width 38 height 17
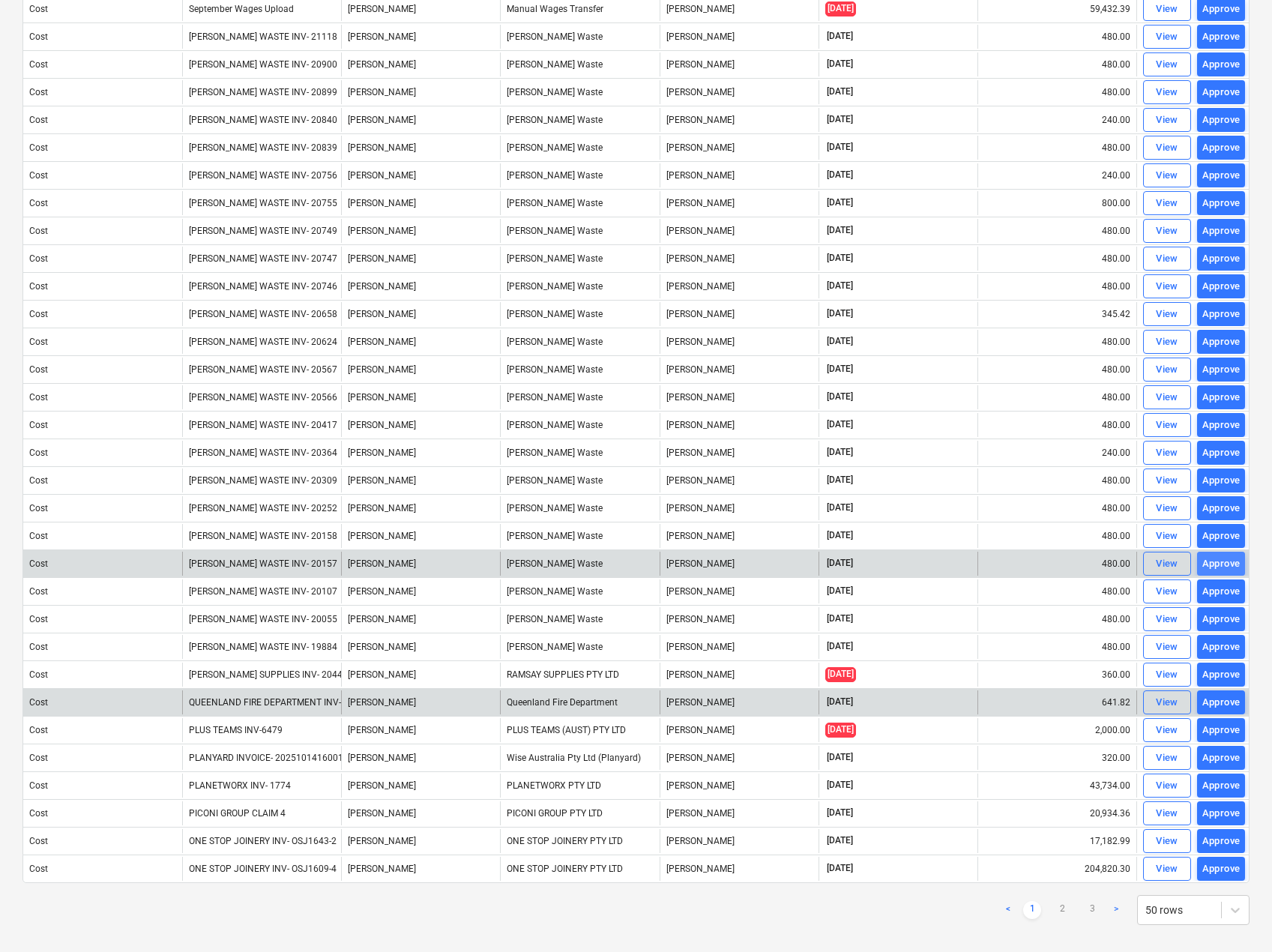
click at [1218, 562] on div "Approve" at bounding box center [1222, 564] width 38 height 17
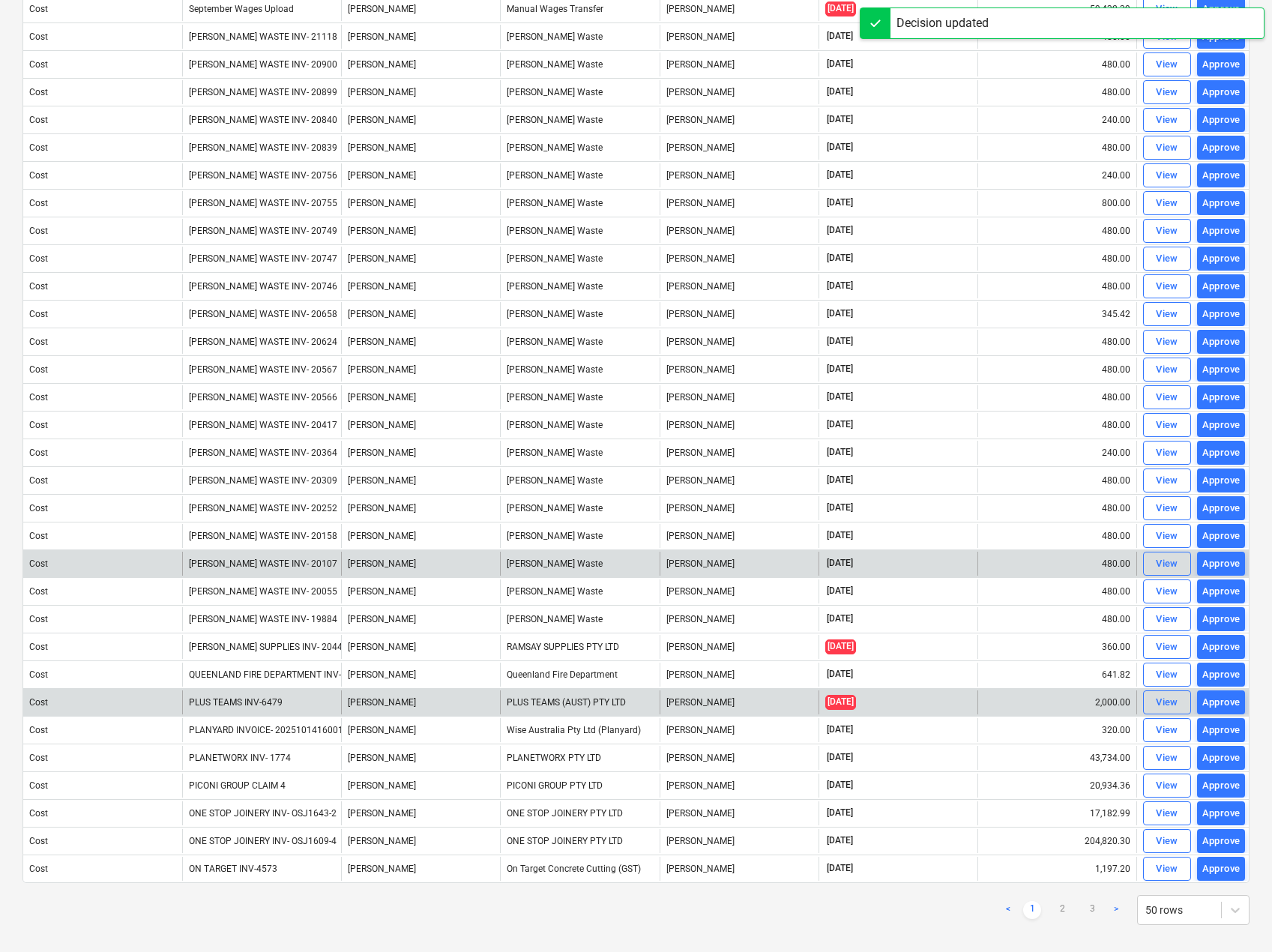
click at [1218, 535] on div "Approve" at bounding box center [1222, 536] width 38 height 17
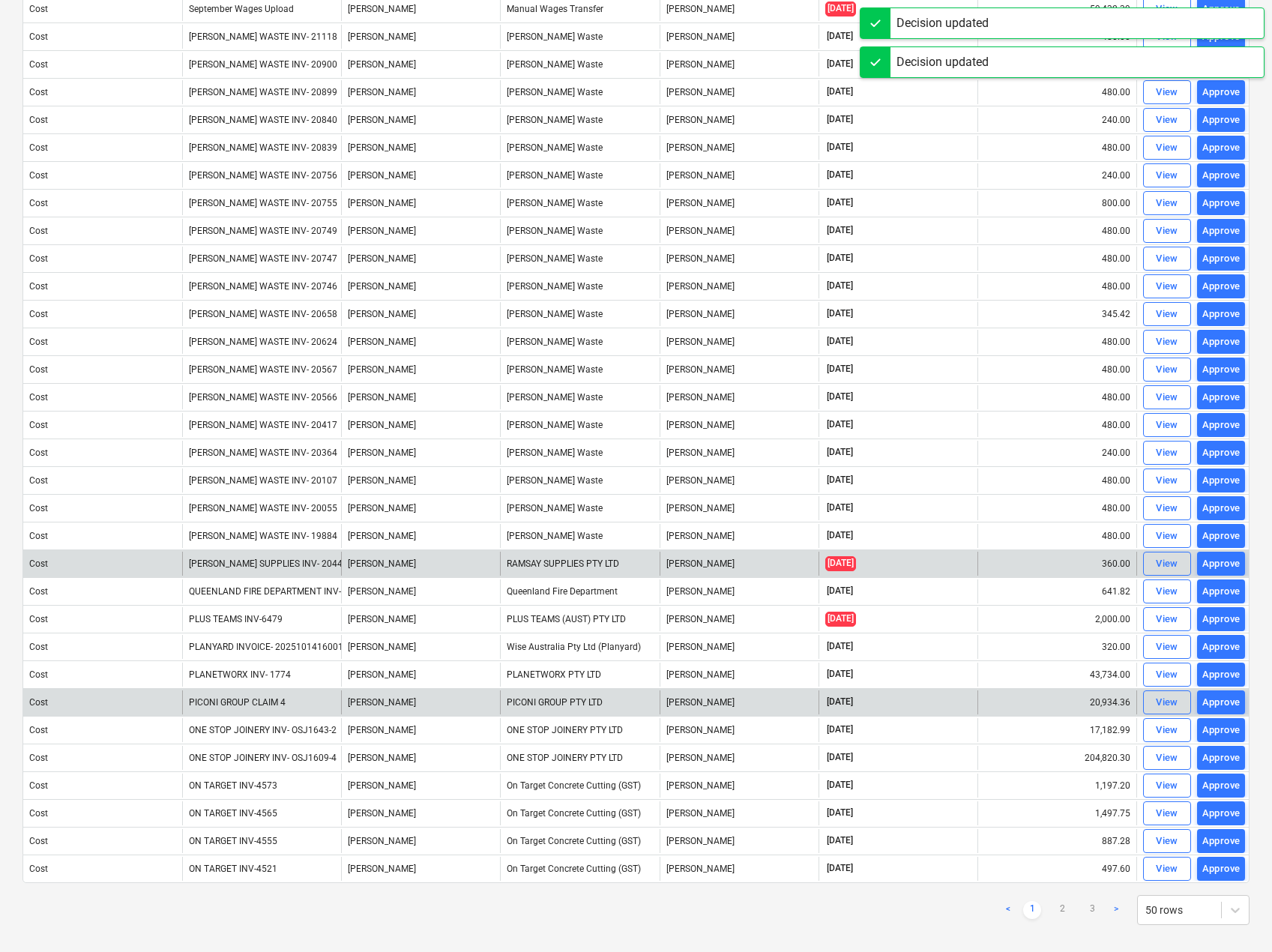
click at [1223, 450] on div "Approve" at bounding box center [1222, 453] width 38 height 17
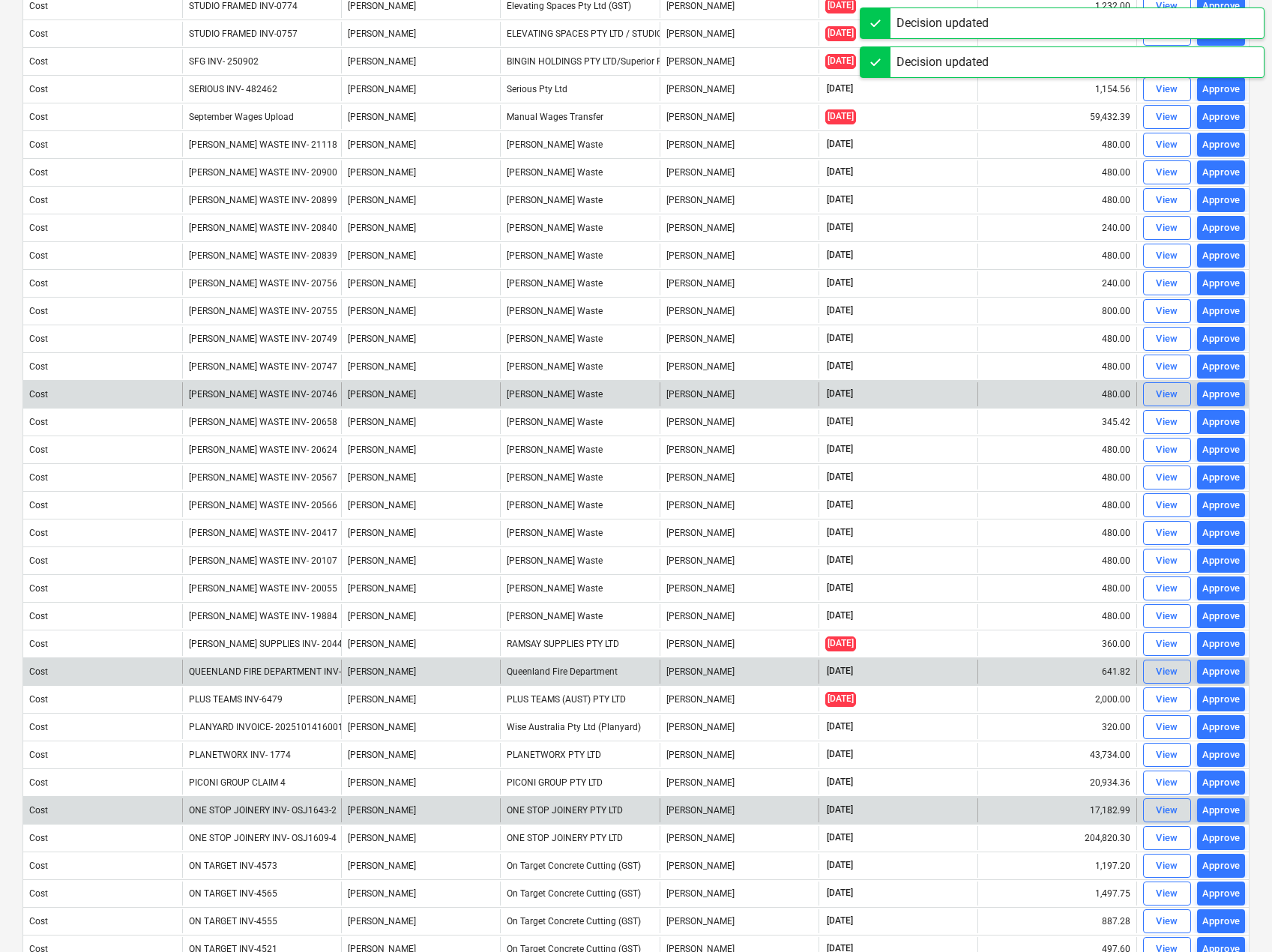
scroll to position [525, 0]
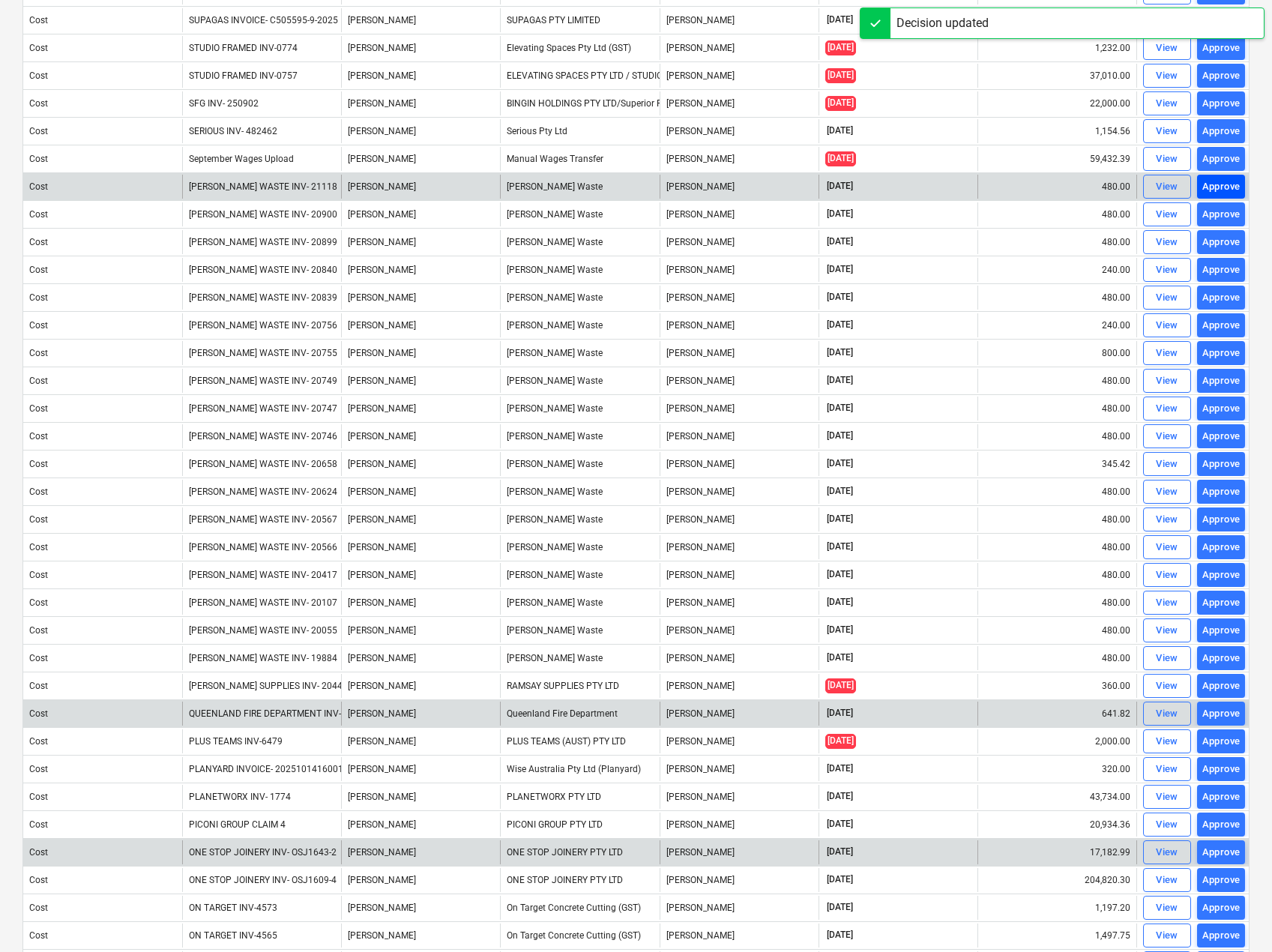
click at [1220, 185] on div "Approve" at bounding box center [1222, 186] width 38 height 17
click at [1226, 185] on div "Approve" at bounding box center [1222, 186] width 38 height 17
click at [1226, 188] on div "Approve" at bounding box center [1222, 186] width 38 height 17
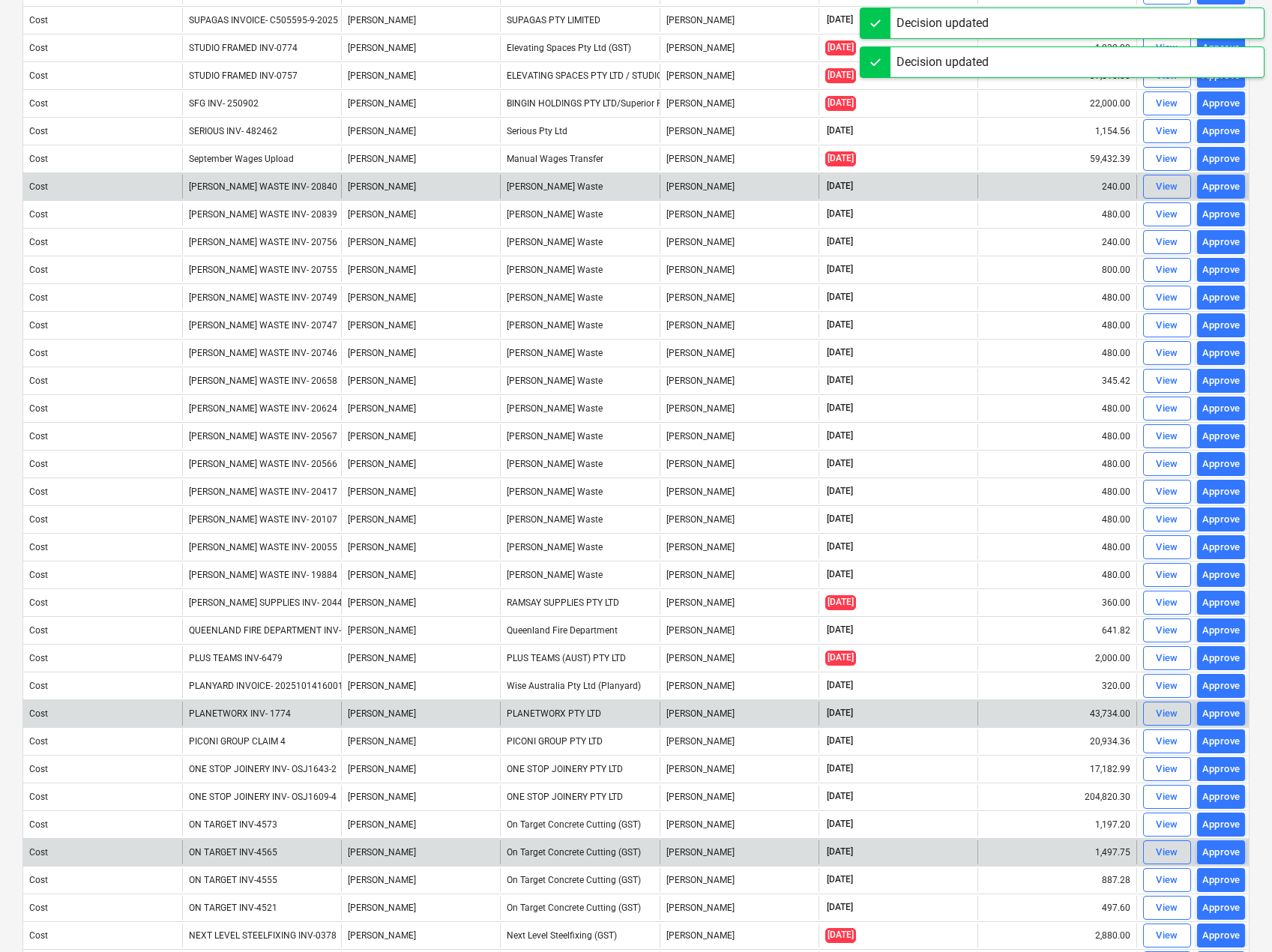
click at [1226, 188] on div "Approve" at bounding box center [1222, 186] width 38 height 17
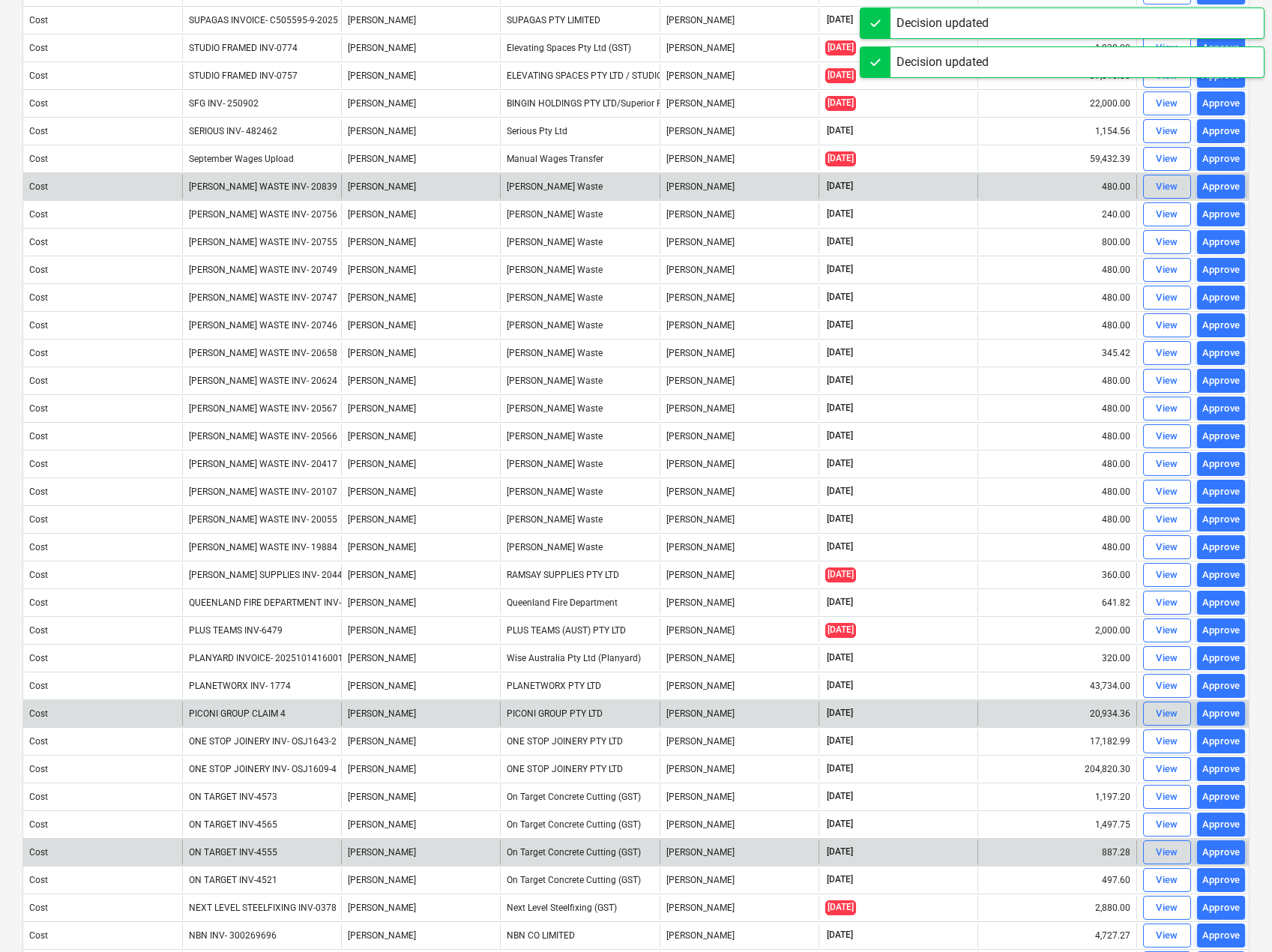
click at [1226, 188] on div "Approve" at bounding box center [1222, 186] width 38 height 17
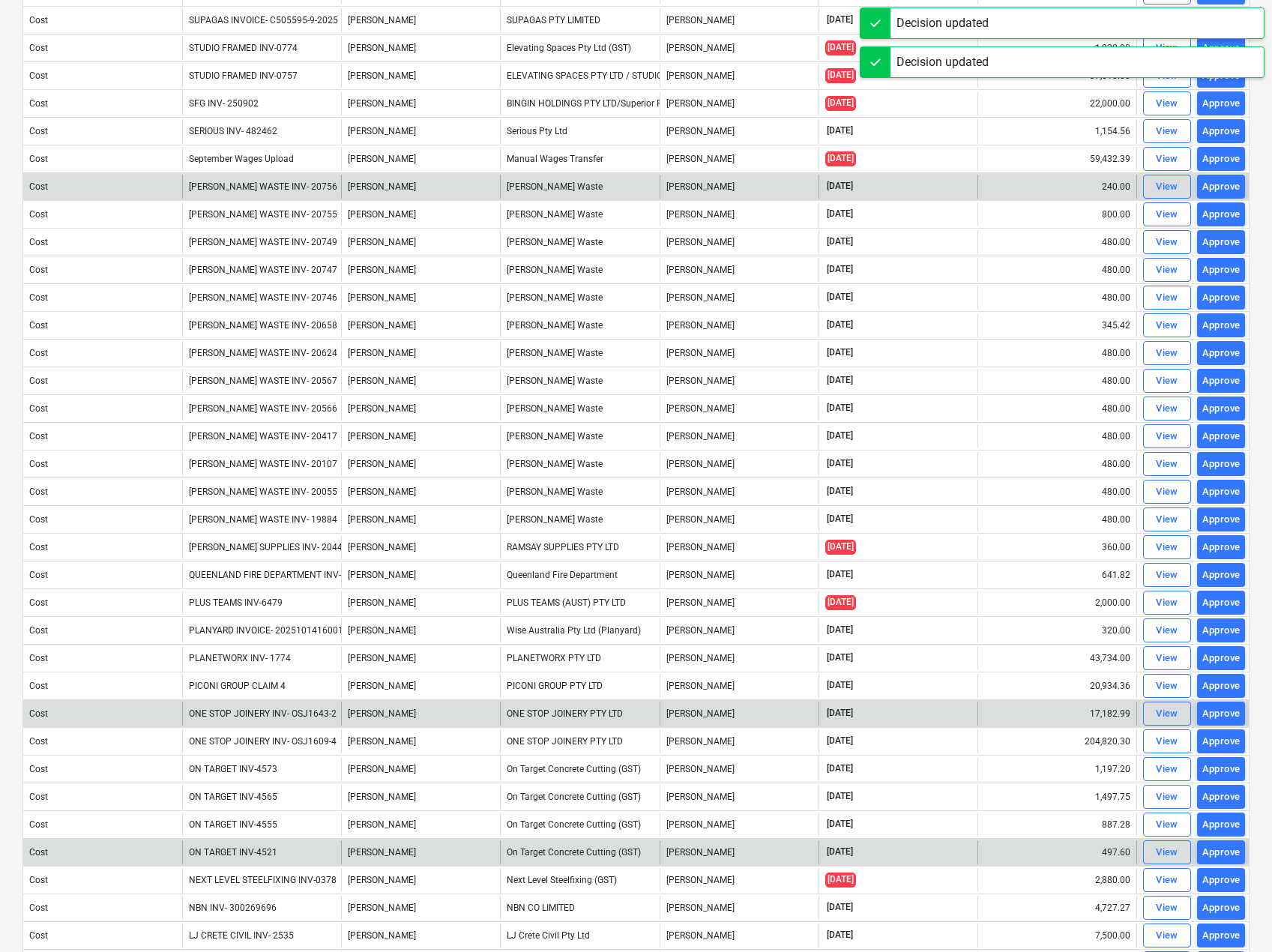
click at [1226, 188] on div "Approve" at bounding box center [1222, 186] width 38 height 17
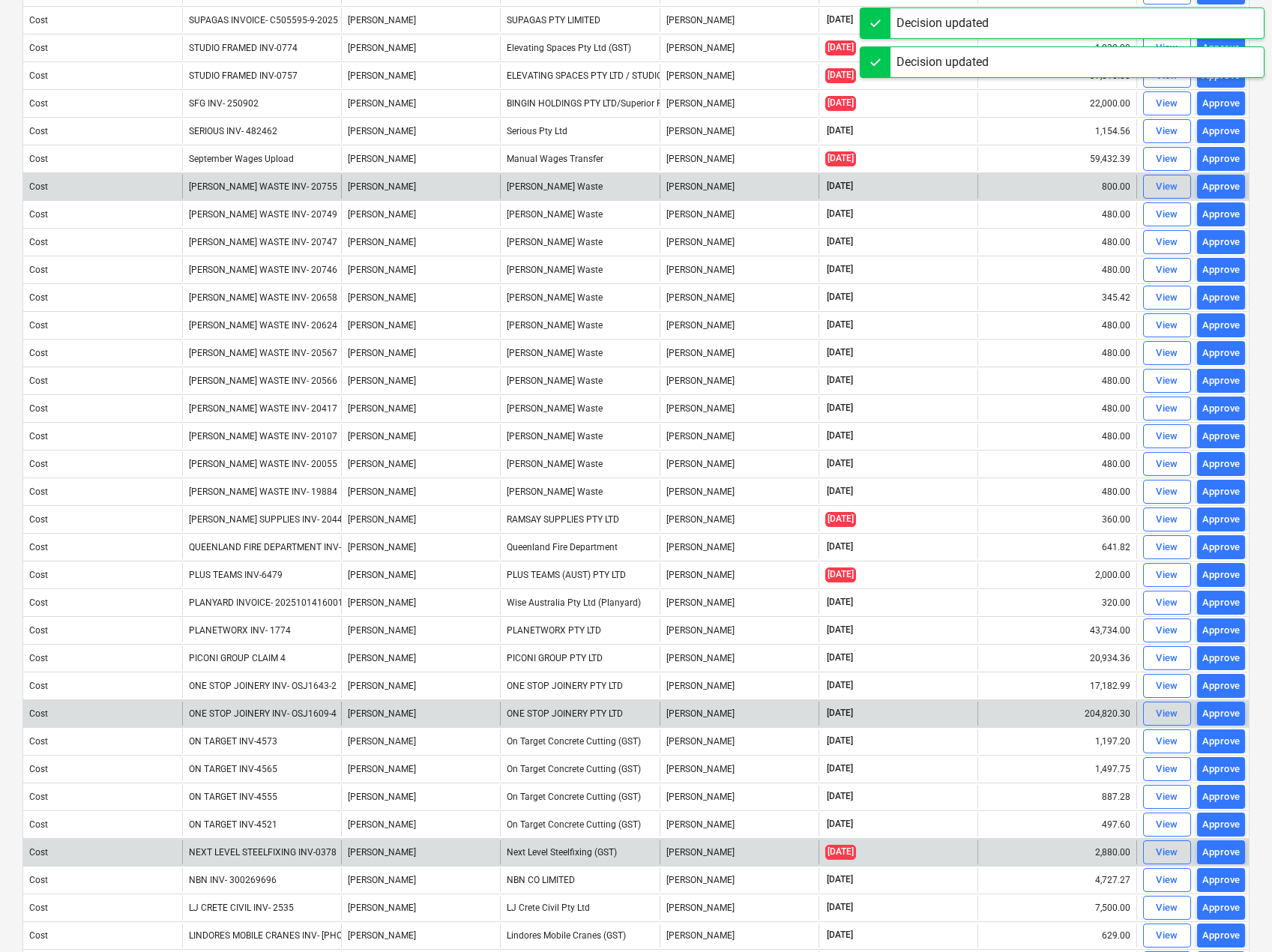
click at [1225, 158] on div "Approve" at bounding box center [1222, 159] width 38 height 17
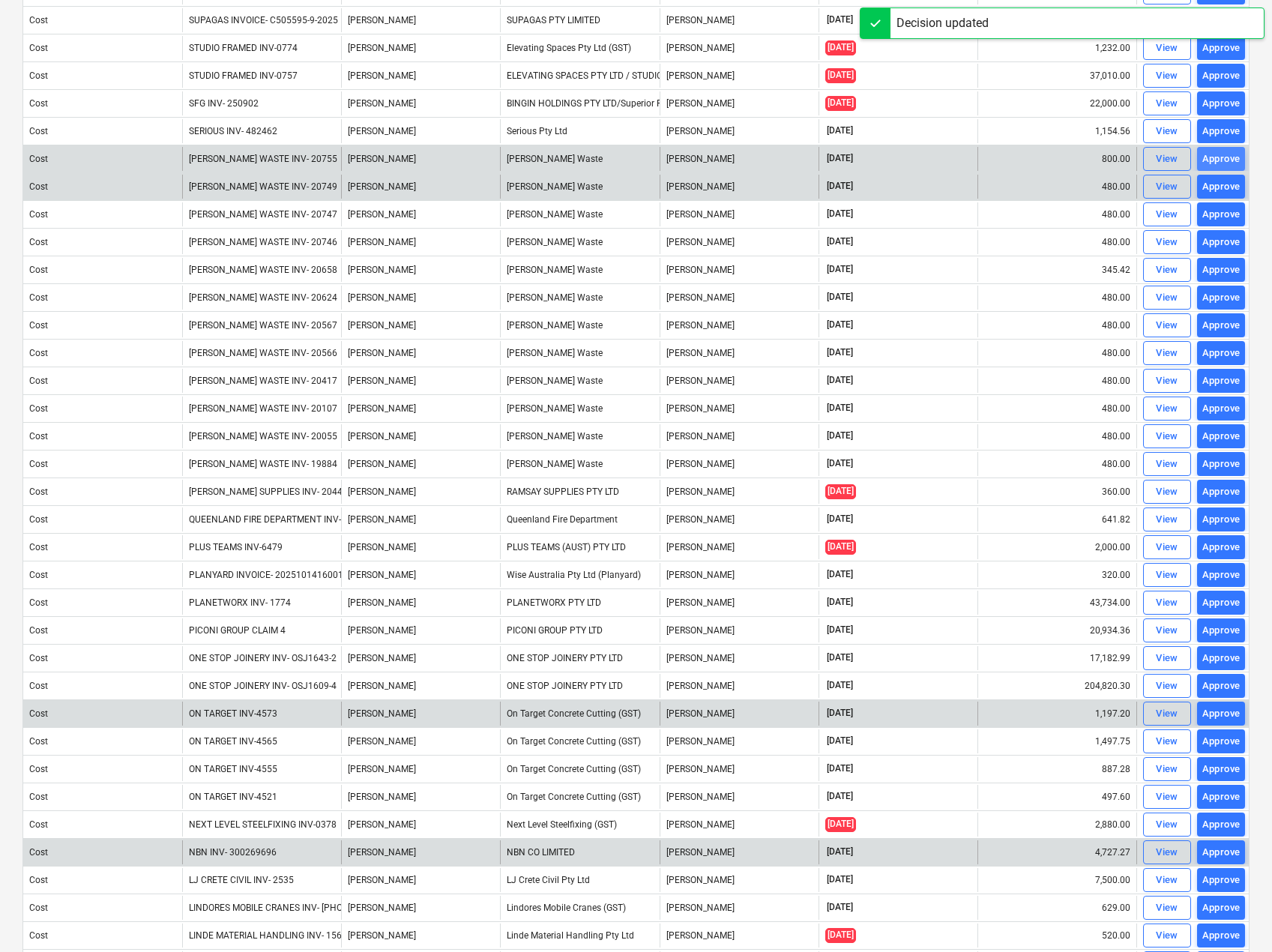
click at [1227, 165] on div "Approve" at bounding box center [1222, 159] width 38 height 17
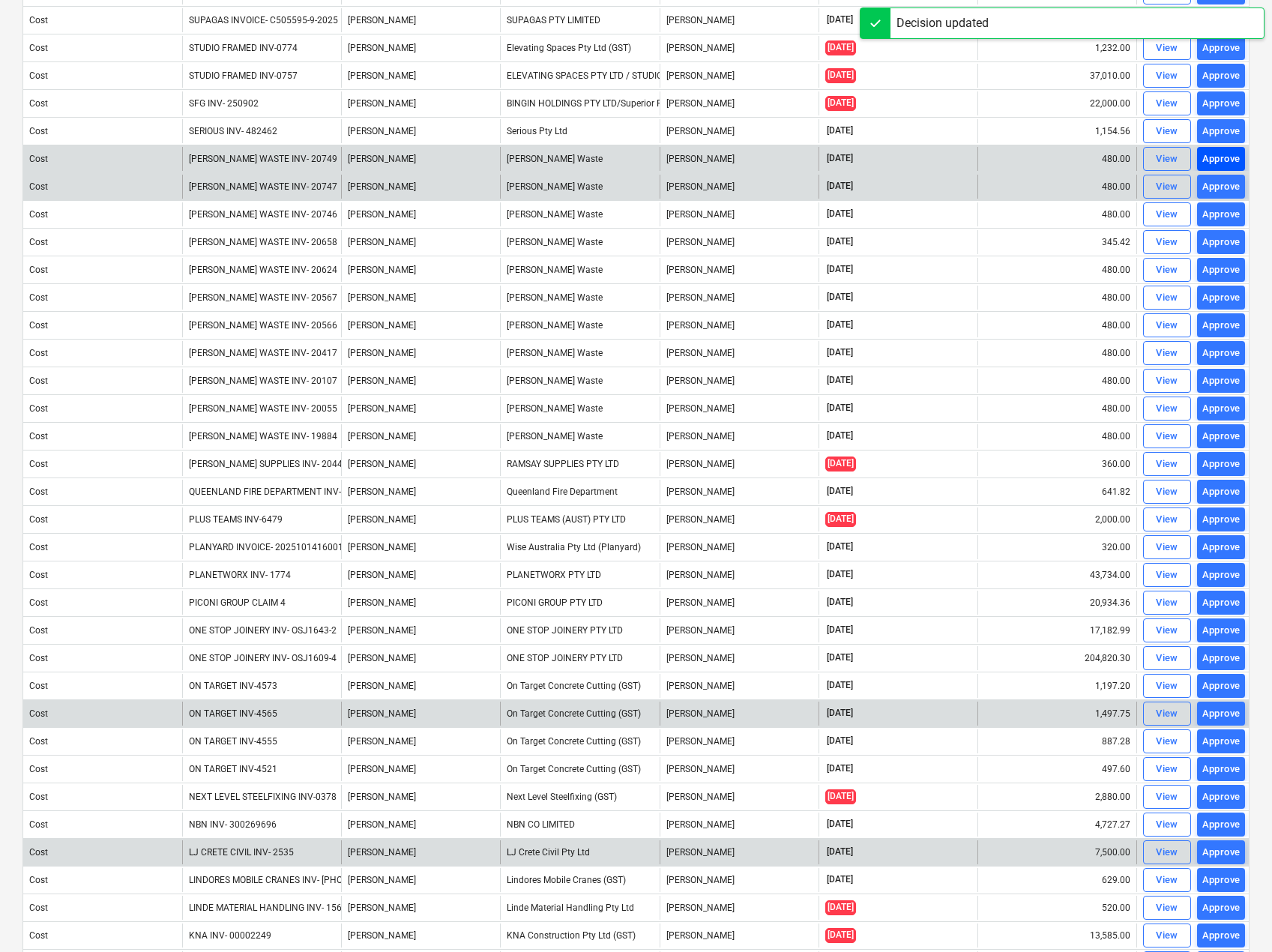
click at [1227, 164] on div "Approve" at bounding box center [1222, 159] width 38 height 17
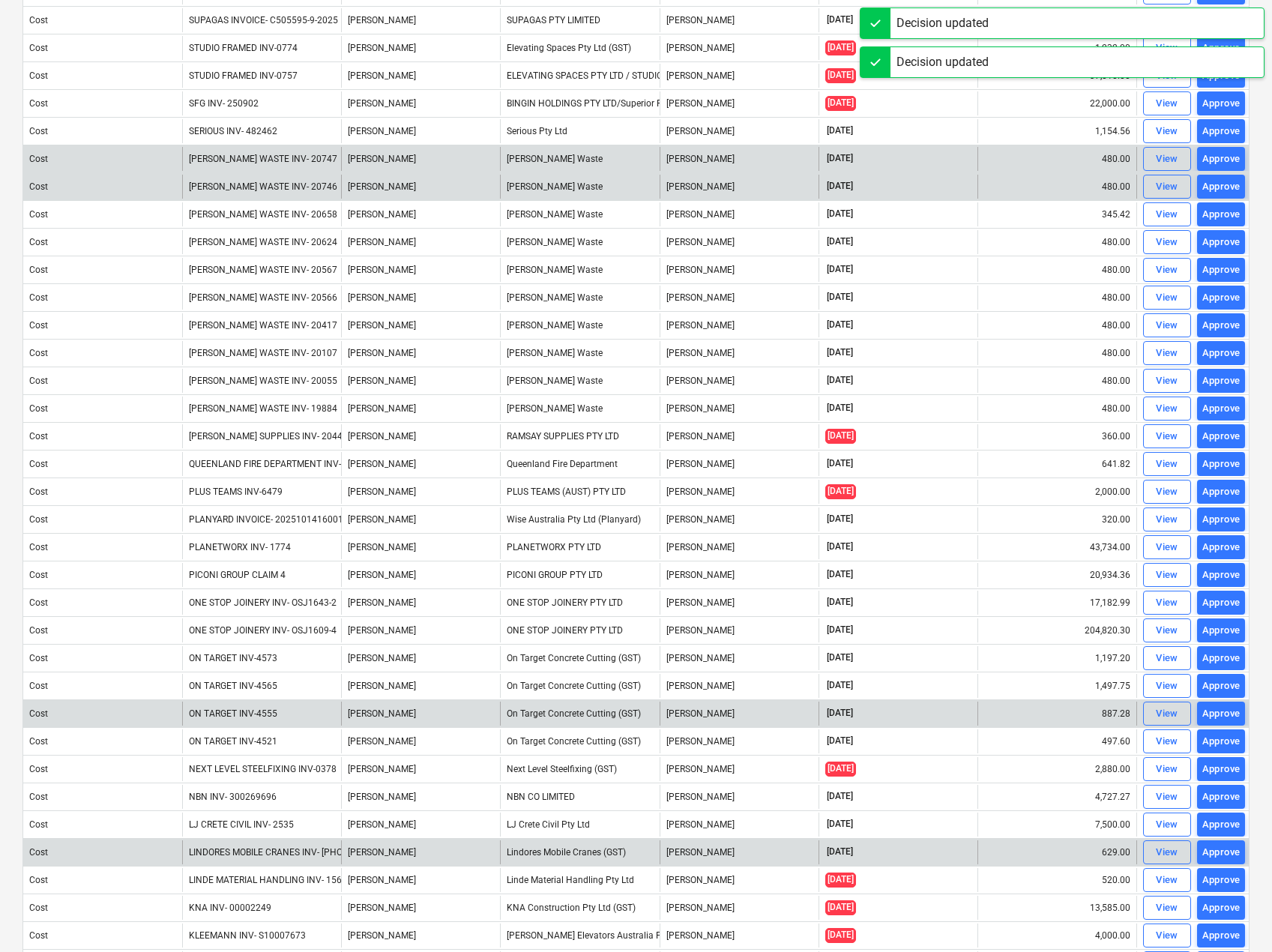
click at [1227, 164] on div "Approve" at bounding box center [1222, 159] width 38 height 17
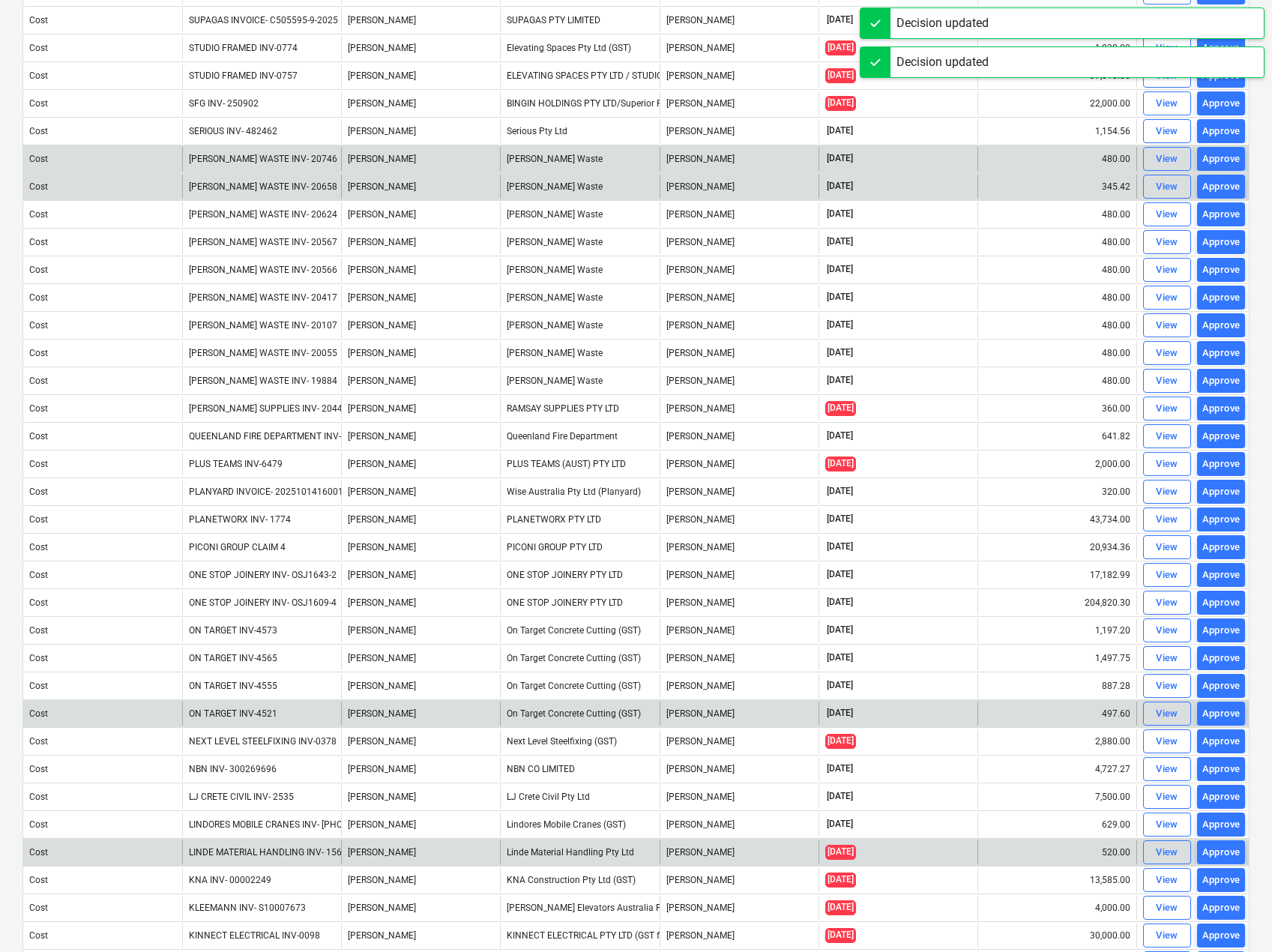
click at [1227, 164] on div "Approve" at bounding box center [1222, 159] width 38 height 17
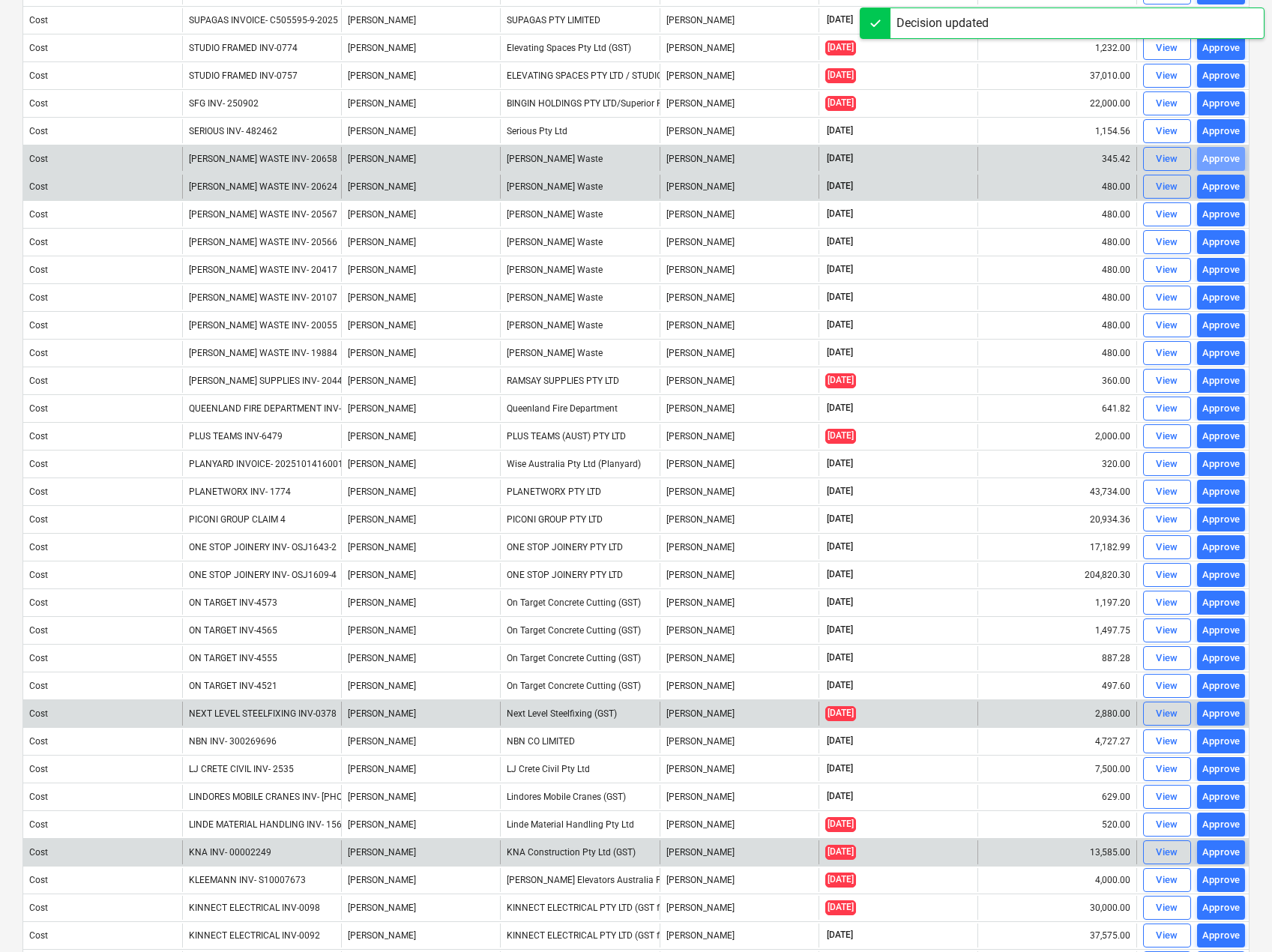
click at [1227, 164] on div "Approve" at bounding box center [1222, 159] width 38 height 17
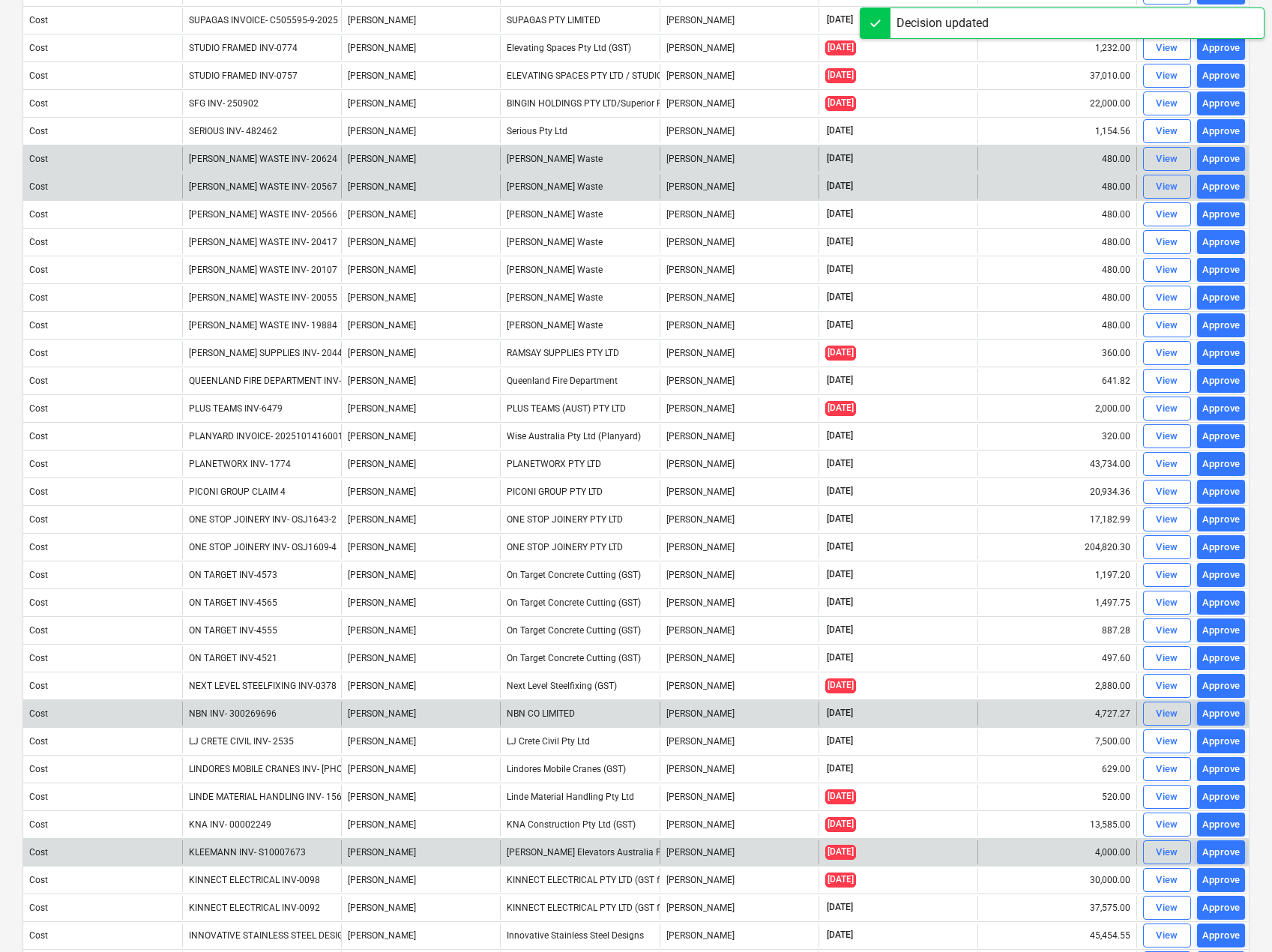
click at [1227, 164] on div "Approve" at bounding box center [1222, 159] width 38 height 17
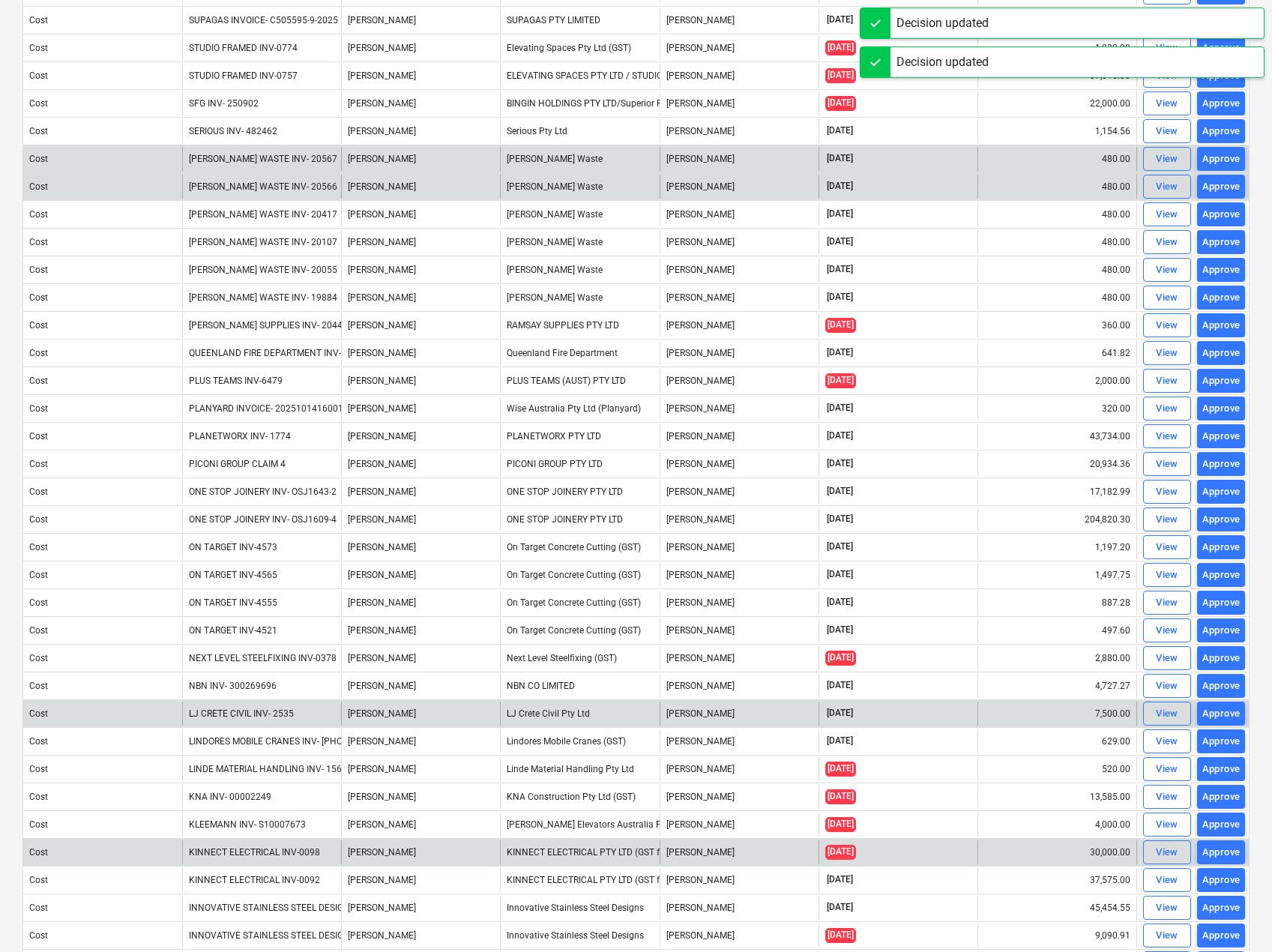
click at [1227, 164] on div "Approve" at bounding box center [1222, 159] width 38 height 17
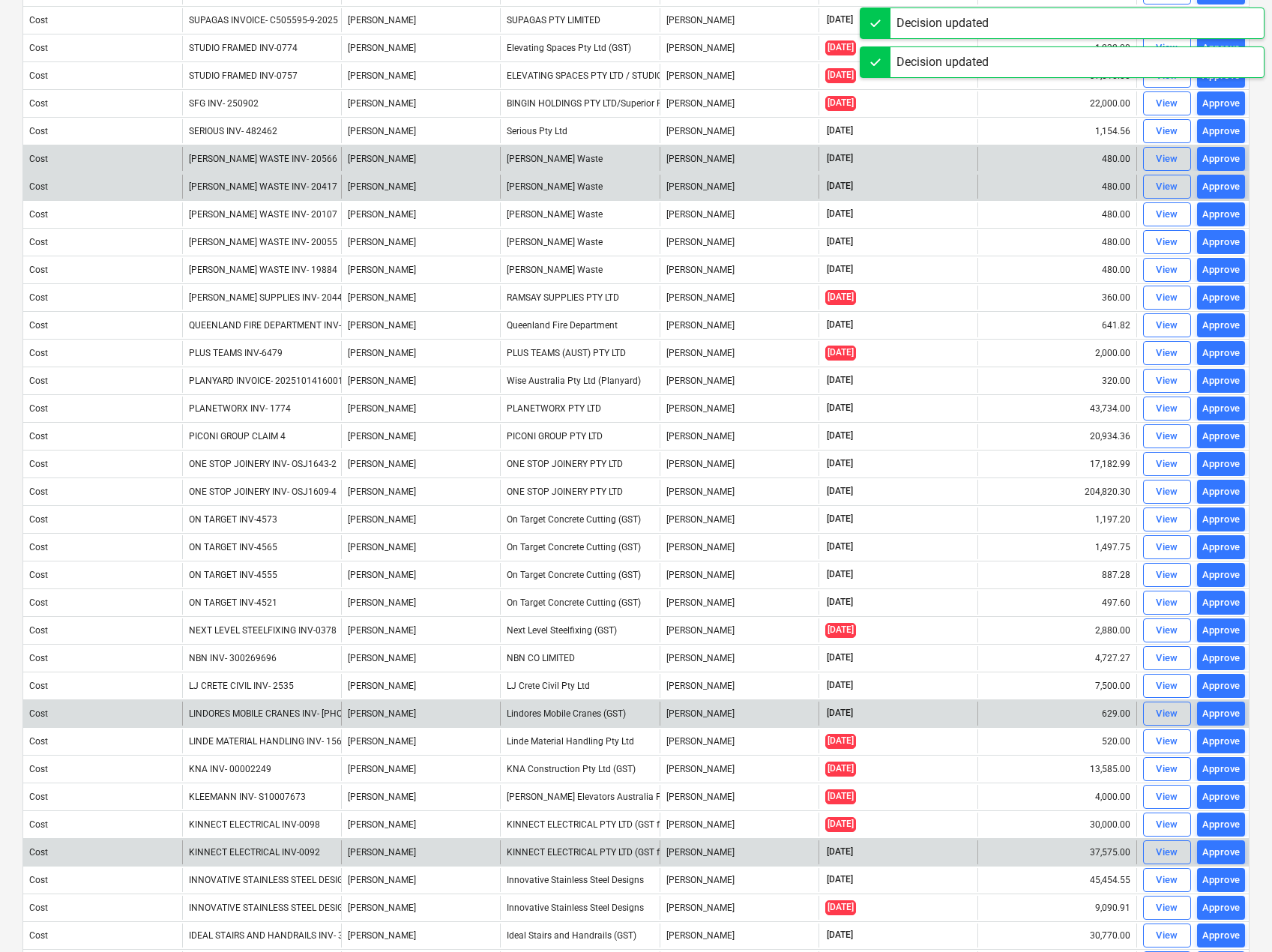
click at [1227, 164] on div "Approve" at bounding box center [1222, 159] width 38 height 17
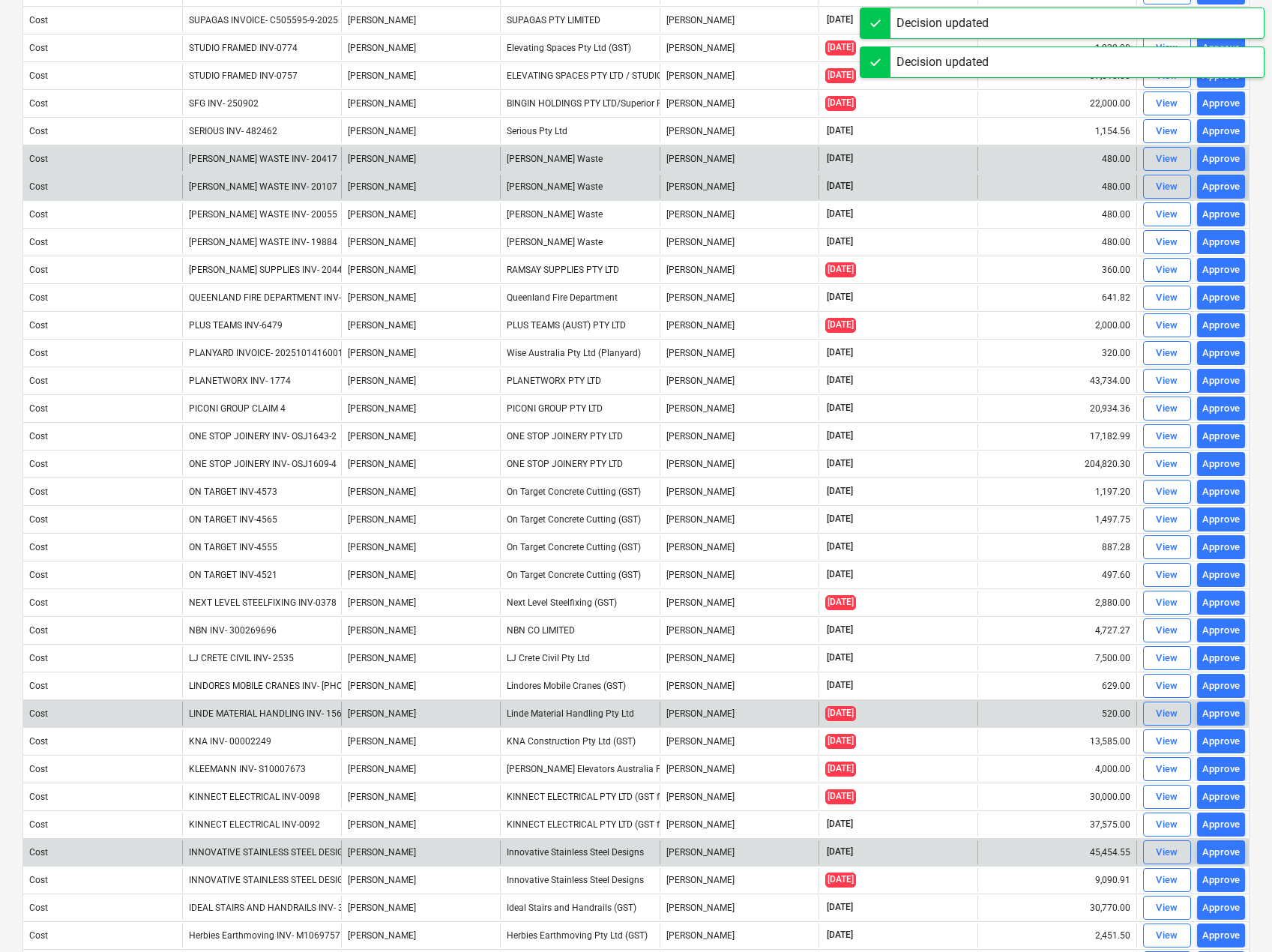
click at [1227, 164] on div "Approve" at bounding box center [1222, 159] width 38 height 17
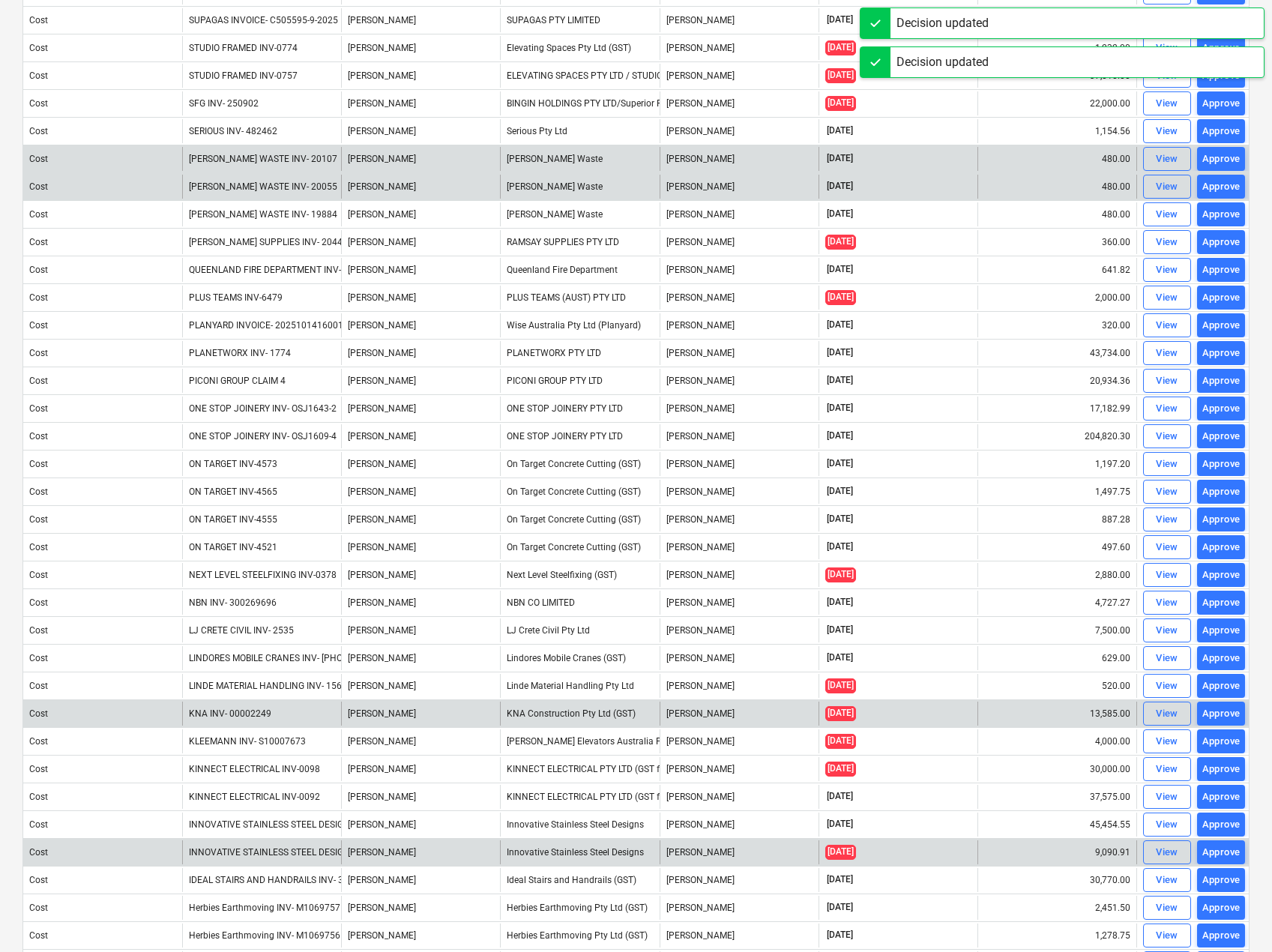
click at [1227, 164] on div "Approve" at bounding box center [1222, 159] width 38 height 17
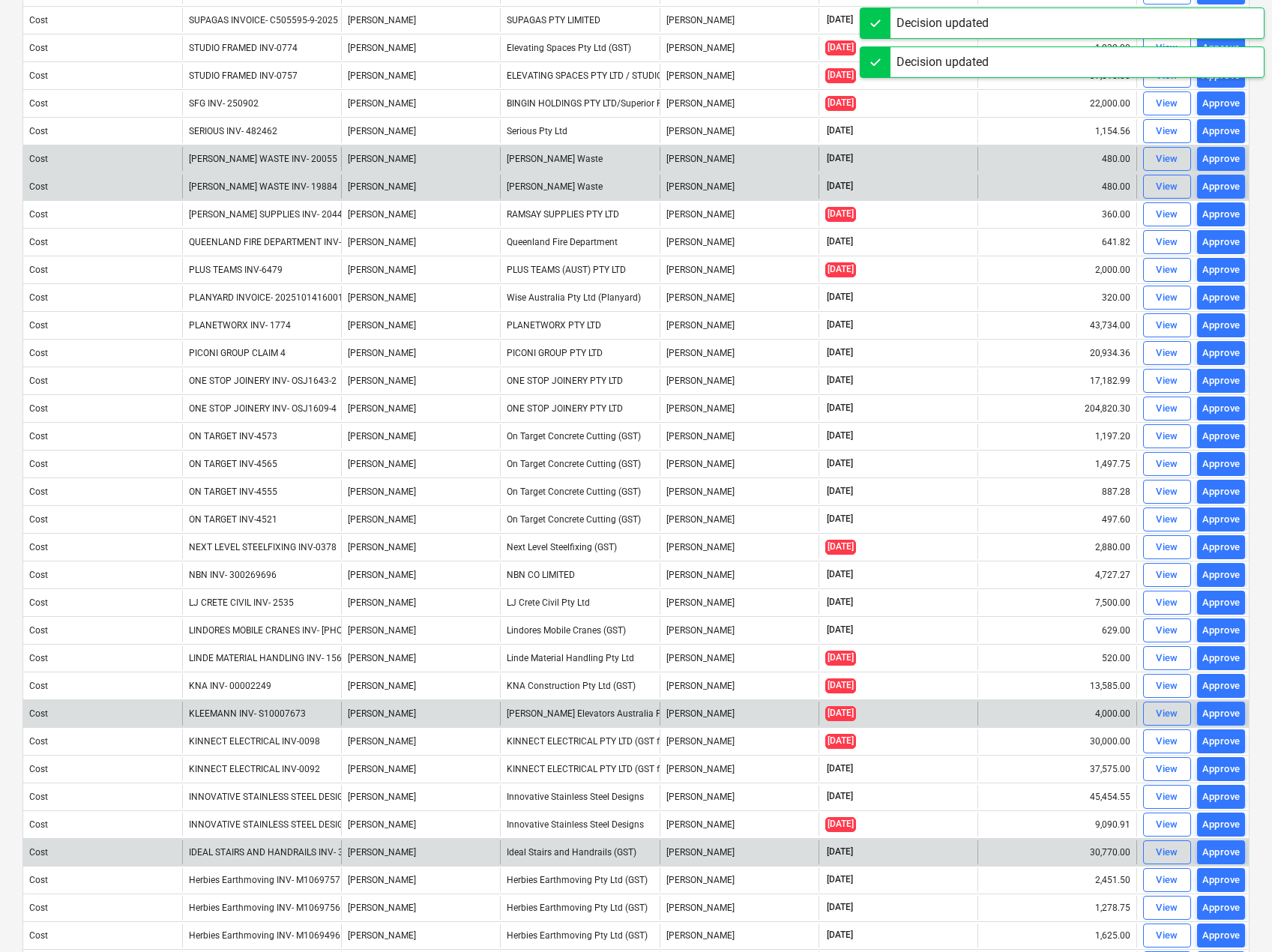
click at [1227, 164] on div "Approve" at bounding box center [1222, 159] width 38 height 17
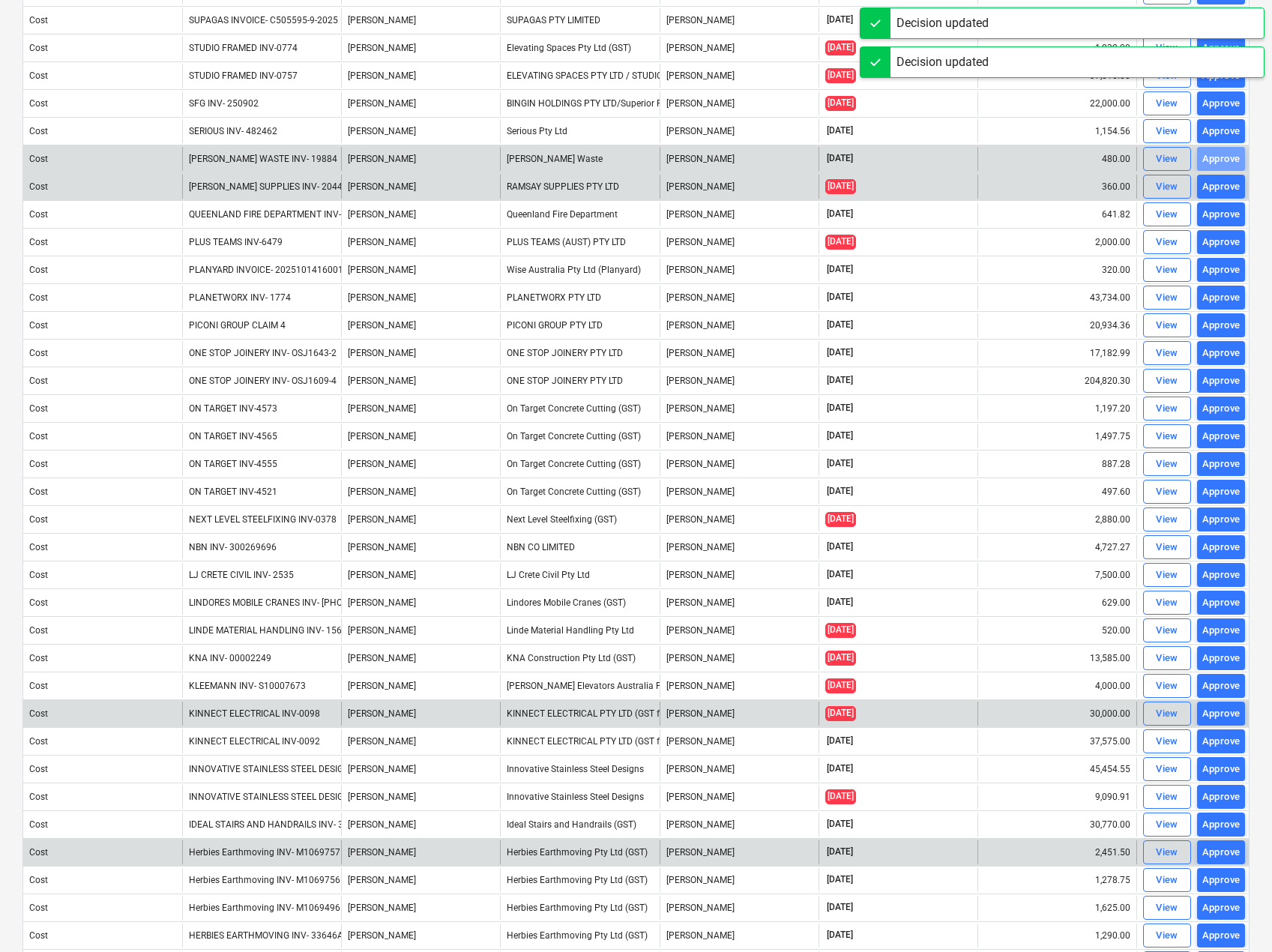
click at [1227, 164] on div "Approve" at bounding box center [1222, 159] width 38 height 17
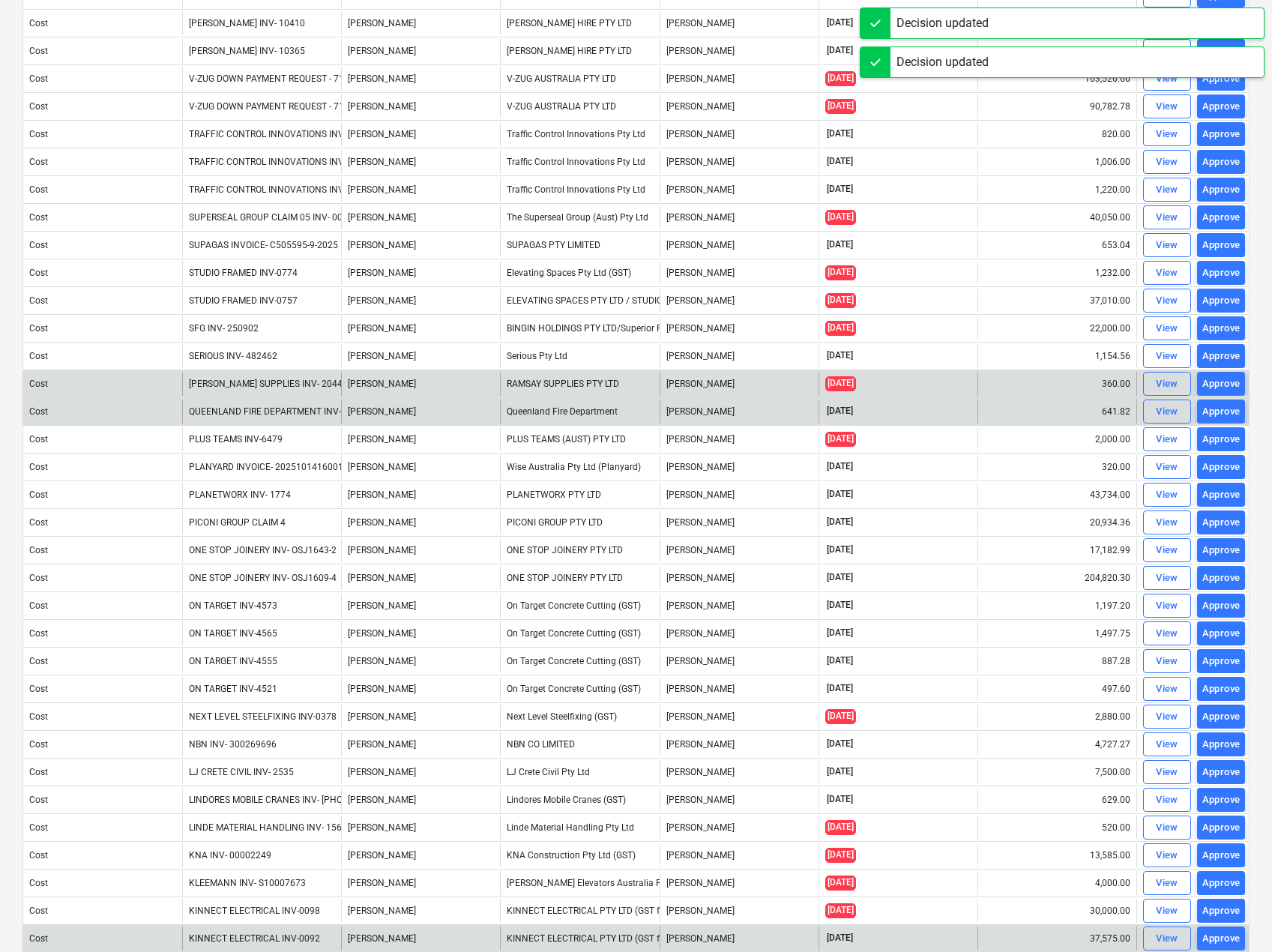
scroll to position [0, 0]
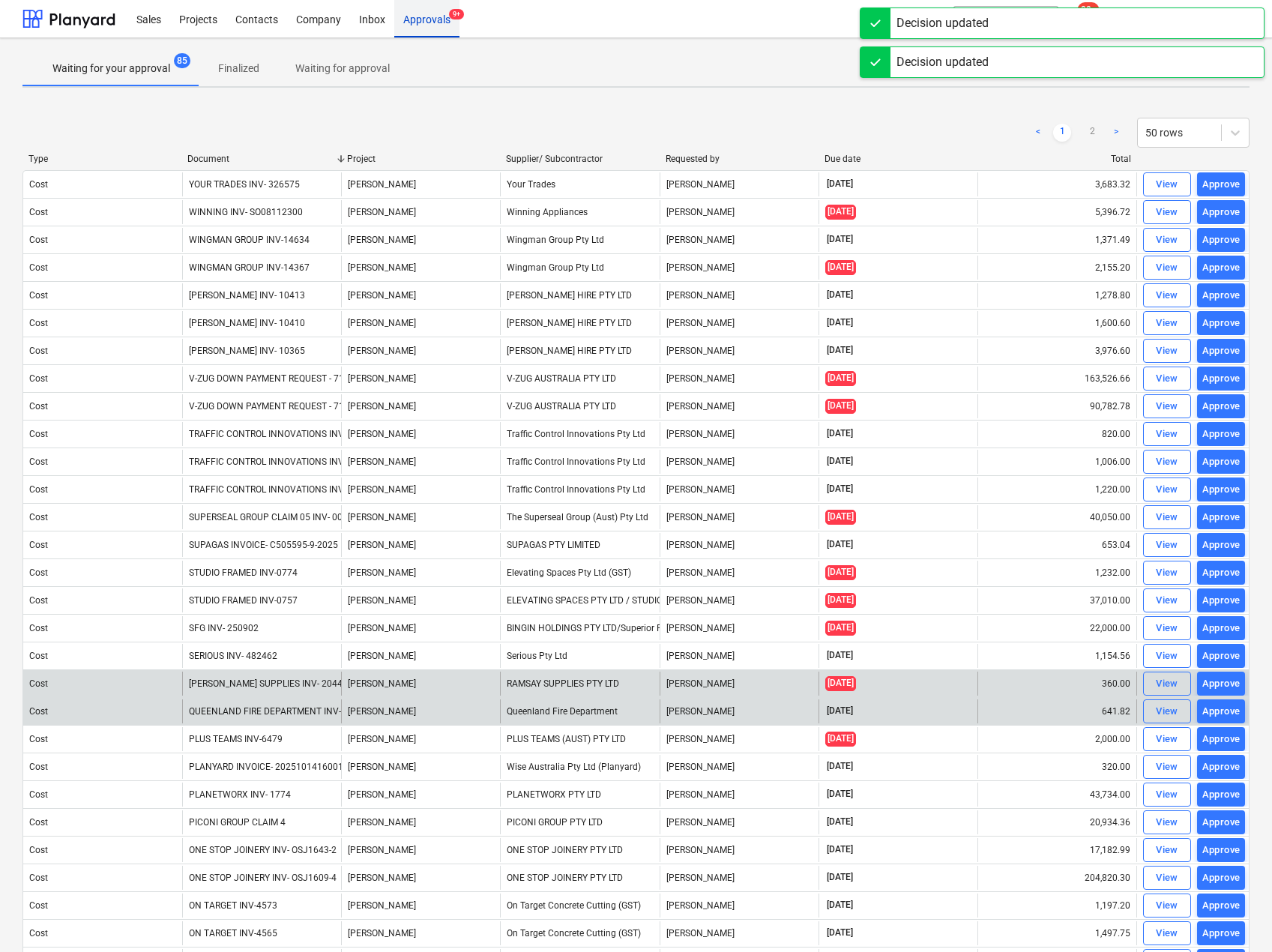
click at [422, 20] on div "Approvals 9+" at bounding box center [427, 18] width 65 height 38
click at [126, 71] on p "Waiting for your approval" at bounding box center [111, 68] width 117 height 15
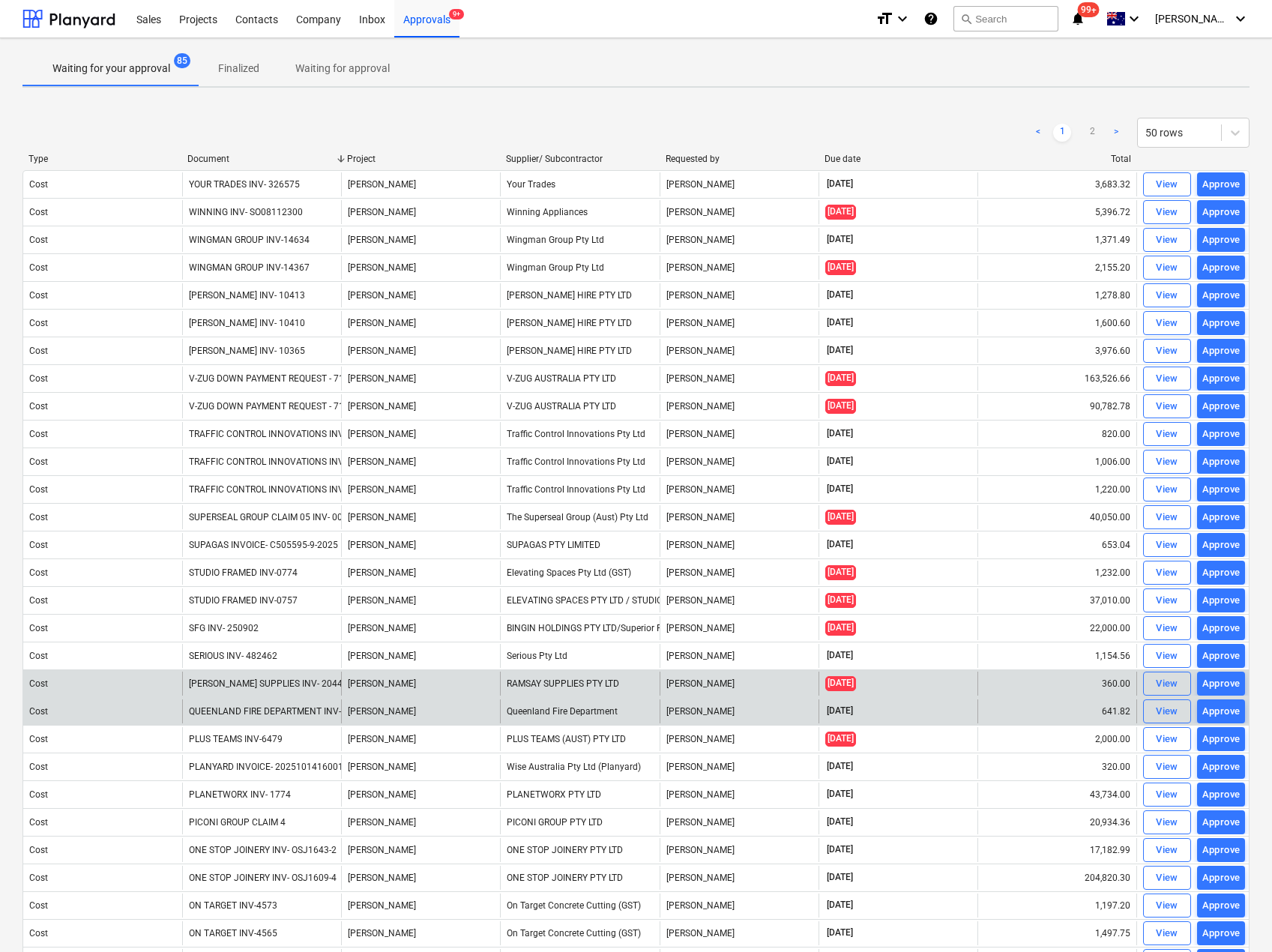
click at [223, 156] on div "Document" at bounding box center [261, 159] width 147 height 11
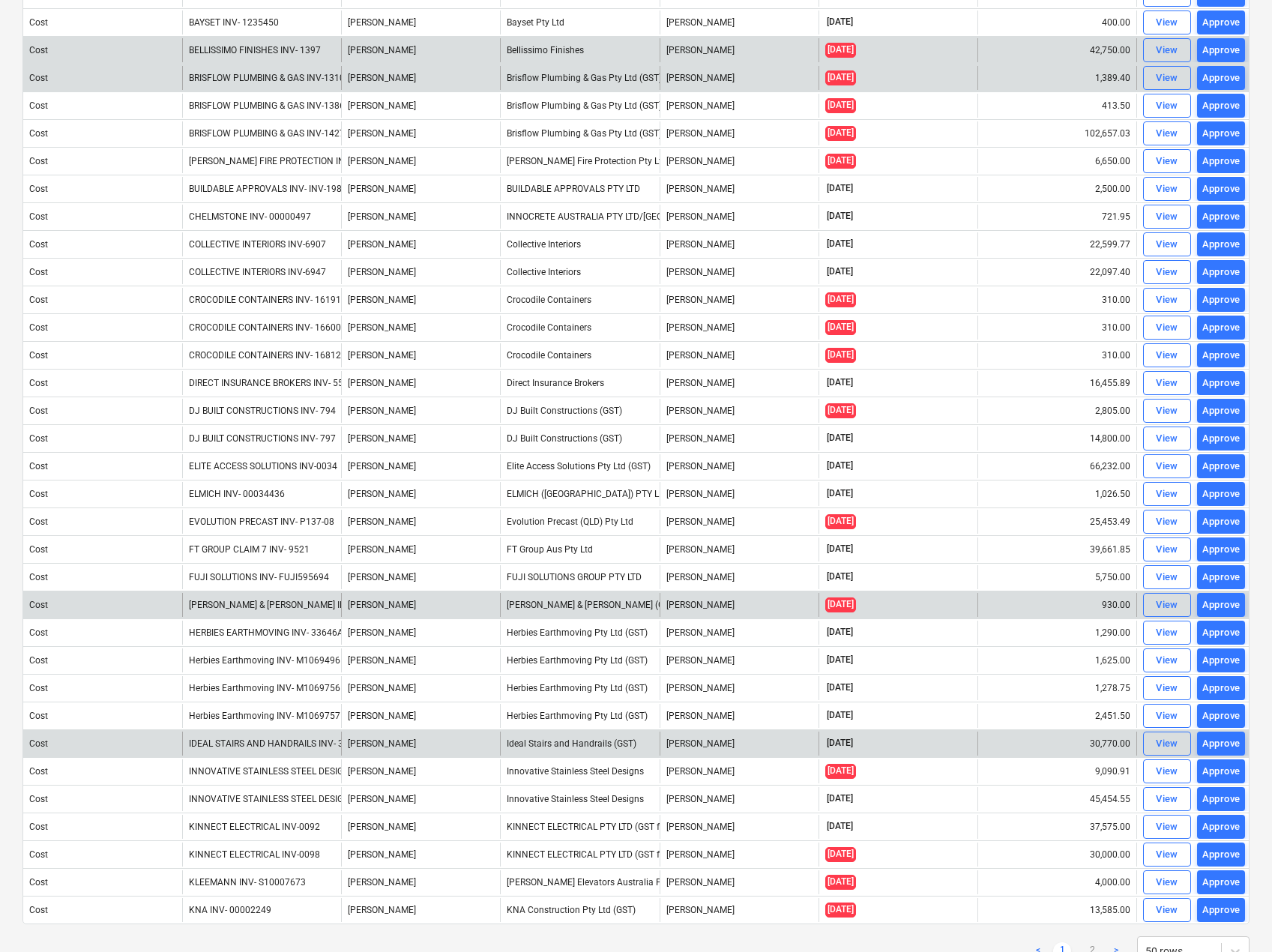
scroll to position [690, 0]
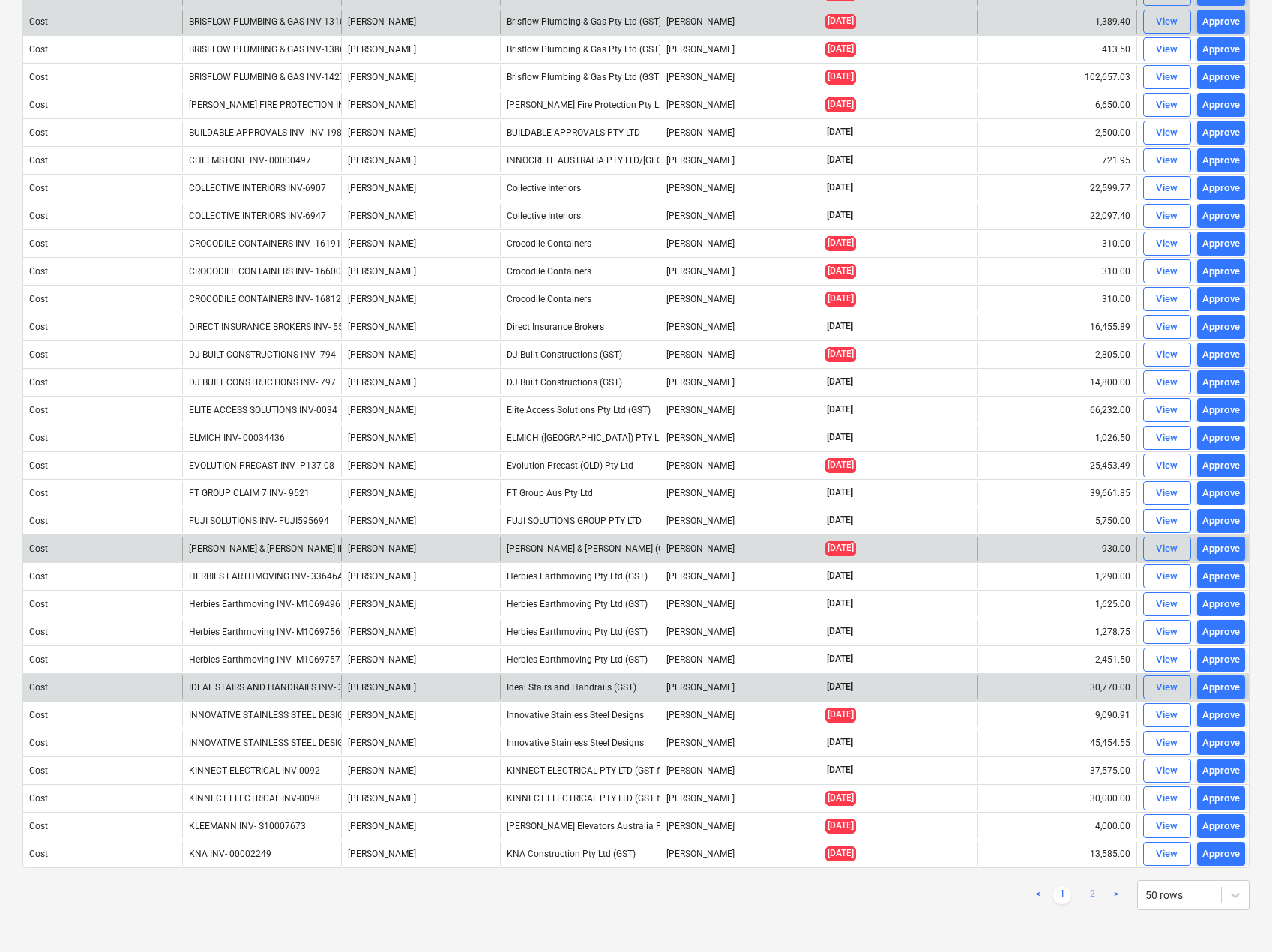
click at [1097, 891] on link "2" at bounding box center [1092, 896] width 18 height 18
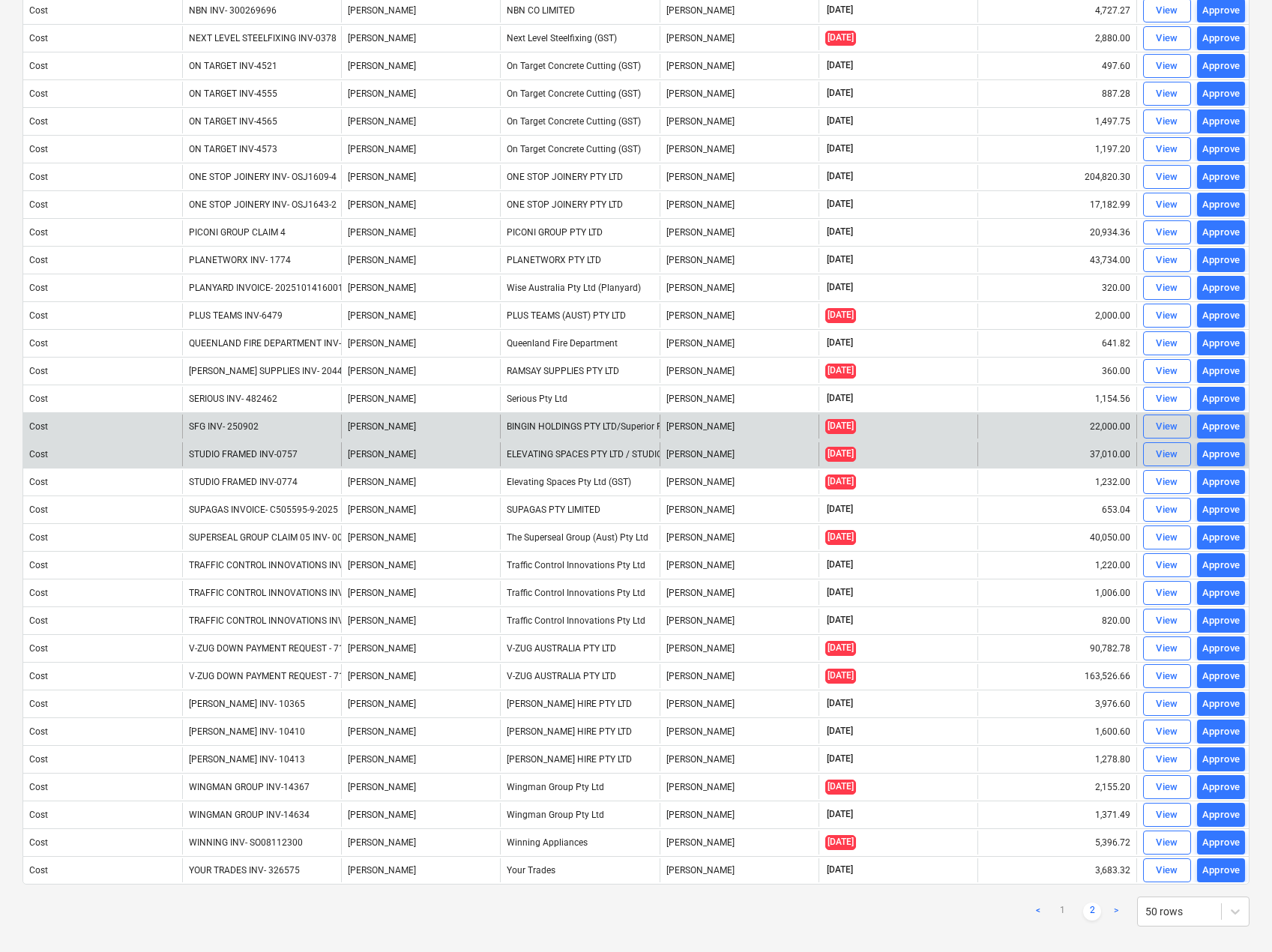
scroll to position [274, 0]
